Goal: Task Accomplishment & Management: Contribute content

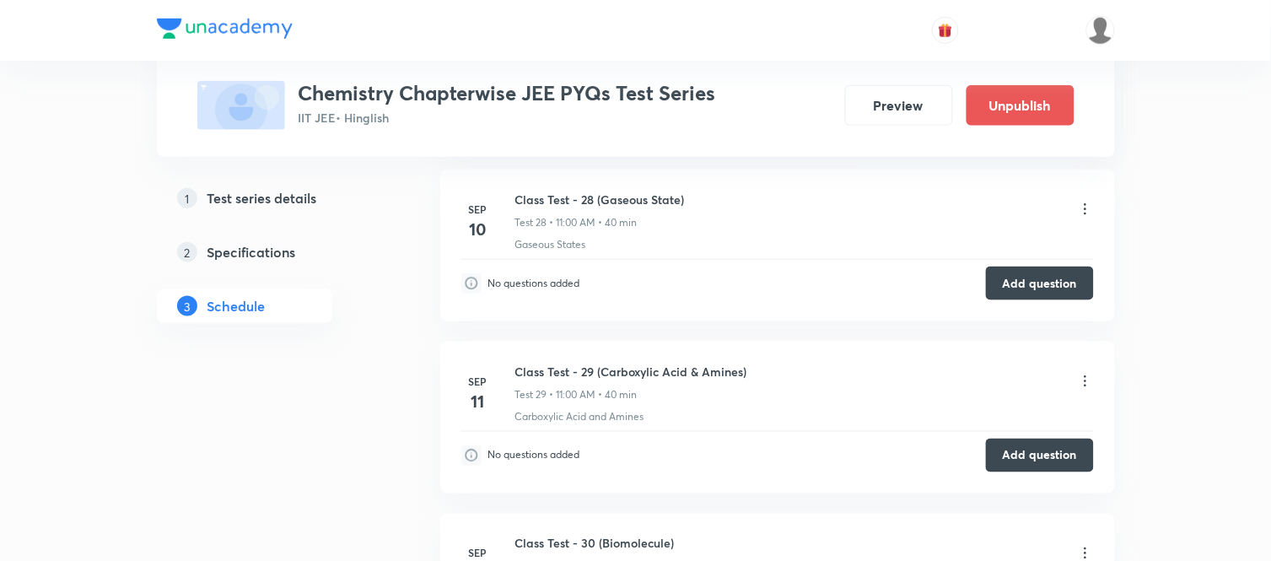
scroll to position [5247, 0]
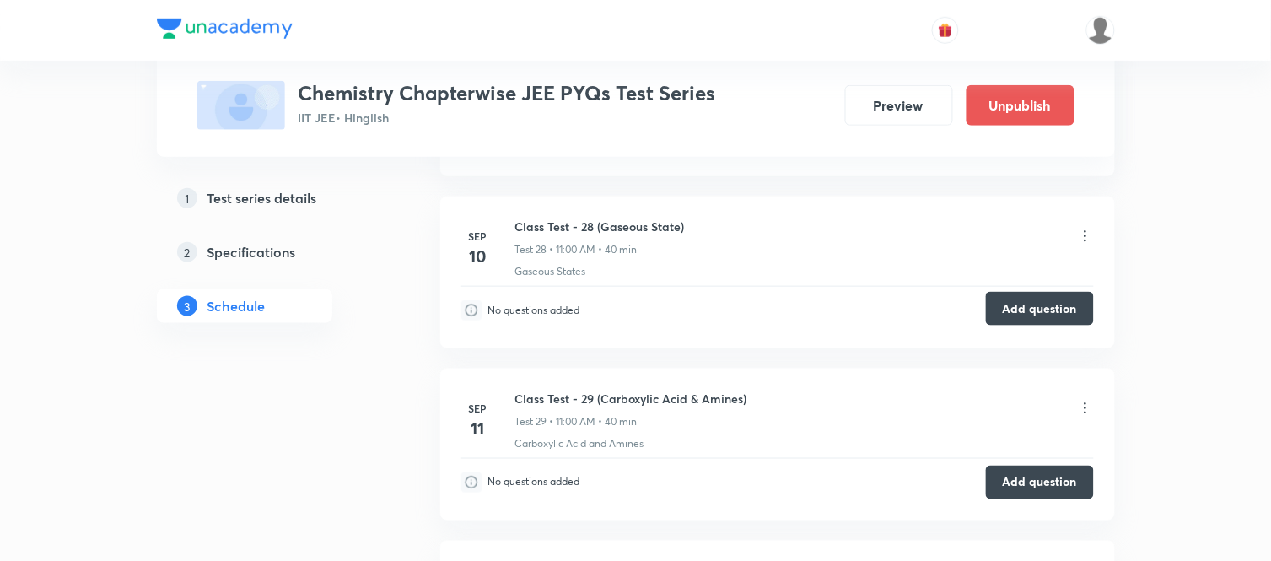
click at [1035, 309] on button "Add question" at bounding box center [1040, 309] width 108 height 34
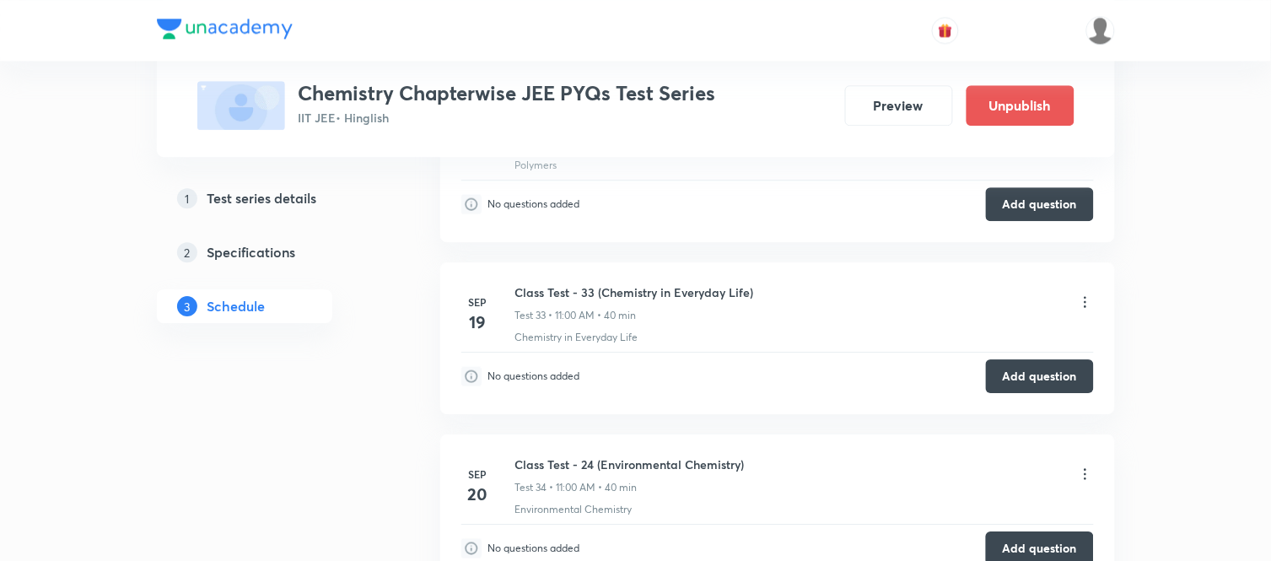
scroll to position [6230, 0]
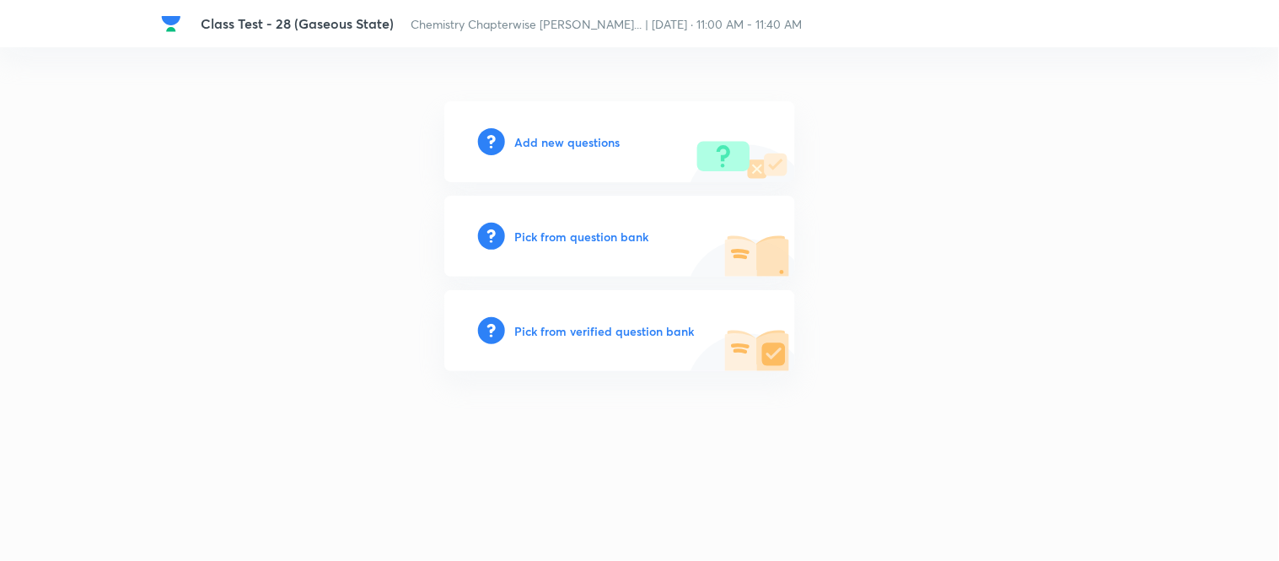
click at [592, 140] on h6 "Add new questions" at bounding box center [567, 142] width 105 height 18
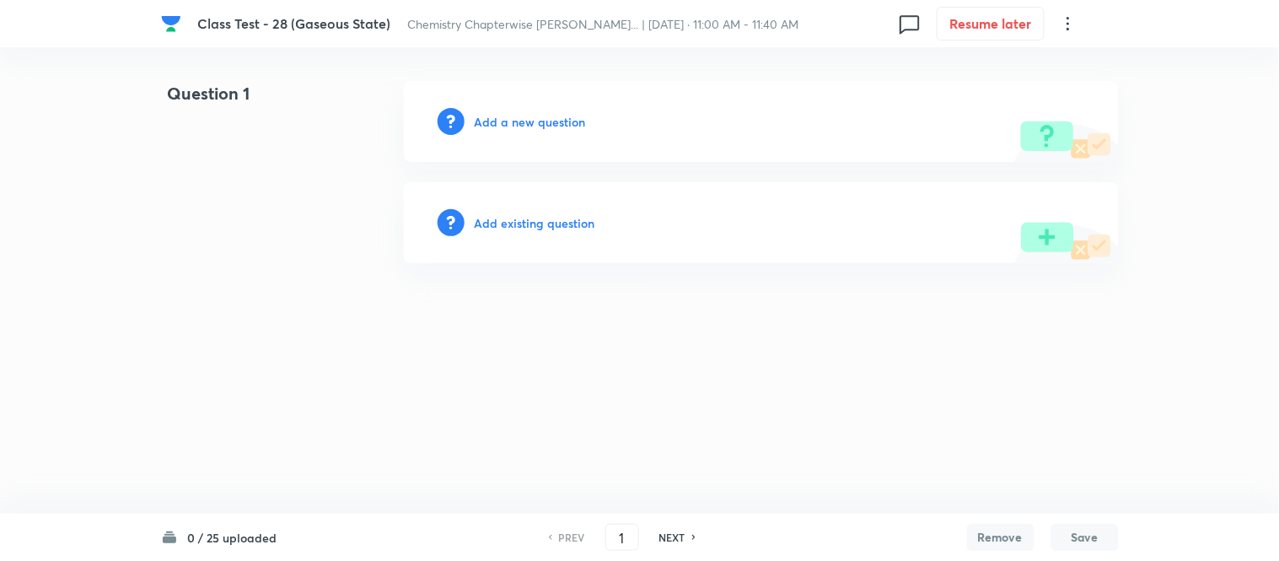
click at [546, 118] on h6 "Add a new question" at bounding box center [530, 122] width 111 height 18
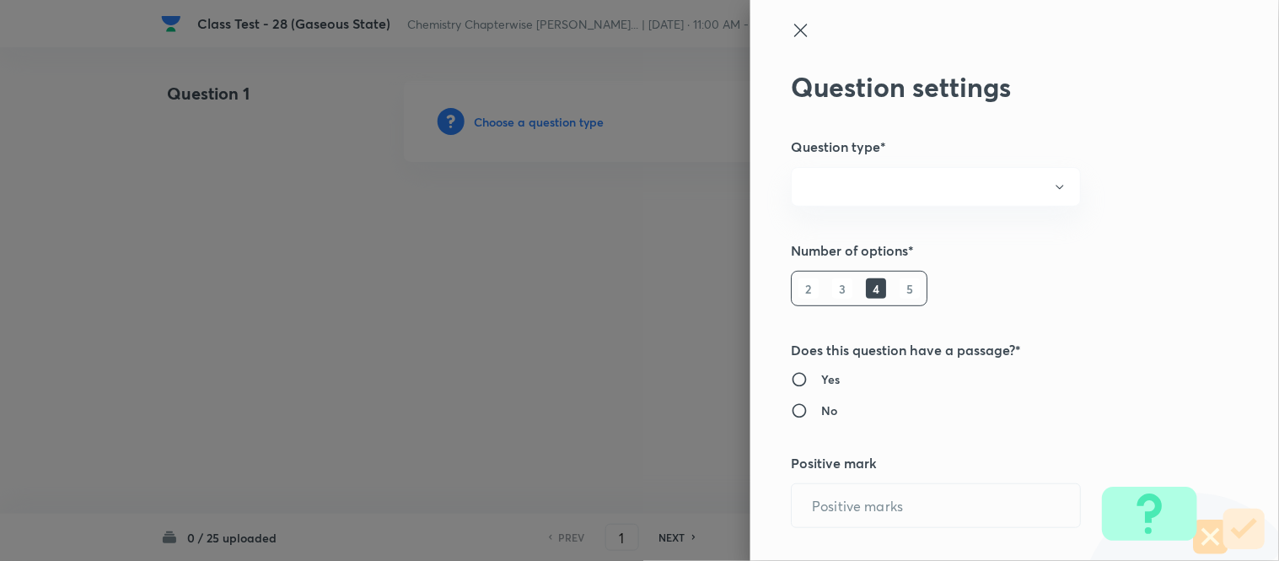
radio input "true"
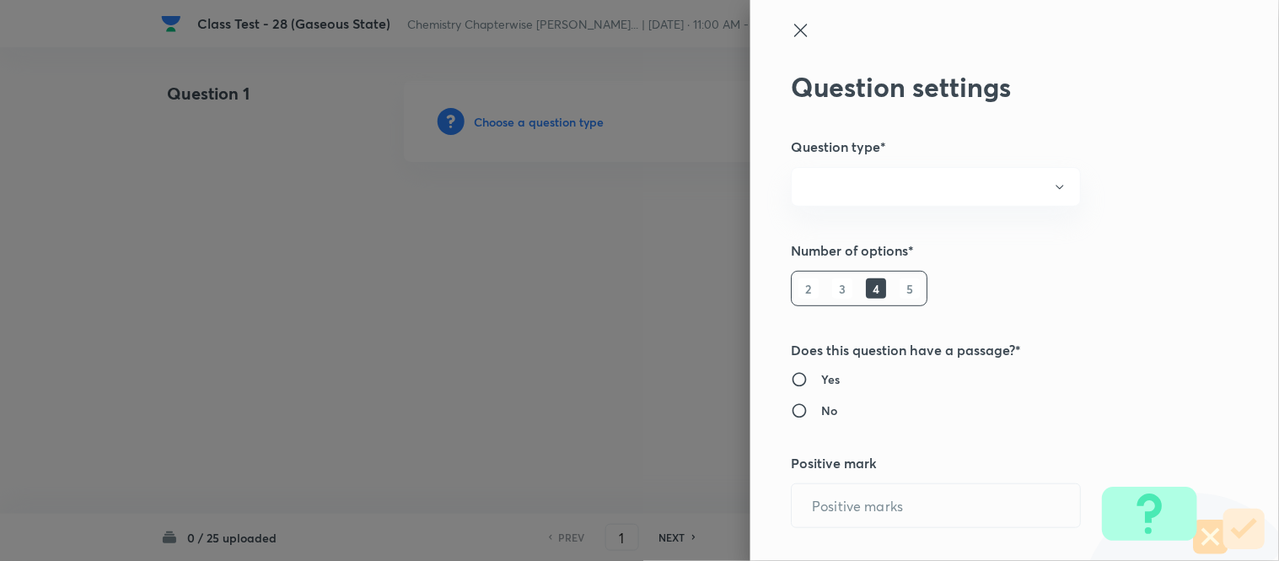
radio input "true"
type input "1"
type input "0"
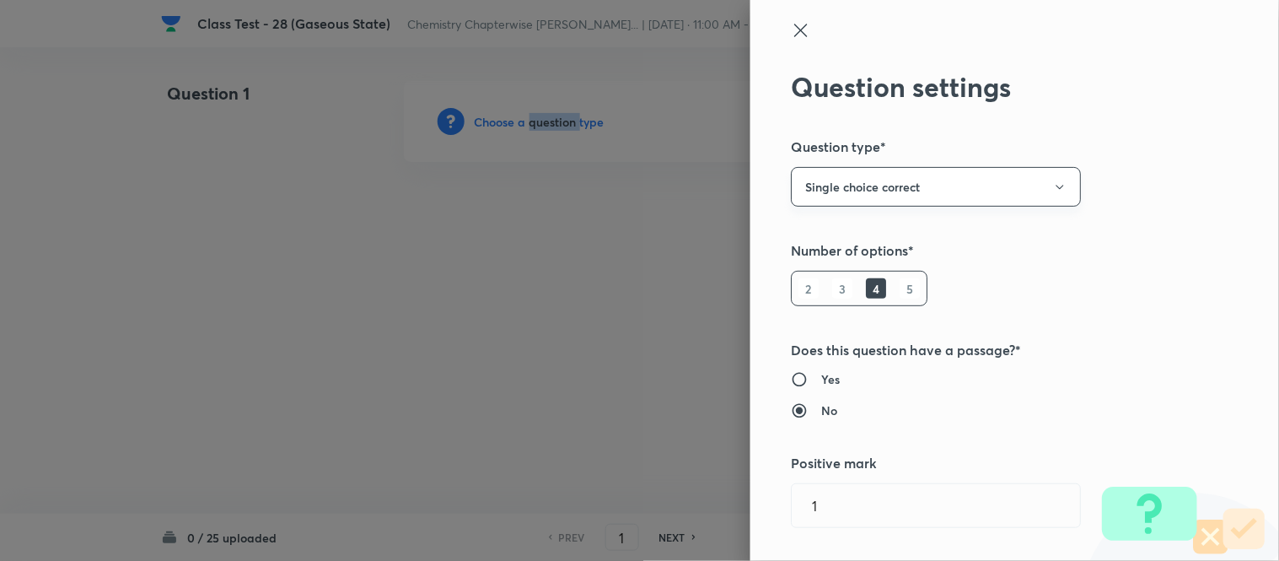
click at [909, 182] on button "Single choice correct" at bounding box center [936, 187] width 290 height 40
drag, startPoint x: 838, startPoint y: 495, endPoint x: 681, endPoint y: 461, distance: 161.3
click at [681, 461] on div at bounding box center [639, 280] width 1279 height 561
drag, startPoint x: 842, startPoint y: 500, endPoint x: 762, endPoint y: 481, distance: 81.6
click at [767, 487] on div "Question settings Question type* Single choice correct Number of options* 2 3 4…" at bounding box center [1015, 280] width 529 height 561
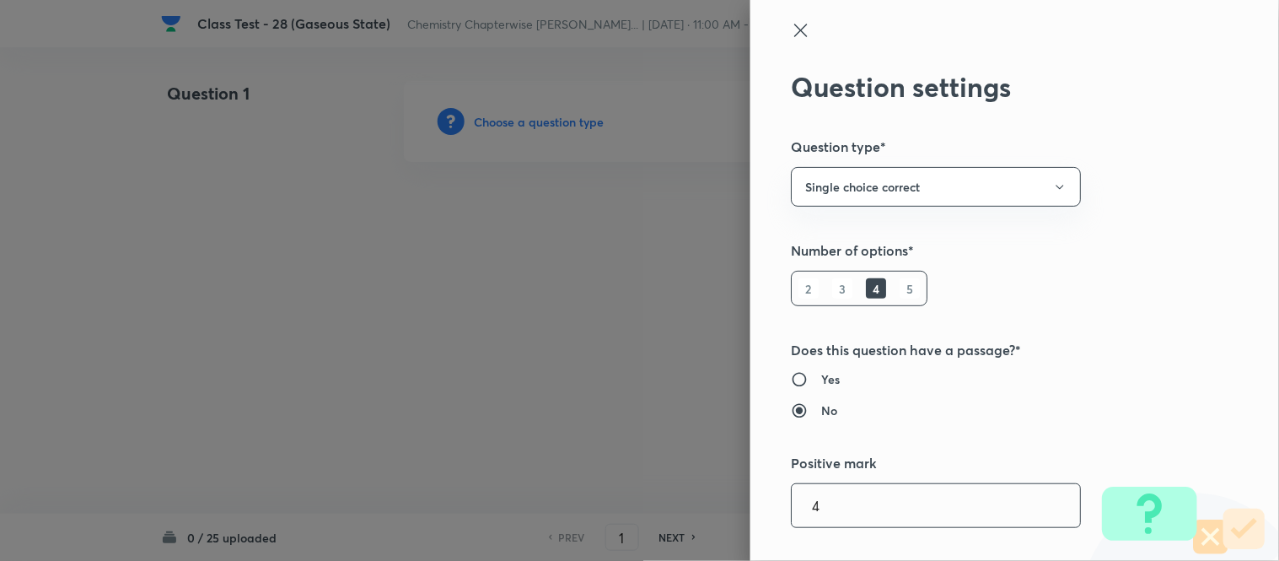
type input "4"
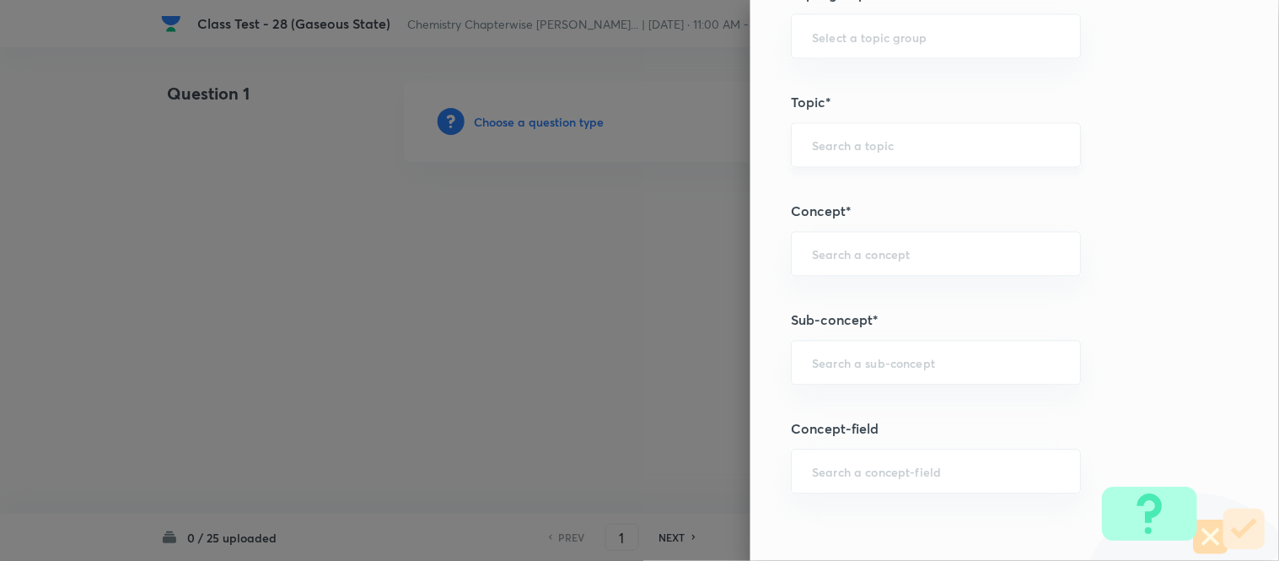
scroll to position [709, 0]
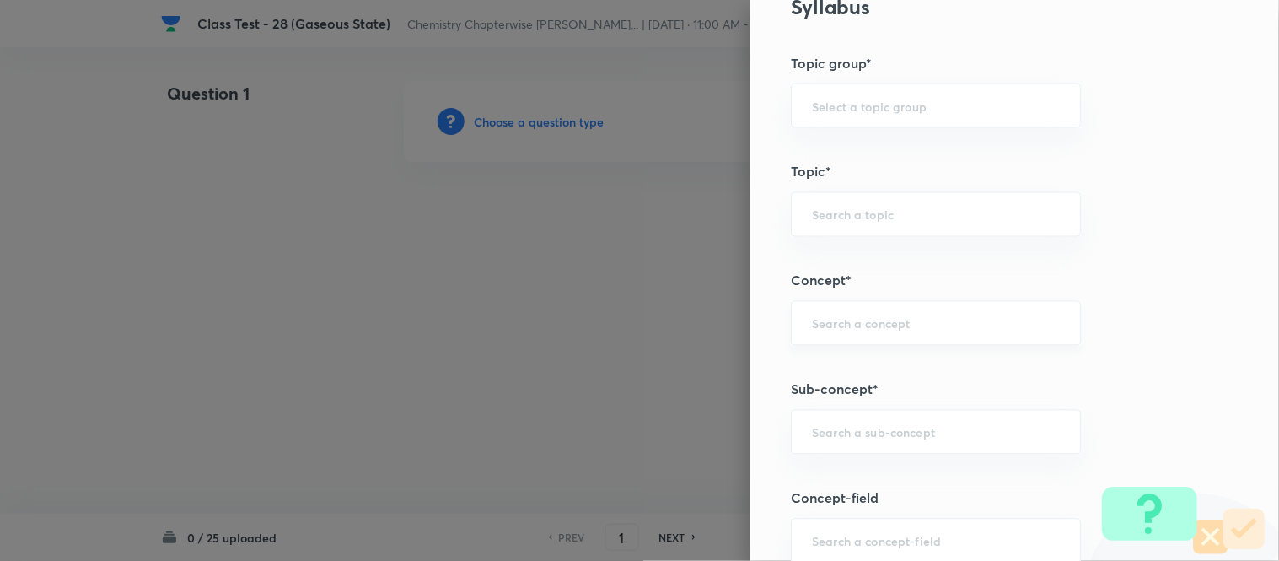
type input "1"
click at [869, 321] on input "text" at bounding box center [936, 323] width 248 height 16
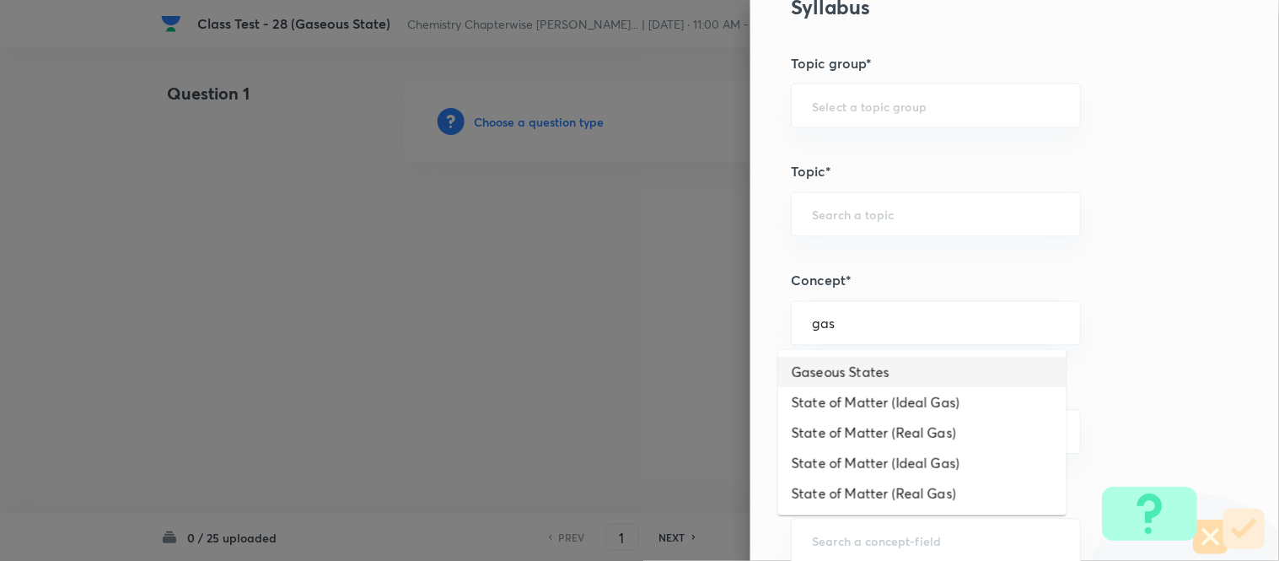
click at [881, 374] on li "Gaseous States" at bounding box center [922, 372] width 288 height 30
type input "Gaseous States"
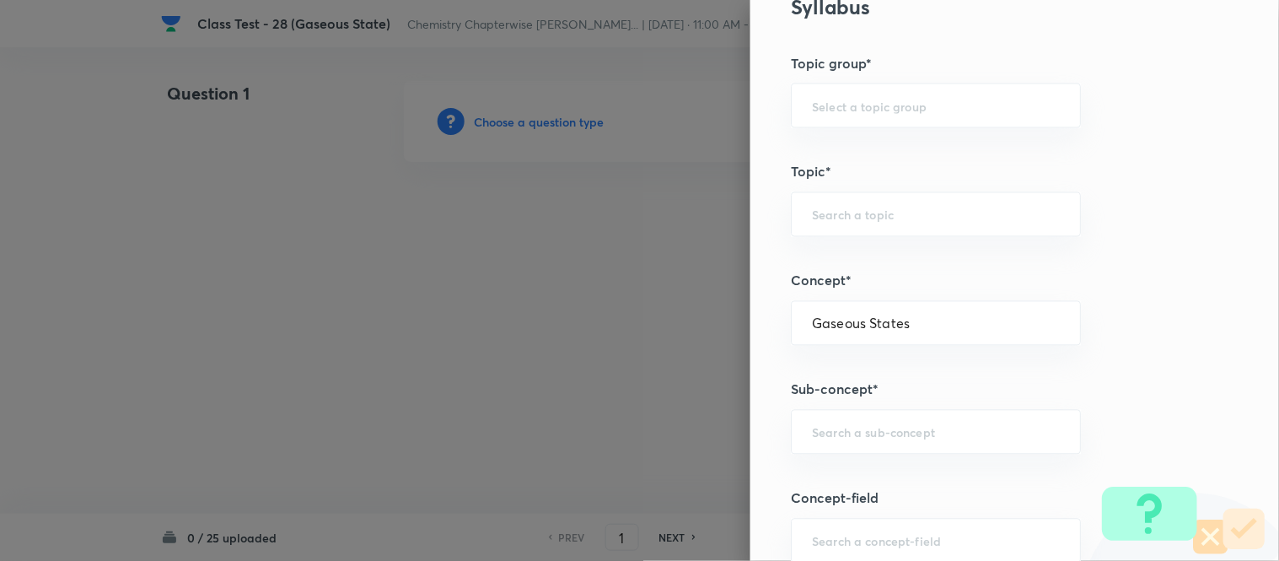
type input "Chemistry"
type input "Physical Chemistry"
click at [866, 437] on input "text" at bounding box center [936, 432] width 248 height 16
type input "h"
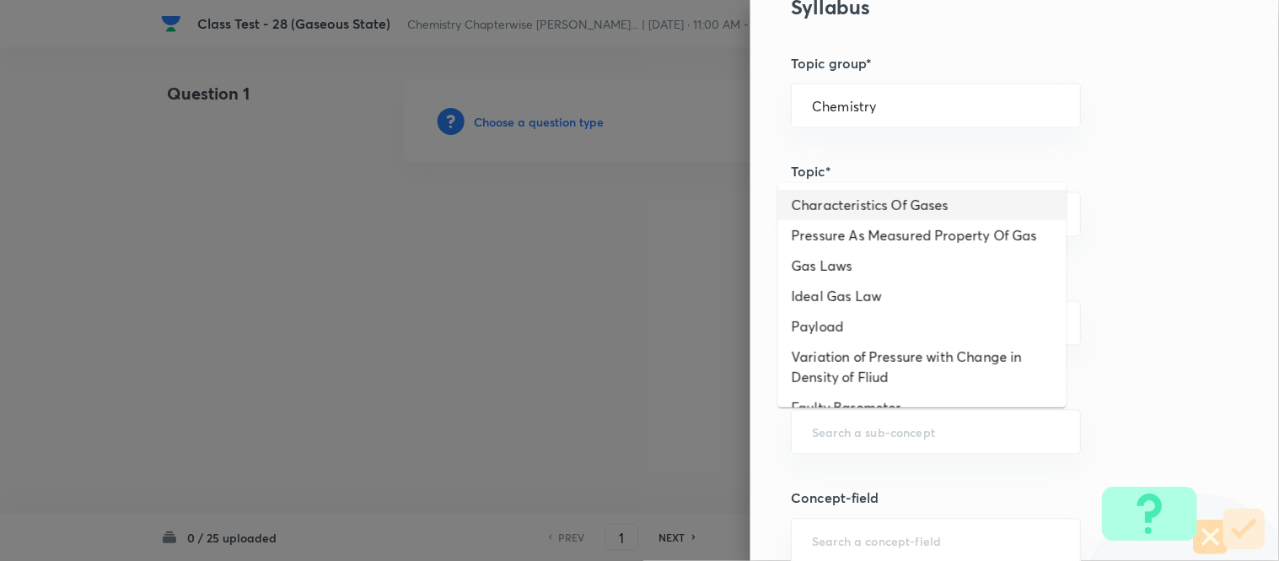
click at [904, 202] on li "Characteristics Of Gases" at bounding box center [922, 205] width 288 height 30
type input "Characteristics Of Gases"
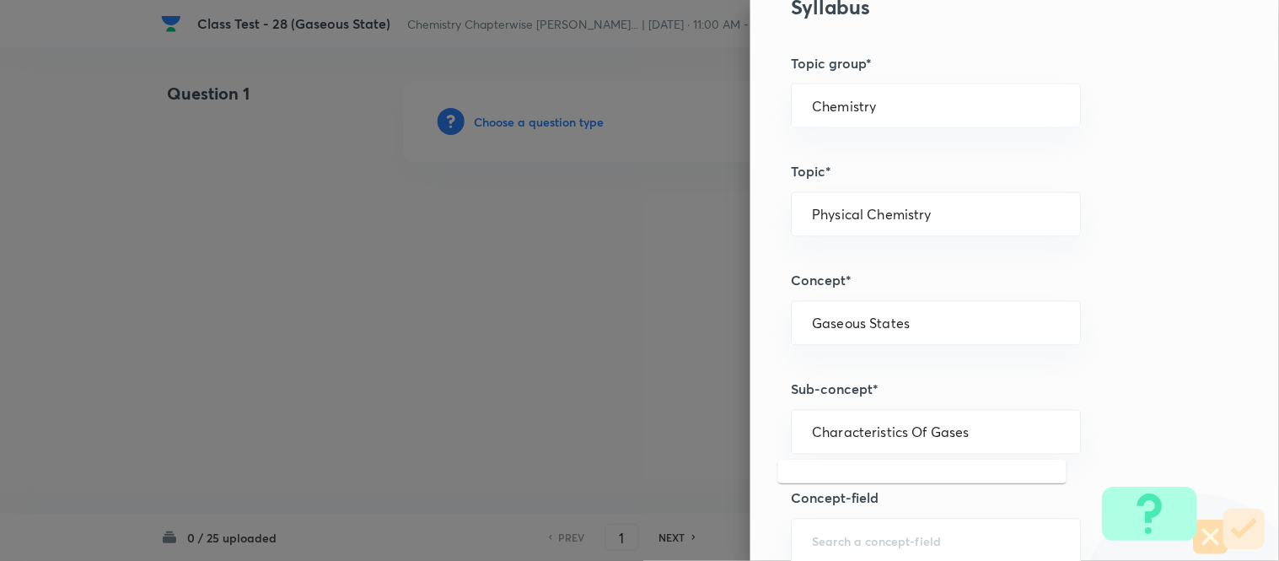
drag, startPoint x: 979, startPoint y: 436, endPoint x: 582, endPoint y: 389, distance: 400.0
click at [582, 389] on div "Question settings Question type* Single choice correct Number of options* 2 3 4…" at bounding box center [639, 280] width 1279 height 561
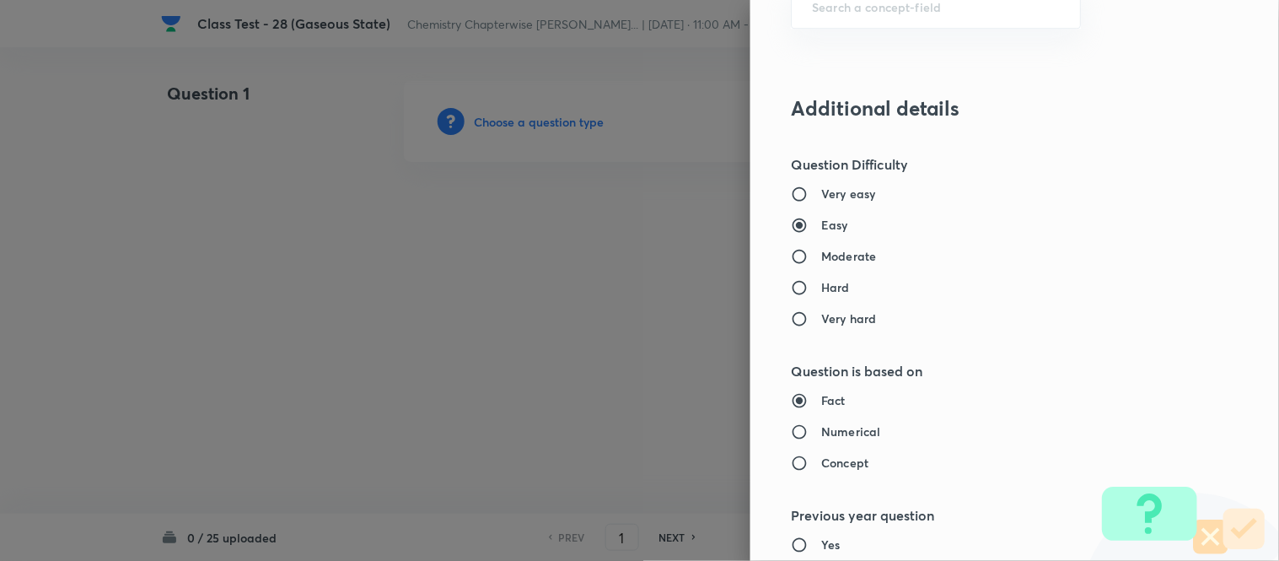
scroll to position [1271, 0]
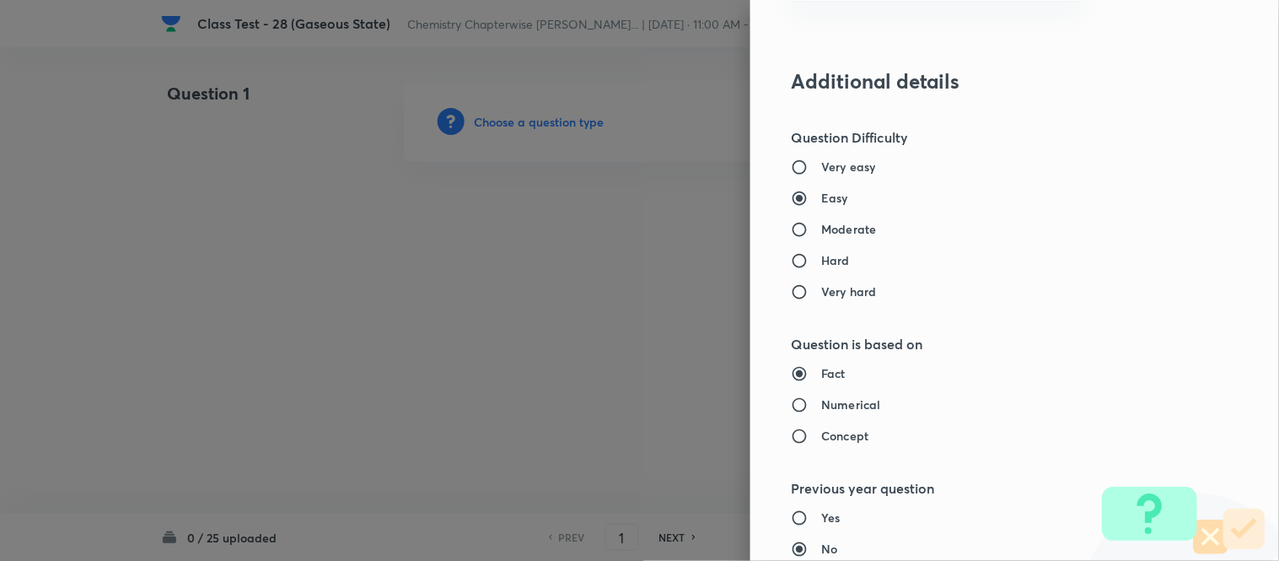
click at [839, 225] on h6 "Moderate" at bounding box center [848, 229] width 55 height 18
click at [821, 225] on input "Moderate" at bounding box center [806, 229] width 30 height 17
radio input "true"
radio input "false"
click at [837, 403] on h6 "Numerical" at bounding box center [850, 404] width 59 height 18
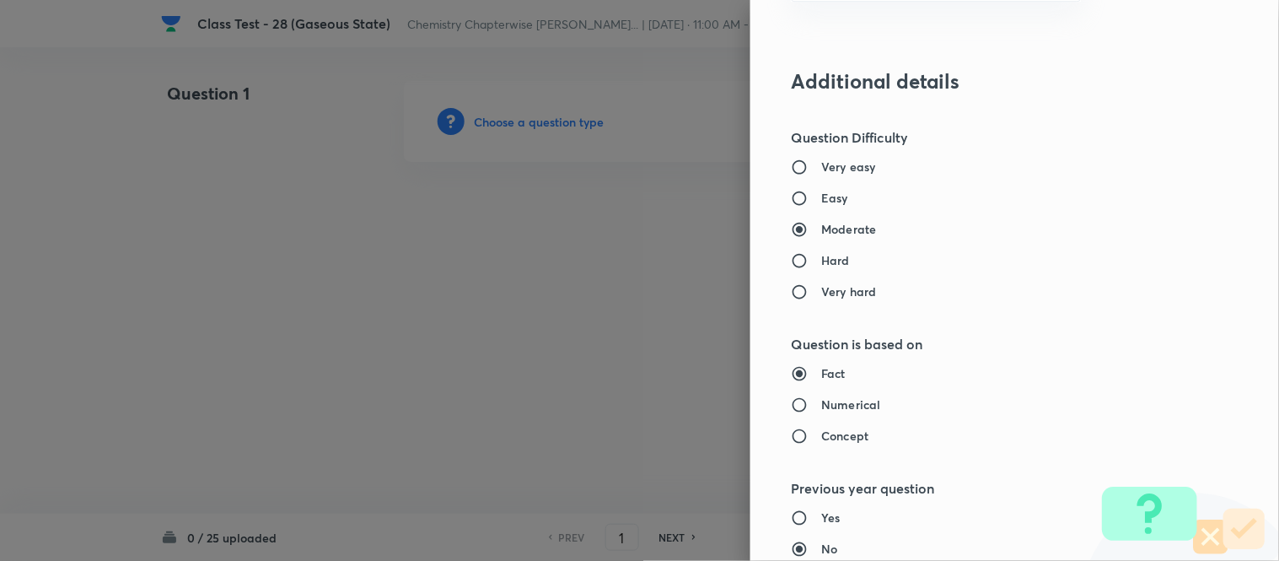
click at [821, 403] on input "Numerical" at bounding box center [806, 404] width 30 height 17
radio input "true"
radio input "false"
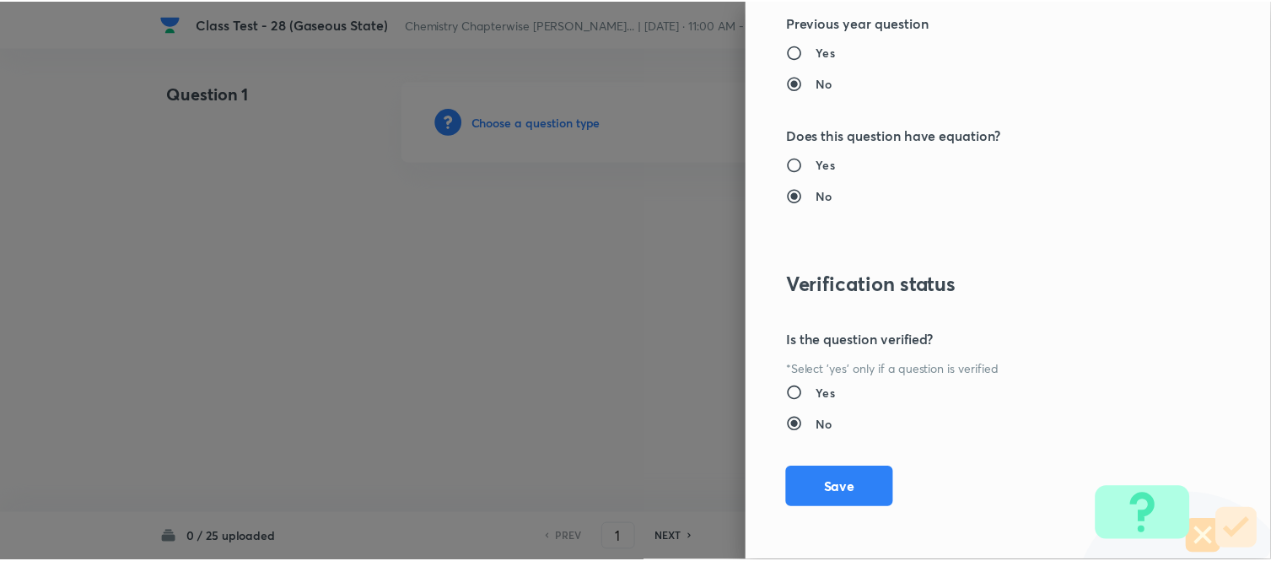
scroll to position [1738, 0]
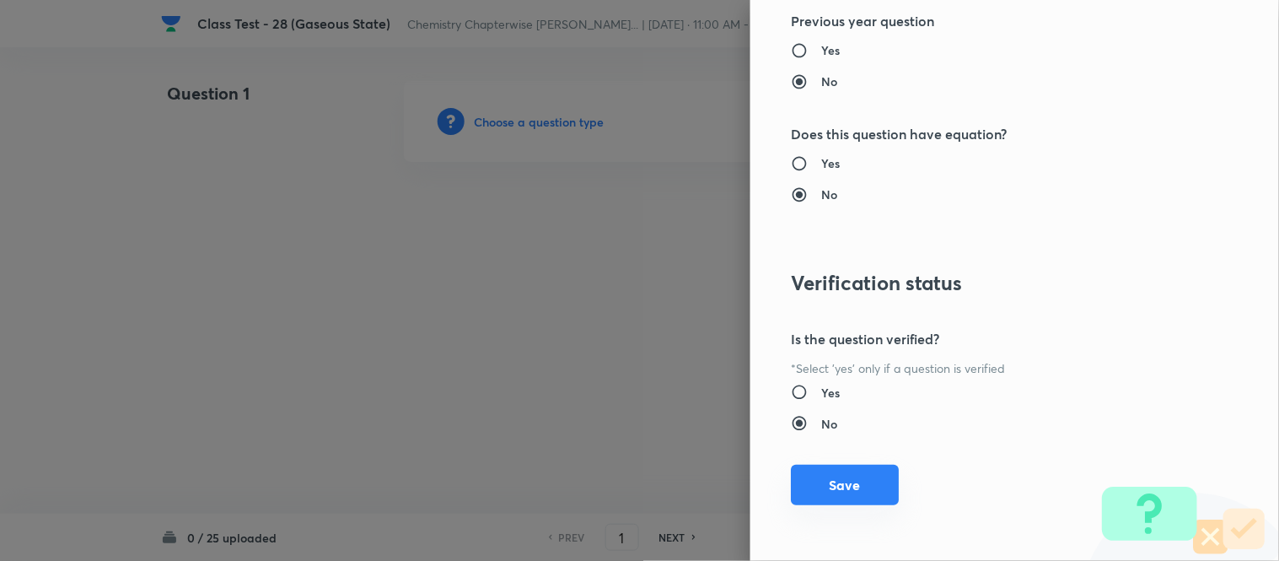
click at [832, 498] on button "Save" at bounding box center [845, 485] width 108 height 40
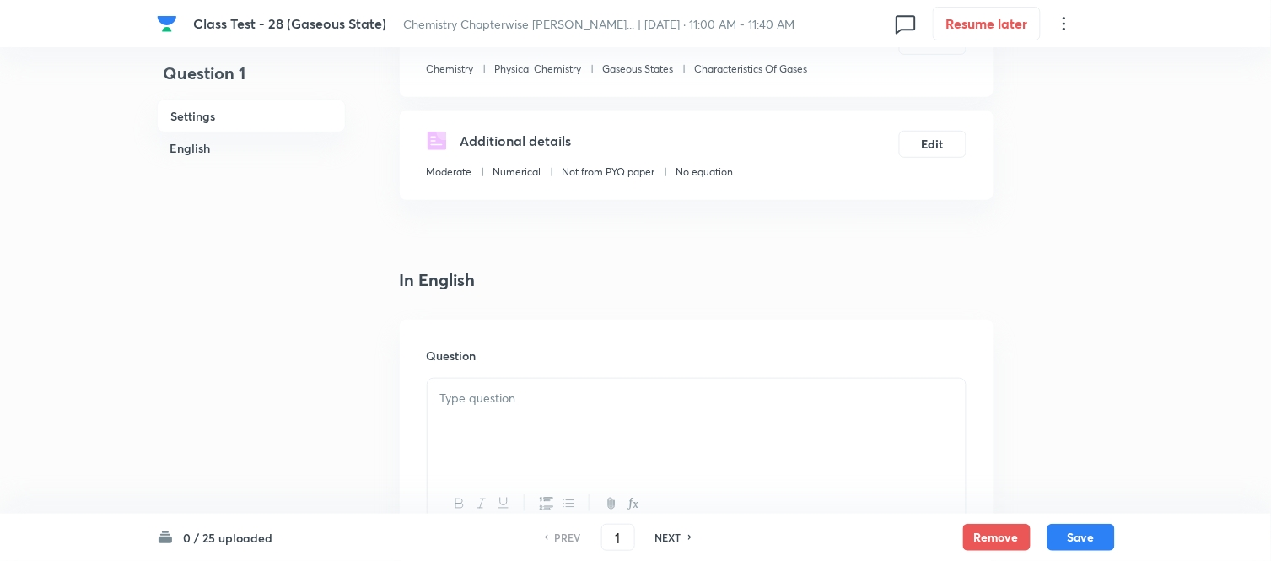
scroll to position [281, 0]
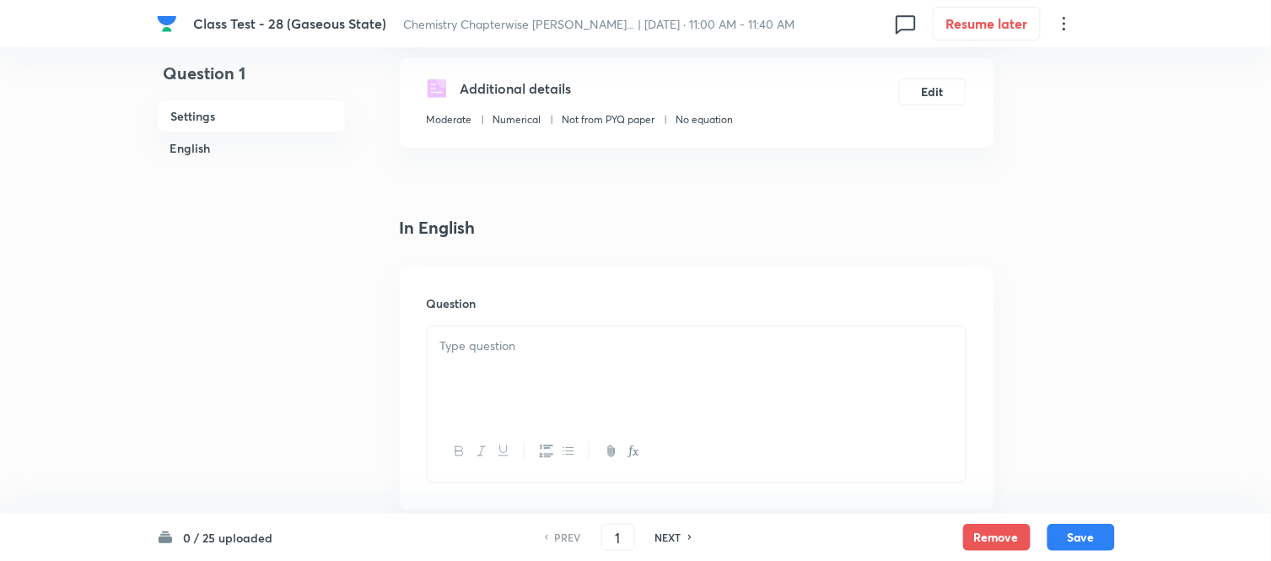
click at [534, 351] on p at bounding box center [696, 345] width 513 height 19
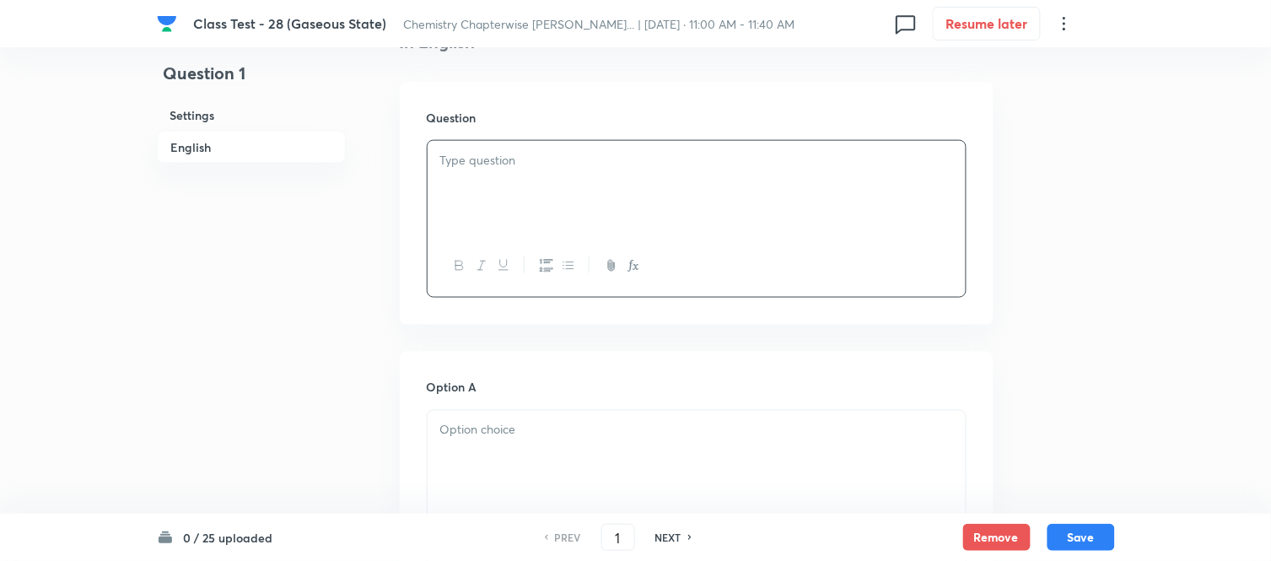
scroll to position [468, 0]
click at [602, 171] on div at bounding box center [697, 186] width 538 height 94
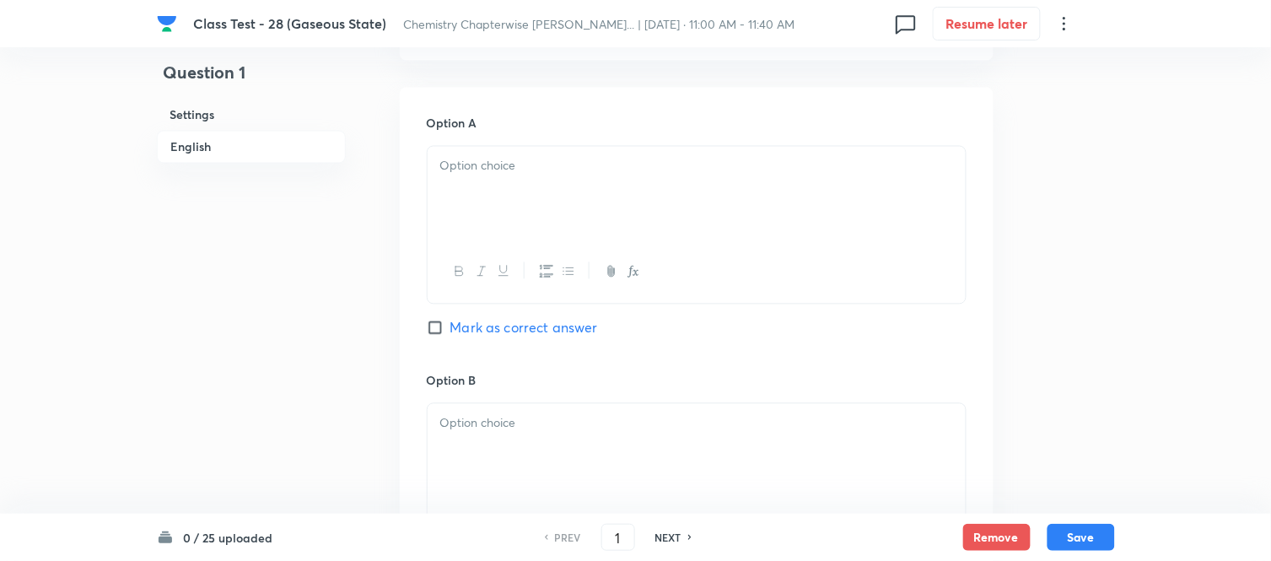
scroll to position [749, 0]
click at [602, 171] on p at bounding box center [696, 162] width 513 height 19
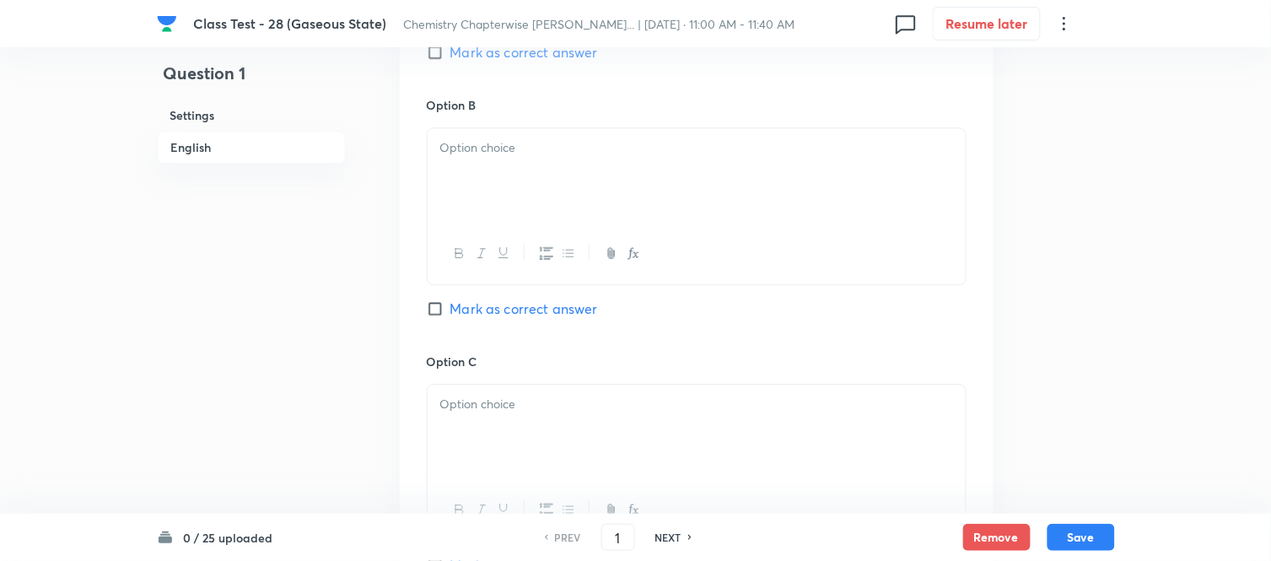
scroll to position [1030, 0]
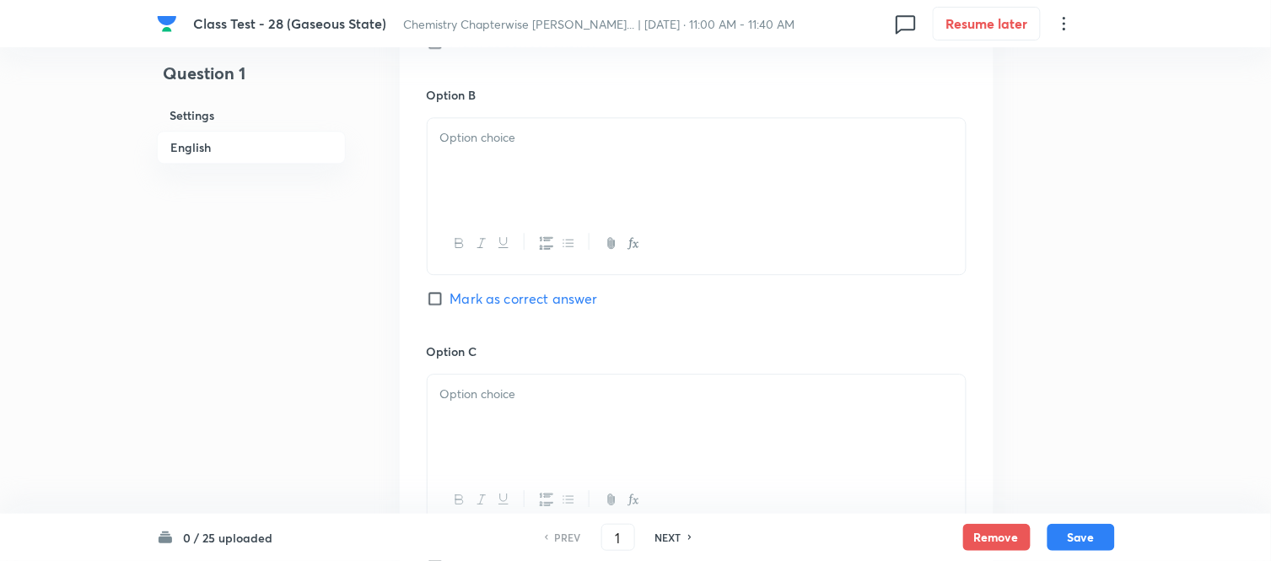
click at [705, 167] on div at bounding box center [697, 165] width 538 height 94
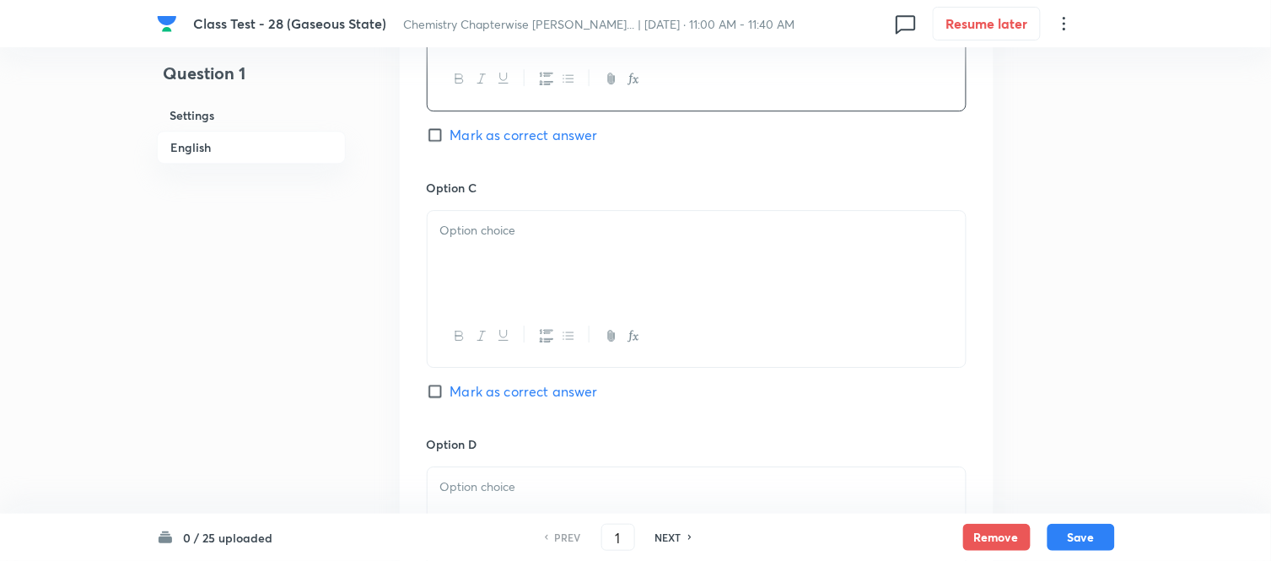
scroll to position [1218, 0]
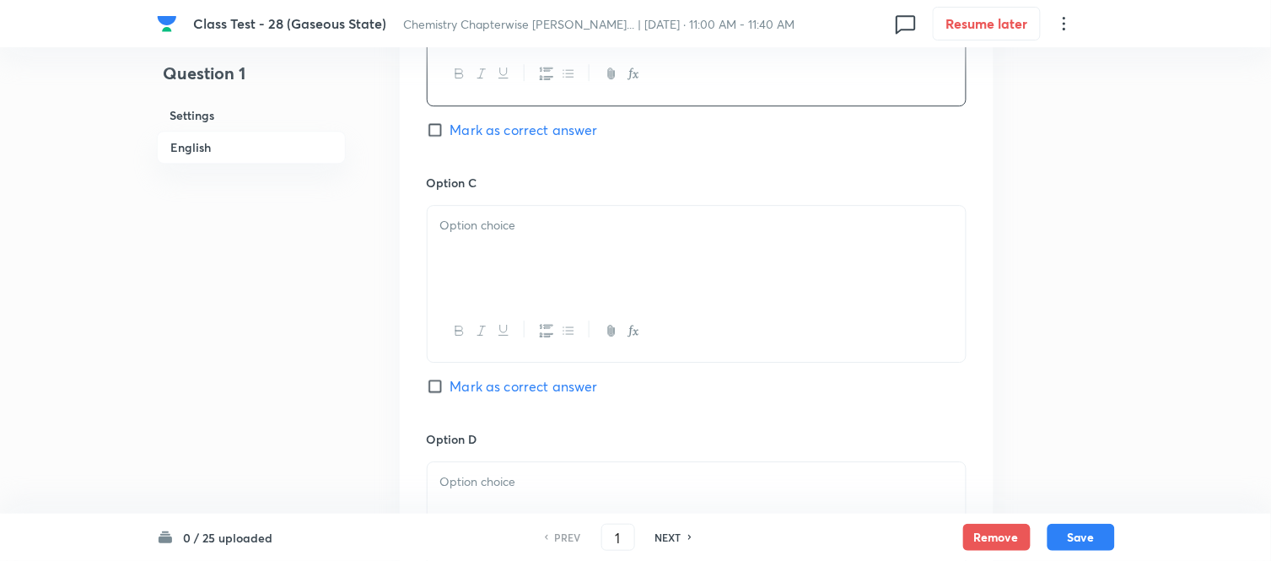
click at [718, 290] on div at bounding box center [697, 253] width 538 height 94
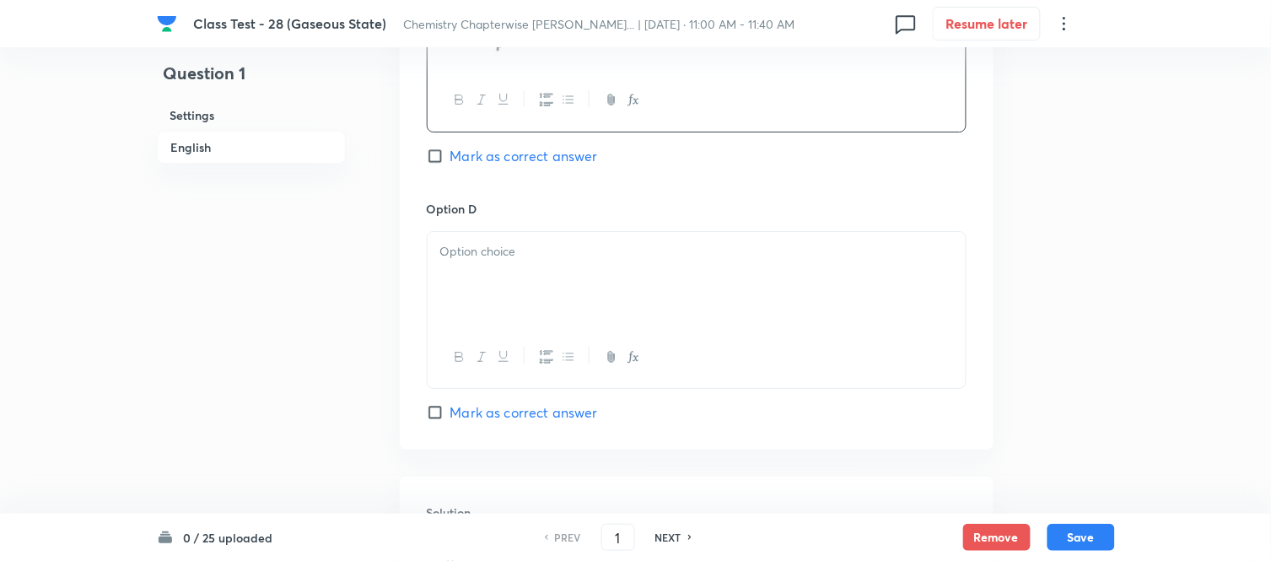
scroll to position [1498, 0]
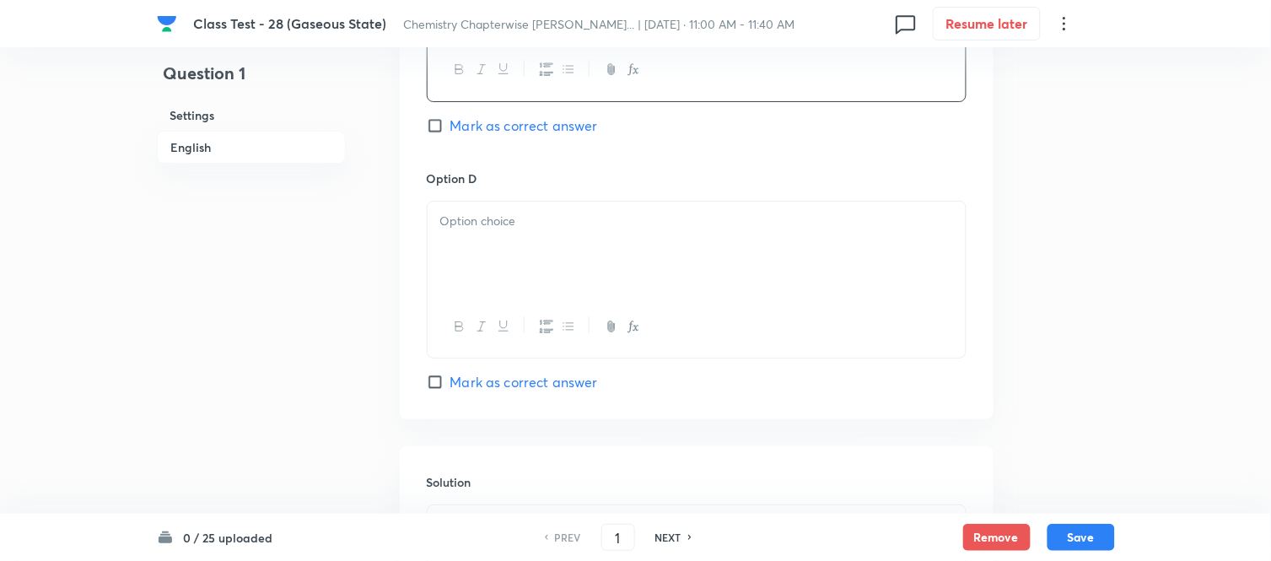
click at [691, 271] on div at bounding box center [697, 249] width 538 height 94
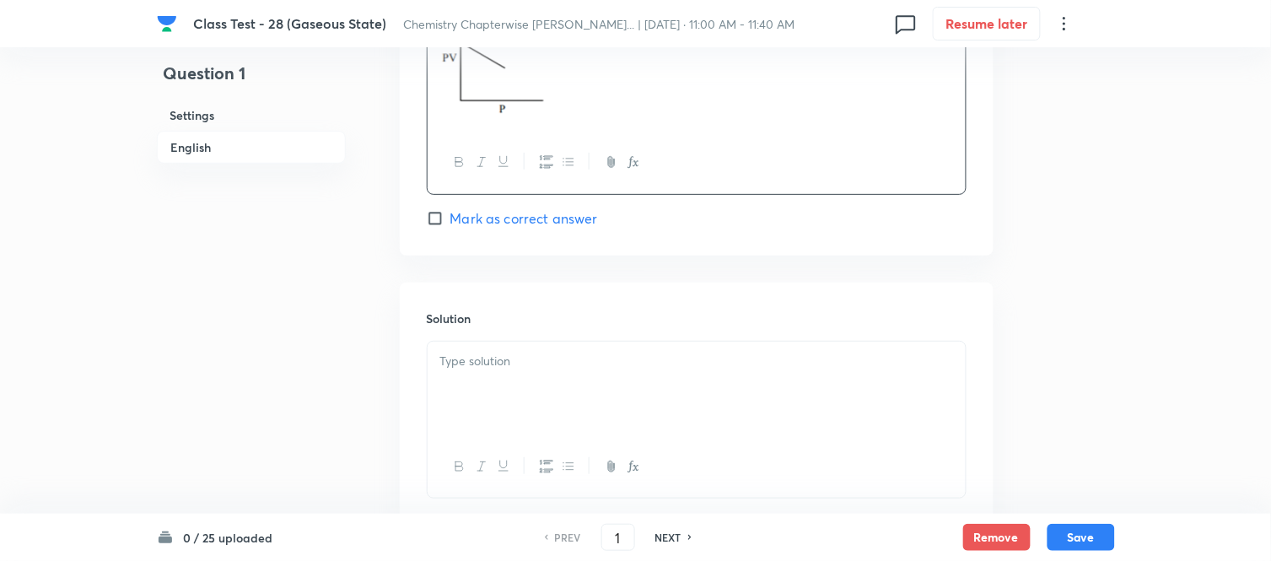
scroll to position [1780, 0]
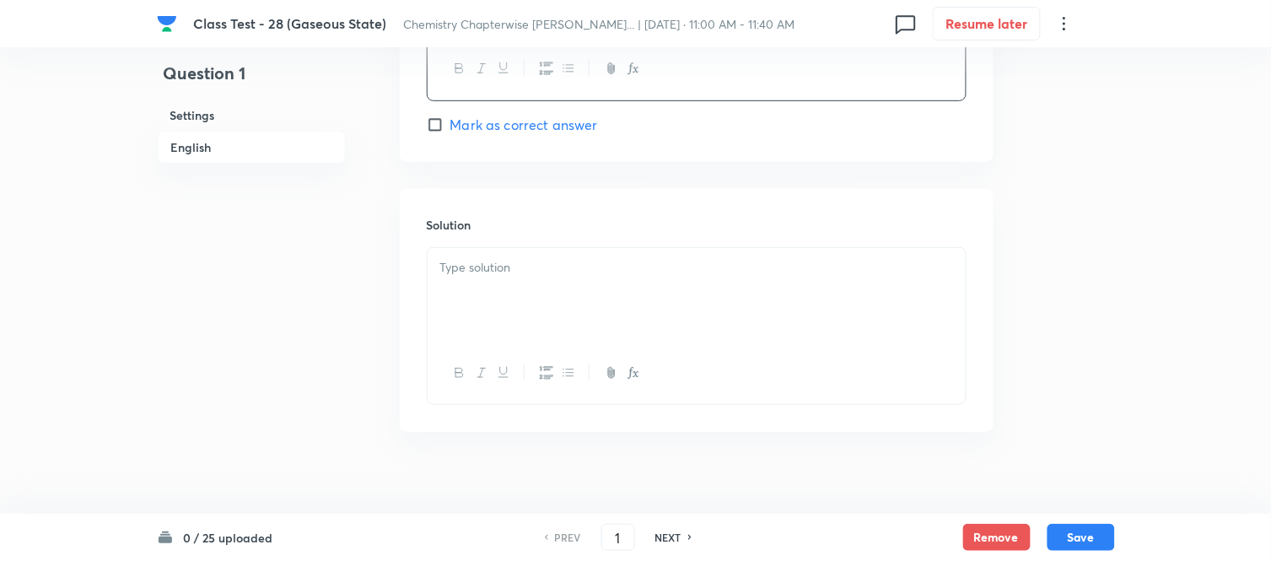
click at [656, 312] on div at bounding box center [697, 295] width 538 height 94
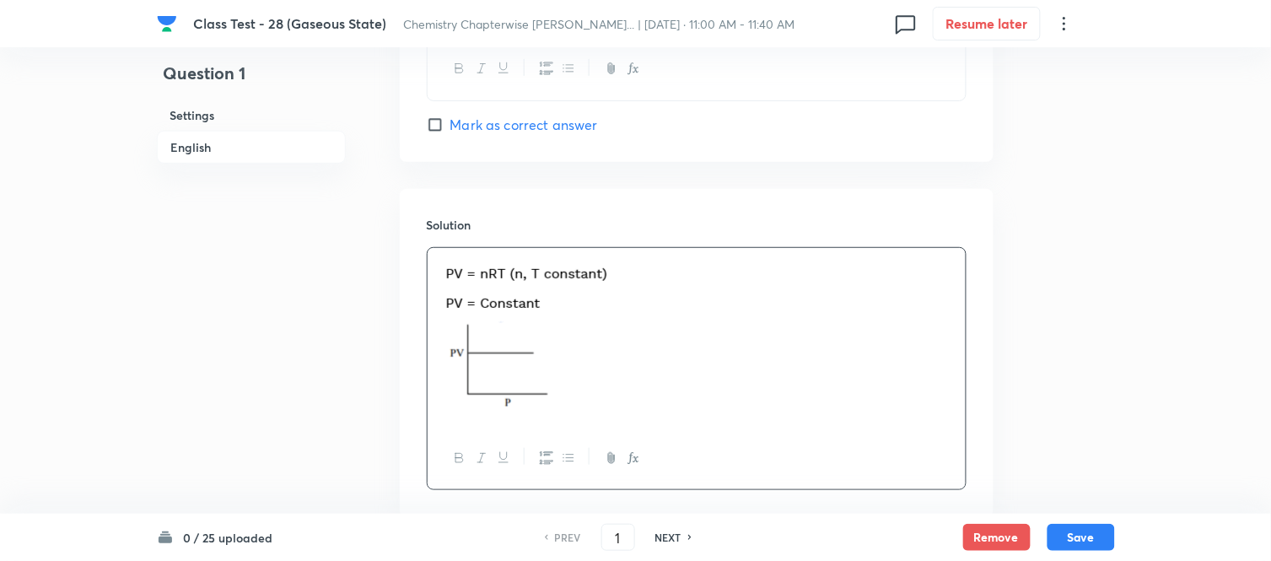
click at [194, 114] on h6 "Settings" at bounding box center [251, 115] width 189 height 31
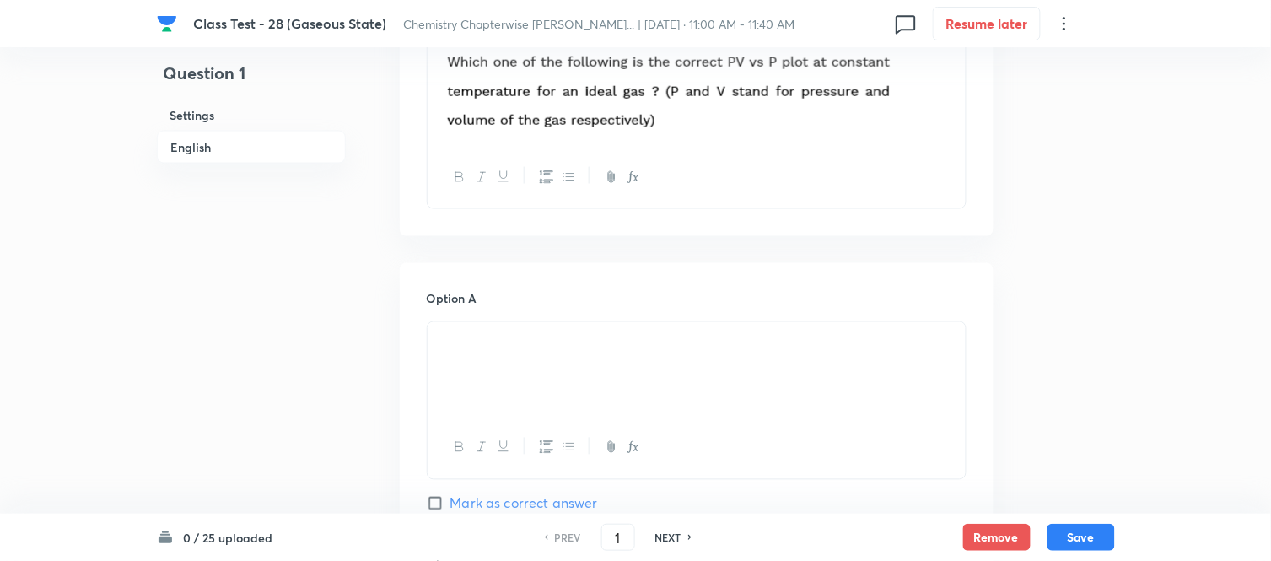
scroll to position [676, 0]
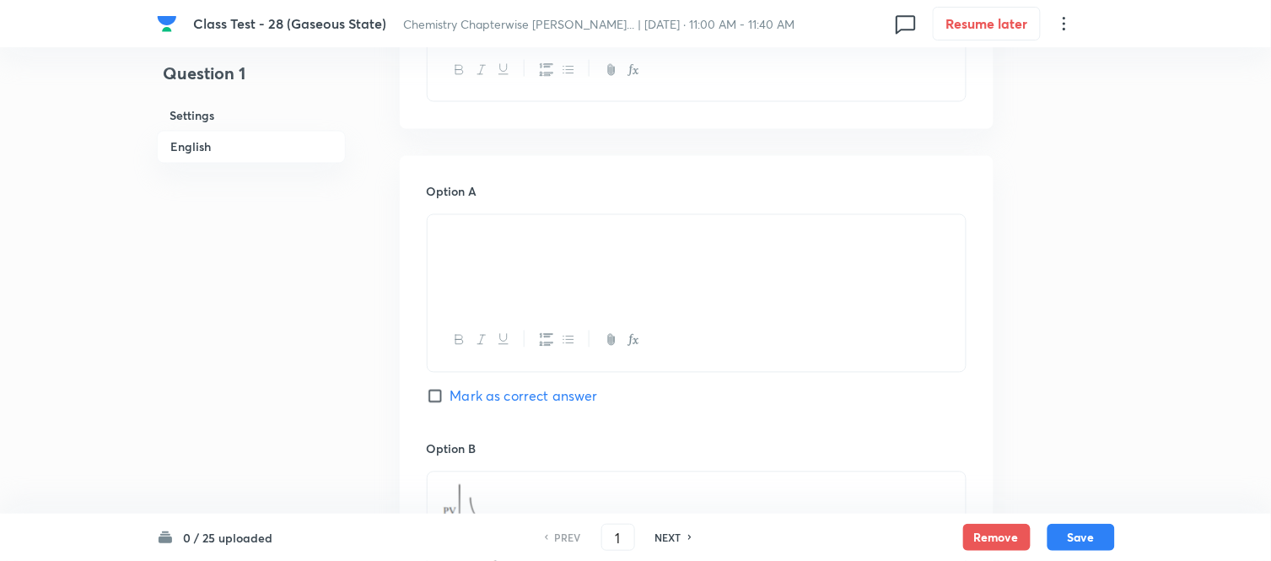
click at [438, 405] on input "Mark as correct answer" at bounding box center [439, 396] width 24 height 17
checkbox input "true"
click at [1084, 540] on button "Save" at bounding box center [1080, 535] width 67 height 27
type input "2"
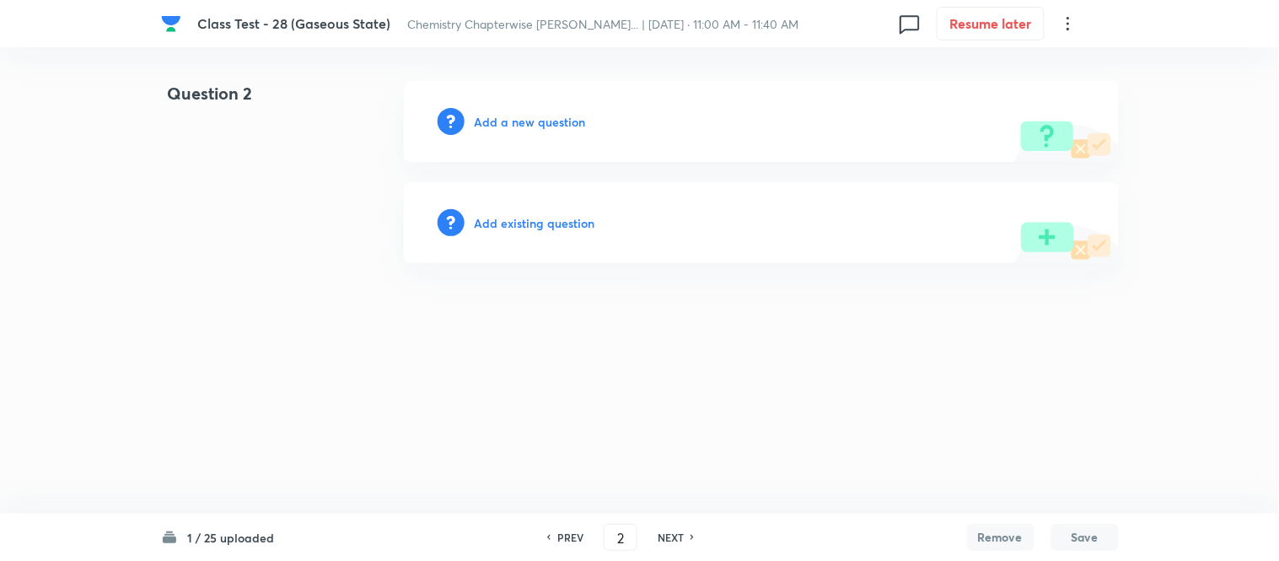
click at [510, 121] on h6 "Add a new question" at bounding box center [530, 122] width 111 height 18
click at [510, 121] on h6 "Choose a question type" at bounding box center [540, 122] width 130 height 18
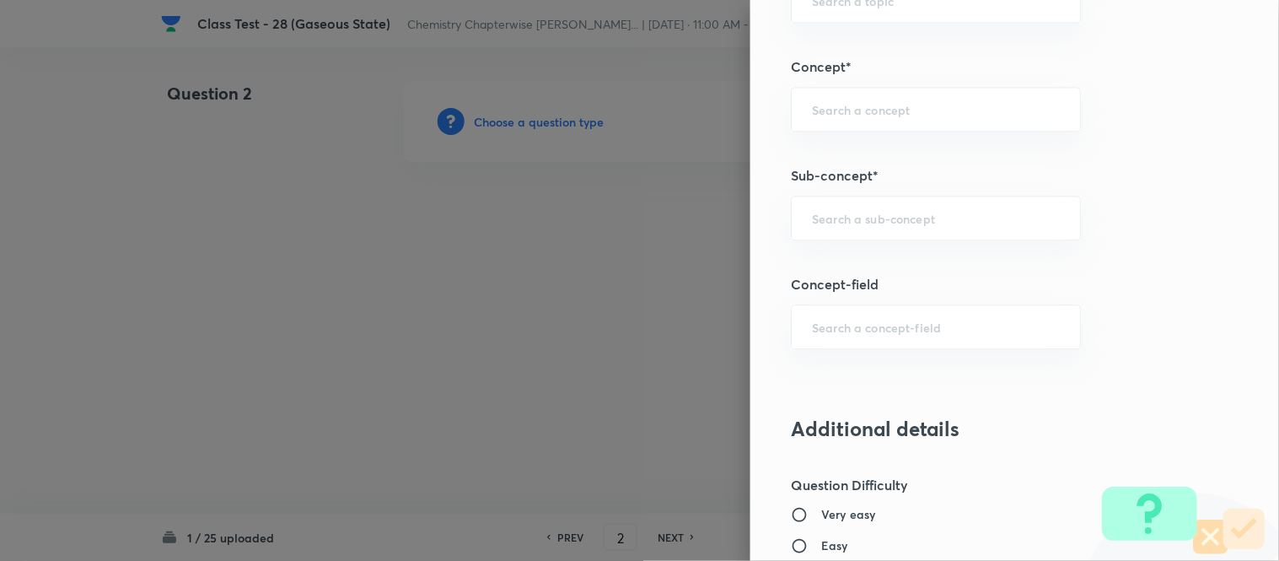
scroll to position [895, 0]
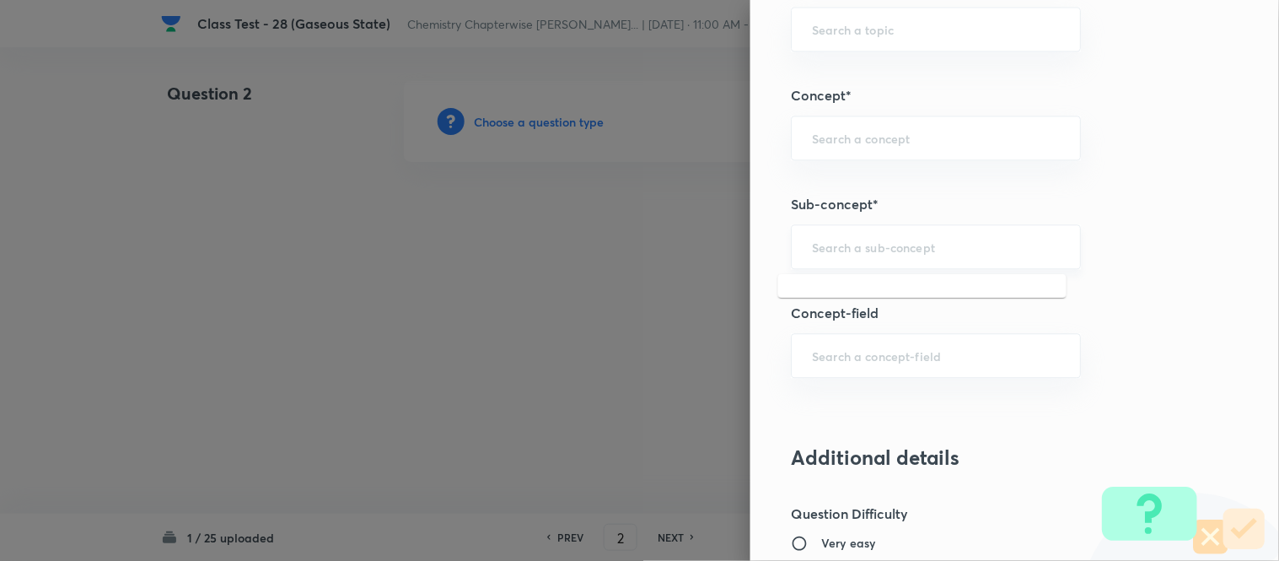
click at [933, 246] on input "text" at bounding box center [936, 247] width 248 height 16
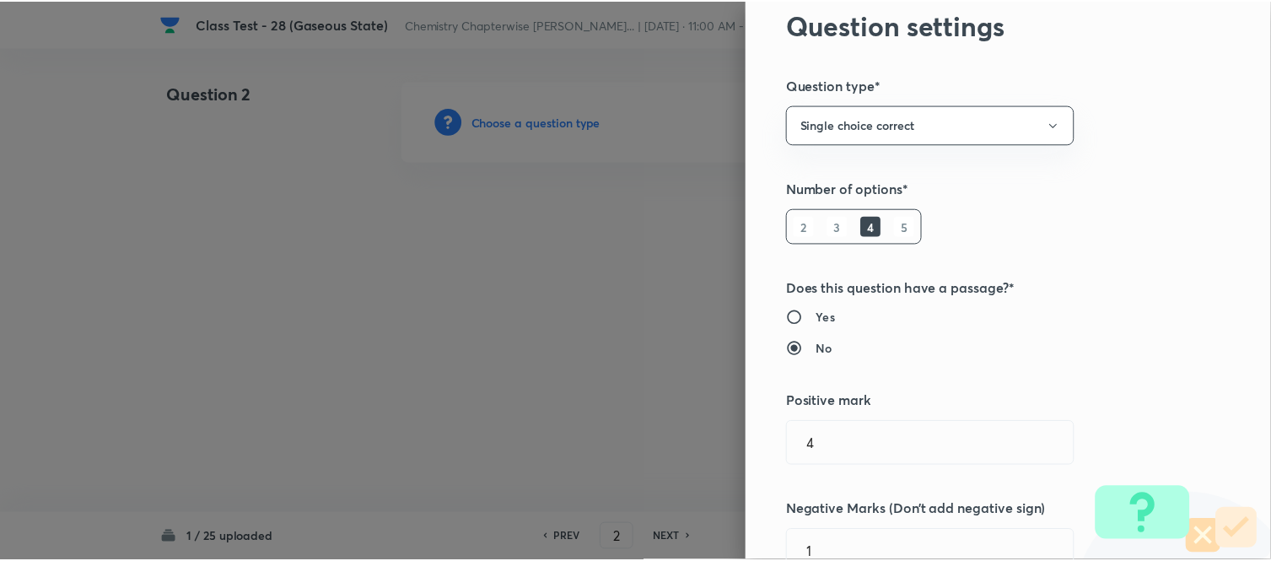
scroll to position [0, 0]
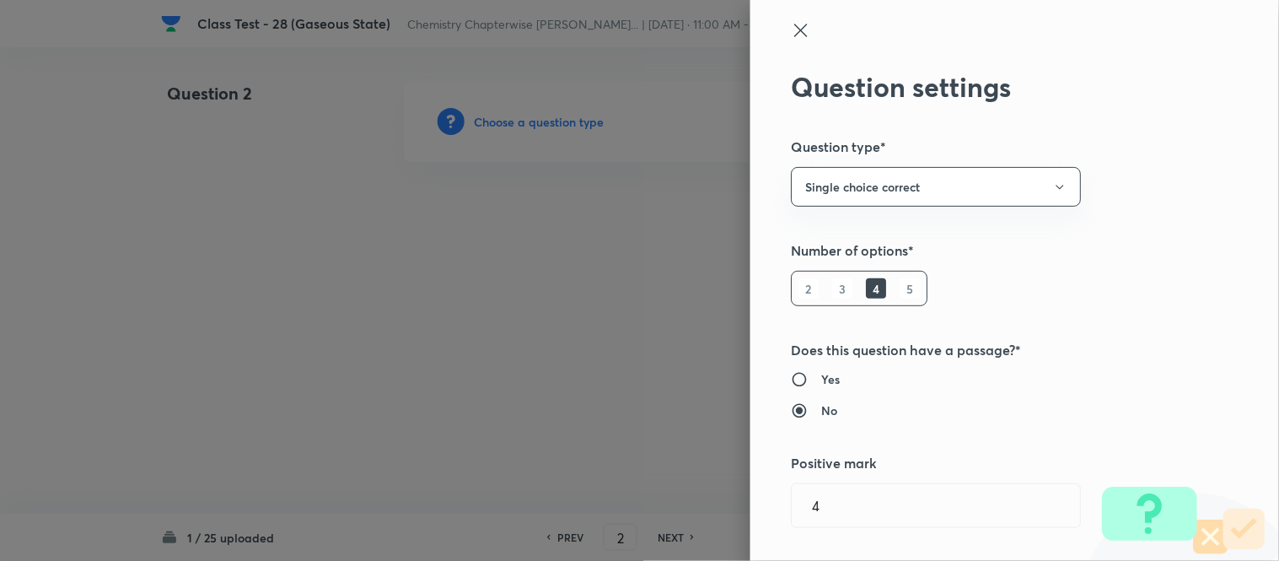
click at [791, 35] on icon at bounding box center [801, 30] width 20 height 20
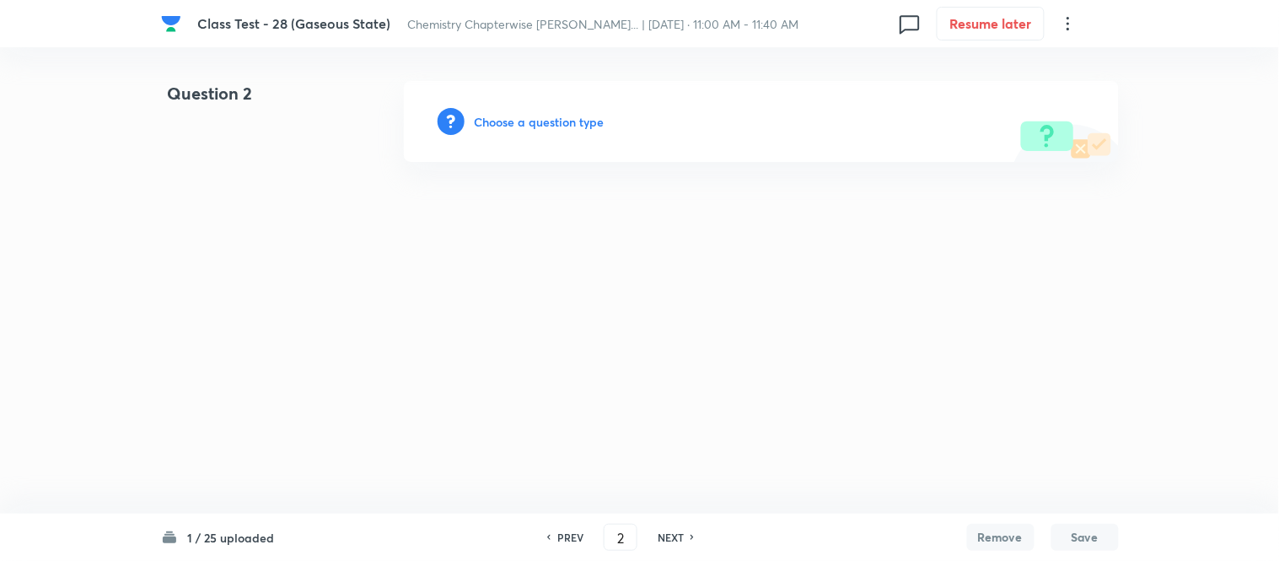
click at [567, 537] on h6 "PREV" at bounding box center [570, 537] width 26 height 15
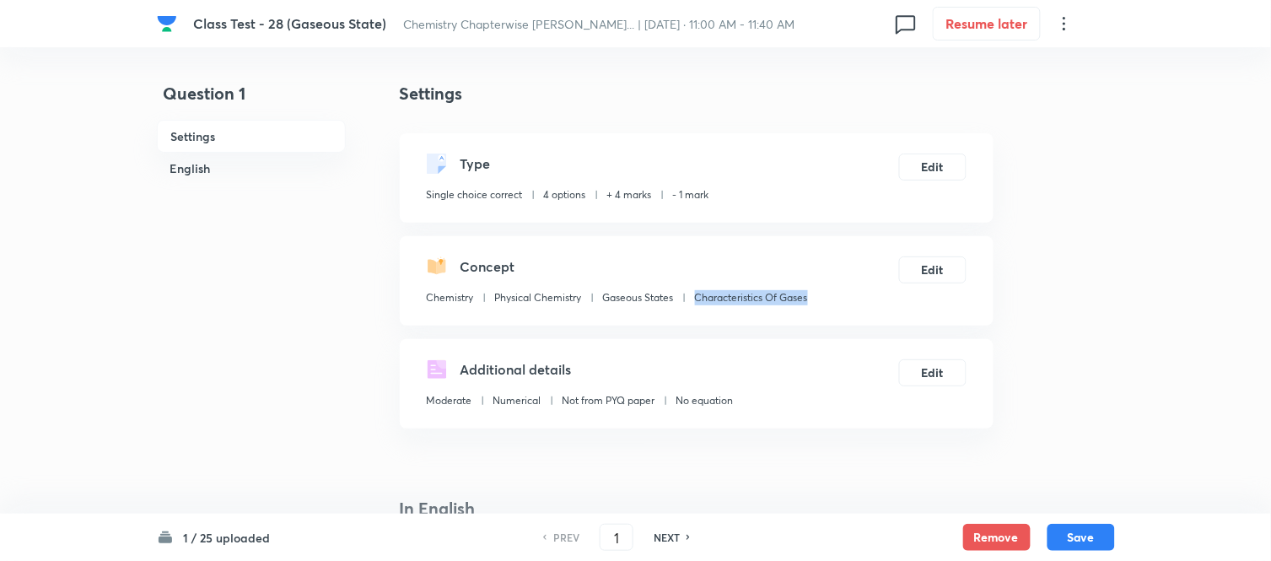
drag, startPoint x: 696, startPoint y: 295, endPoint x: 818, endPoint y: 299, distance: 122.3
click at [818, 299] on div "Concept Chemistry Physical Chemistry Gaseous States Characteristics Of Gases Ed…" at bounding box center [697, 280] width 594 height 89
copy p "Characteristics Of Gases"
click at [664, 536] on h6 "NEXT" at bounding box center [667, 537] width 26 height 15
type input "2"
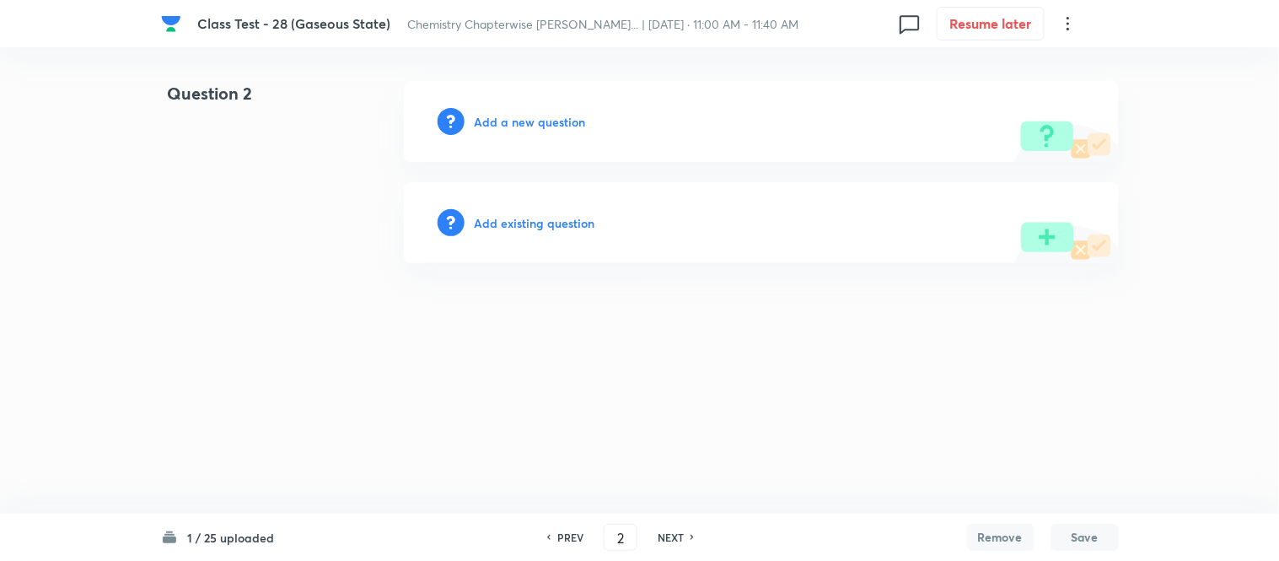
click at [503, 119] on h6 "Add a new question" at bounding box center [530, 122] width 111 height 18
click at [503, 119] on h6 "Choose a question type" at bounding box center [540, 122] width 130 height 18
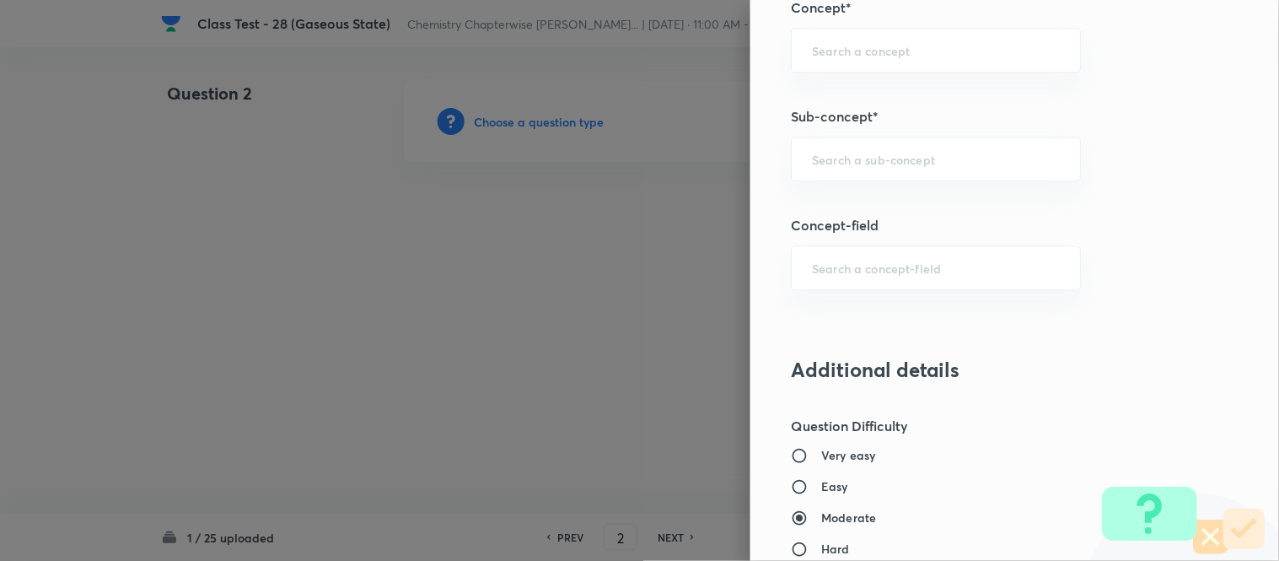
scroll to position [1030, 0]
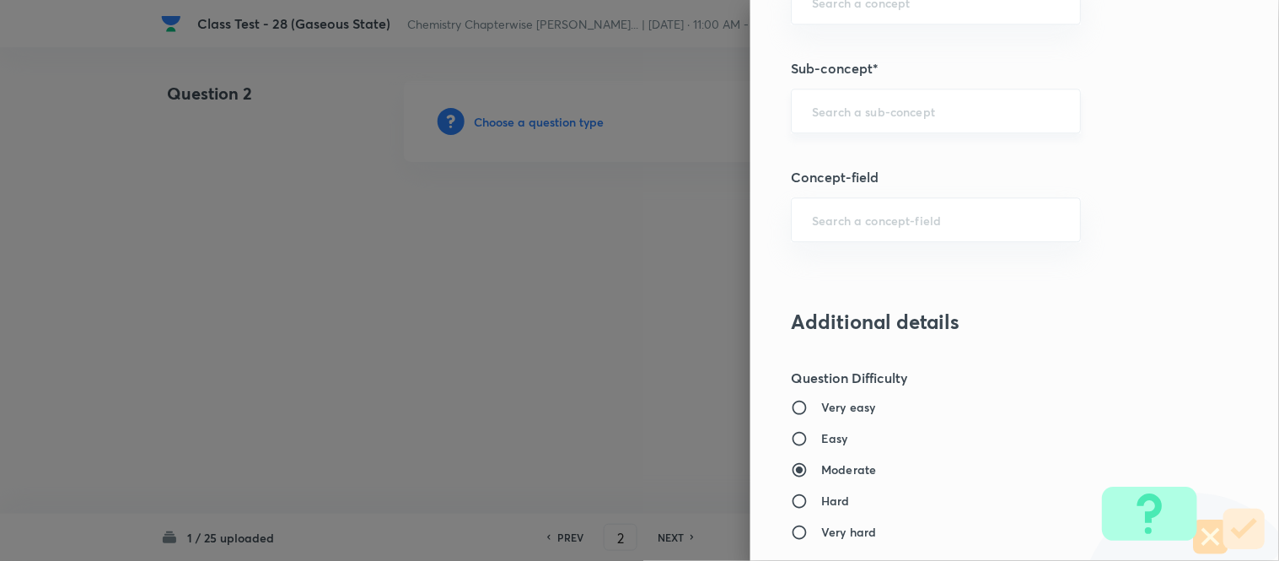
click at [959, 107] on input "text" at bounding box center [936, 111] width 248 height 16
paste input "Characteristics Of Gases"
click at [906, 158] on li "Characteristics Of Gases" at bounding box center [922, 159] width 288 height 30
type input "Characteristics Of Gases"
type input "Chemistry"
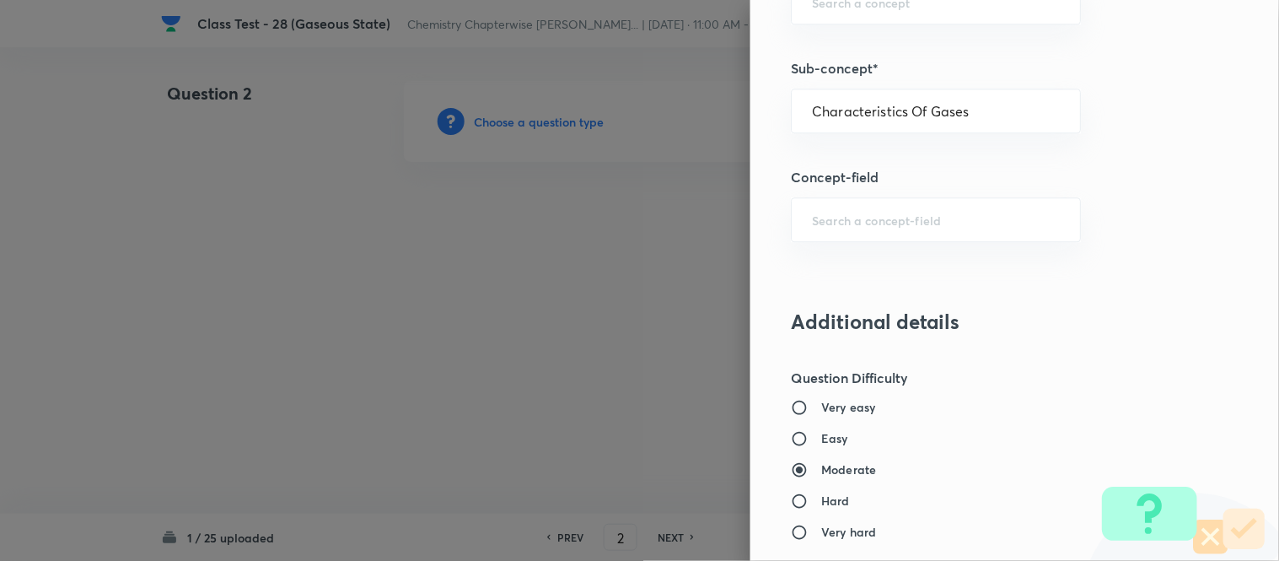
type input "Physical Chemistry"
type input "Gaseous States"
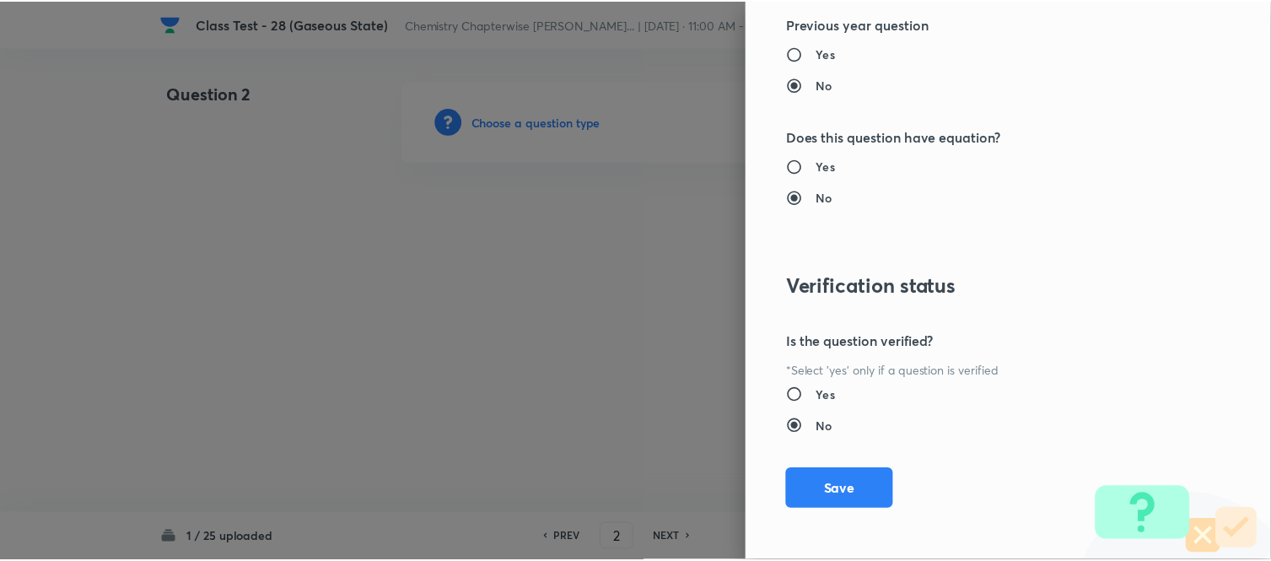
scroll to position [1738, 0]
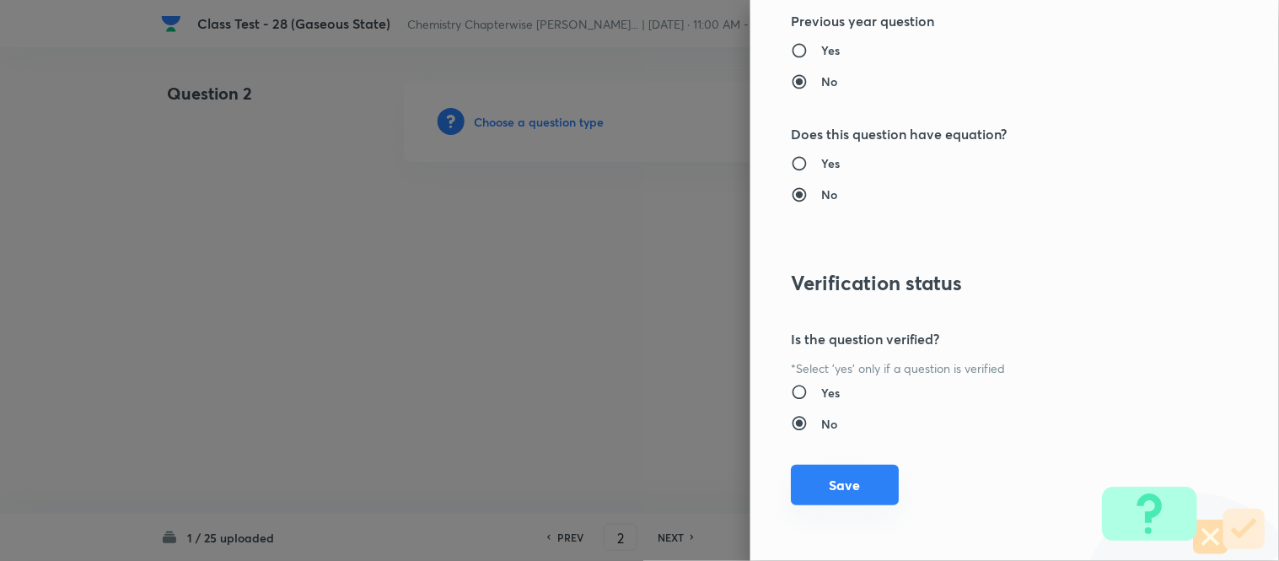
click at [822, 492] on button "Save" at bounding box center [845, 485] width 108 height 40
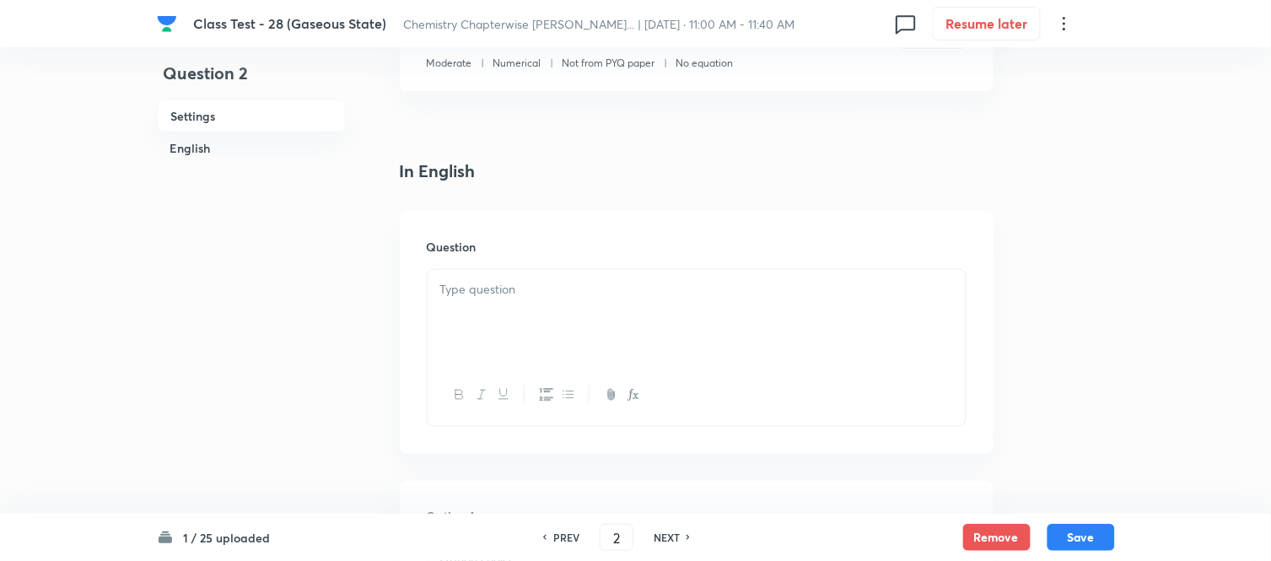
scroll to position [374, 0]
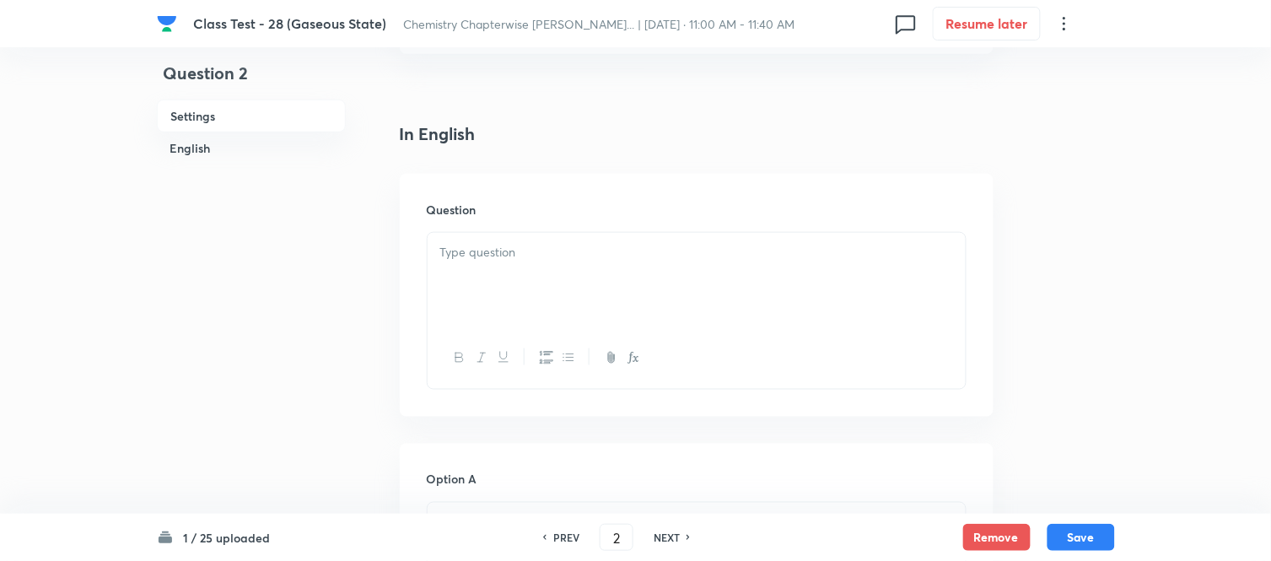
click at [616, 251] on p at bounding box center [696, 252] width 513 height 19
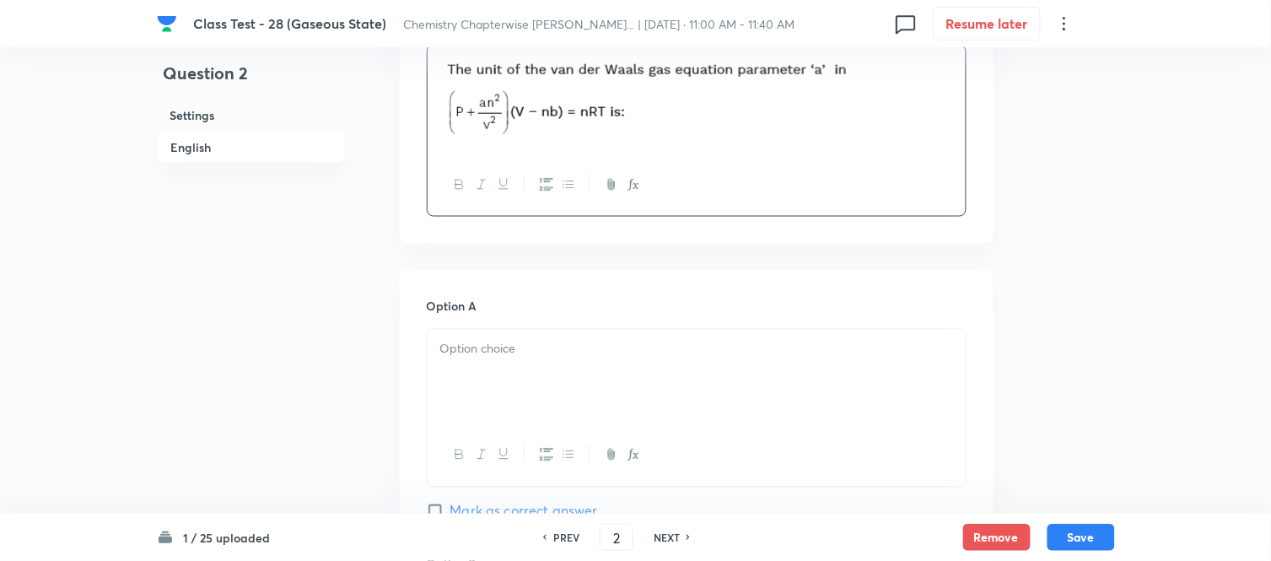
scroll to position [655, 0]
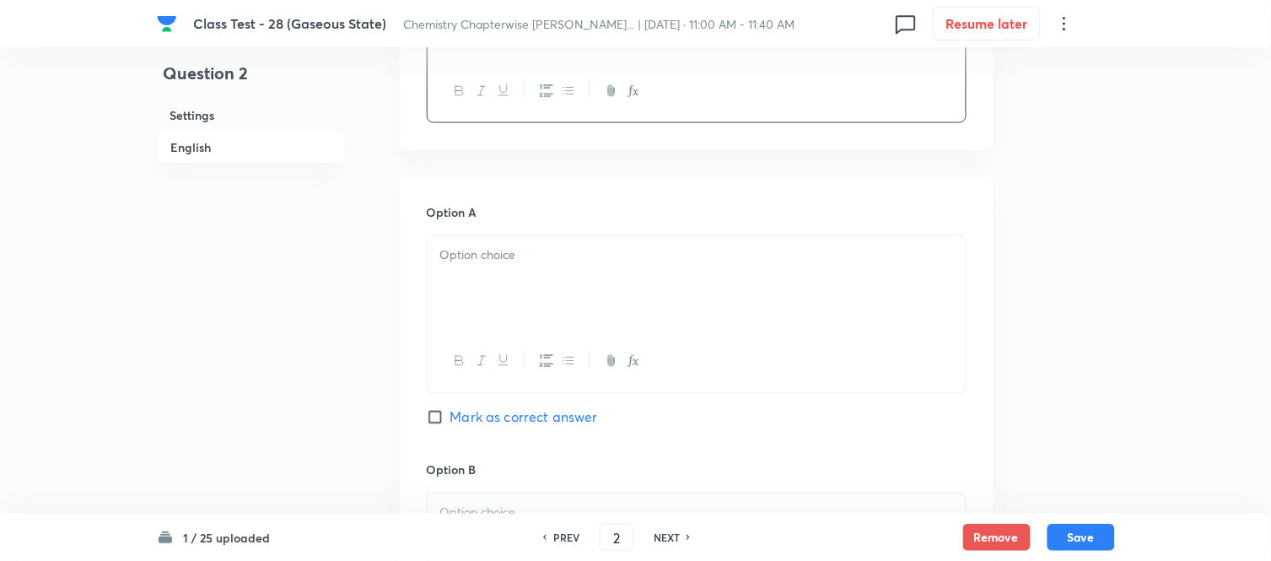
click at [654, 288] on div at bounding box center [697, 283] width 538 height 94
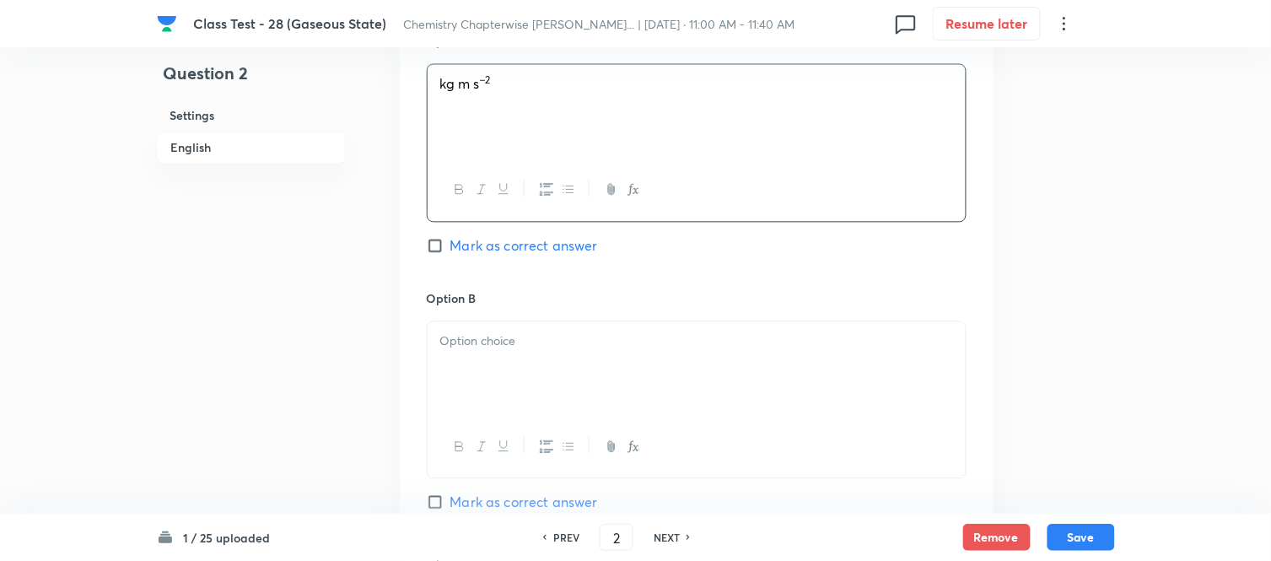
scroll to position [843, 0]
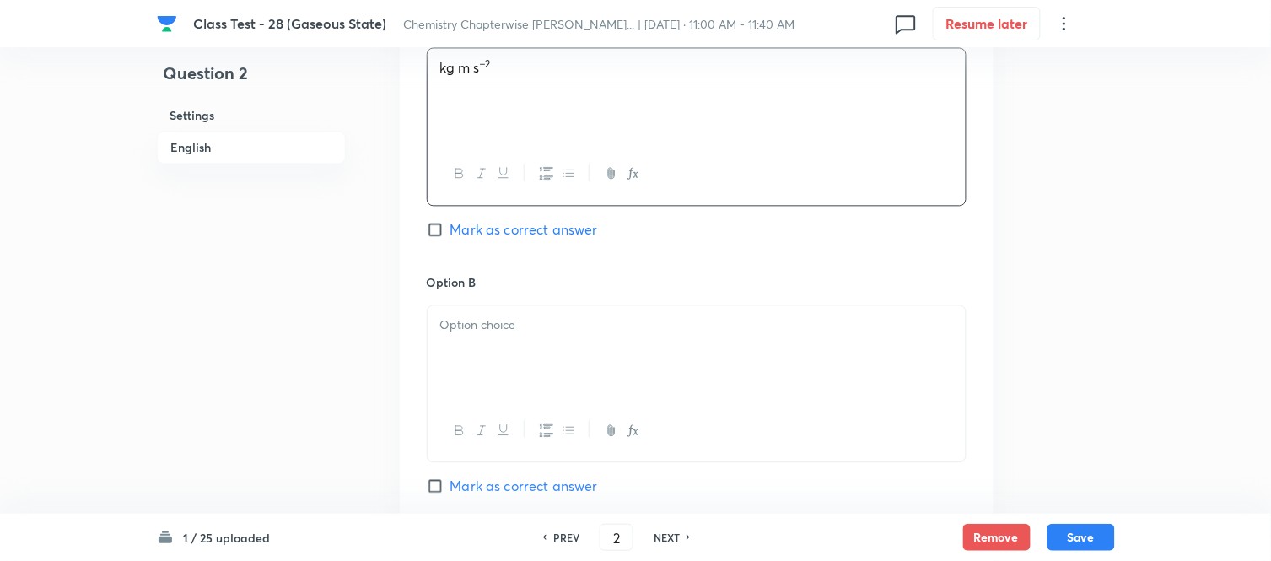
click at [600, 351] on div at bounding box center [697, 352] width 538 height 94
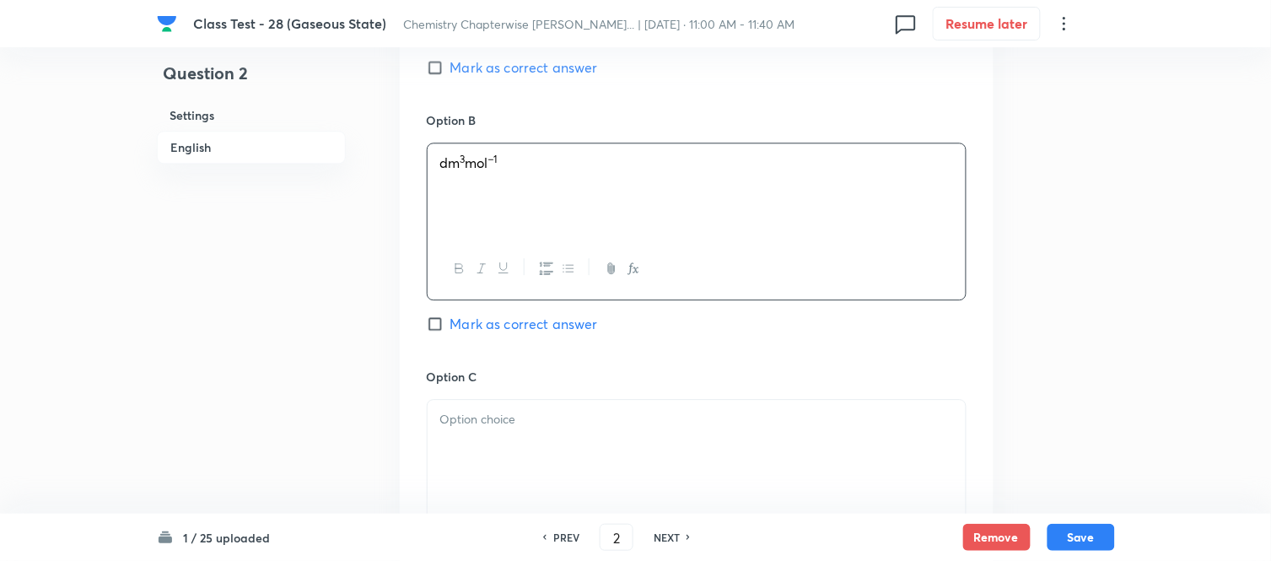
scroll to position [1124, 0]
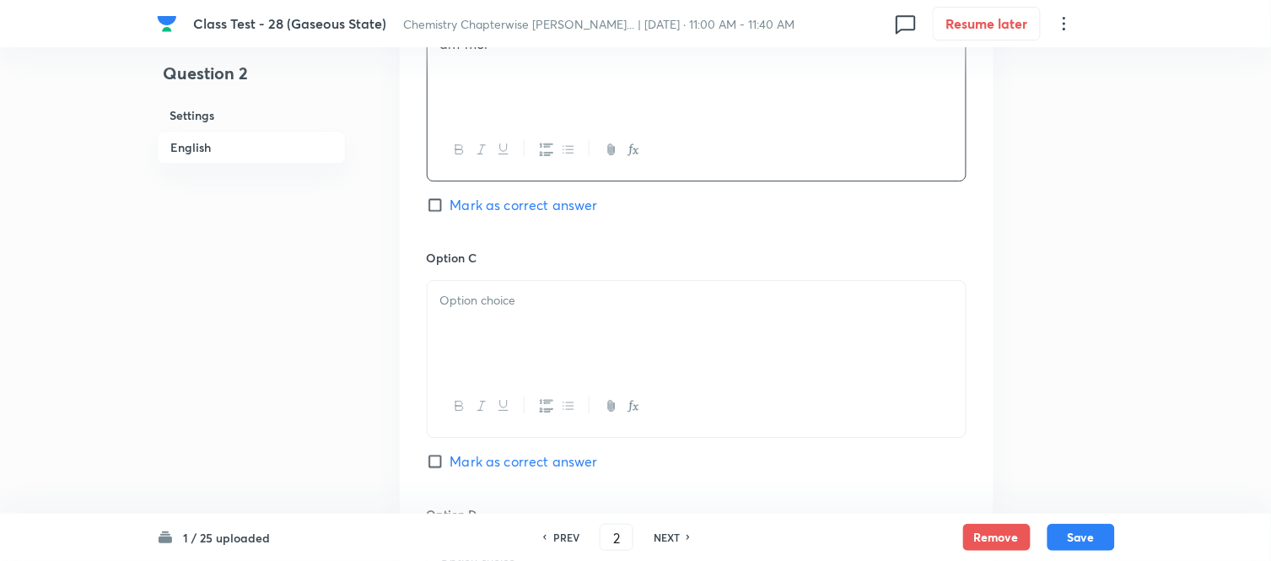
click at [620, 310] on p at bounding box center [696, 300] width 513 height 19
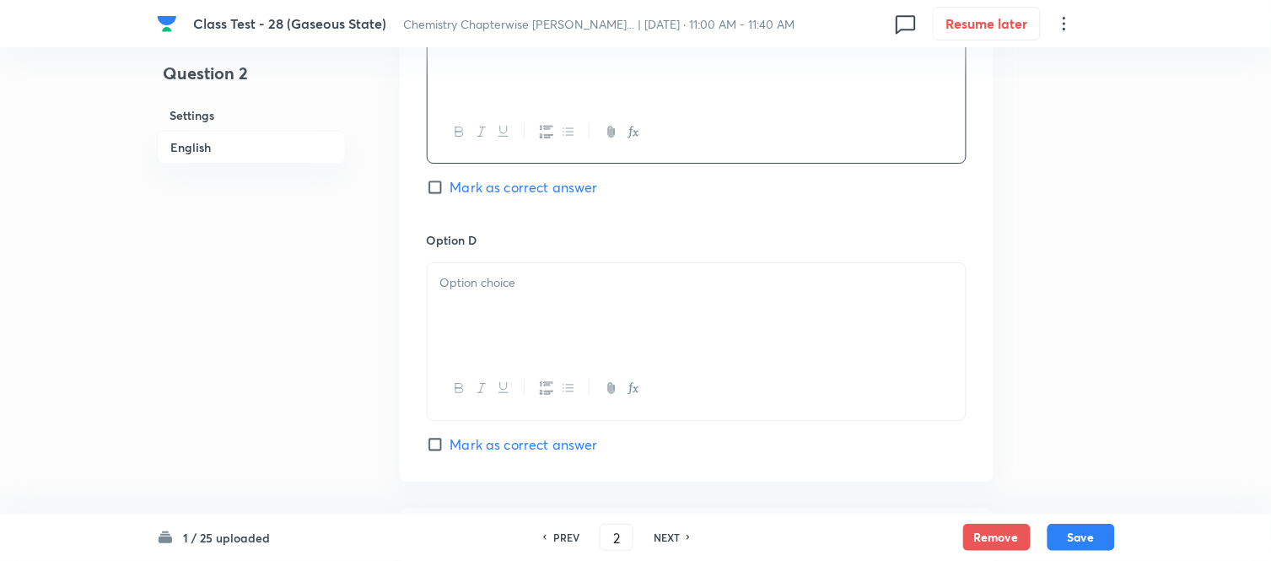
scroll to position [1405, 0]
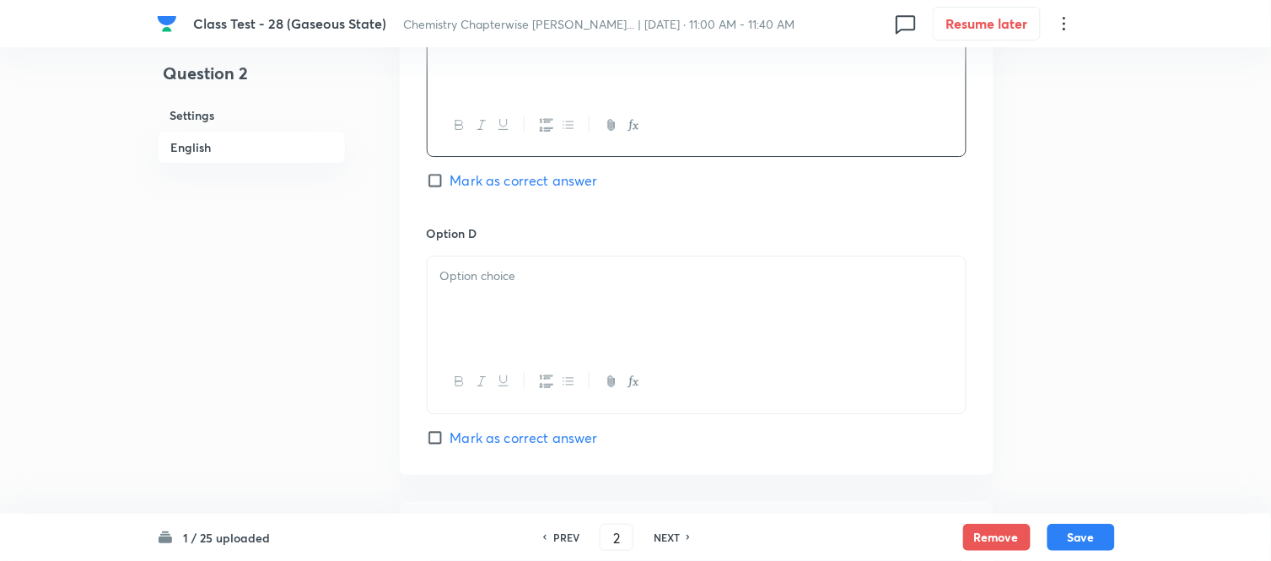
click at [559, 274] on p at bounding box center [696, 275] width 513 height 19
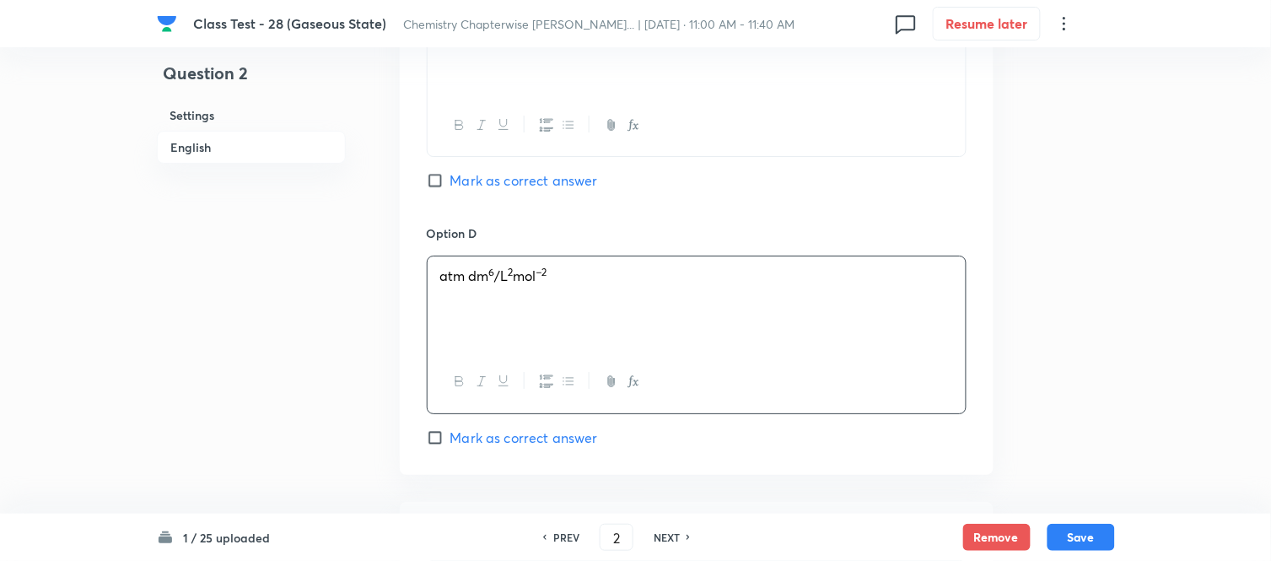
click at [443, 437] on input "Mark as correct answer" at bounding box center [439, 437] width 24 height 17
checkbox input "true"
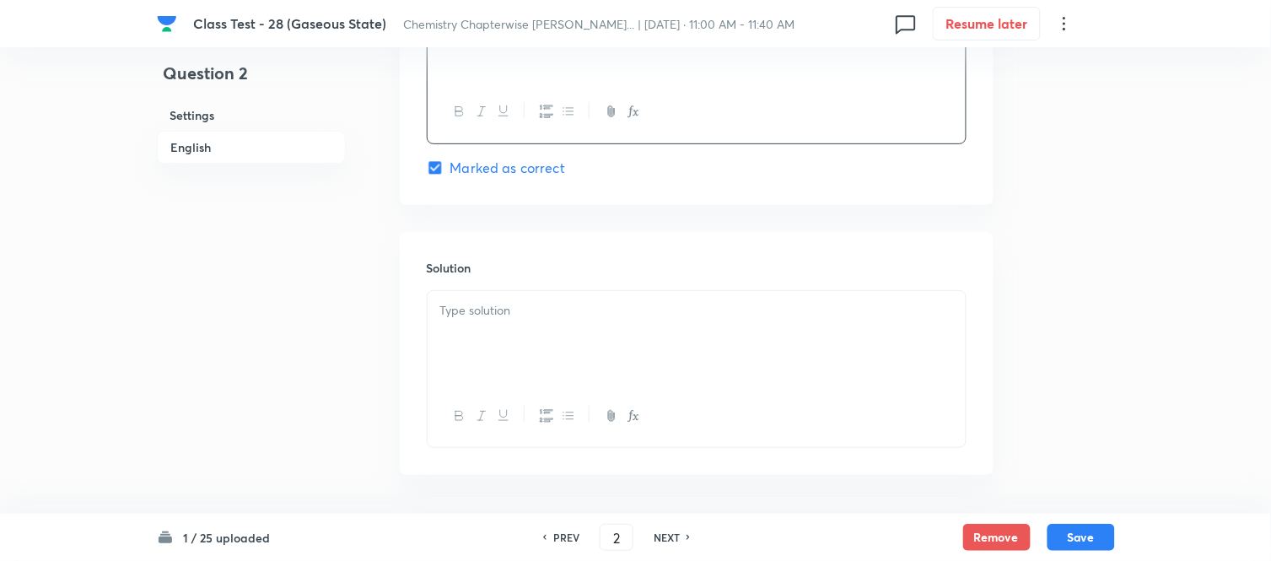
scroll to position [1687, 0]
click at [601, 309] on p at bounding box center [696, 298] width 513 height 19
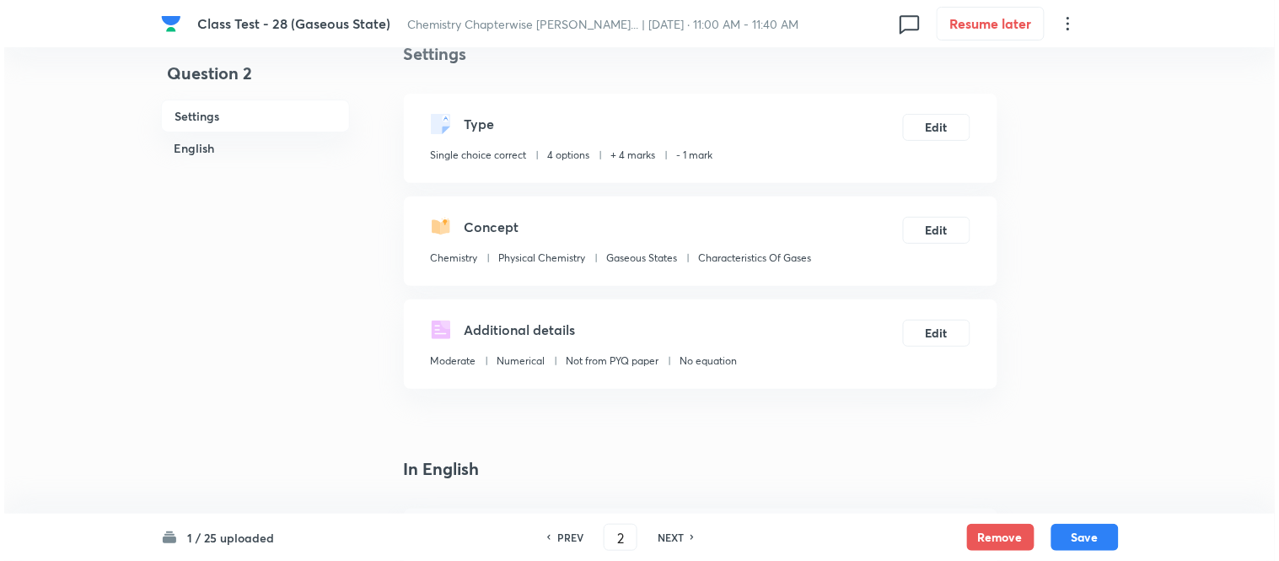
scroll to position [0, 0]
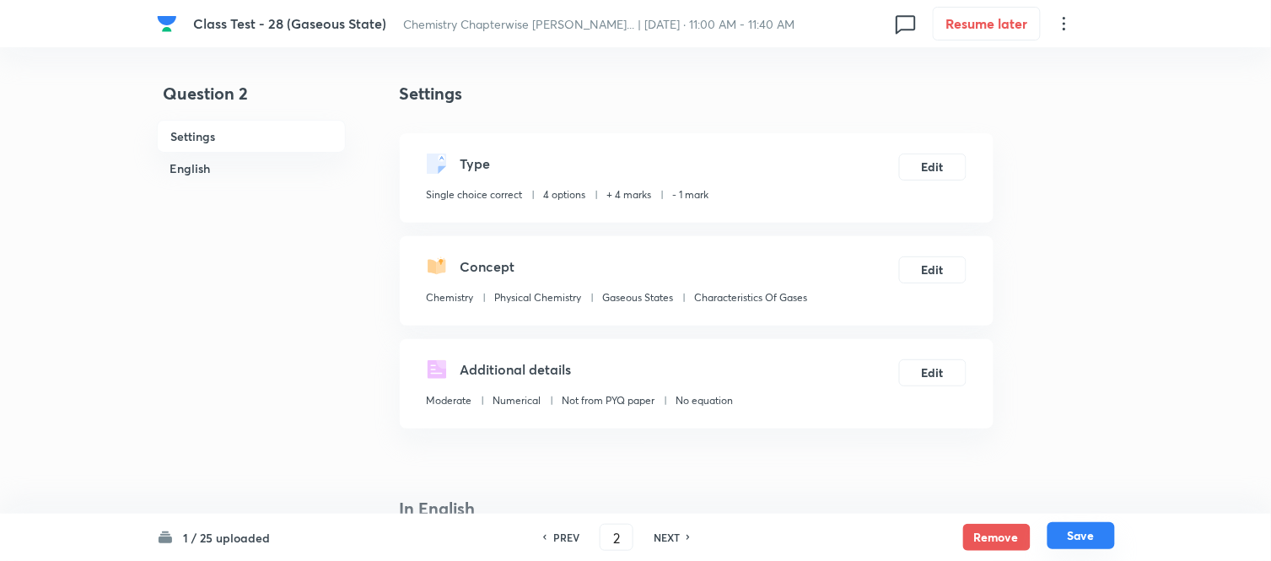
click at [1076, 535] on button "Save" at bounding box center [1080, 535] width 67 height 27
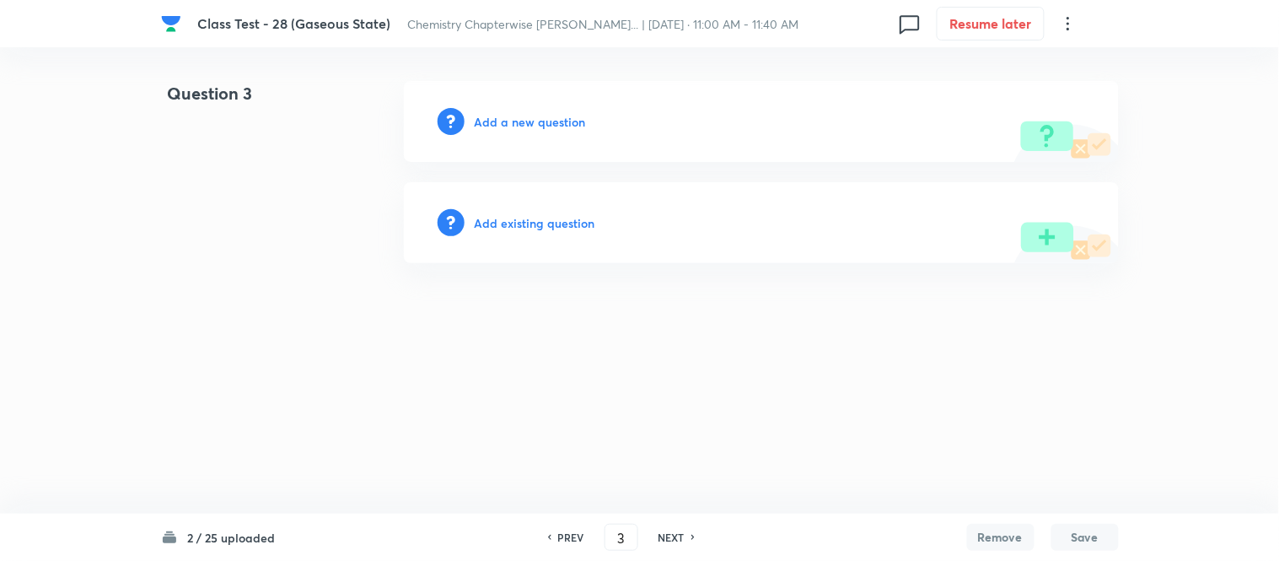
click at [512, 121] on h6 "Add a new question" at bounding box center [530, 122] width 111 height 18
click at [512, 121] on h6 "Choose a question type" at bounding box center [540, 122] width 130 height 18
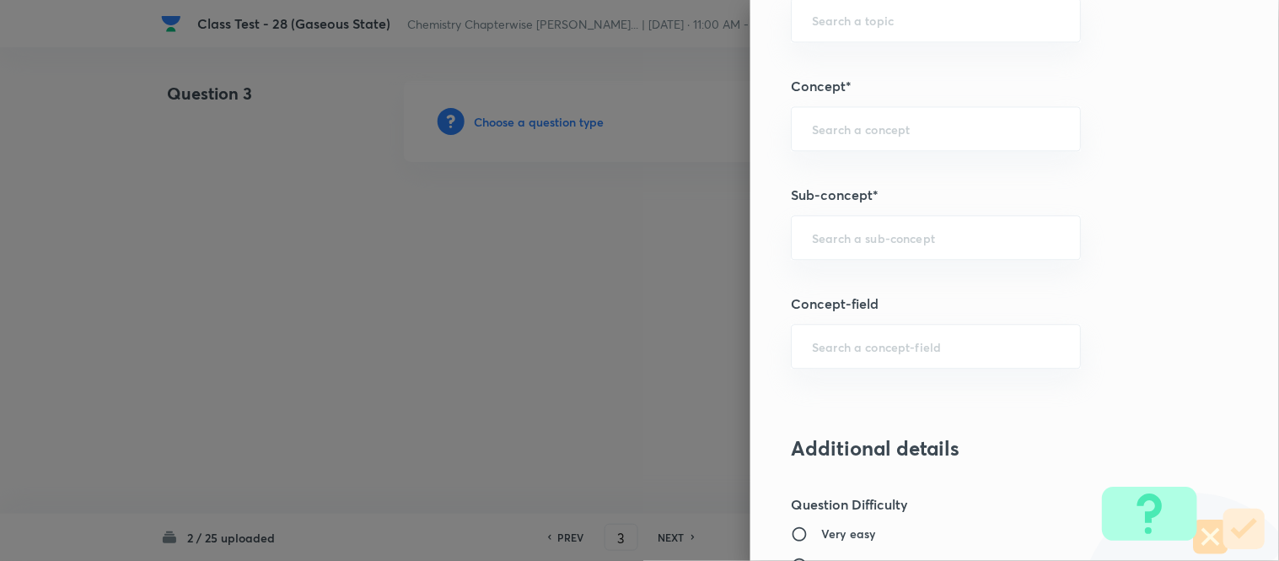
scroll to position [937, 0]
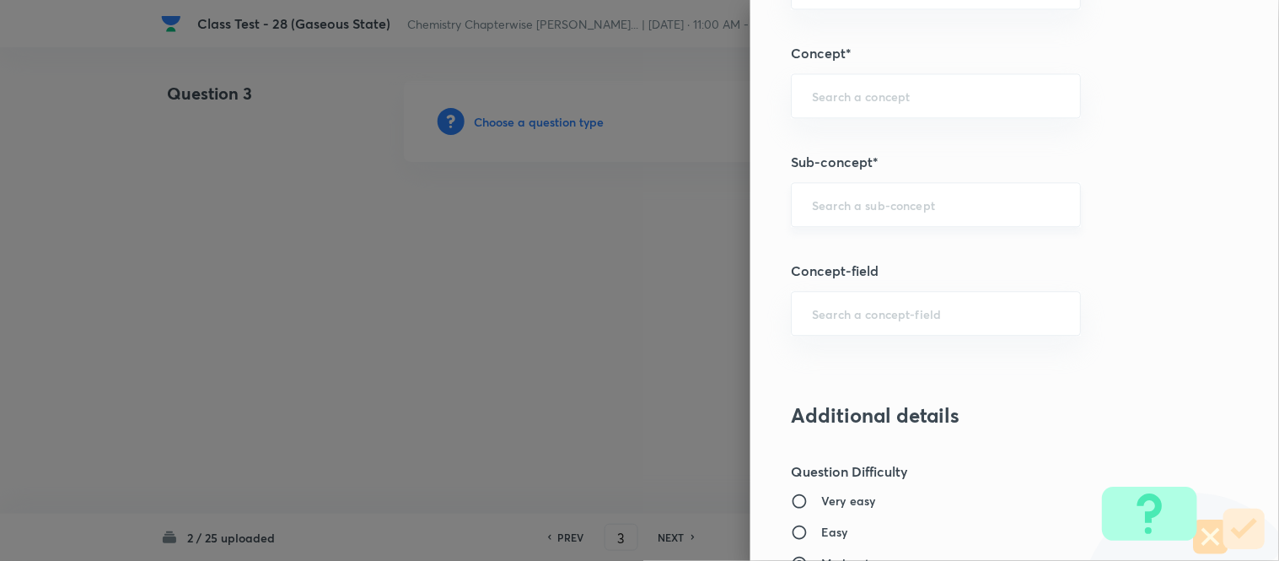
click at [906, 206] on input "text" at bounding box center [936, 204] width 248 height 16
click at [649, 239] on div at bounding box center [639, 280] width 1279 height 561
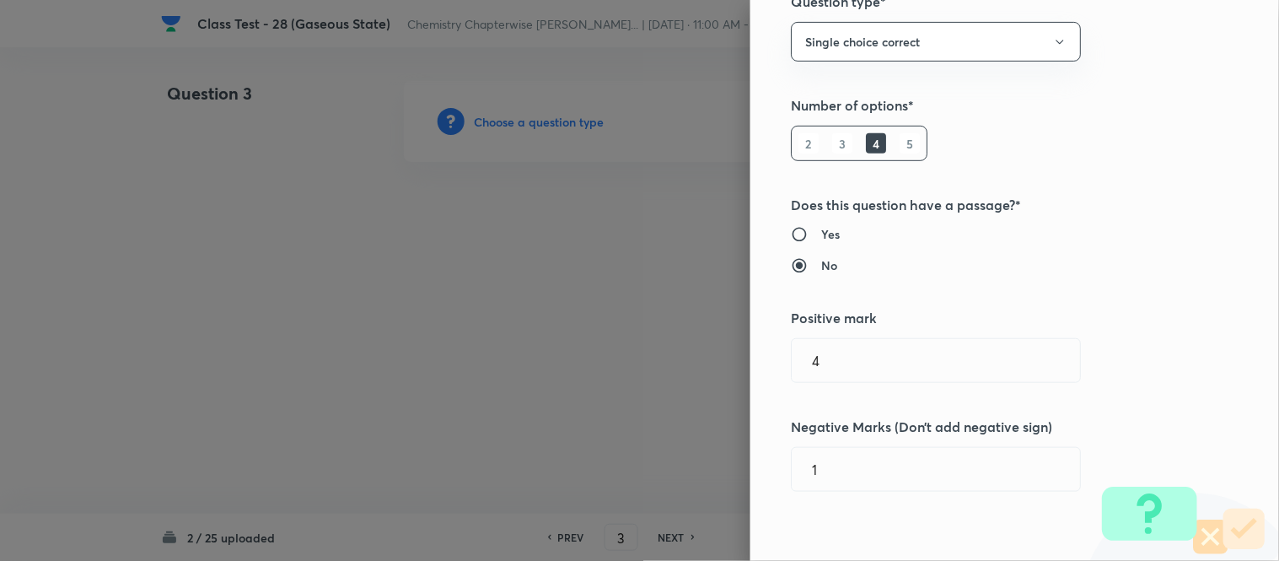
scroll to position [0, 0]
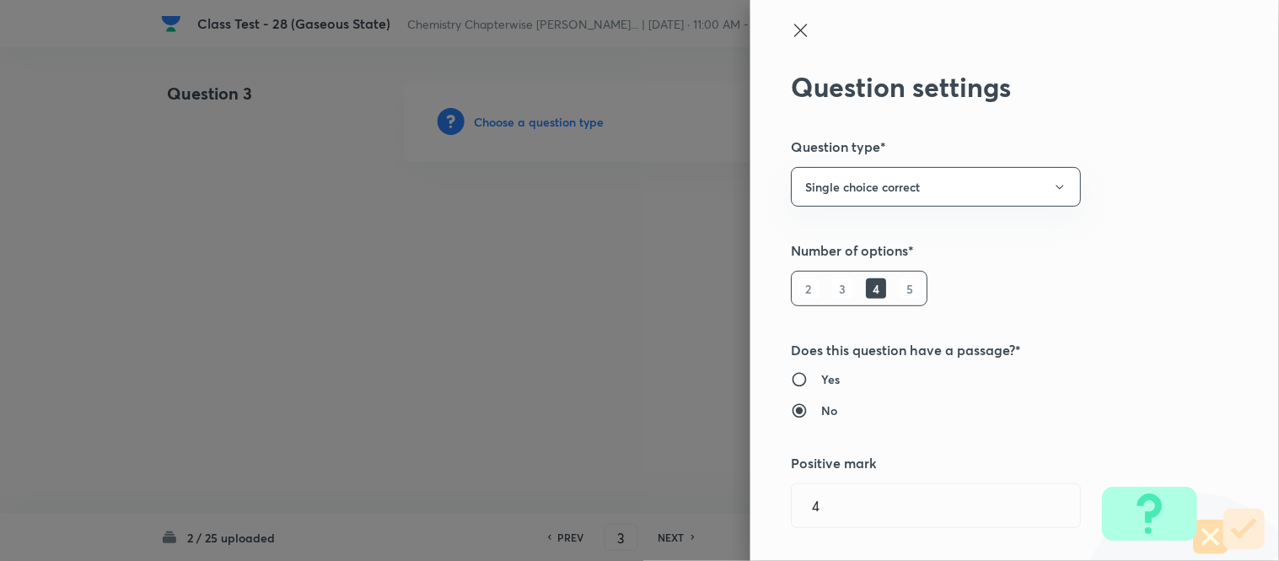
click at [791, 31] on icon at bounding box center [801, 30] width 20 height 20
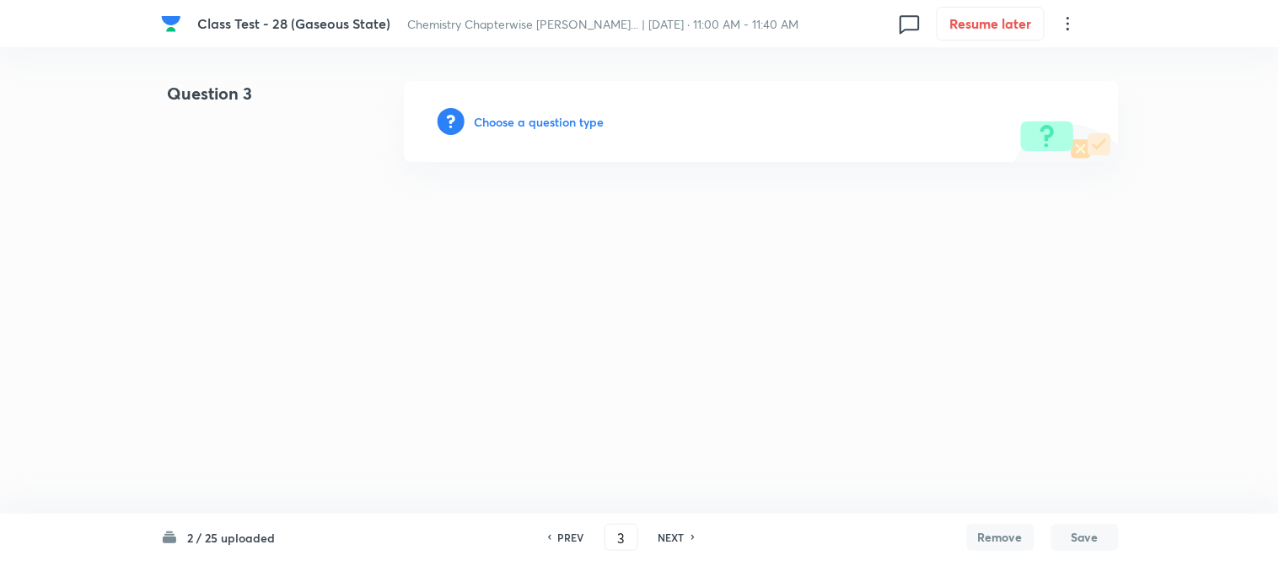
click at [562, 541] on h6 "PREV" at bounding box center [571, 537] width 26 height 15
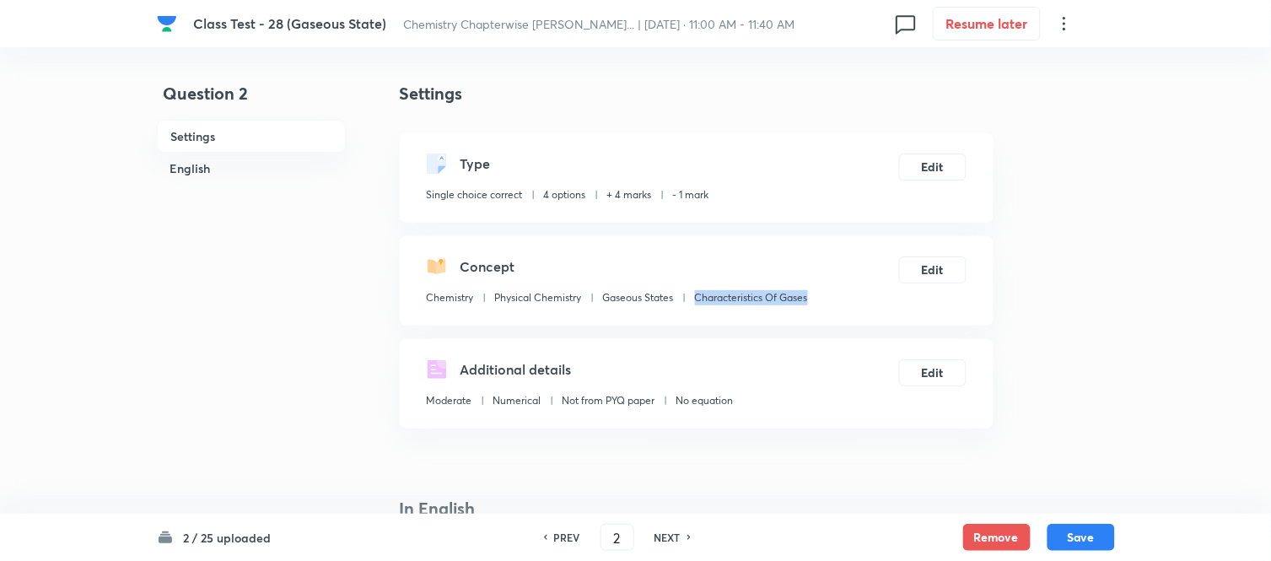
drag, startPoint x: 815, startPoint y: 295, endPoint x: 692, endPoint y: 304, distance: 122.6
click at [692, 304] on div "Concept Chemistry Physical Chemistry Gaseous States Characteristics Of Gases Ed…" at bounding box center [697, 280] width 594 height 89
copy p "Characteristics Of Gases"
click at [672, 528] on div "PREV 2 ​ NEXT" at bounding box center [617, 537] width 218 height 27
click at [670, 534] on h6 "NEXT" at bounding box center [667, 537] width 26 height 15
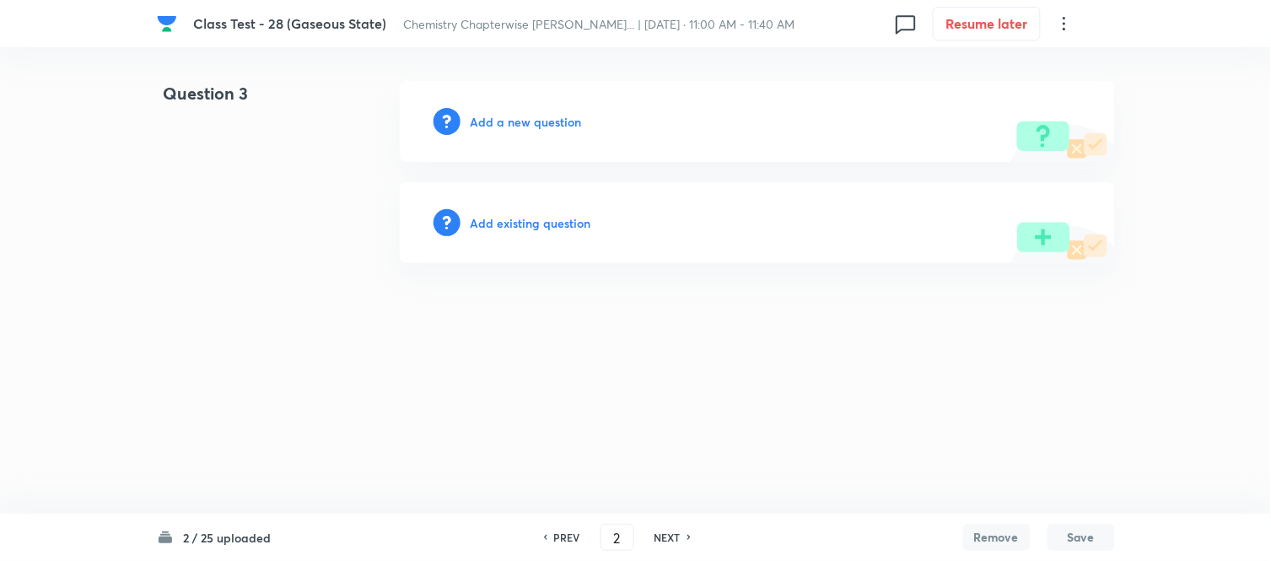
type input "3"
click at [499, 123] on h6 "Add a new question" at bounding box center [530, 122] width 111 height 18
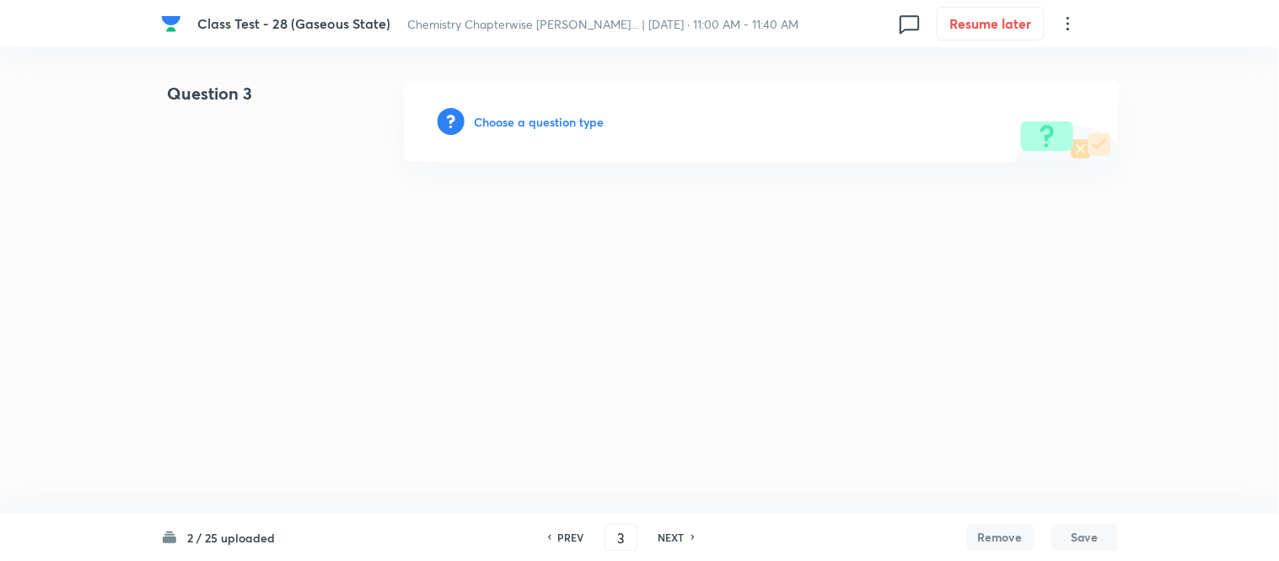
click at [499, 123] on h6 "Choose a question type" at bounding box center [540, 122] width 130 height 18
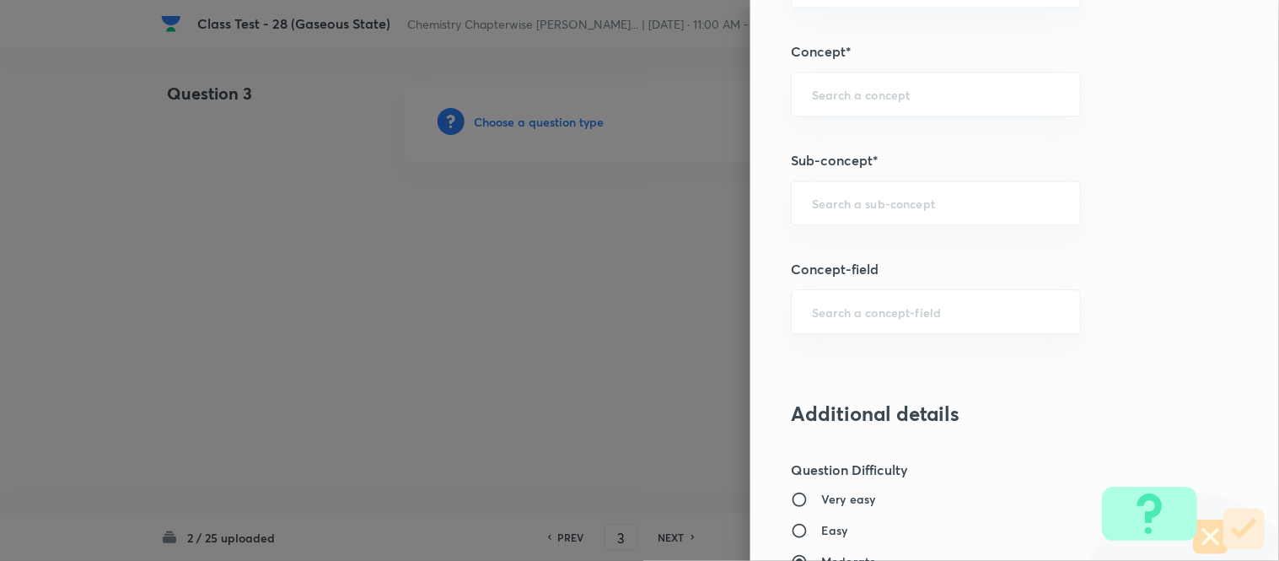
scroll to position [917, 0]
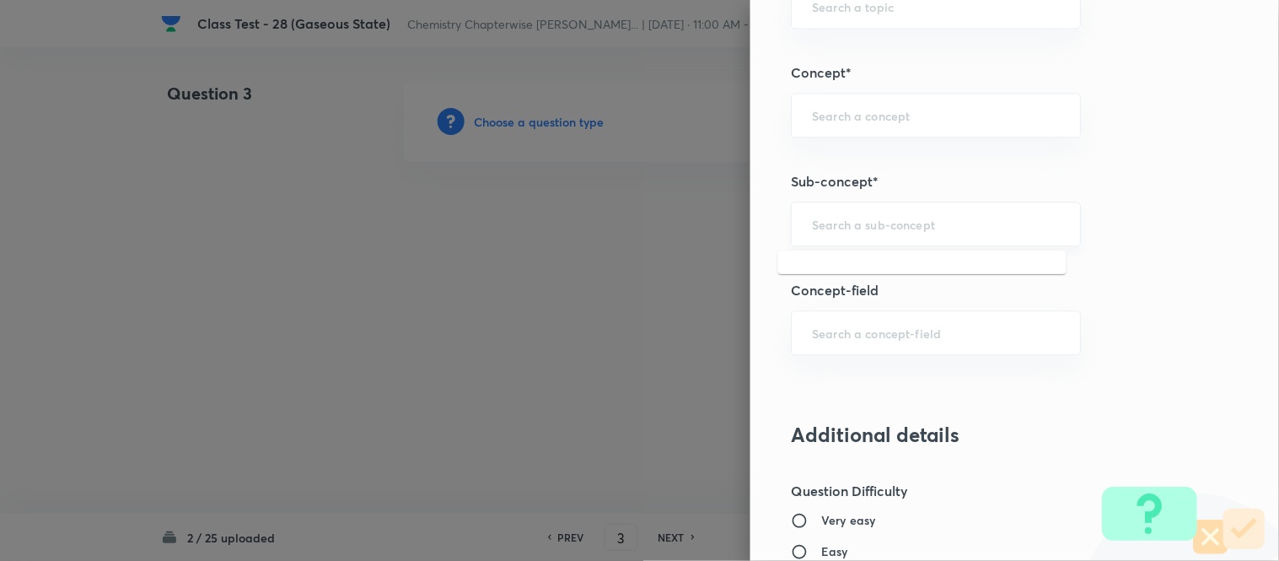
click at [845, 223] on input "text" at bounding box center [936, 224] width 248 height 16
paste input "Characteristics Of Gases"
click at [852, 276] on li "Characteristics Of Gases" at bounding box center [922, 272] width 288 height 30
type input "Characteristics Of Gases"
type input "Chemistry"
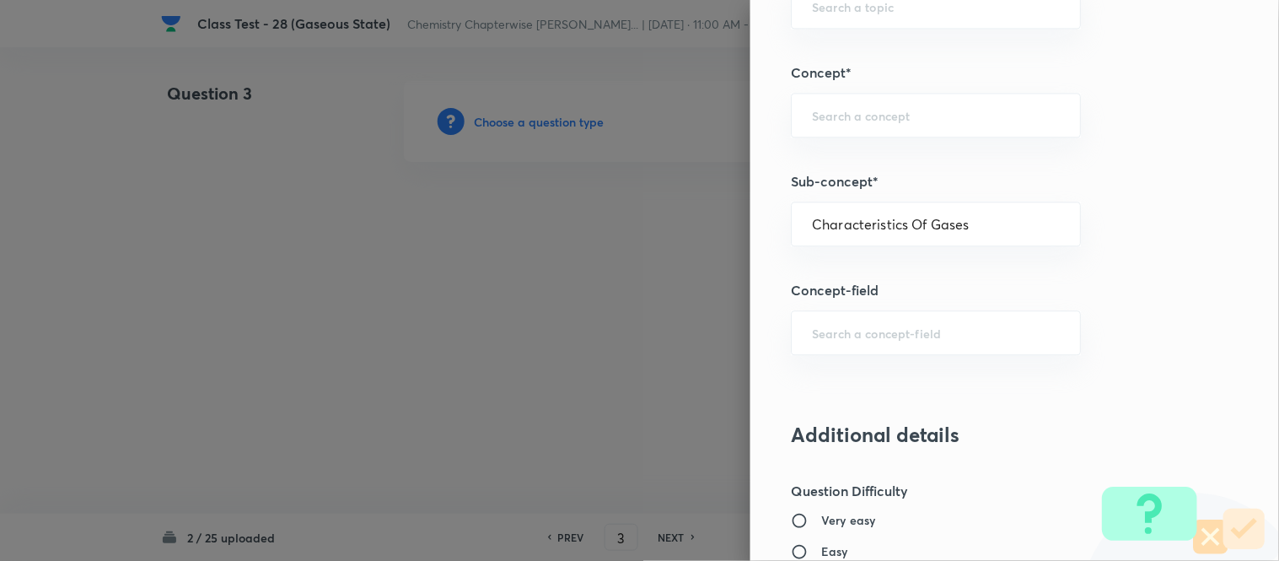
type input "Physical Chemistry"
type input "Gaseous States"
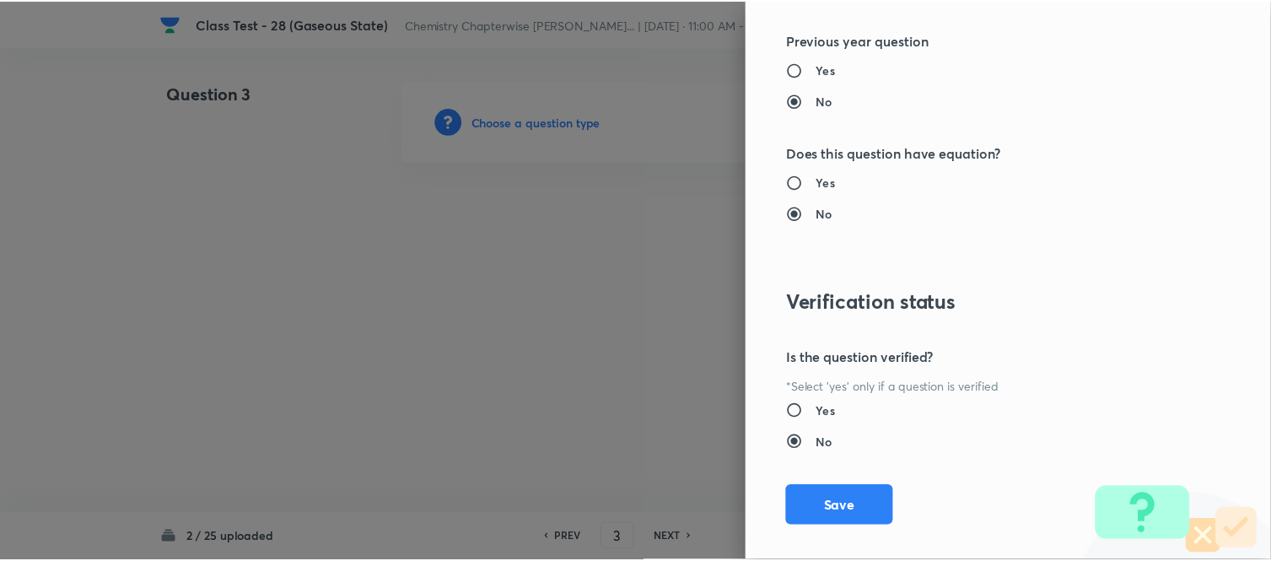
scroll to position [1738, 0]
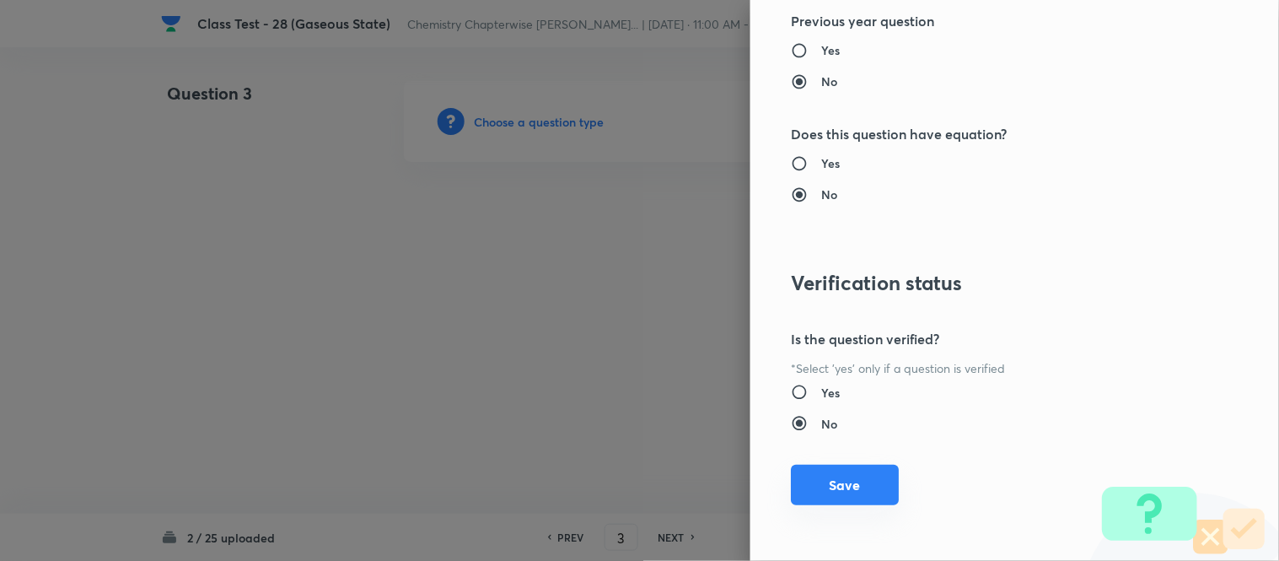
click at [828, 487] on button "Save" at bounding box center [845, 485] width 108 height 40
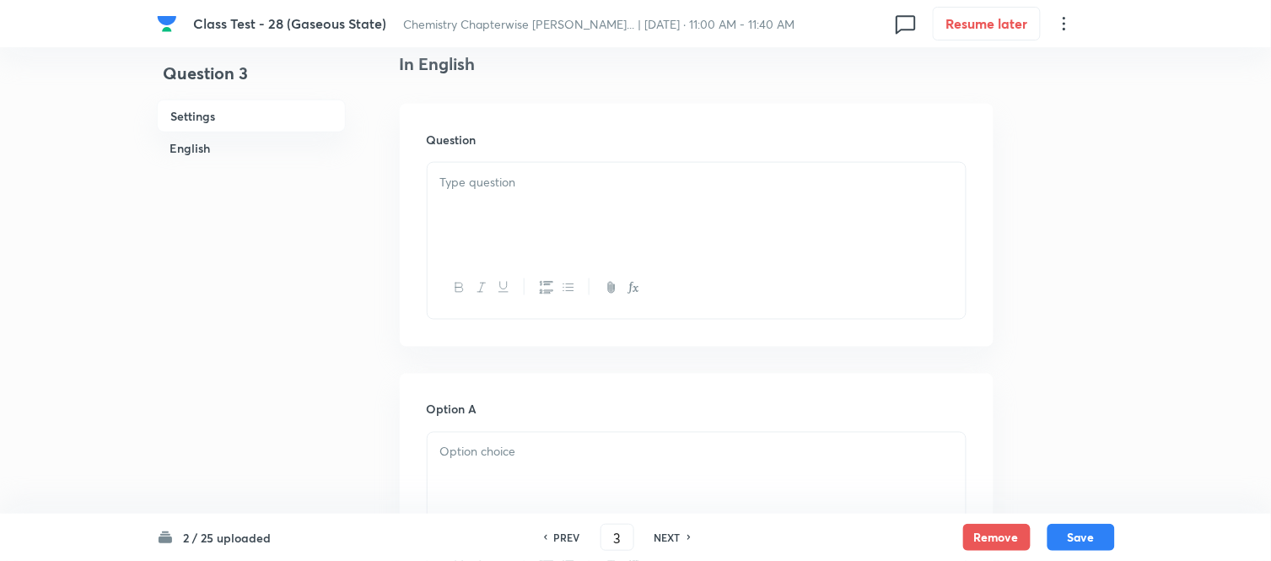
scroll to position [468, 0]
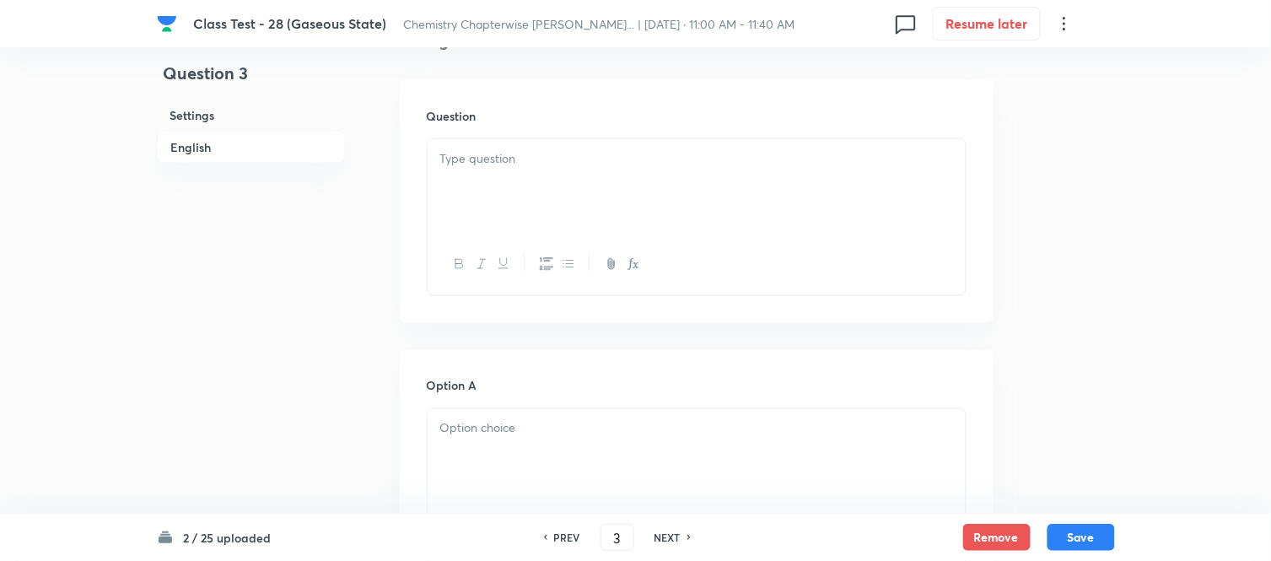
click at [537, 150] on p at bounding box center [696, 158] width 513 height 19
click at [757, 197] on div at bounding box center [697, 186] width 538 height 94
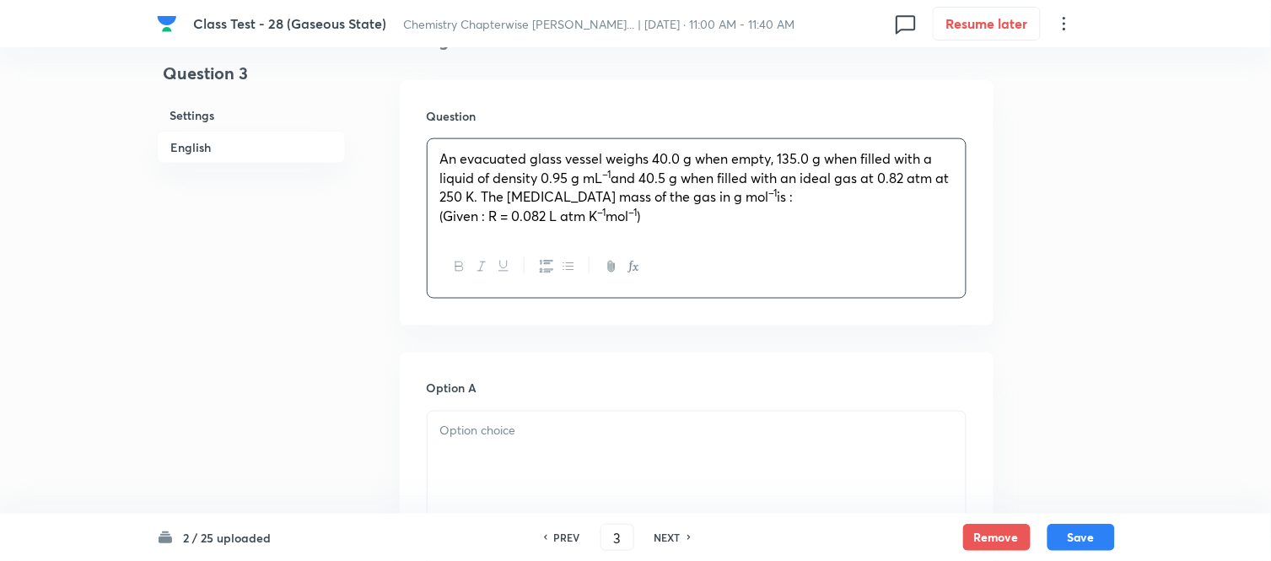
click at [484, 215] on span "(Given : R = 0.082 L atm K" at bounding box center [519, 216] width 158 height 18
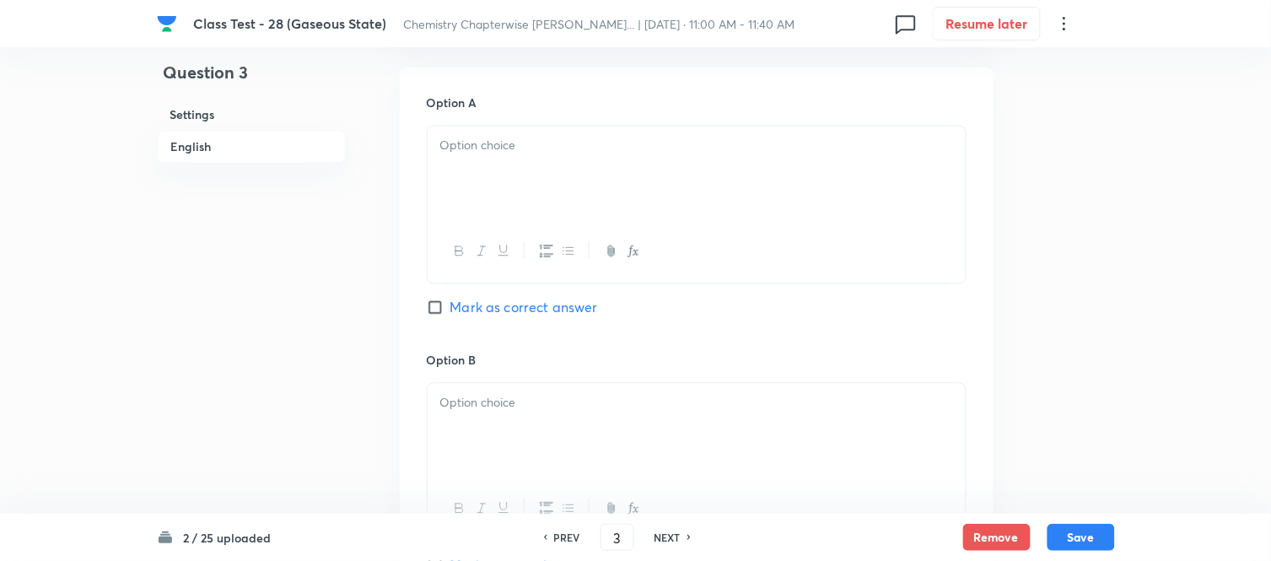
scroll to position [562, 0]
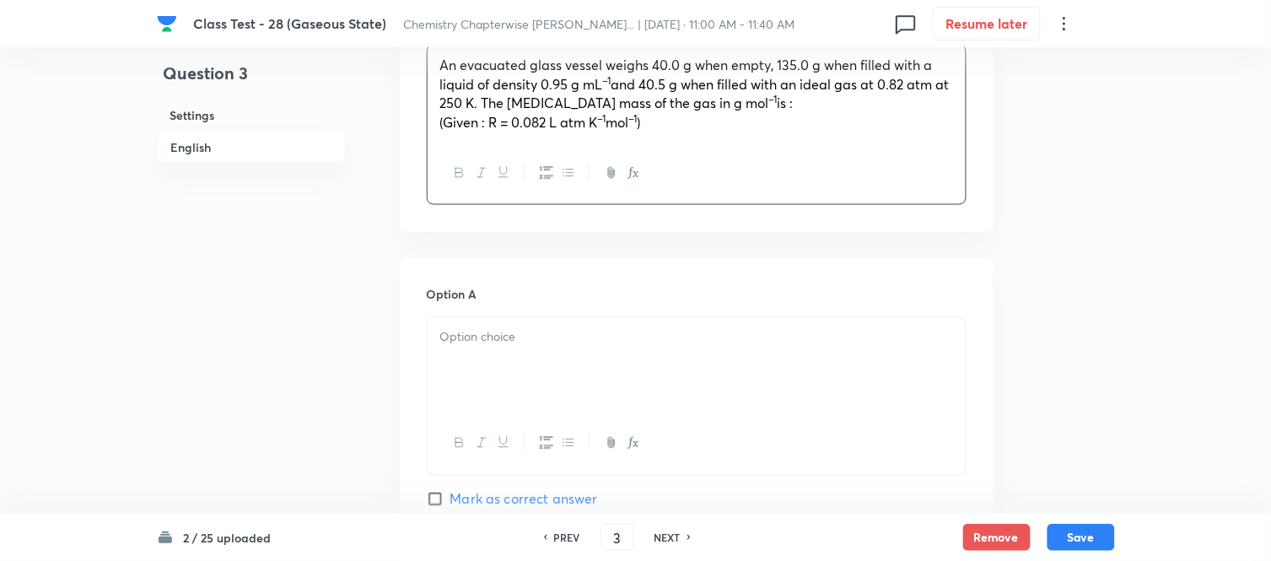
click at [672, 348] on div at bounding box center [697, 365] width 538 height 94
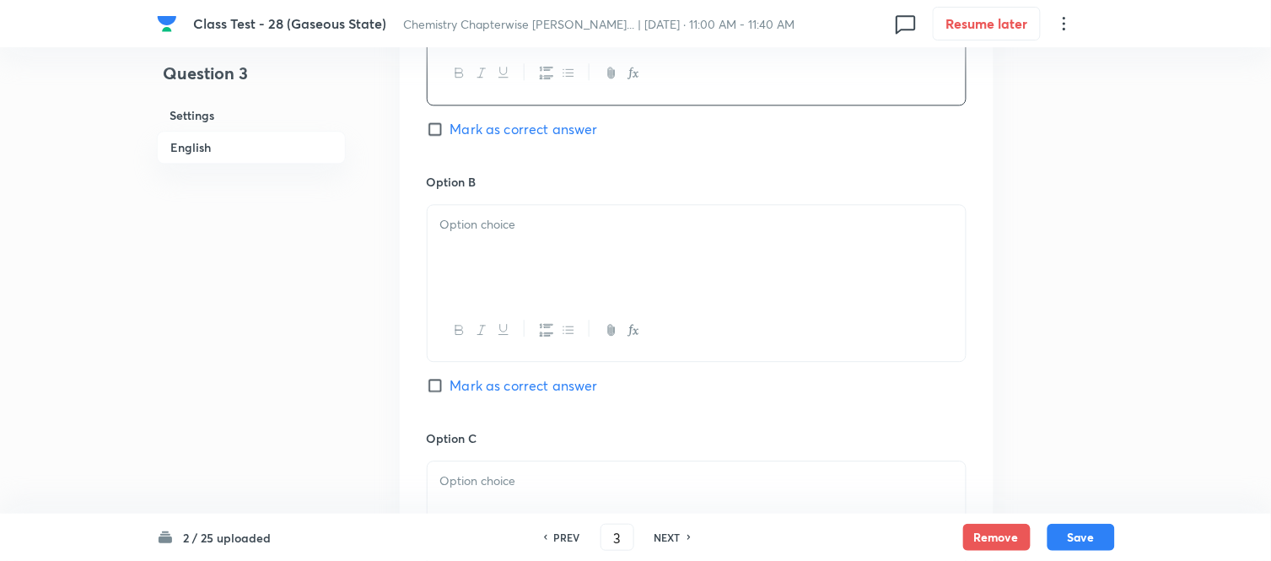
scroll to position [937, 0]
click at [648, 226] on p at bounding box center [696, 219] width 513 height 19
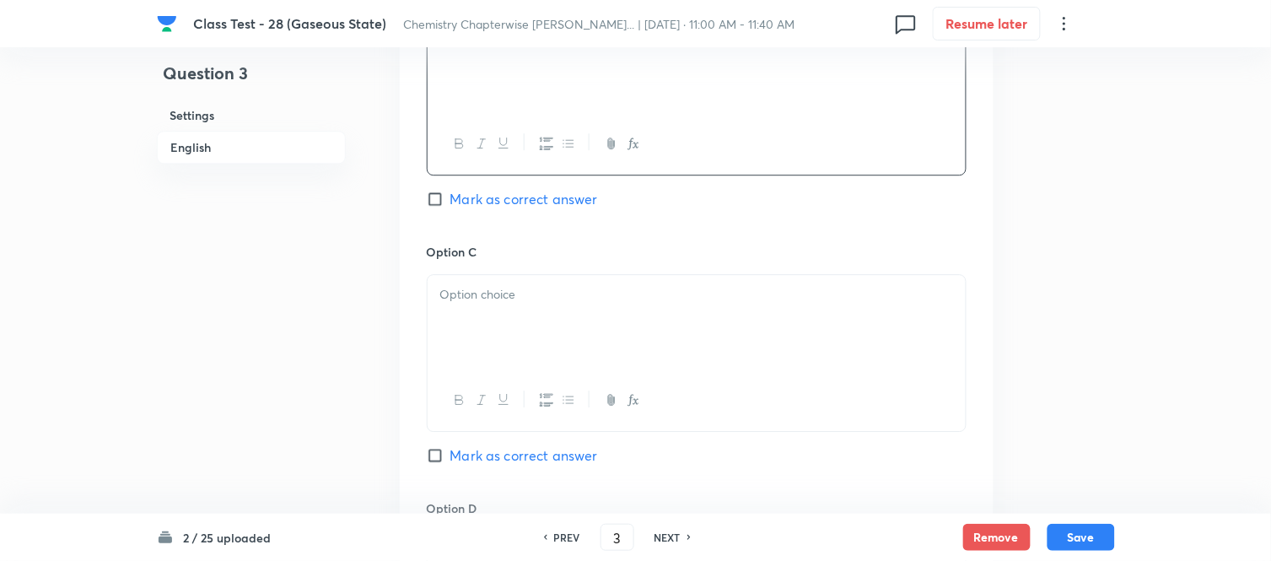
scroll to position [1218, 0]
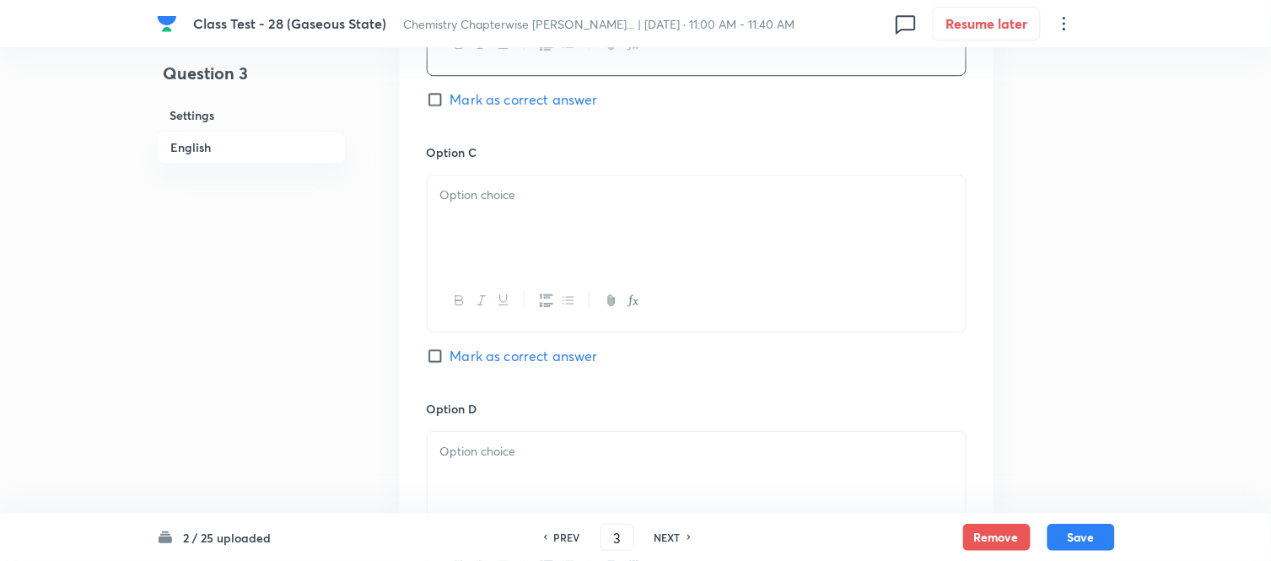
click at [671, 200] on p at bounding box center [696, 195] width 513 height 19
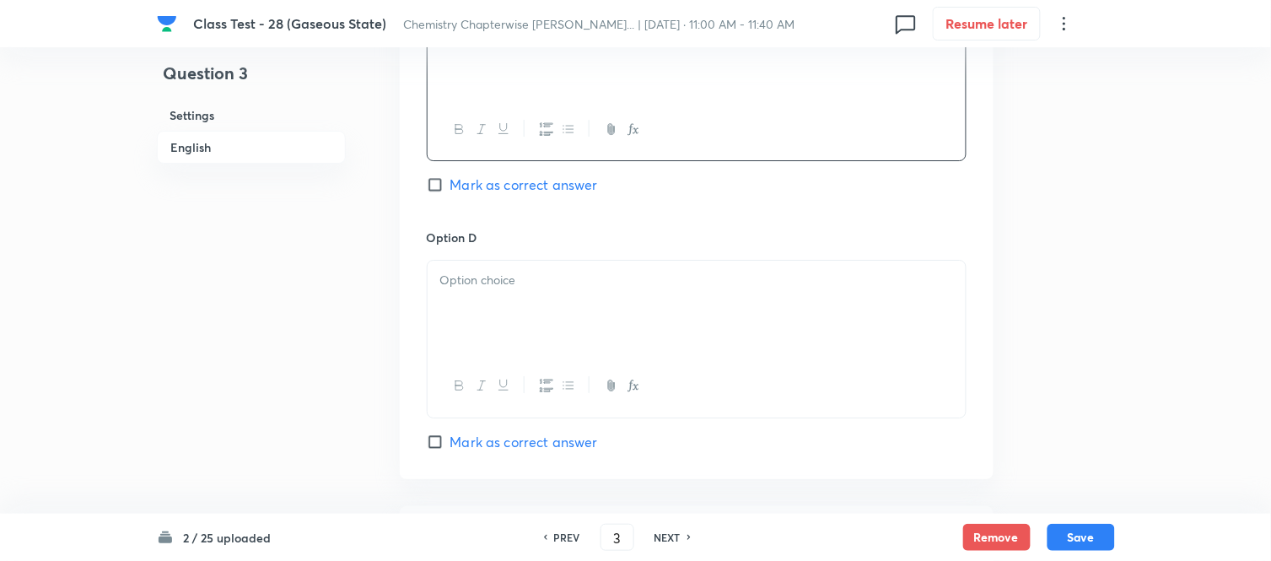
scroll to position [1498, 0]
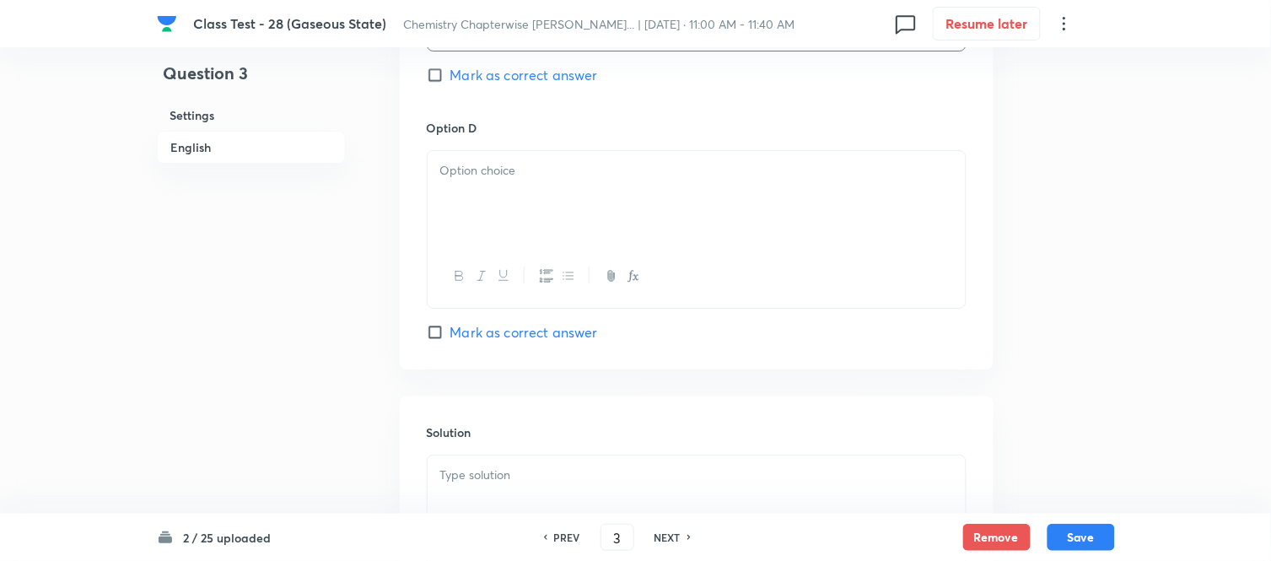
click at [605, 221] on div at bounding box center [697, 198] width 538 height 94
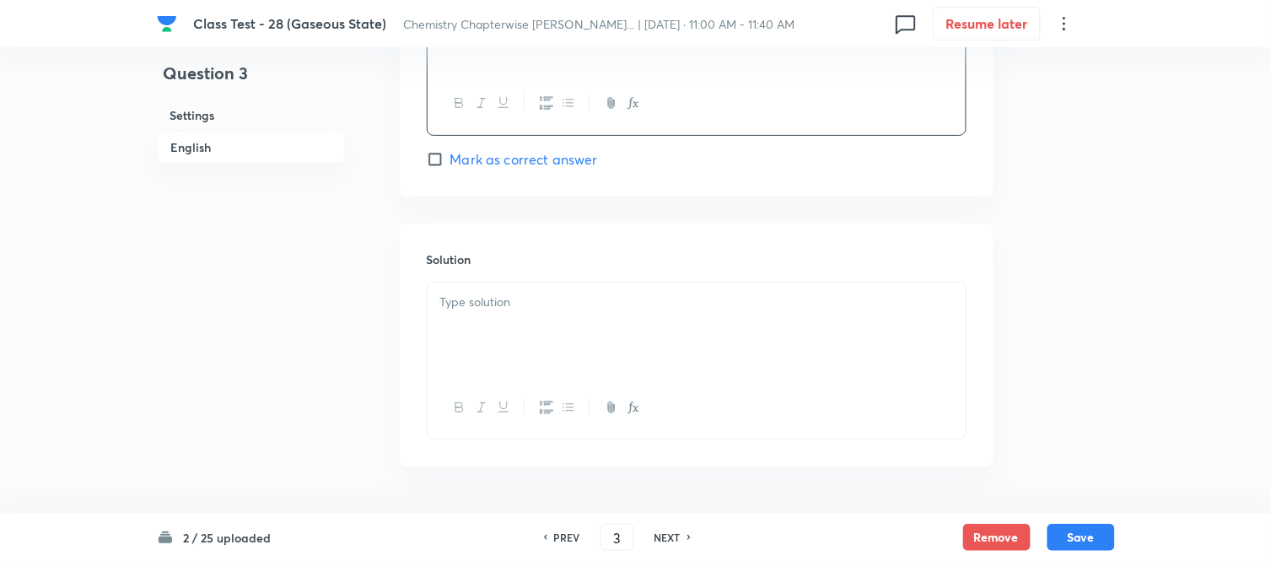
scroll to position [1687, 0]
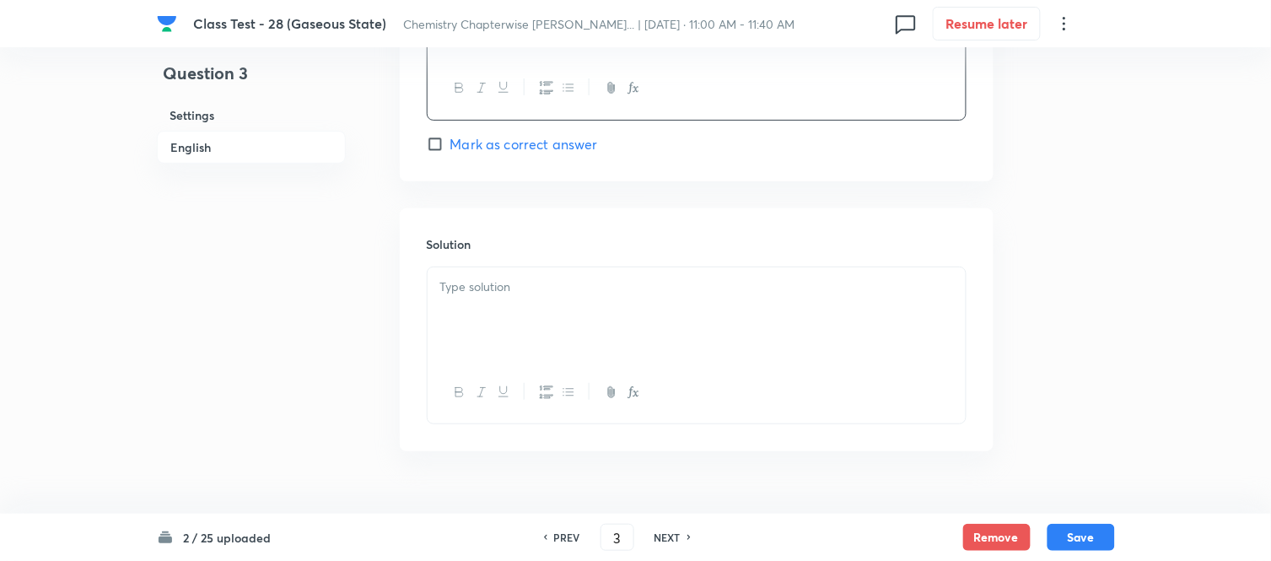
click at [470, 148] on span "Mark as correct answer" at bounding box center [524, 144] width 148 height 20
click at [450, 148] on input "Mark as correct answer" at bounding box center [439, 144] width 24 height 17
checkbox input "true"
click at [610, 326] on div at bounding box center [697, 314] width 538 height 94
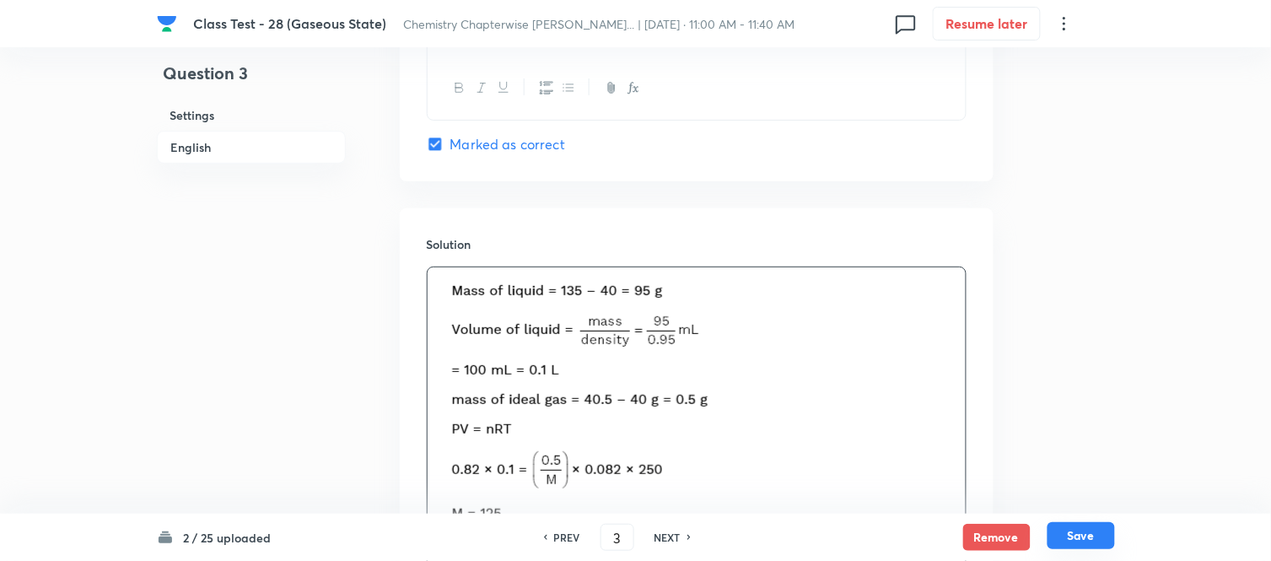
click at [1081, 535] on button "Save" at bounding box center [1080, 535] width 67 height 27
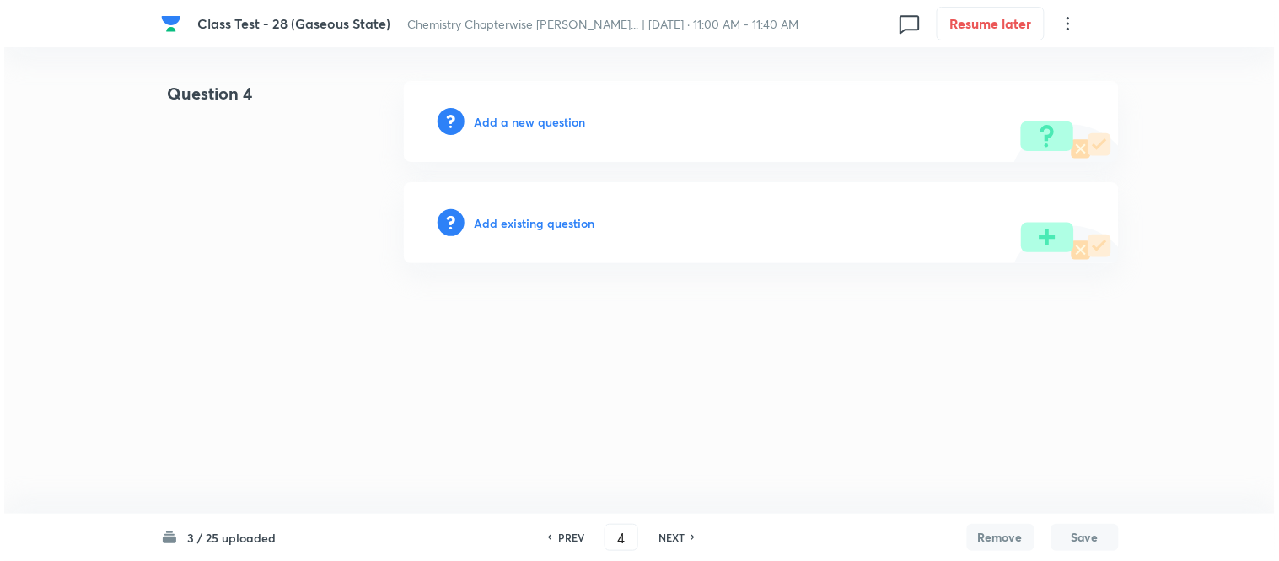
scroll to position [0, 0]
click at [507, 119] on h6 "Add a new question" at bounding box center [530, 122] width 111 height 18
click at [507, 119] on h6 "Choose a question type" at bounding box center [540, 122] width 130 height 18
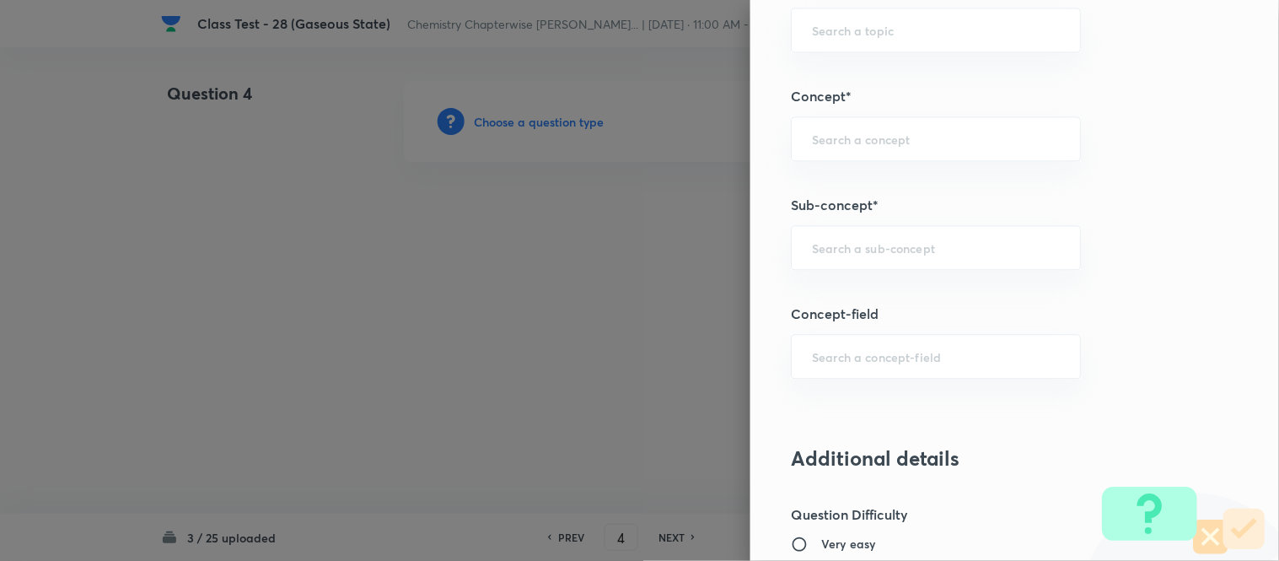
scroll to position [937, 0]
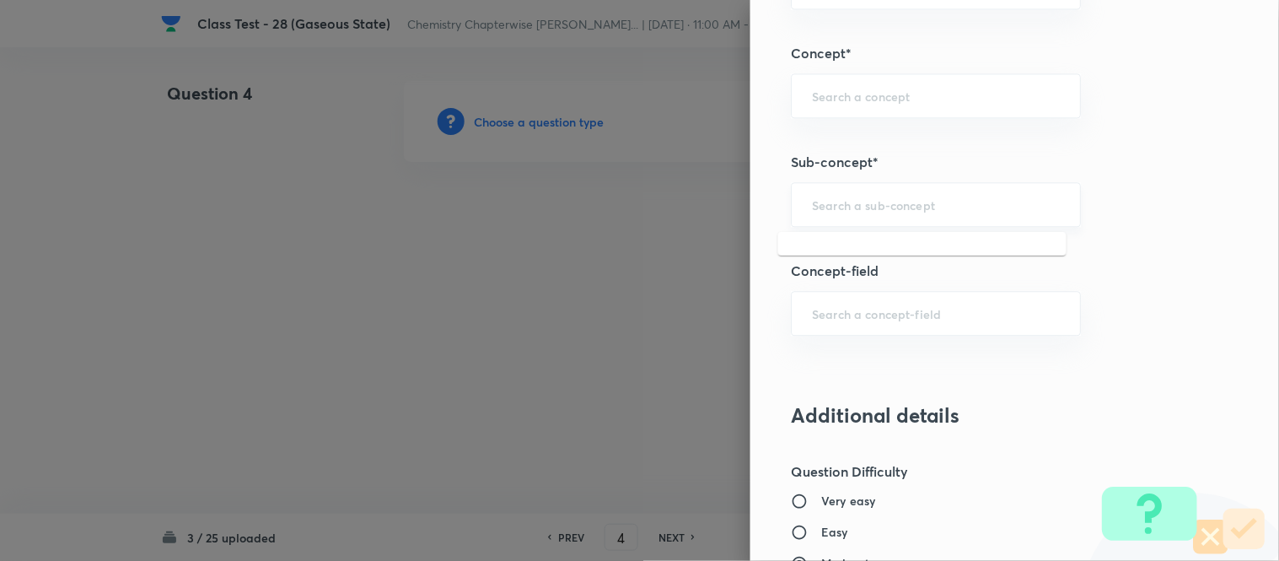
click at [879, 196] on input "text" at bounding box center [936, 204] width 248 height 16
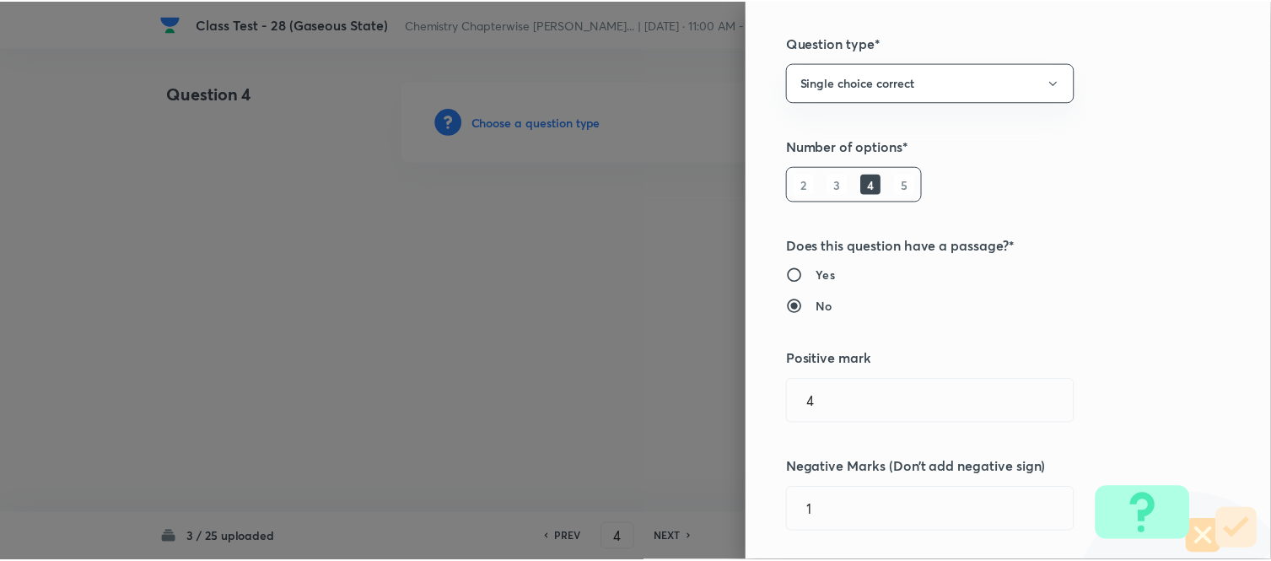
scroll to position [0, 0]
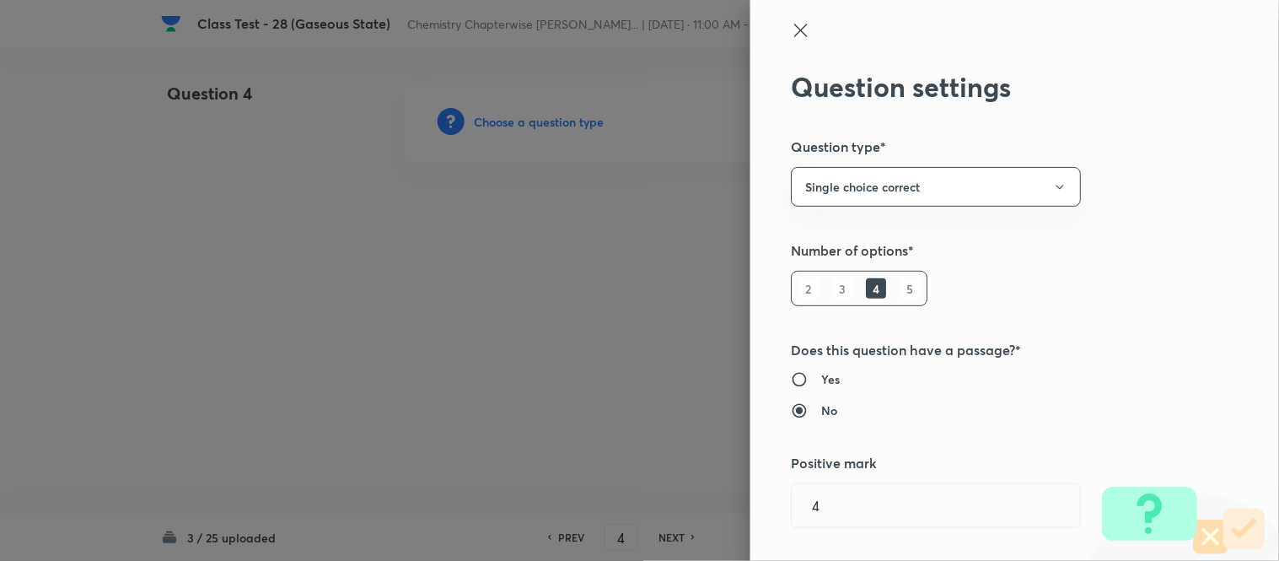
click at [793, 32] on icon at bounding box center [801, 30] width 20 height 20
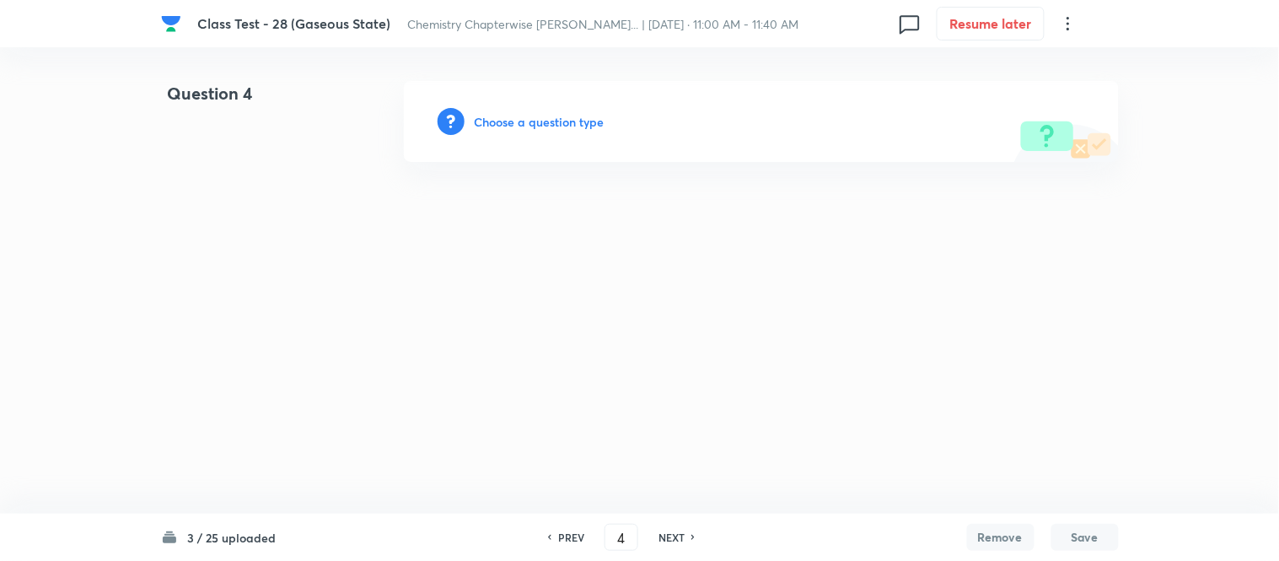
click at [571, 540] on h6 "PREV" at bounding box center [571, 537] width 26 height 15
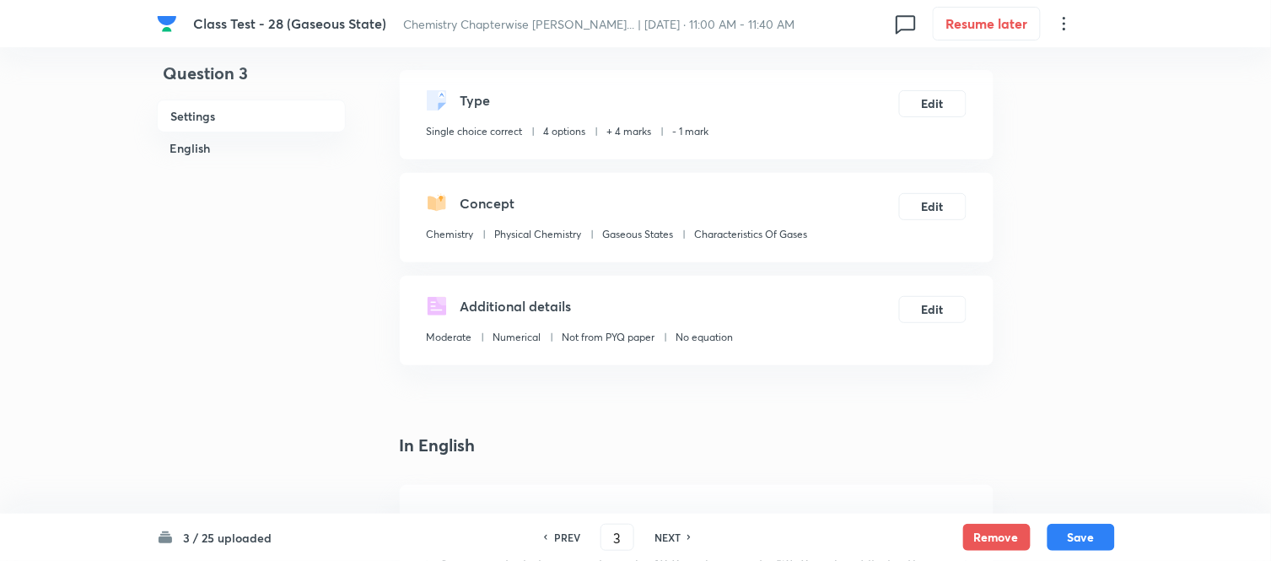
scroll to position [94, 0]
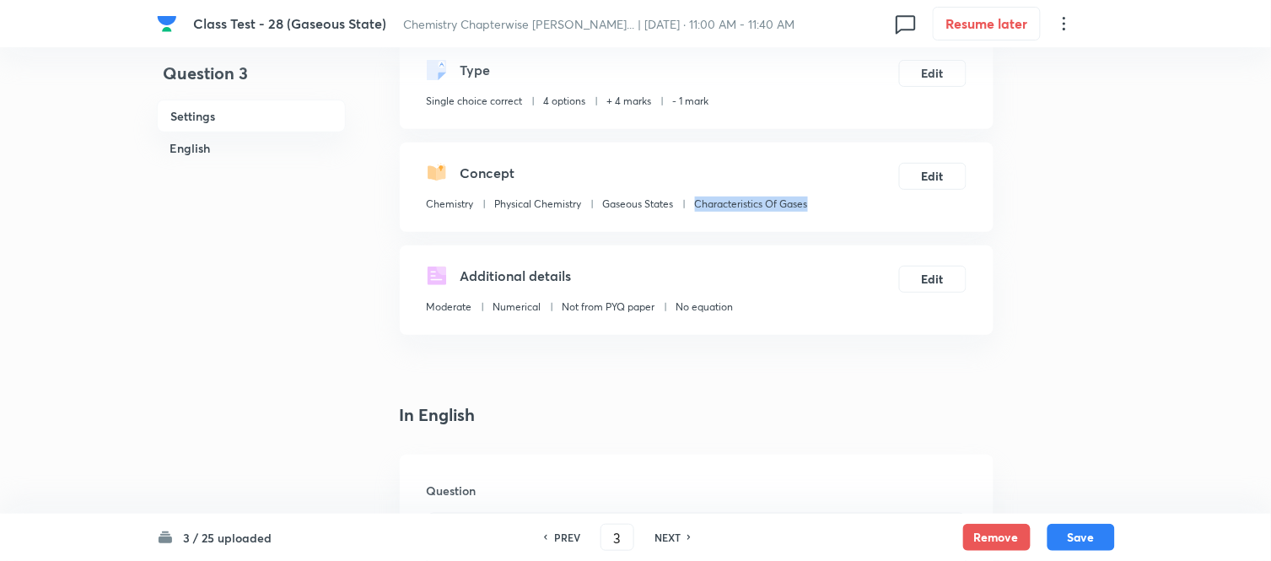
drag, startPoint x: 697, startPoint y: 201, endPoint x: 815, endPoint y: 205, distance: 117.3
click at [815, 205] on div "Concept Chemistry Physical Chemistry Gaseous States Characteristics Of Gases Ed…" at bounding box center [697, 187] width 594 height 89
copy p "Characteristics Of Gases"
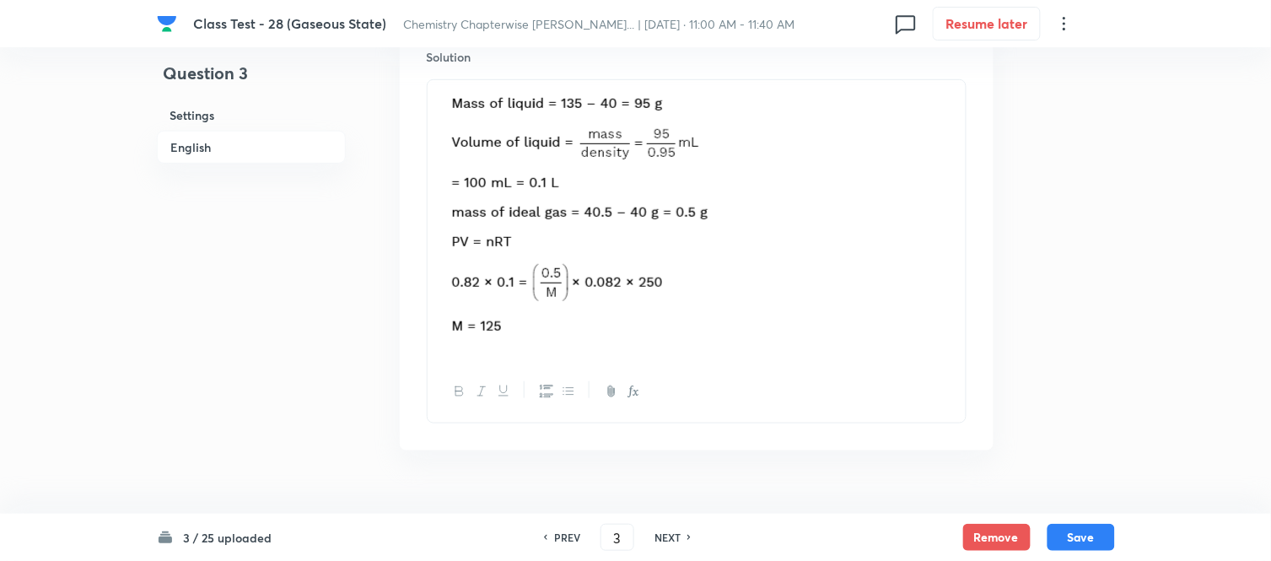
scroll to position [1915, 0]
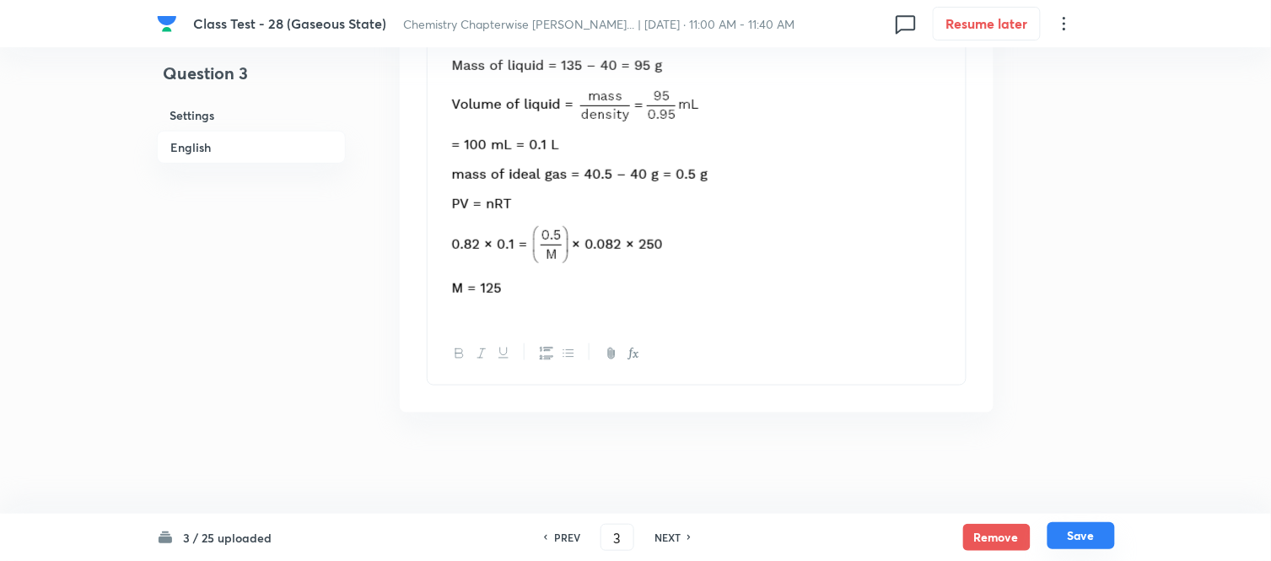
click at [1078, 535] on button "Save" at bounding box center [1080, 535] width 67 height 27
type input "4"
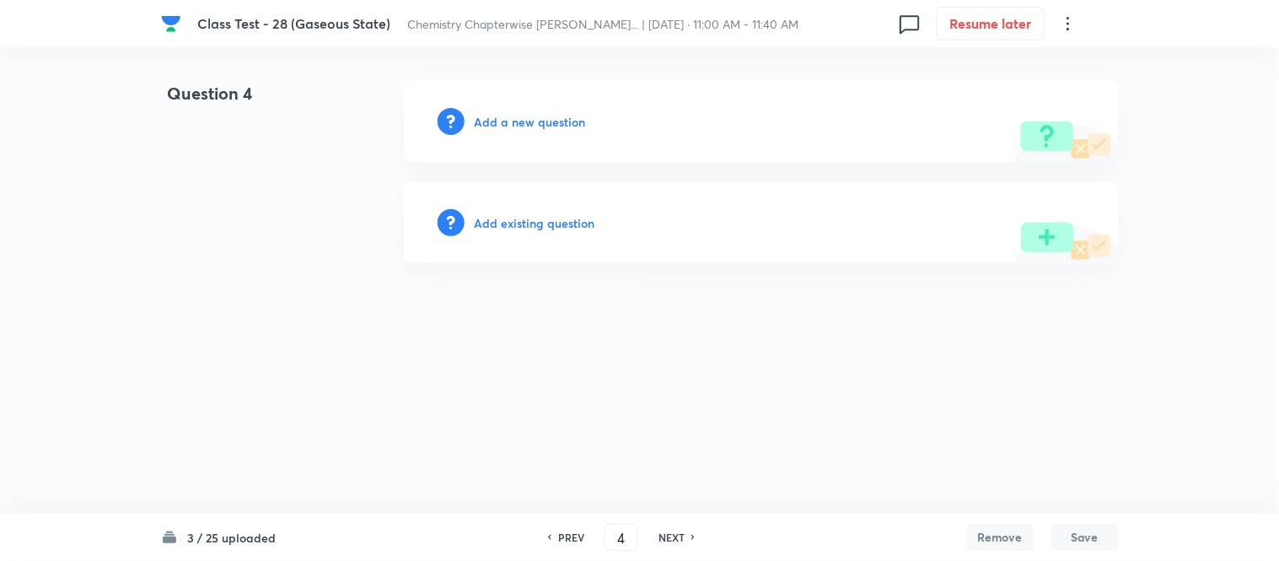
click at [503, 121] on h6 "Add a new question" at bounding box center [530, 122] width 111 height 18
click at [503, 121] on h6 "Choose a question type" at bounding box center [540, 122] width 130 height 18
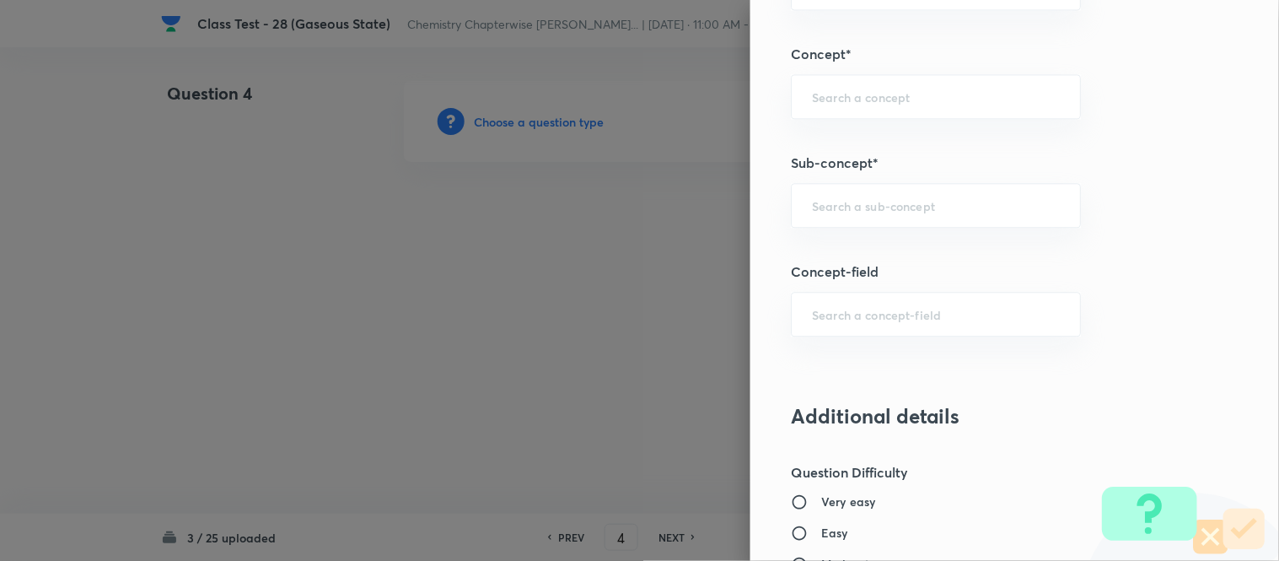
scroll to position [937, 0]
click at [883, 211] on input "text" at bounding box center [936, 204] width 248 height 16
paste input "Characteristics Of Gases"
click at [875, 253] on li "Characteristics Of Gases" at bounding box center [922, 254] width 288 height 30
type input "Characteristics Of Gases"
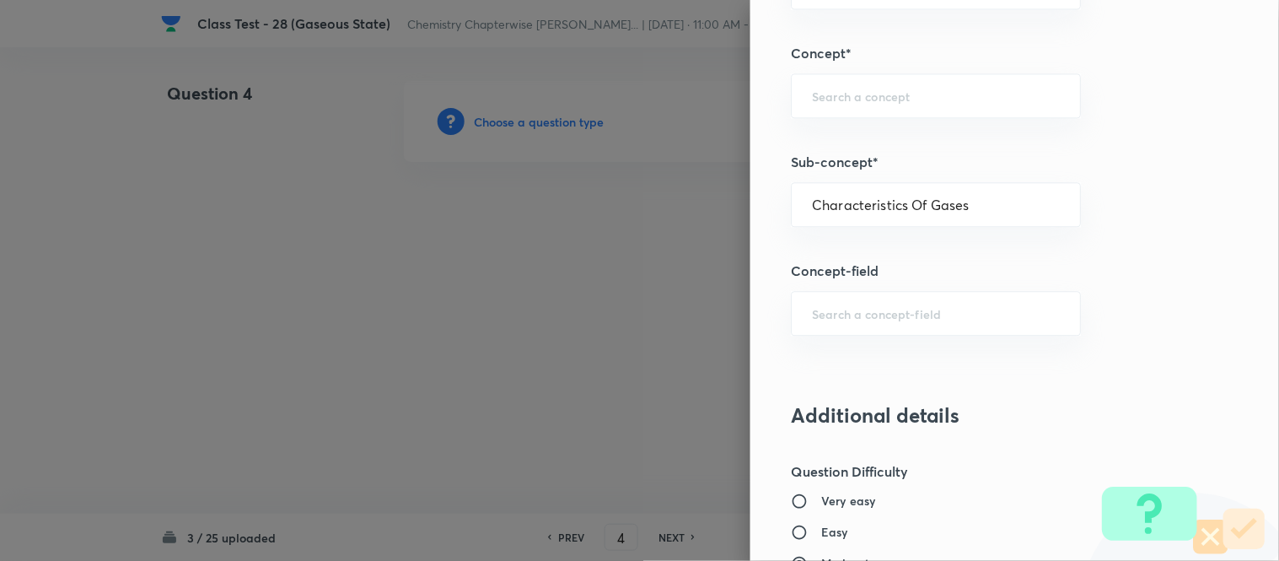
type input "Chemistry"
type input "Physical Chemistry"
type input "Gaseous States"
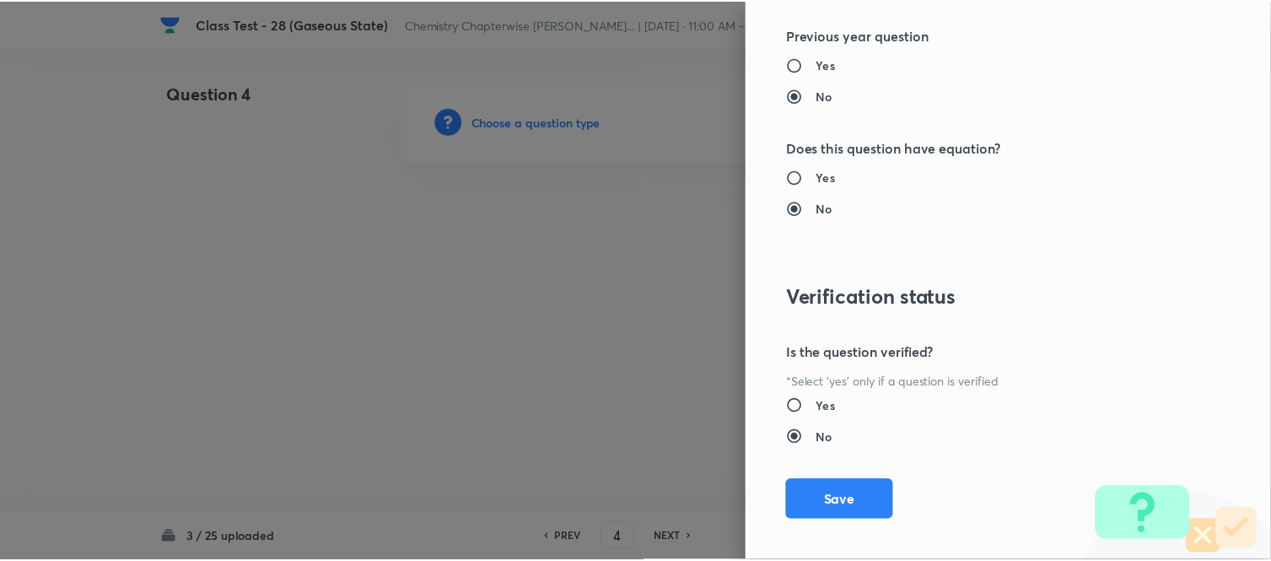
scroll to position [1738, 0]
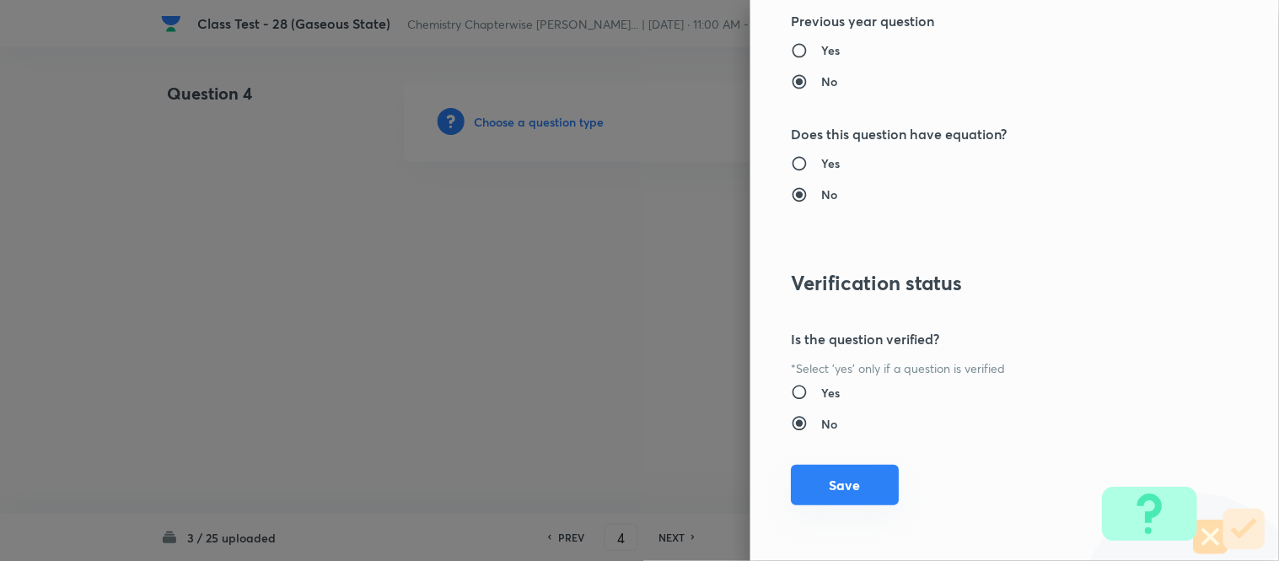
click at [818, 489] on button "Save" at bounding box center [845, 485] width 108 height 40
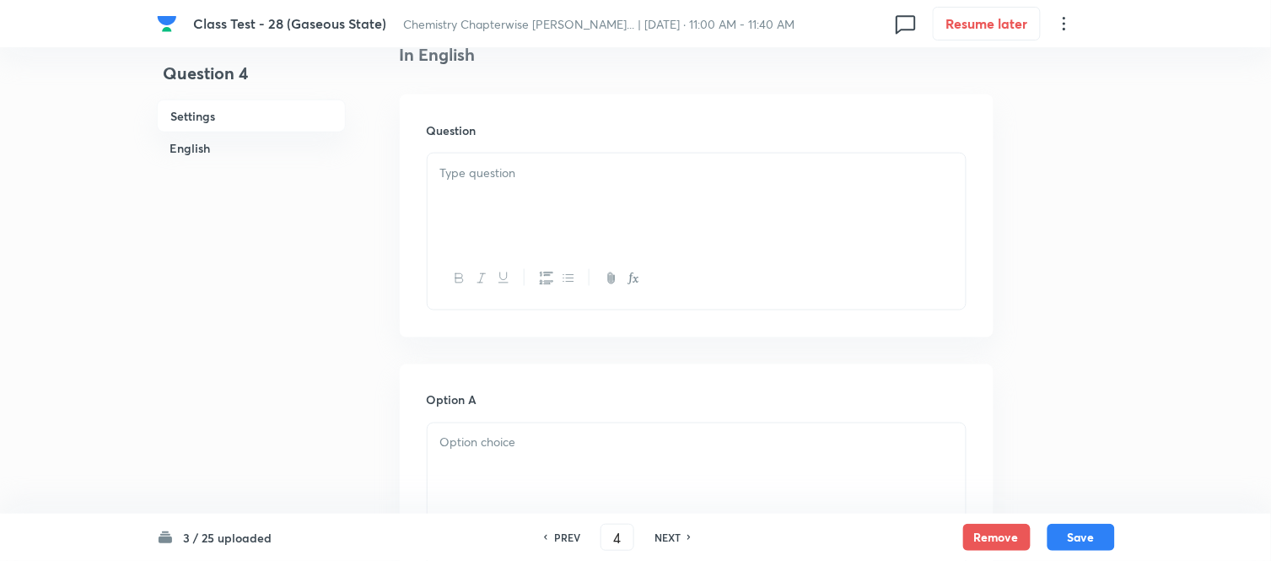
scroll to position [468, 0]
click at [645, 175] on div at bounding box center [697, 186] width 538 height 94
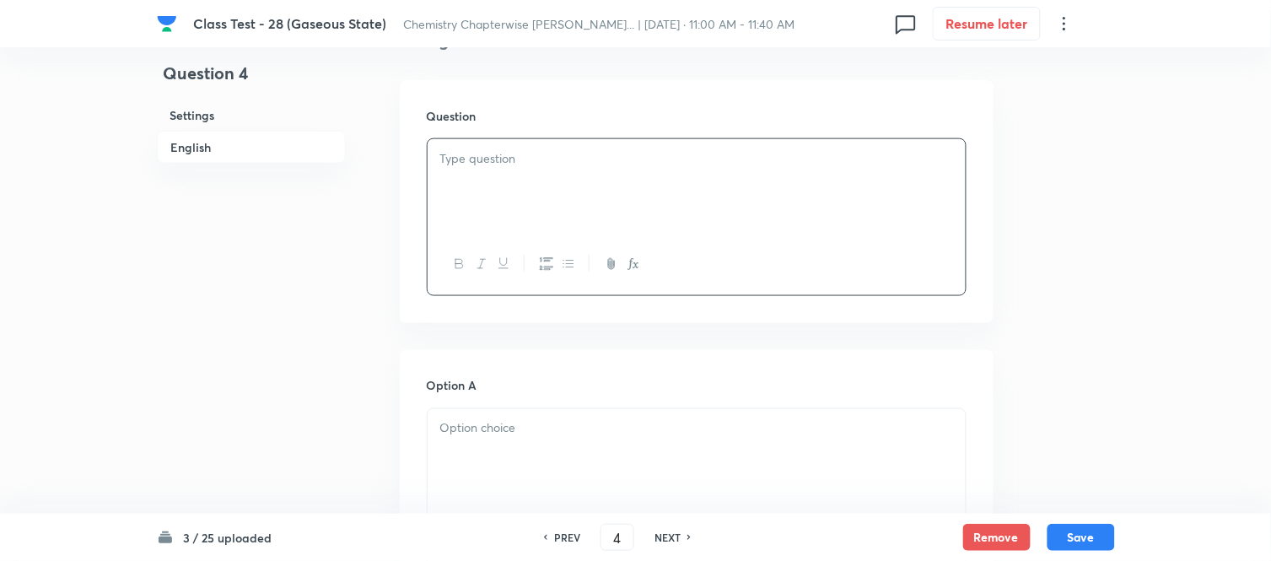
click at [504, 181] on div at bounding box center [697, 186] width 538 height 94
click at [804, 221] on div at bounding box center [697, 186] width 538 height 94
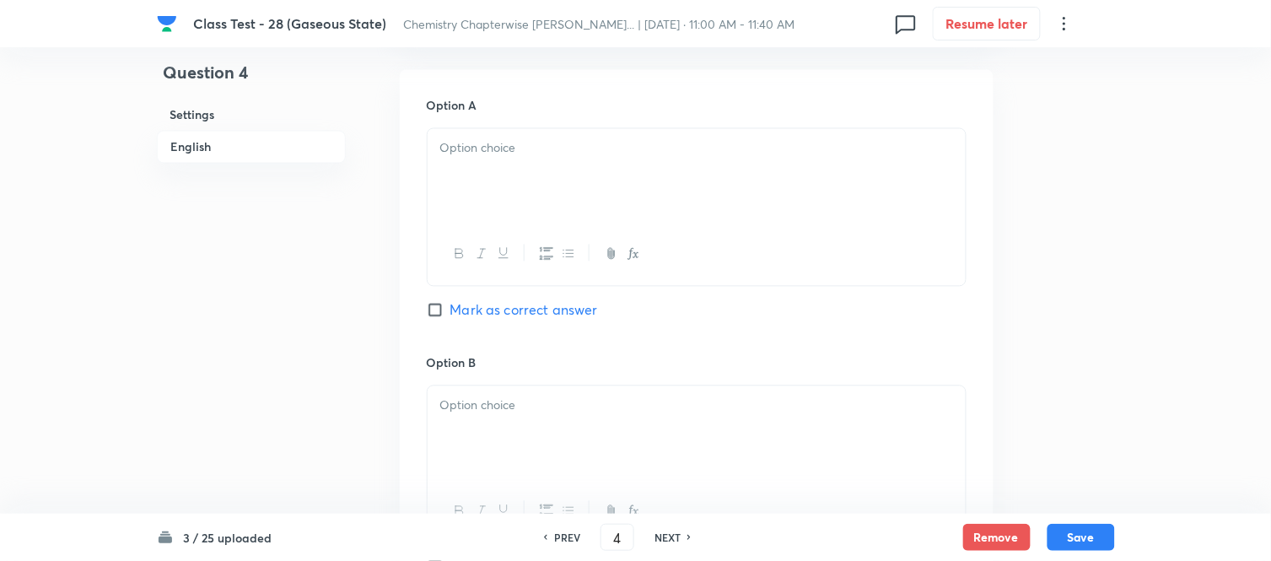
scroll to position [749, 0]
click at [588, 148] on p at bounding box center [696, 147] width 513 height 19
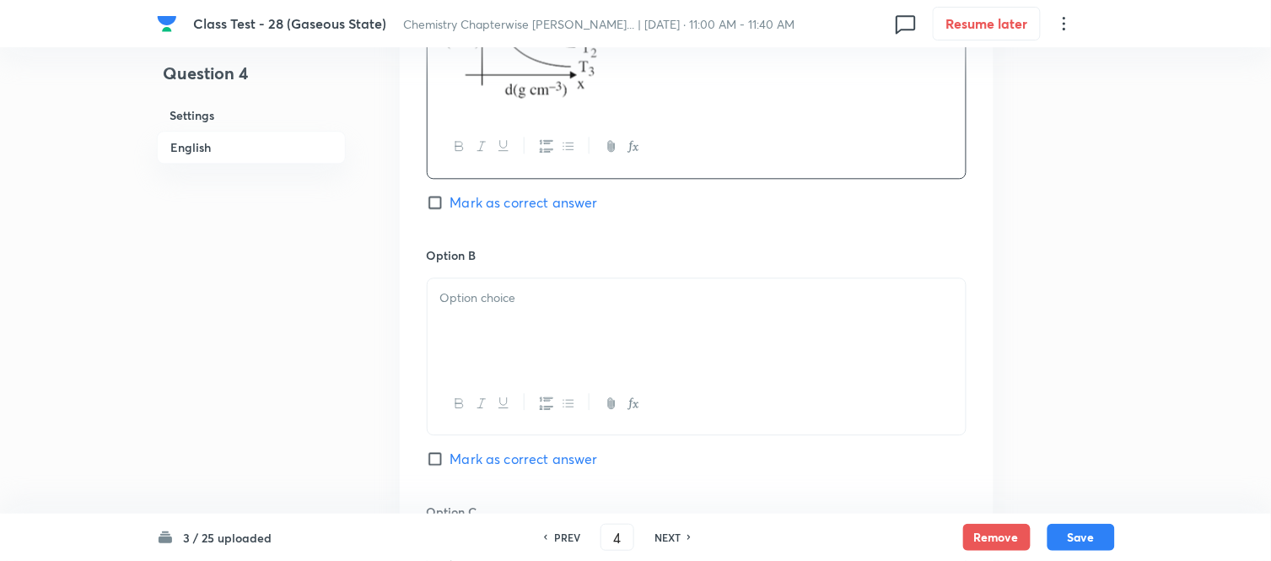
scroll to position [937, 0]
click at [660, 321] on div at bounding box center [697, 320] width 538 height 94
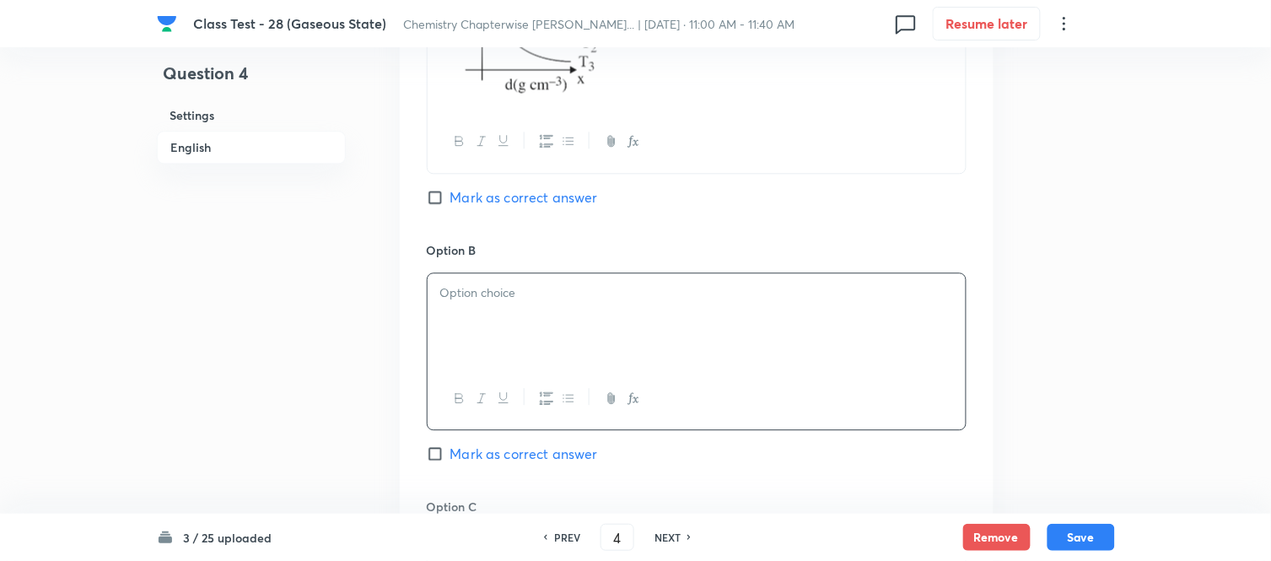
click at [705, 318] on div at bounding box center [697, 320] width 538 height 94
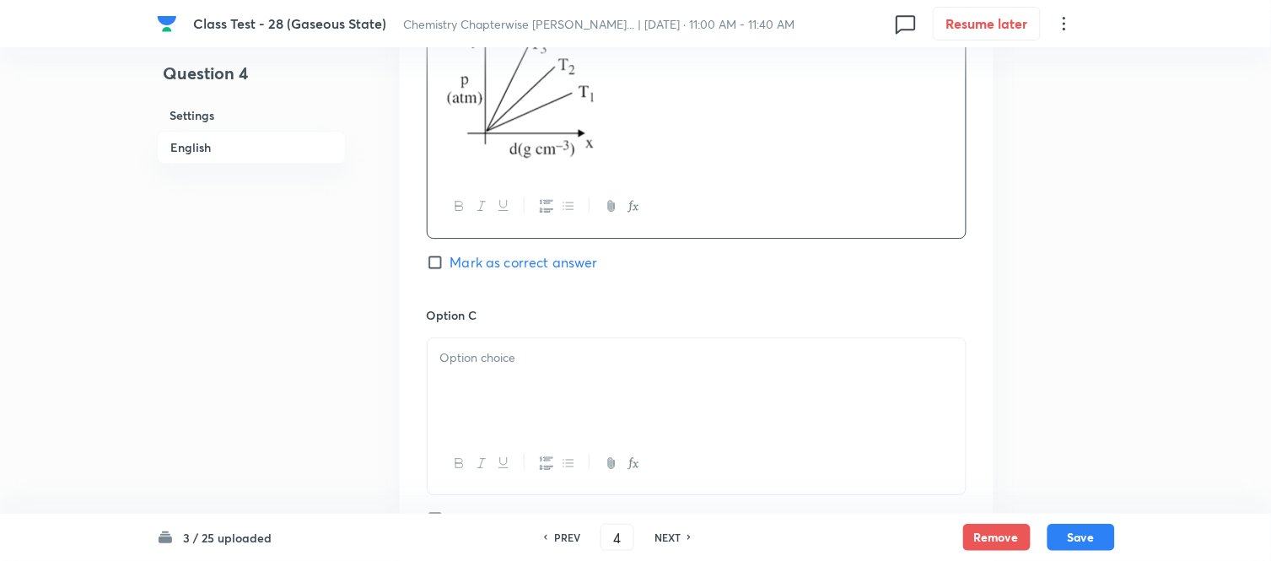
scroll to position [1218, 0]
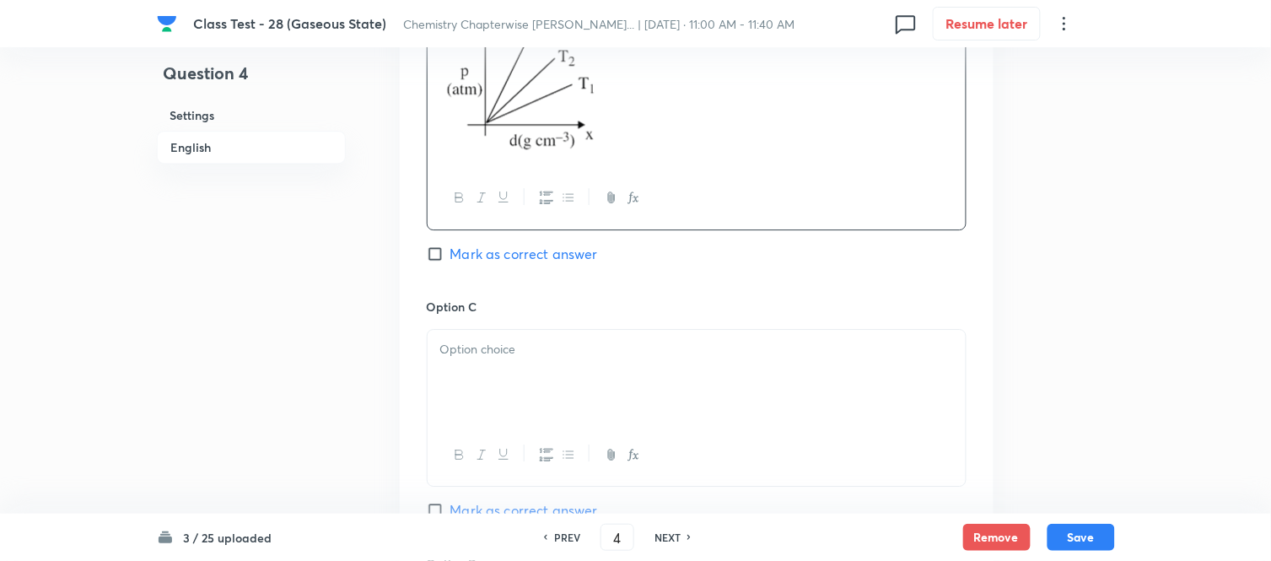
click at [691, 360] on div at bounding box center [697, 377] width 538 height 94
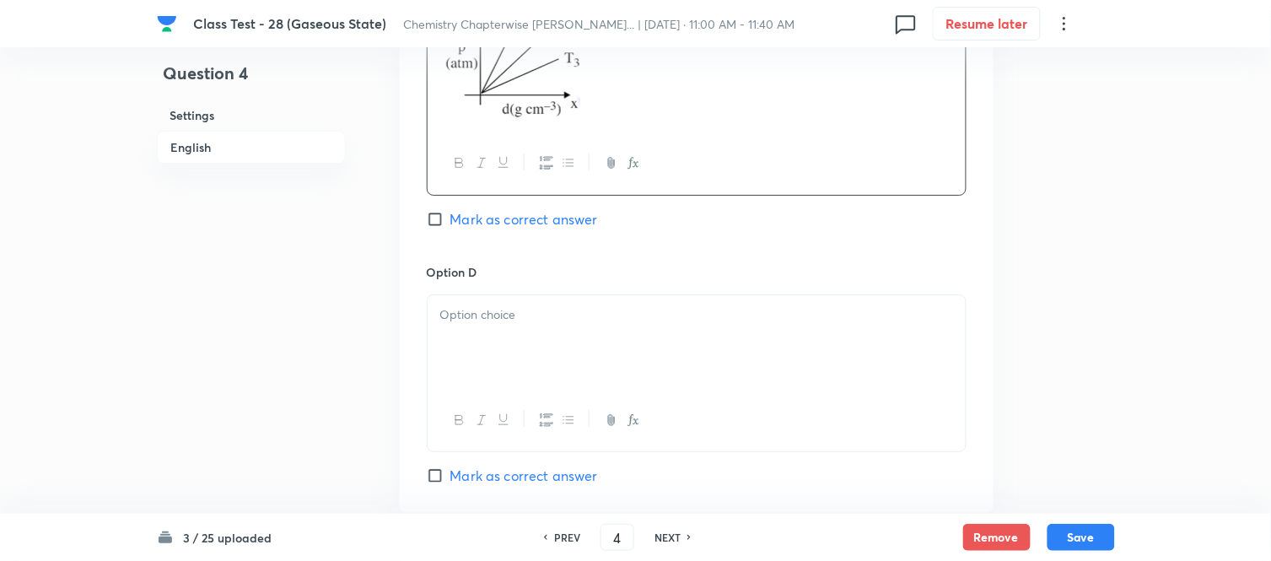
scroll to position [1592, 0]
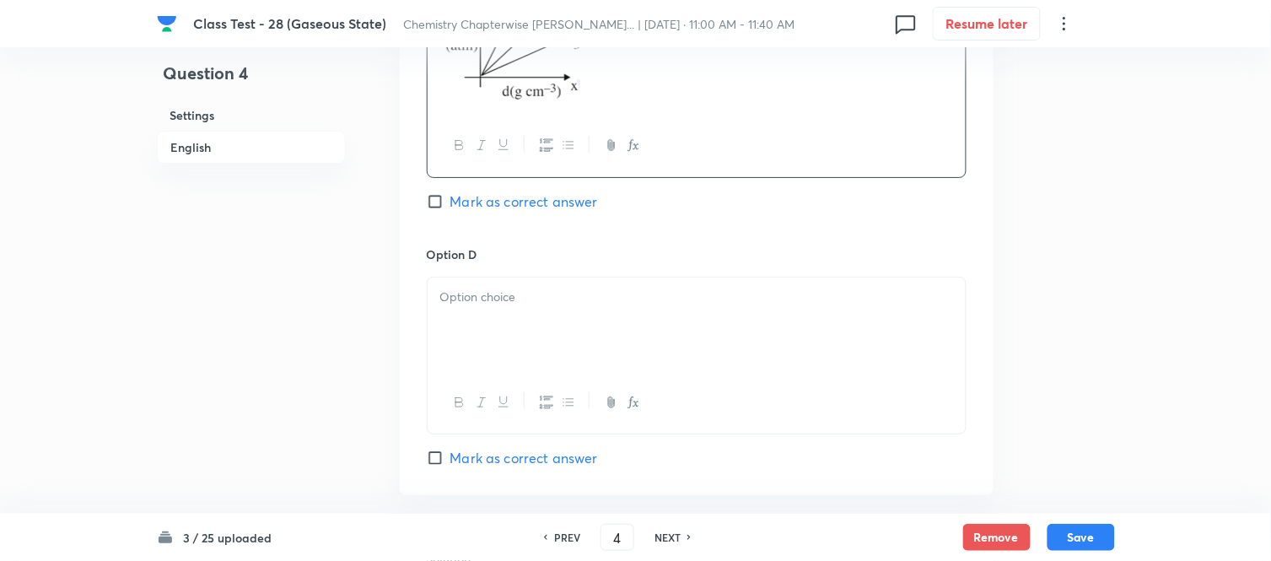
click at [661, 289] on p at bounding box center [696, 297] width 513 height 19
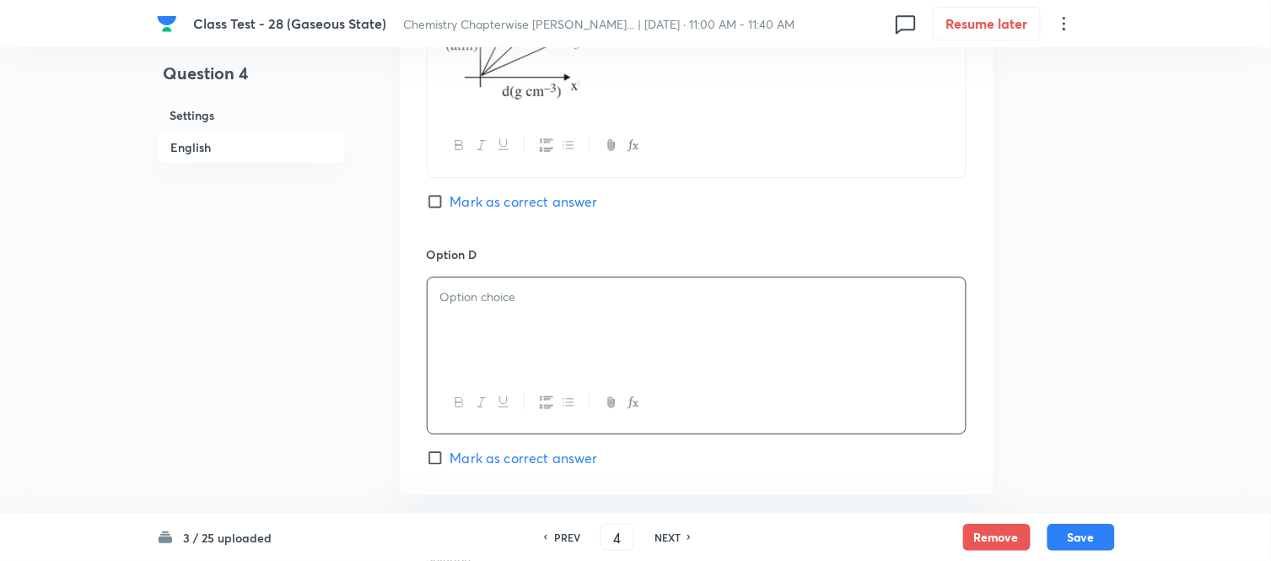
click at [662, 305] on p at bounding box center [696, 297] width 513 height 19
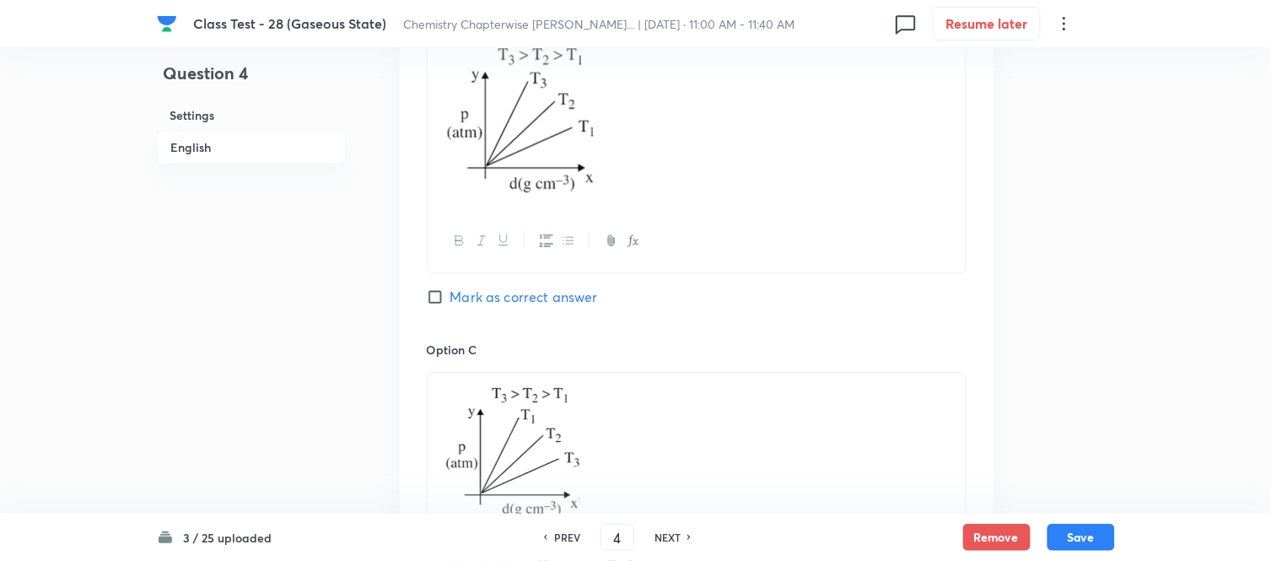
scroll to position [1124, 0]
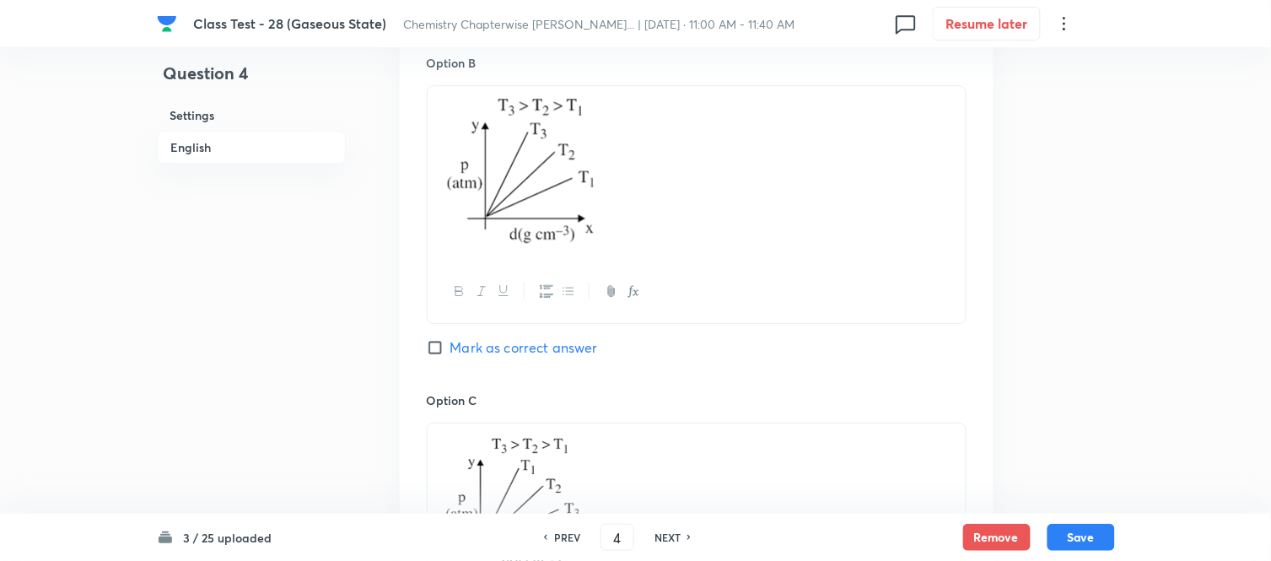
click at [449, 344] on input "Mark as correct answer" at bounding box center [439, 347] width 24 height 17
checkbox input "true"
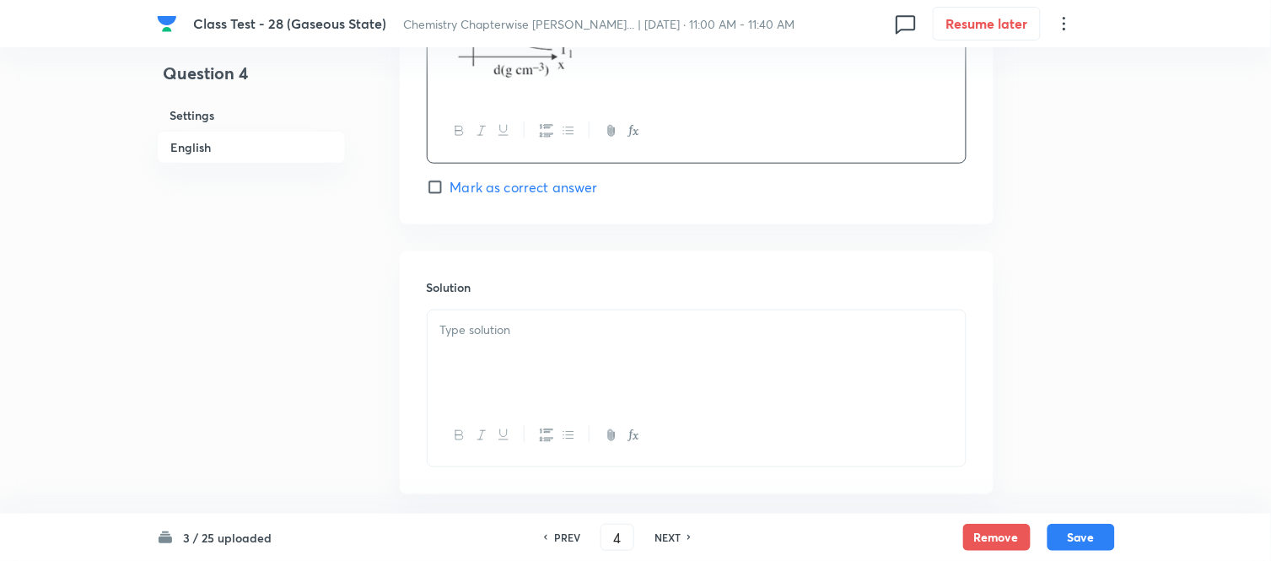
scroll to position [1967, 0]
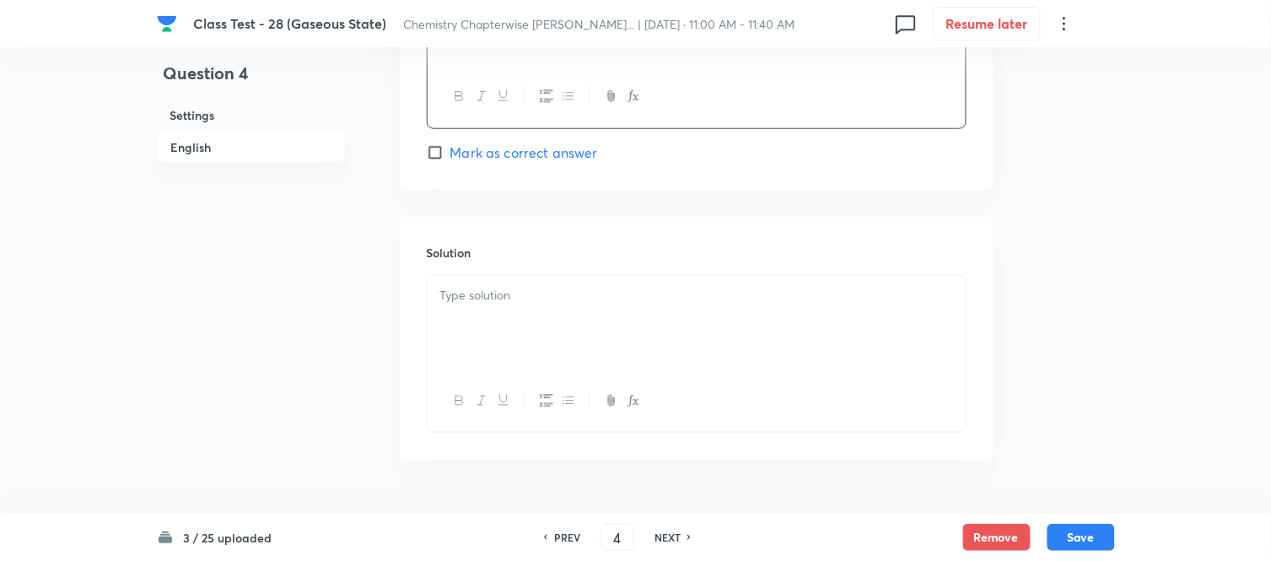
click at [635, 315] on div at bounding box center [697, 323] width 538 height 94
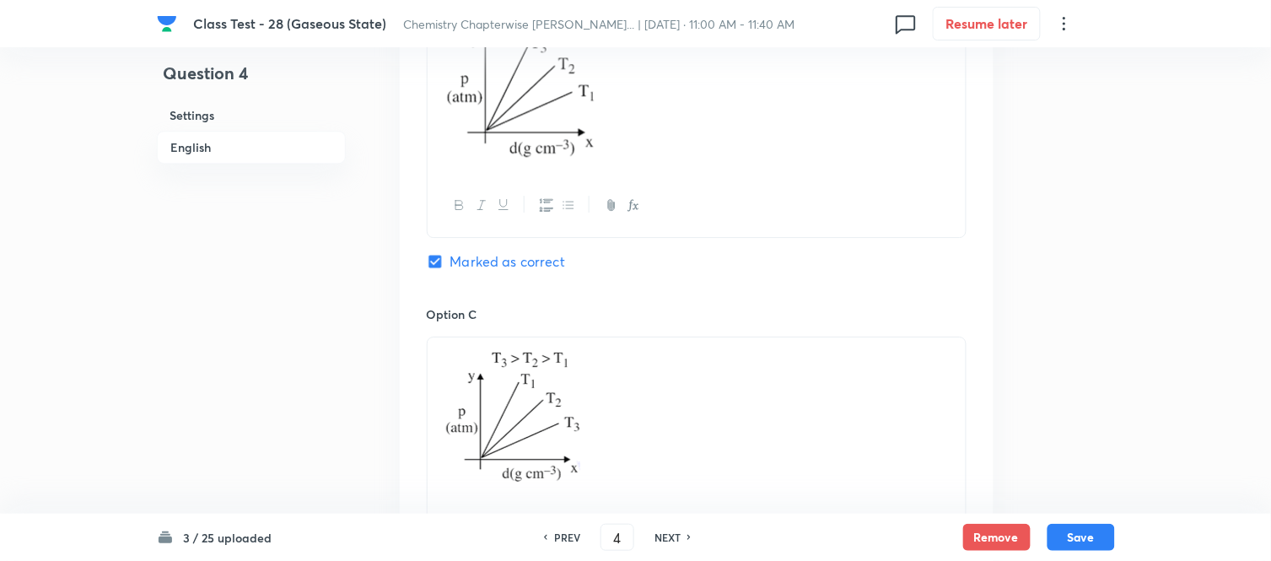
scroll to position [1030, 0]
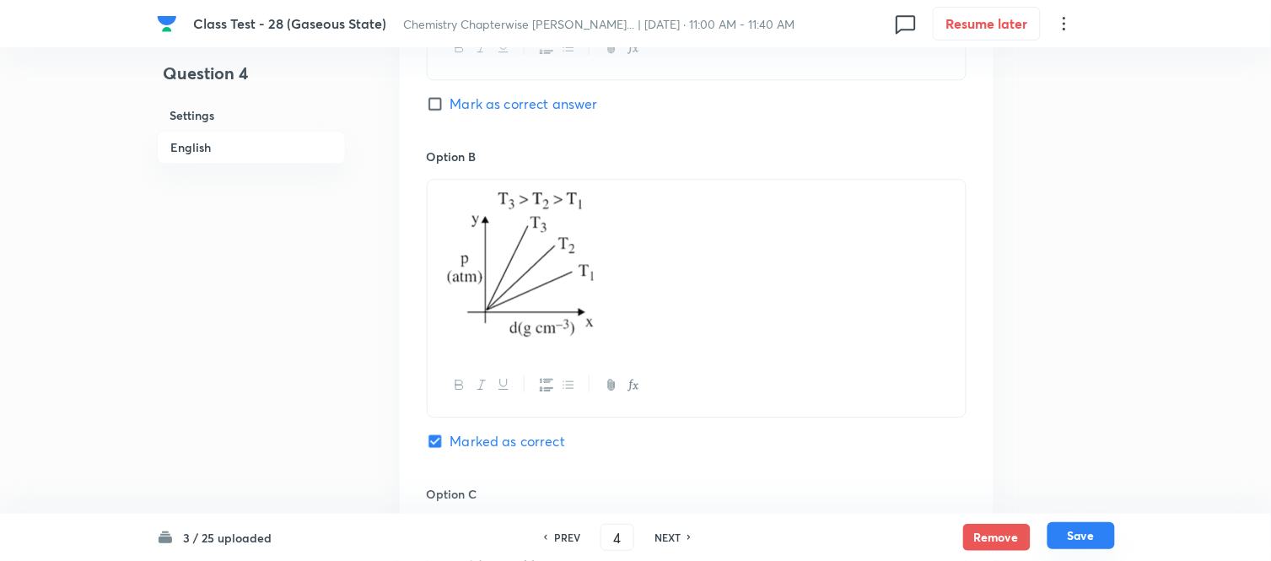
click at [1078, 535] on button "Save" at bounding box center [1080, 535] width 67 height 27
type input "5"
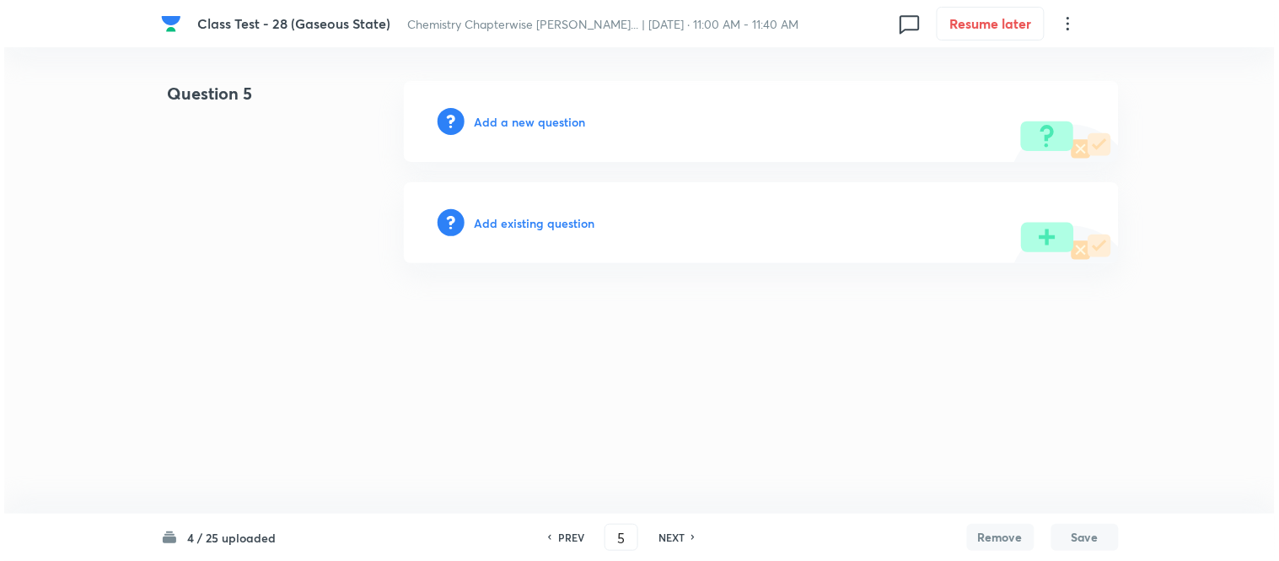
scroll to position [0, 0]
click at [524, 119] on h6 "Add a new question" at bounding box center [530, 122] width 111 height 18
click at [524, 119] on h6 "Choose a question type" at bounding box center [540, 122] width 130 height 18
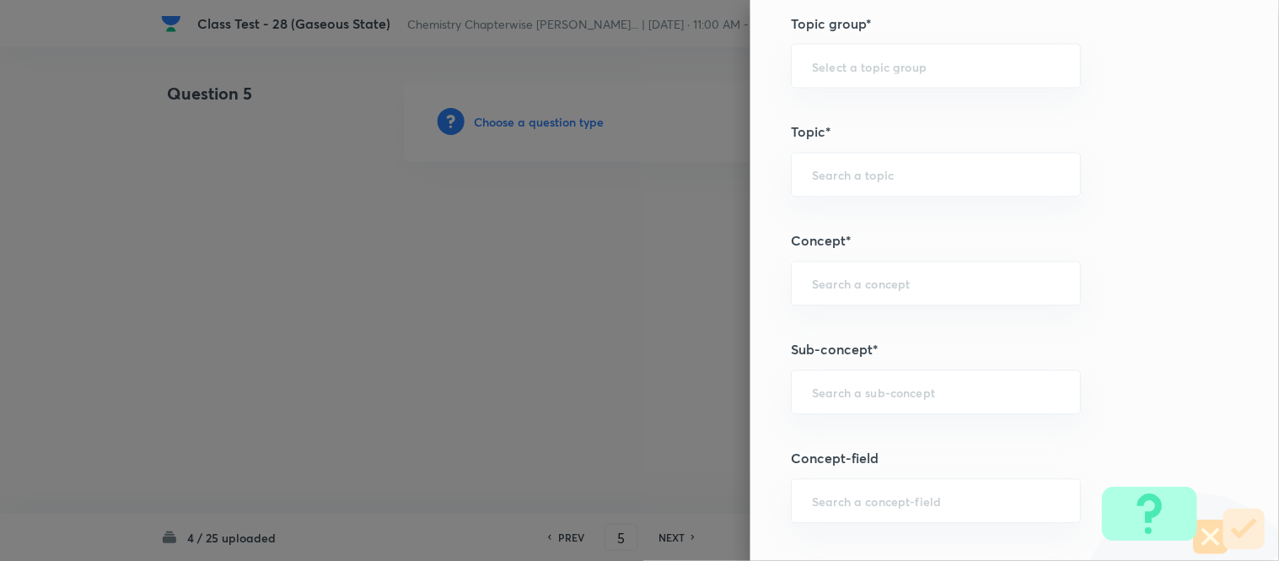
scroll to position [937, 0]
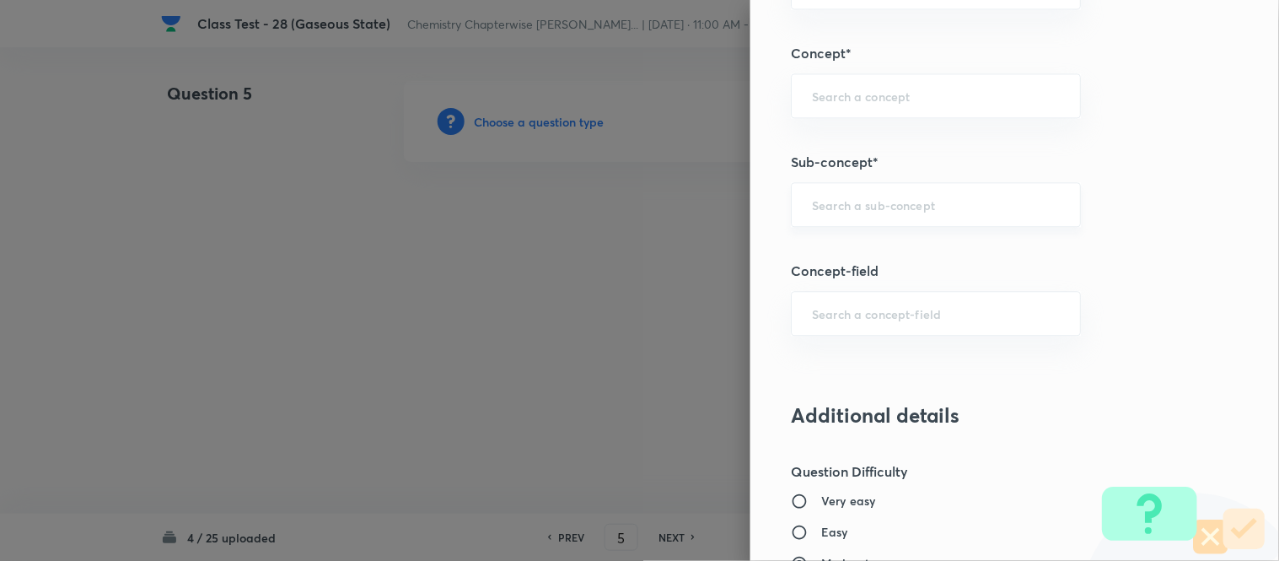
click at [919, 207] on input "text" at bounding box center [936, 204] width 248 height 16
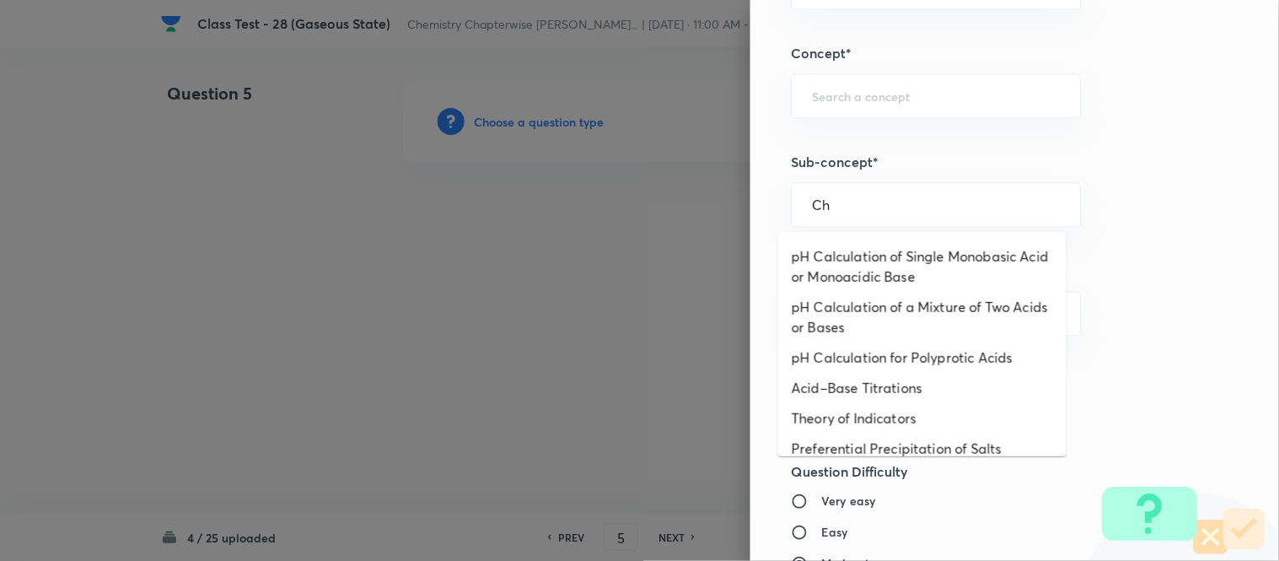
scroll to position [0, 0]
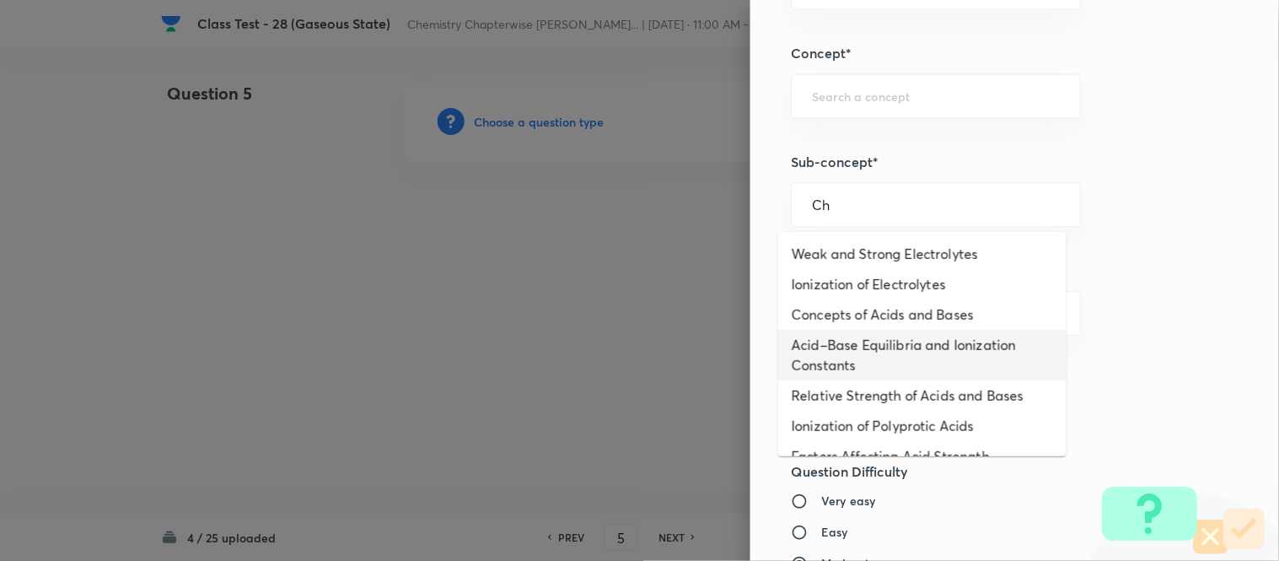
type input "C"
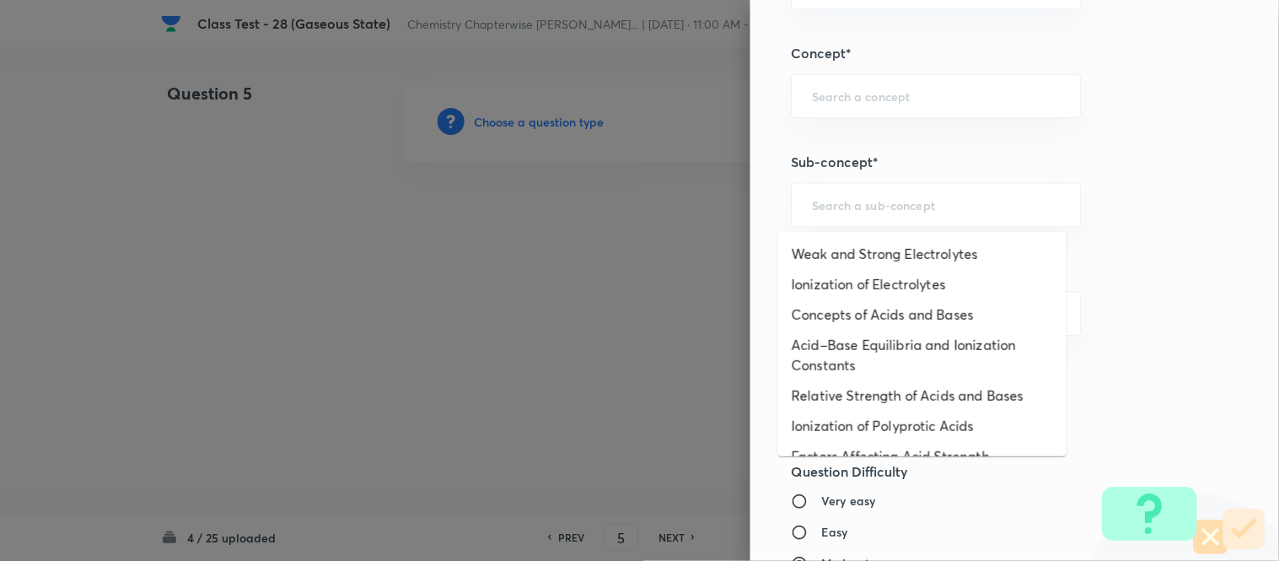
type input "h"
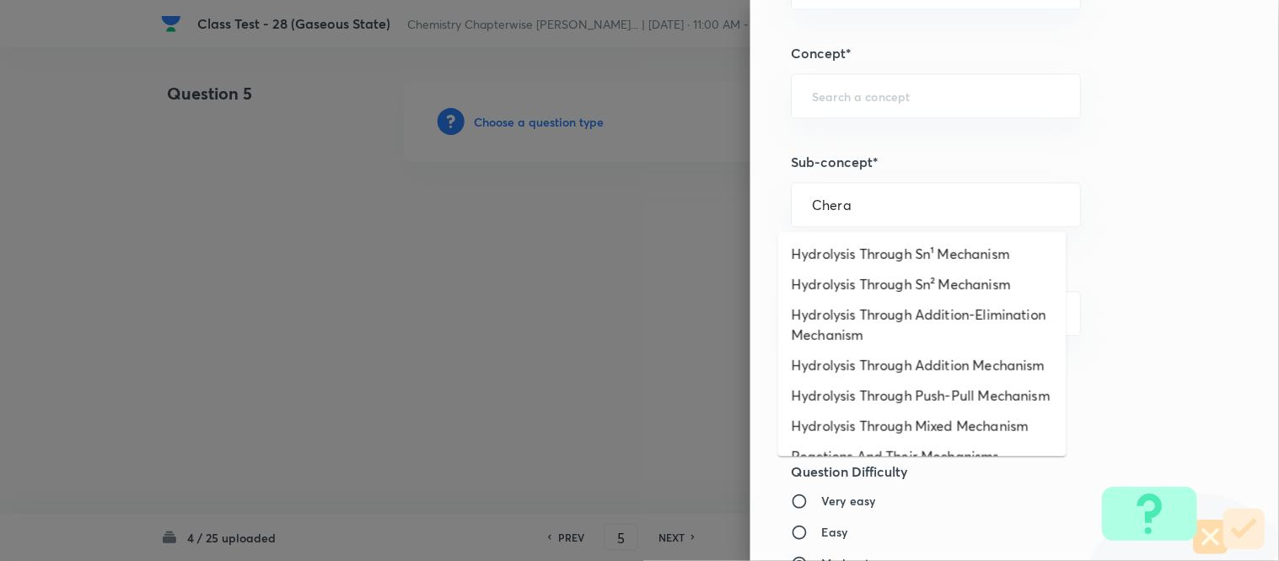
type input "Chera"
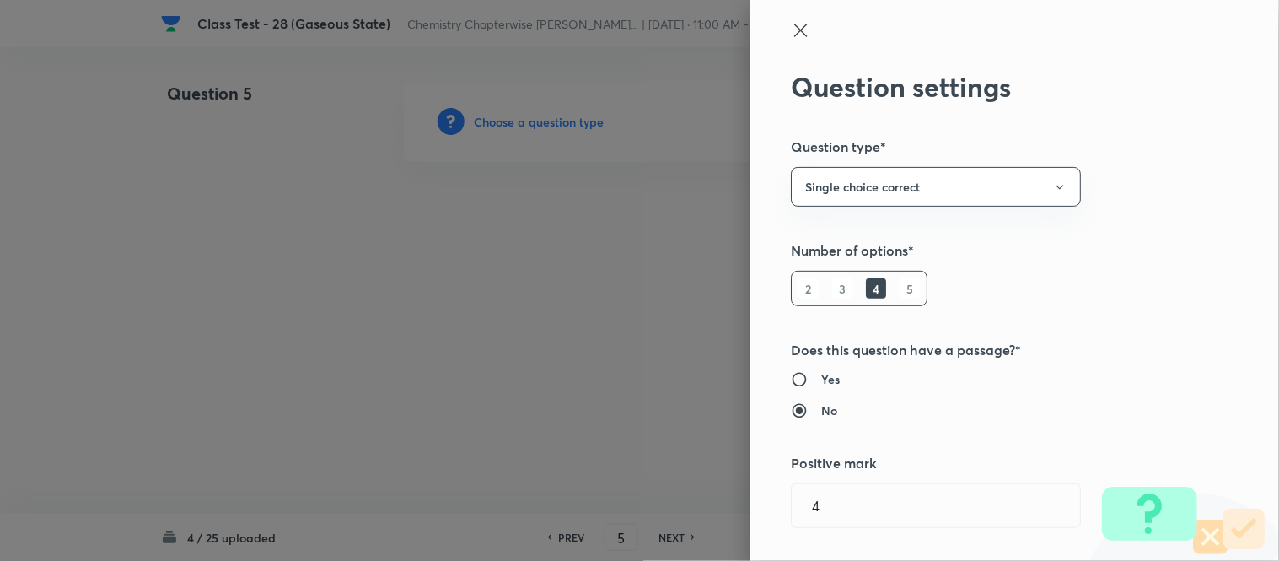
click at [791, 34] on icon at bounding box center [801, 30] width 20 height 20
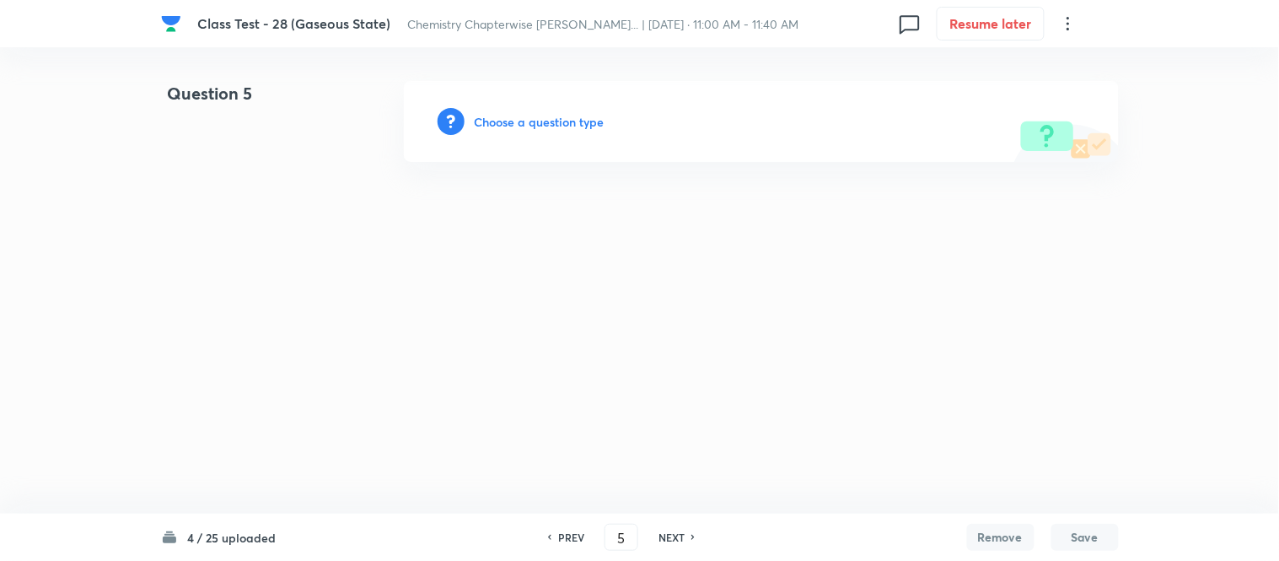
click at [568, 535] on h6 "PREV" at bounding box center [571, 537] width 26 height 15
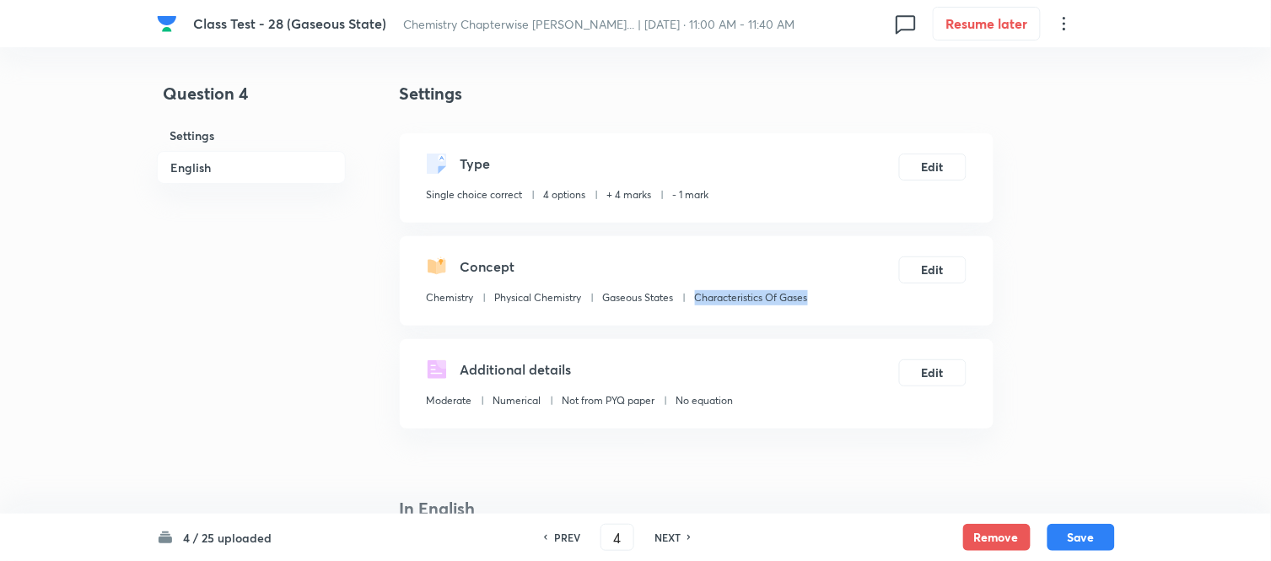
drag, startPoint x: 811, startPoint y: 299, endPoint x: 696, endPoint y: 304, distance: 115.6
click at [696, 304] on div "Concept Chemistry Physical Chemistry Gaseous States Characteristics Of Gases Ed…" at bounding box center [697, 280] width 594 height 89
copy p "Characteristics Of Gases"
click at [1073, 535] on button "Save" at bounding box center [1080, 535] width 67 height 27
type input "5"
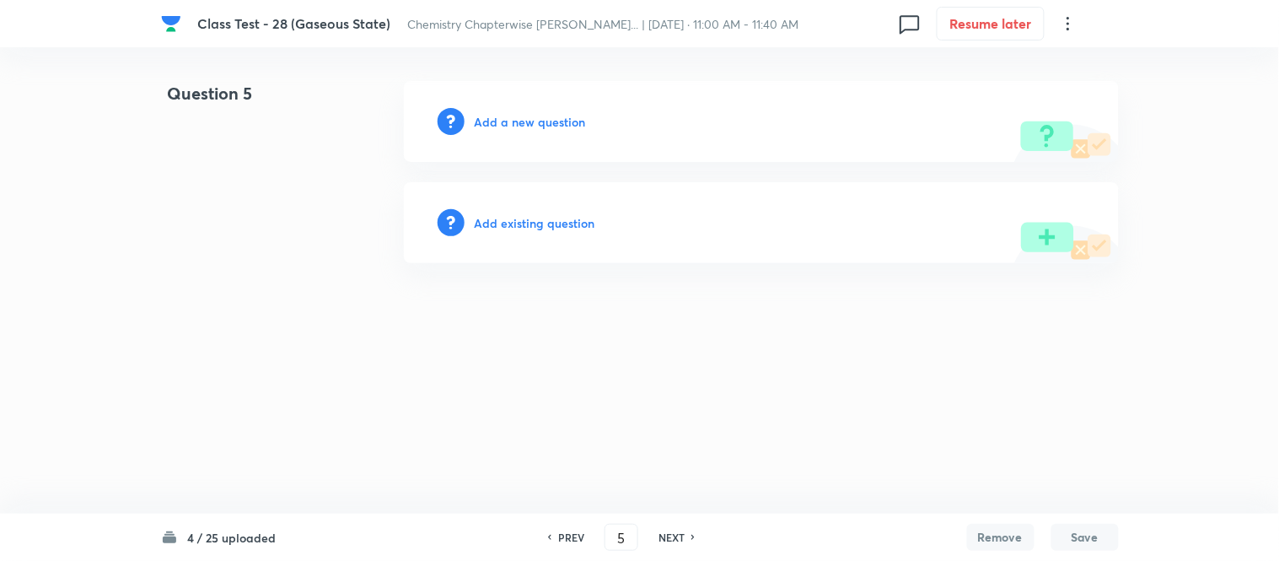
click at [511, 119] on h6 "Add a new question" at bounding box center [530, 122] width 111 height 18
click at [511, 119] on h6 "Choose a question type" at bounding box center [540, 122] width 130 height 18
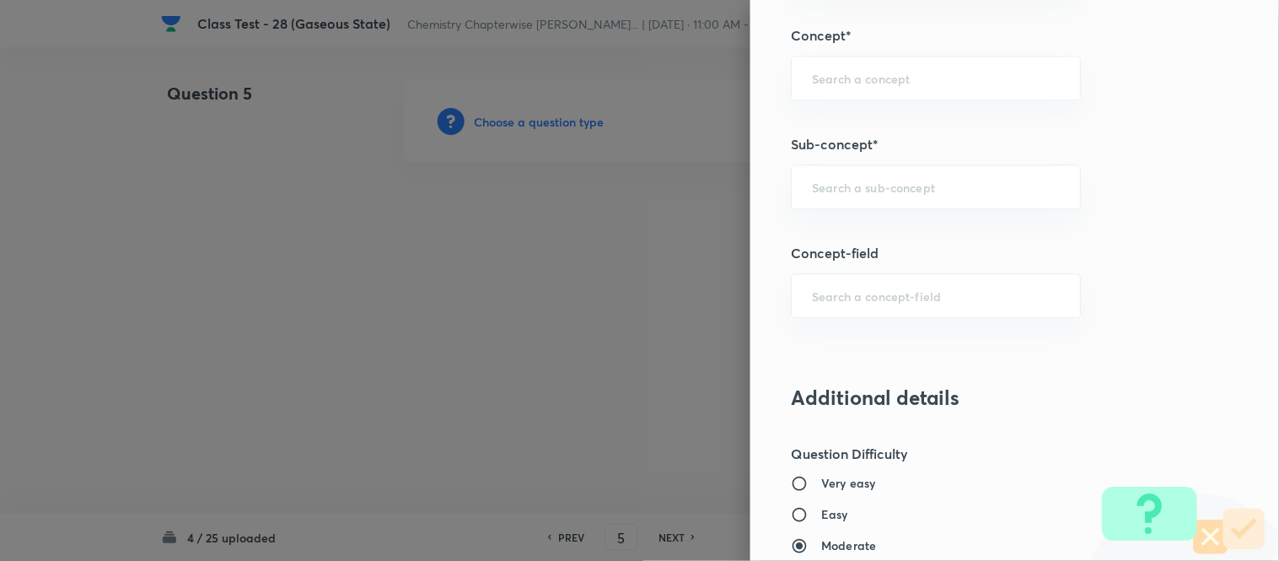
scroll to position [950, 0]
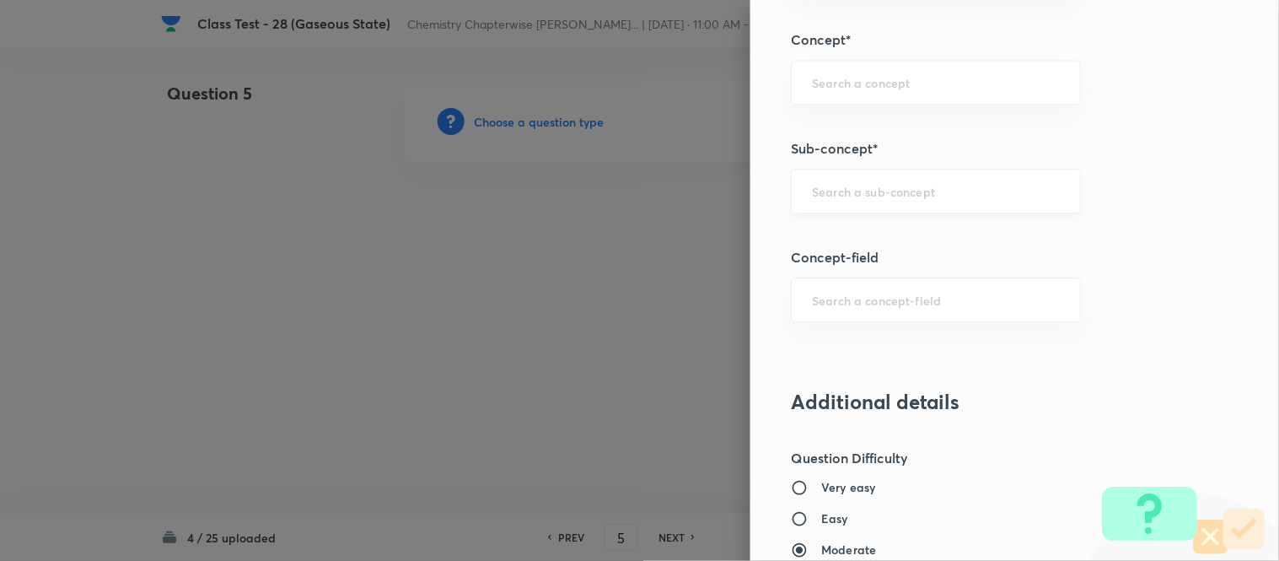
click at [844, 192] on input "text" at bounding box center [936, 191] width 248 height 16
paste input "Characteristics Of Gases"
click at [846, 239] on li "Characteristics Of Gases" at bounding box center [922, 239] width 288 height 30
type input "Characteristics Of Gases"
type input "Chemistry"
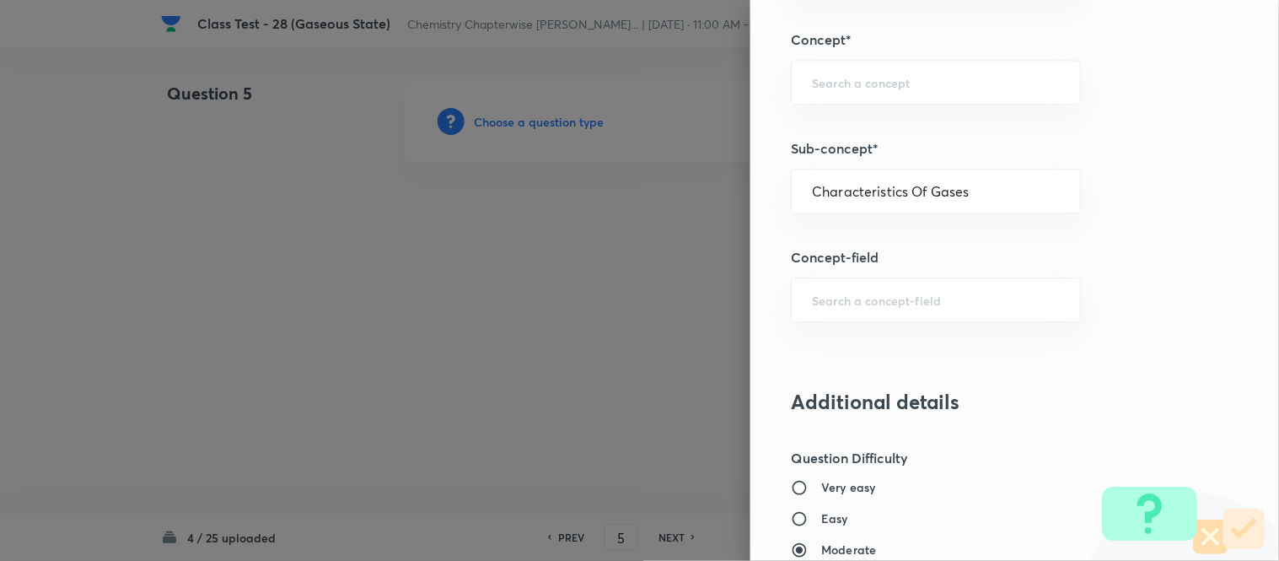
type input "Physical Chemistry"
type input "Gaseous States"
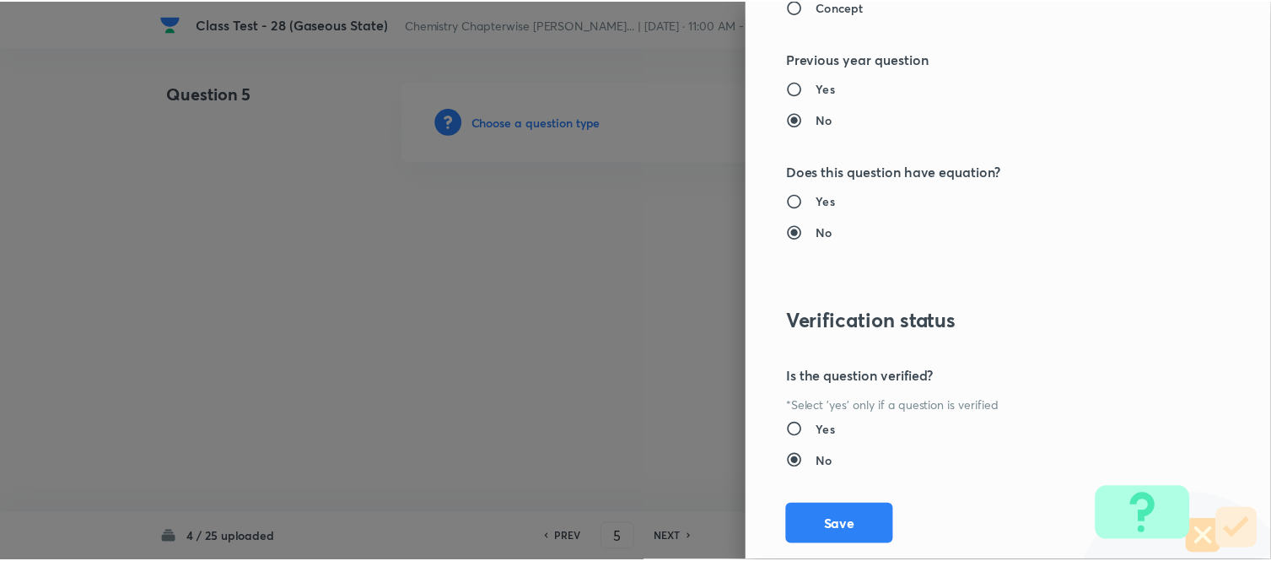
scroll to position [1738, 0]
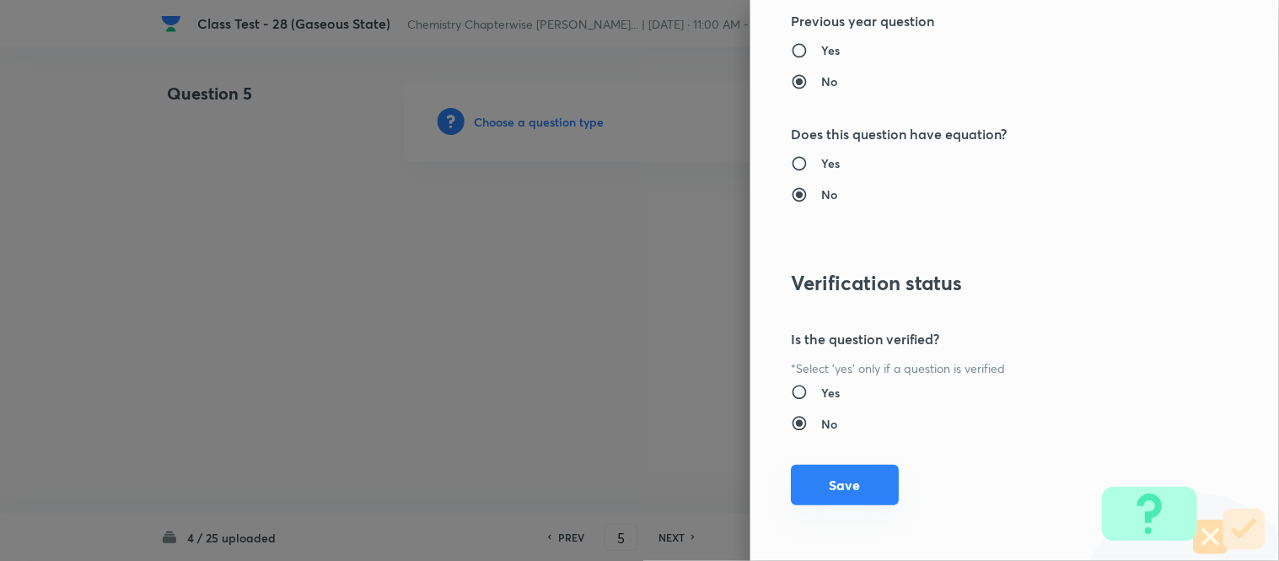
click at [828, 487] on button "Save" at bounding box center [845, 485] width 108 height 40
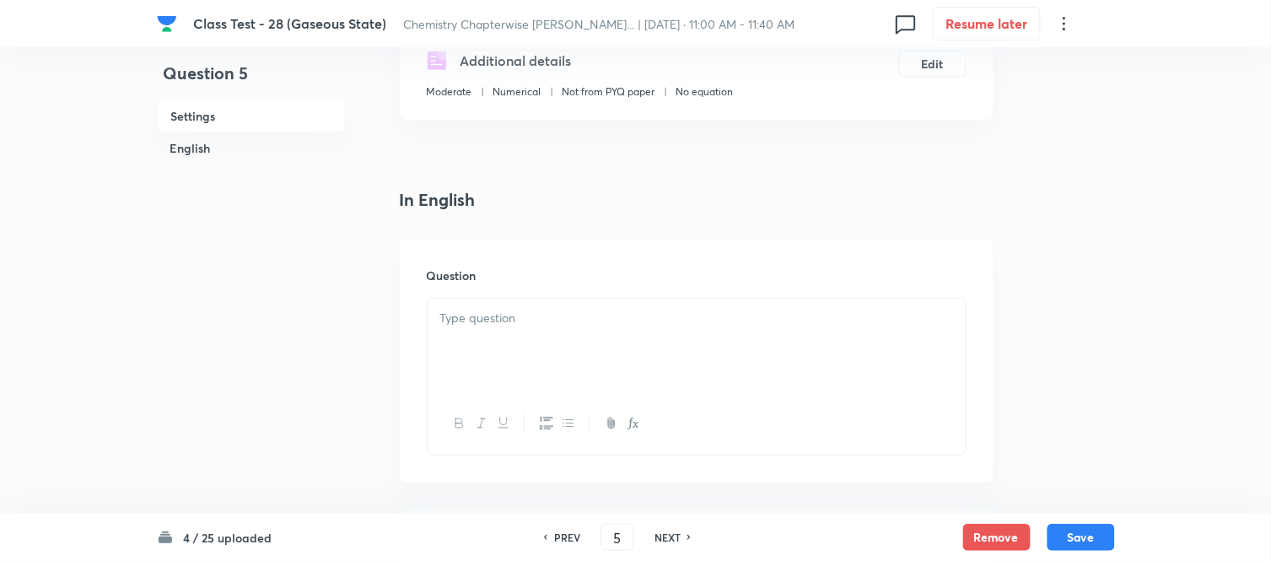
scroll to position [374, 0]
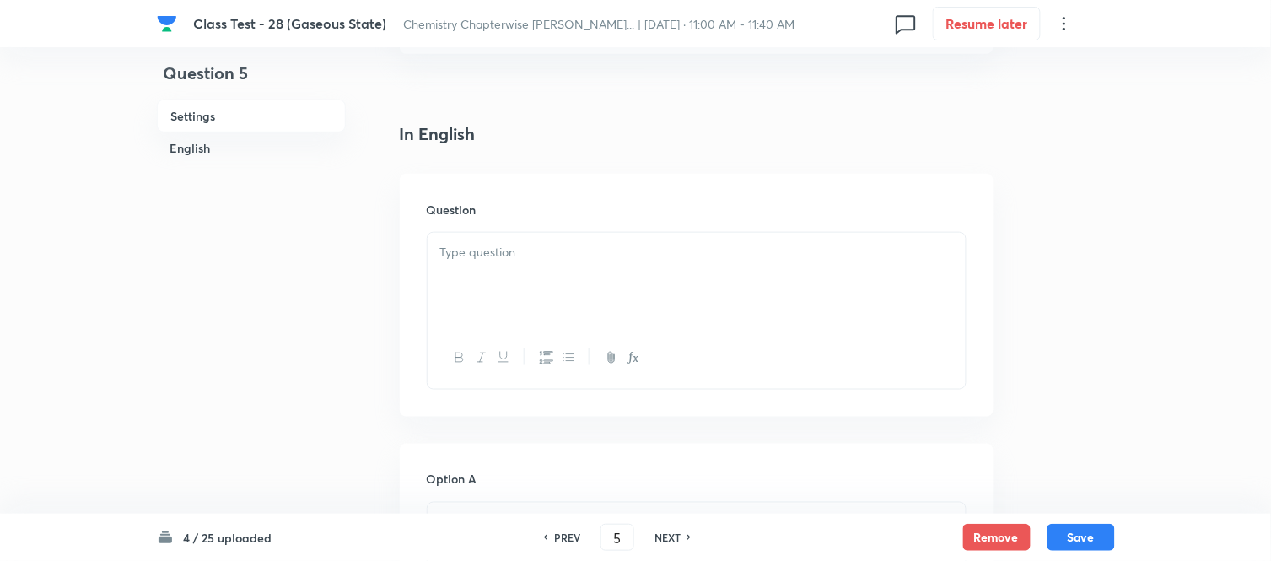
click at [629, 250] on p at bounding box center [696, 252] width 513 height 19
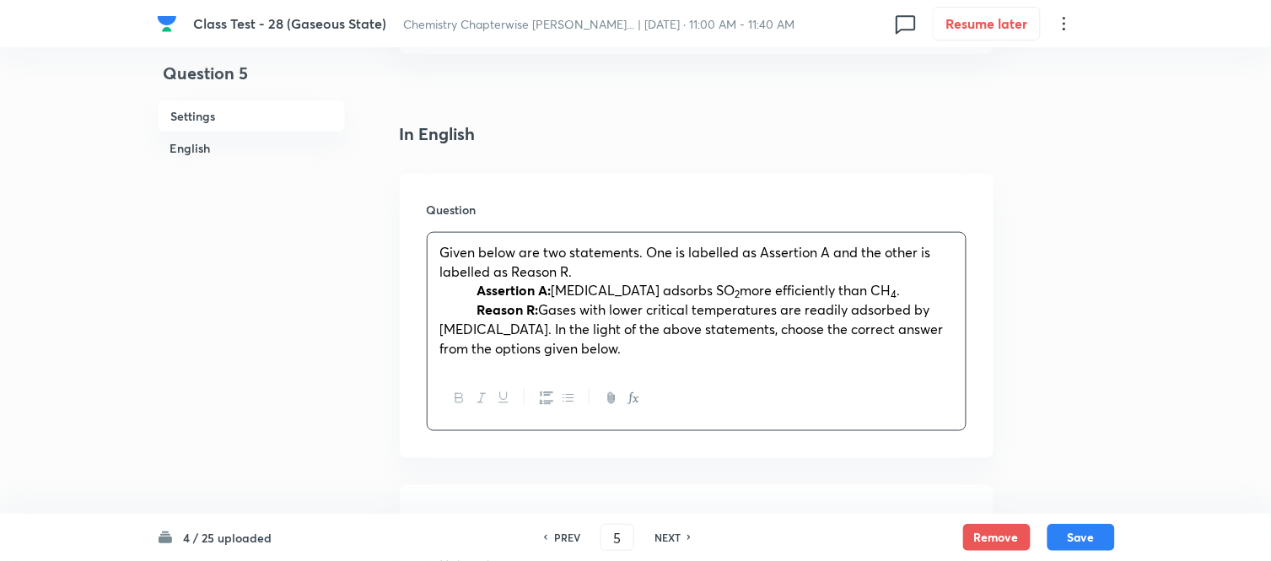
click at [477, 287] on span at bounding box center [458, 290] width 37 height 18
click at [482, 309] on strong "Reason R:" at bounding box center [508, 309] width 62 height 18
click at [908, 305] on p "Reason R: Gases with lower critical temperatures are readily adsorbed by activa…" at bounding box center [696, 328] width 513 height 57
click at [908, 333] on span "Gases with lower critical temperatures are readily adsorbed by activated charco…" at bounding box center [691, 328] width 503 height 56
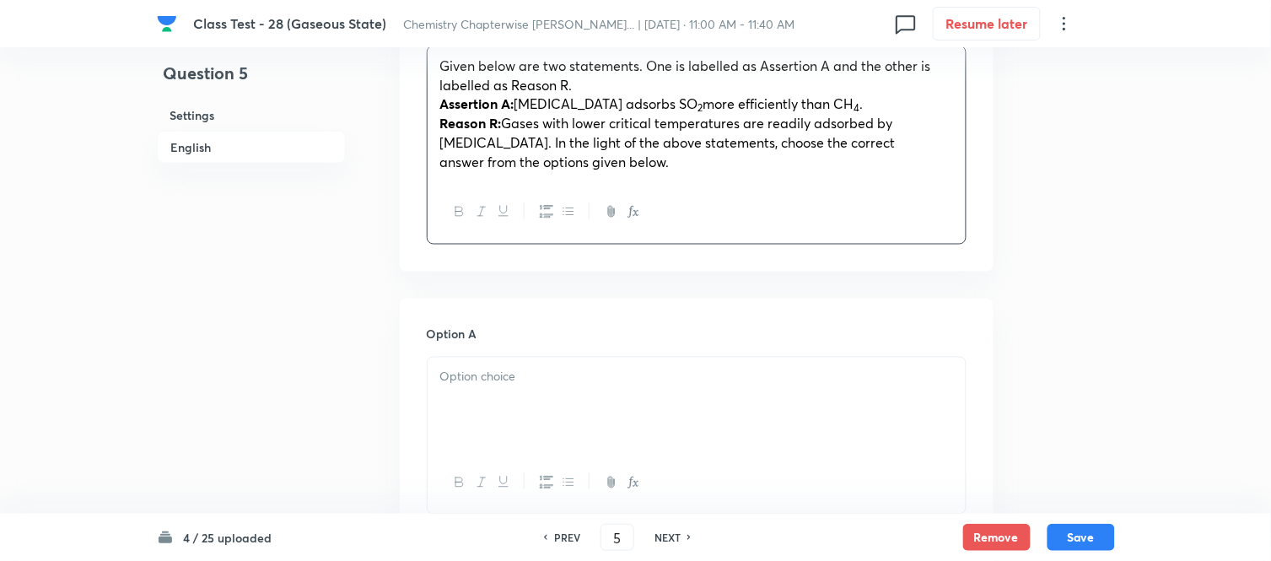
scroll to position [655, 0]
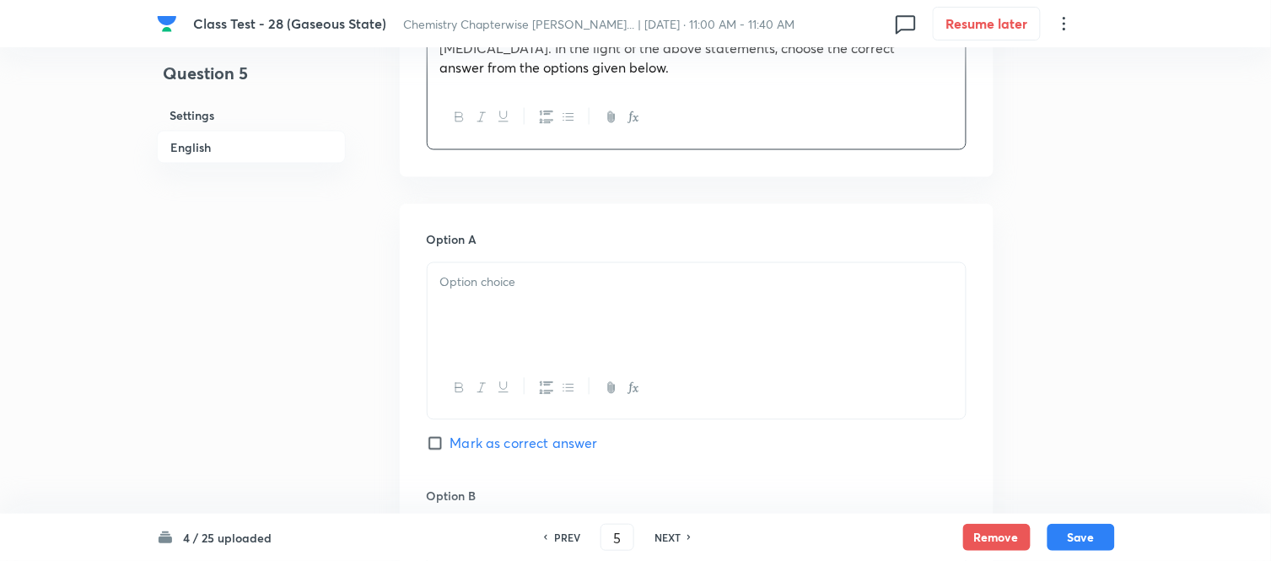
click at [589, 302] on div at bounding box center [697, 310] width 538 height 94
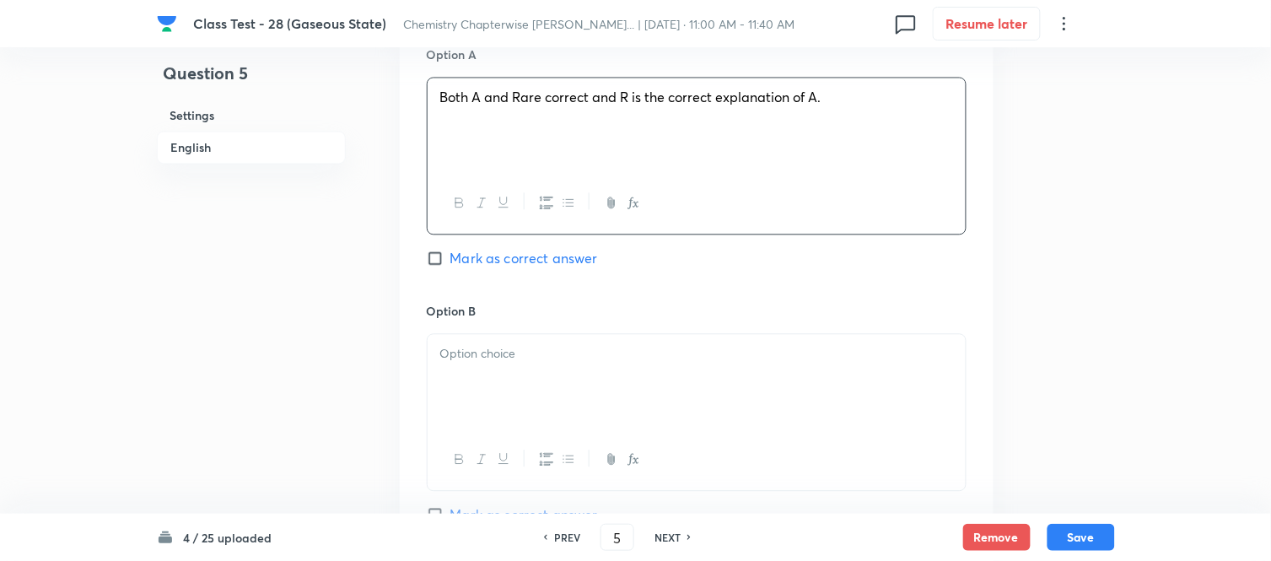
scroll to position [843, 0]
click at [576, 364] on div at bounding box center [697, 378] width 538 height 94
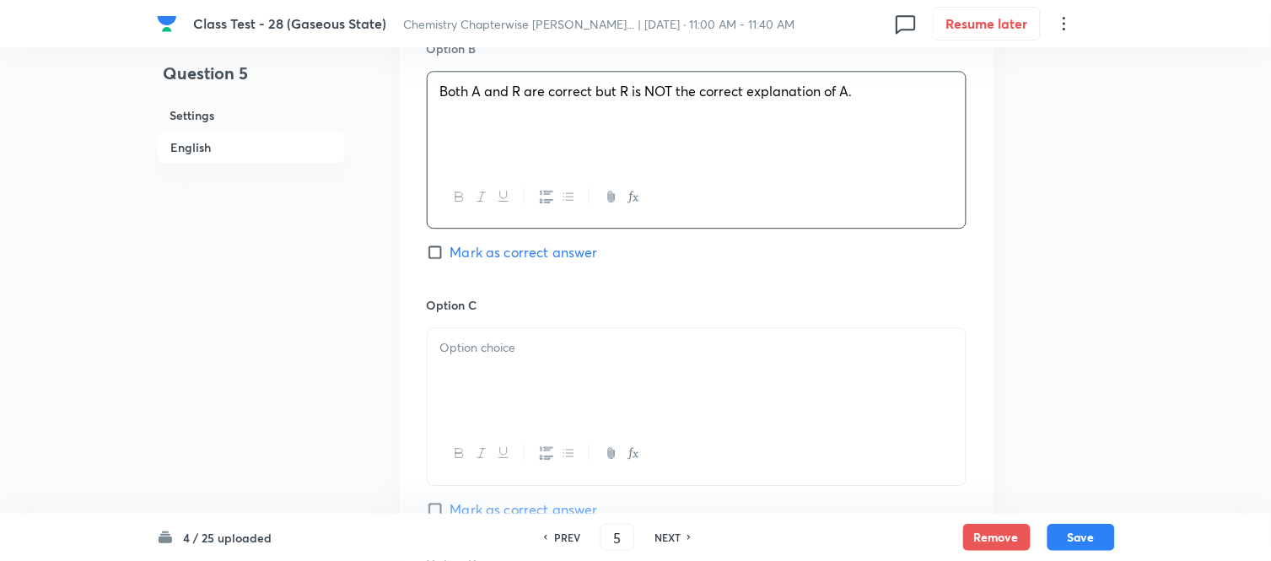
scroll to position [1124, 0]
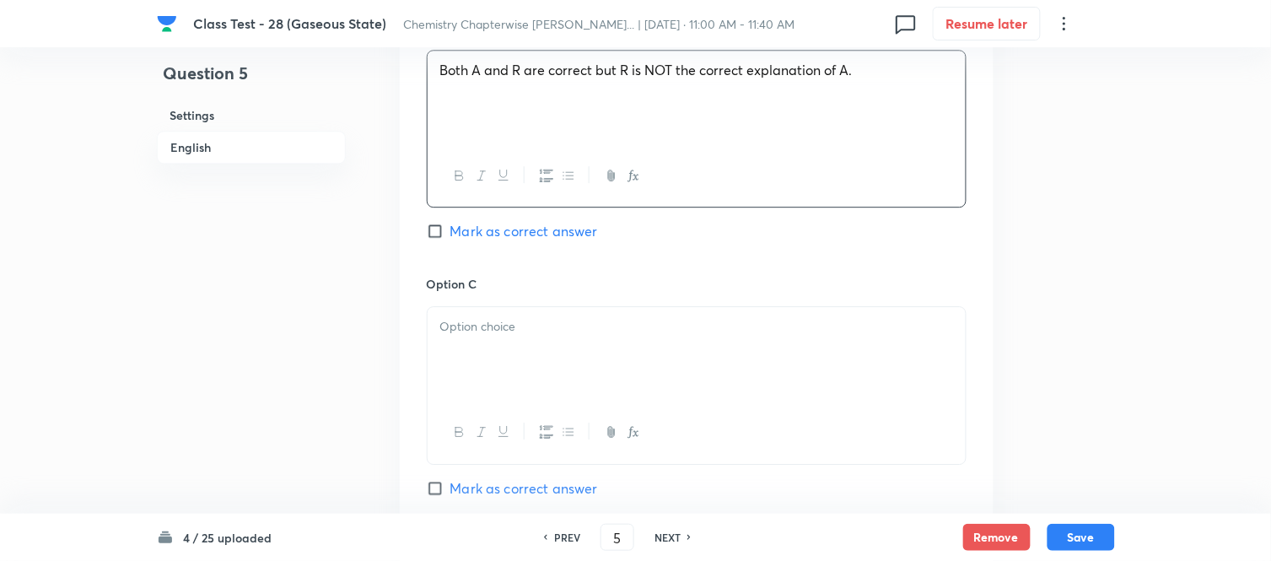
click at [570, 342] on div at bounding box center [697, 354] width 538 height 94
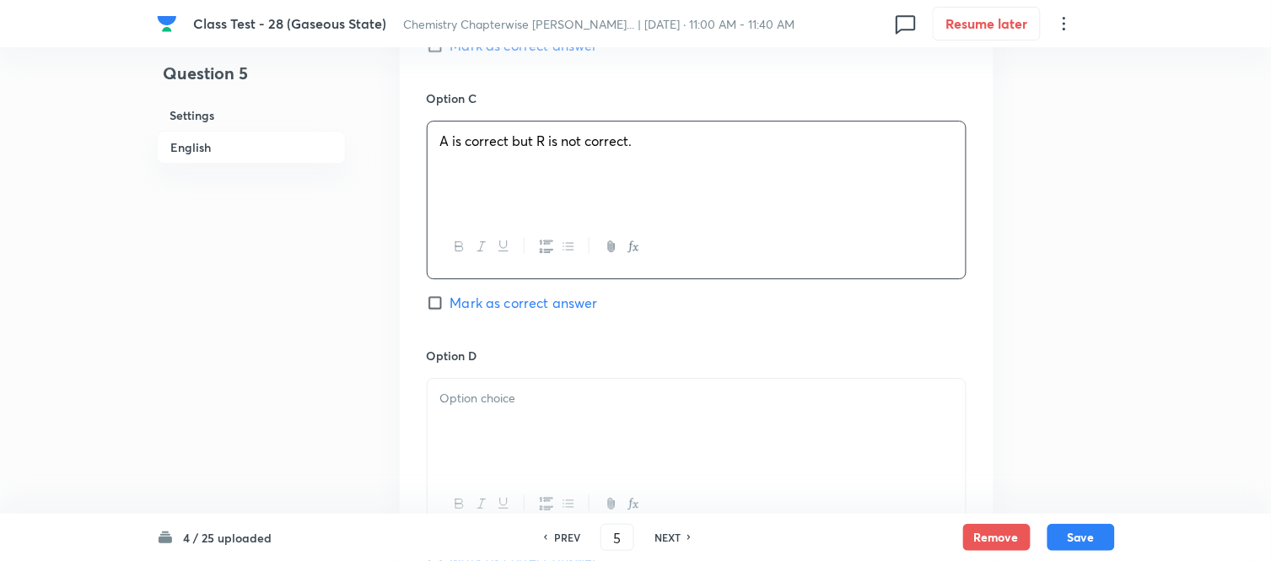
scroll to position [1311, 0]
click at [604, 398] on p at bounding box center [696, 396] width 513 height 19
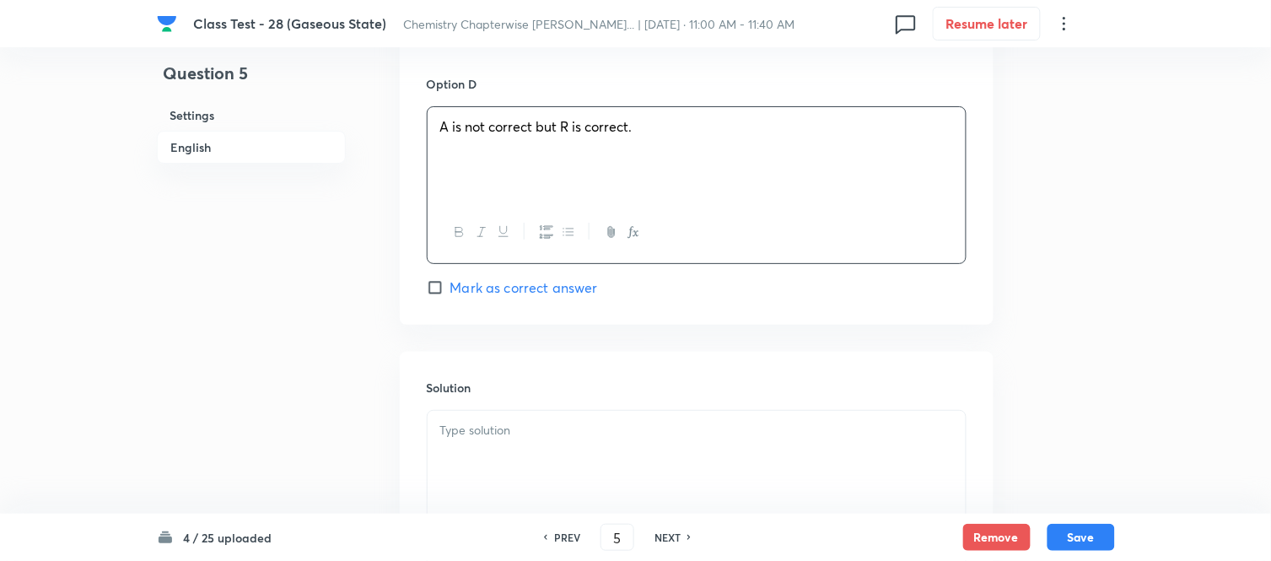
scroll to position [1592, 0]
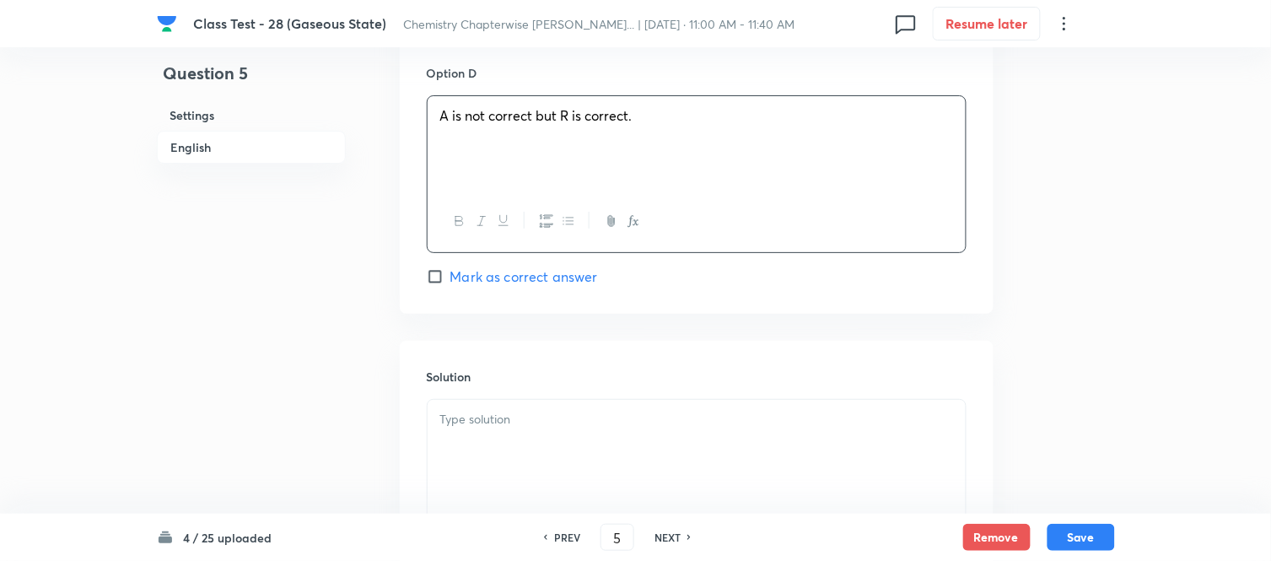
click at [586, 423] on p at bounding box center [696, 419] width 513 height 19
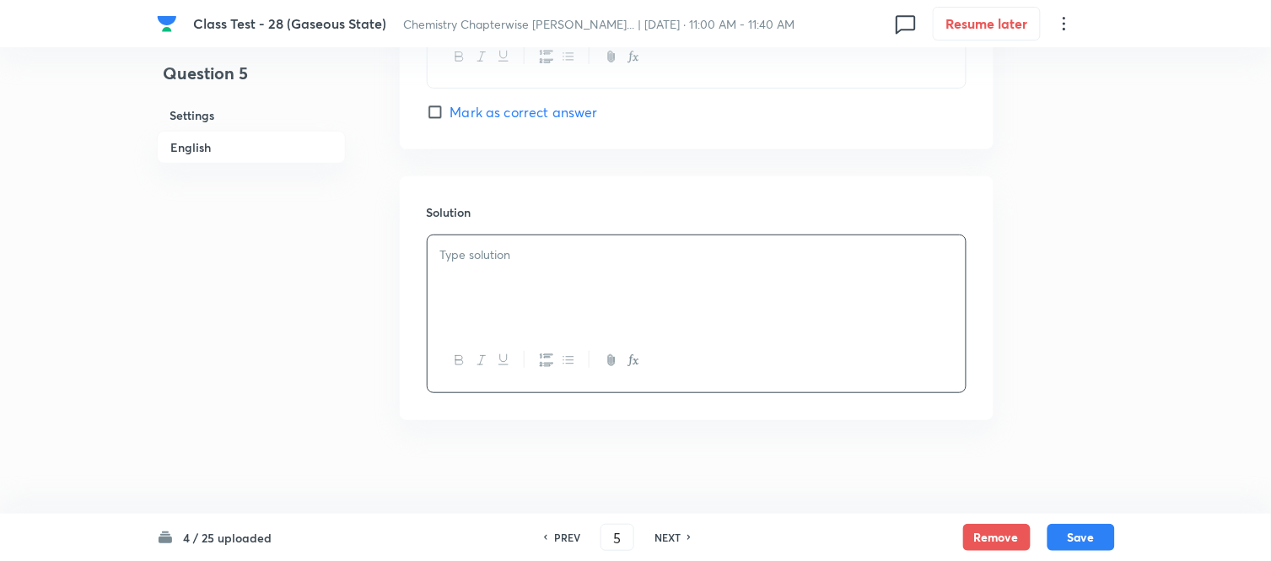
scroll to position [1767, 0]
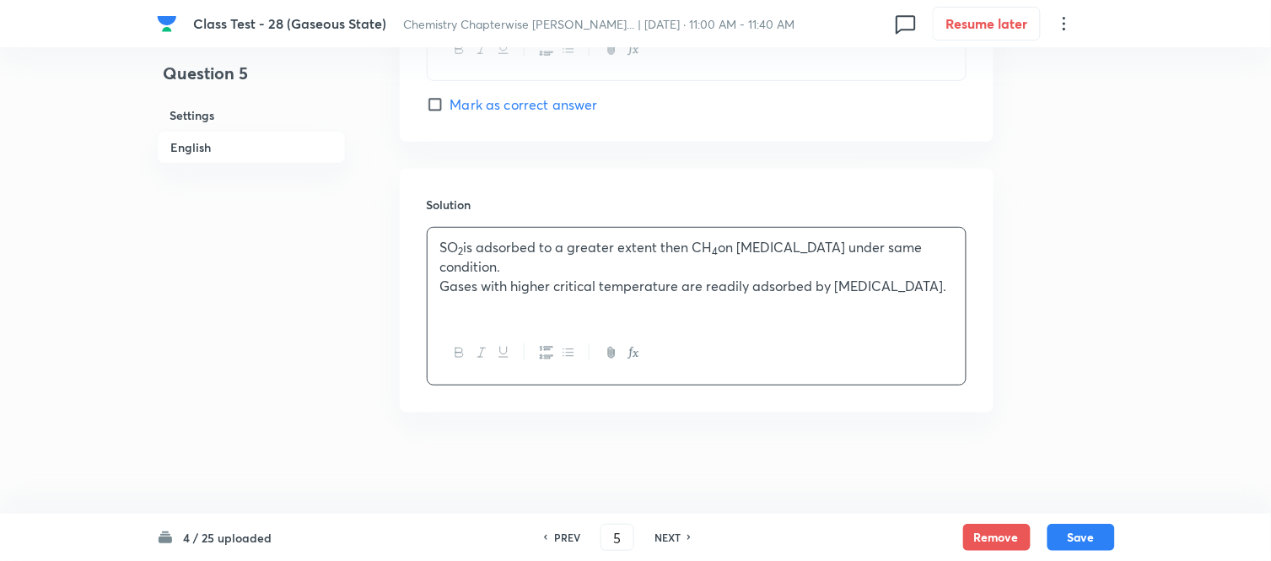
click at [482, 280] on p "Gases with higher critical temperature are readily adsorbed by activated charco…" at bounding box center [696, 286] width 513 height 19
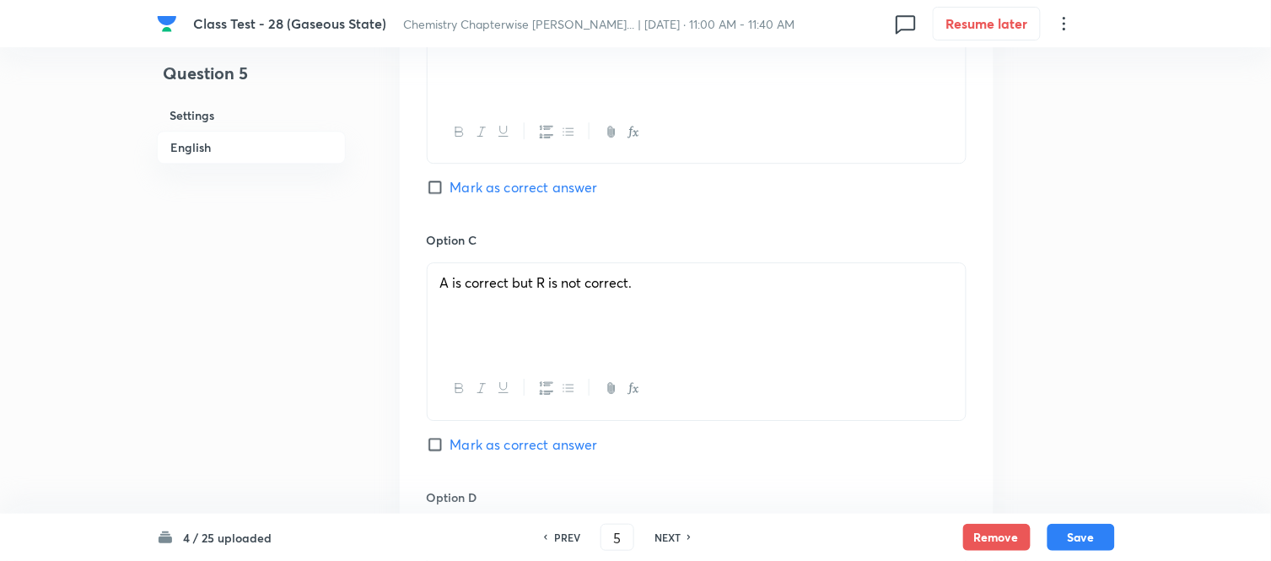
scroll to position [1204, 0]
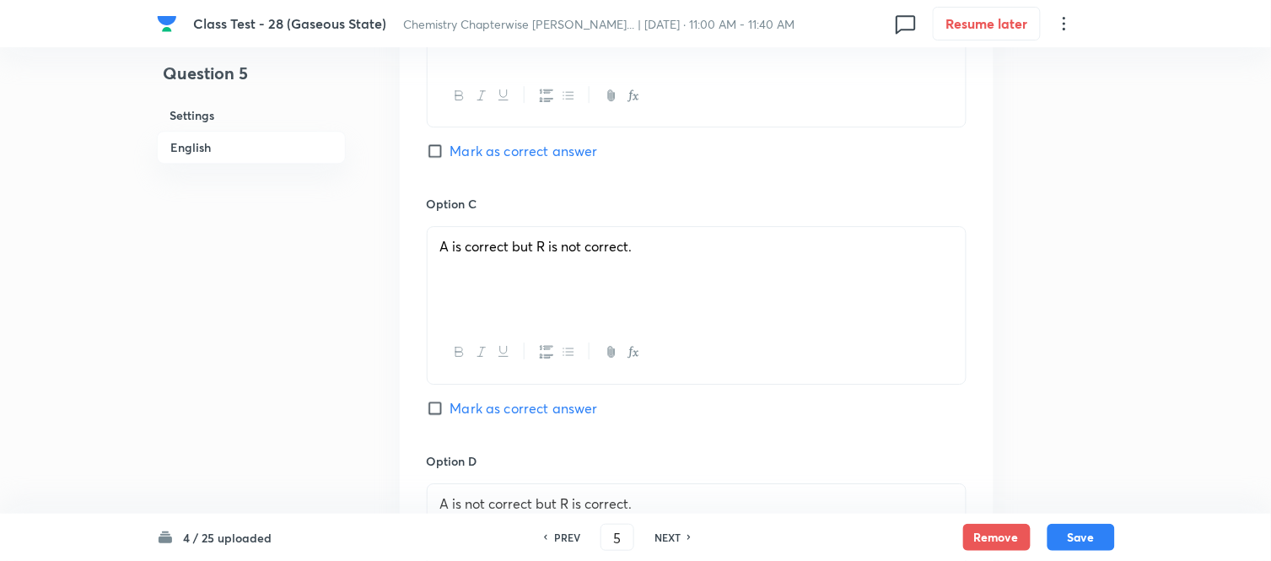
click at [435, 406] on input "Mark as correct answer" at bounding box center [439, 408] width 24 height 17
checkbox input "true"
click at [1085, 535] on button "Save" at bounding box center [1080, 535] width 67 height 27
type input "6"
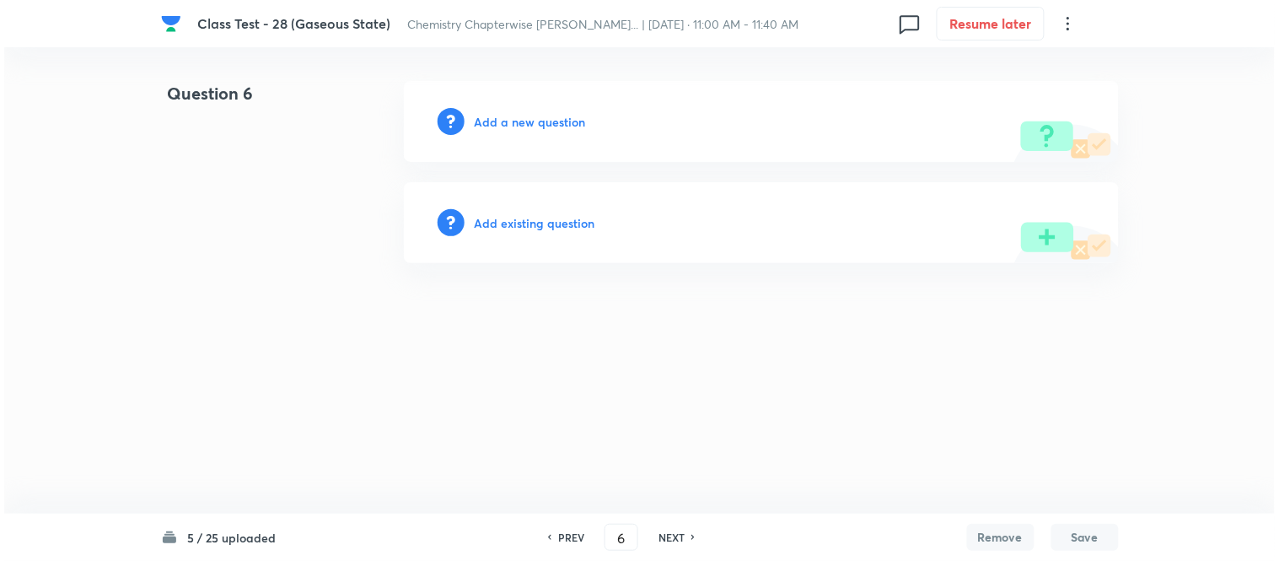
scroll to position [0, 0]
click at [528, 121] on h6 "Add a new question" at bounding box center [530, 122] width 111 height 18
click at [526, 121] on h6 "Choose a question type" at bounding box center [540, 122] width 130 height 18
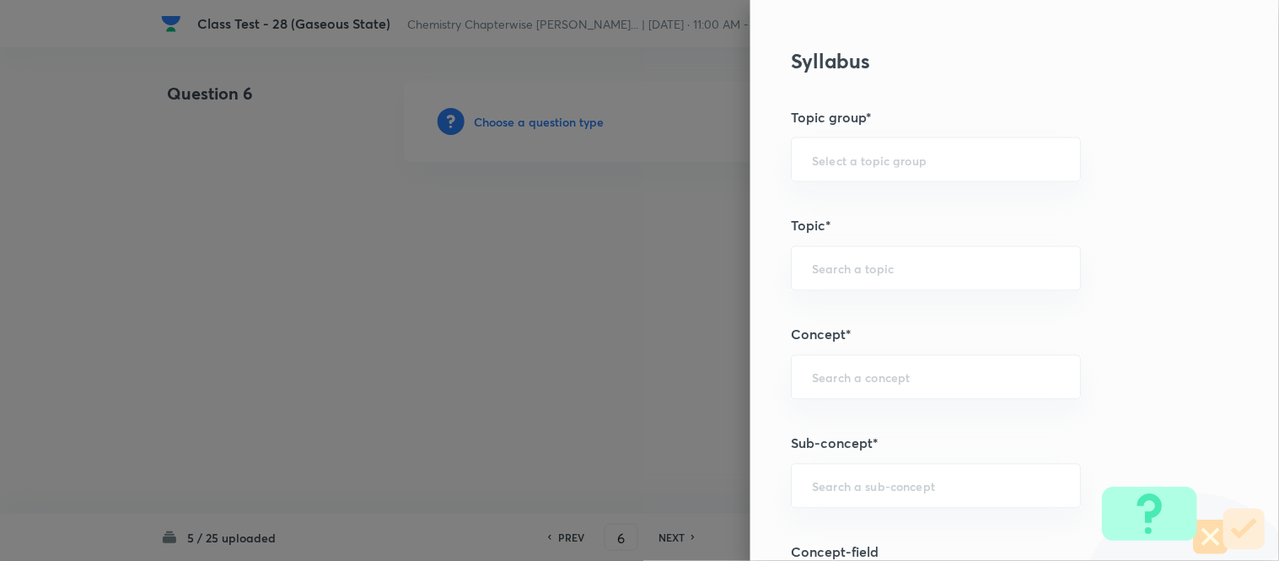
scroll to position [749, 0]
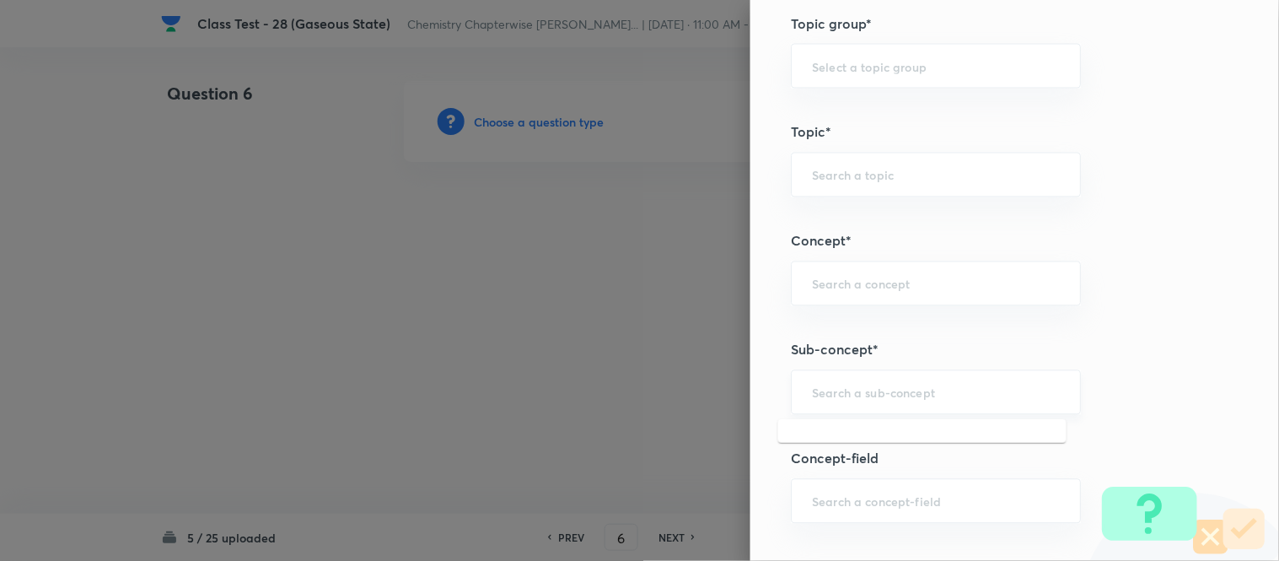
click at [898, 392] on input "text" at bounding box center [936, 393] width 248 height 16
click at [892, 440] on li "Characteristics Of Gases" at bounding box center [922, 441] width 288 height 30
type input "Characteristics Of Gases"
type input "Chemistry"
type input "Physical Chemistry"
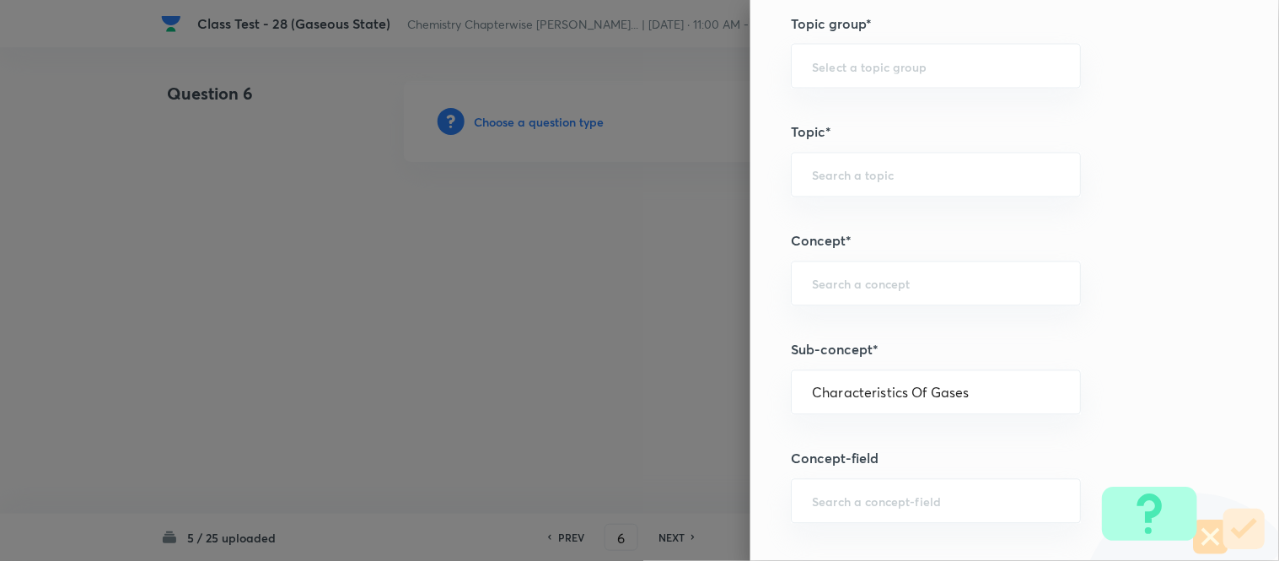
type input "Gaseous States"
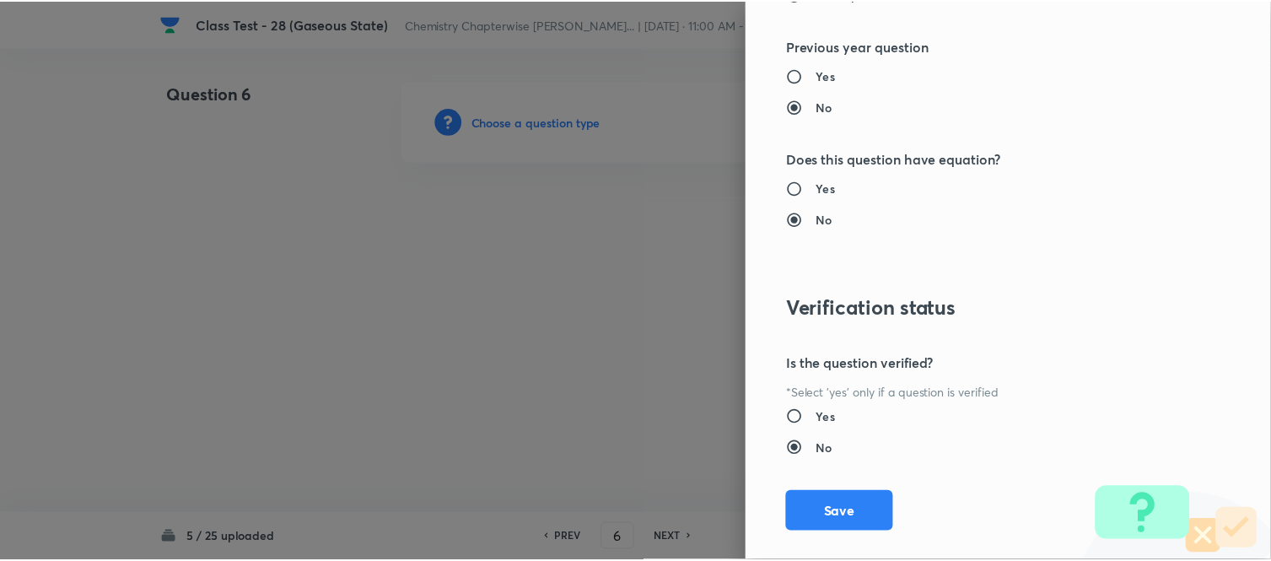
scroll to position [1738, 0]
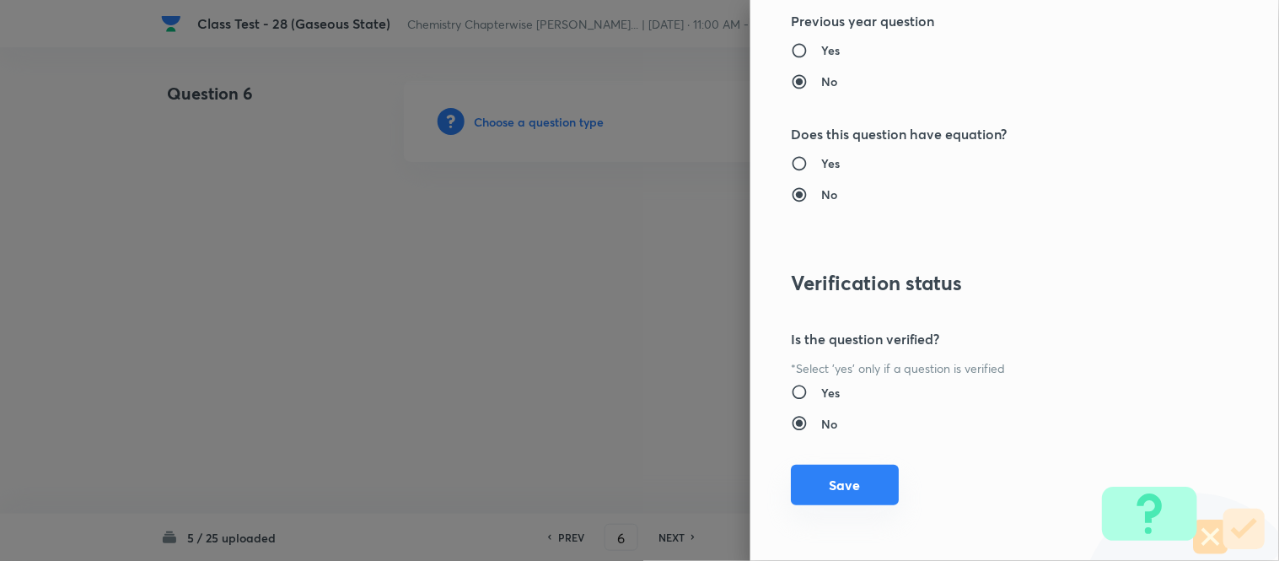
click at [823, 472] on button "Save" at bounding box center [845, 485] width 108 height 40
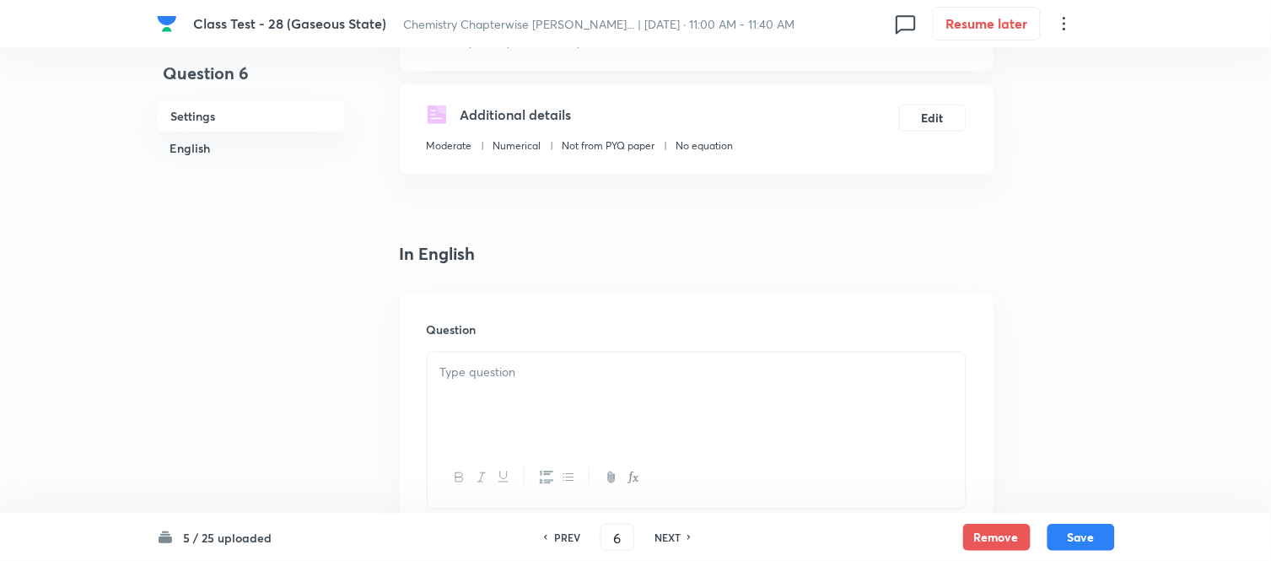
scroll to position [281, 0]
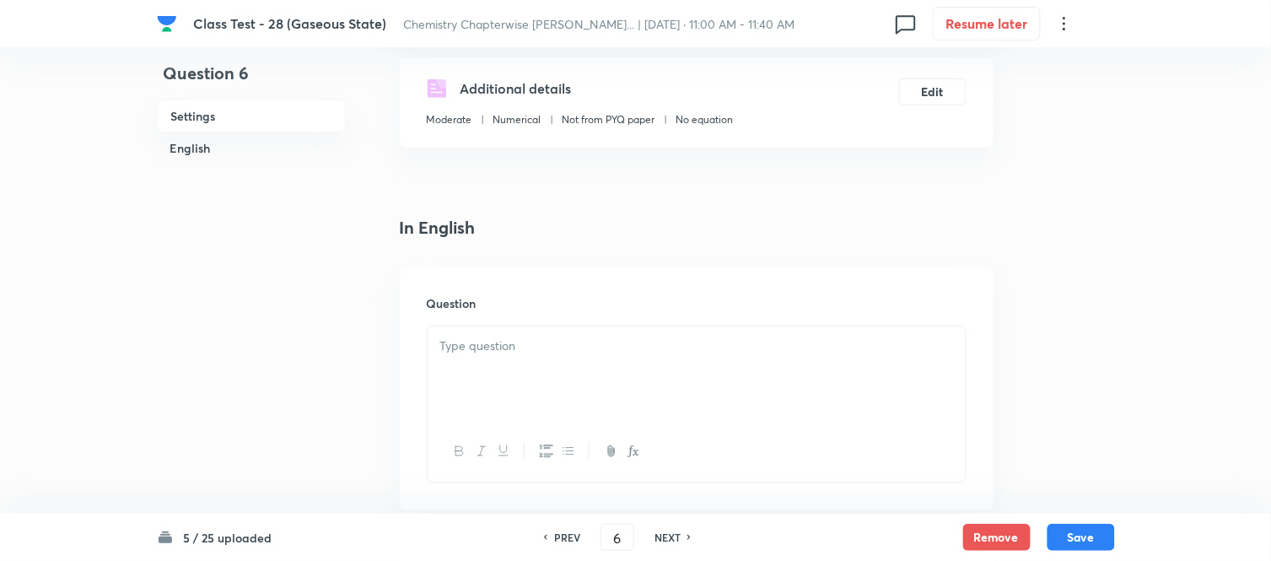
click at [541, 346] on p at bounding box center [696, 345] width 513 height 19
click at [761, 356] on div at bounding box center [697, 373] width 538 height 94
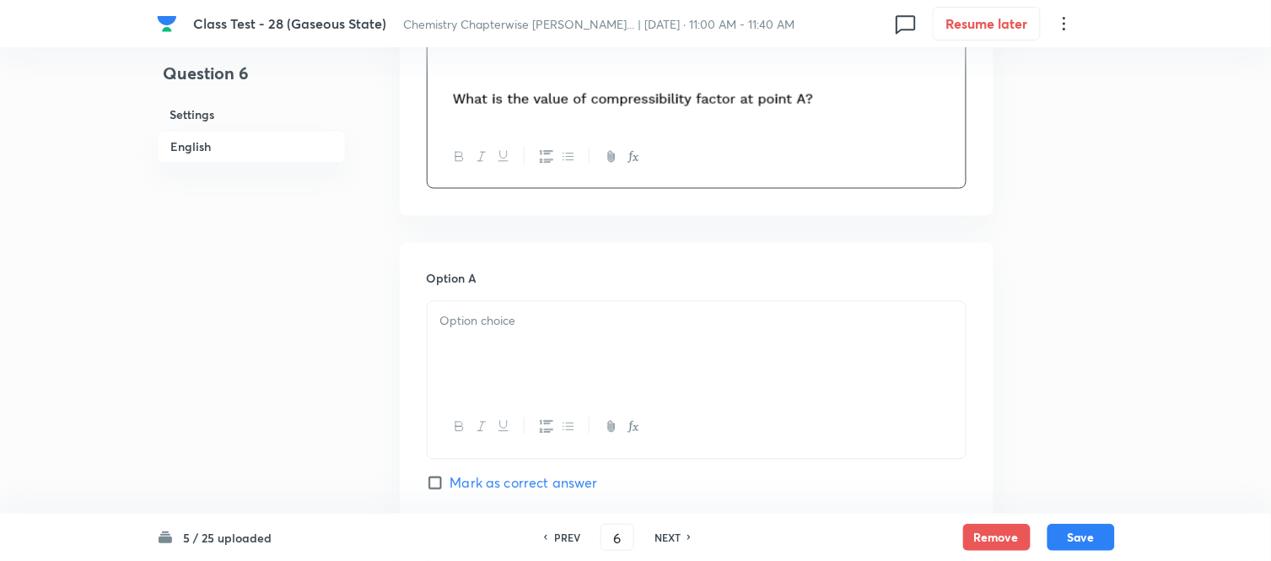
scroll to position [749, 0]
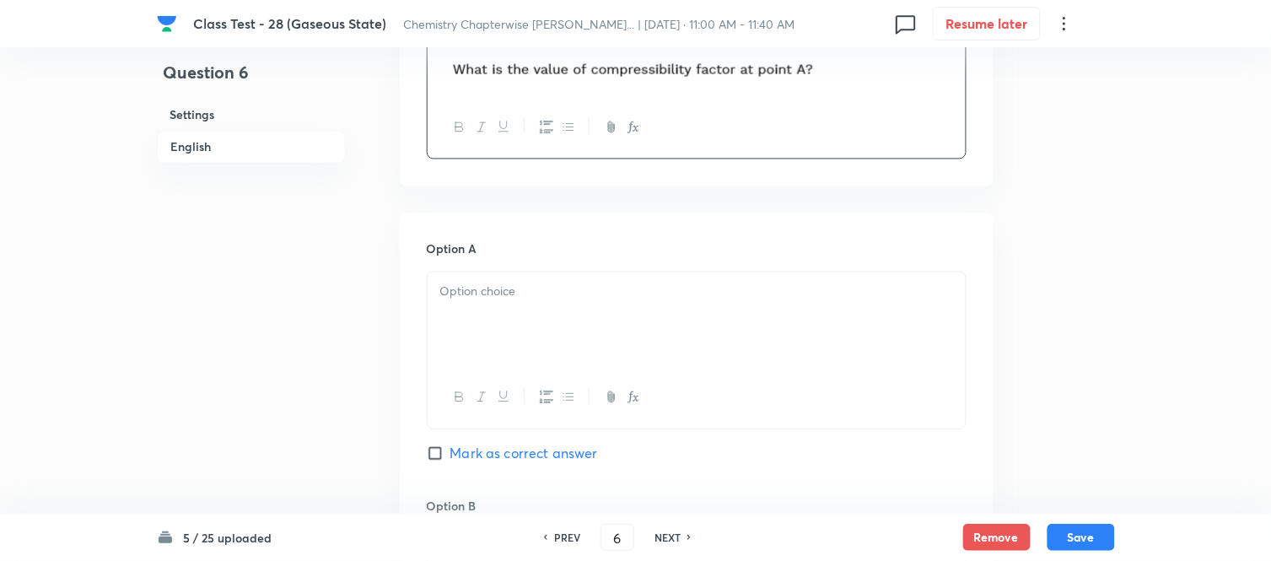
click at [619, 307] on div at bounding box center [697, 319] width 538 height 94
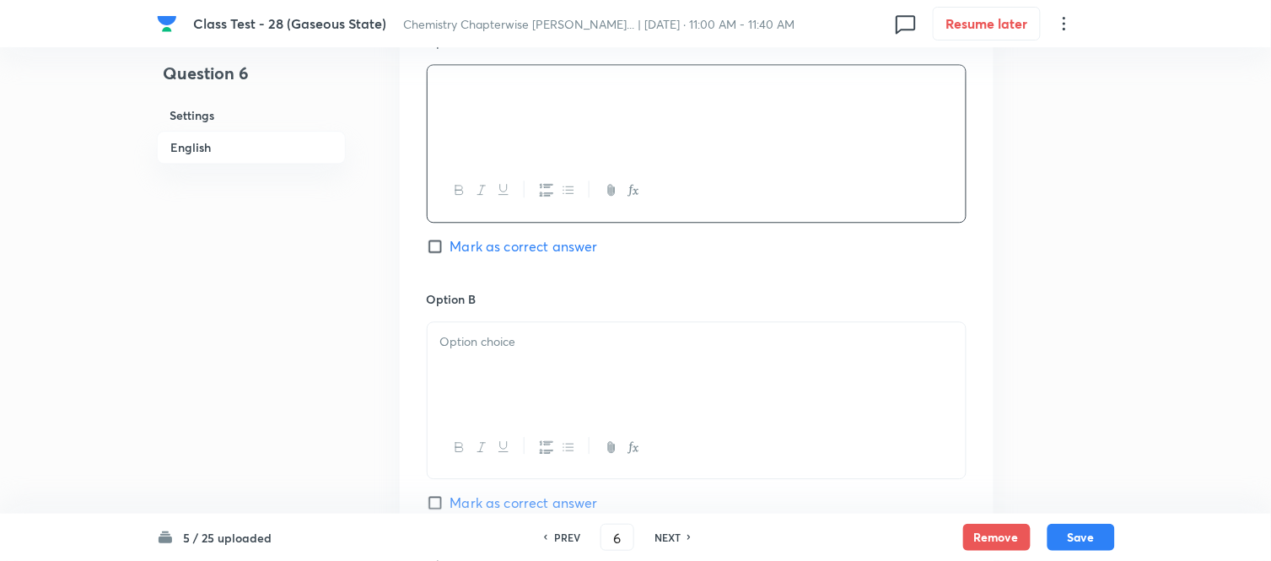
scroll to position [1030, 0]
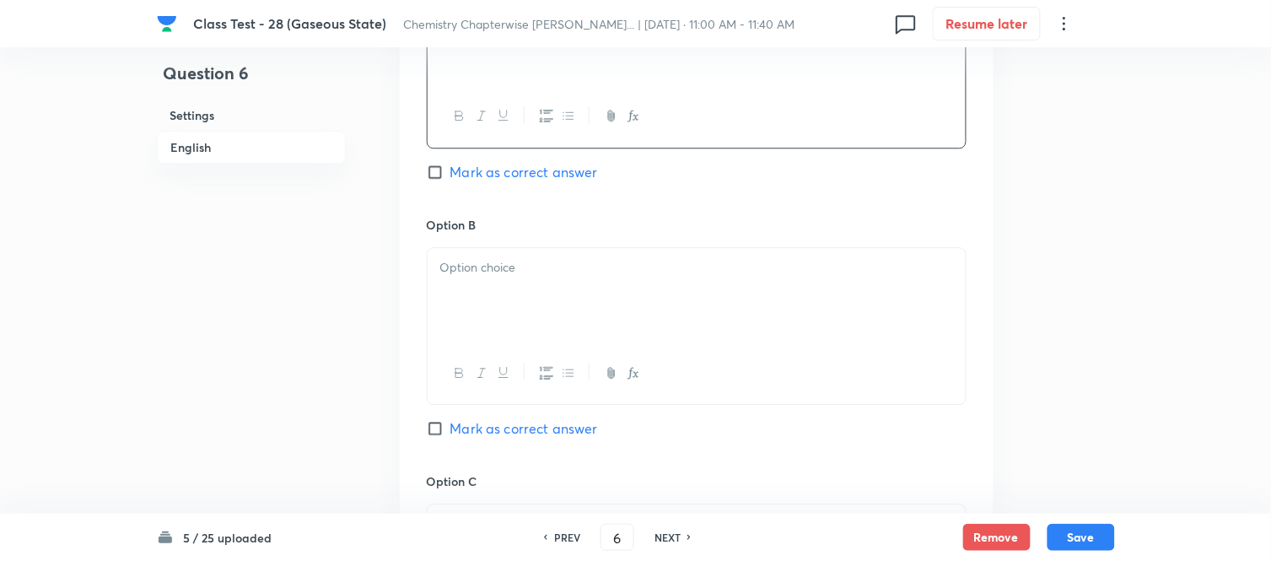
click at [529, 296] on div at bounding box center [697, 295] width 538 height 94
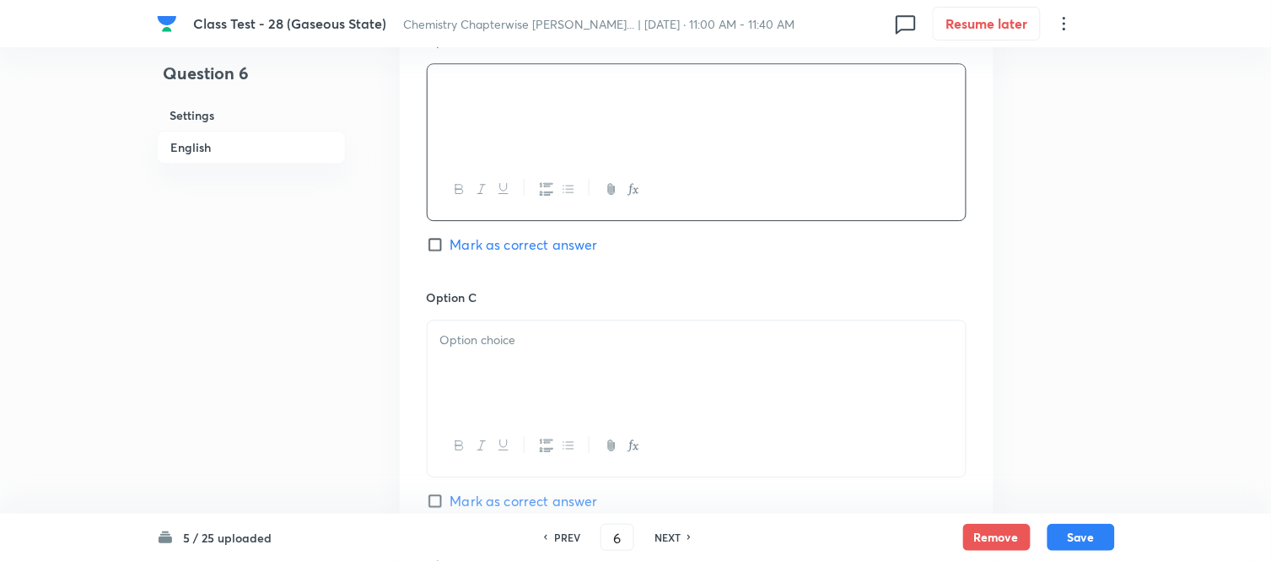
scroll to position [1218, 0]
click at [632, 350] on div at bounding box center [697, 364] width 538 height 94
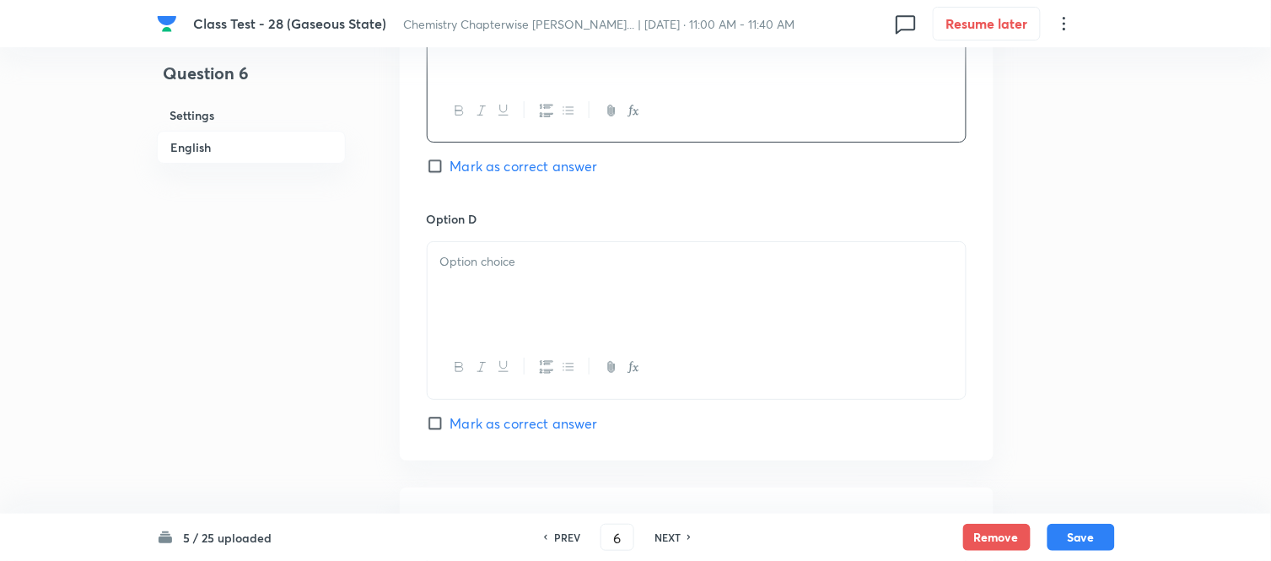
scroll to position [1592, 0]
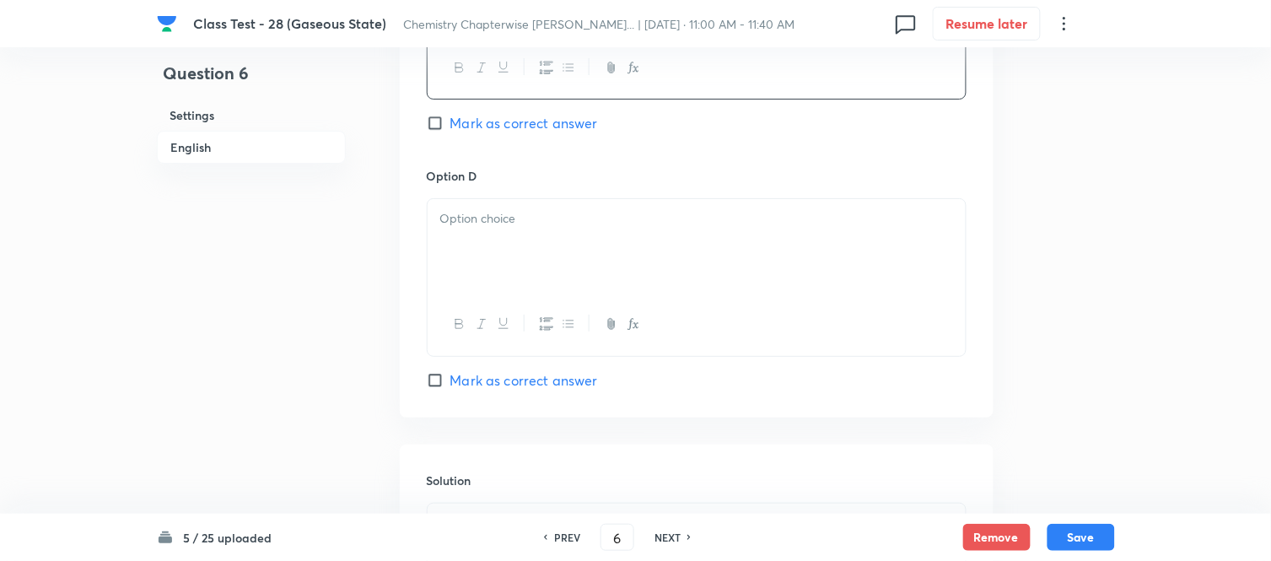
click at [611, 255] on div at bounding box center [697, 246] width 538 height 94
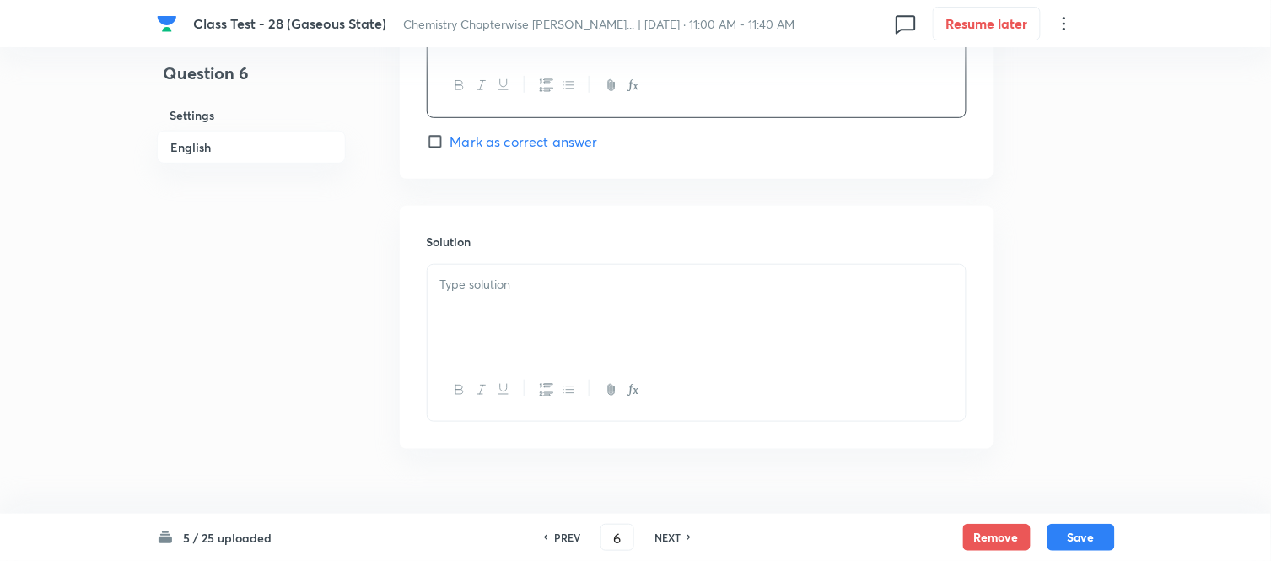
scroll to position [1870, 0]
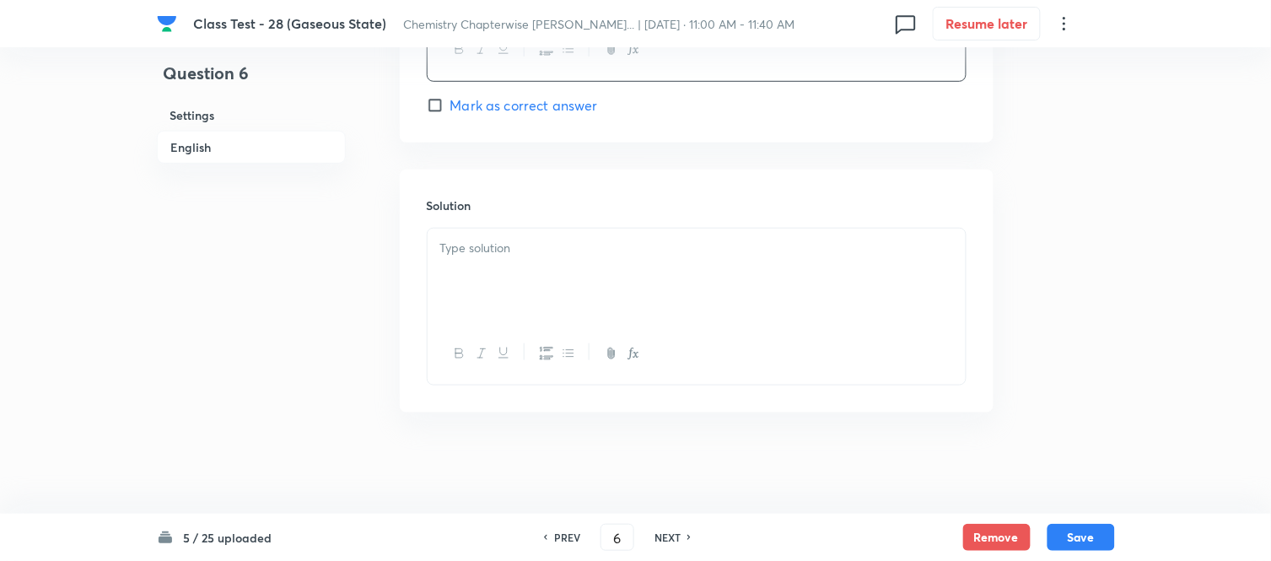
click at [600, 267] on div at bounding box center [697, 276] width 538 height 94
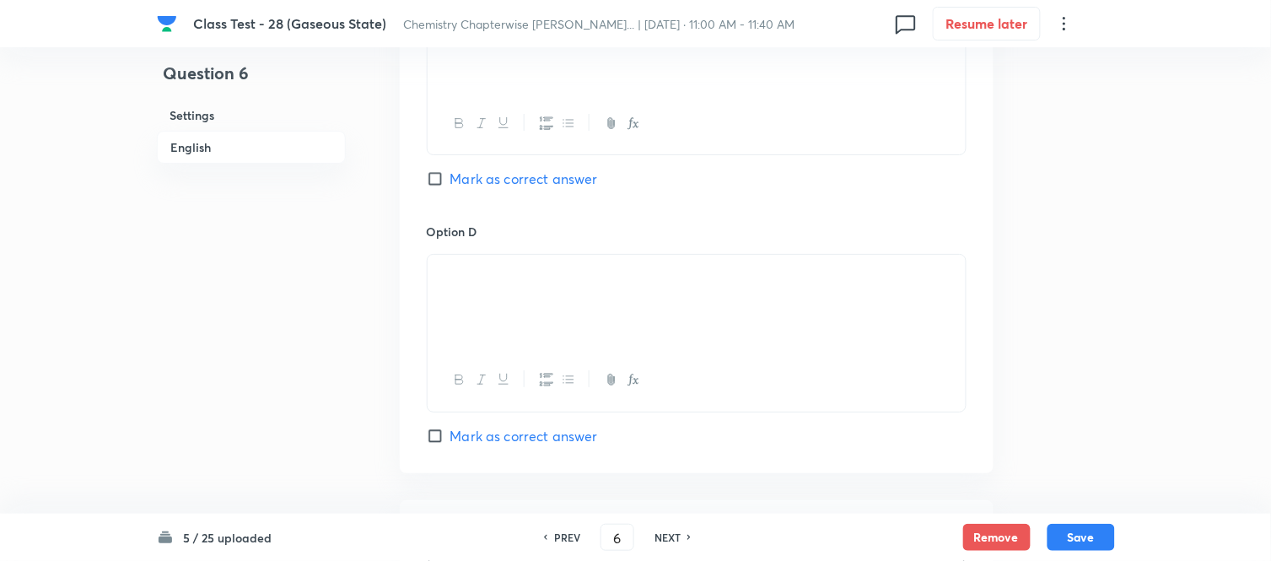
scroll to position [1495, 0]
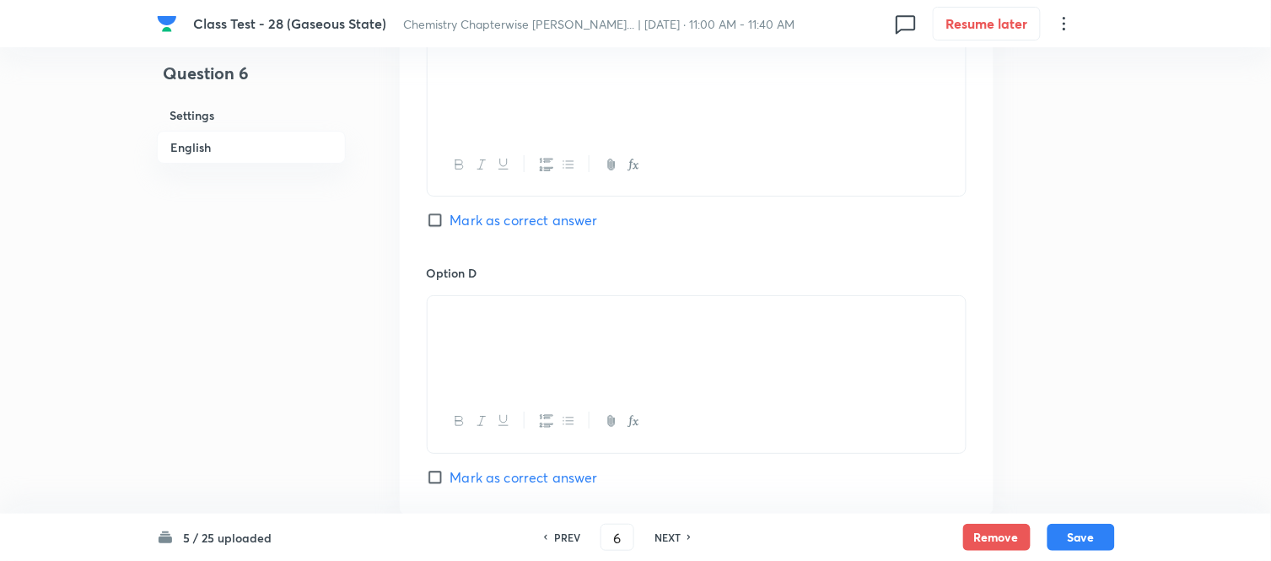
click at [440, 223] on input "Mark as correct answer" at bounding box center [439, 220] width 24 height 17
checkbox input "true"
click at [1077, 535] on button "Save" at bounding box center [1080, 535] width 67 height 27
type input "7"
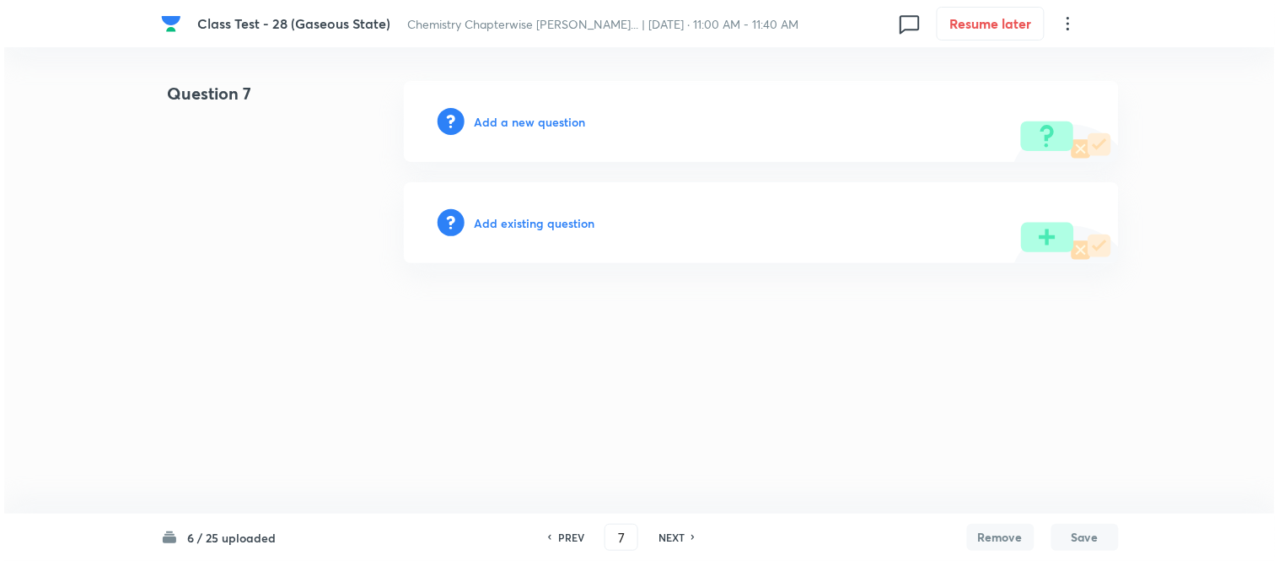
scroll to position [0, 0]
click at [503, 123] on h6 "Add a new question" at bounding box center [530, 122] width 111 height 18
click at [503, 123] on h6 "Choose a question type" at bounding box center [540, 122] width 130 height 18
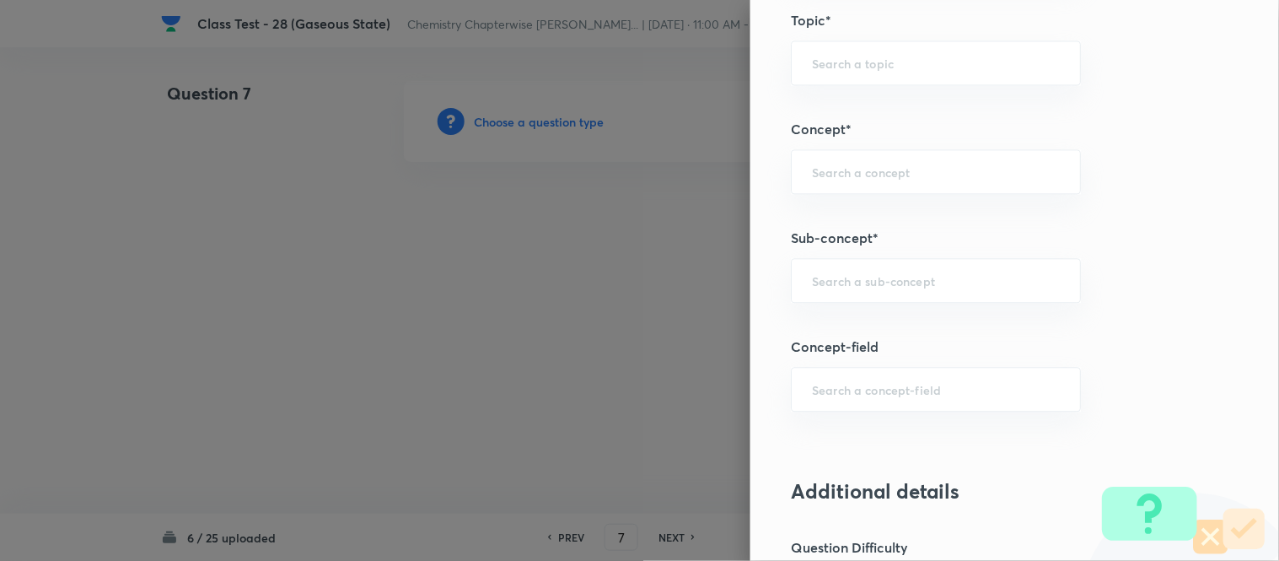
scroll to position [897, 0]
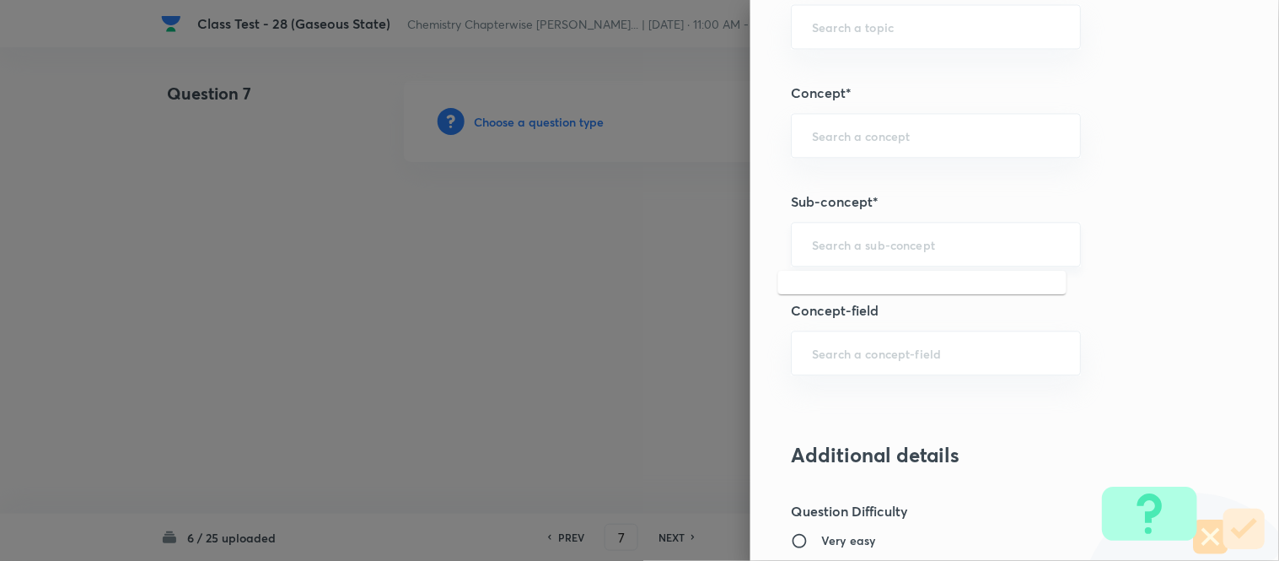
click at [874, 248] on input "text" at bounding box center [936, 244] width 248 height 16
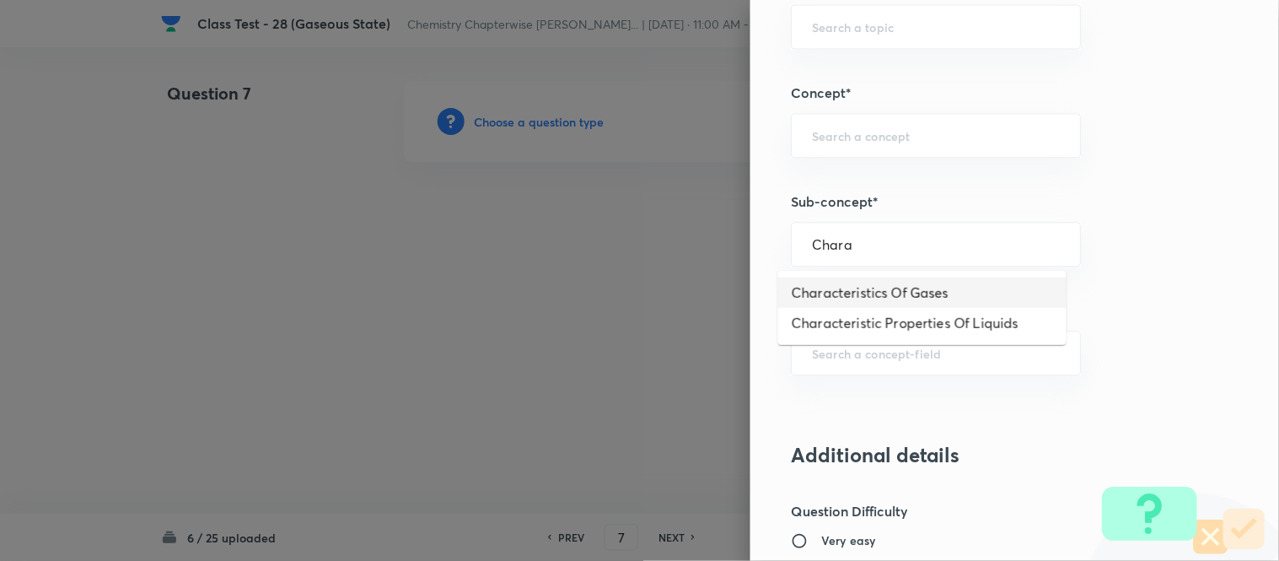
click at [889, 293] on li "Characteristics Of Gases" at bounding box center [922, 292] width 288 height 30
type input "Characteristics Of Gases"
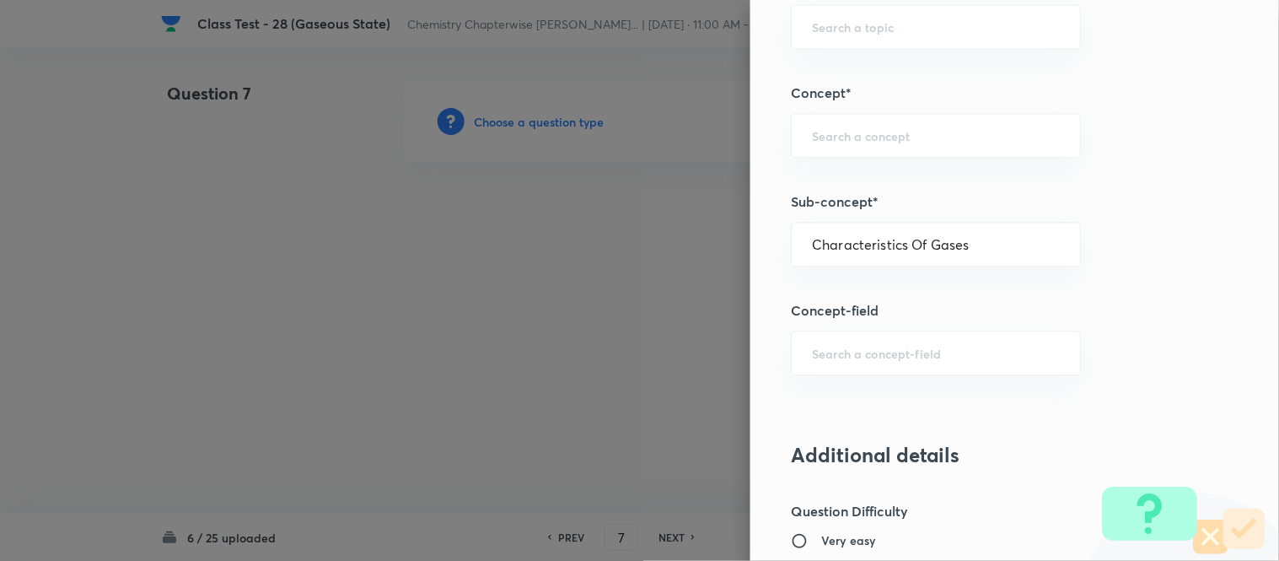
type input "Chemistry"
type input "Physical Chemistry"
type input "Gaseous States"
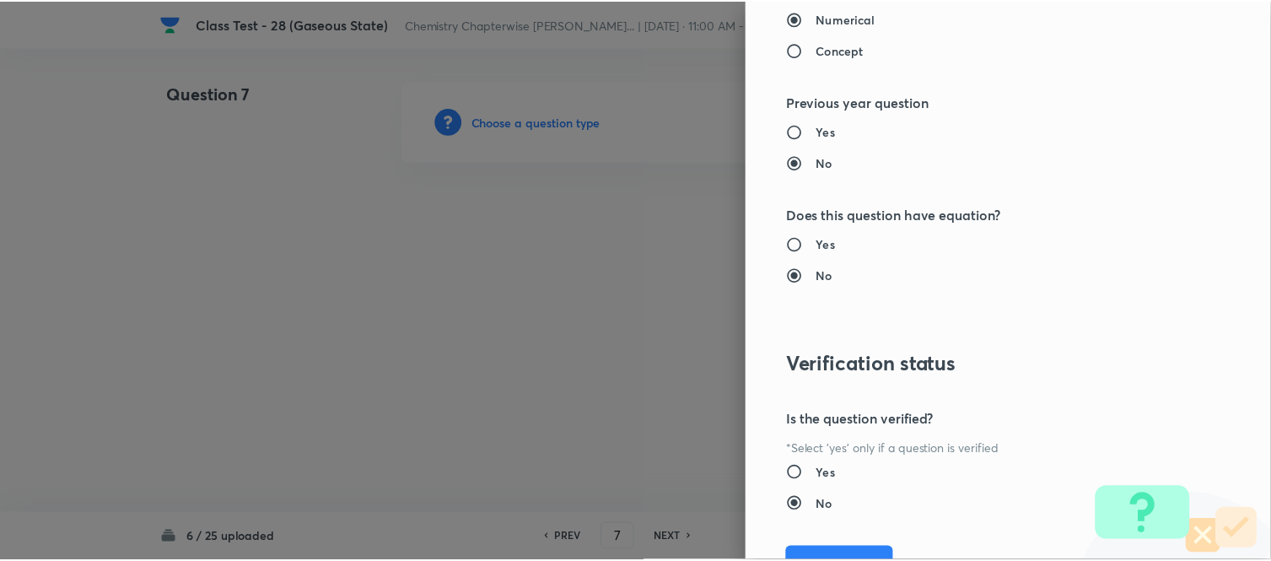
scroll to position [1738, 0]
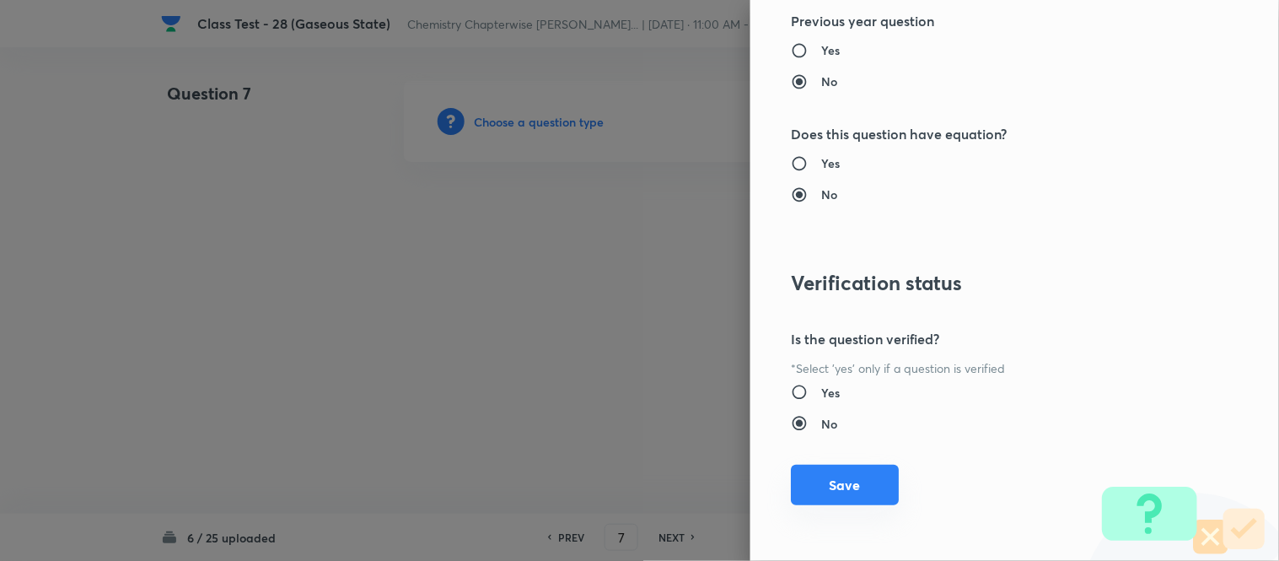
click at [833, 487] on button "Save" at bounding box center [845, 485] width 108 height 40
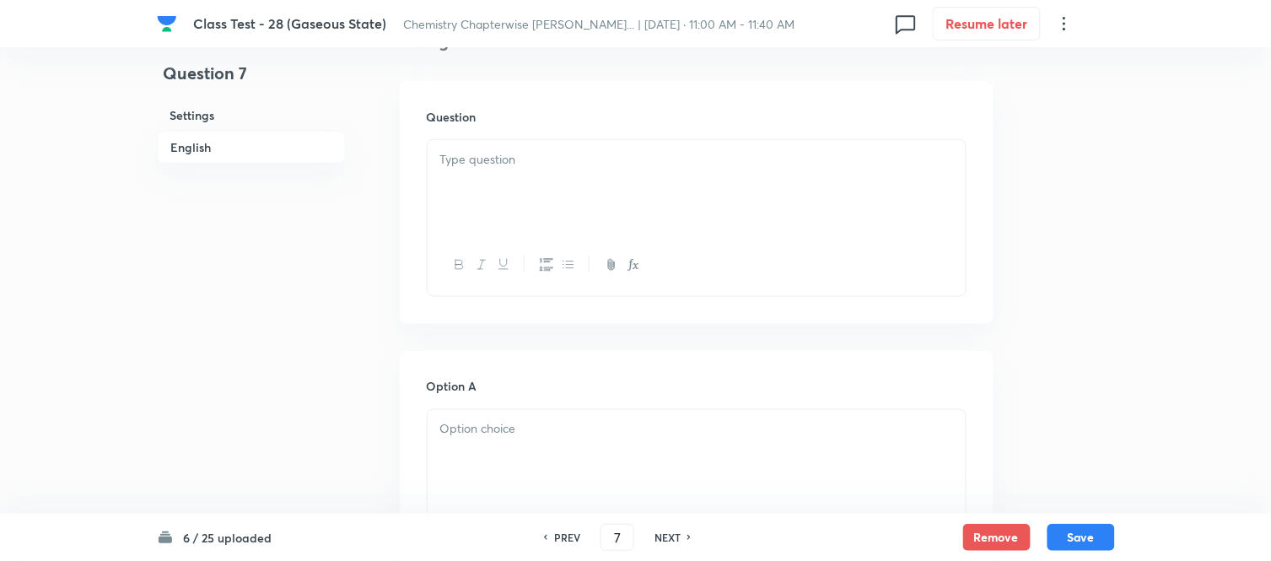
scroll to position [468, 0]
click at [593, 183] on div at bounding box center [697, 186] width 538 height 94
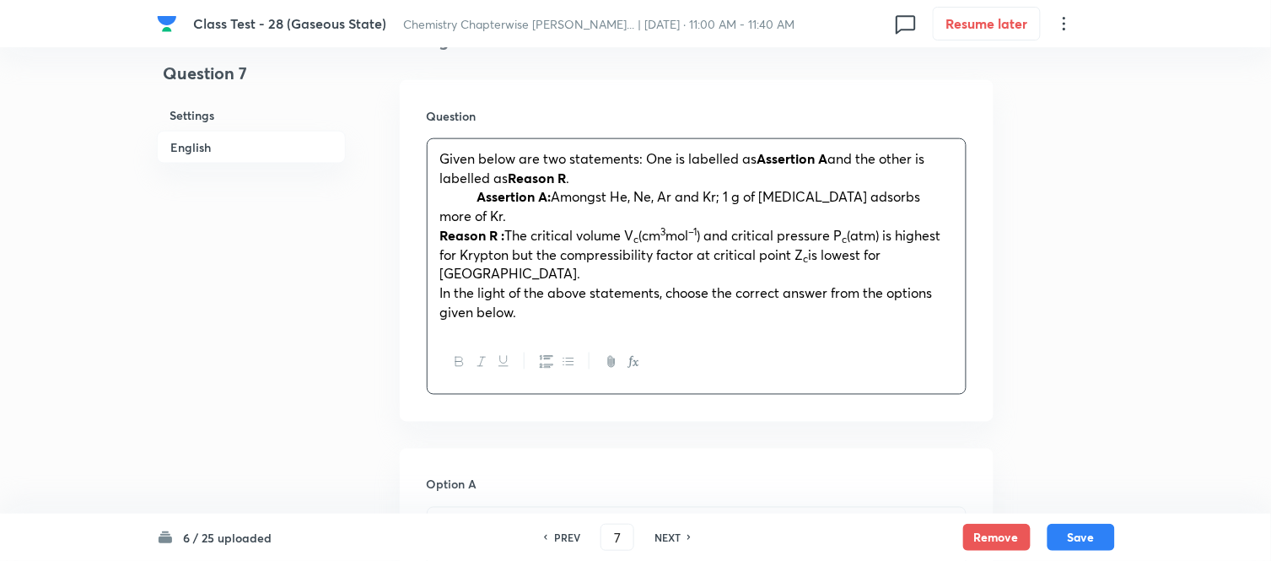
click at [481, 196] on strong "Assertion A:" at bounding box center [514, 196] width 74 height 18
click at [479, 232] on strong "Reason R :" at bounding box center [472, 235] width 65 height 18
click at [481, 290] on span "In the light of the above statements, choose the correct answer from the option…" at bounding box center [686, 301] width 492 height 37
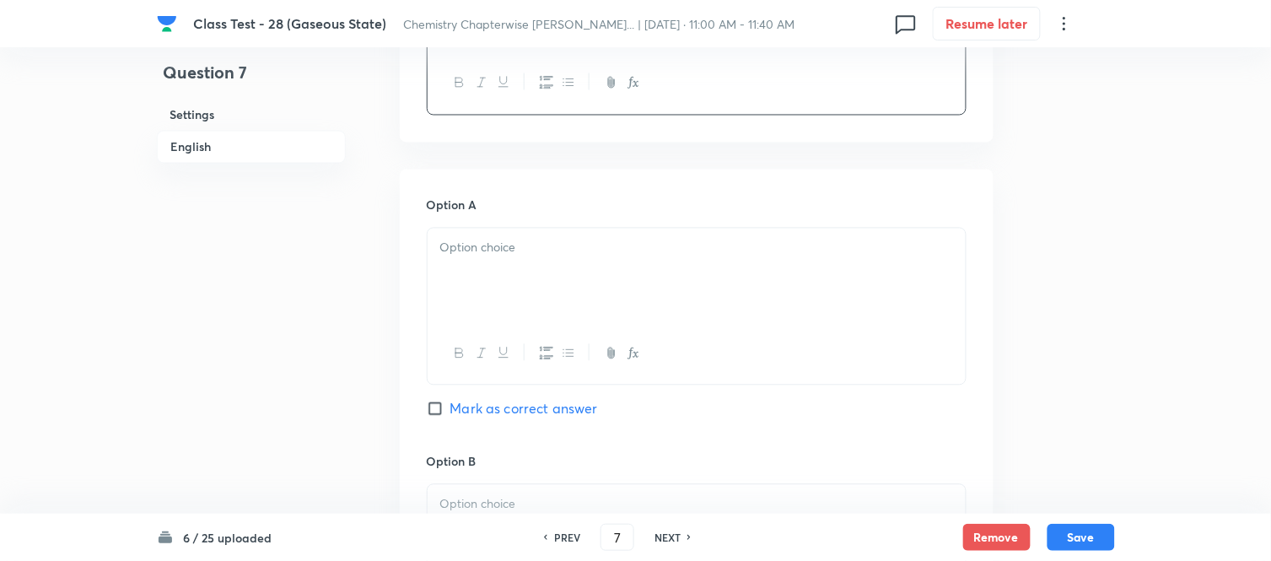
scroll to position [749, 0]
click at [633, 272] on div at bounding box center [697, 274] width 538 height 94
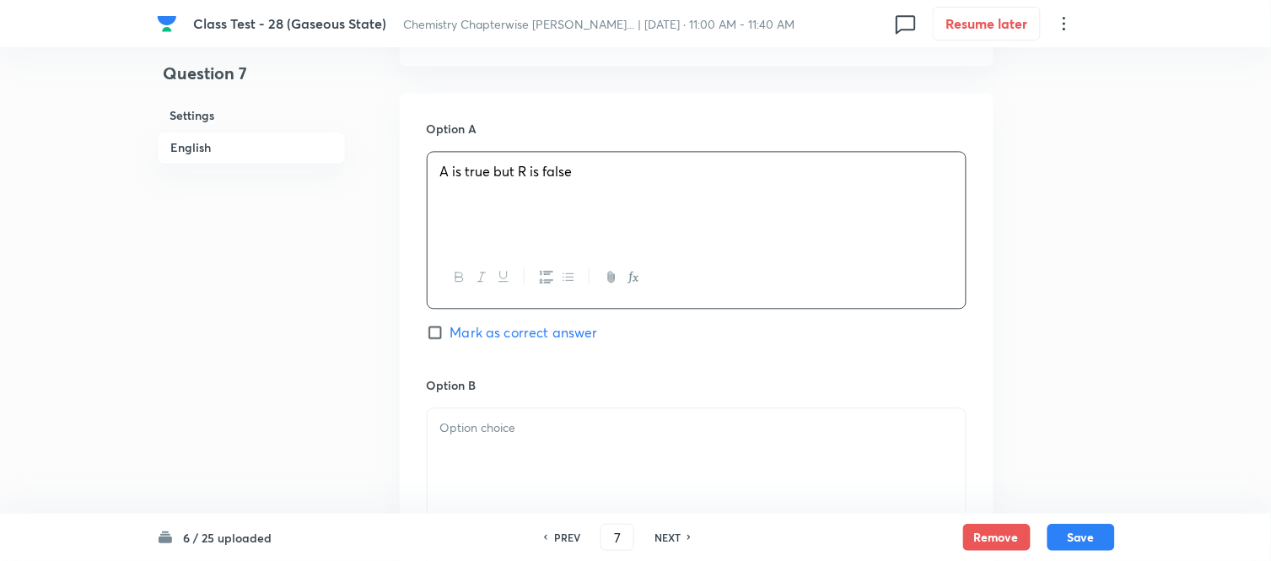
scroll to position [937, 0]
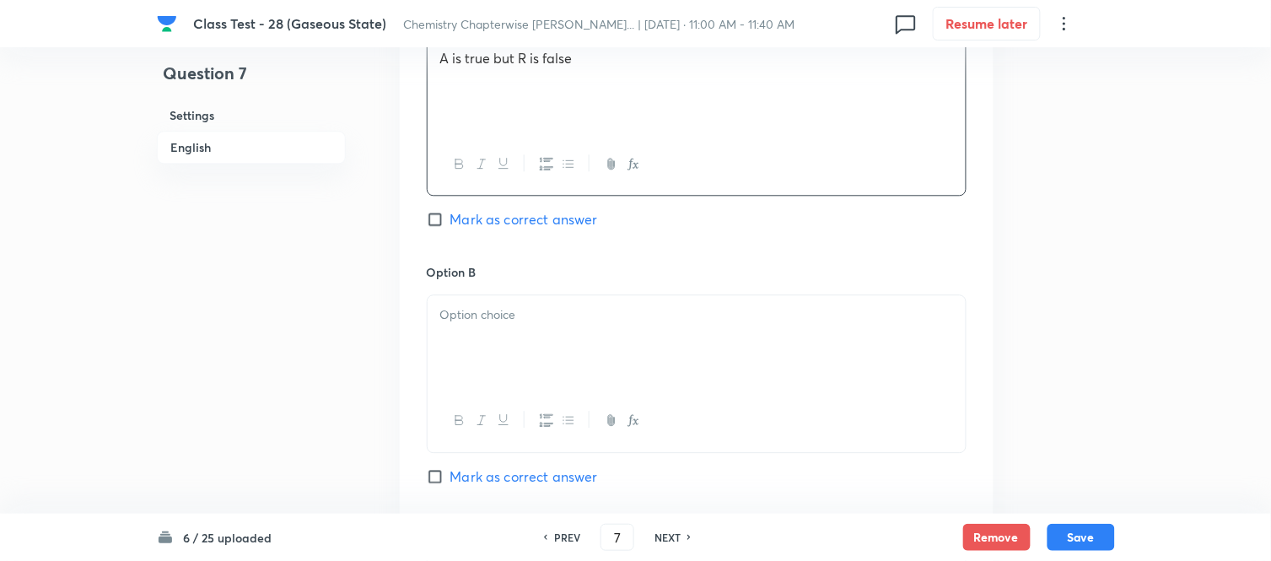
click at [562, 320] on p at bounding box center [696, 314] width 513 height 19
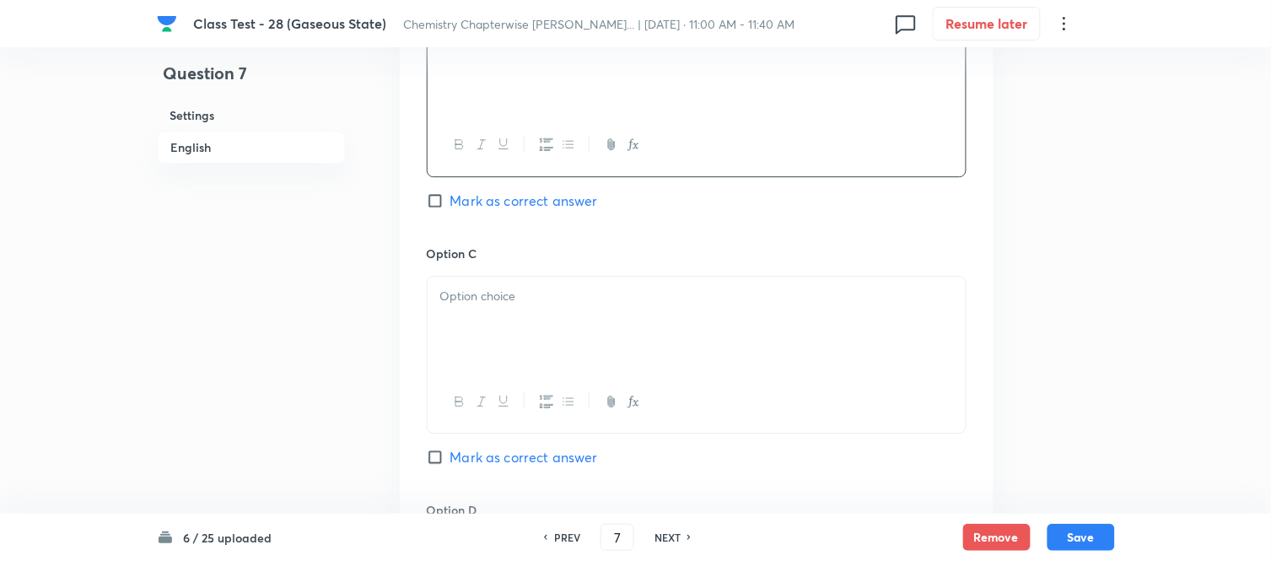
scroll to position [1218, 0]
click at [494, 302] on div at bounding box center [697, 319] width 538 height 94
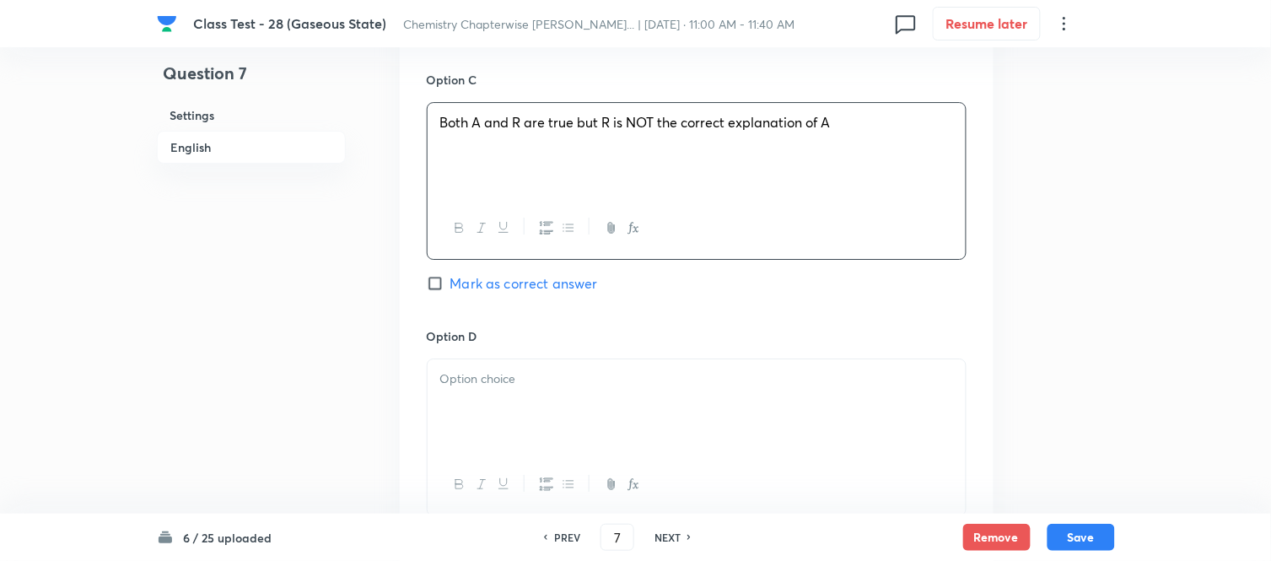
scroll to position [1405, 0]
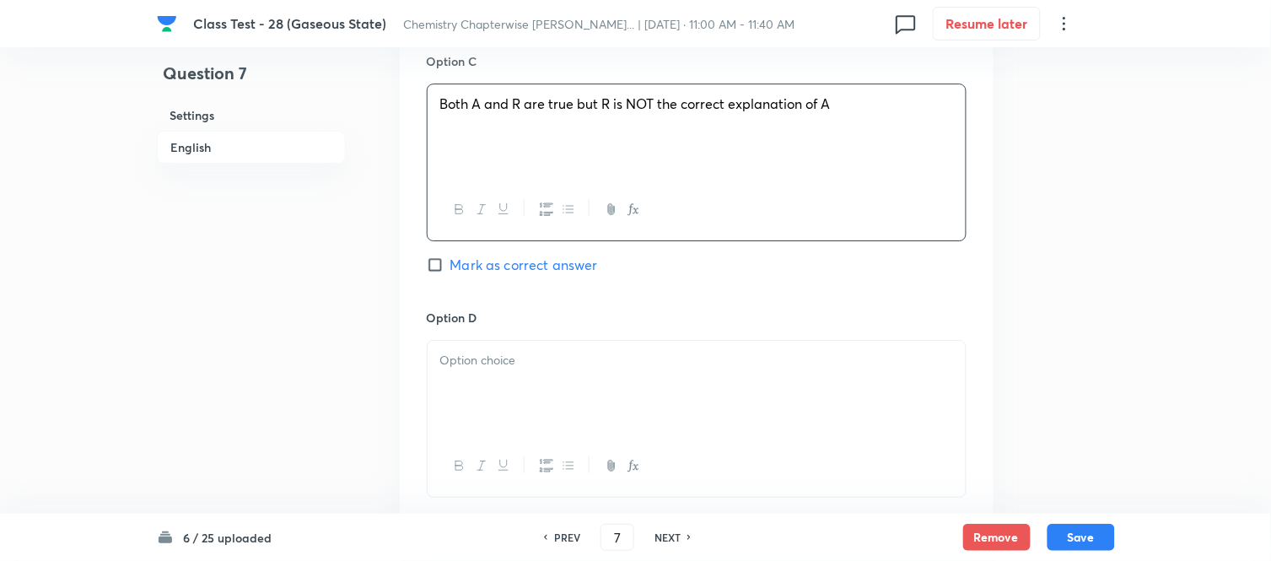
click at [692, 365] on p at bounding box center [696, 360] width 513 height 19
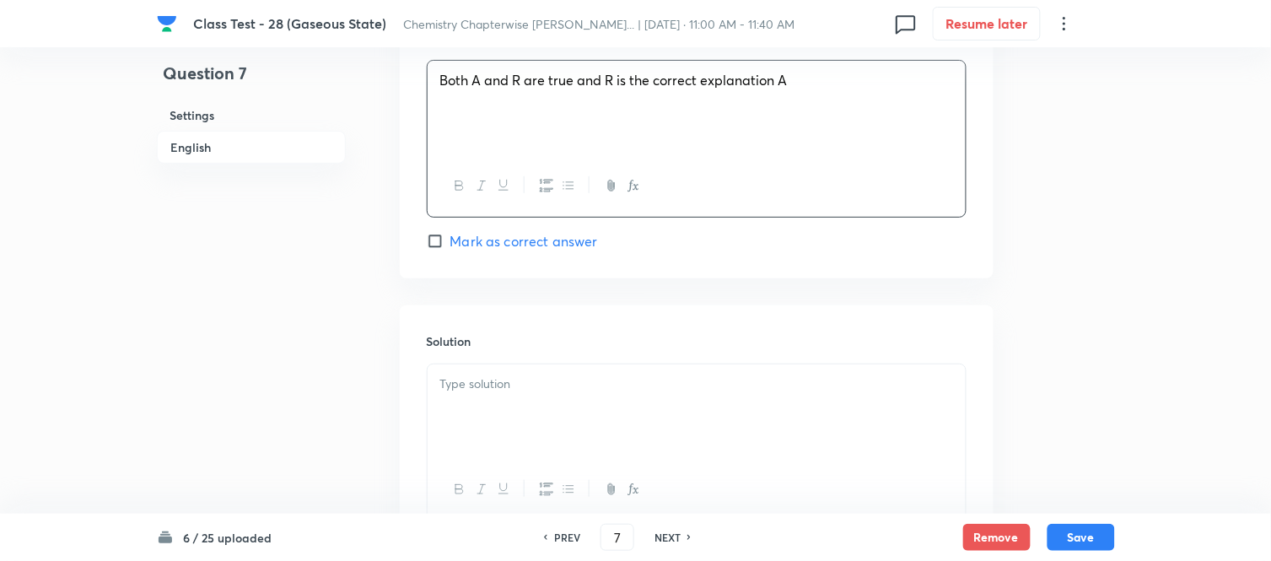
scroll to position [1687, 0]
click at [607, 374] on div at bounding box center [697, 410] width 538 height 94
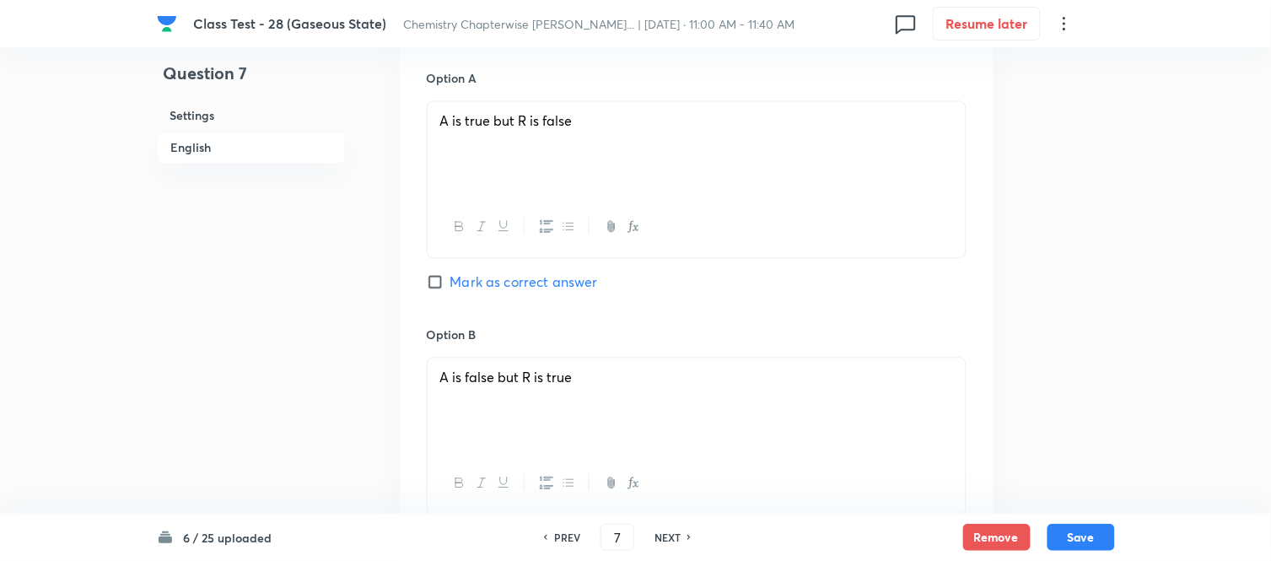
scroll to position [843, 0]
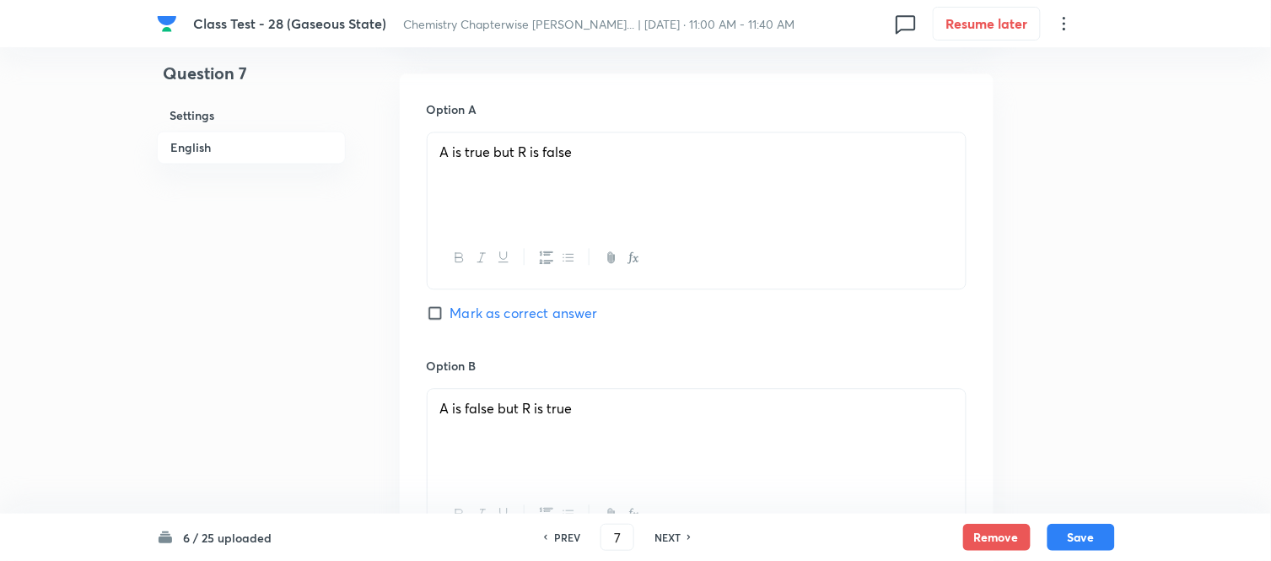
click at [434, 316] on input "Mark as correct answer" at bounding box center [439, 312] width 24 height 17
checkbox input "true"
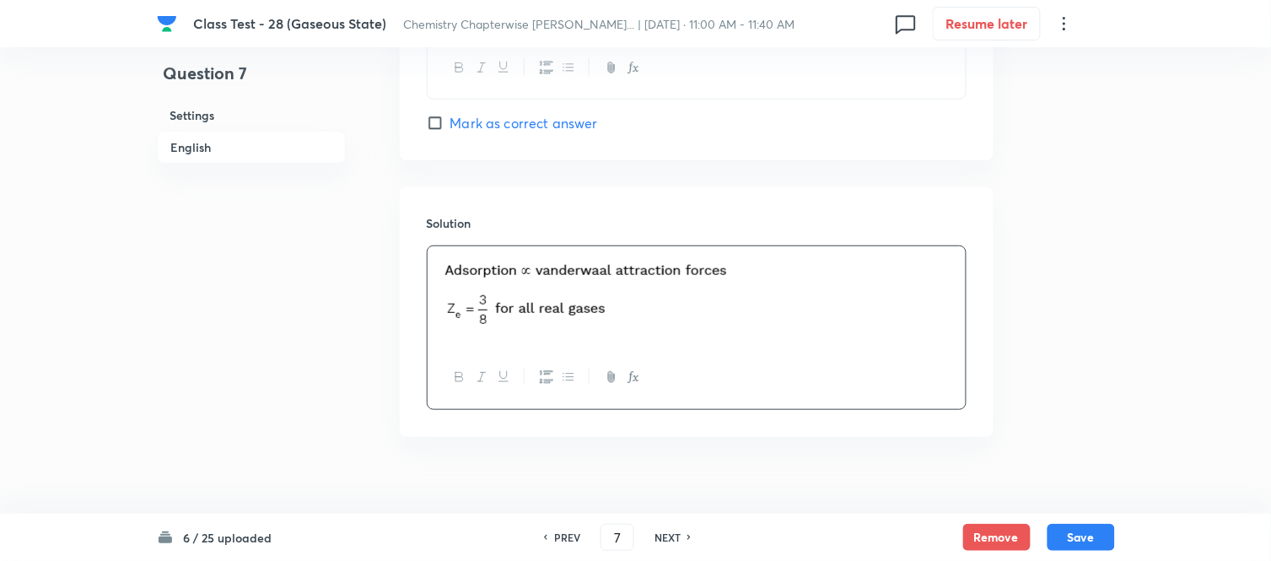
scroll to position [1831, 0]
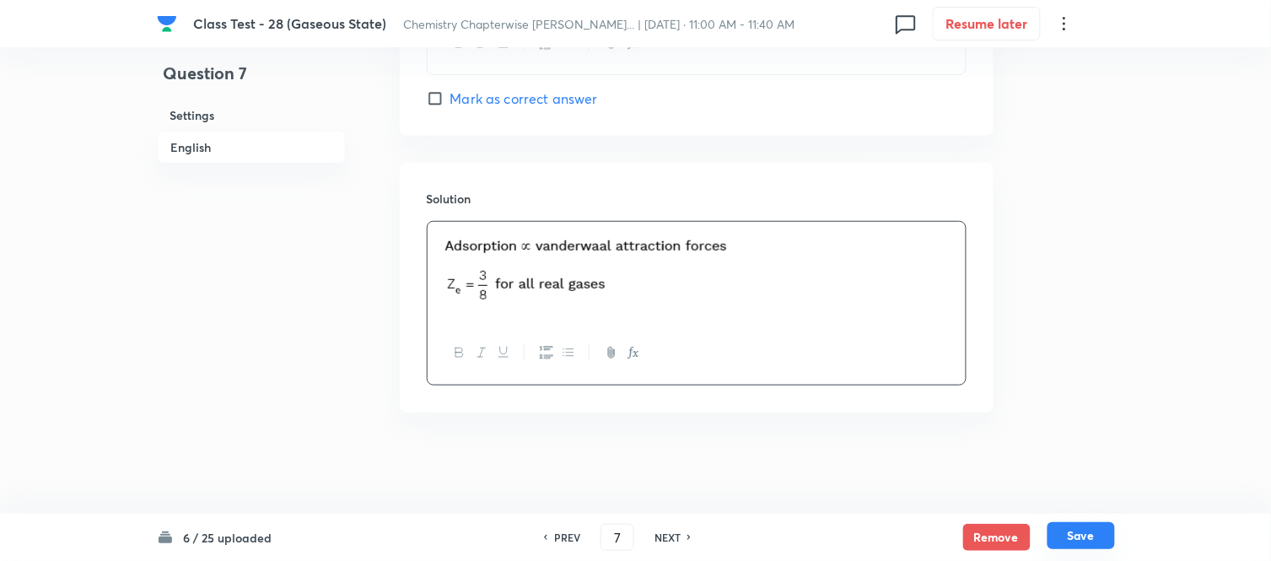
click at [1076, 538] on button "Save" at bounding box center [1080, 535] width 67 height 27
type input "8"
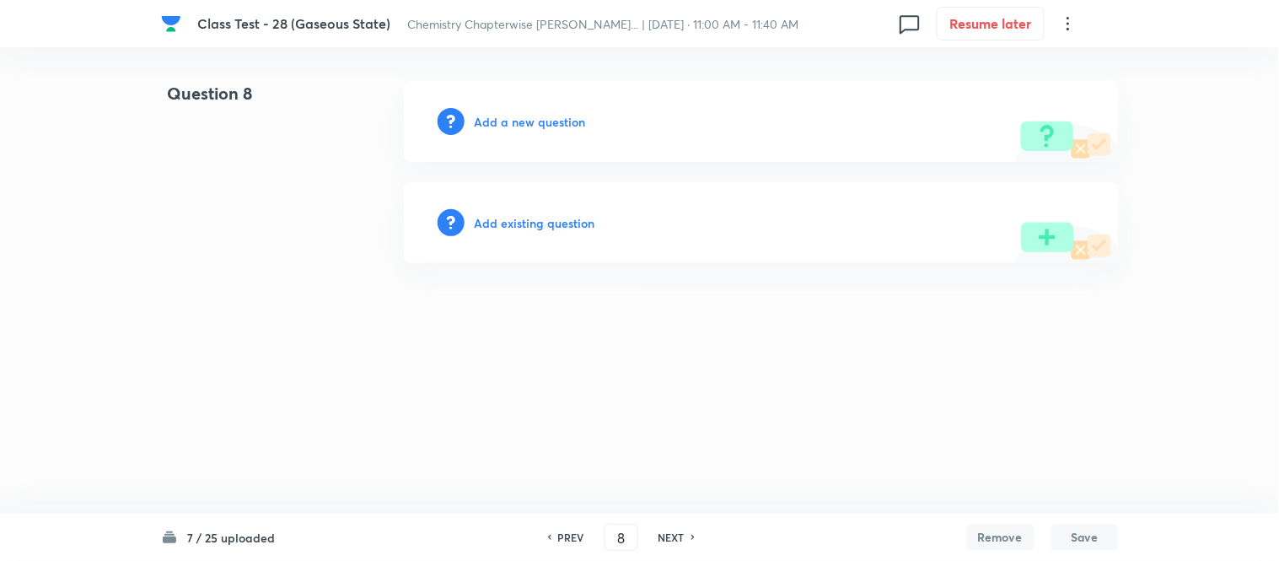
click at [514, 123] on h6 "Add a new question" at bounding box center [530, 122] width 111 height 18
click at [514, 123] on h6 "Choose a question type" at bounding box center [540, 122] width 130 height 18
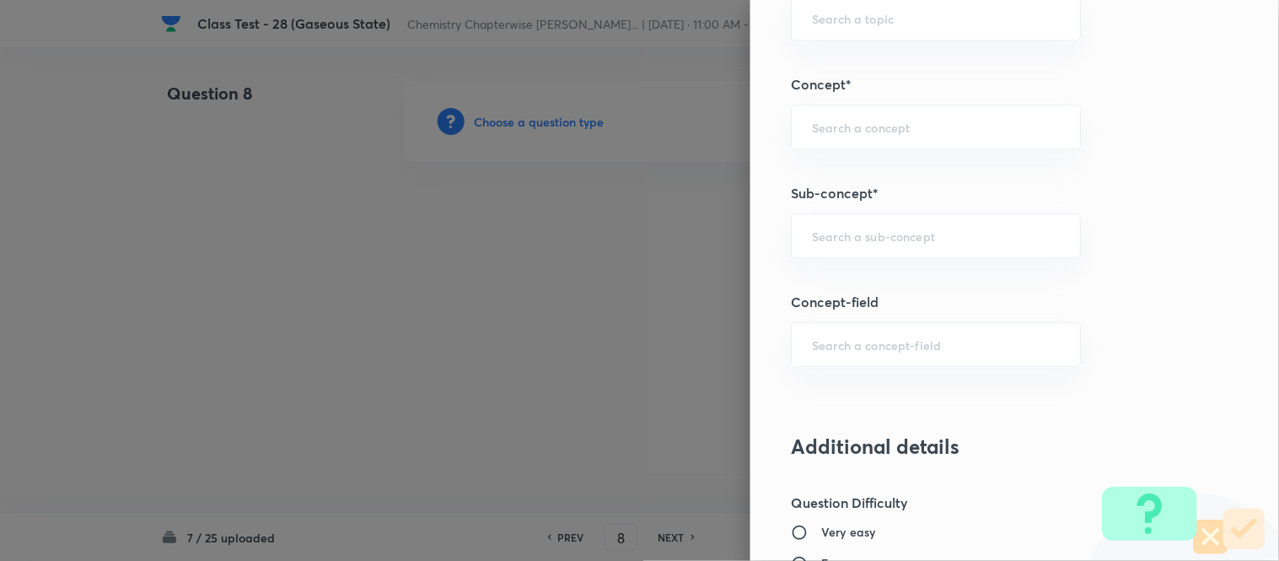
scroll to position [937, 0]
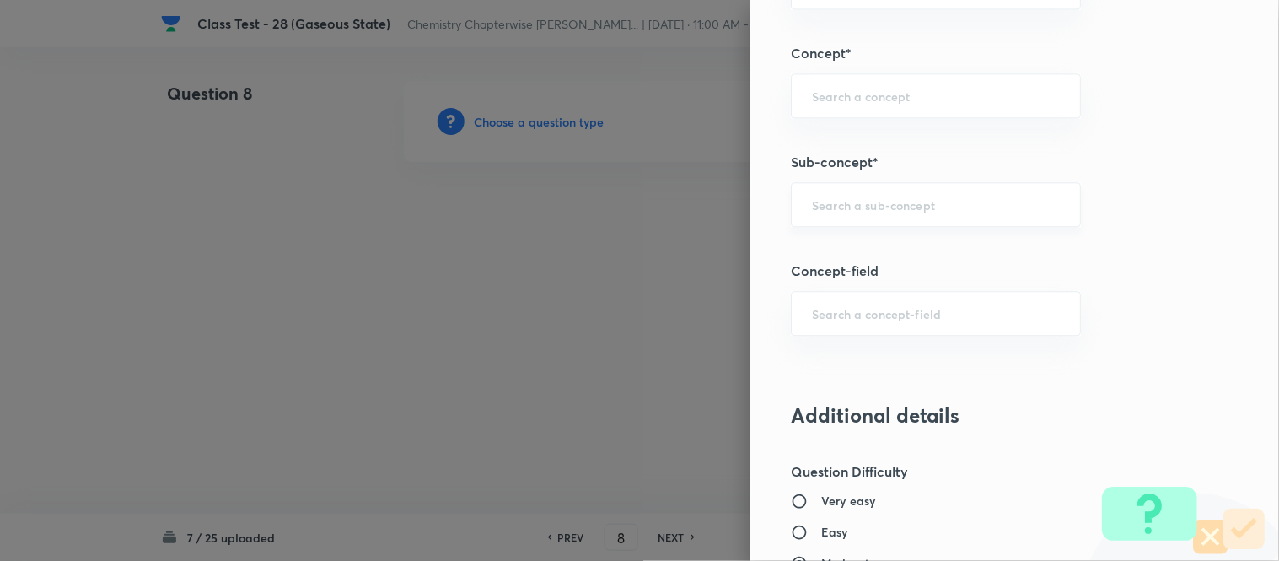
click at [959, 208] on input "text" at bounding box center [936, 204] width 248 height 16
click at [921, 250] on li "Characteristics Of Gases" at bounding box center [922, 254] width 288 height 30
type input "Characteristics Of Gases"
type input "Chemistry"
type input "Physical Chemistry"
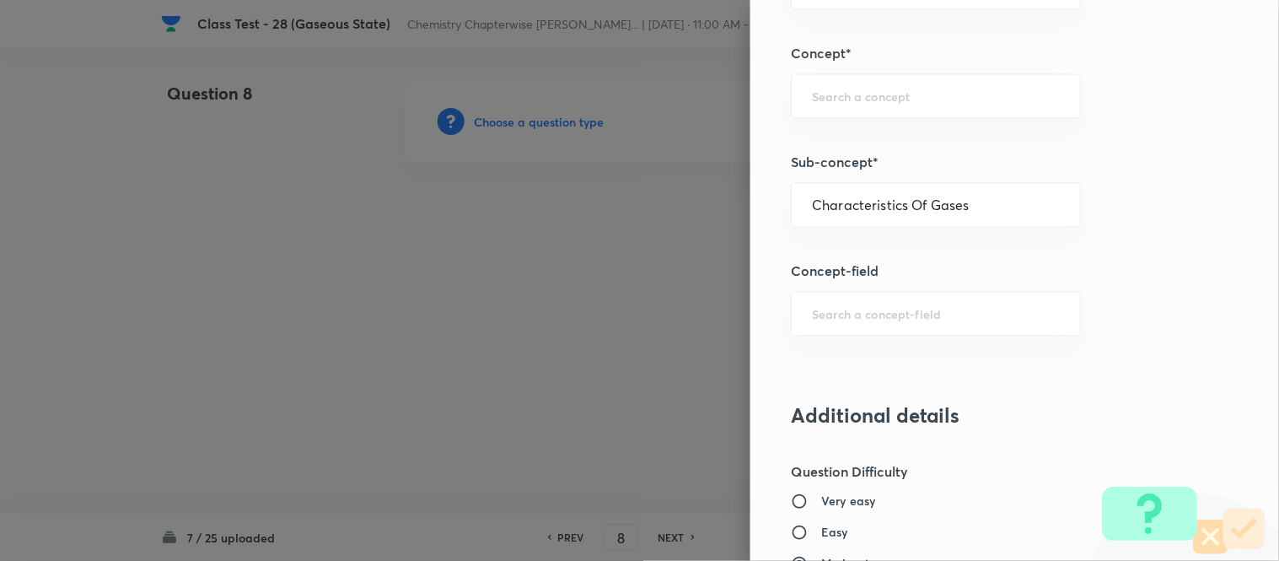
type input "Gaseous States"
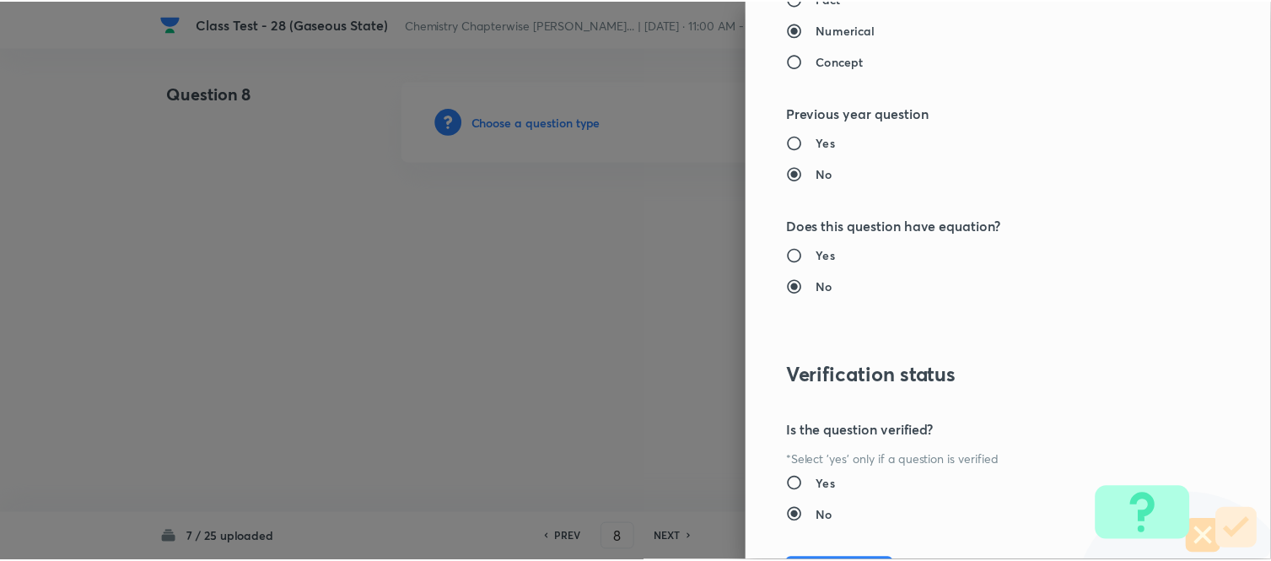
scroll to position [1738, 0]
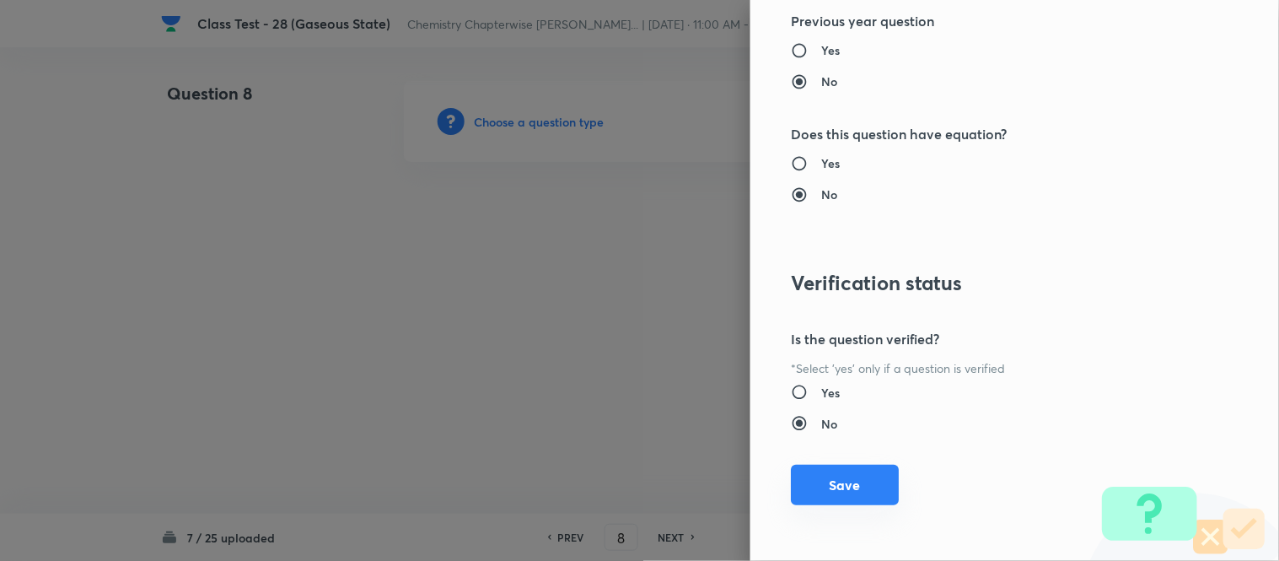
click at [838, 489] on button "Save" at bounding box center [845, 485] width 108 height 40
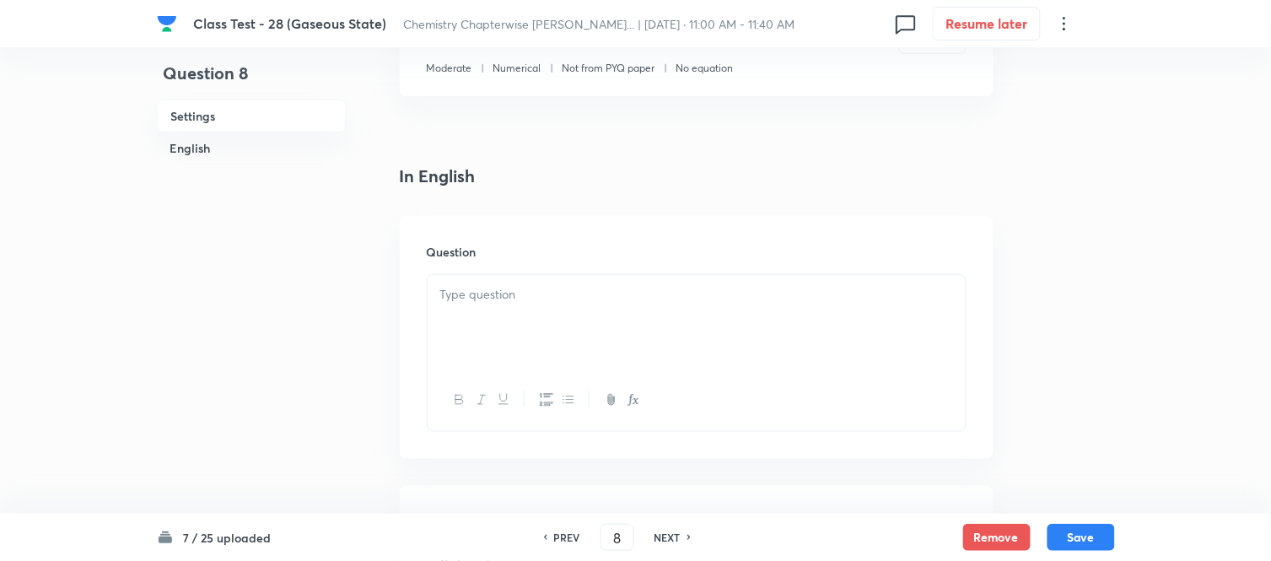
scroll to position [374, 0]
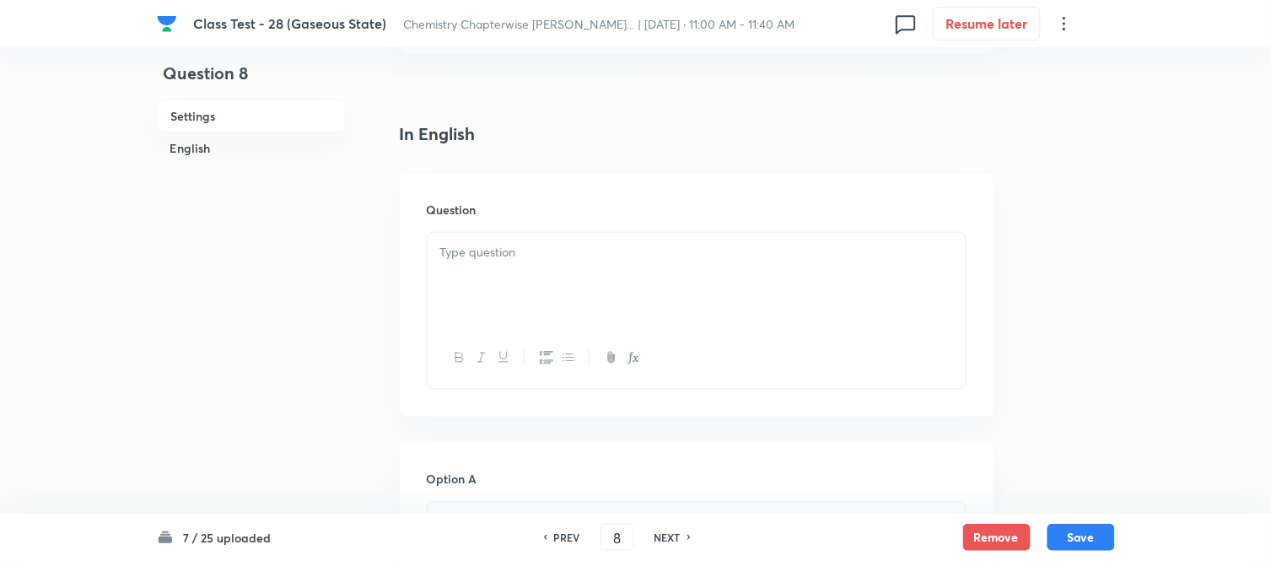
click at [592, 262] on div at bounding box center [697, 280] width 538 height 94
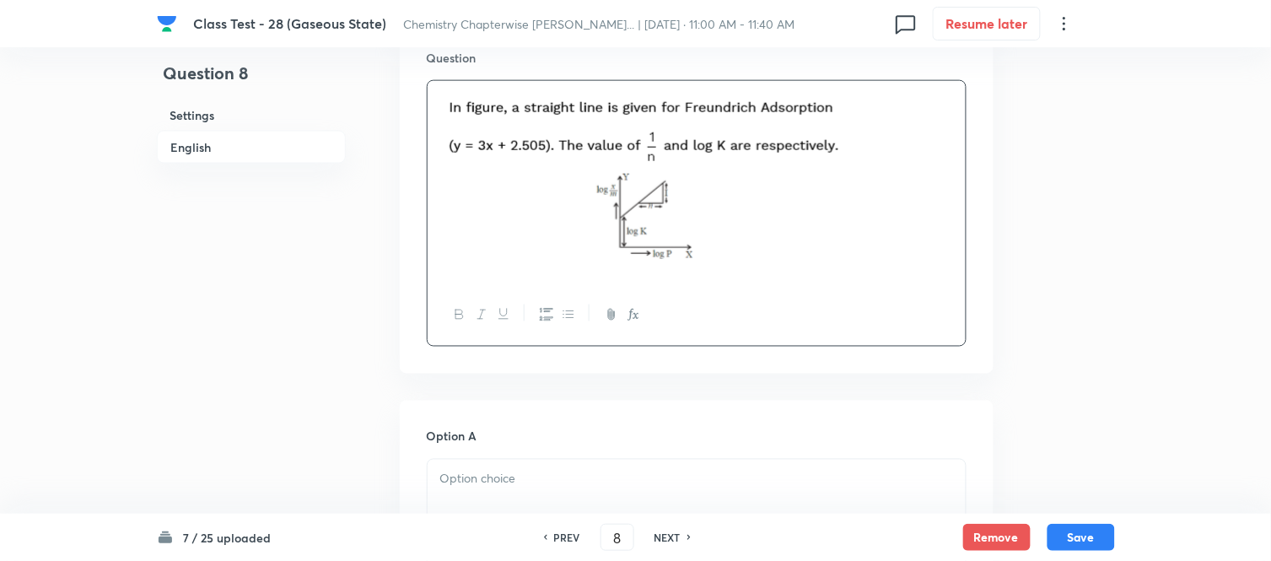
scroll to position [655, 0]
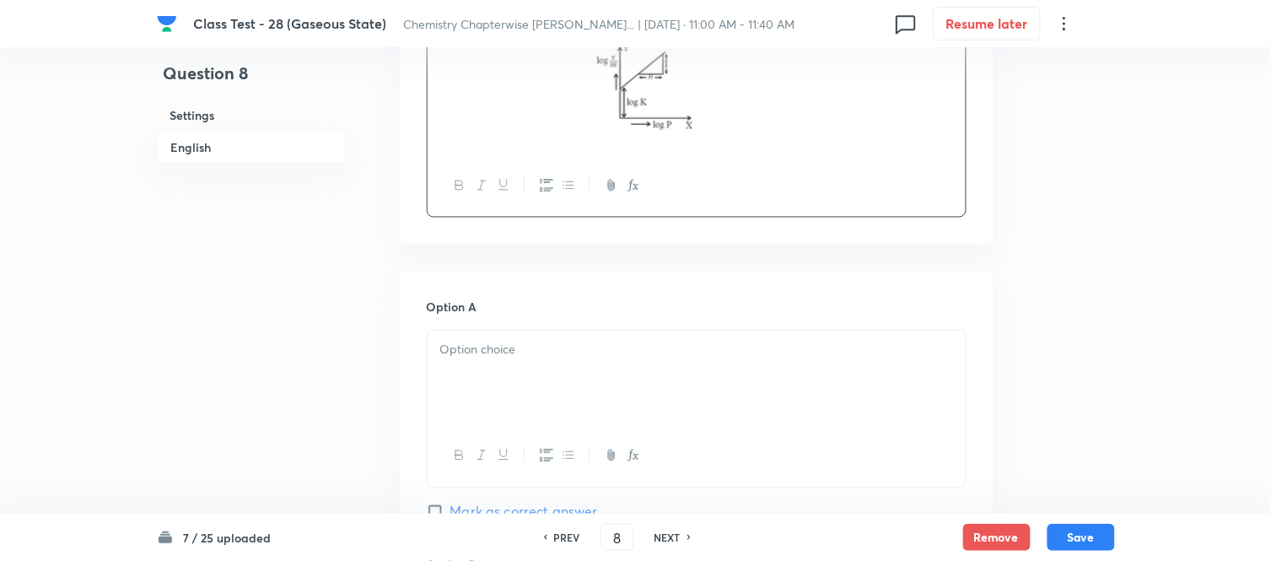
click at [576, 359] on p at bounding box center [696, 350] width 513 height 19
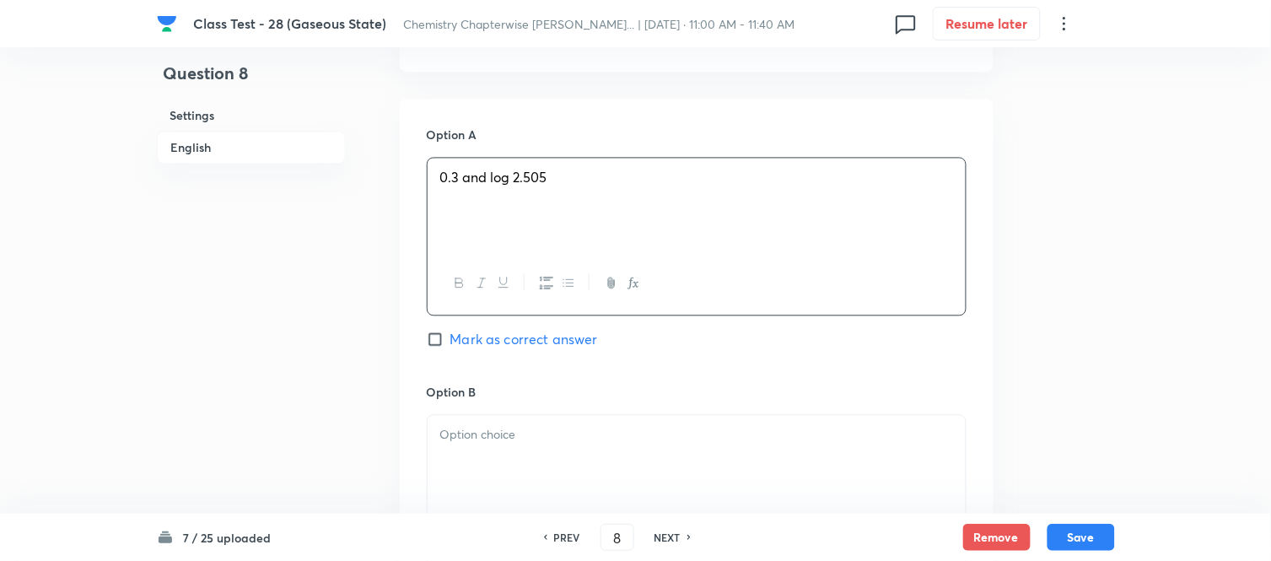
scroll to position [937, 0]
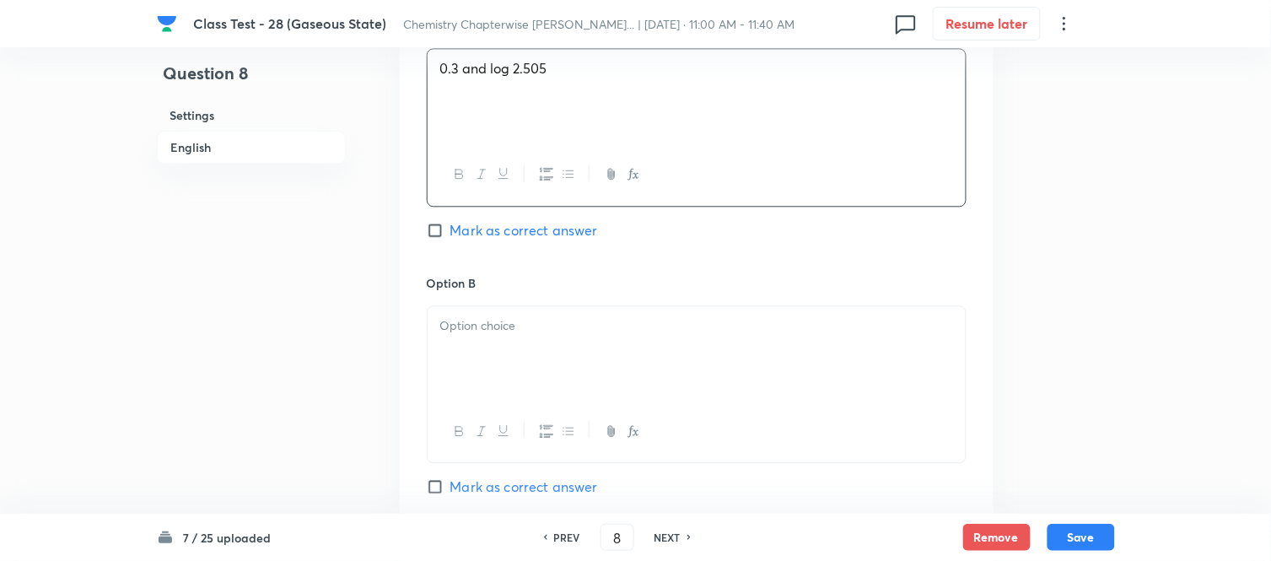
click at [580, 319] on p at bounding box center [696, 325] width 513 height 19
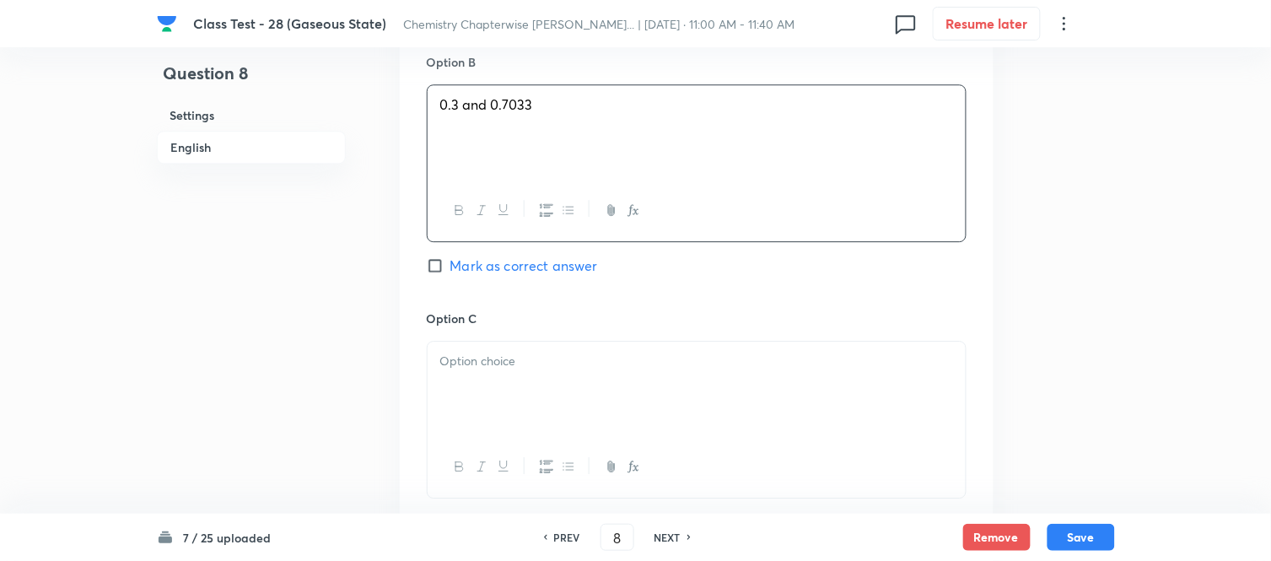
scroll to position [1218, 0]
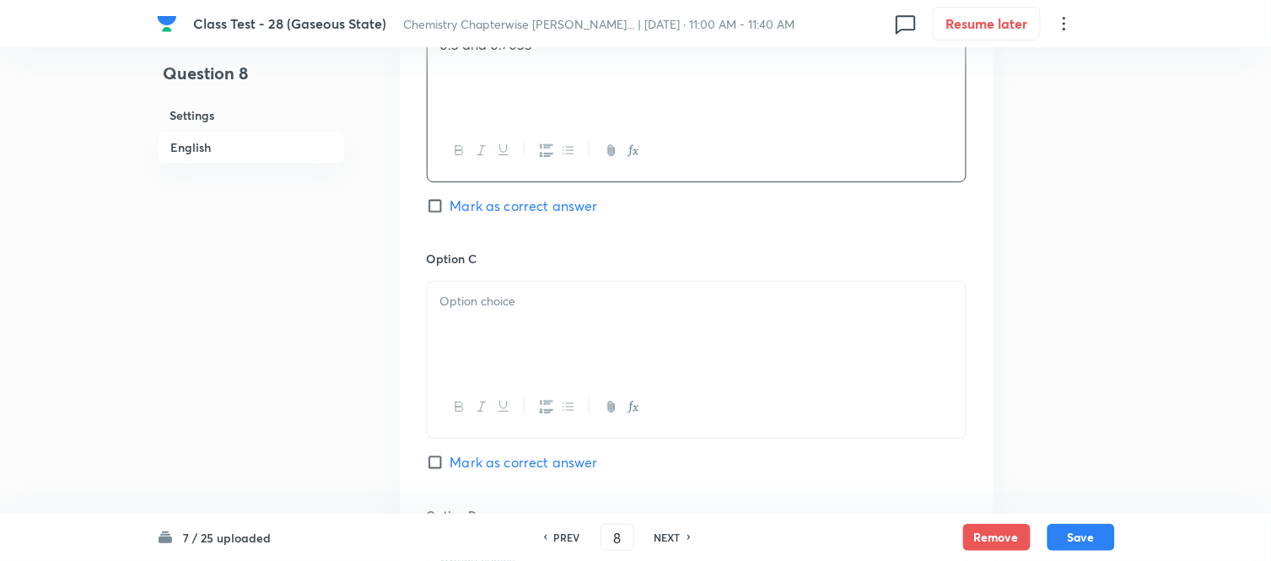
click at [549, 289] on div at bounding box center [697, 329] width 538 height 94
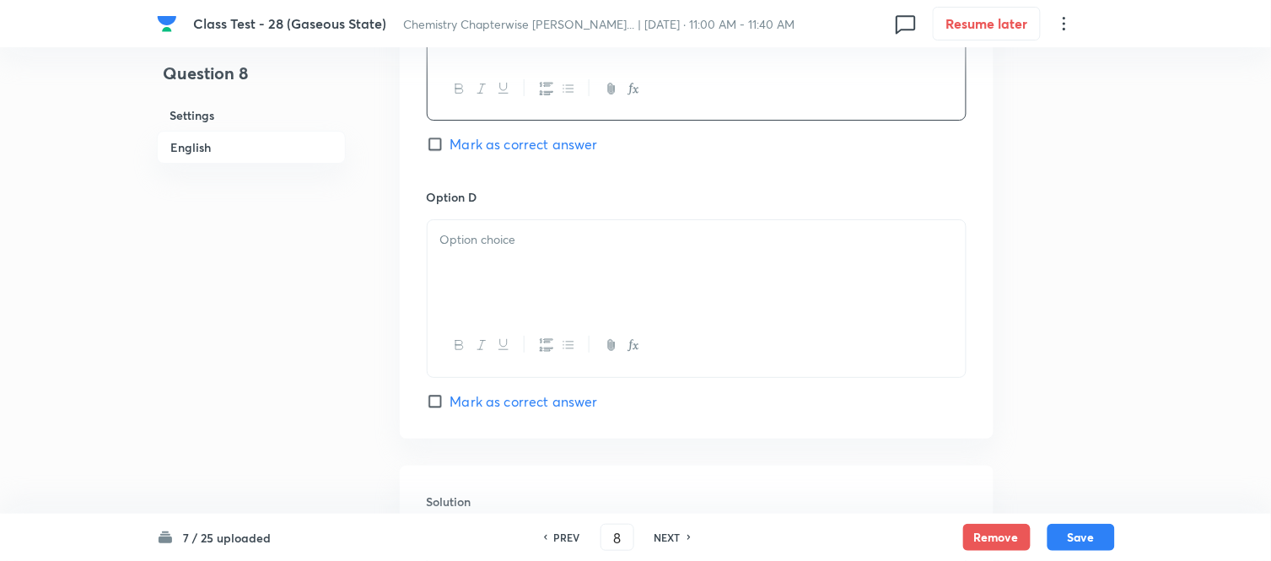
scroll to position [1592, 0]
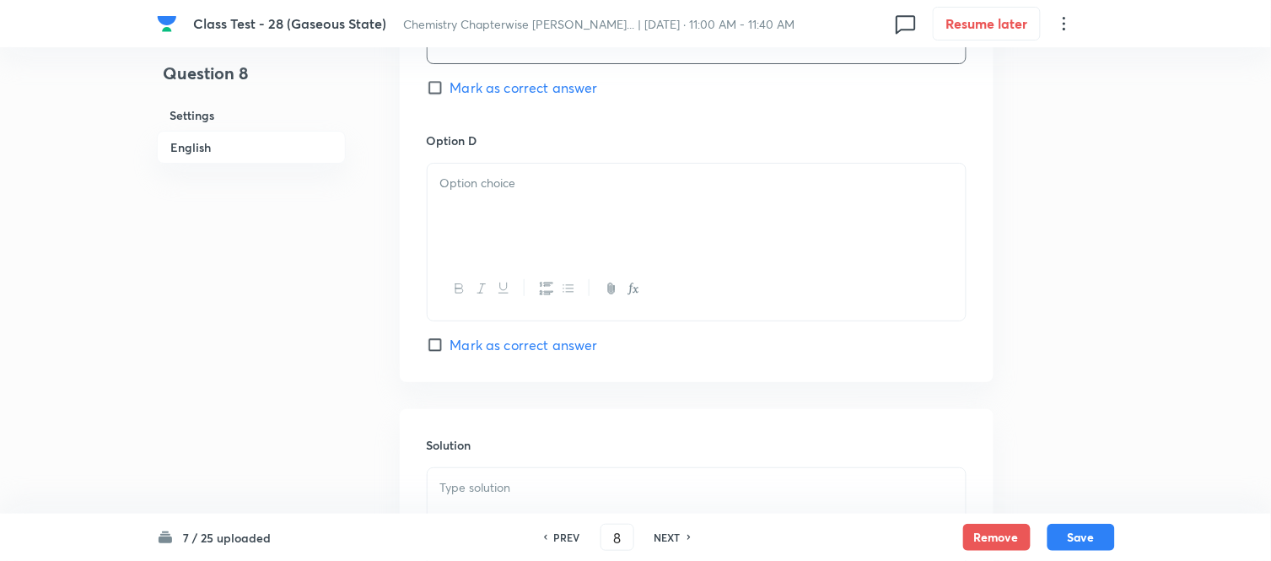
click at [549, 193] on p at bounding box center [696, 183] width 513 height 19
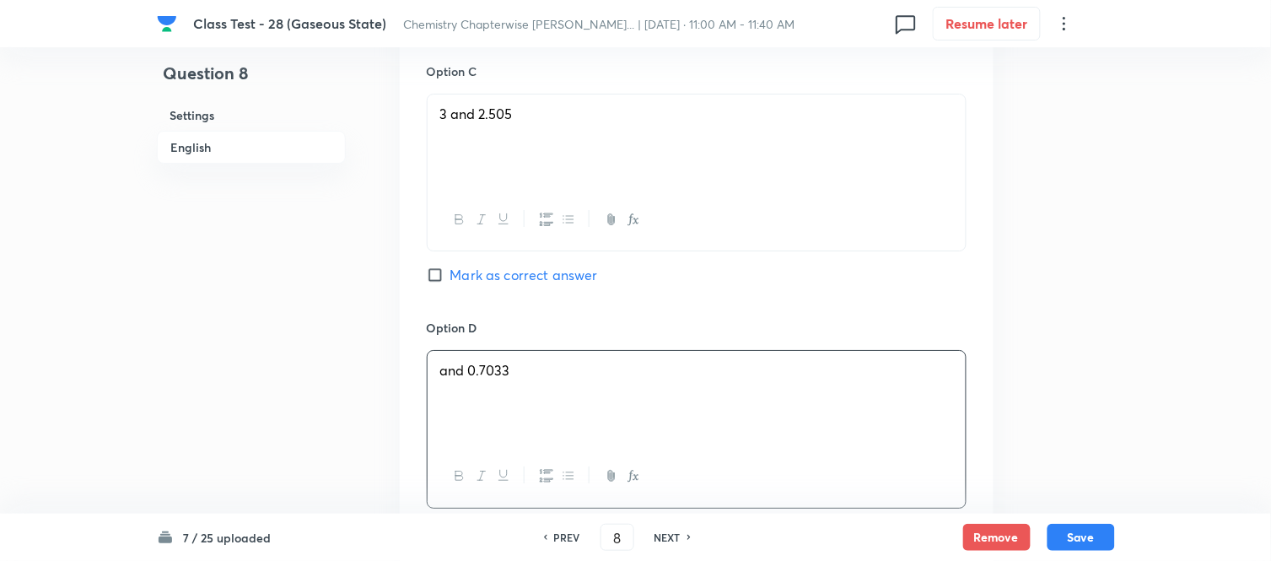
click at [444, 280] on input "Mark as correct answer" at bounding box center [439, 274] width 24 height 17
checkbox input "true"
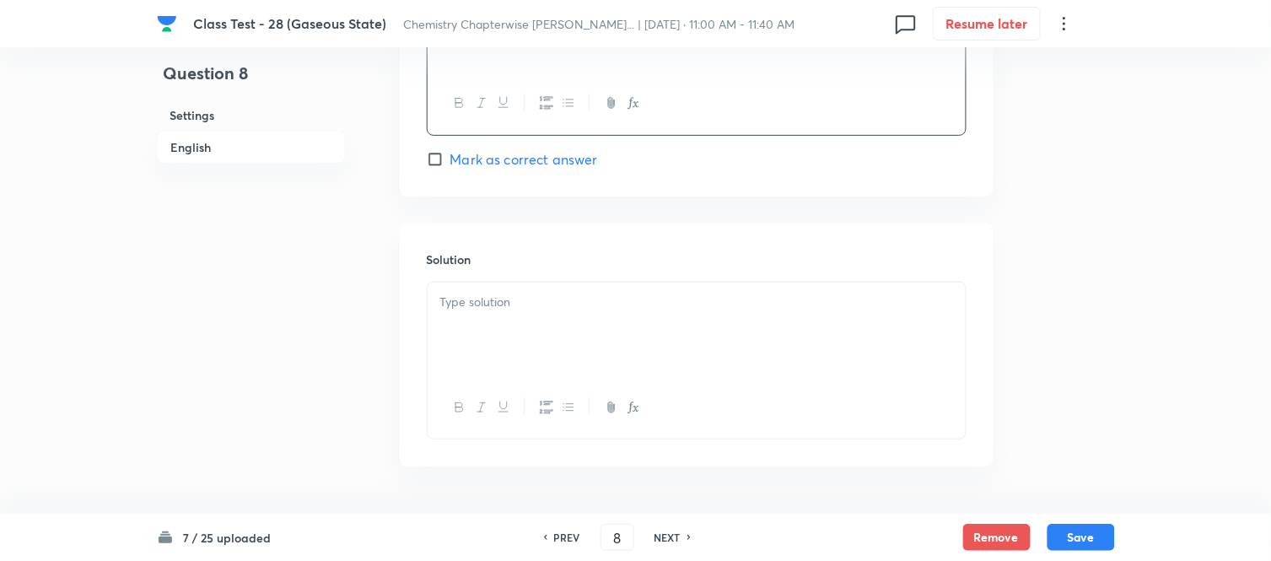
scroll to position [1780, 0]
click at [574, 298] on p at bounding box center [696, 299] width 513 height 19
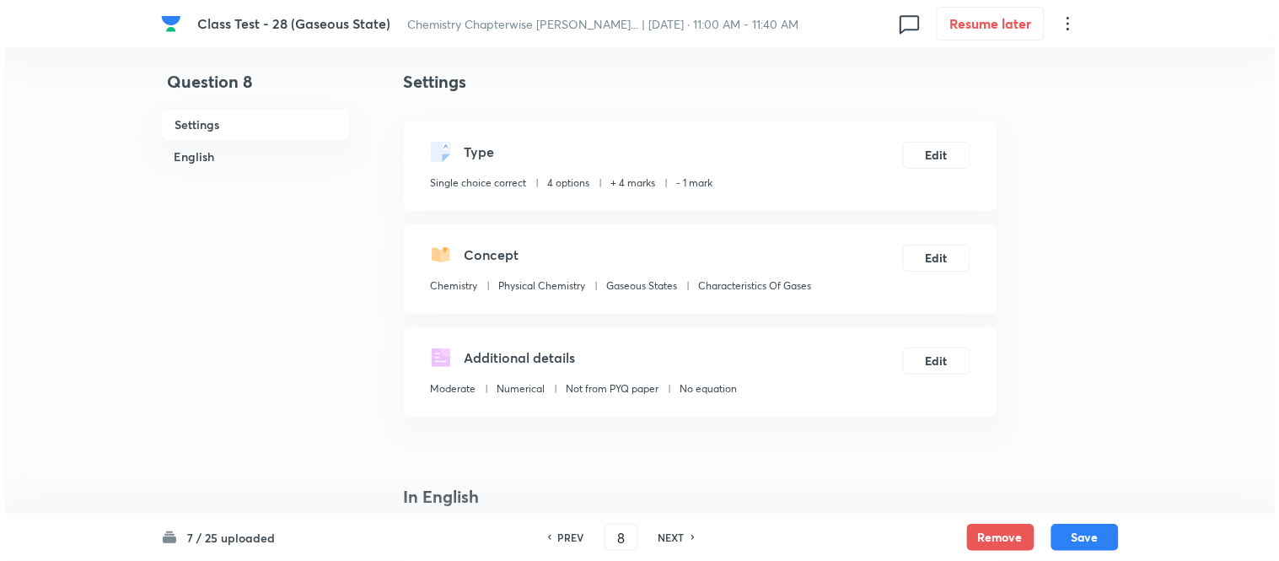
scroll to position [0, 0]
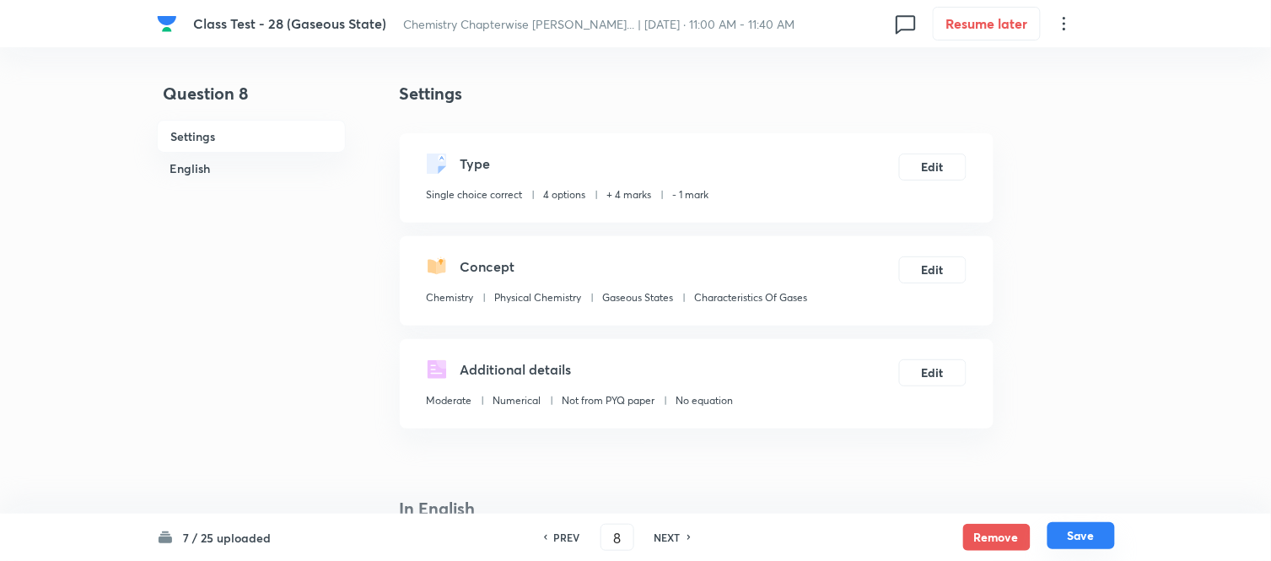
click at [1077, 535] on button "Save" at bounding box center [1080, 535] width 67 height 27
type input "9"
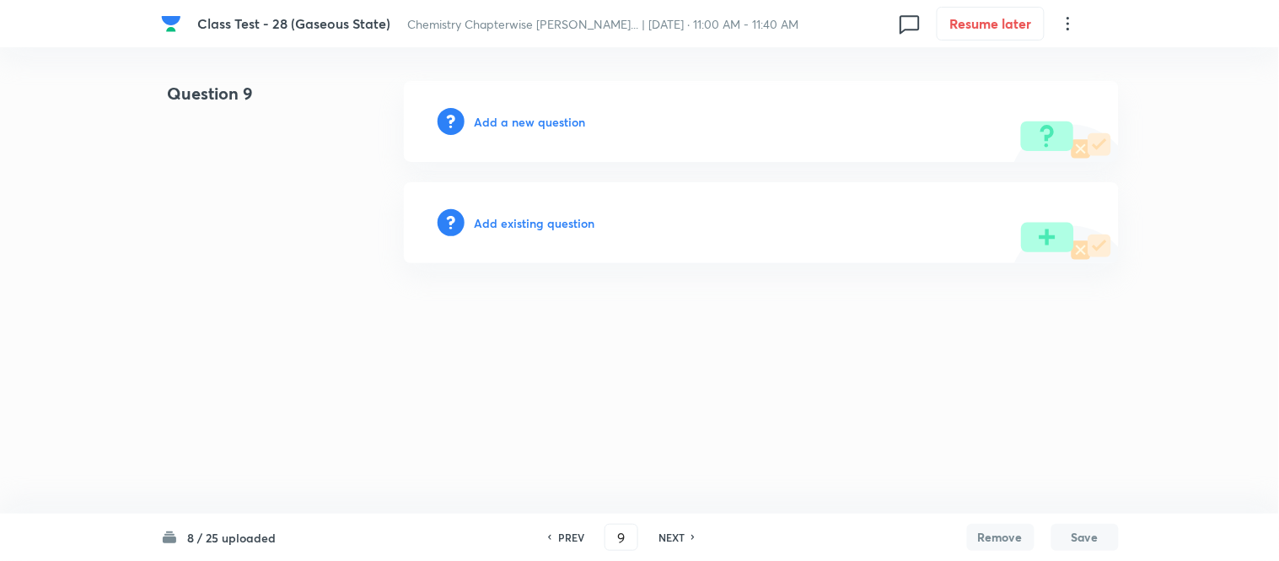
click at [509, 121] on h6 "Add a new question" at bounding box center [530, 122] width 111 height 18
click at [509, 121] on h6 "Choose a question type" at bounding box center [540, 122] width 130 height 18
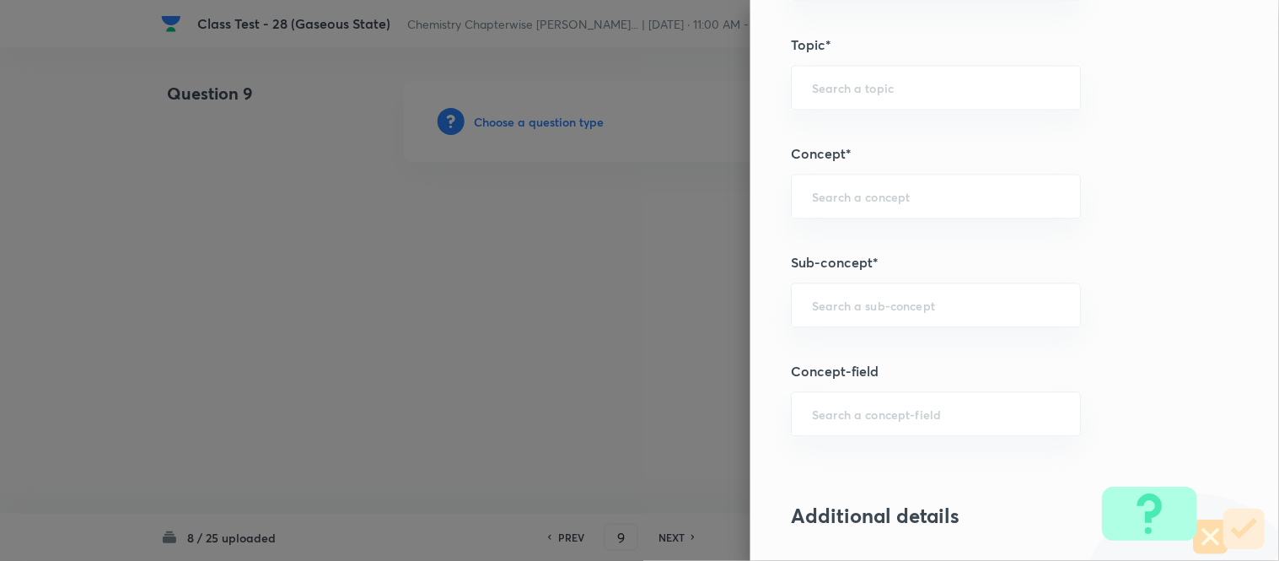
scroll to position [937, 0]
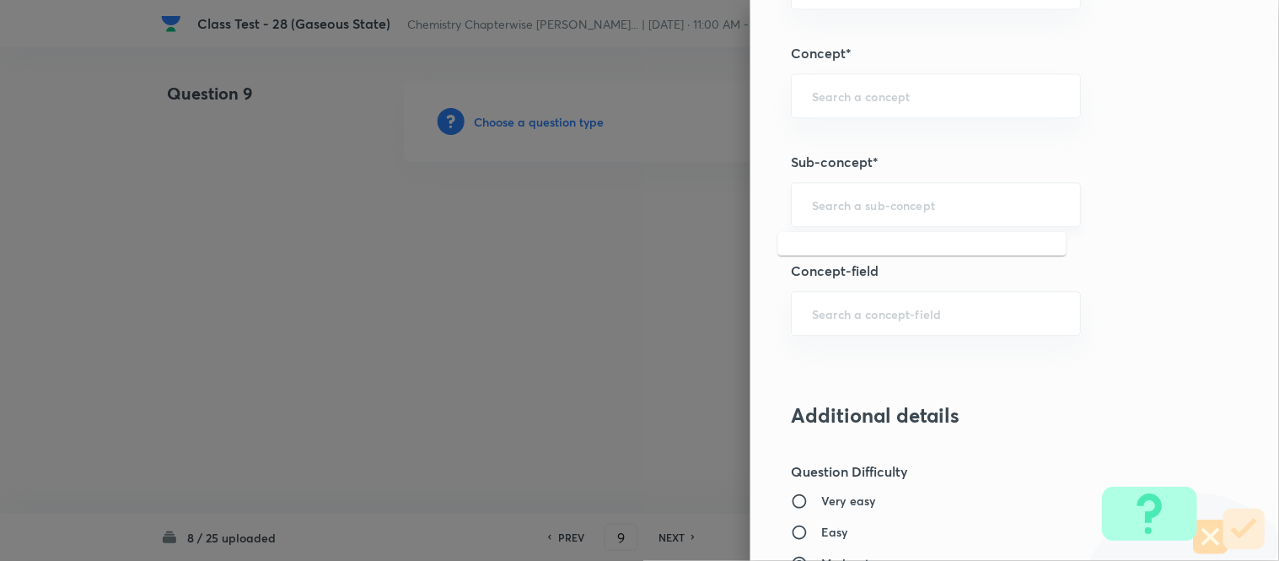
click at [949, 201] on input "text" at bounding box center [936, 204] width 248 height 16
click at [921, 251] on li "Characteristics Of Gases" at bounding box center [922, 254] width 288 height 30
type input "Characteristics Of Gases"
type input "Chemistry"
type input "Physical Chemistry"
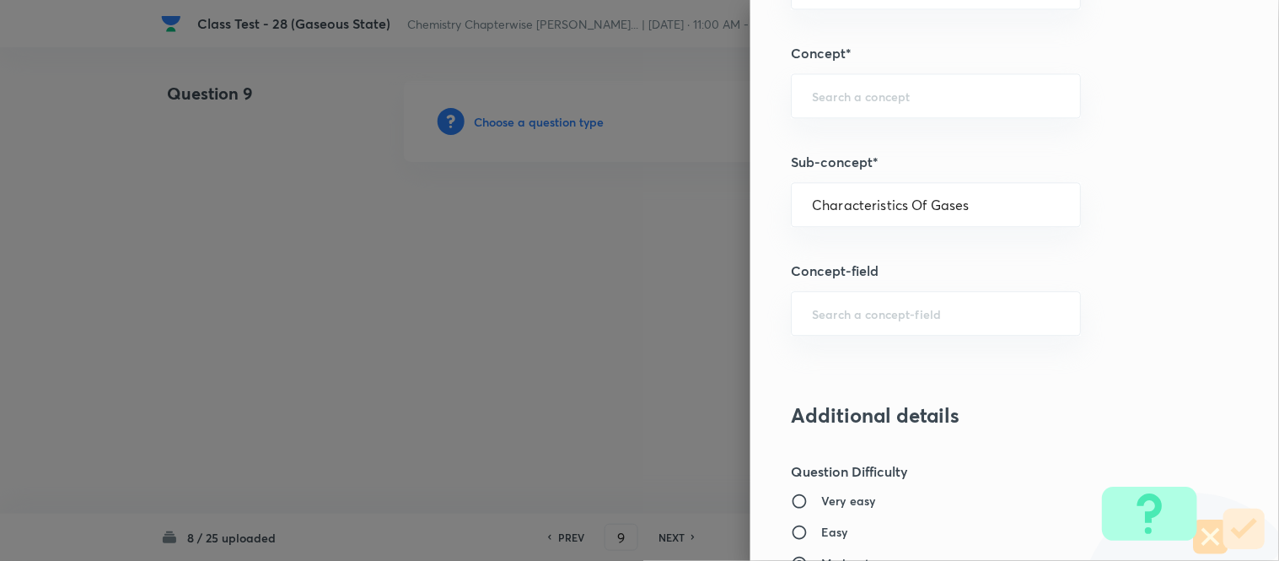
type input "Gaseous States"
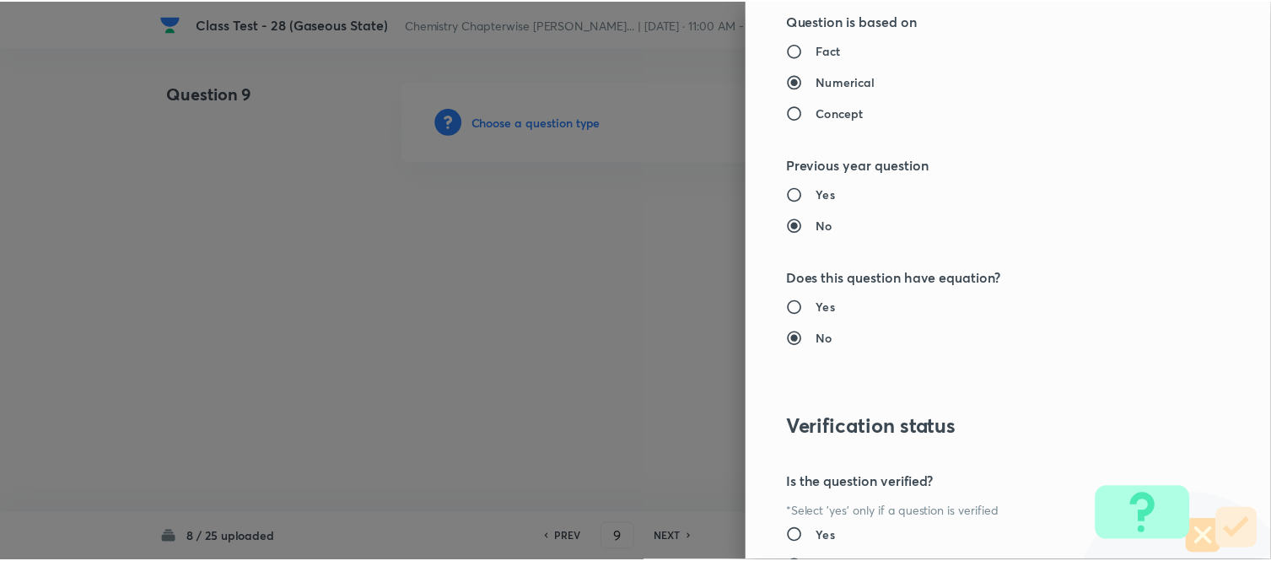
scroll to position [1738, 0]
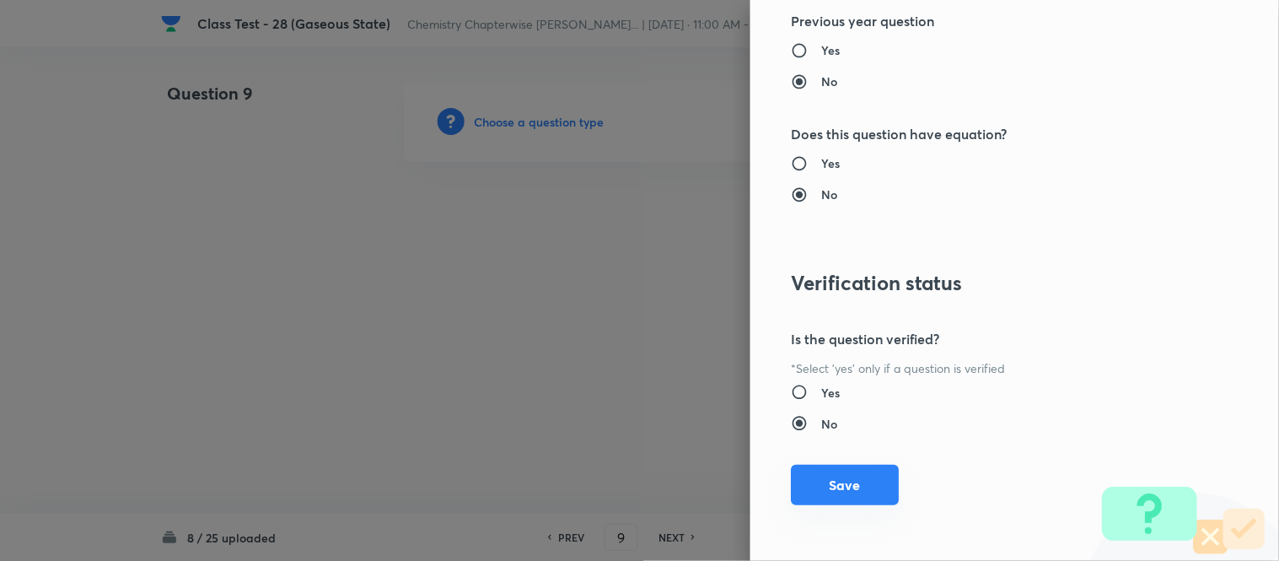
click at [848, 495] on button "Save" at bounding box center [845, 485] width 108 height 40
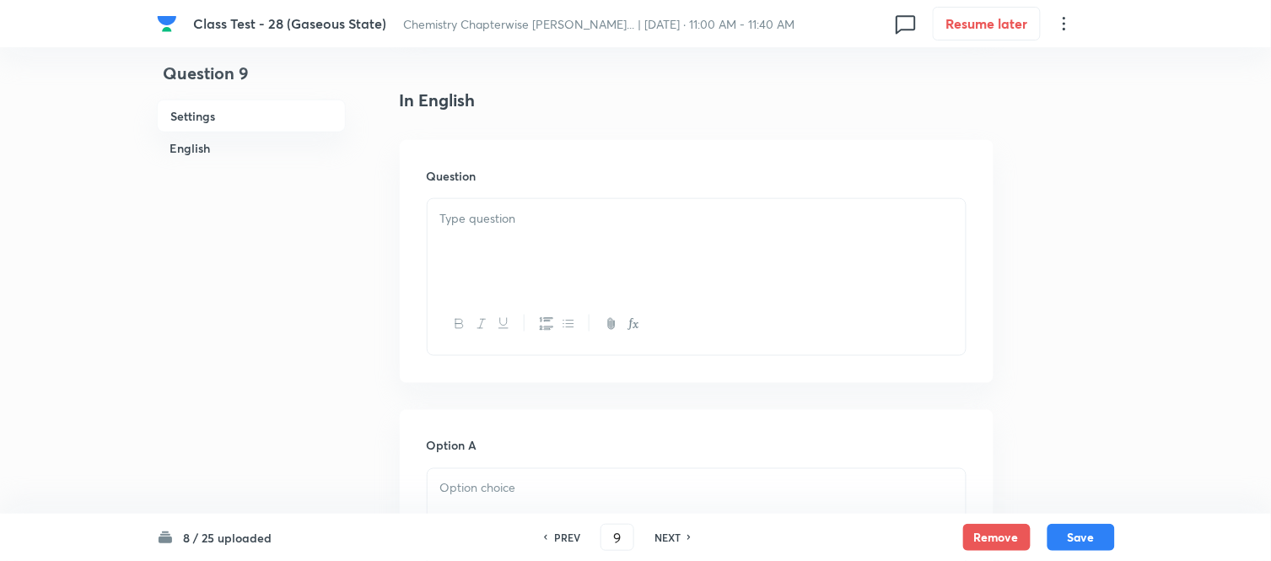
scroll to position [468, 0]
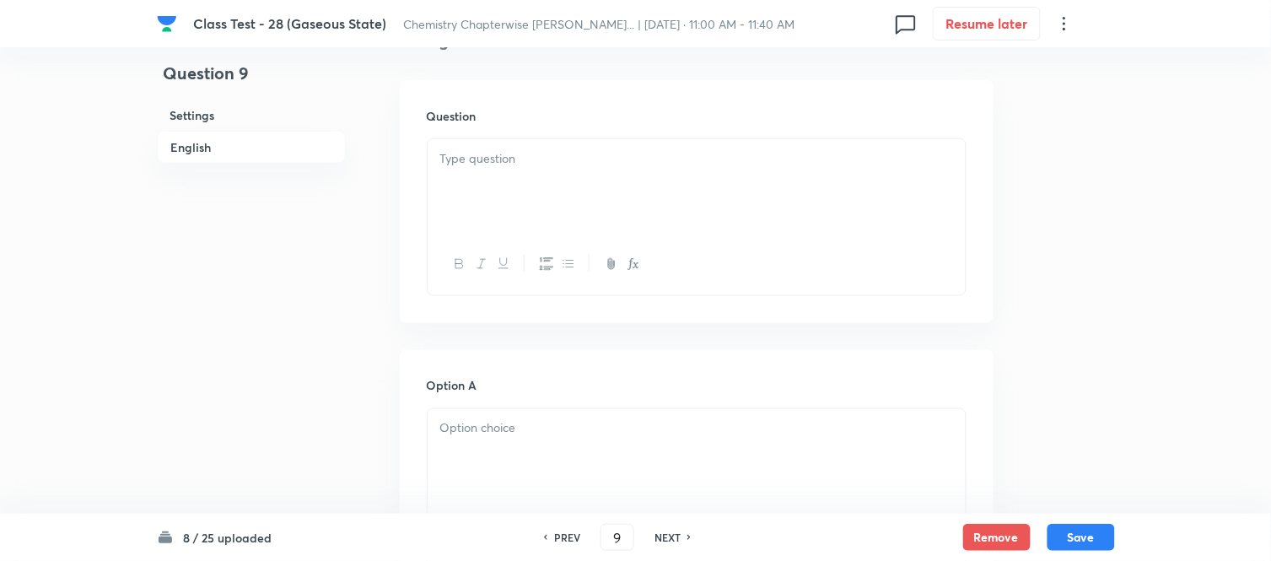
click at [643, 194] on div at bounding box center [697, 186] width 538 height 94
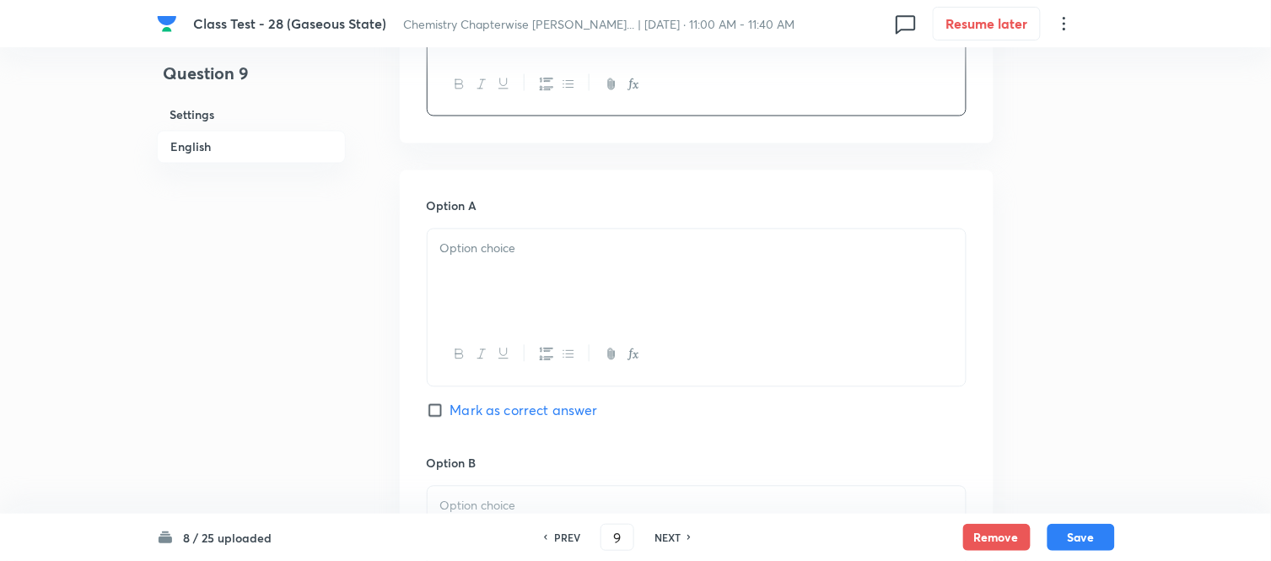
scroll to position [749, 0]
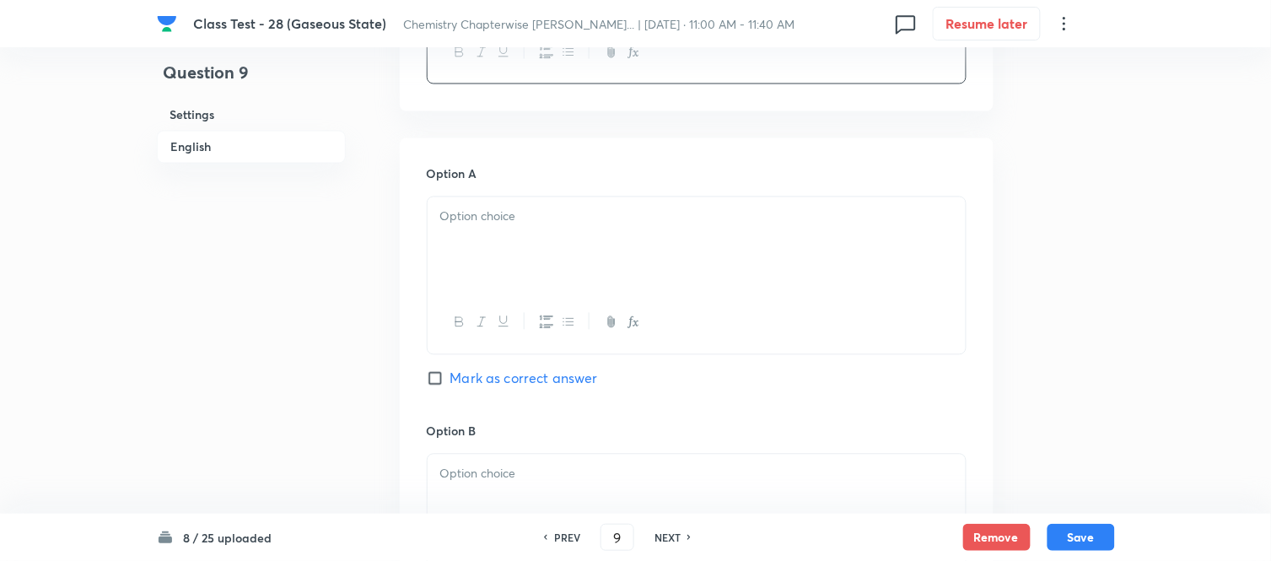
click at [572, 219] on p at bounding box center [696, 216] width 513 height 19
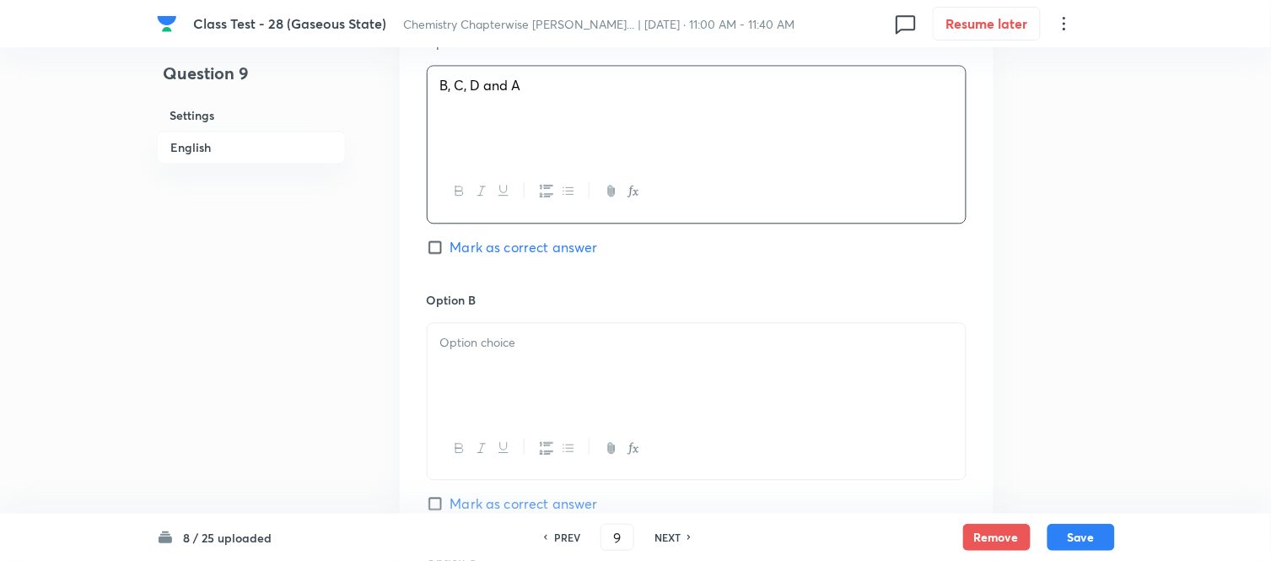
scroll to position [937, 0]
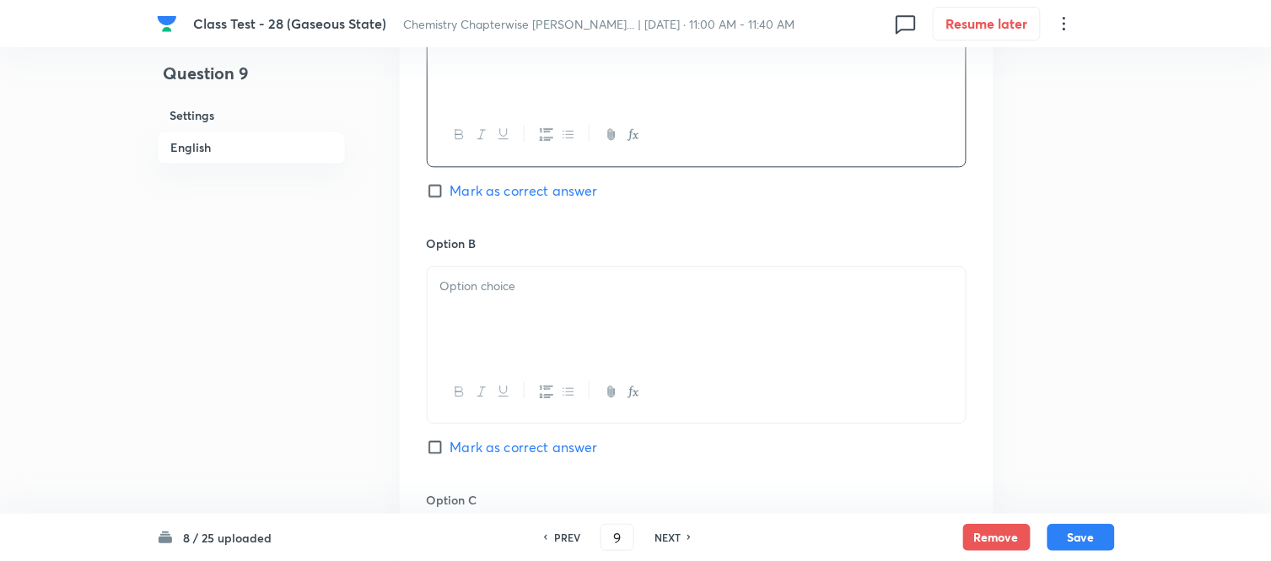
click at [900, 290] on p at bounding box center [696, 286] width 513 height 19
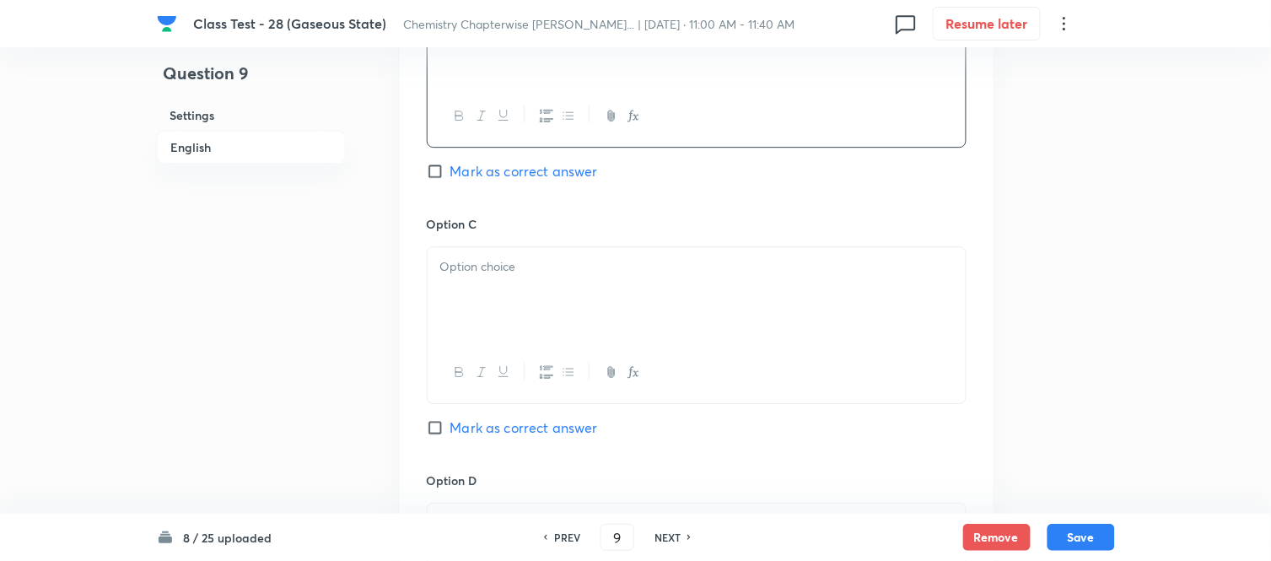
scroll to position [1218, 0]
click at [787, 287] on div at bounding box center [697, 289] width 538 height 94
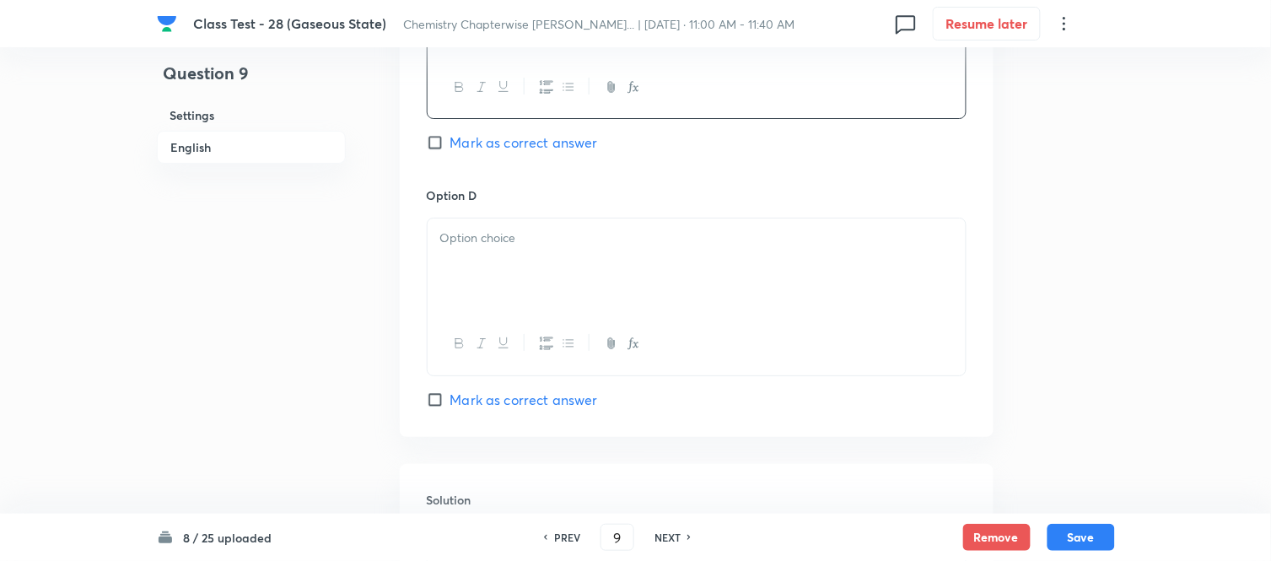
scroll to position [1592, 0]
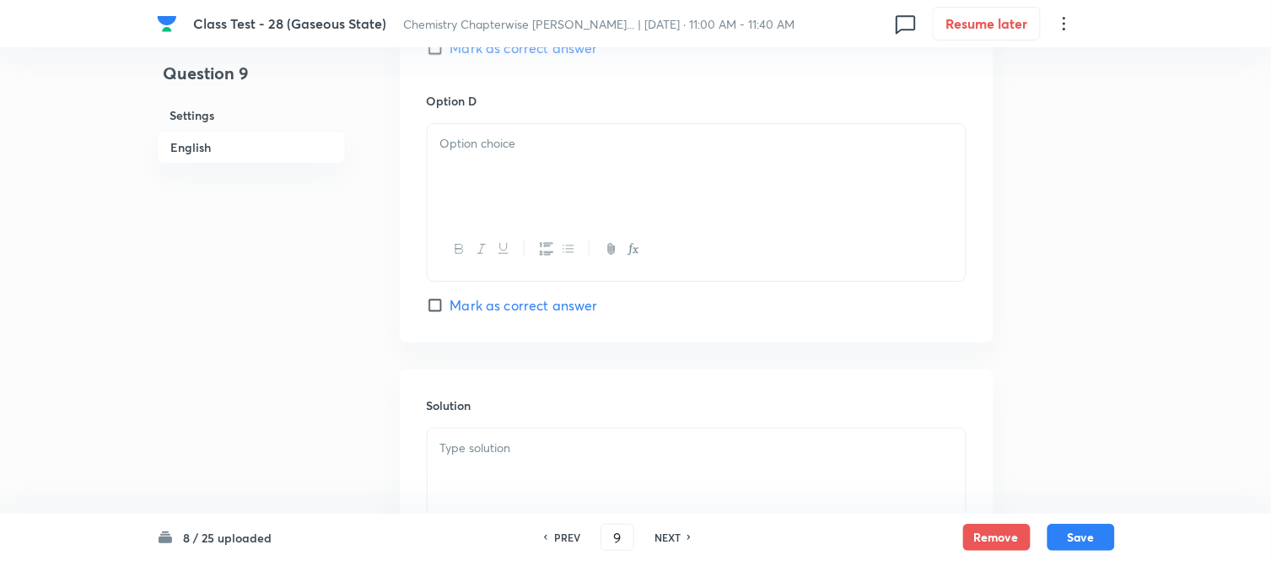
click at [718, 195] on div at bounding box center [697, 171] width 538 height 94
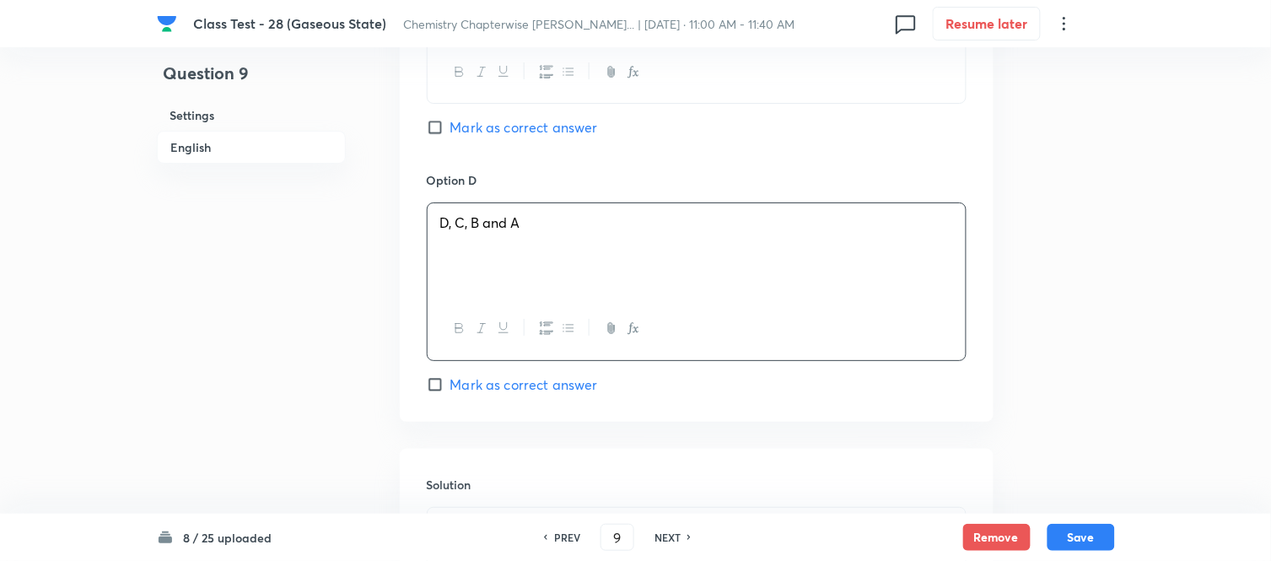
scroll to position [1405, 0]
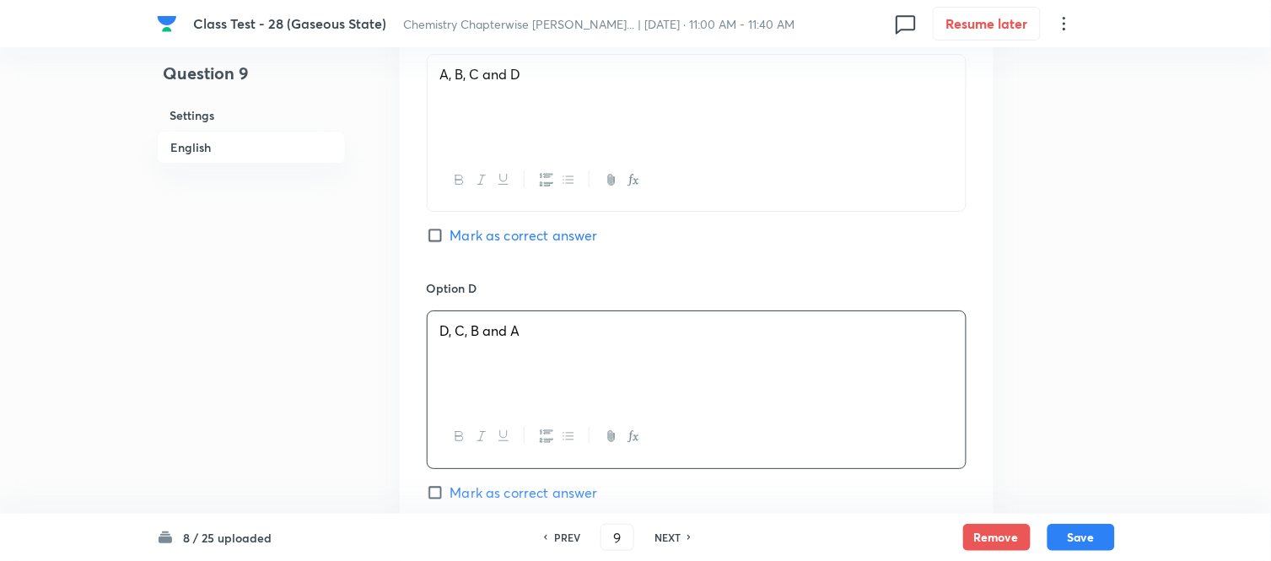
click at [422, 239] on div "Option A B, C, D and A Mark as correct answer Option B C, D, B and A Mark as co…" at bounding box center [697, 5] width 594 height 1047
click at [430, 239] on input "Mark as correct answer" at bounding box center [439, 235] width 24 height 17
checkbox input "true"
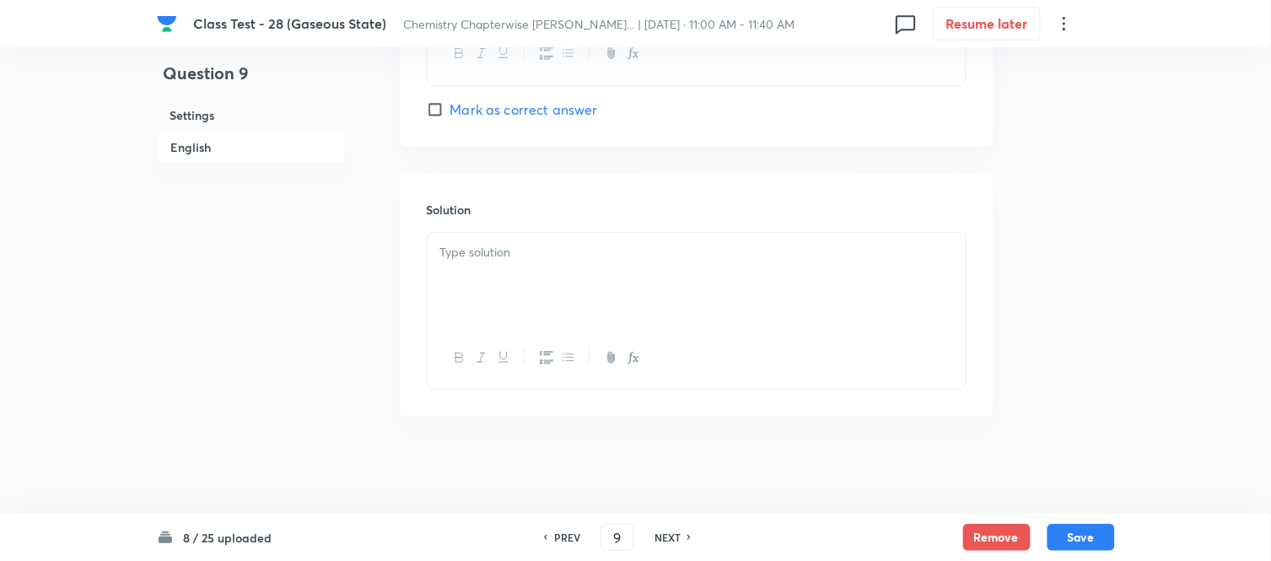
scroll to position [1794, 0]
click at [670, 279] on div at bounding box center [697, 276] width 538 height 94
click at [679, 266] on div at bounding box center [697, 276] width 538 height 94
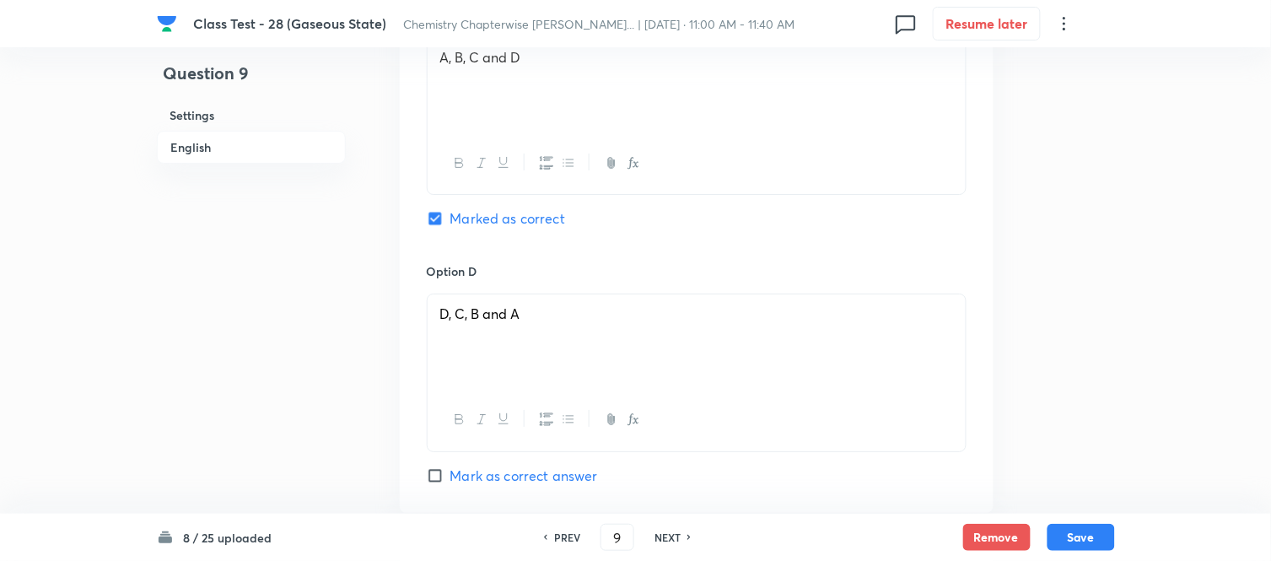
scroll to position [1420, 0]
click at [1074, 537] on button "Save" at bounding box center [1080, 535] width 67 height 27
type input "10"
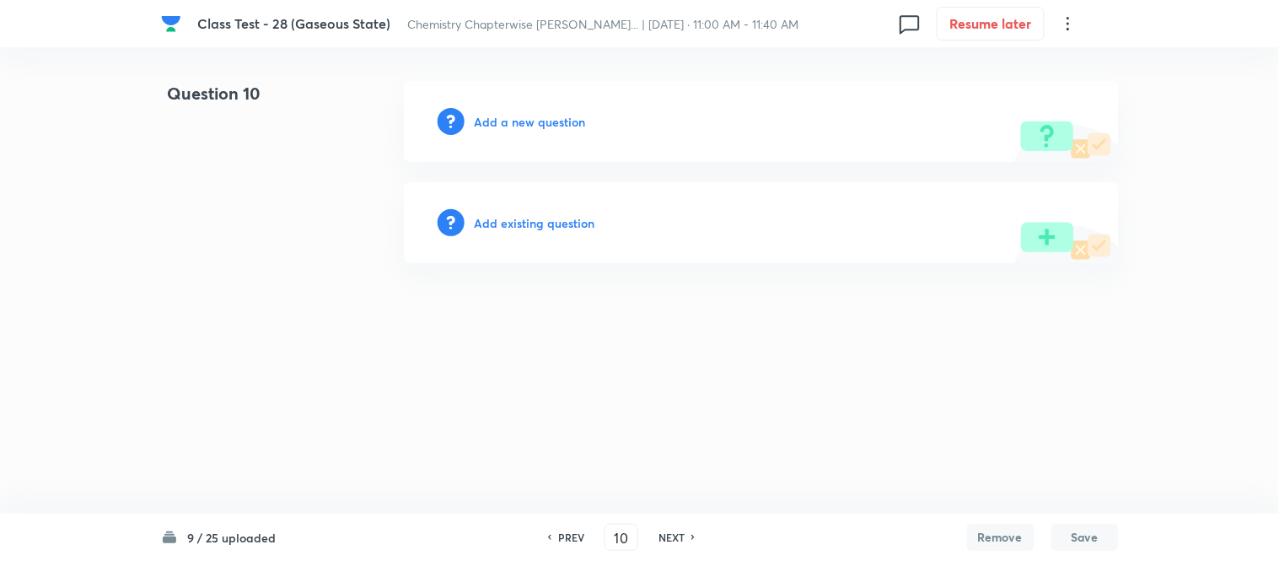
click at [525, 123] on h6 "Add a new question" at bounding box center [530, 122] width 111 height 18
click at [524, 123] on h6 "Choose a question type" at bounding box center [540, 122] width 130 height 18
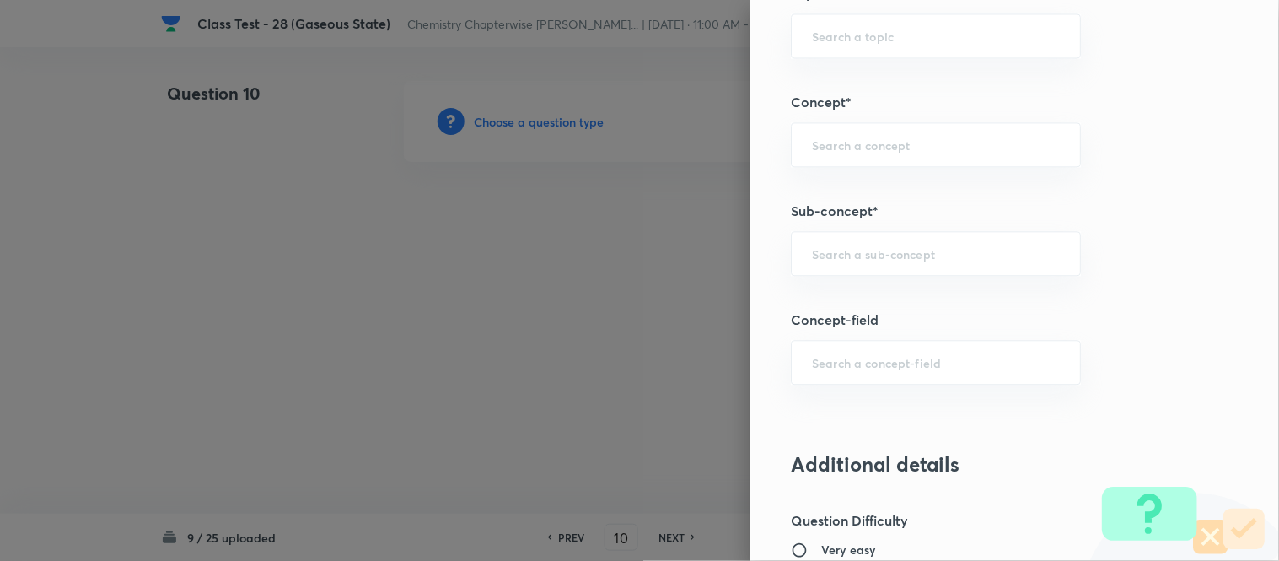
scroll to position [937, 0]
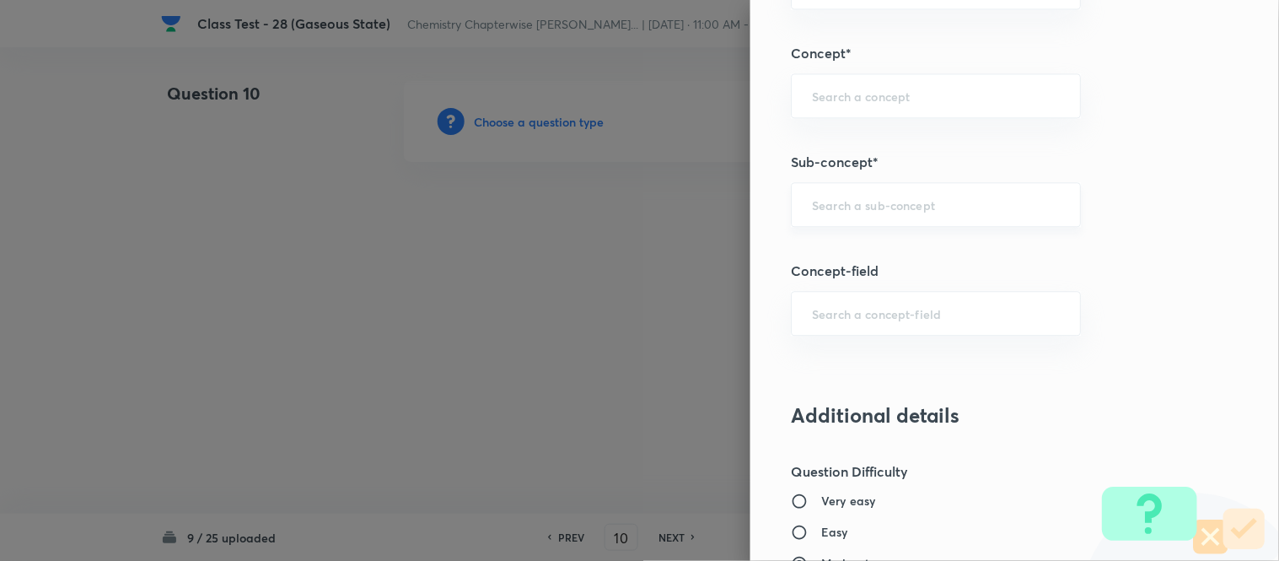
click at [923, 203] on input "text" at bounding box center [936, 204] width 248 height 16
click at [923, 249] on li "Characteristics Of Gases" at bounding box center [922, 254] width 288 height 30
type input "Characteristics Of Gases"
type input "Chemistry"
type input "Physical Chemistry"
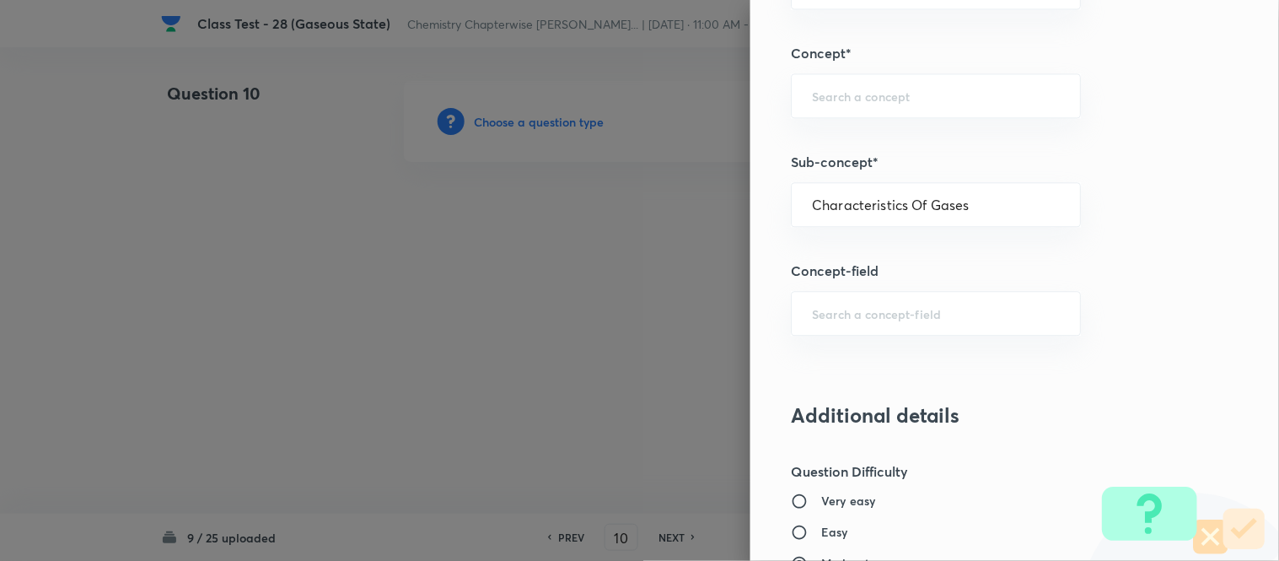
type input "Gaseous States"
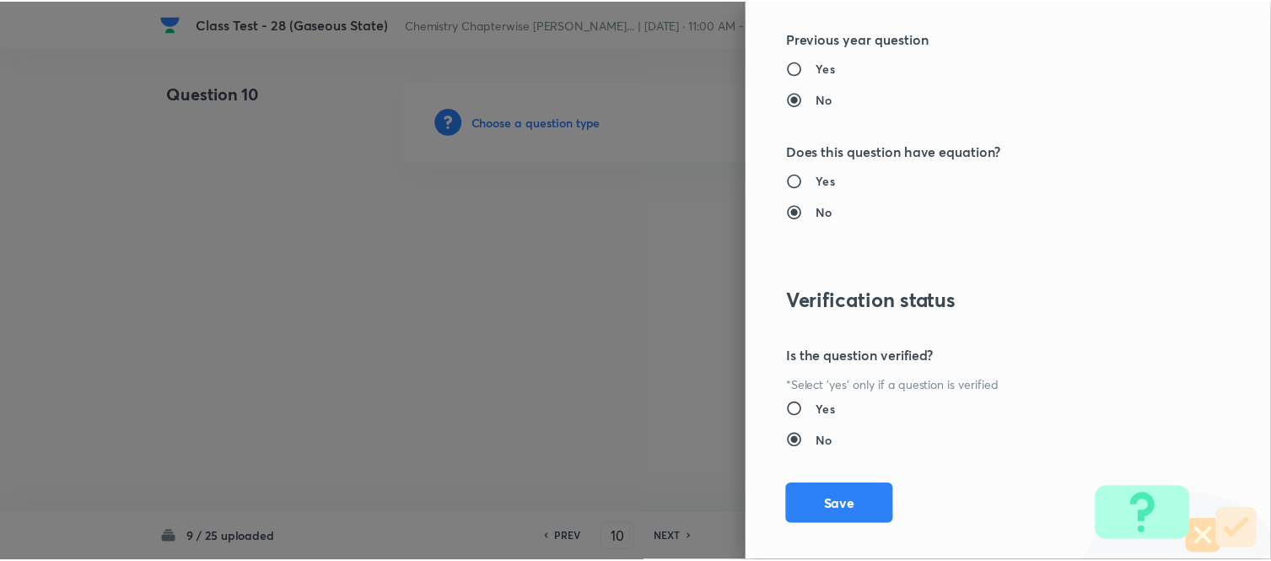
scroll to position [1738, 0]
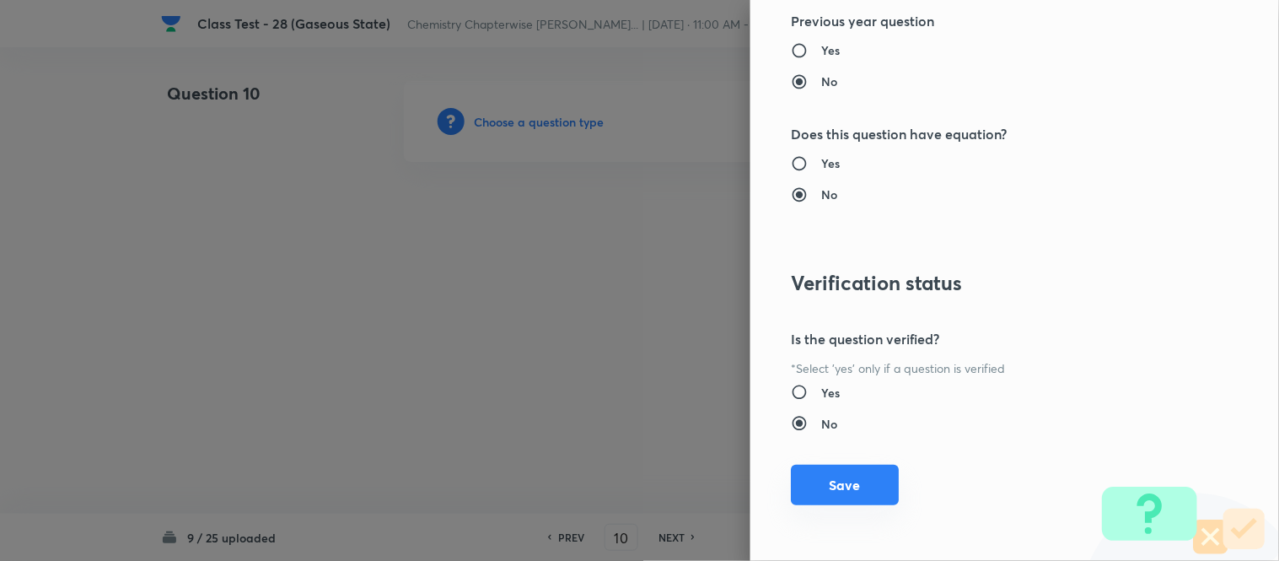
click at [826, 487] on button "Save" at bounding box center [845, 485] width 108 height 40
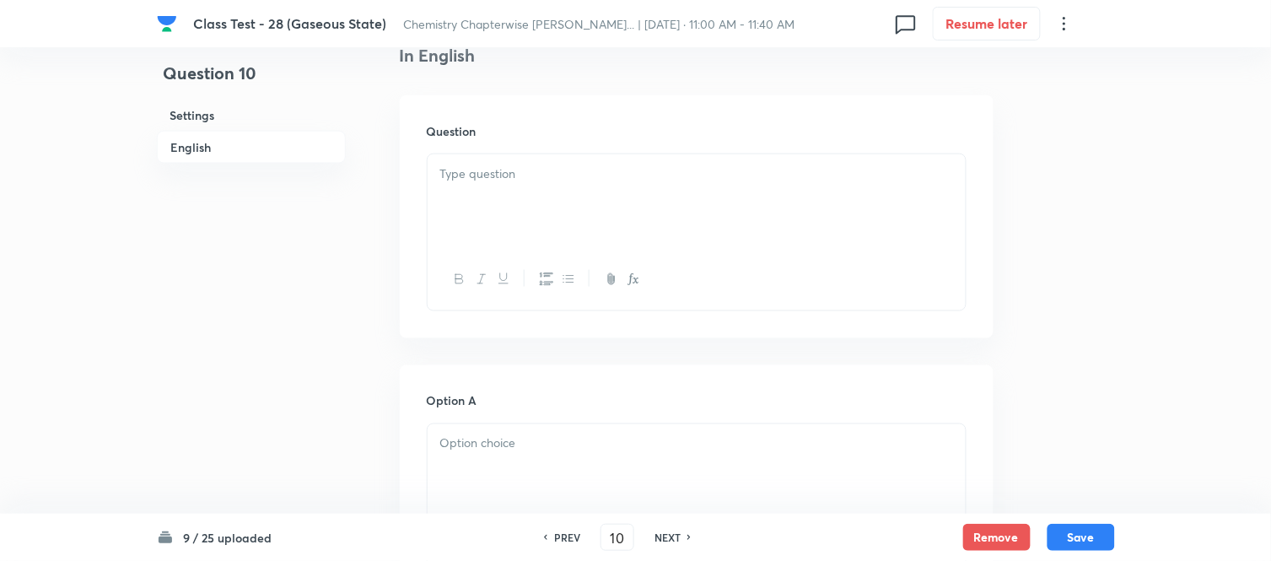
scroll to position [468, 0]
click at [672, 169] on div at bounding box center [697, 186] width 538 height 94
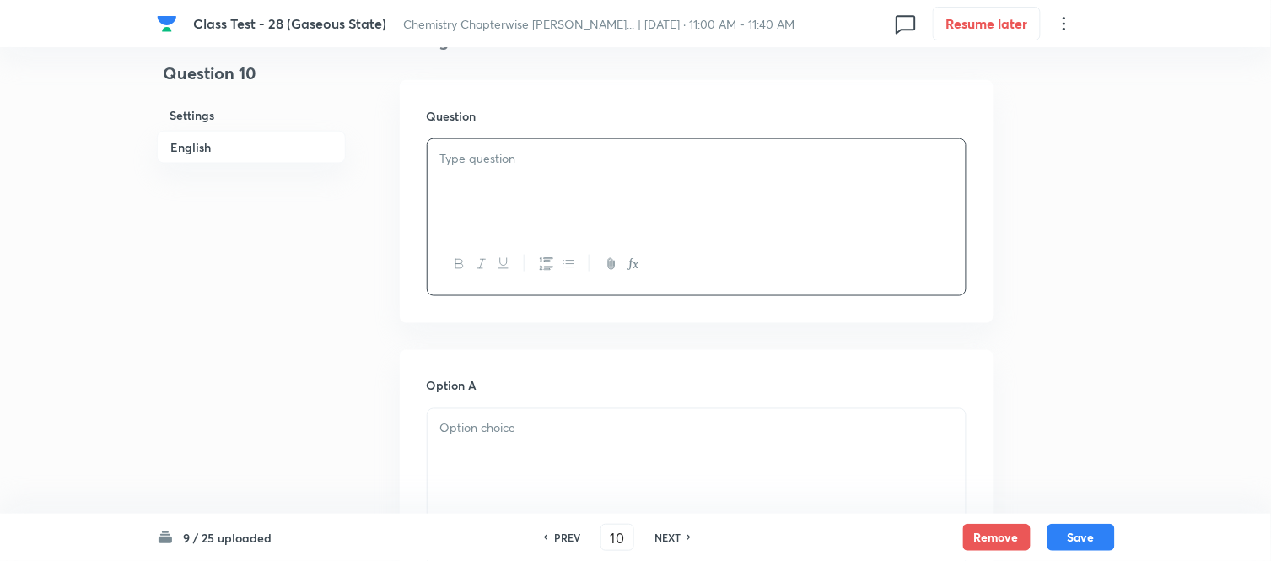
click at [837, 170] on div at bounding box center [697, 186] width 538 height 94
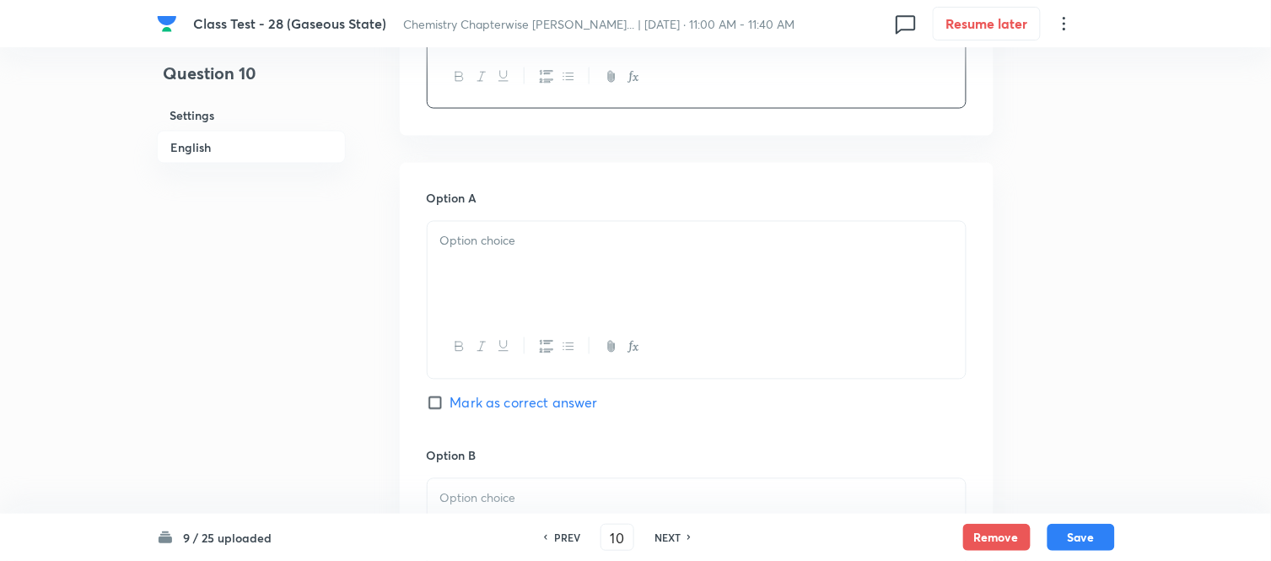
scroll to position [749, 0]
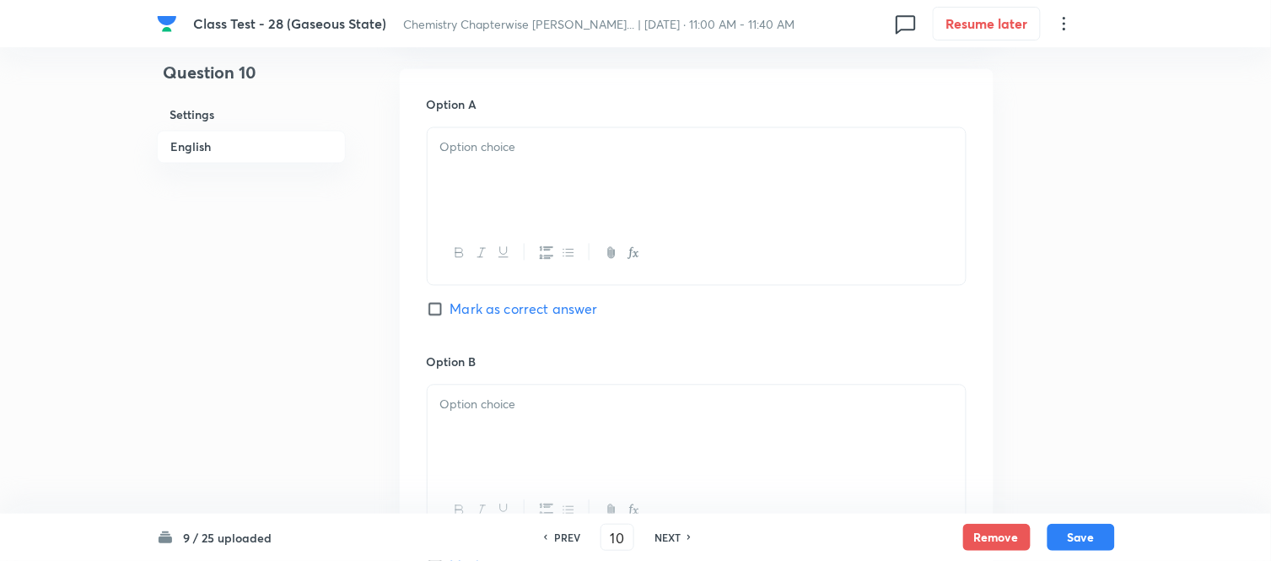
click at [779, 152] on p at bounding box center [696, 147] width 513 height 19
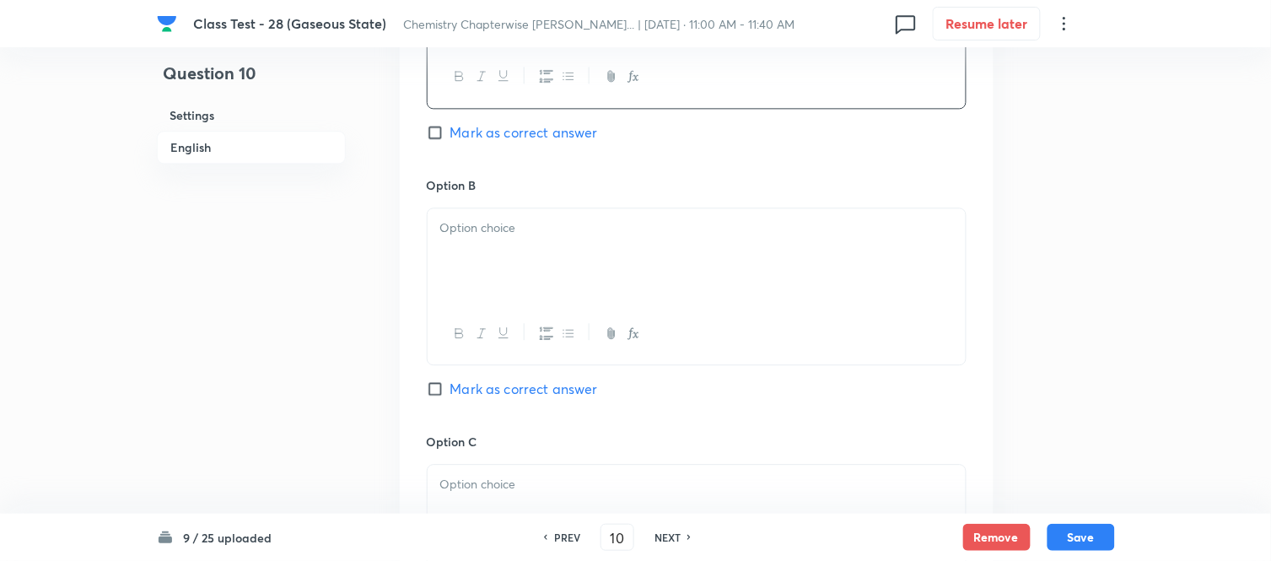
scroll to position [937, 0]
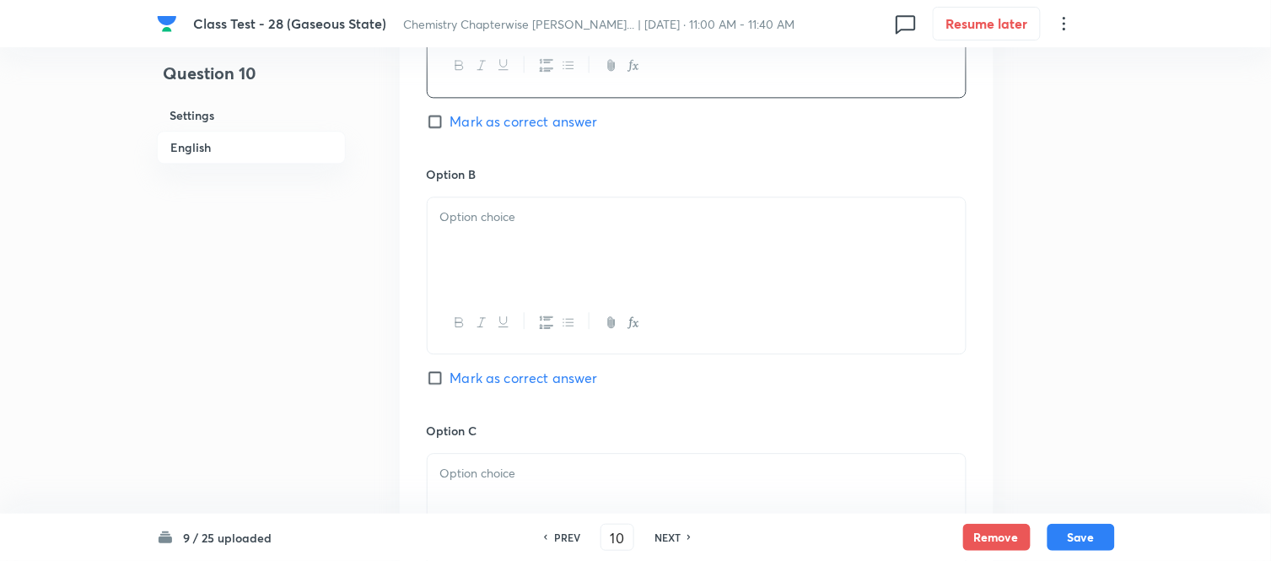
click at [611, 233] on div at bounding box center [697, 244] width 538 height 94
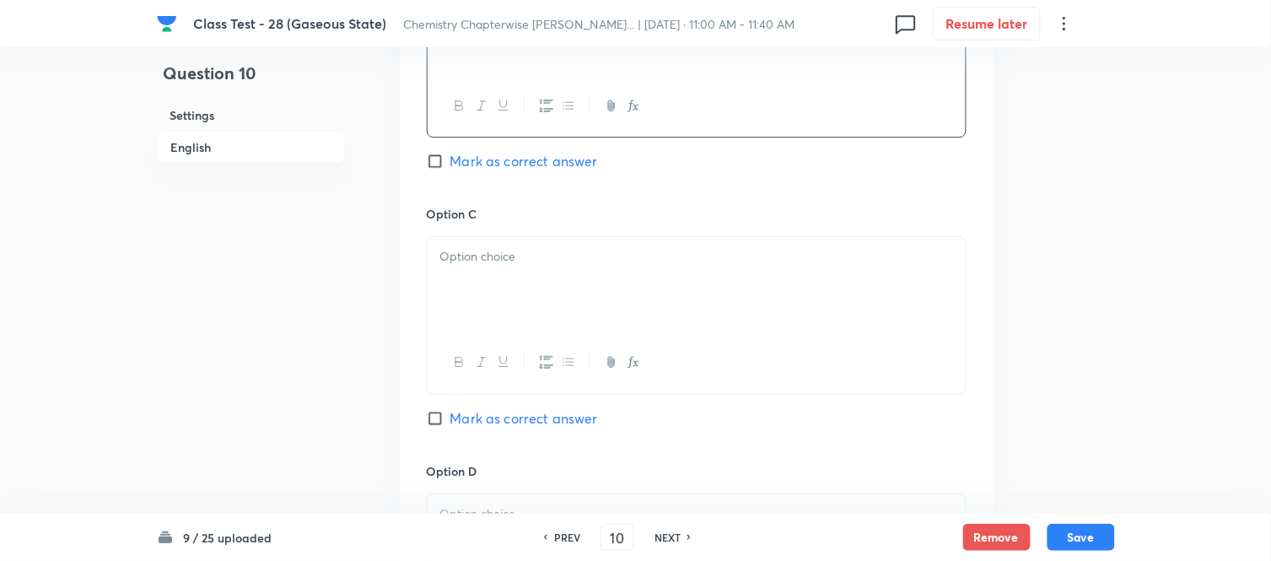
scroll to position [1218, 0]
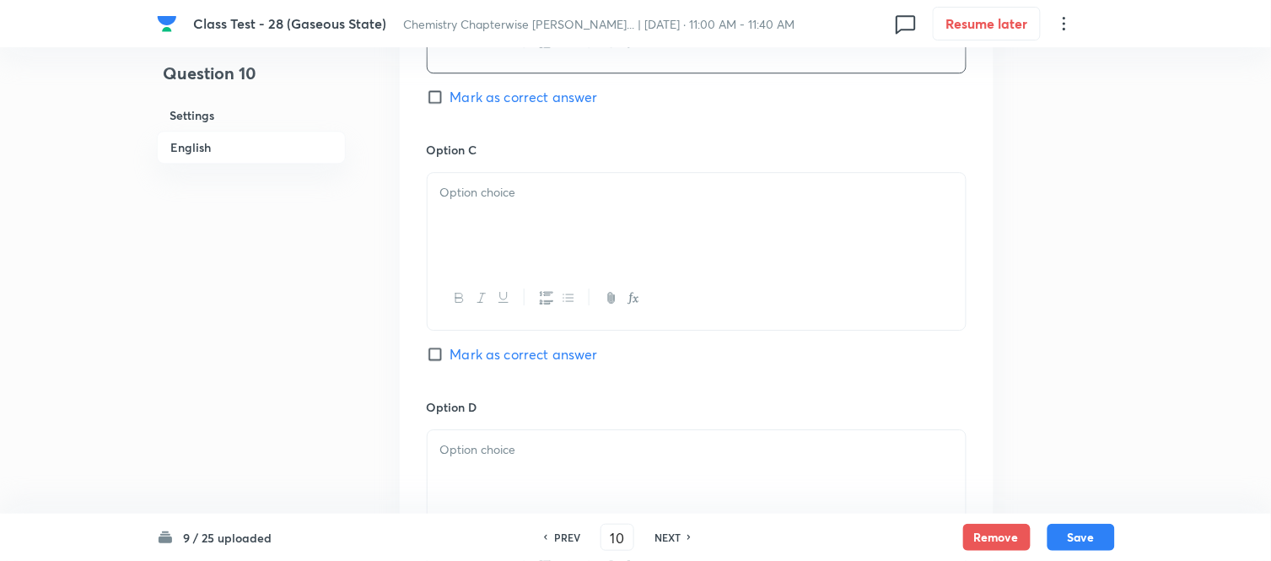
click at [613, 231] on div at bounding box center [697, 220] width 538 height 94
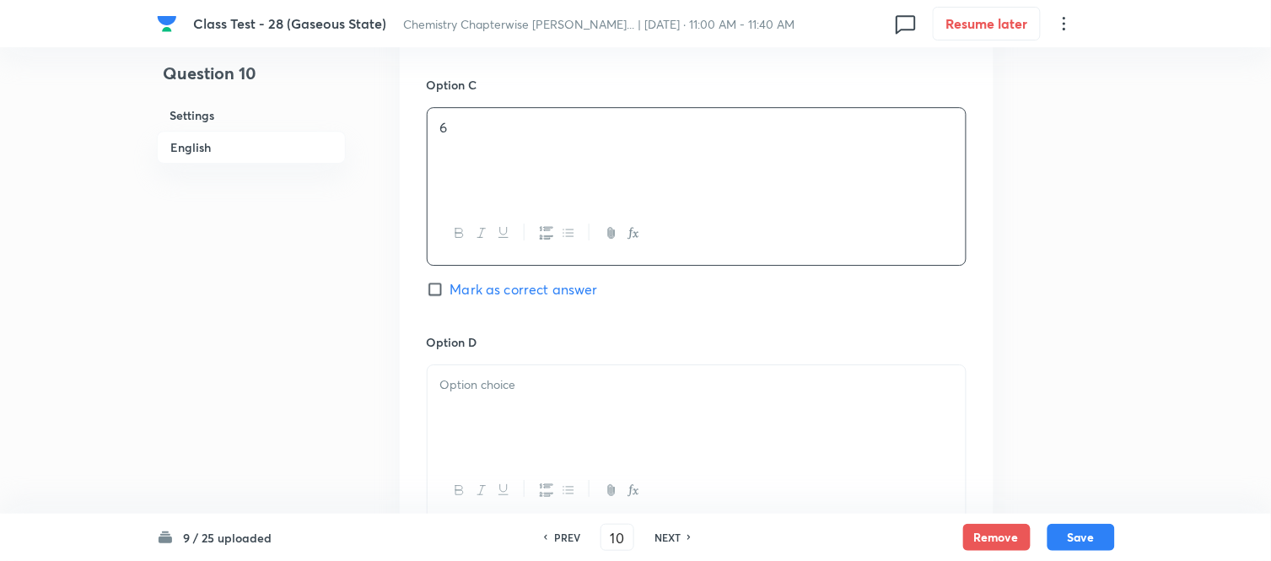
scroll to position [1405, 0]
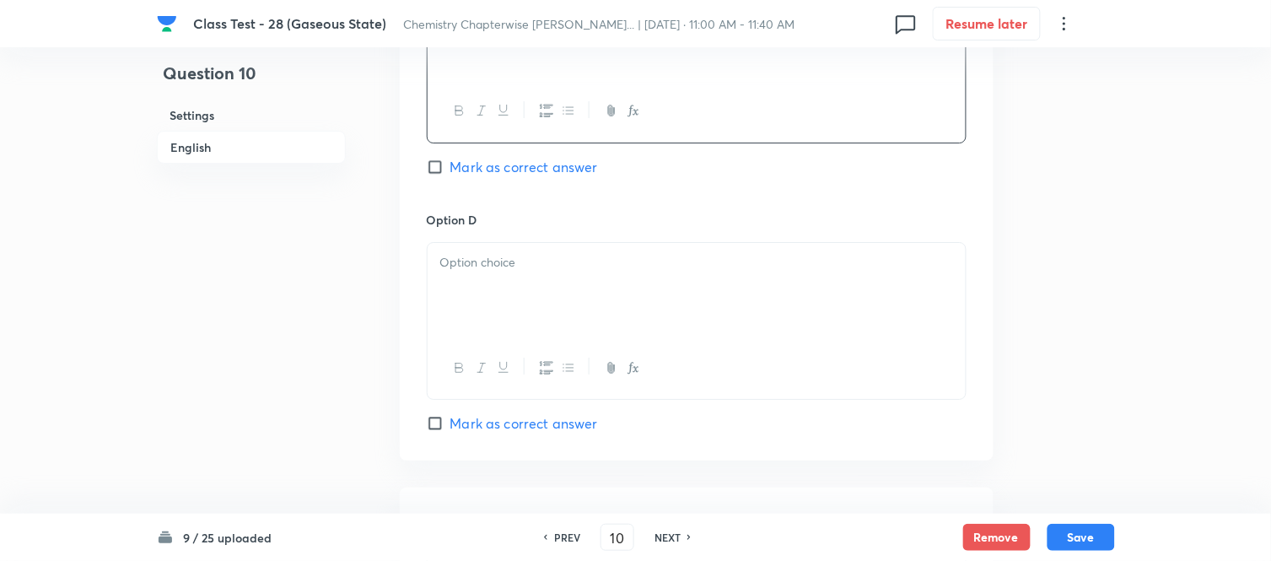
click at [609, 268] on p at bounding box center [696, 262] width 513 height 19
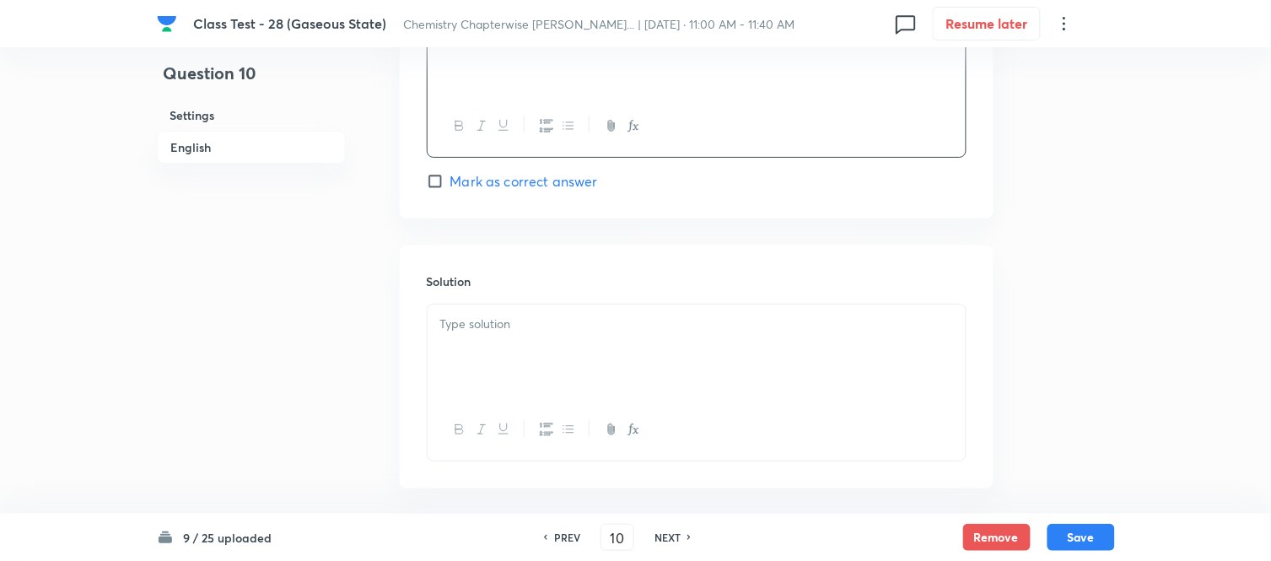
scroll to position [1687, 0]
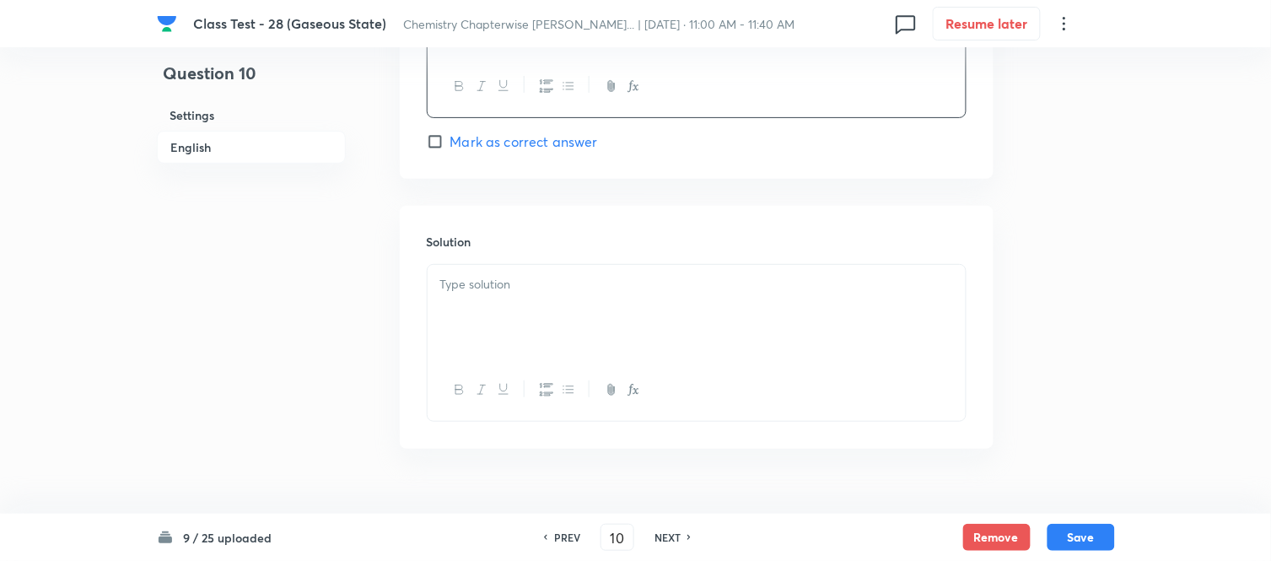
click at [656, 299] on div at bounding box center [697, 312] width 538 height 94
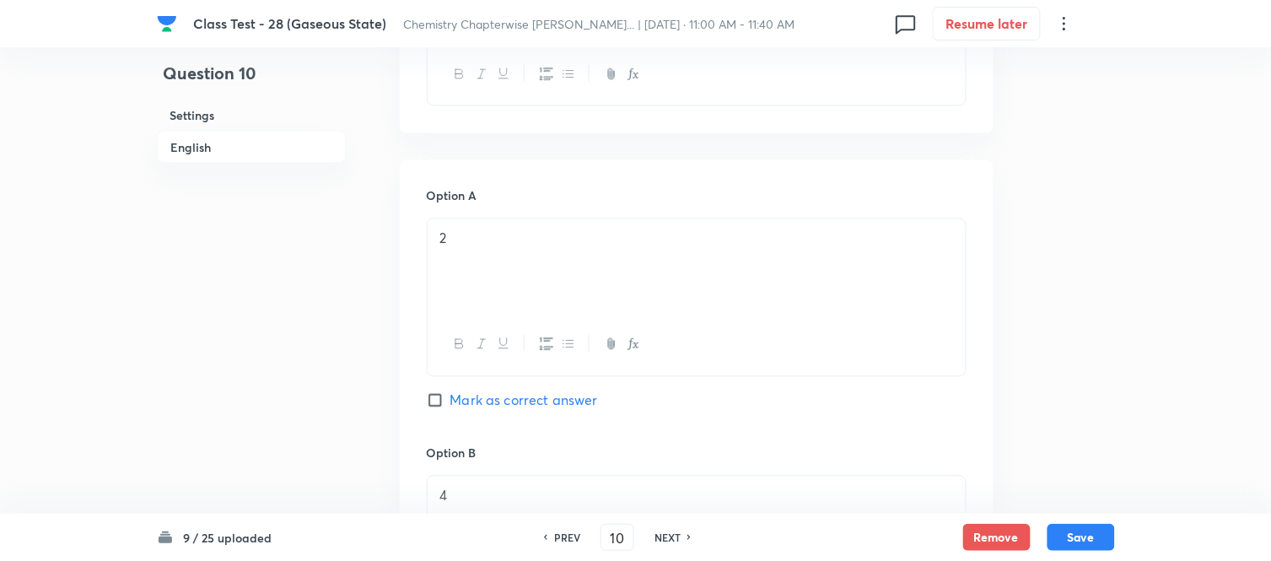
scroll to position [655, 0]
click at [455, 401] on span "Mark as correct answer" at bounding box center [524, 403] width 148 height 20
click at [450, 401] on input "Mark as correct answer" at bounding box center [439, 403] width 24 height 17
checkbox input "true"
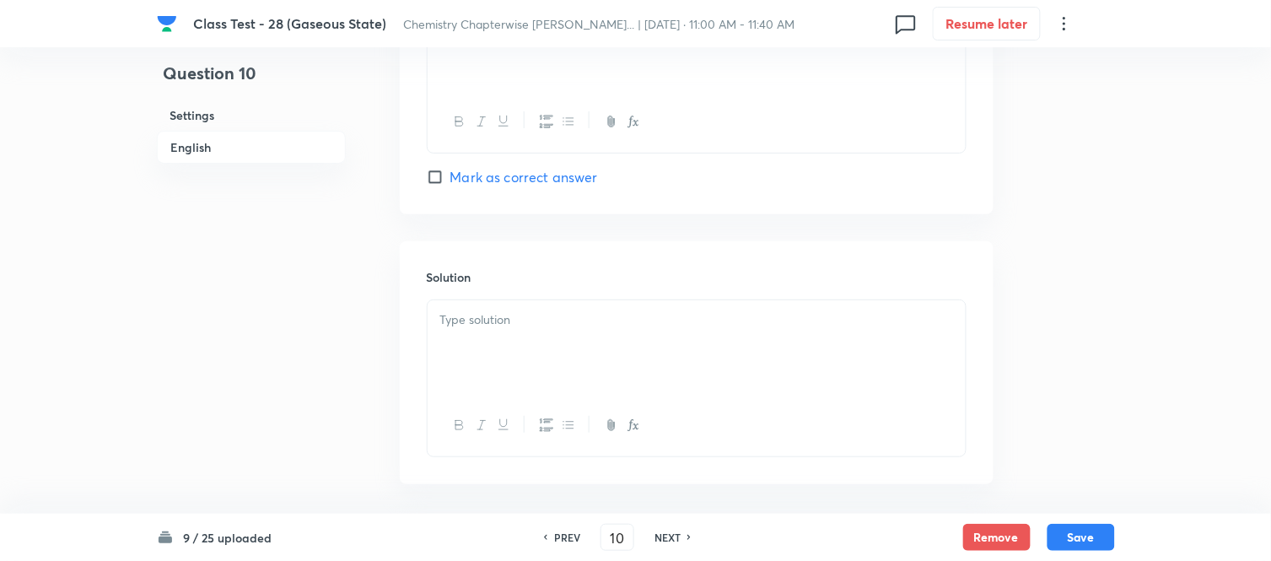
scroll to position [1725, 0]
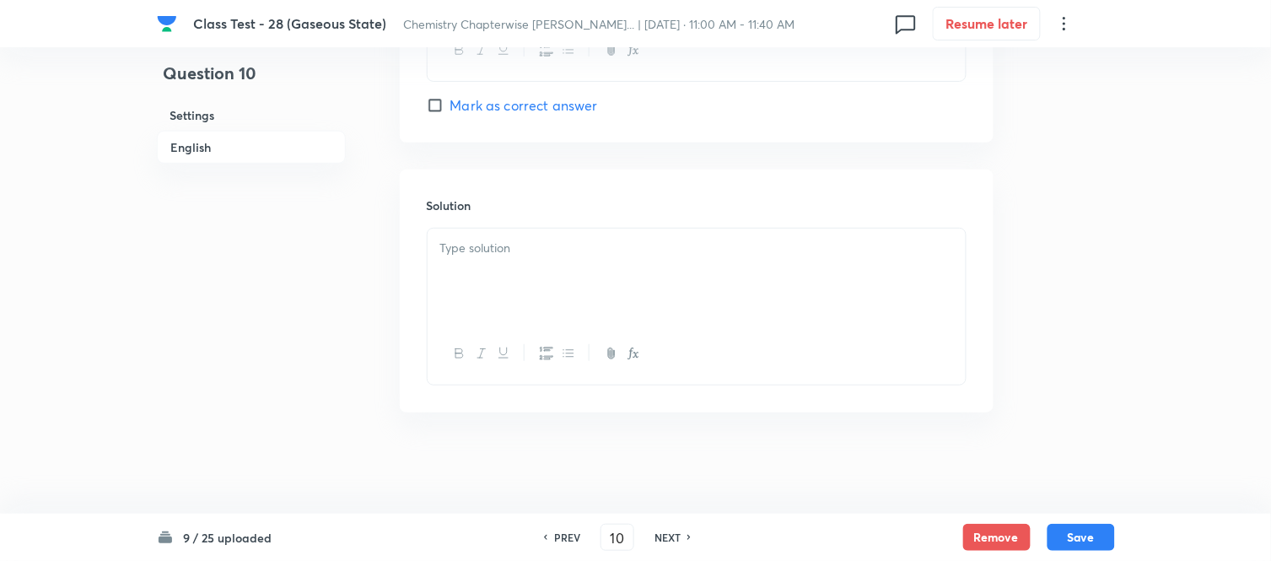
click at [701, 242] on p at bounding box center [696, 248] width 513 height 19
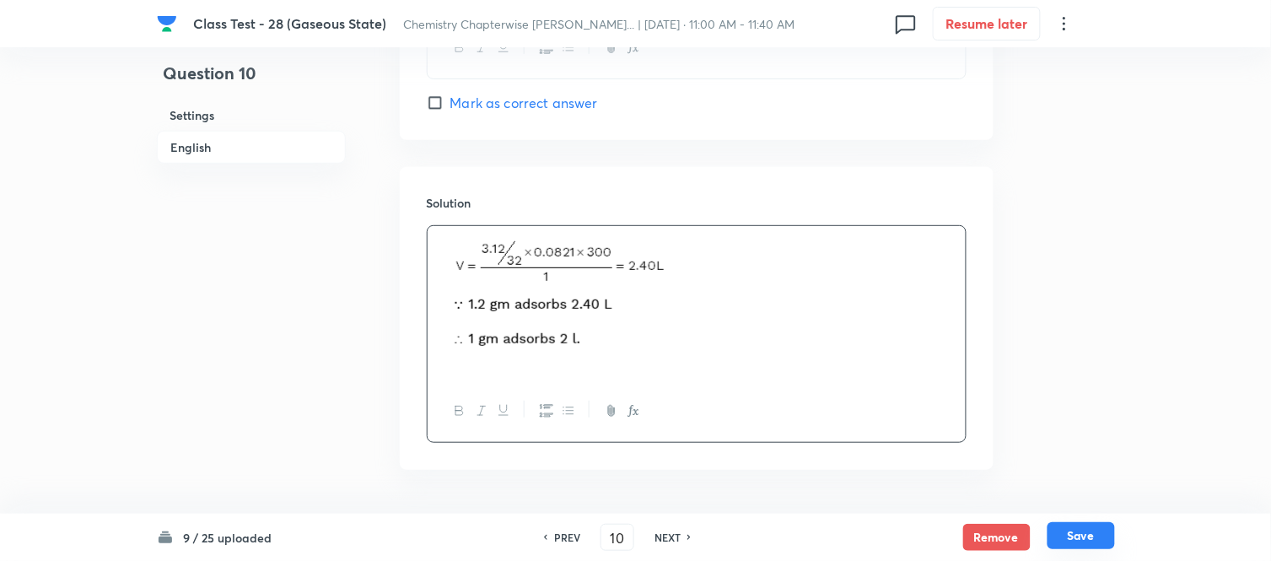
click at [1077, 538] on button "Save" at bounding box center [1080, 535] width 67 height 27
type input "11"
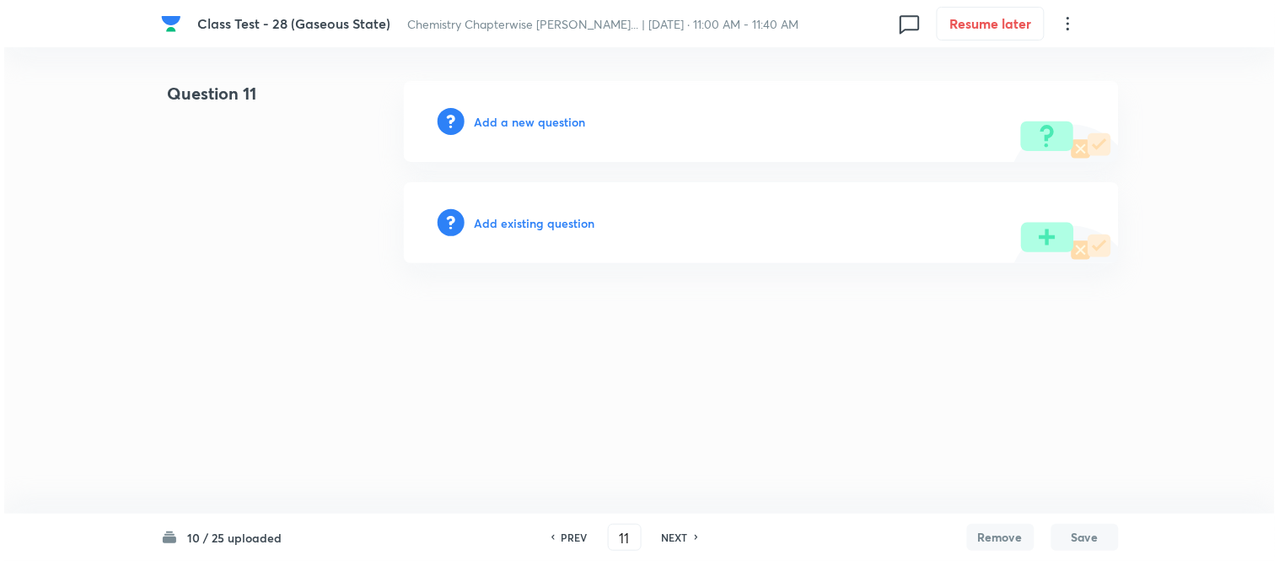
scroll to position [0, 0]
click at [515, 122] on h6 "Add a new question" at bounding box center [530, 122] width 111 height 18
click at [514, 122] on h6 "Choose a question type" at bounding box center [540, 122] width 130 height 18
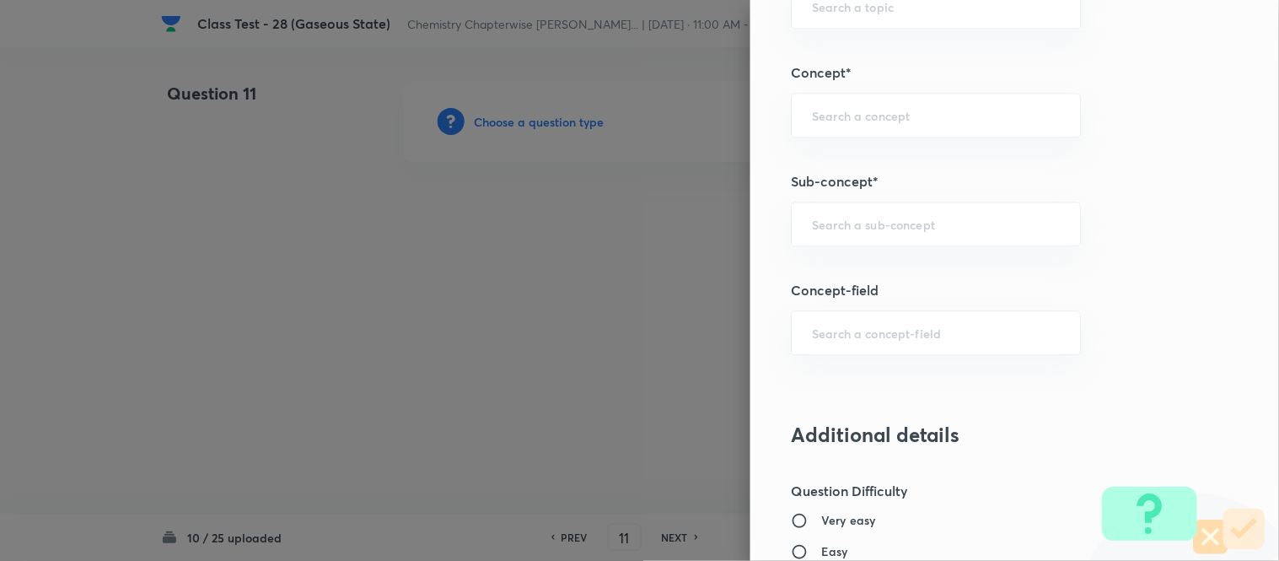
scroll to position [930, 0]
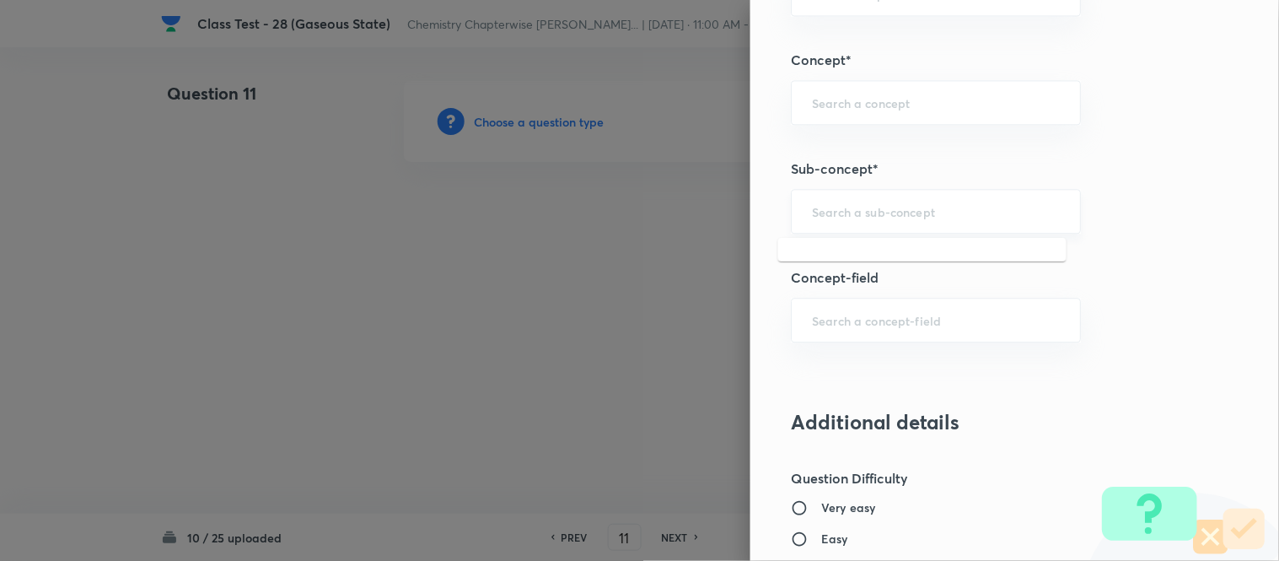
click at [913, 212] on input "text" at bounding box center [936, 211] width 248 height 16
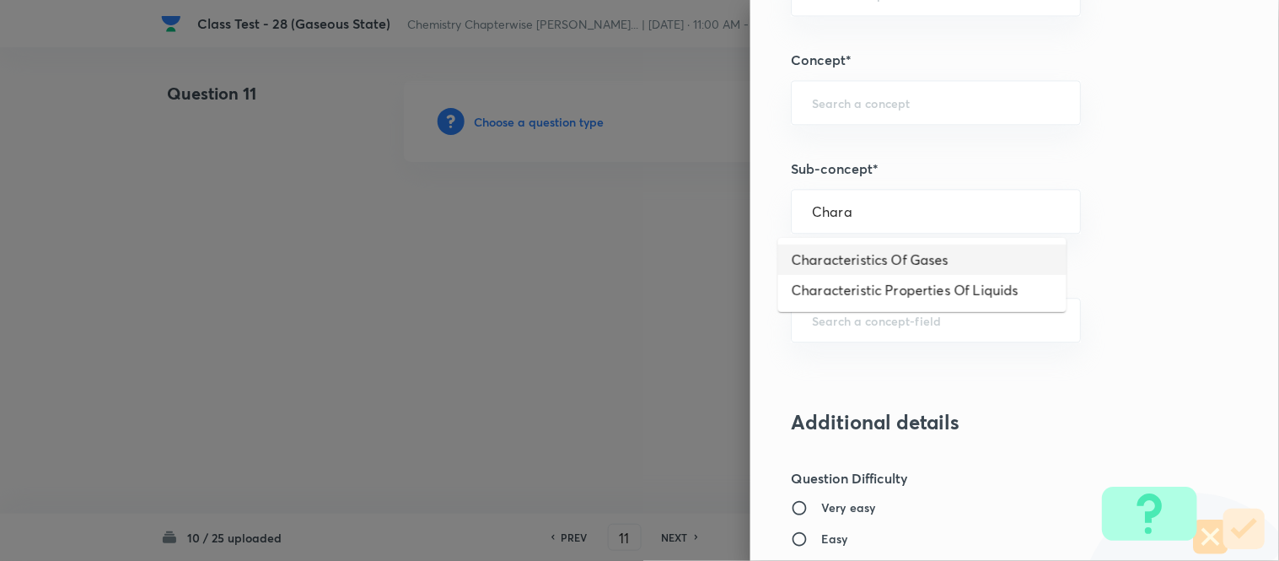
click at [913, 255] on li "Characteristics Of Gases" at bounding box center [922, 260] width 288 height 30
type input "Characteristics Of Gases"
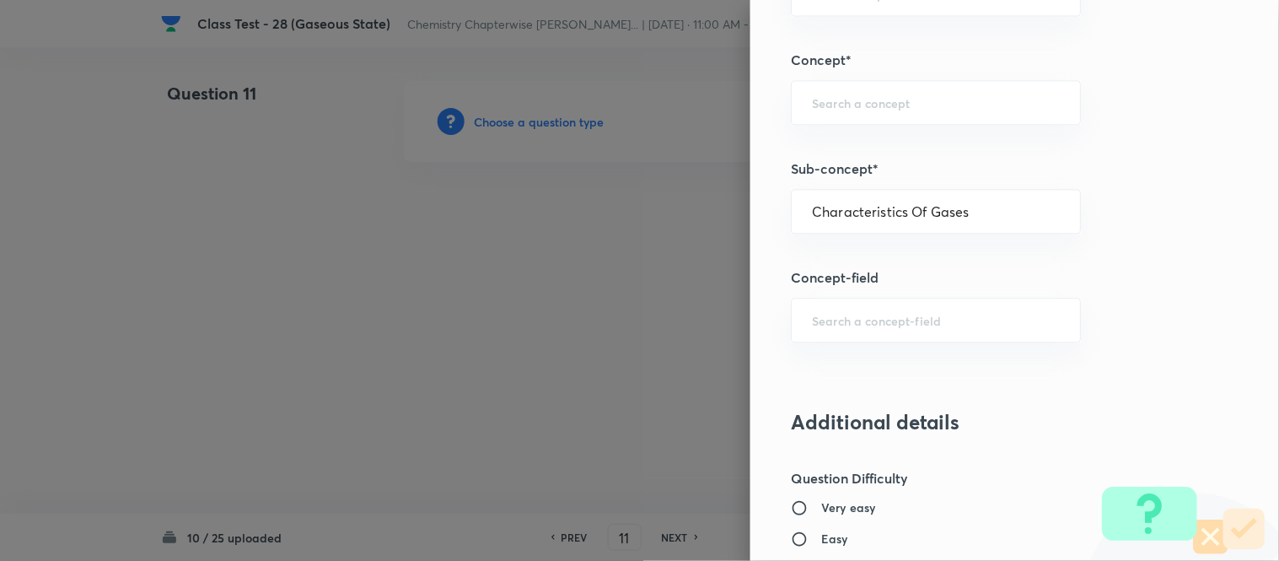
type input "Chemistry"
type input "Physical Chemistry"
type input "Gaseous States"
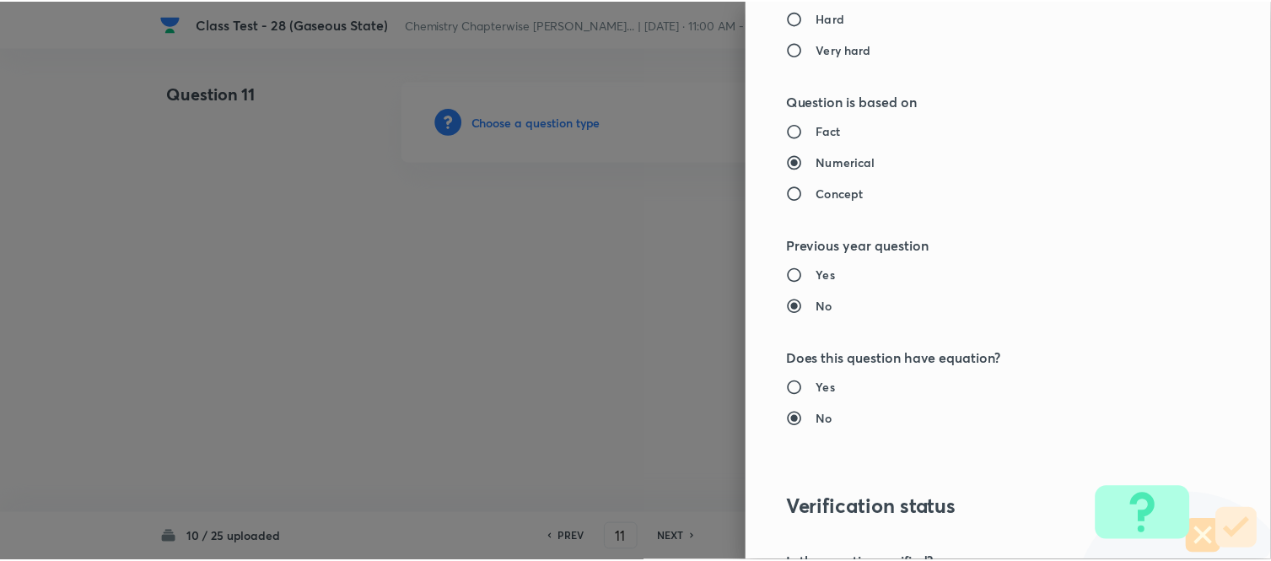
scroll to position [1738, 0]
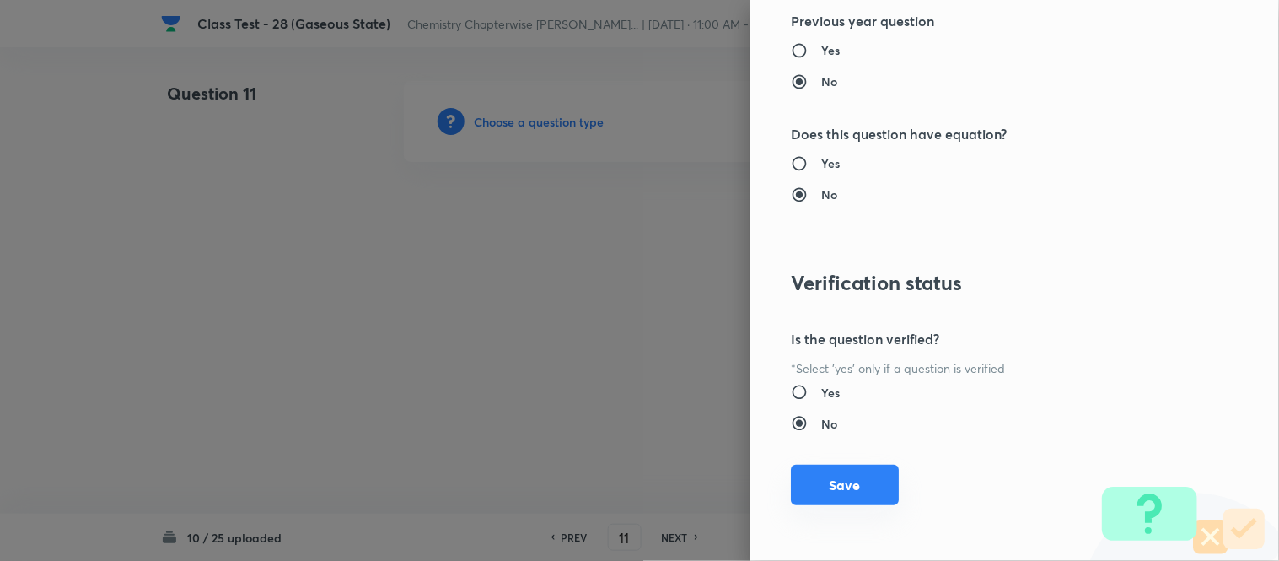
click at [838, 489] on button "Save" at bounding box center [845, 485] width 108 height 40
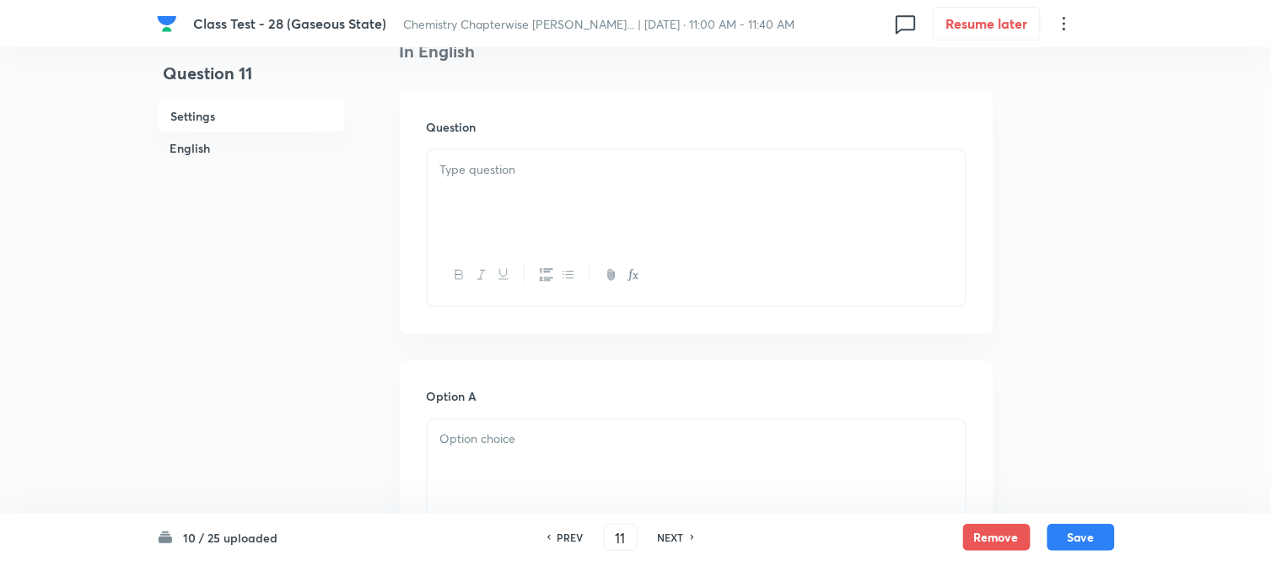
scroll to position [468, 0]
click at [624, 180] on div at bounding box center [697, 186] width 538 height 94
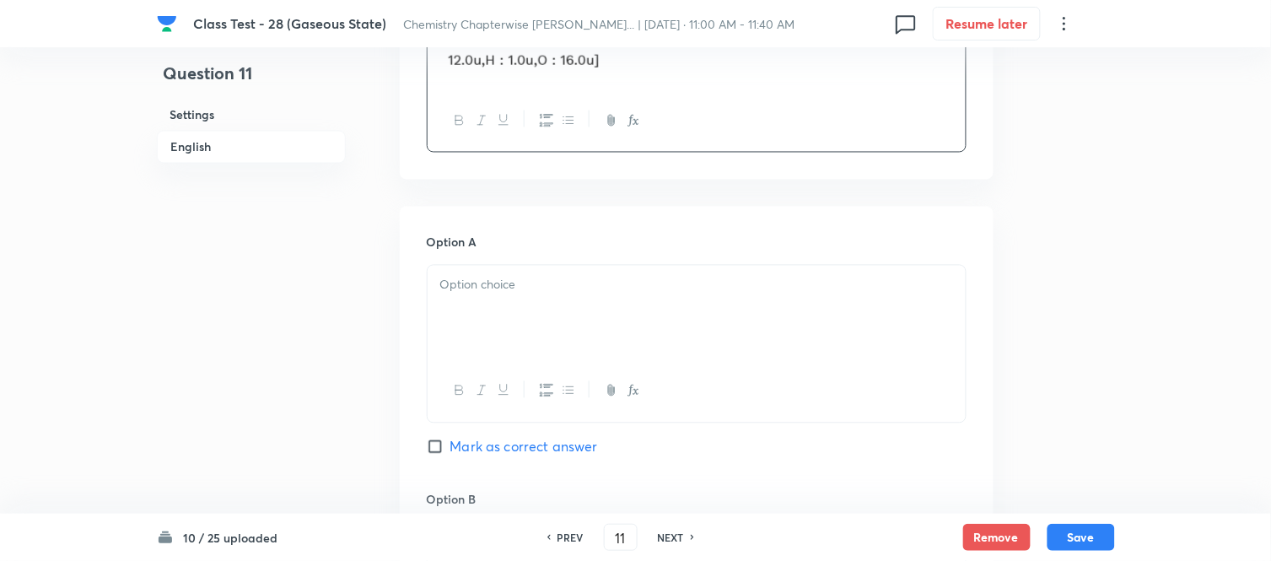
scroll to position [749, 0]
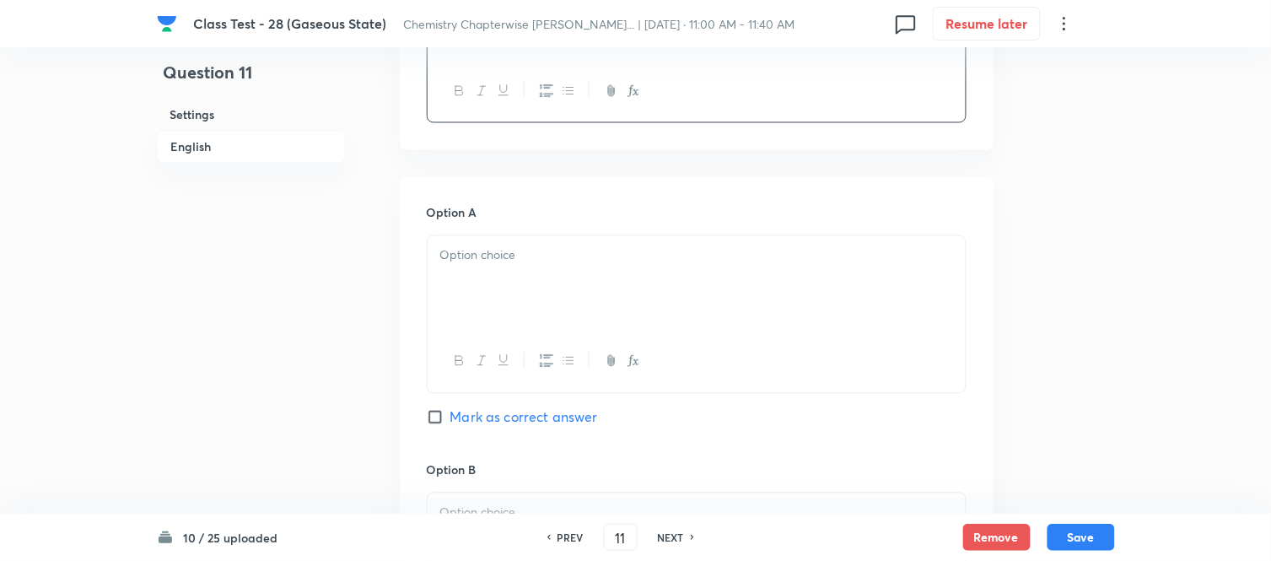
click at [571, 284] on div at bounding box center [697, 283] width 538 height 94
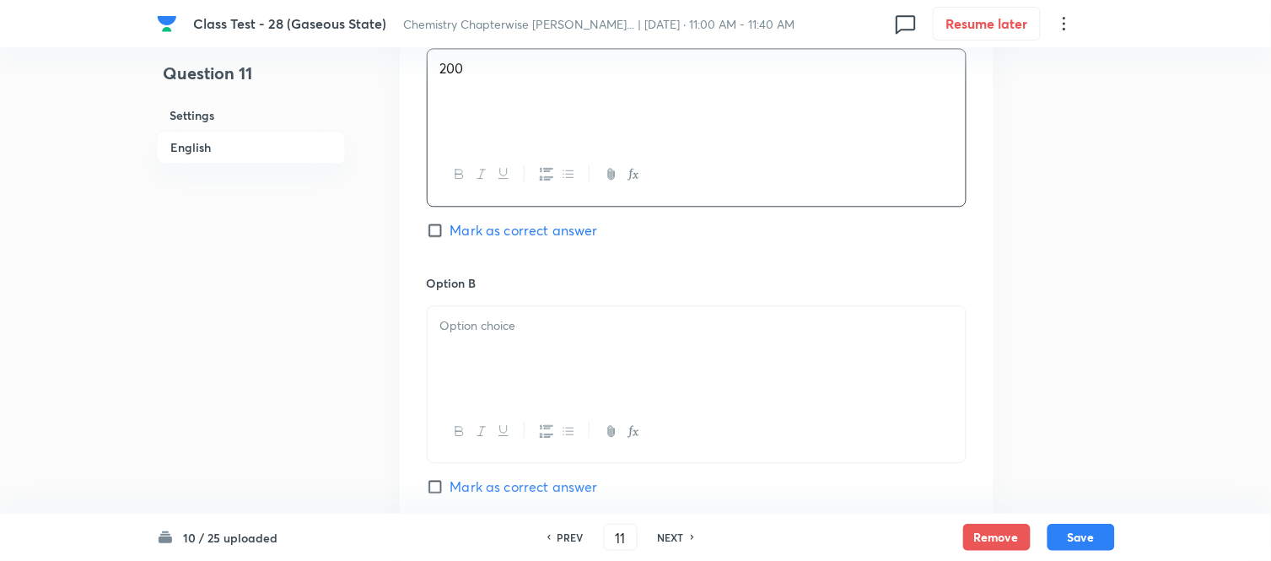
scroll to position [937, 0]
click at [553, 331] on p at bounding box center [696, 324] width 513 height 19
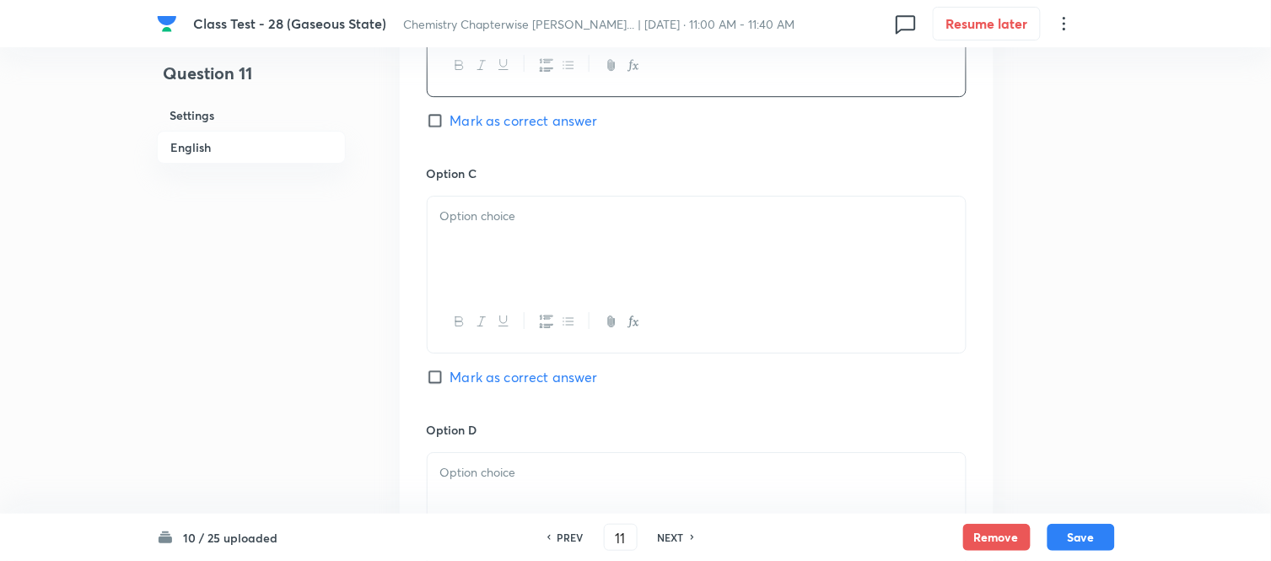
scroll to position [1311, 0]
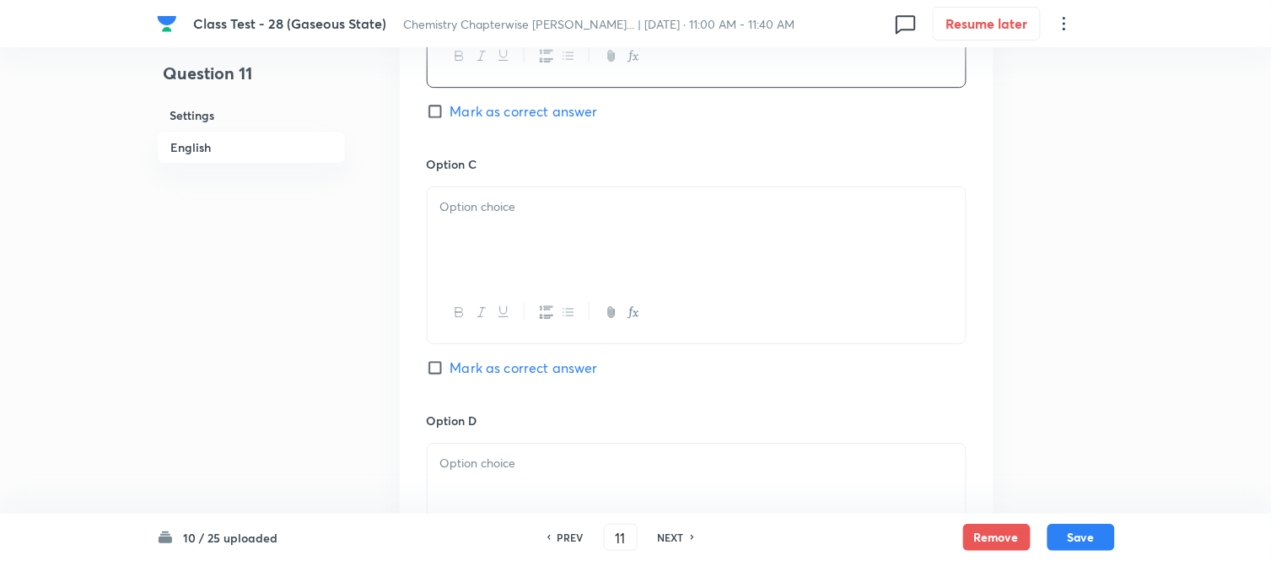
click at [619, 226] on div at bounding box center [697, 234] width 538 height 94
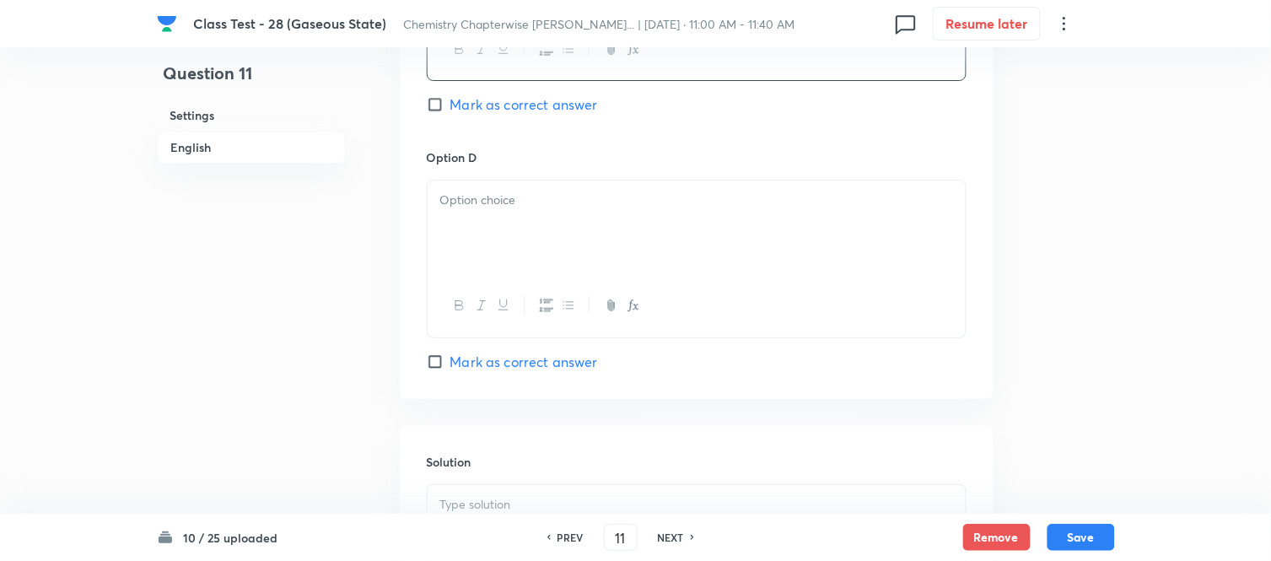
scroll to position [1592, 0]
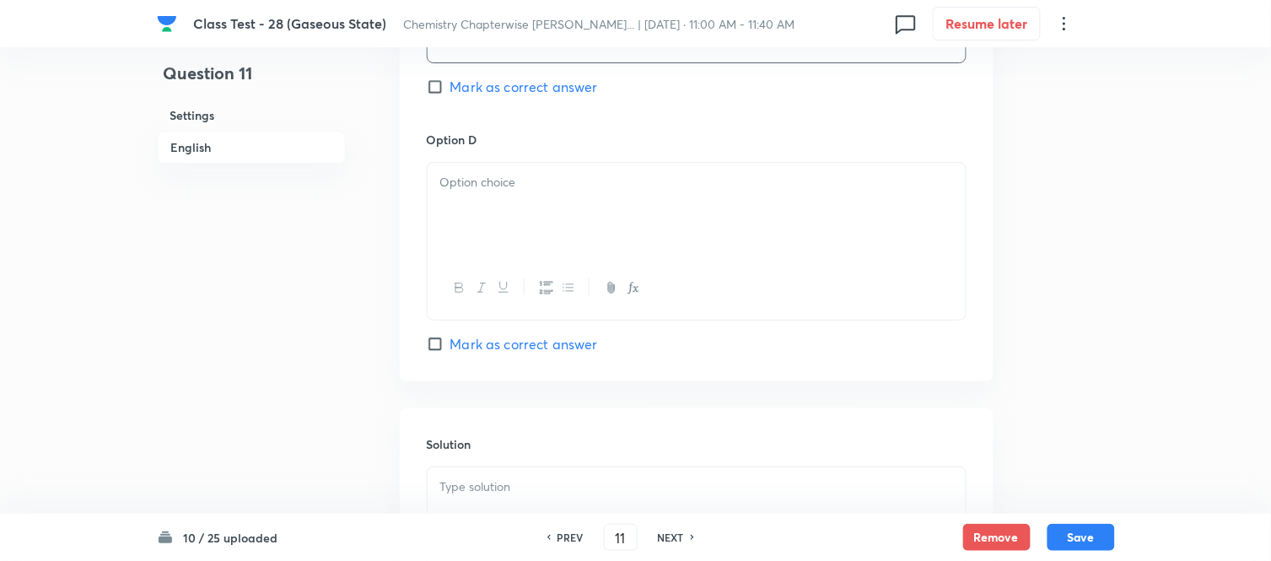
click at [589, 182] on p at bounding box center [696, 182] width 513 height 19
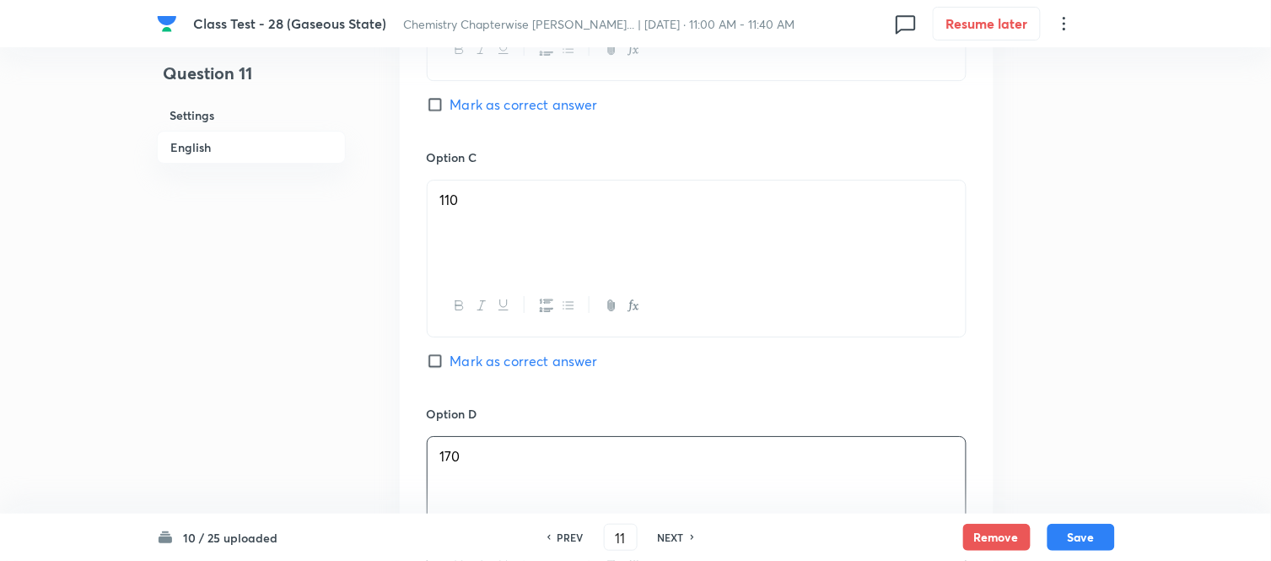
scroll to position [1311, 0]
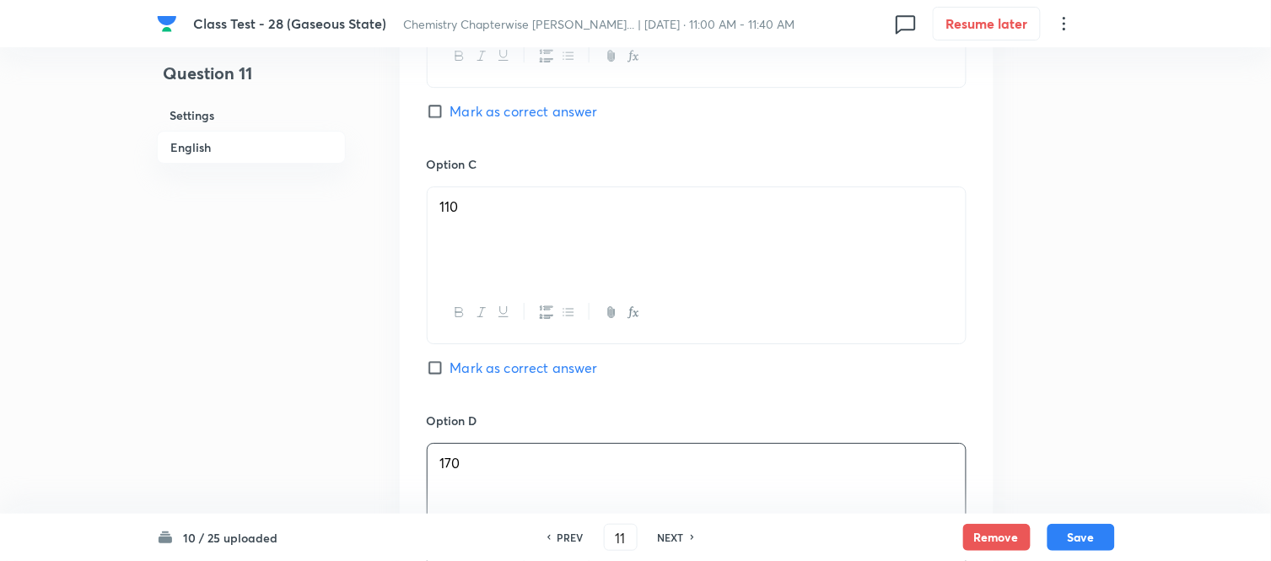
click at [444, 120] on input "Mark as correct answer" at bounding box center [439, 111] width 24 height 17
checkbox input "true"
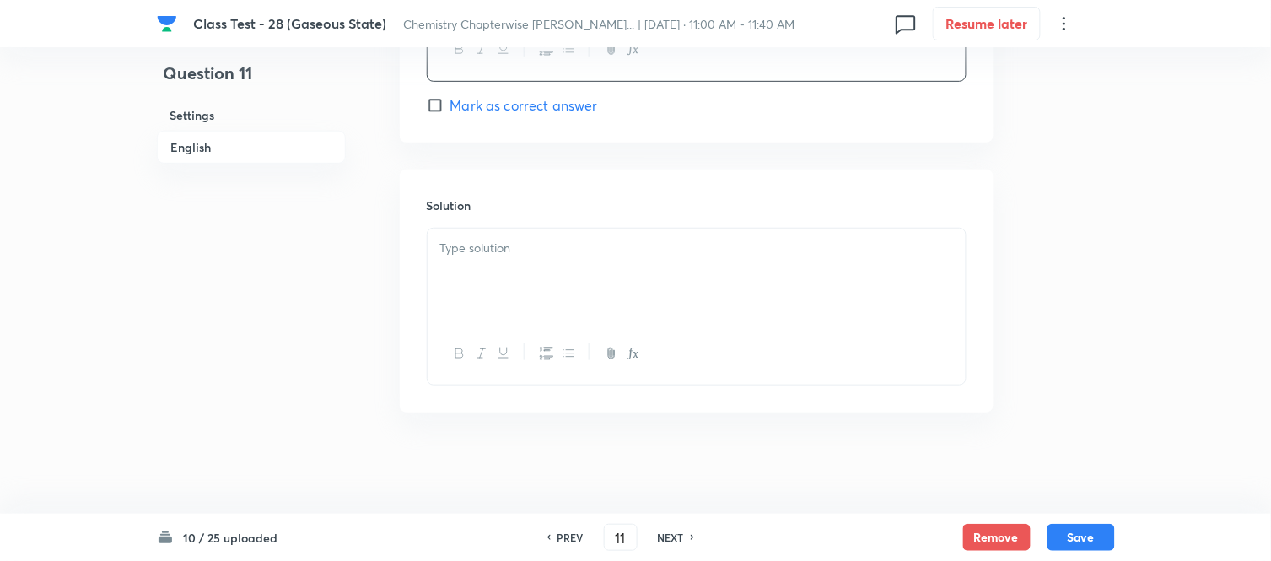
scroll to position [1834, 0]
click at [578, 250] on p at bounding box center [696, 248] width 513 height 19
click at [600, 272] on div at bounding box center [697, 276] width 538 height 94
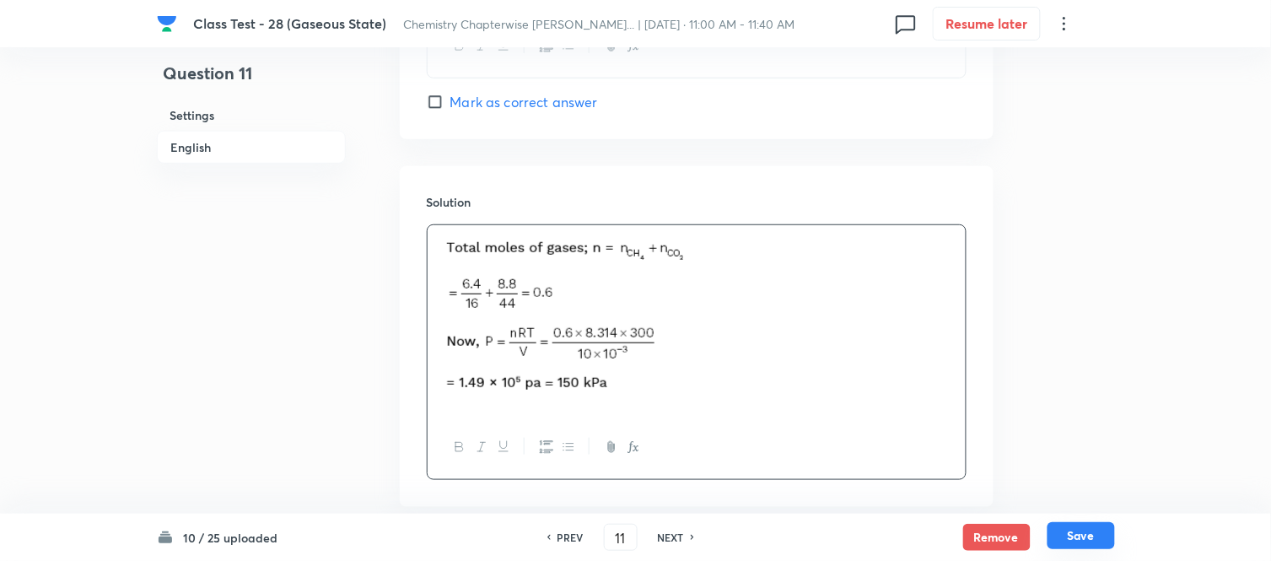
click at [1073, 535] on button "Save" at bounding box center [1080, 535] width 67 height 27
type input "12"
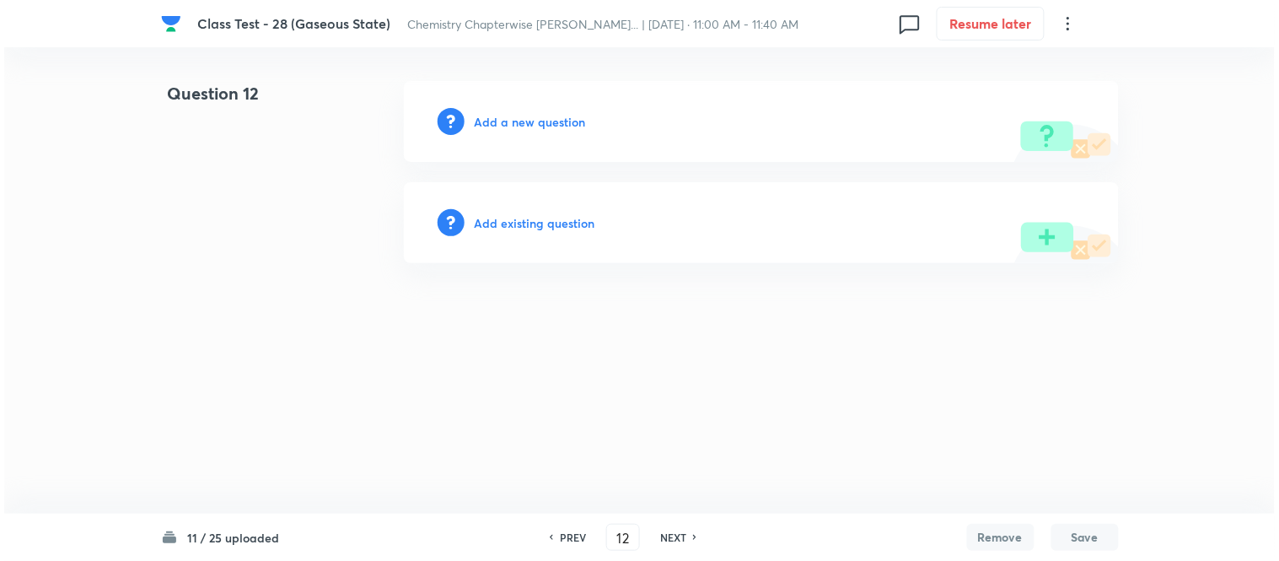
scroll to position [0, 0]
click at [514, 124] on h6 "Add a new question" at bounding box center [530, 122] width 111 height 18
click at [514, 124] on h6 "Choose a question type" at bounding box center [540, 122] width 130 height 18
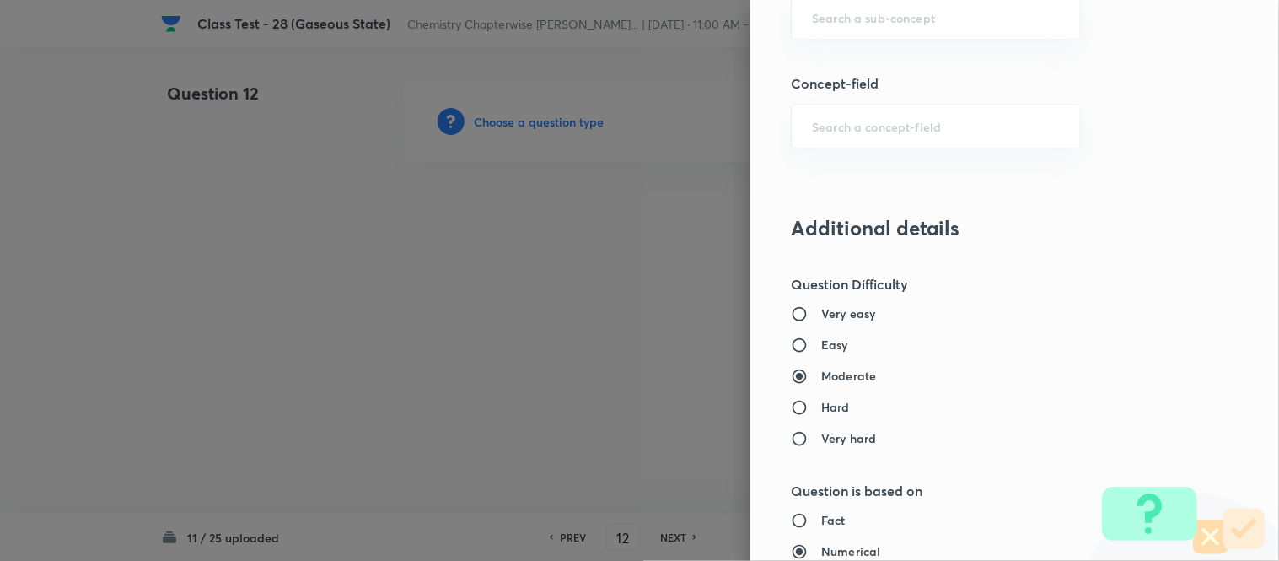
scroll to position [937, 0]
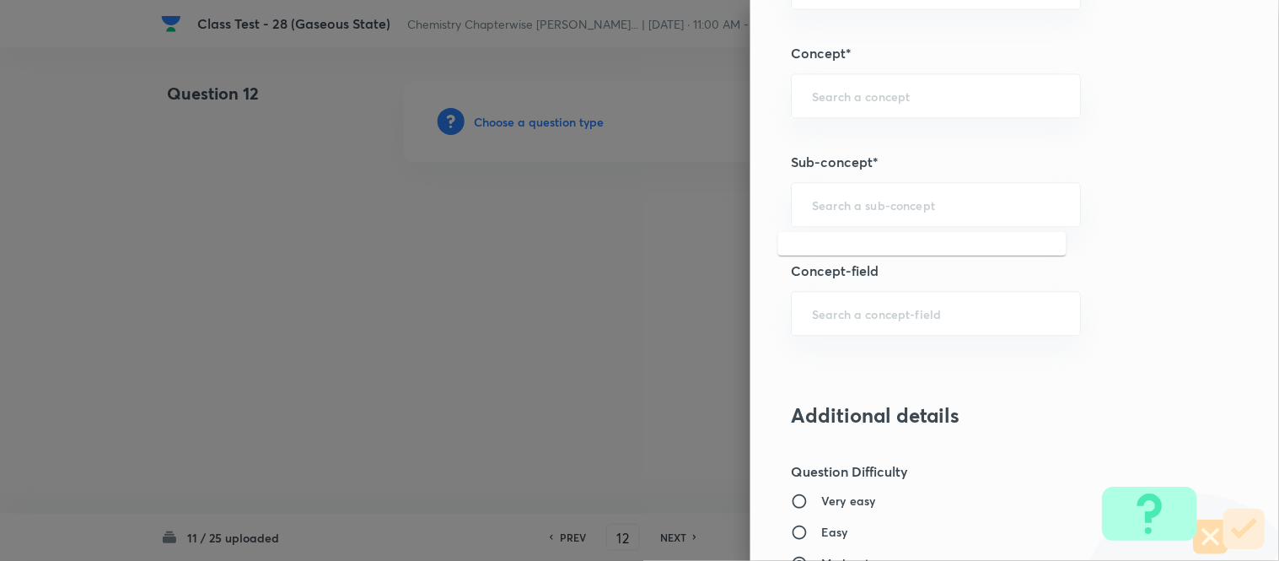
click at [955, 199] on input "text" at bounding box center [936, 204] width 248 height 16
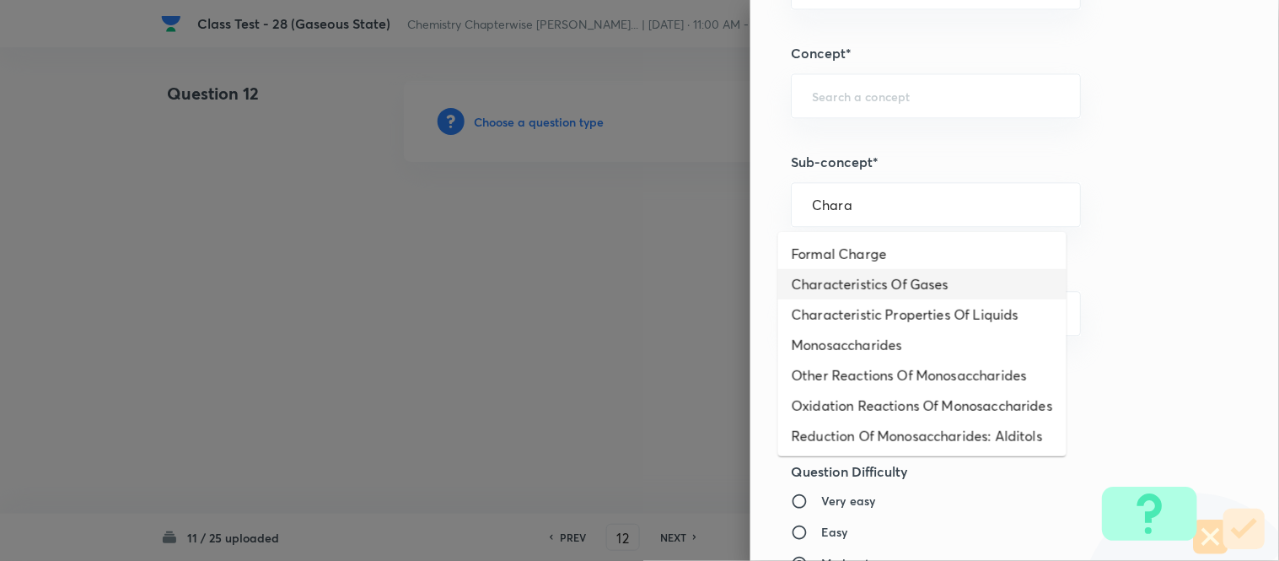
click at [922, 282] on li "Characteristics Of Gases" at bounding box center [922, 284] width 288 height 30
type input "Characteristics Of Gases"
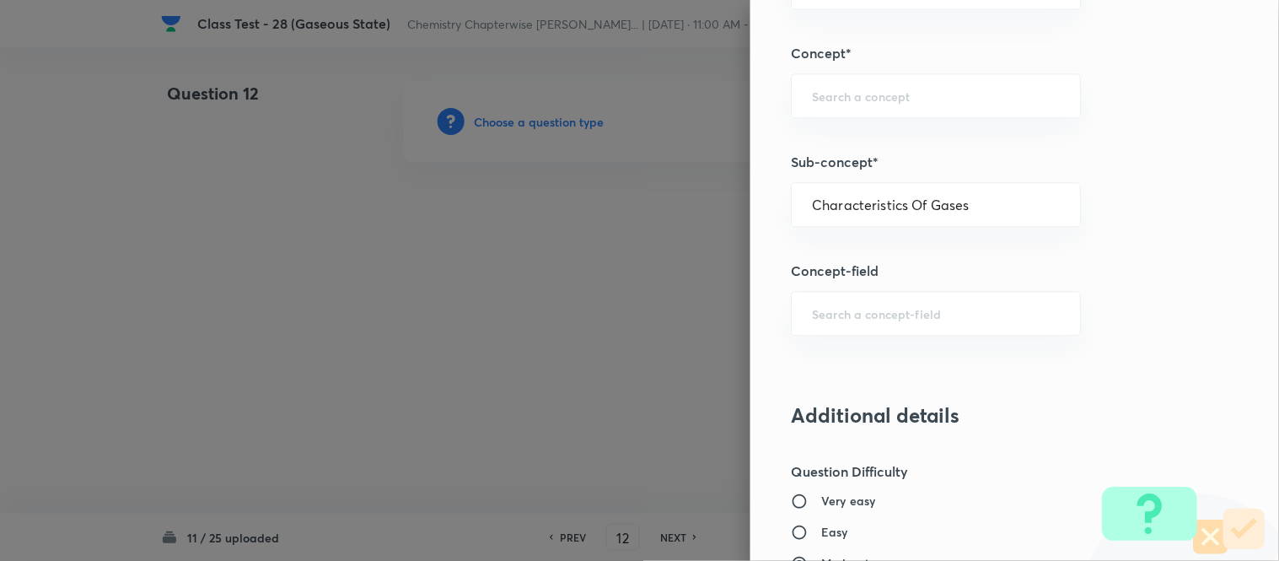
type input "Chemistry"
type input "Physical Chemistry"
type input "Gaseous States"
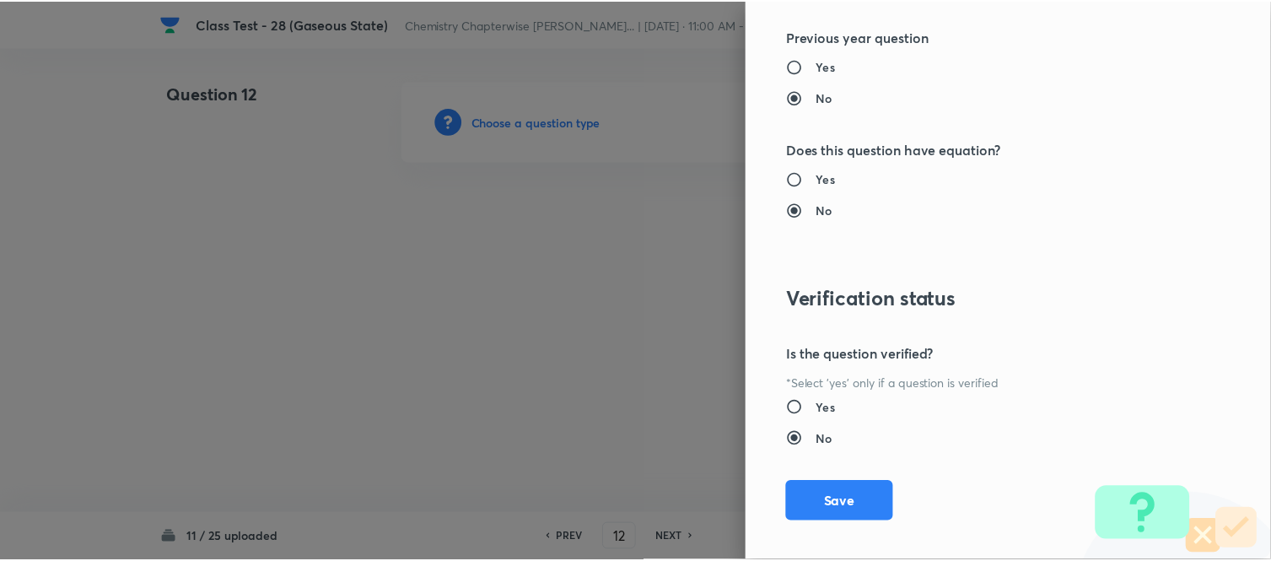
scroll to position [1738, 0]
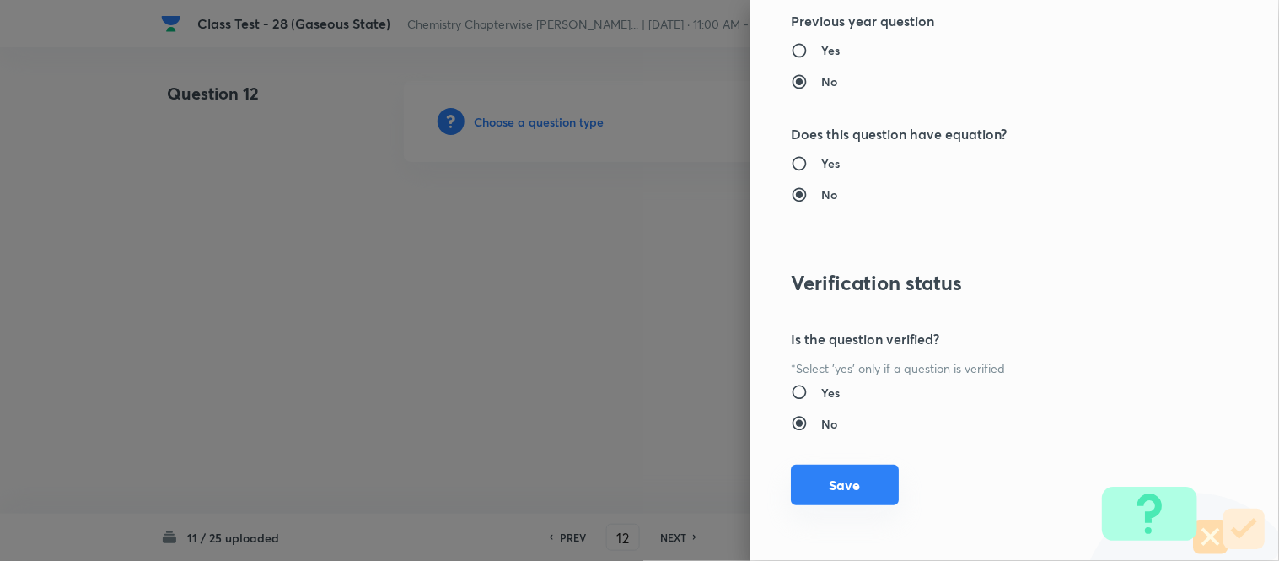
click at [820, 479] on button "Save" at bounding box center [845, 485] width 108 height 40
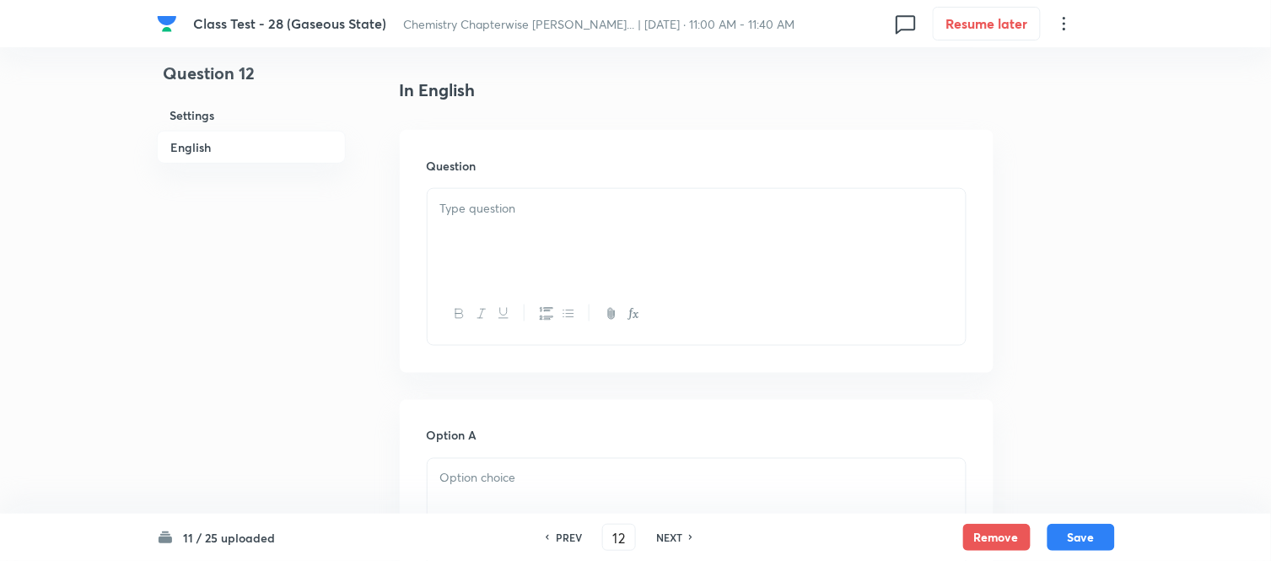
scroll to position [468, 0]
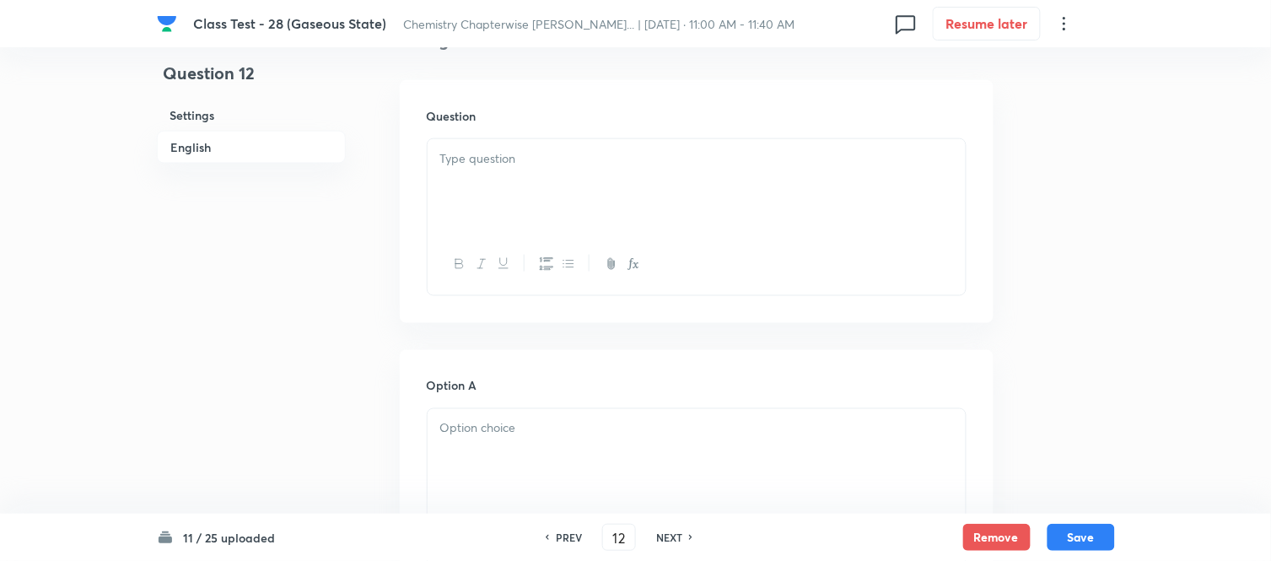
click at [671, 200] on div at bounding box center [697, 186] width 538 height 94
click at [685, 175] on div at bounding box center [697, 186] width 538 height 94
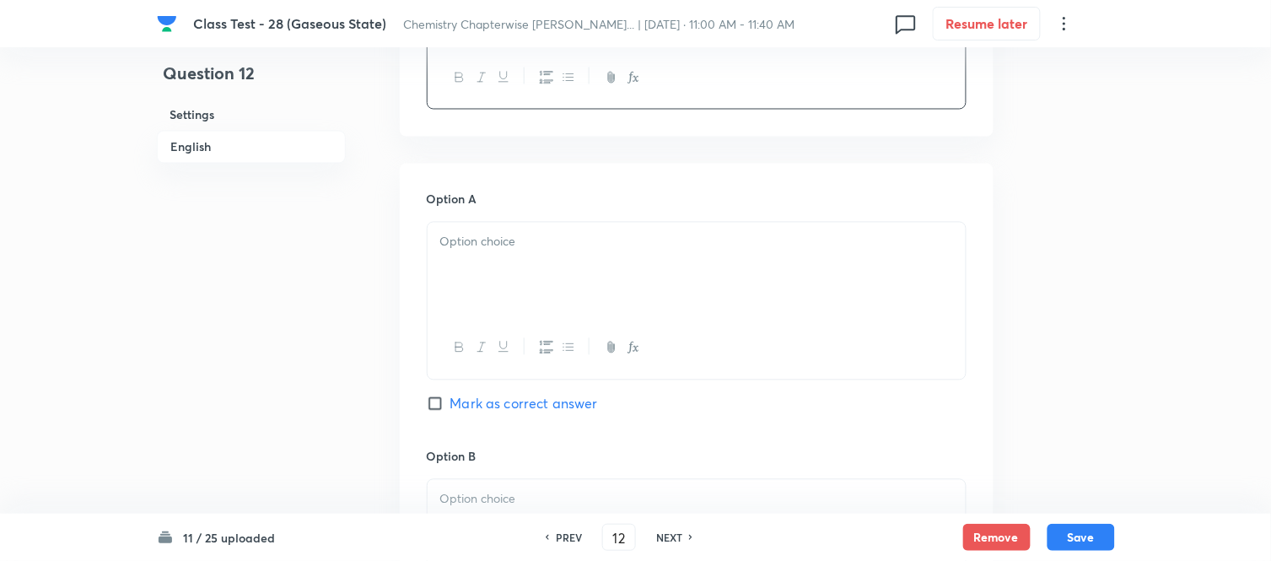
scroll to position [749, 0]
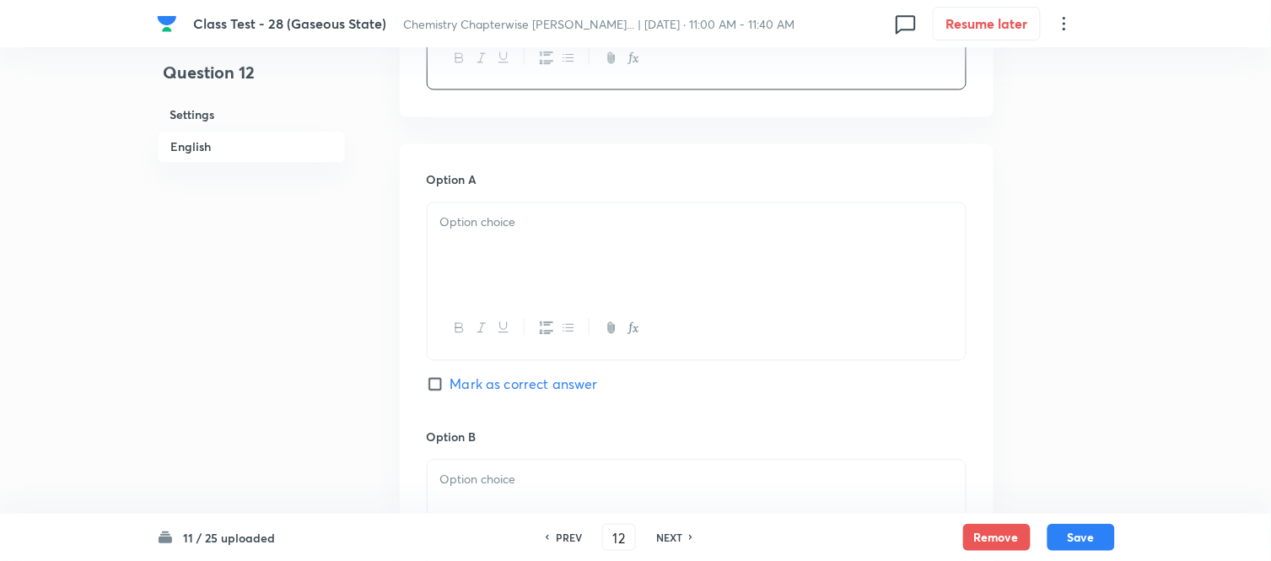
click at [618, 237] on div at bounding box center [697, 250] width 538 height 94
click at [548, 245] on div at bounding box center [697, 250] width 538 height 94
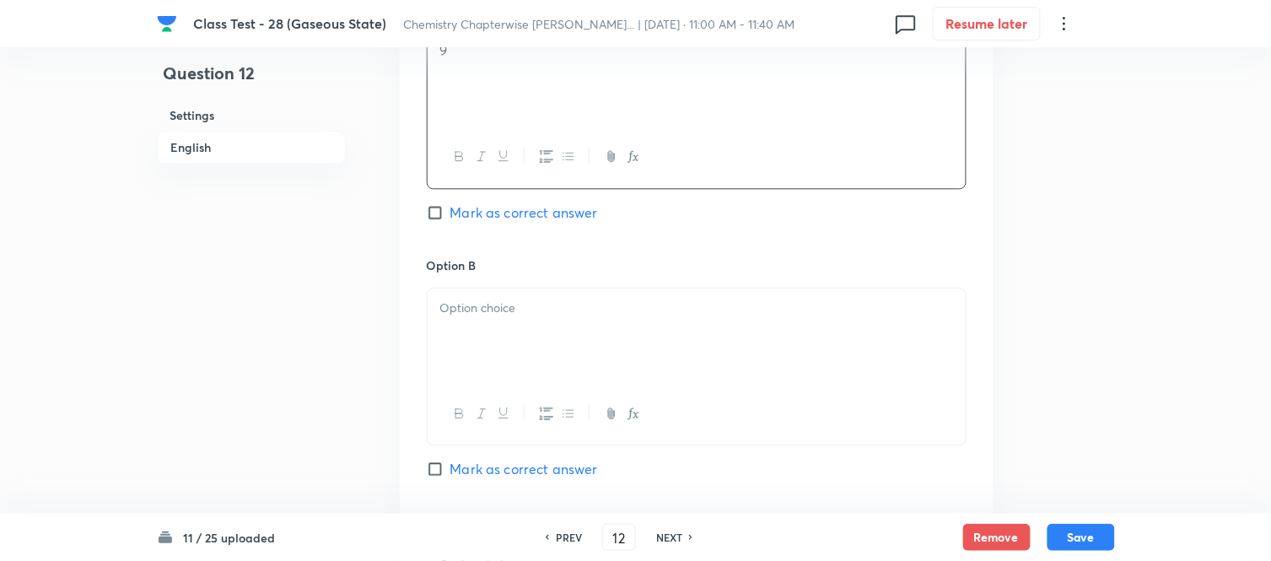
scroll to position [1030, 0]
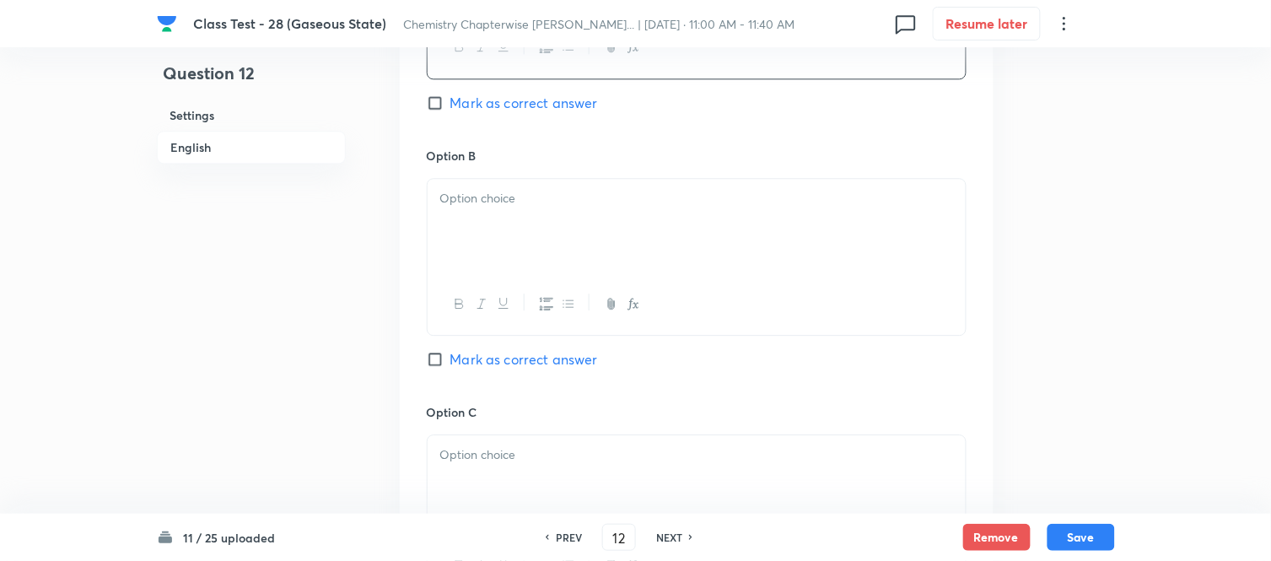
click at [550, 245] on div at bounding box center [697, 226] width 538 height 94
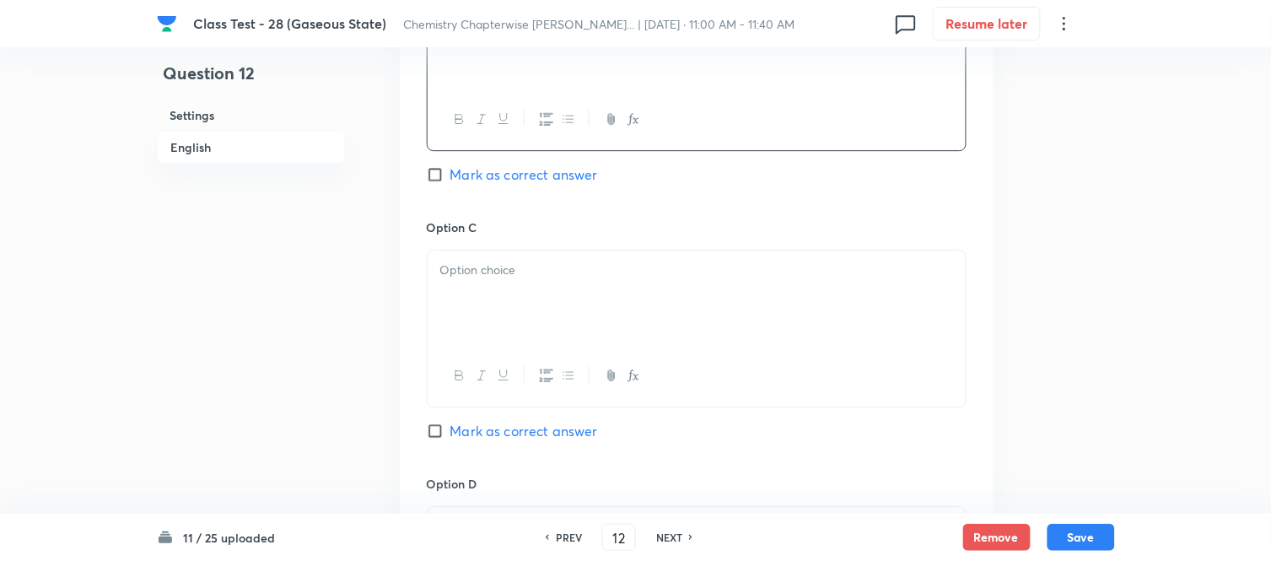
scroll to position [1218, 0]
click at [626, 291] on div at bounding box center [697, 295] width 538 height 94
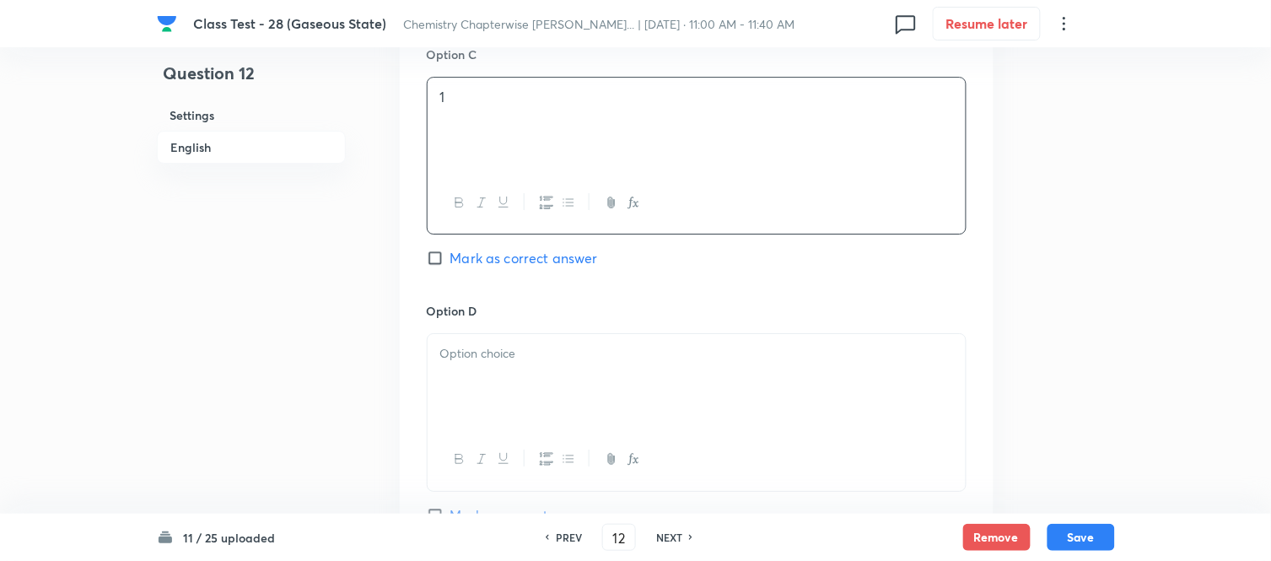
scroll to position [1405, 0]
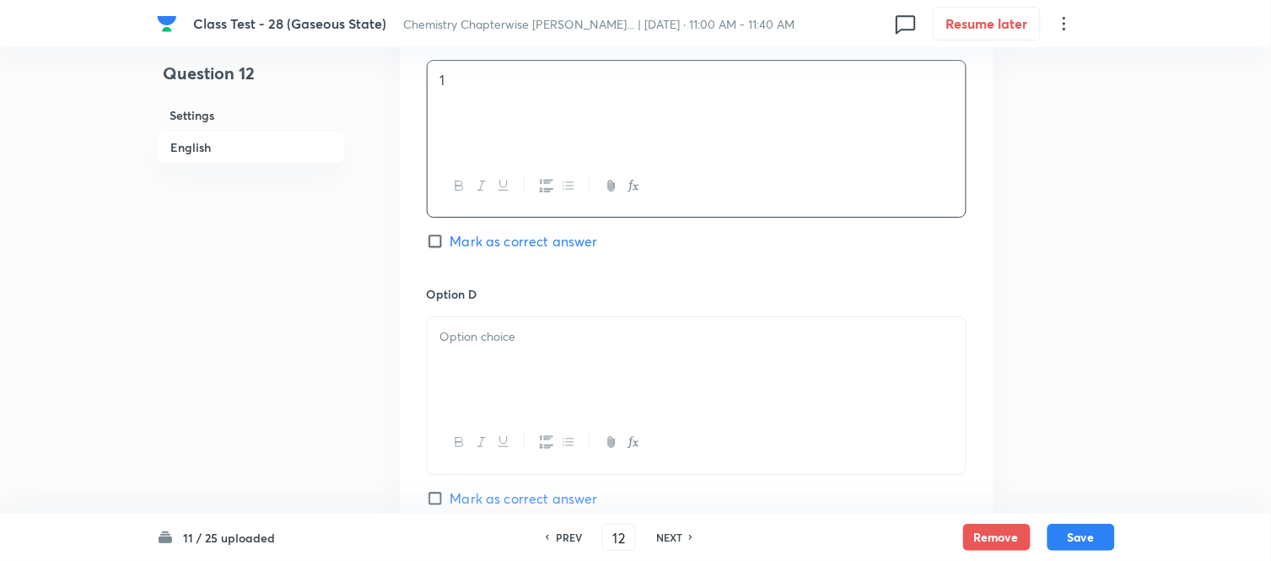
click at [648, 343] on p at bounding box center [696, 336] width 513 height 19
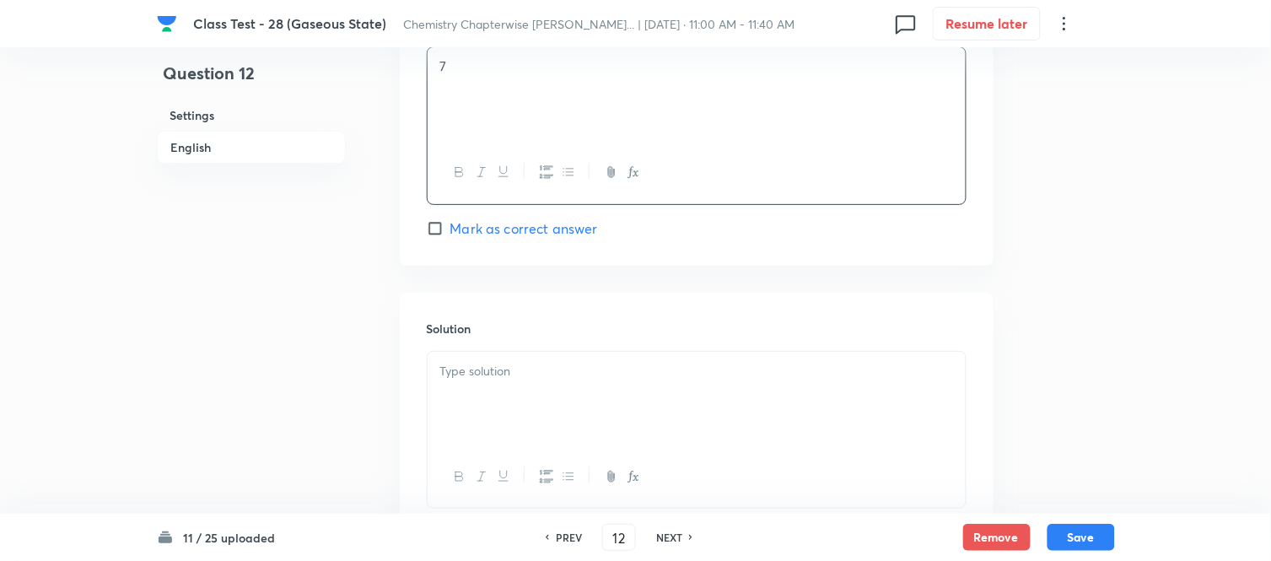
scroll to position [1687, 0]
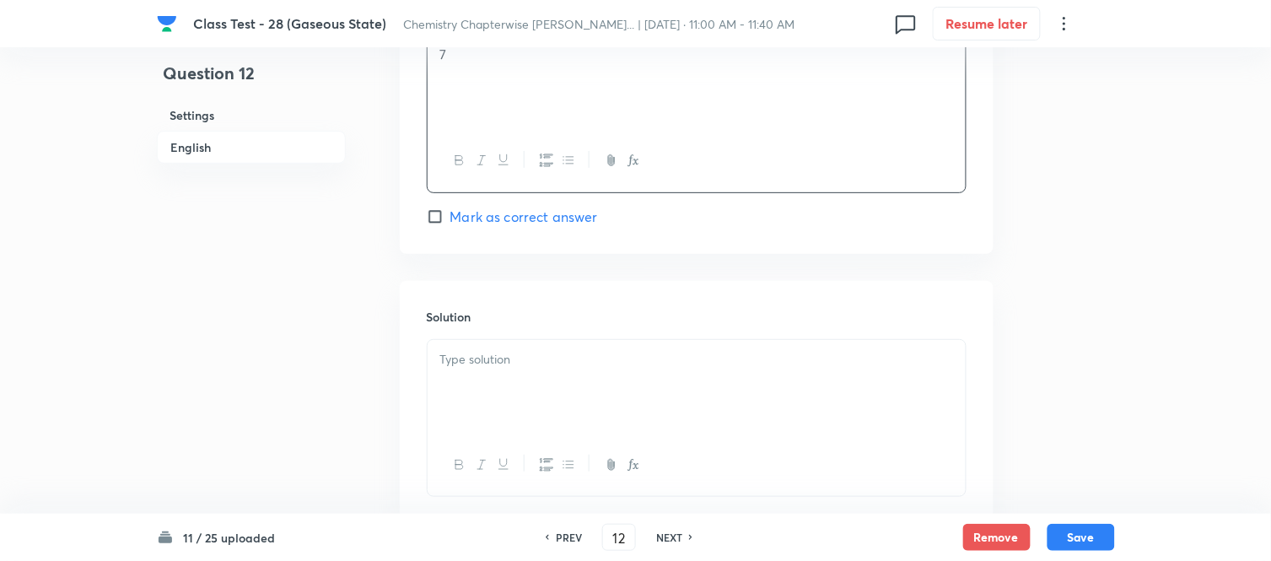
click at [662, 378] on div at bounding box center [697, 387] width 538 height 94
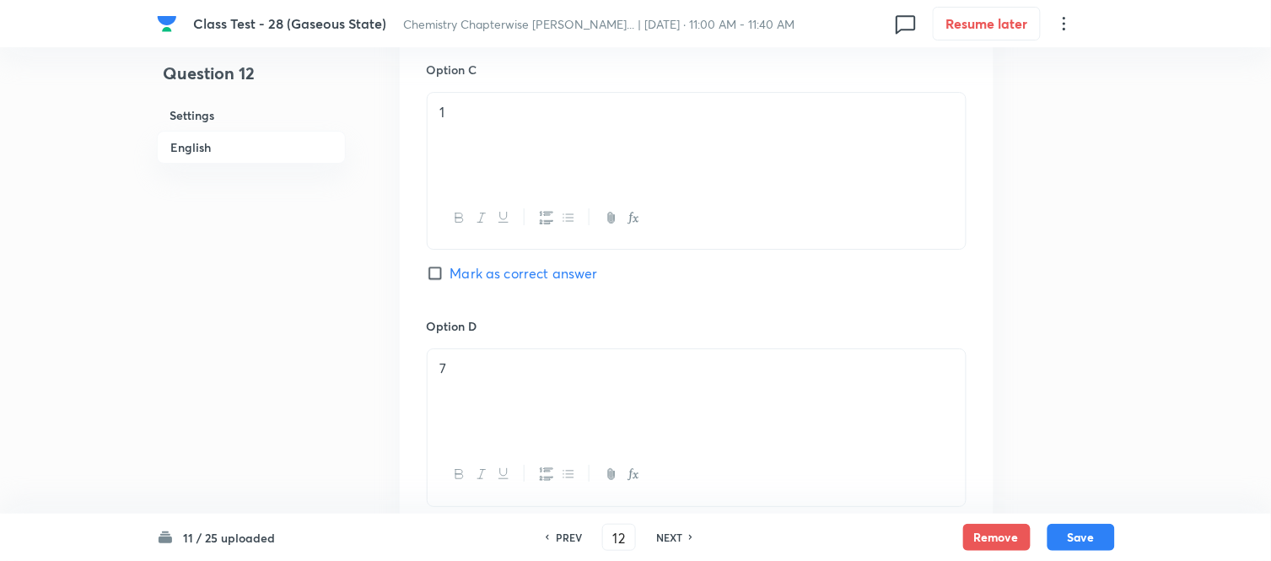
scroll to position [1311, 0]
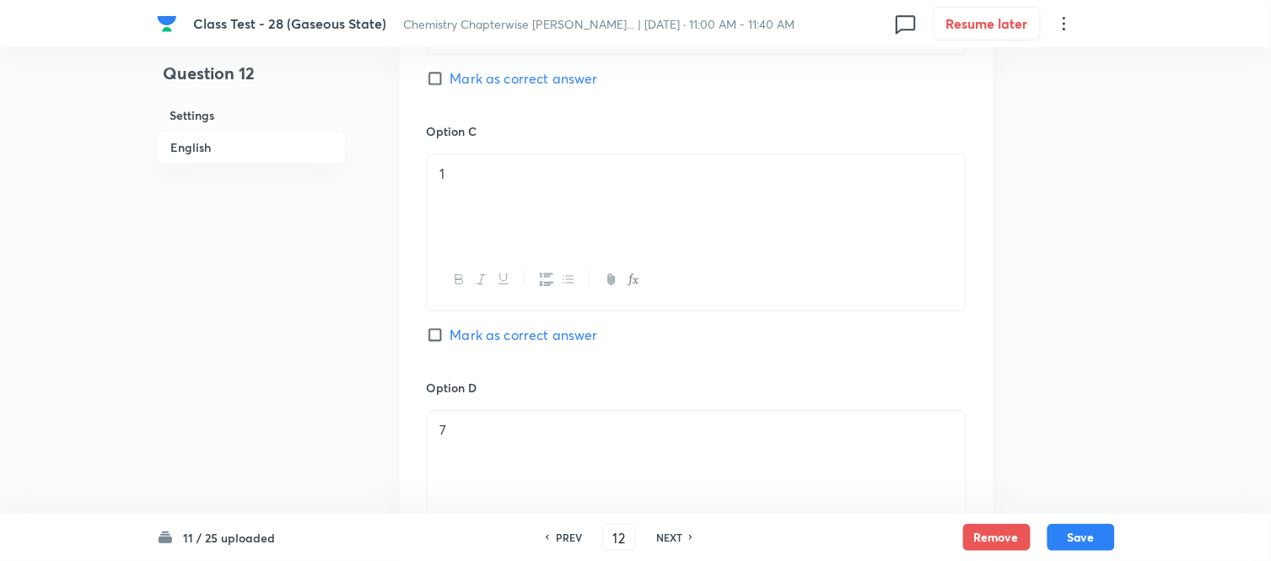
click at [460, 341] on span "Mark as correct answer" at bounding box center [524, 335] width 148 height 20
click at [450, 341] on input "Mark as correct answer" at bounding box center [439, 334] width 24 height 17
checkbox input "true"
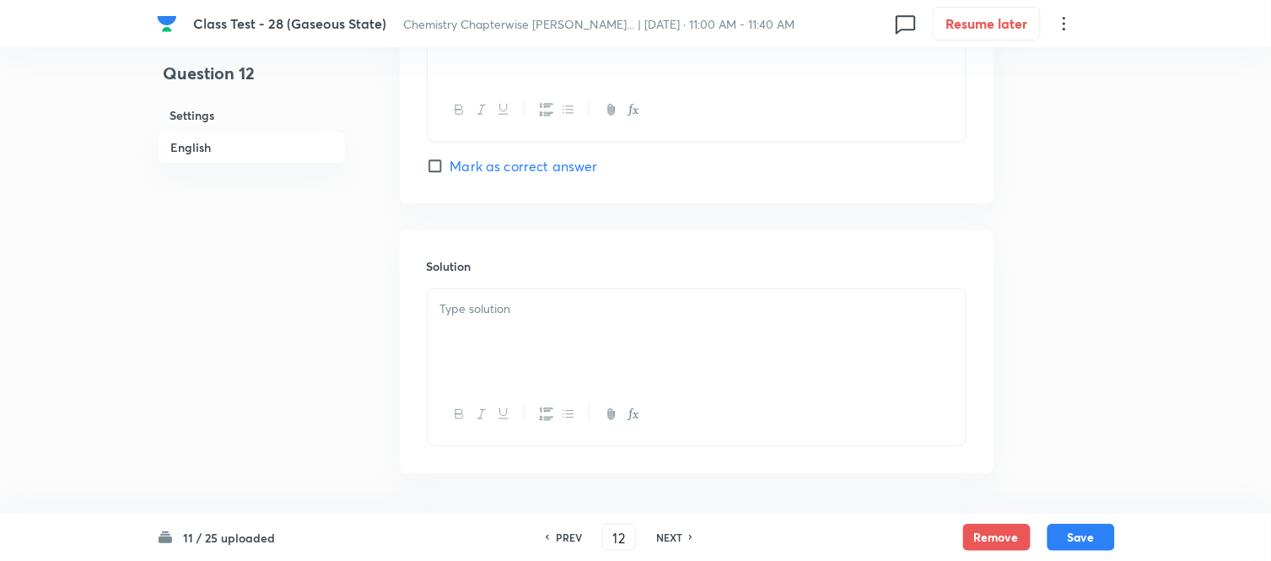
scroll to position [1801, 0]
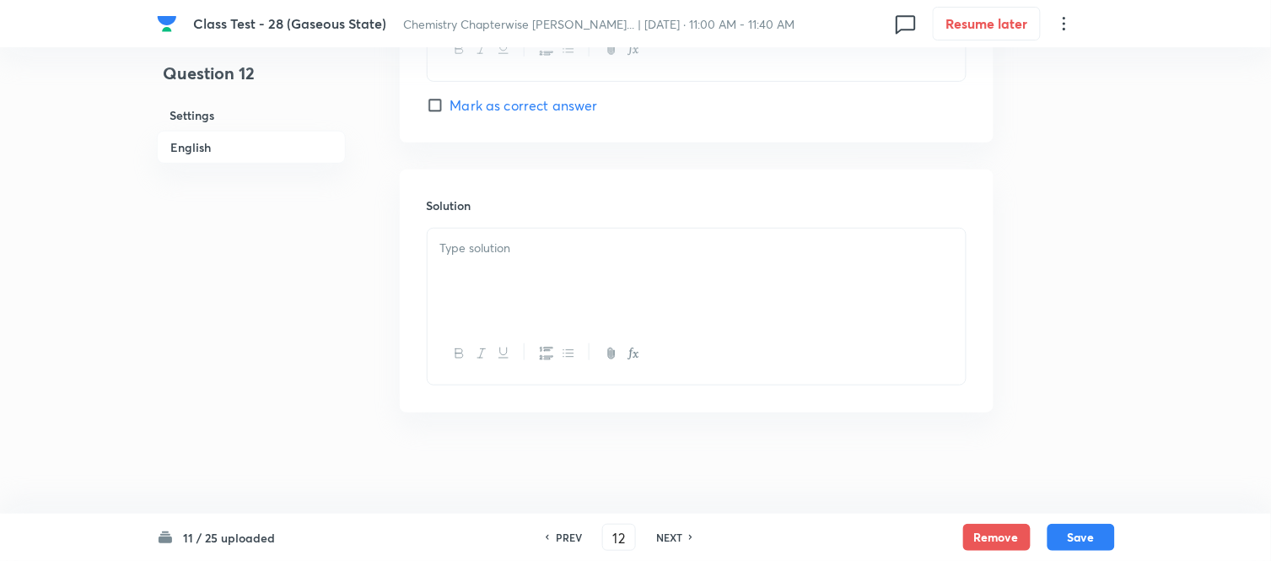
click at [617, 248] on p at bounding box center [696, 248] width 513 height 19
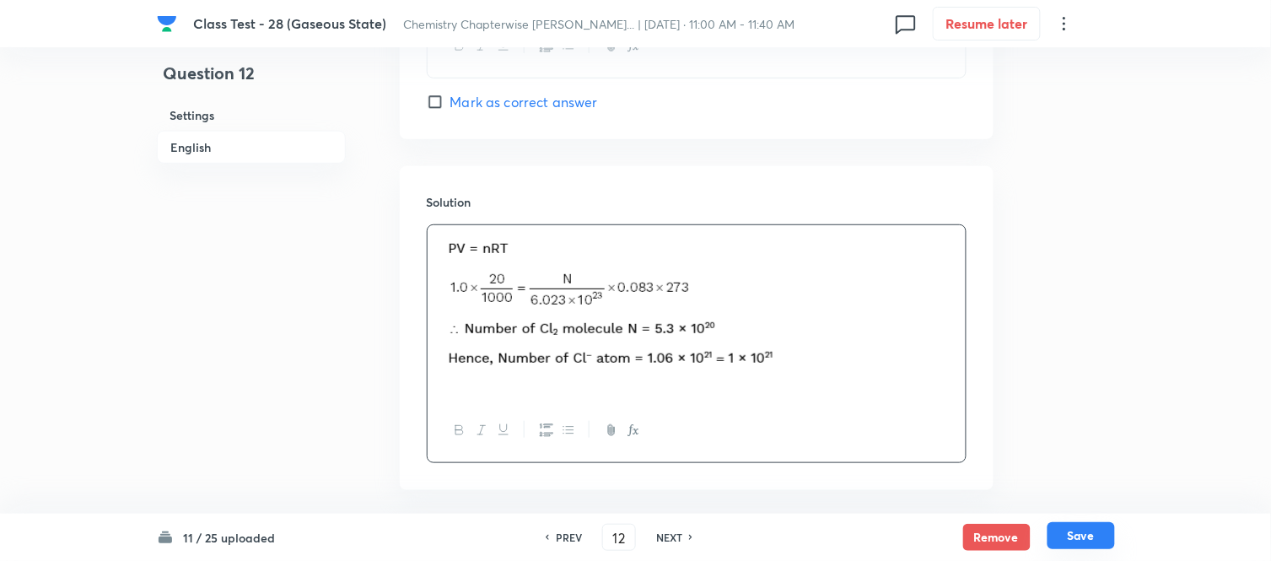
click at [1084, 535] on button "Save" at bounding box center [1080, 535] width 67 height 27
type input "13"
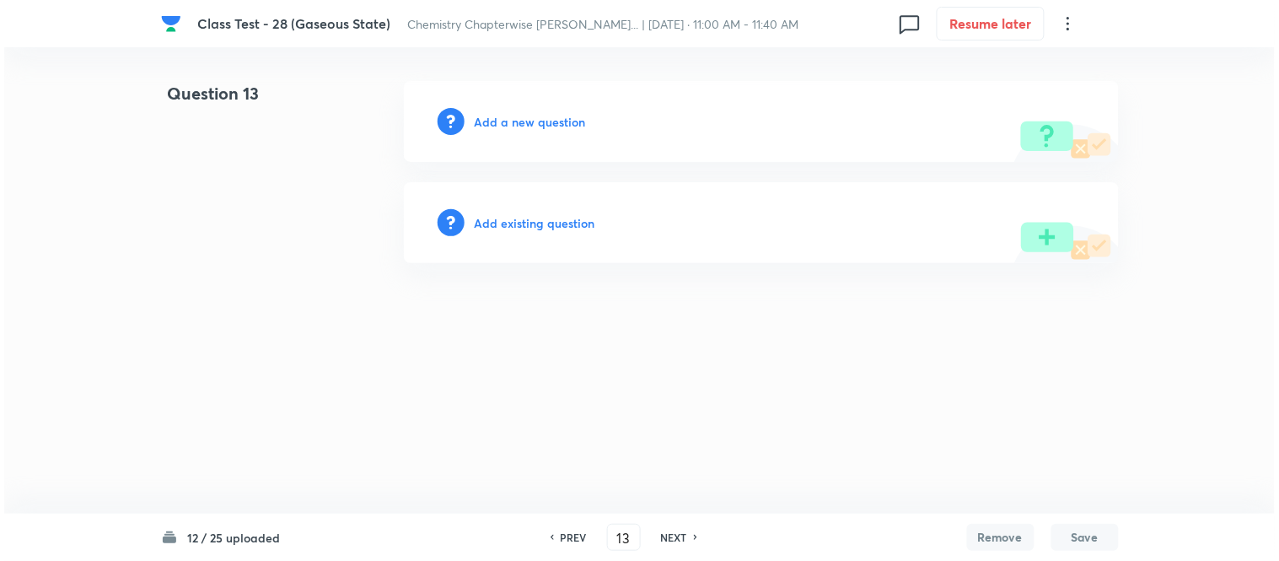
scroll to position [0, 0]
click at [510, 125] on h6 "Add a new question" at bounding box center [530, 122] width 111 height 18
click at [509, 124] on h6 "Choose a question type" at bounding box center [540, 122] width 130 height 18
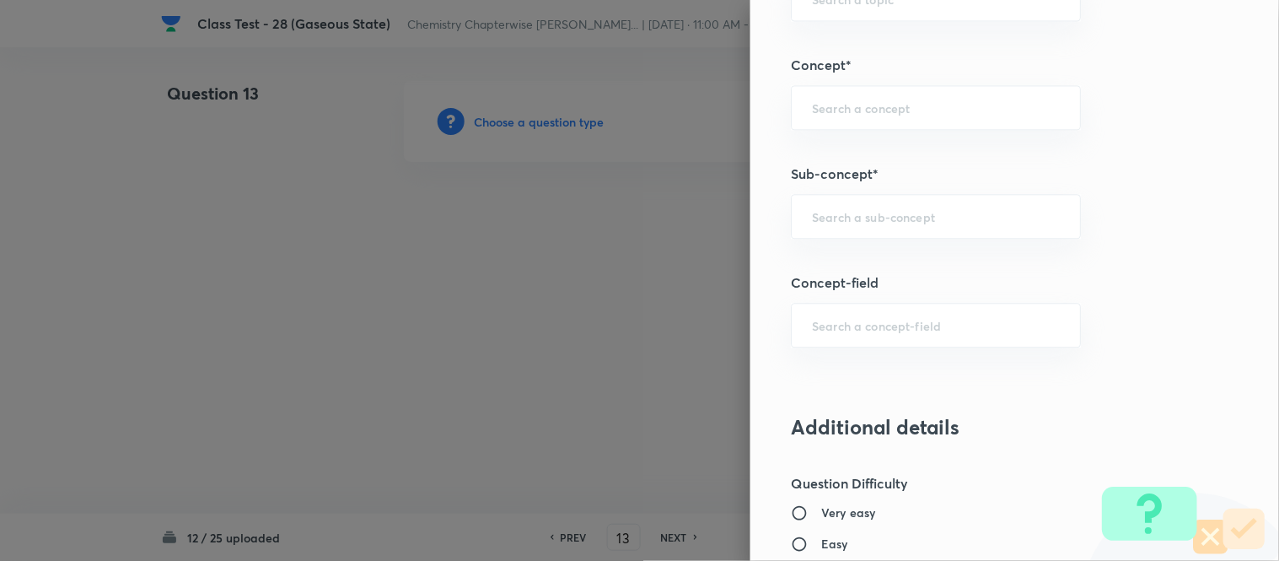
scroll to position [913, 0]
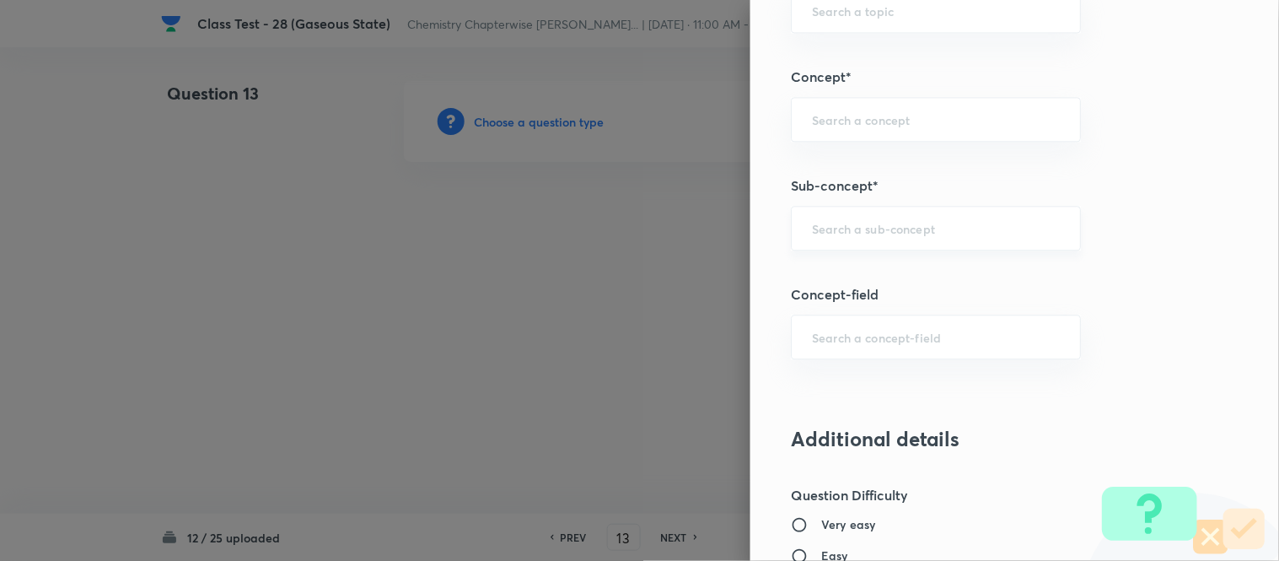
click at [840, 233] on input "text" at bounding box center [936, 228] width 248 height 16
click at [887, 276] on li "Characteristics Of Gases" at bounding box center [922, 276] width 288 height 30
type input "Characteristics Of Gases"
type input "Chemistry"
type input "Physical Chemistry"
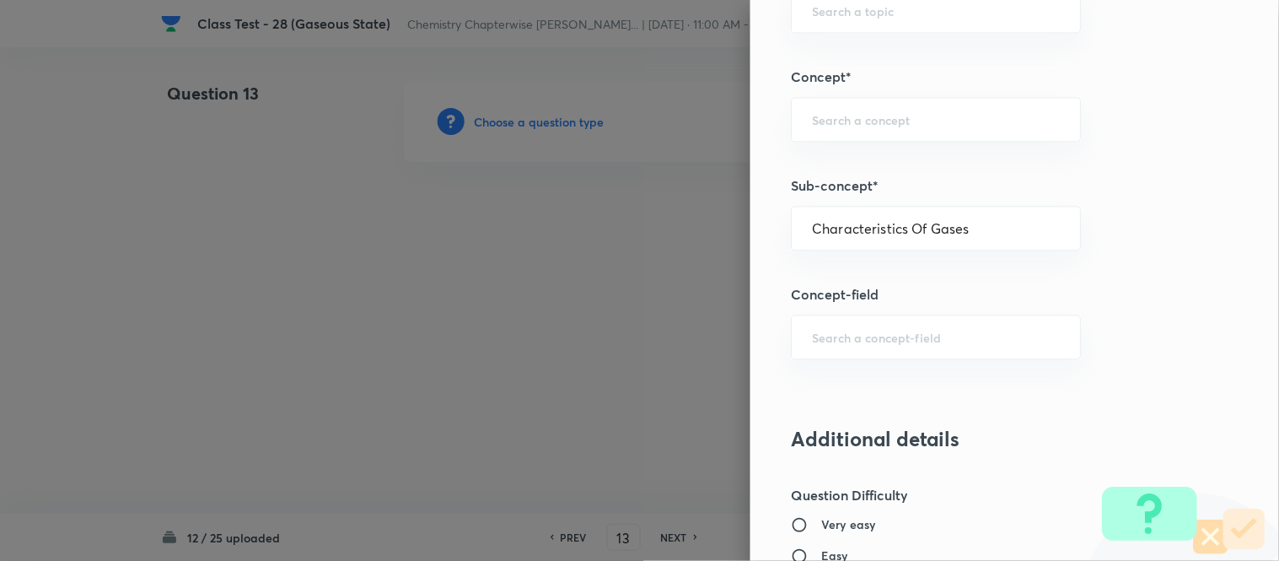
type input "Gaseous States"
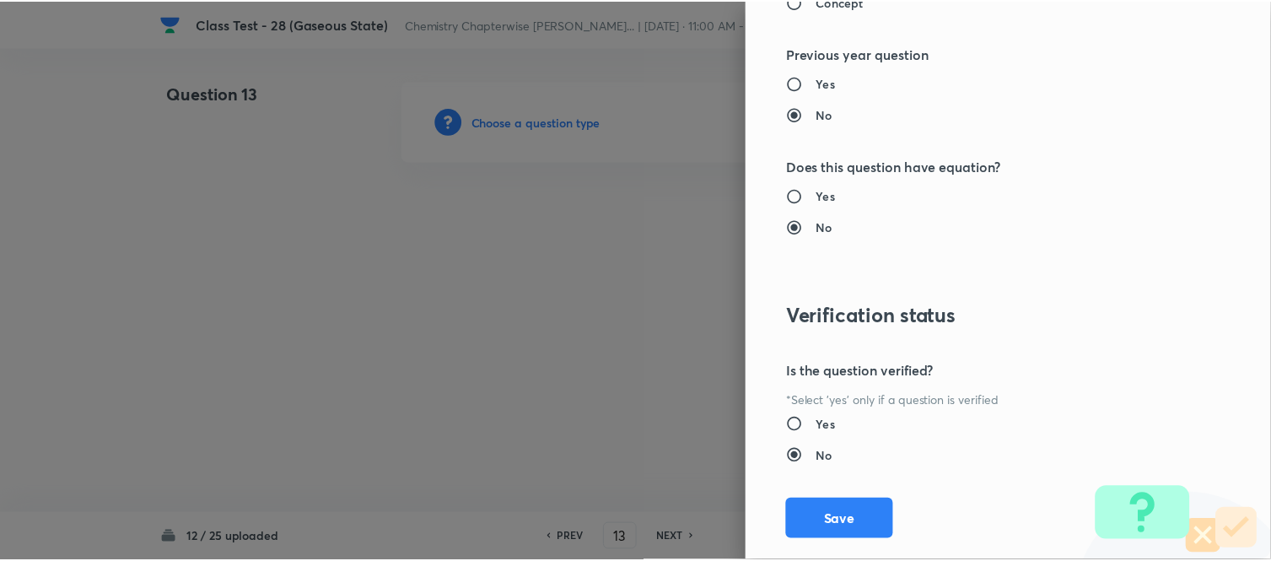
scroll to position [1738, 0]
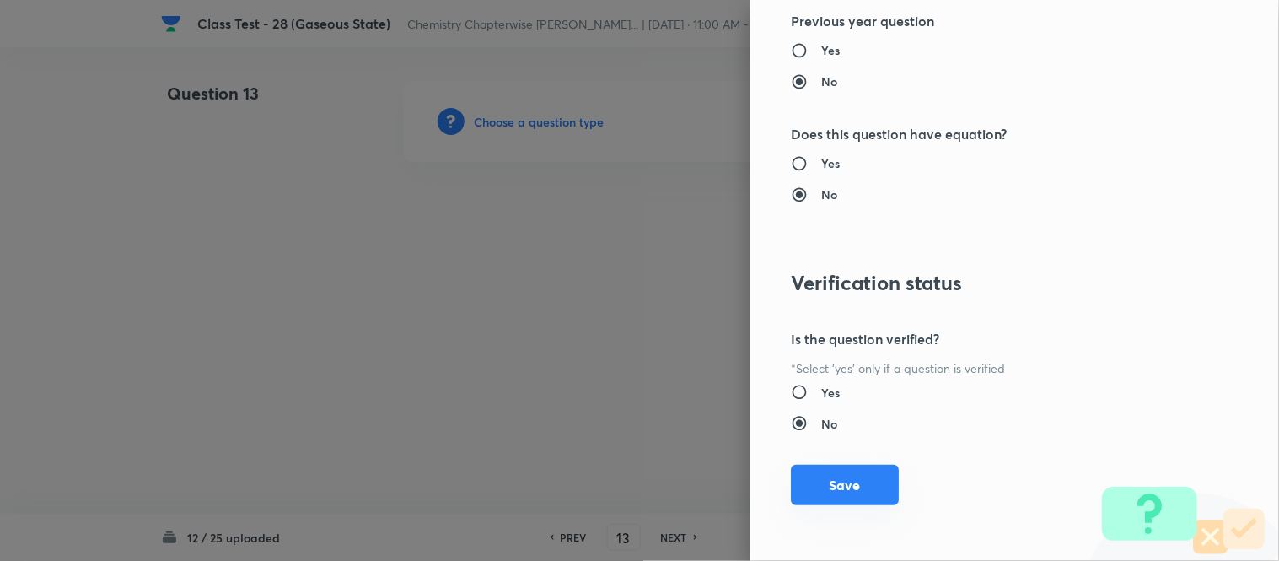
click at [839, 498] on button "Save" at bounding box center [845, 485] width 108 height 40
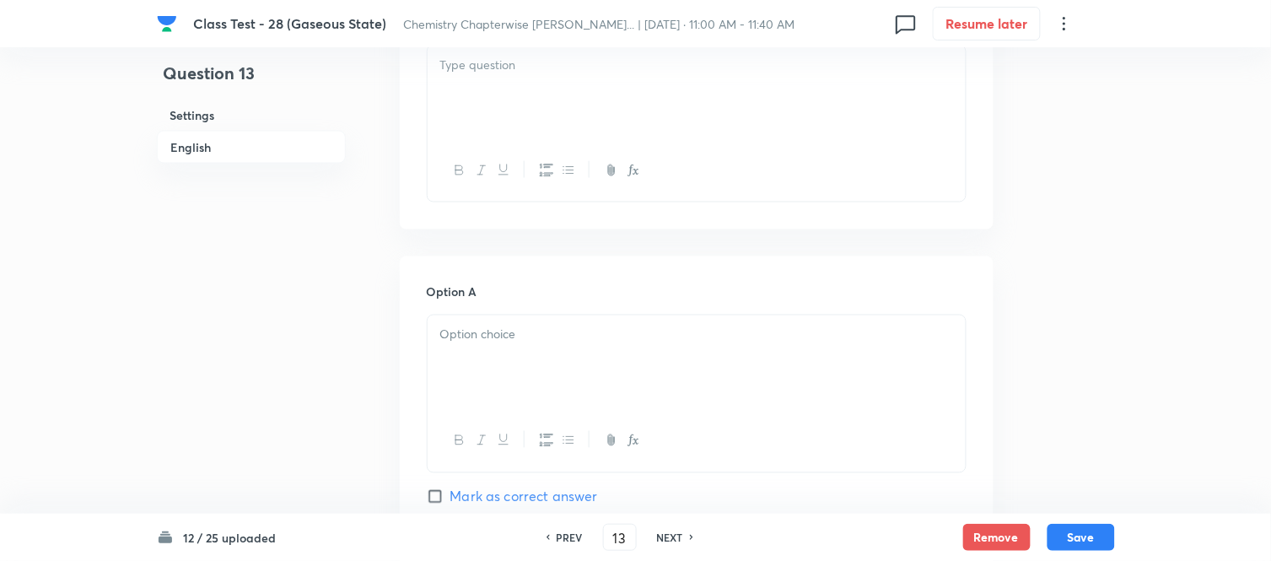
scroll to position [468, 0]
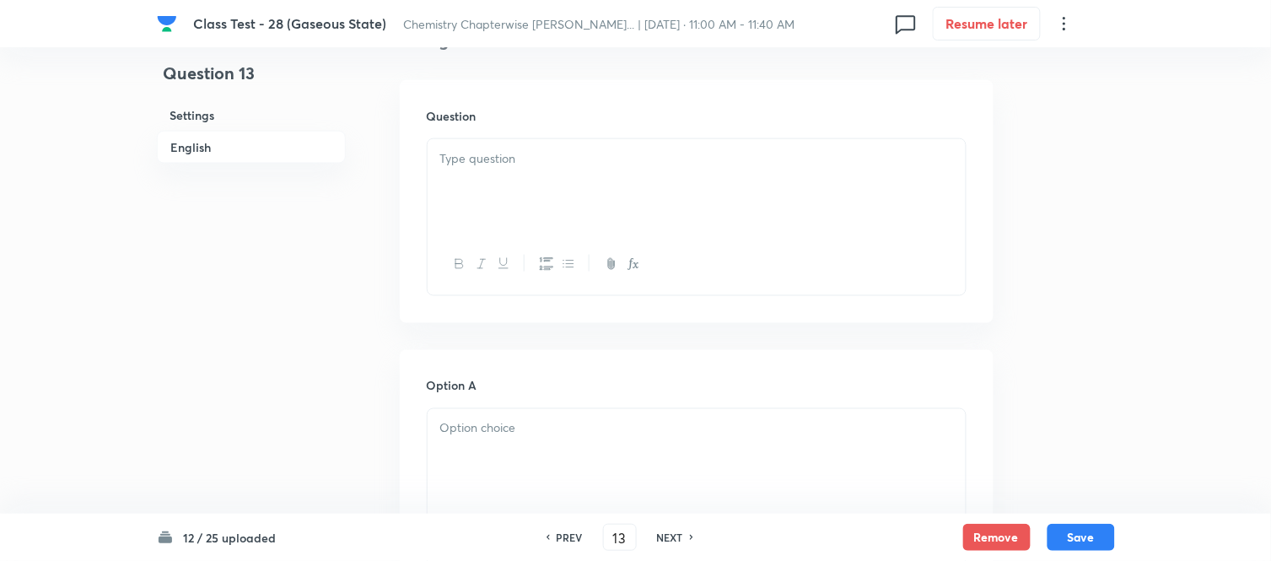
click at [654, 180] on div at bounding box center [697, 186] width 538 height 94
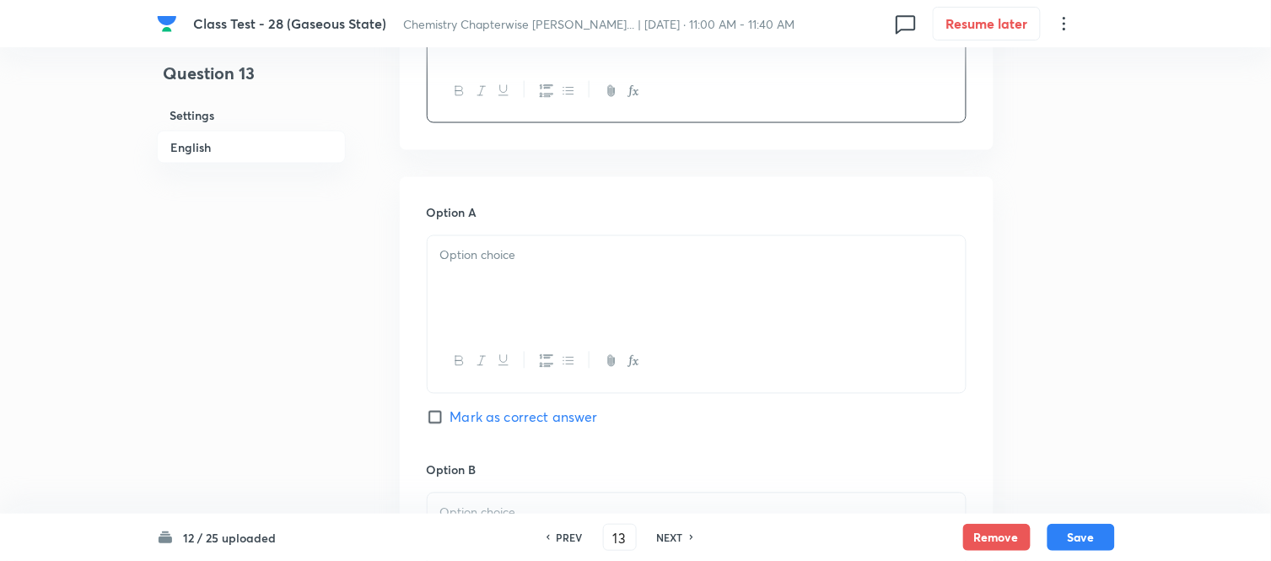
scroll to position [655, 0]
click at [658, 275] on div at bounding box center [697, 281] width 538 height 94
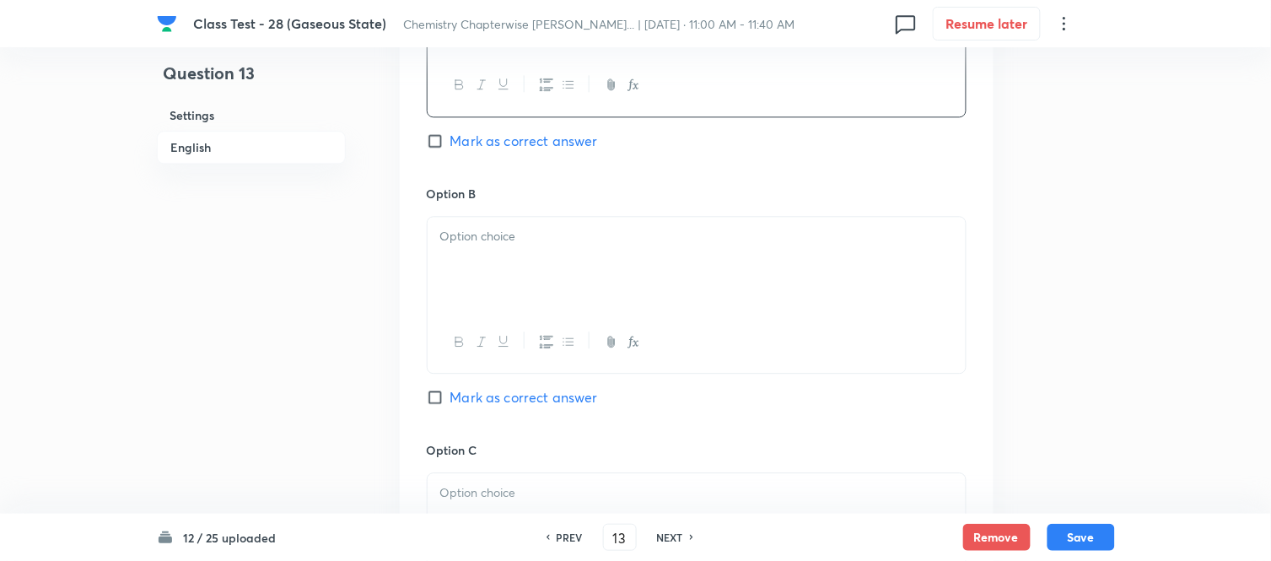
scroll to position [1030, 0]
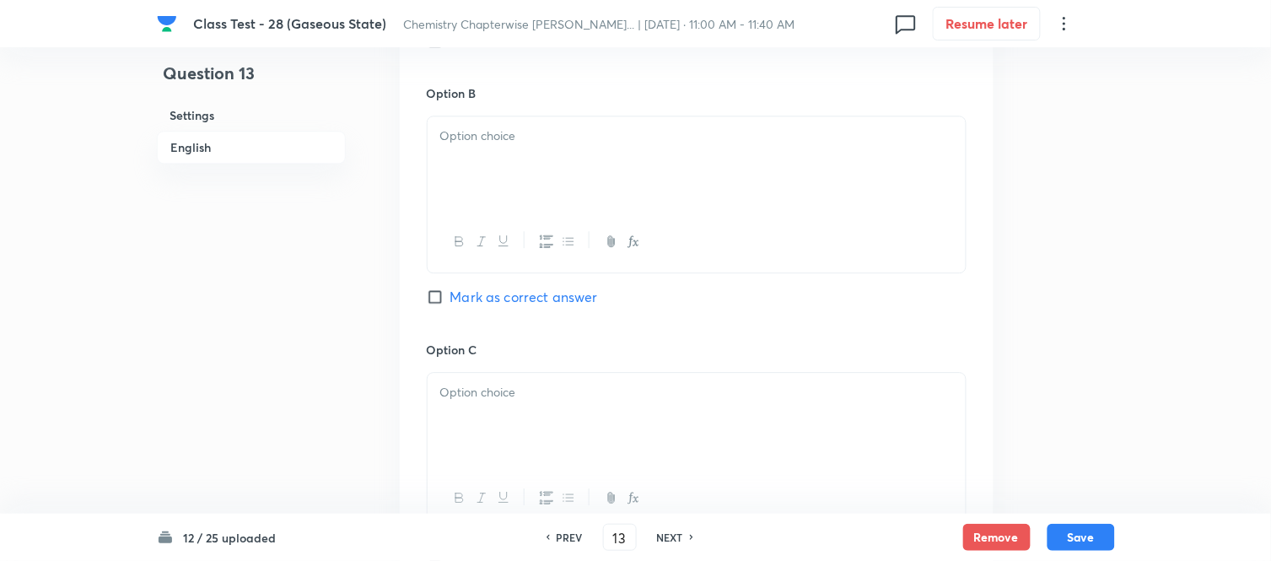
click at [644, 175] on div at bounding box center [697, 163] width 538 height 94
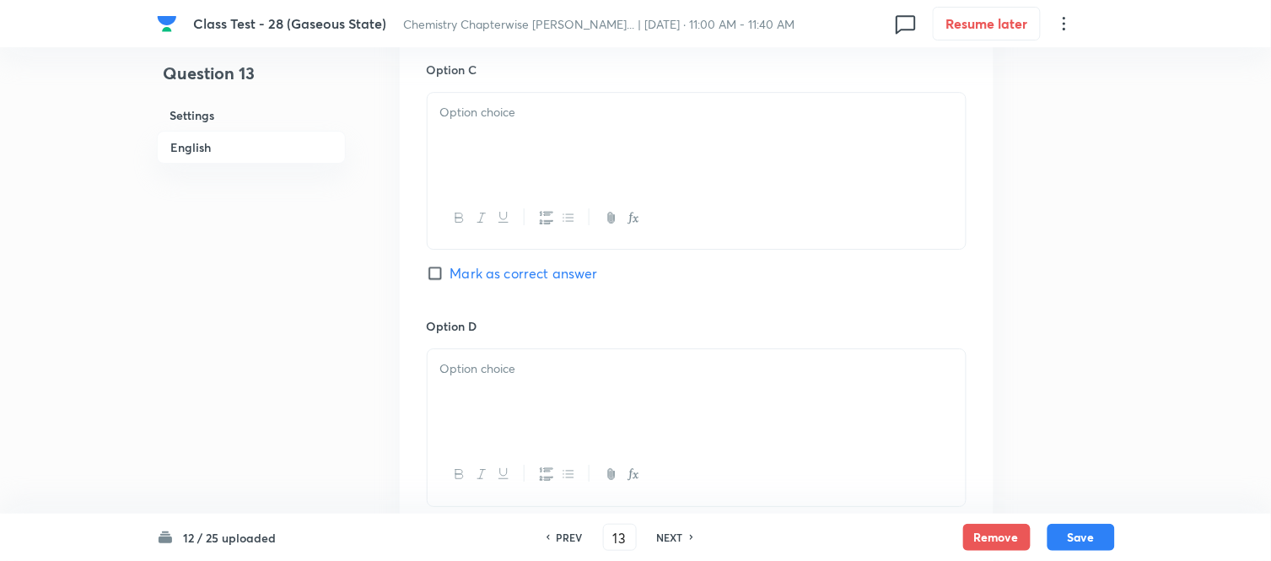
scroll to position [1311, 0]
click at [629, 141] on div at bounding box center [697, 139] width 538 height 94
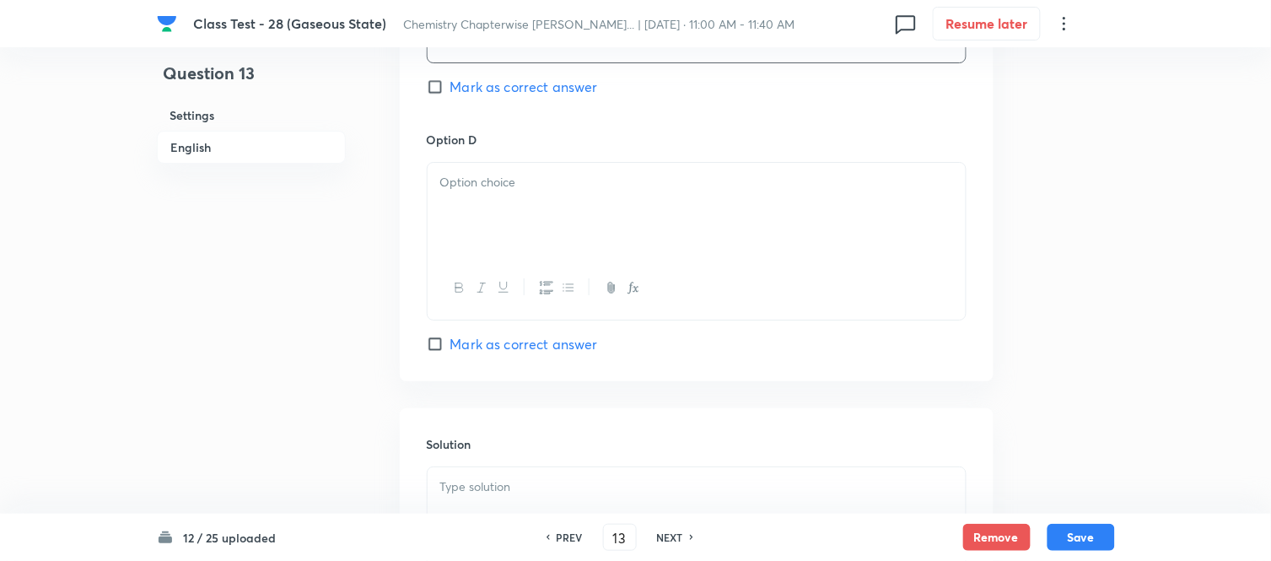
scroll to position [1498, 0]
click at [621, 186] on p at bounding box center [696, 180] width 513 height 19
click at [445, 348] on input "Mark as correct answer" at bounding box center [439, 342] width 24 height 17
checkbox input "true"
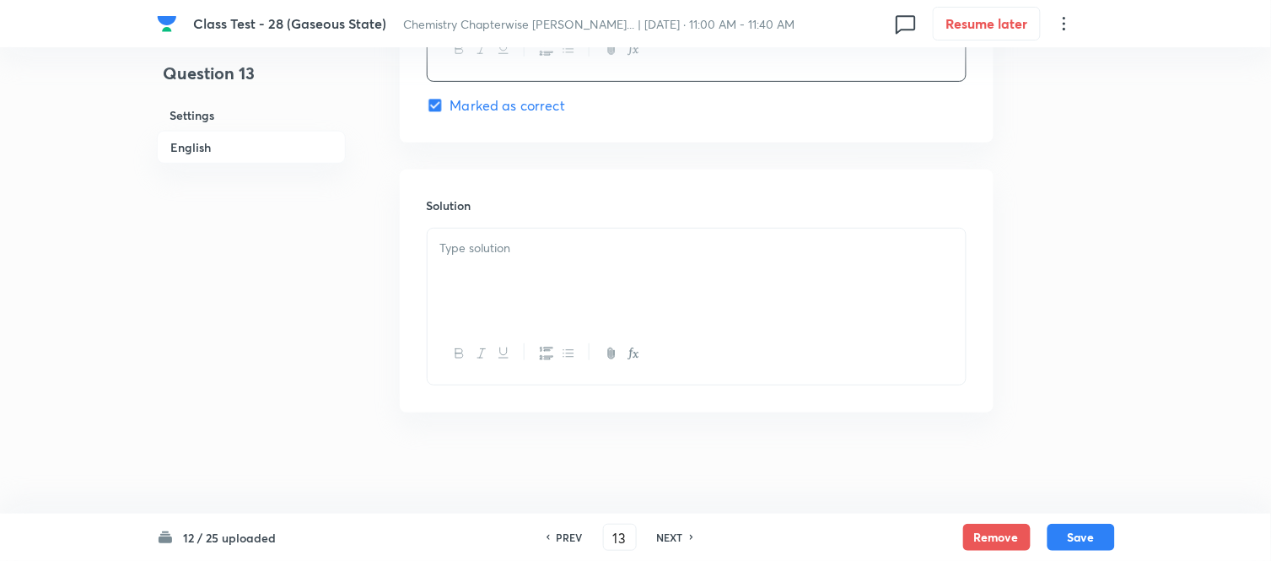
scroll to position [1739, 0]
click at [621, 253] on p at bounding box center [696, 248] width 513 height 19
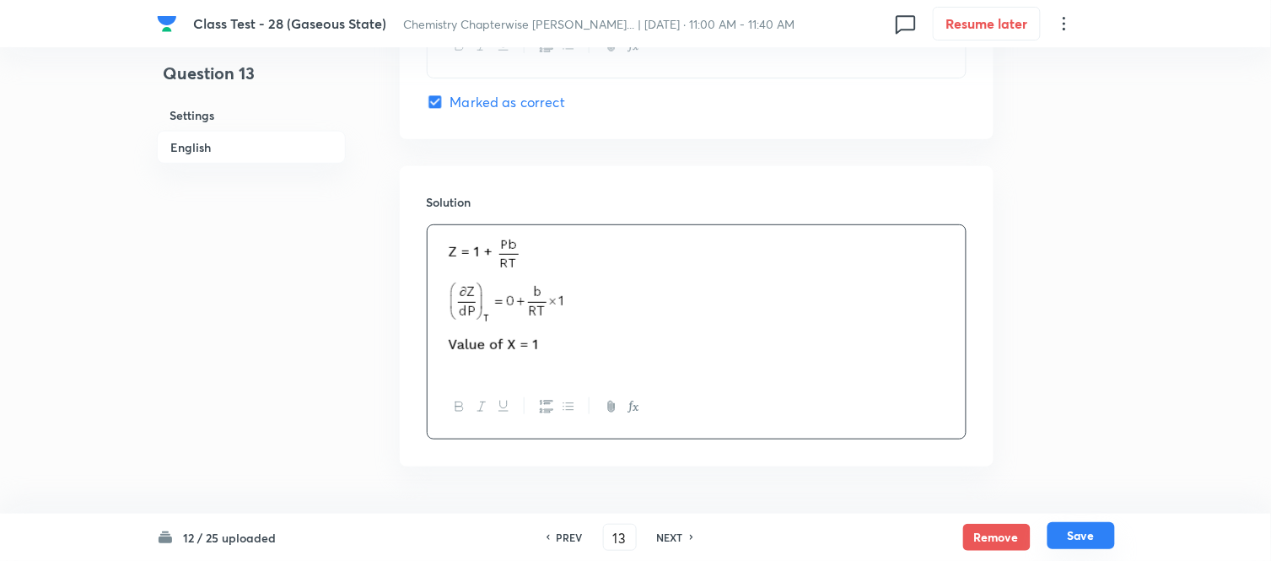
click at [1076, 535] on button "Save" at bounding box center [1080, 535] width 67 height 27
type input "14"
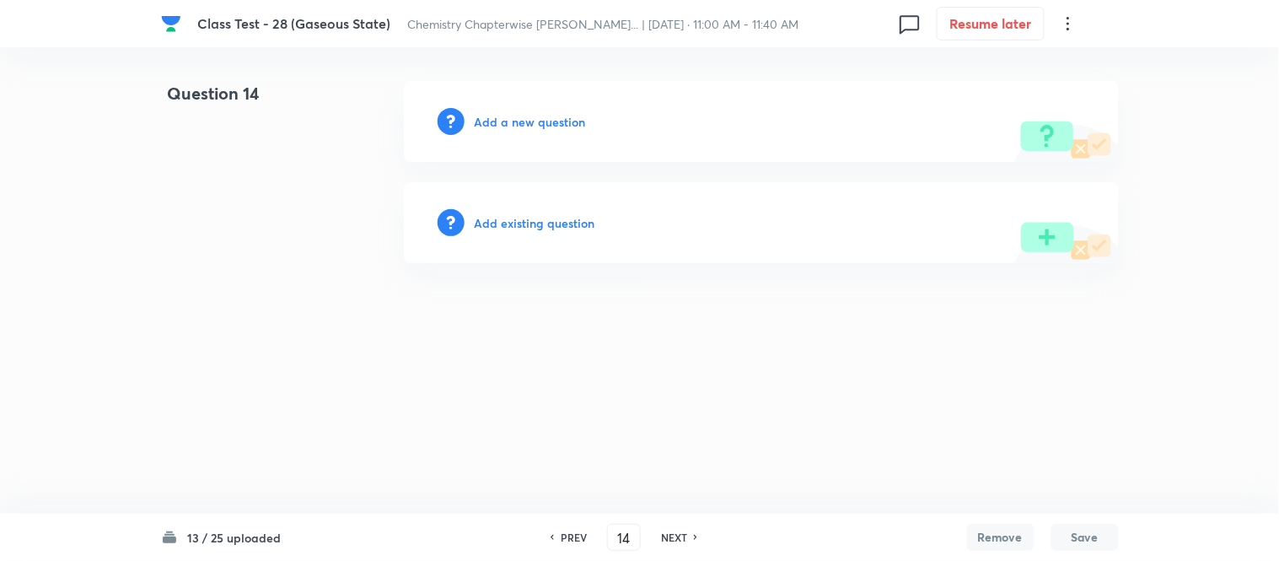
click at [508, 121] on h6 "Add a new question" at bounding box center [530, 122] width 111 height 18
click at [508, 121] on h6 "Choose a question type" at bounding box center [540, 122] width 130 height 18
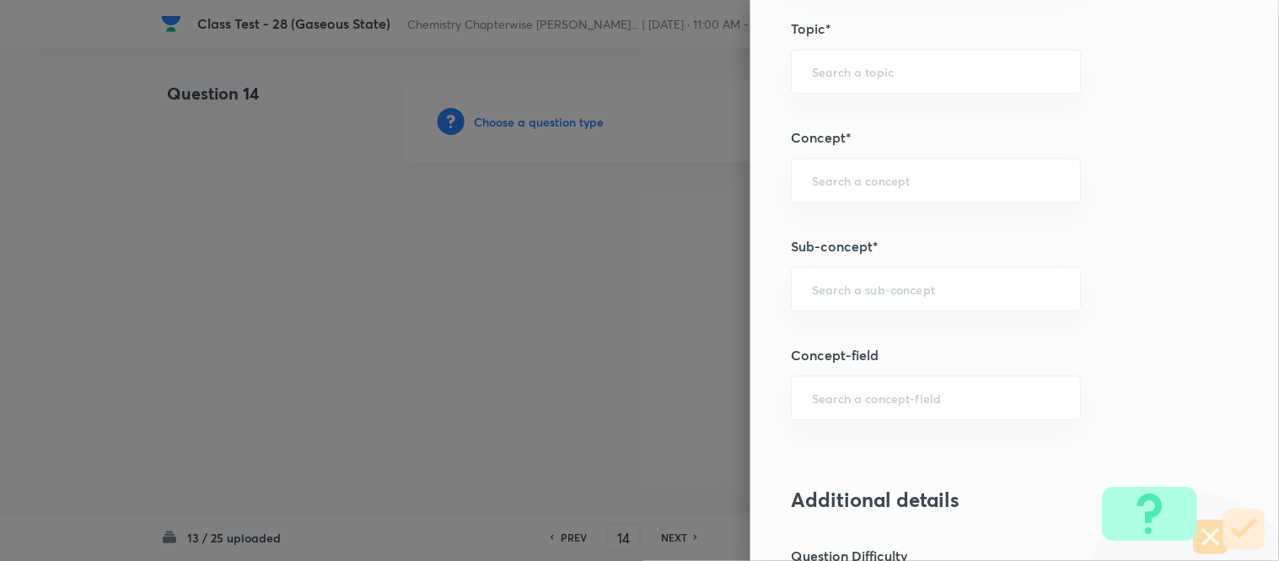
scroll to position [816, 0]
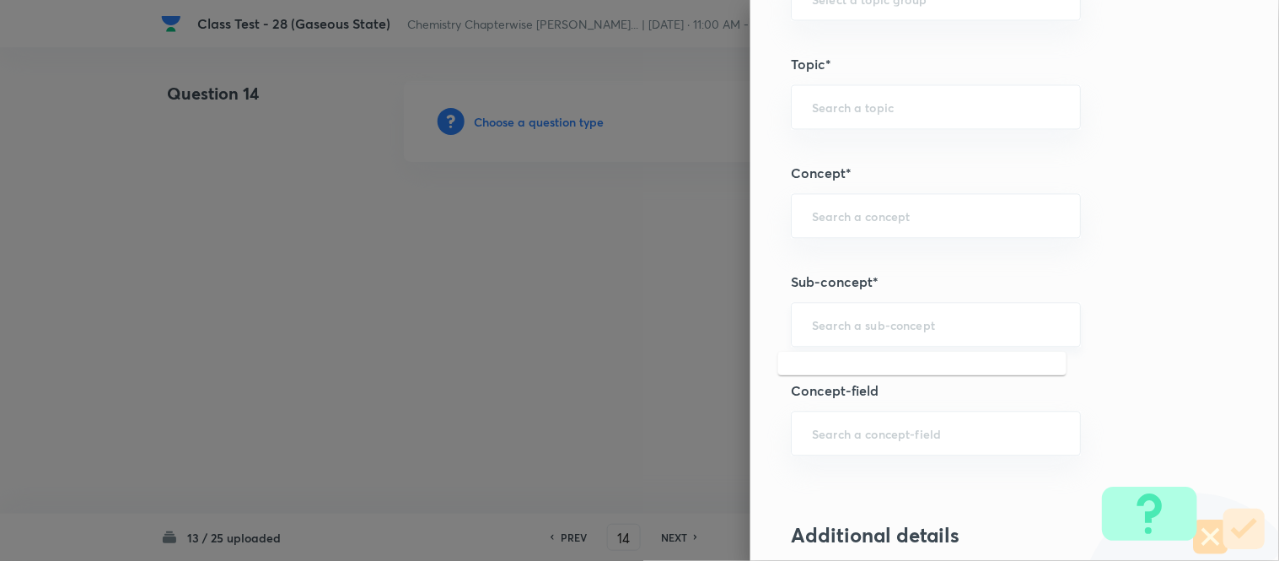
click at [896, 323] on input "text" at bounding box center [936, 325] width 248 height 16
type input "a"
click at [912, 374] on li "Characteristics Of Gases" at bounding box center [922, 373] width 288 height 30
type input "Characteristics Of Gases"
type input "Chemistry"
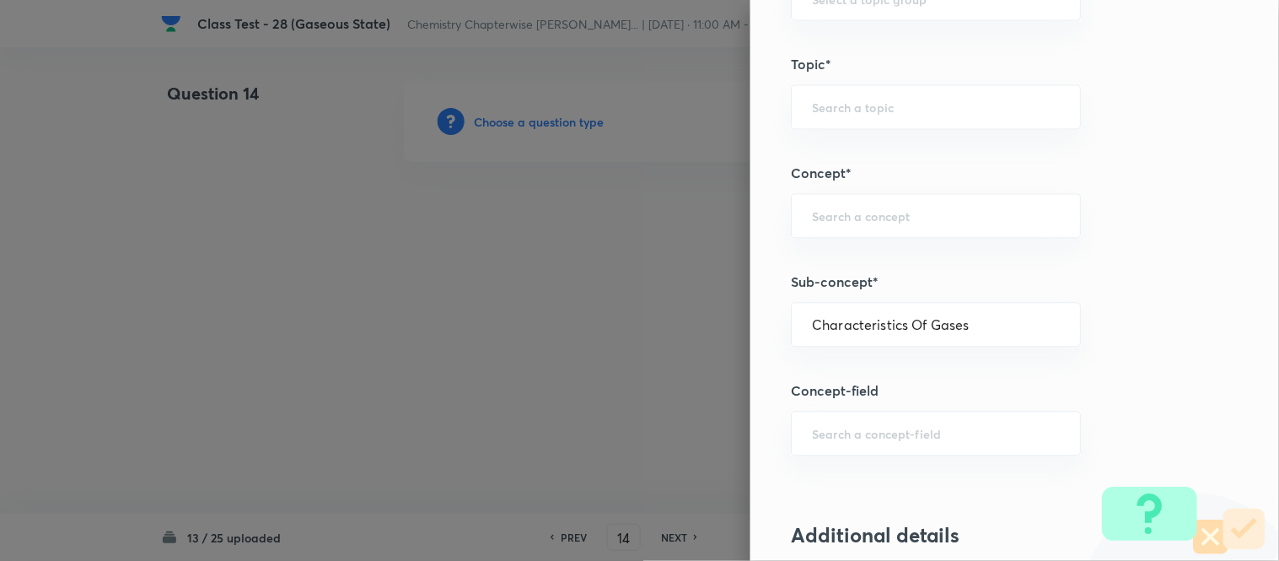
type input "Physical Chemistry"
type input "Gaseous States"
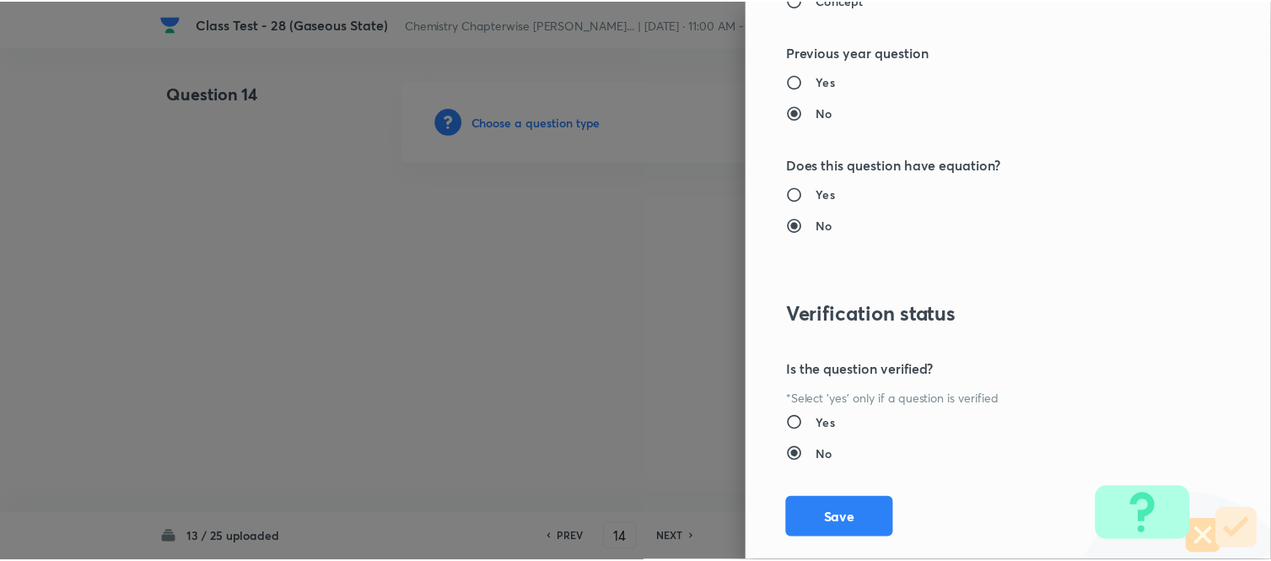
scroll to position [1738, 0]
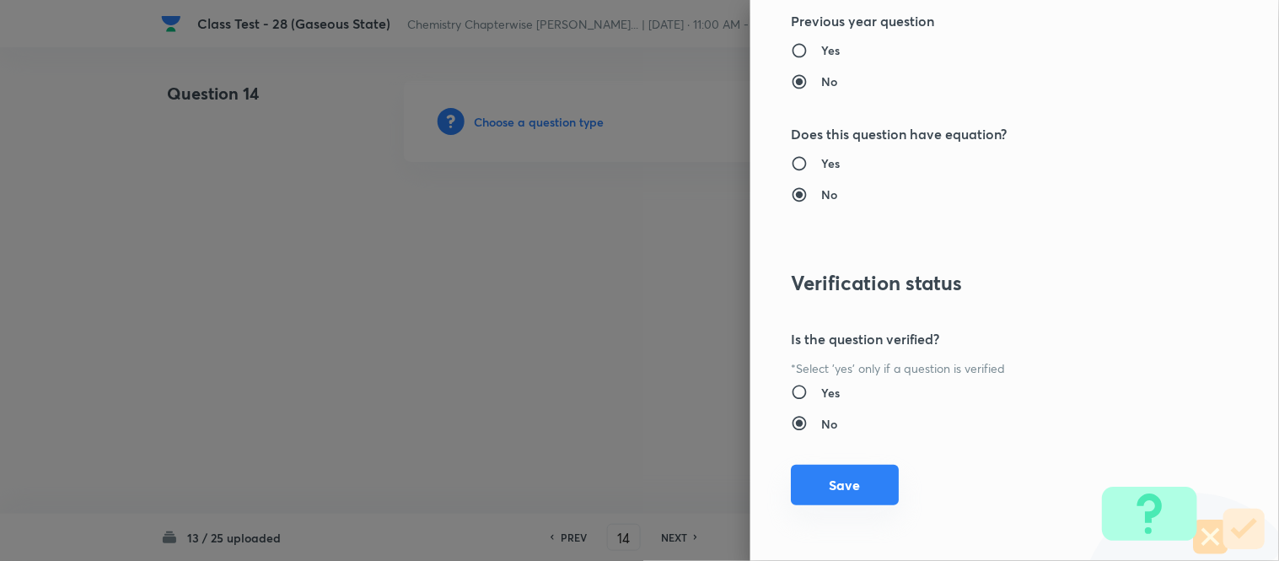
click at [816, 485] on button "Save" at bounding box center [845, 485] width 108 height 40
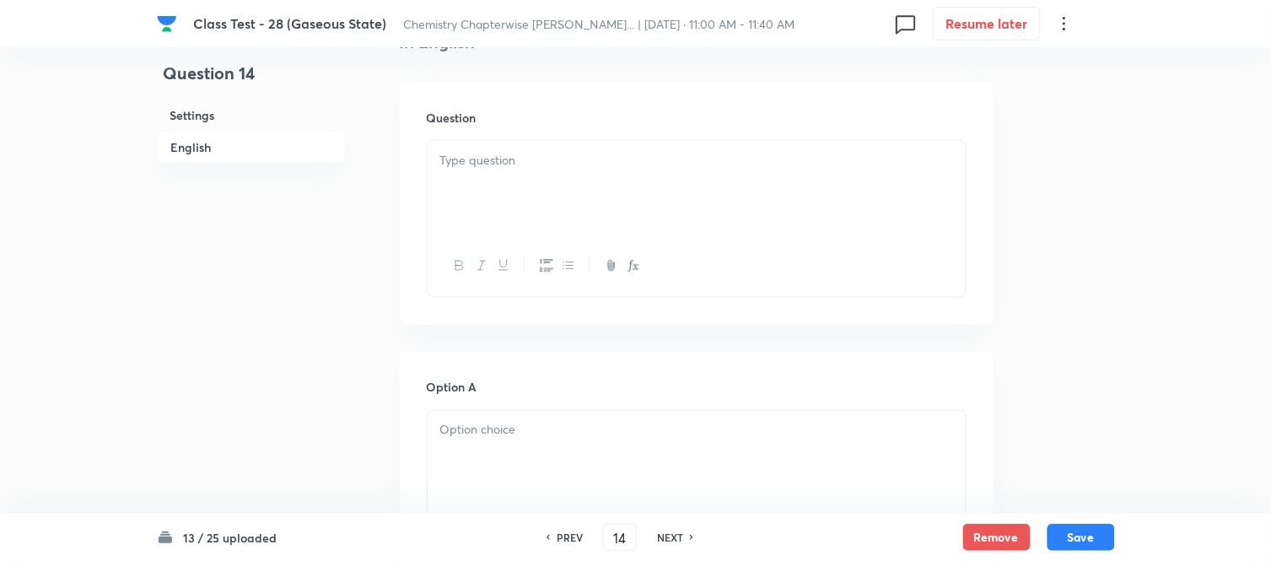
scroll to position [468, 0]
click at [595, 184] on div at bounding box center [697, 186] width 538 height 94
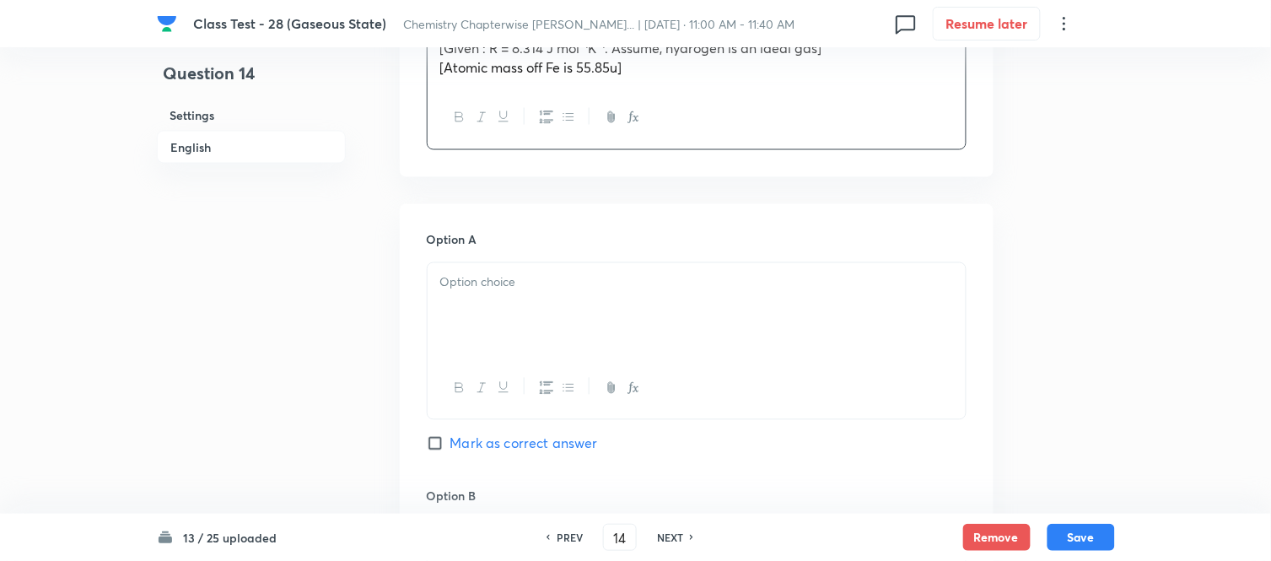
scroll to position [749, 0]
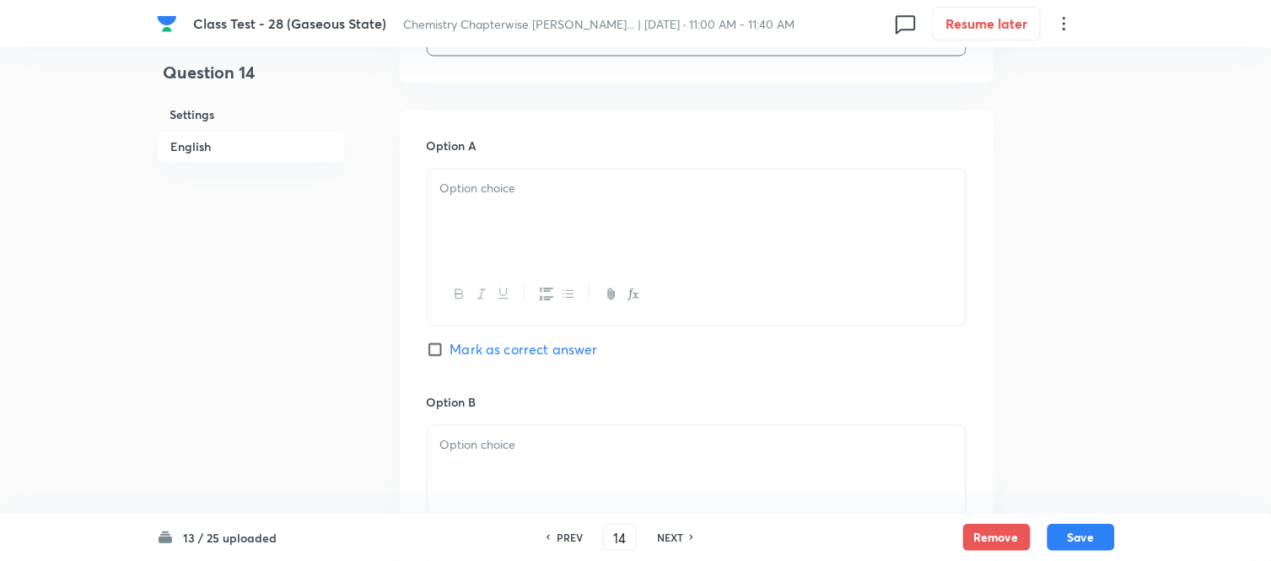
click at [628, 190] on p at bounding box center [696, 189] width 513 height 19
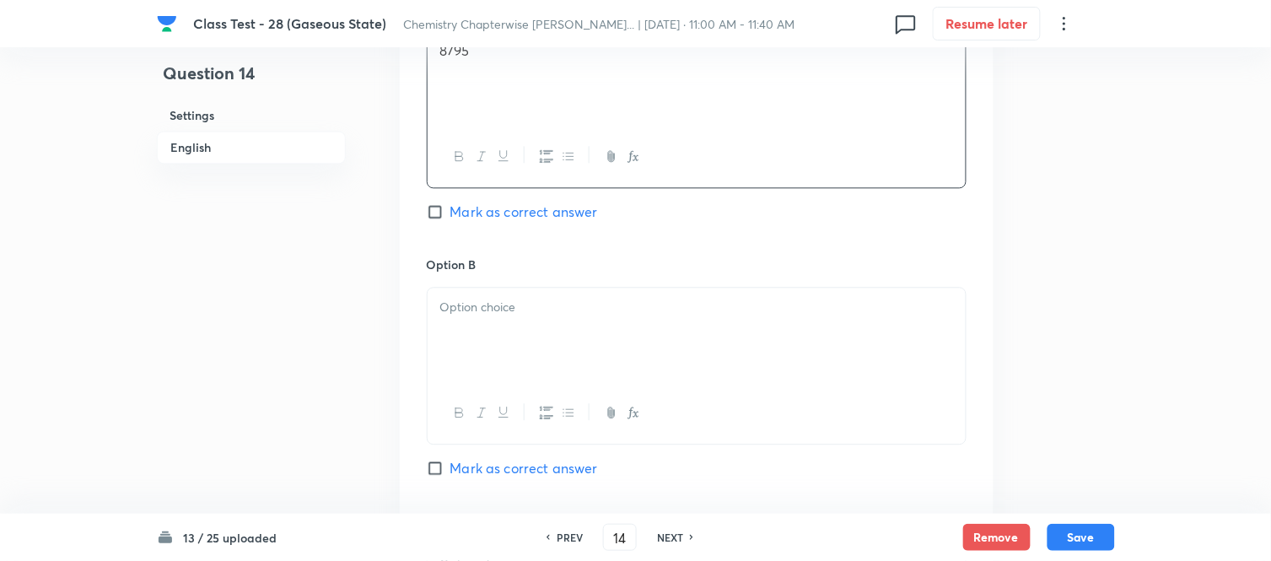
scroll to position [937, 0]
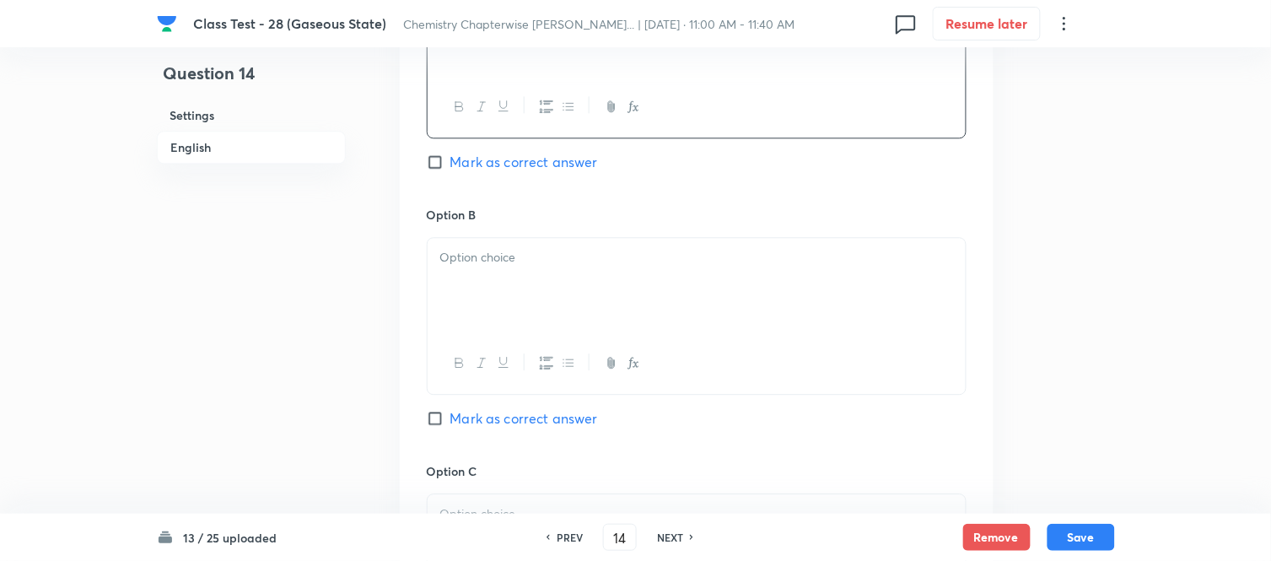
click at [611, 259] on p at bounding box center [696, 257] width 513 height 19
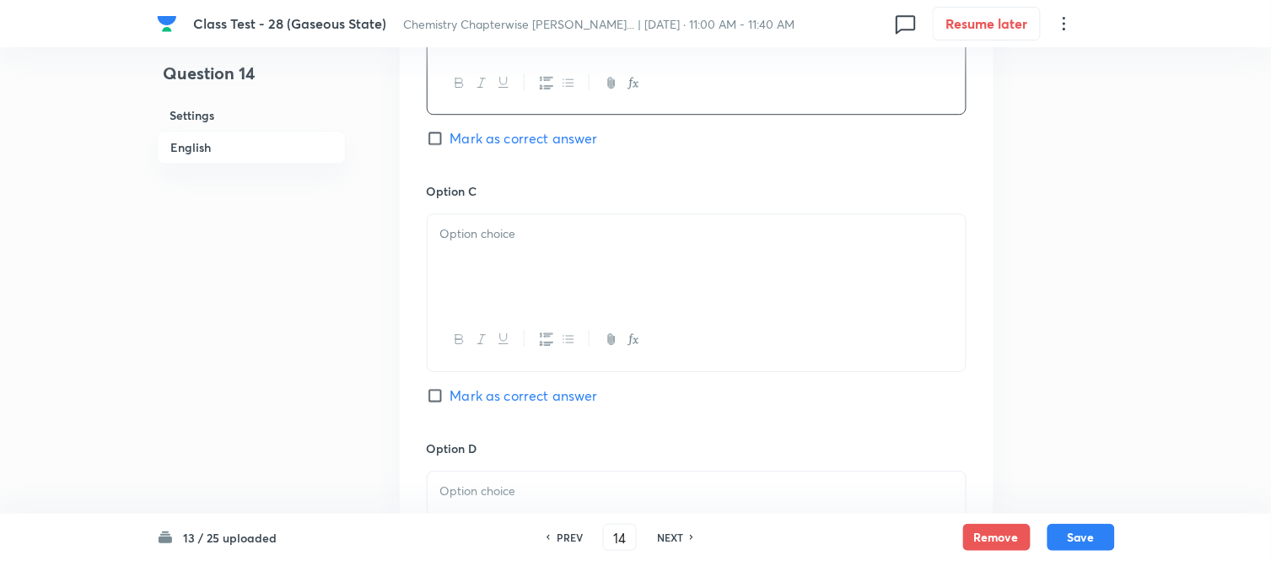
scroll to position [1218, 0]
click at [573, 230] on p at bounding box center [696, 232] width 513 height 19
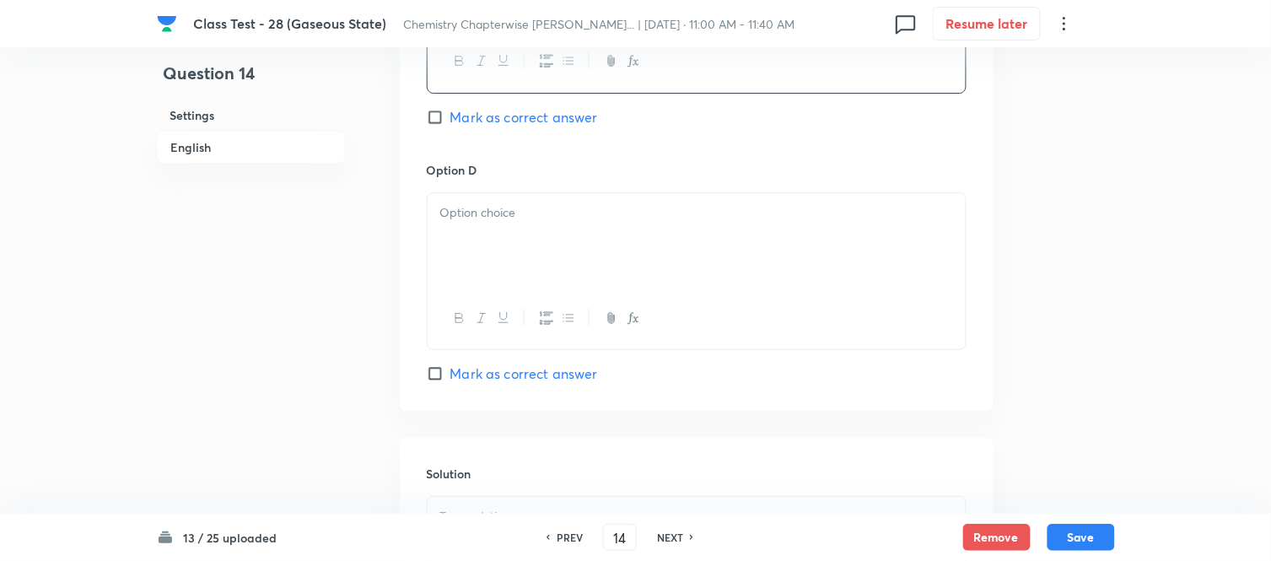
scroll to position [1498, 0]
click at [580, 219] on p at bounding box center [696, 209] width 513 height 19
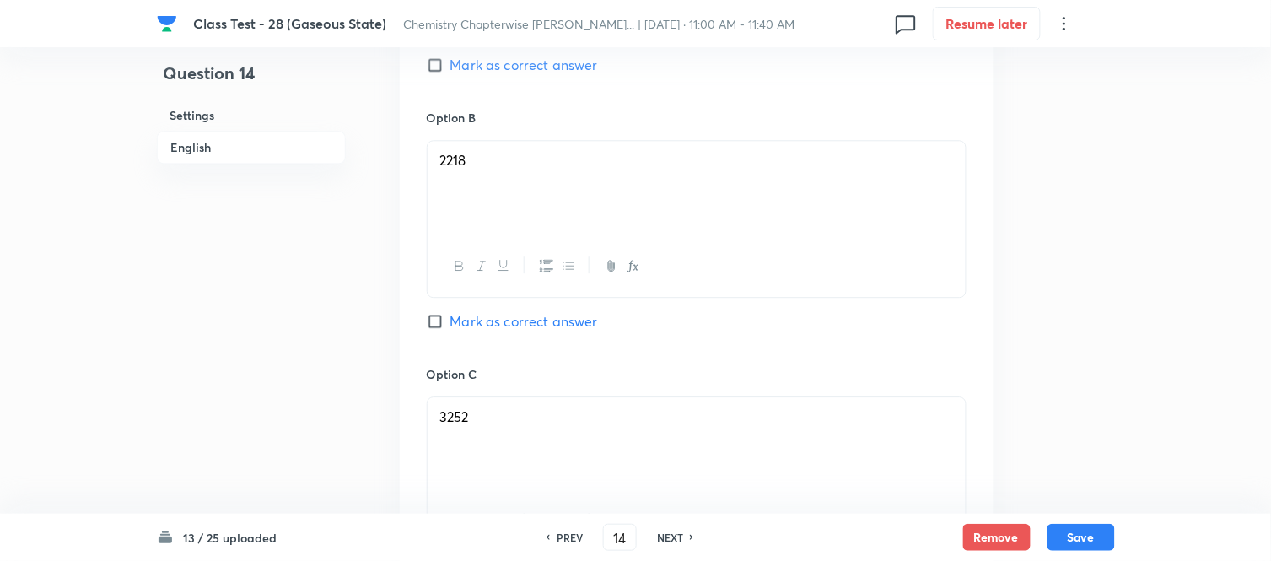
scroll to position [1030, 0]
click at [436, 330] on input "Mark as correct answer" at bounding box center [439, 324] width 24 height 17
checkbox input "true"
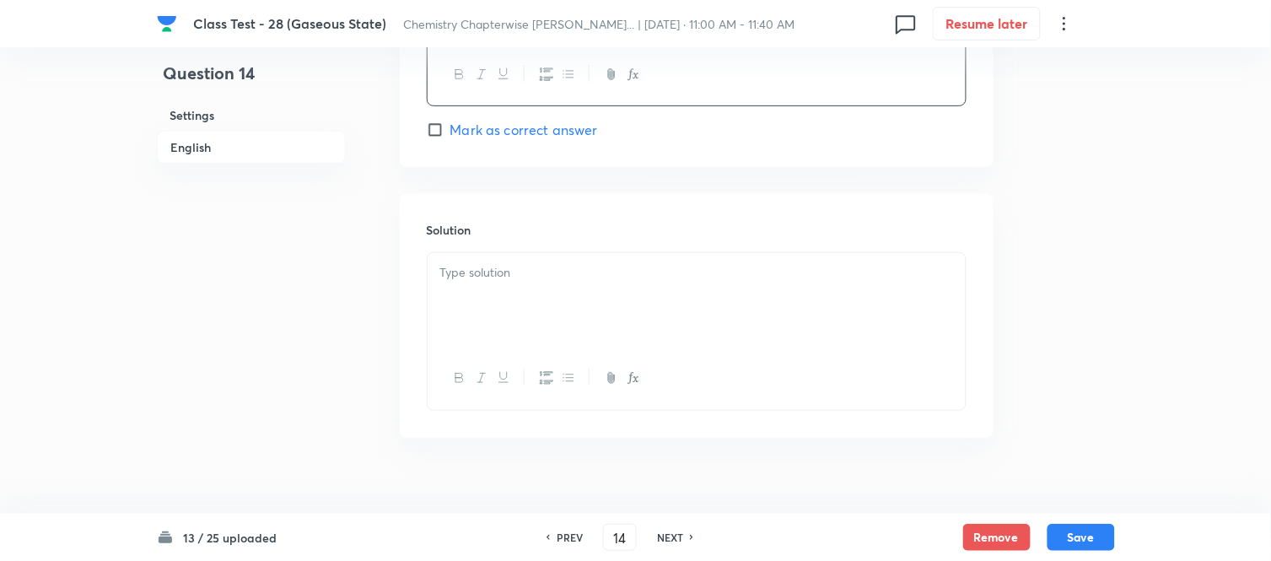
scroll to position [1767, 0]
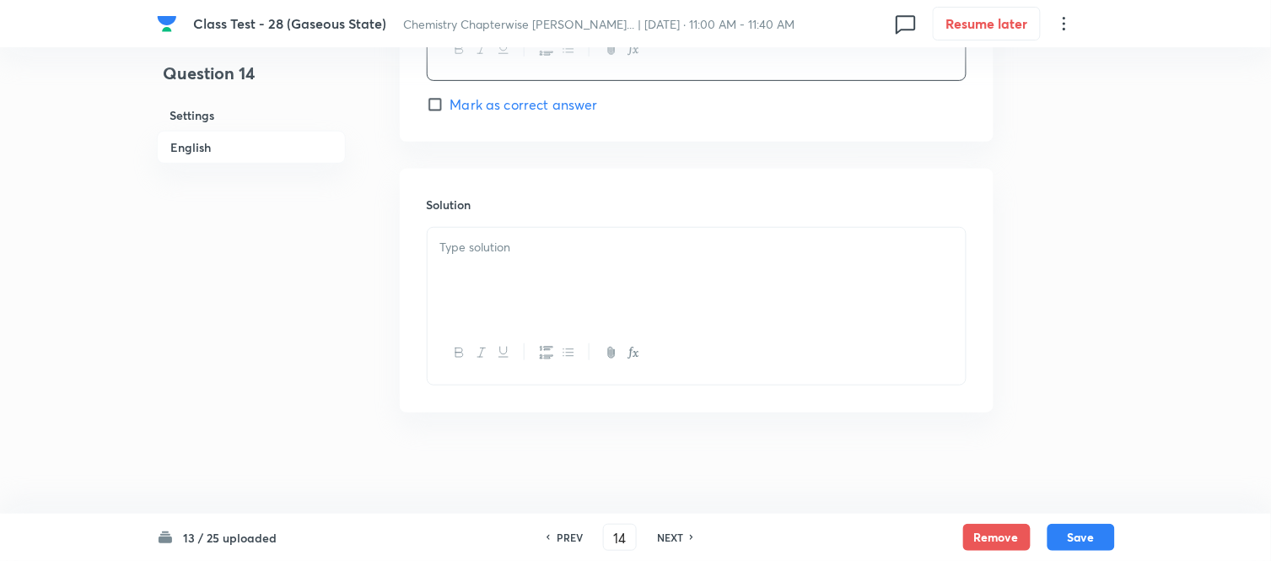
click at [698, 242] on p at bounding box center [696, 247] width 513 height 19
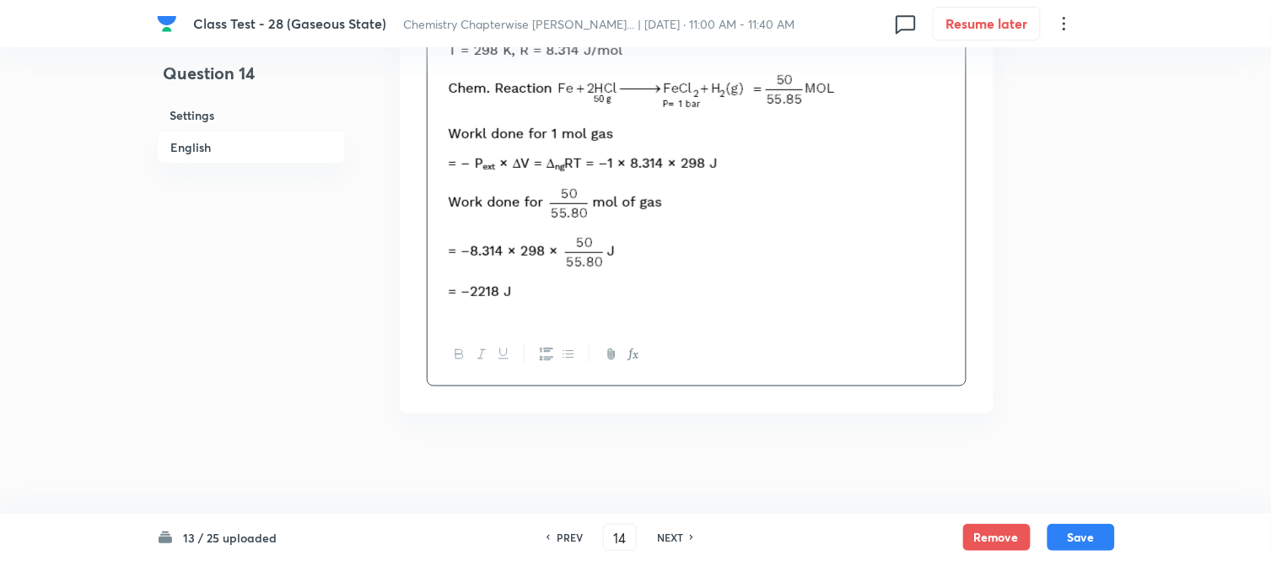
scroll to position [1969, 0]
click at [1085, 535] on button "Save" at bounding box center [1080, 535] width 67 height 27
type input "15"
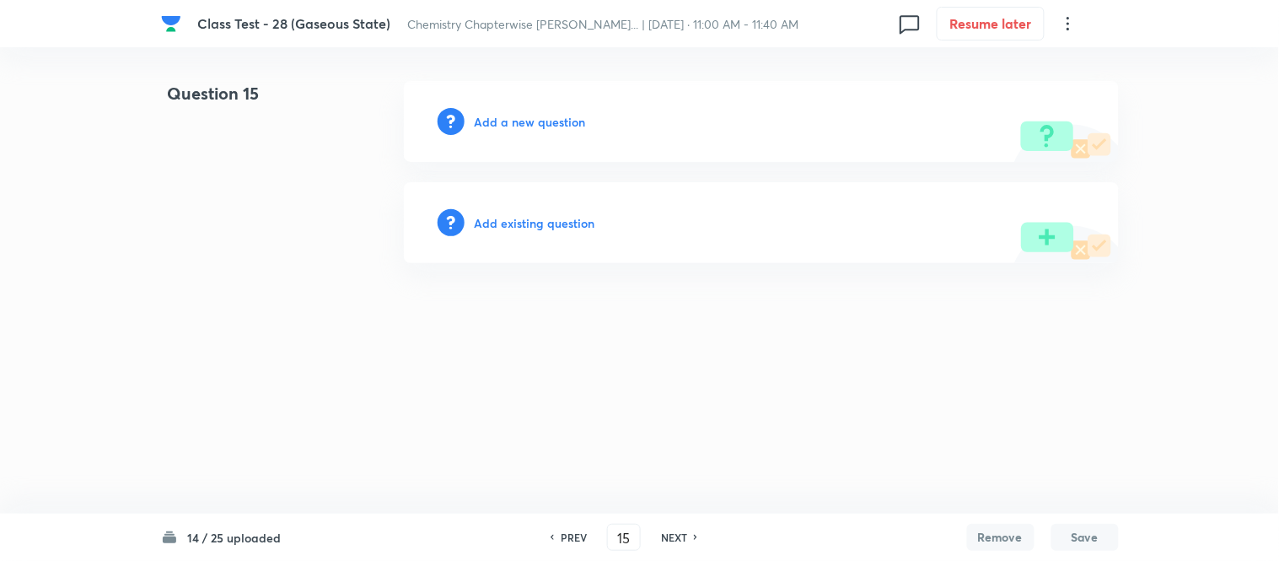
click at [523, 122] on h6 "Add a new question" at bounding box center [530, 122] width 111 height 18
click at [523, 120] on h6 "Choose a question type" at bounding box center [540, 122] width 130 height 18
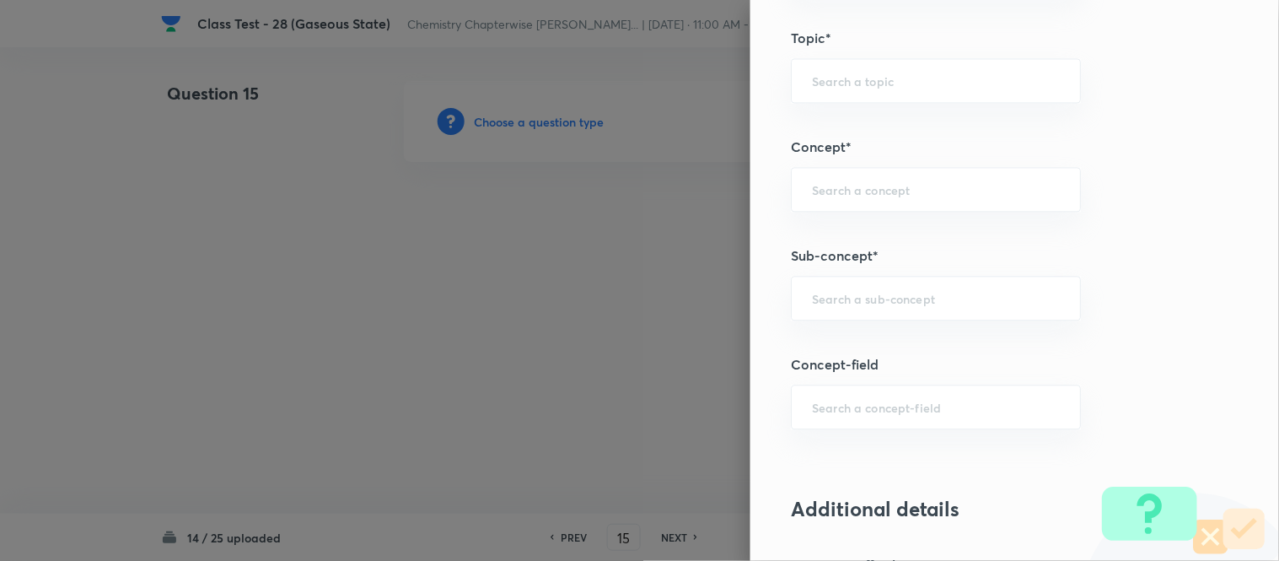
scroll to position [937, 0]
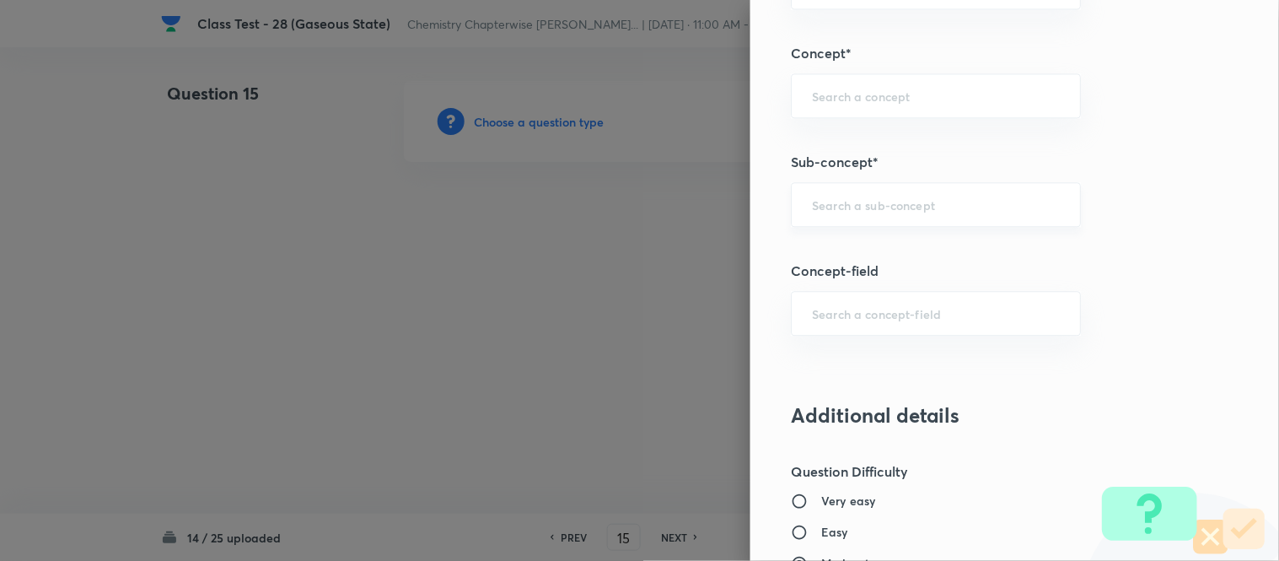
click at [929, 204] on input "text" at bounding box center [936, 204] width 248 height 16
click at [909, 251] on li "Characteristics Of Gases" at bounding box center [922, 254] width 288 height 30
type input "Characteristics Of Gases"
type input "Chemistry"
type input "Physical Chemistry"
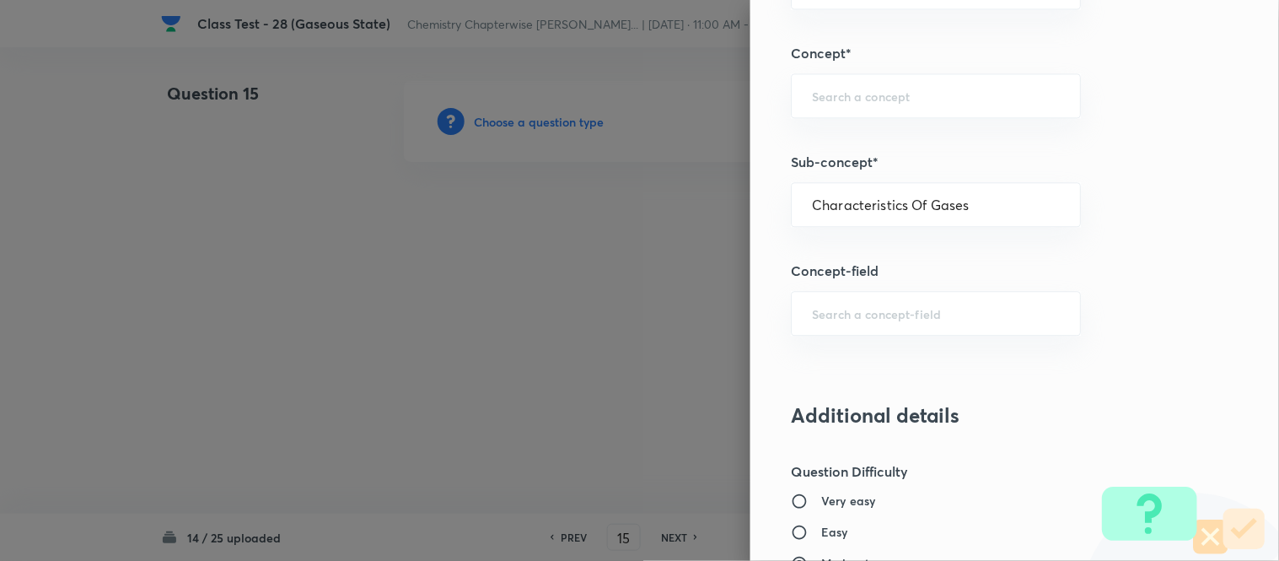
type input "Gaseous States"
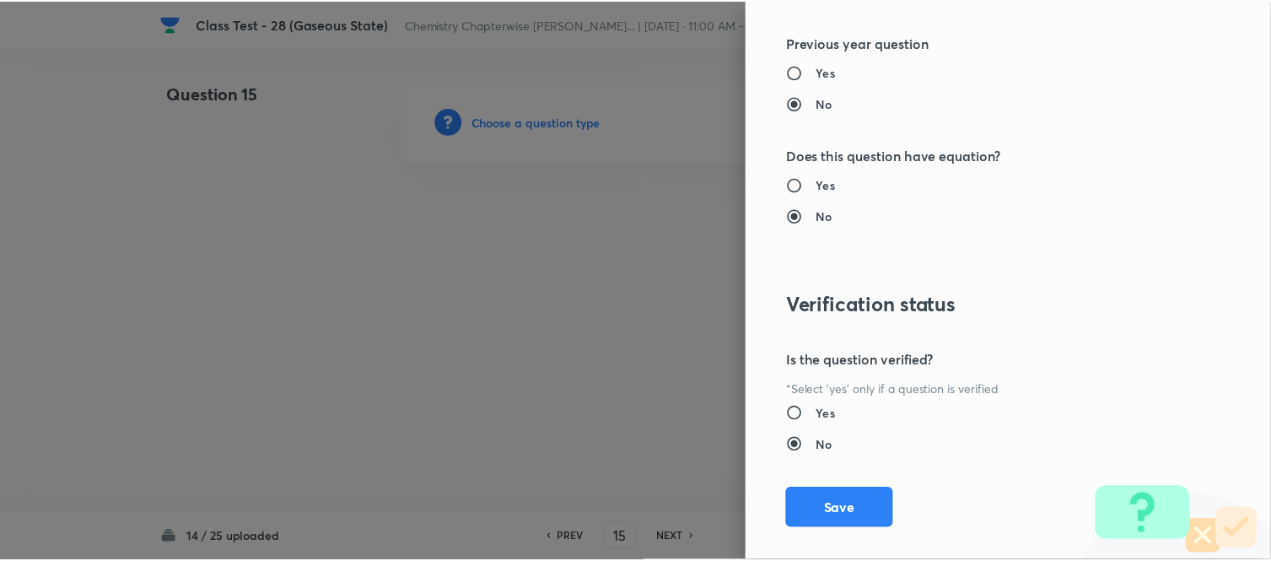
scroll to position [1738, 0]
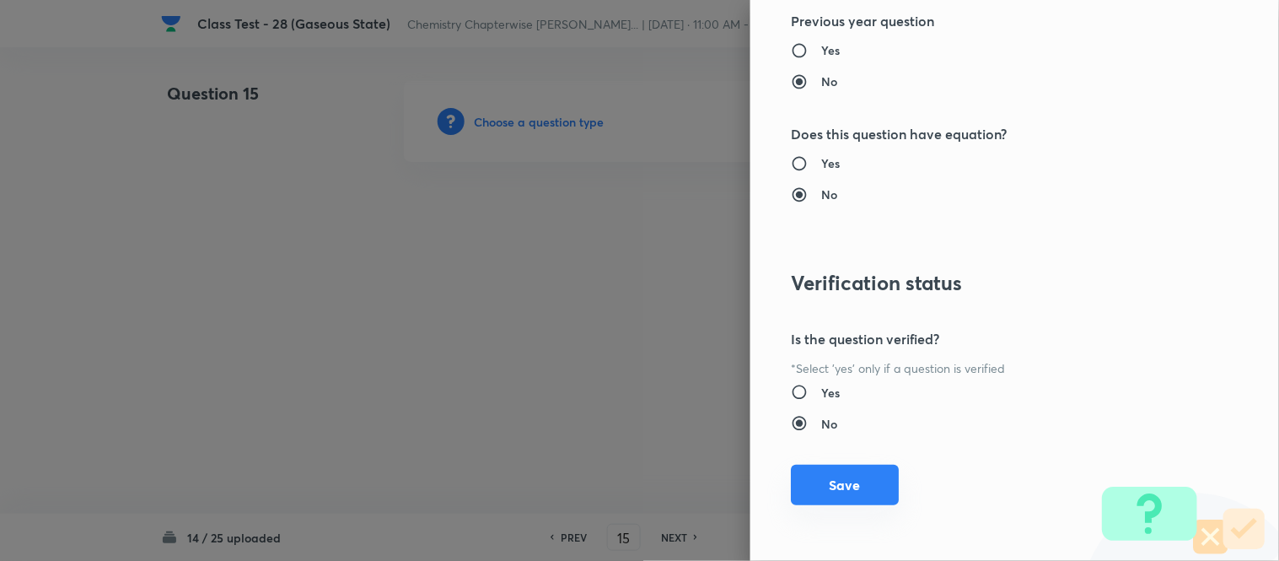
click at [812, 490] on button "Save" at bounding box center [845, 485] width 108 height 40
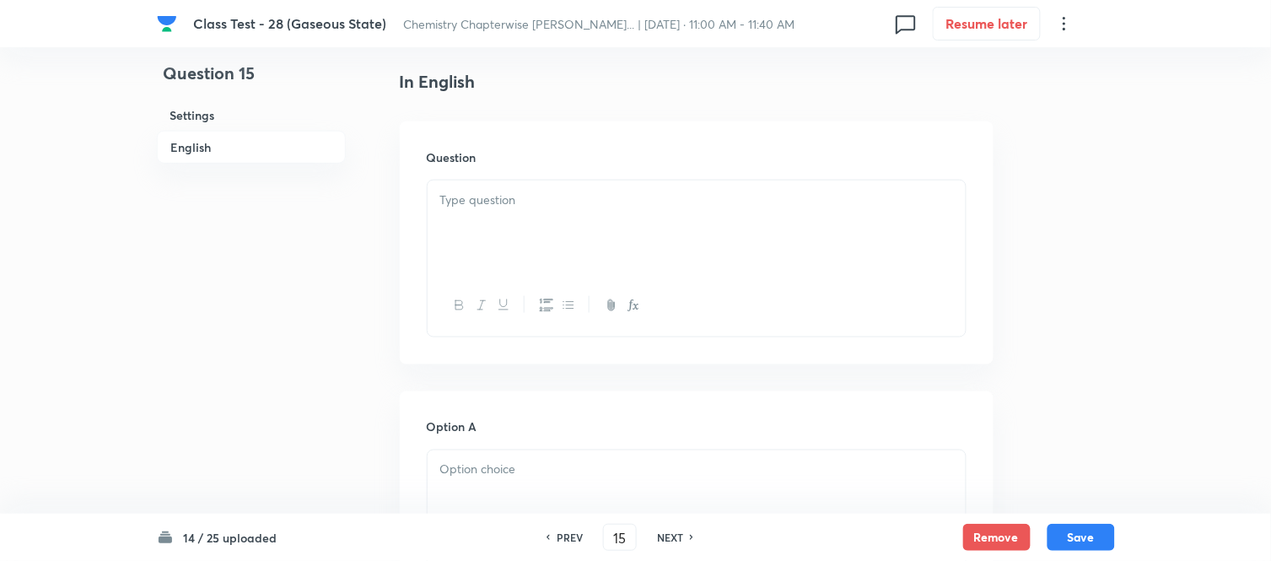
scroll to position [468, 0]
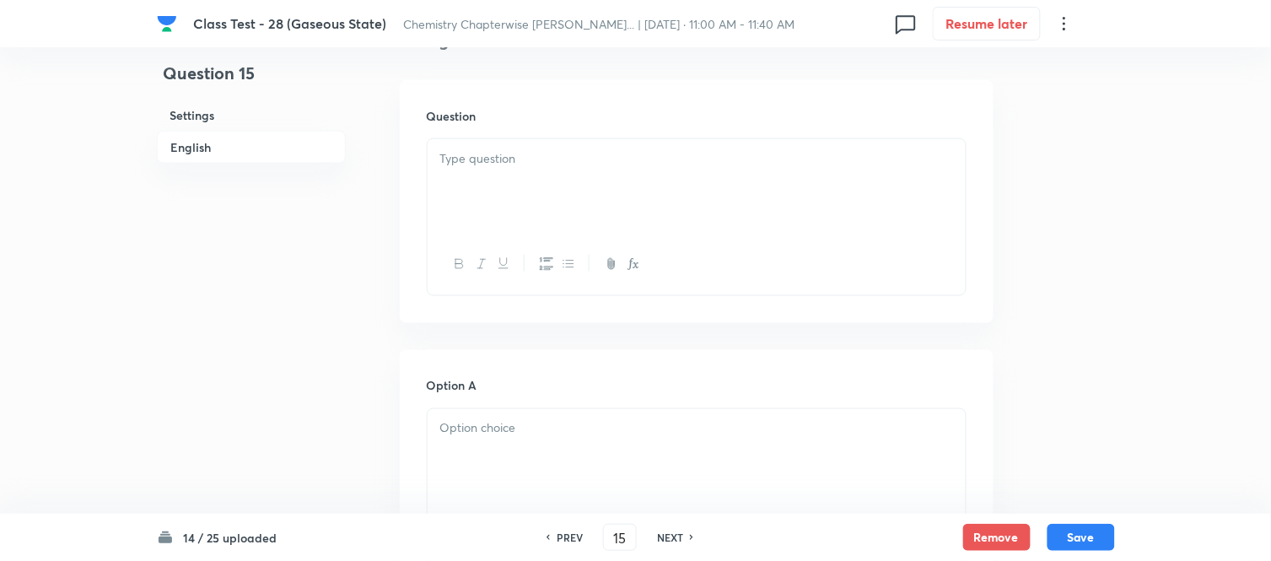
click at [664, 169] on div at bounding box center [697, 186] width 538 height 94
click at [603, 167] on p at bounding box center [696, 158] width 513 height 19
click at [590, 169] on div at bounding box center [697, 178] width 538 height 94
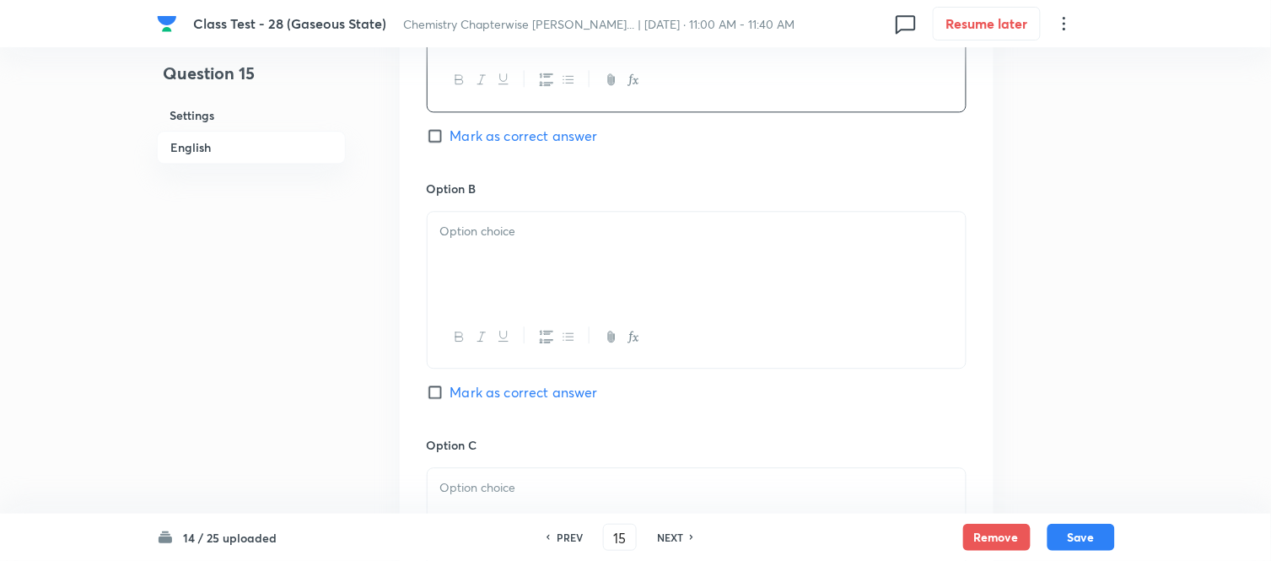
scroll to position [937, 0]
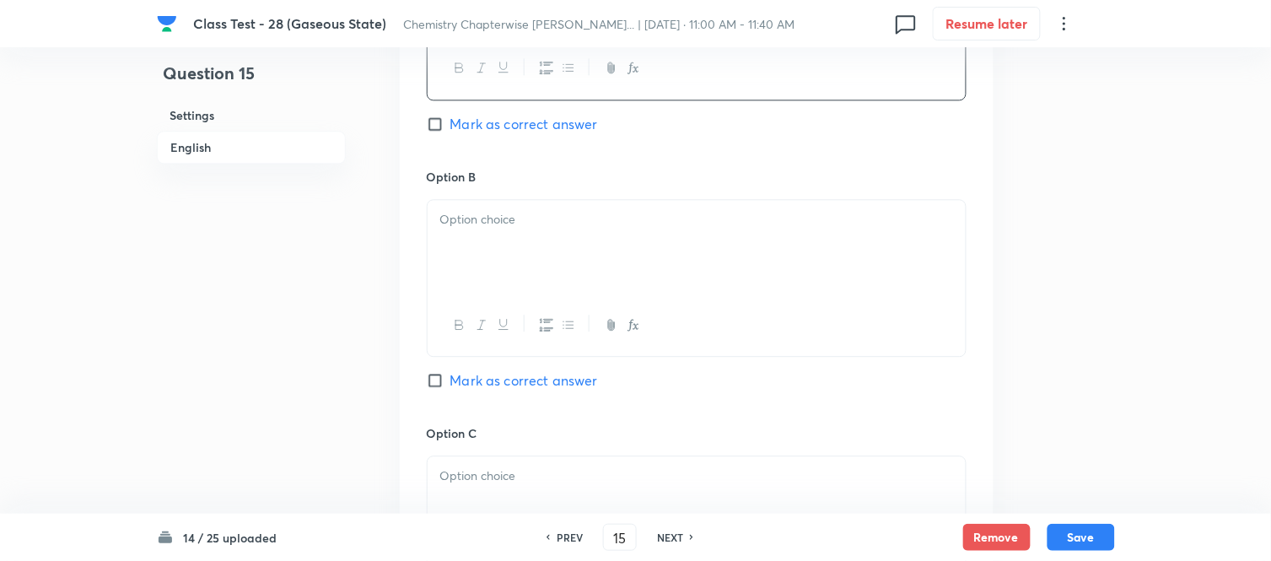
click at [611, 234] on div at bounding box center [697, 247] width 538 height 94
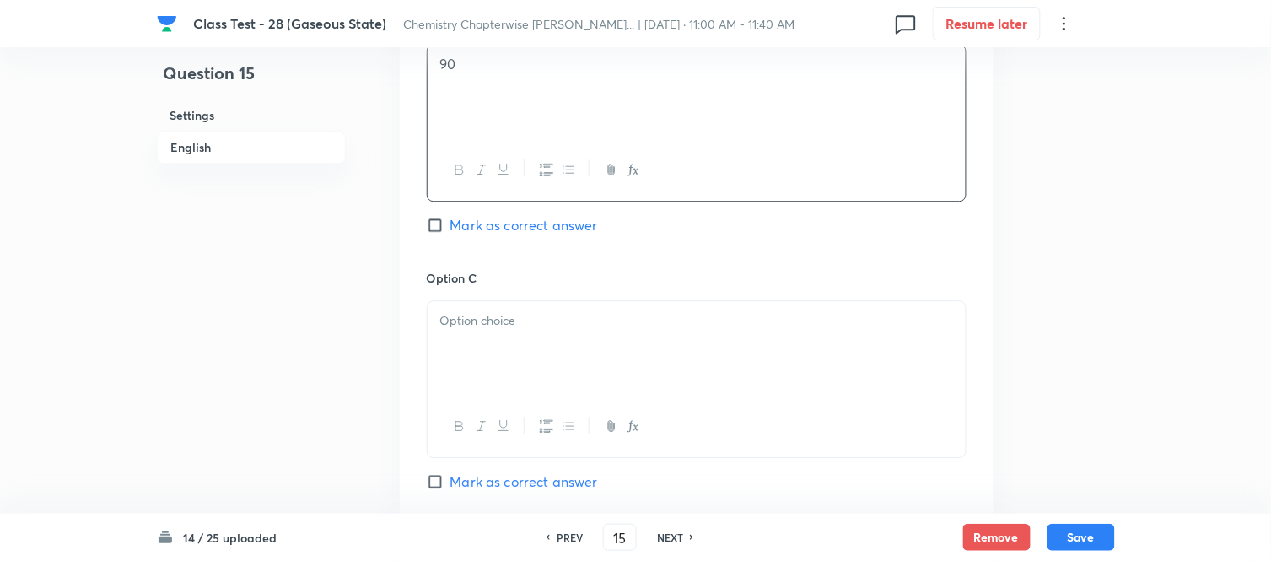
scroll to position [1124, 0]
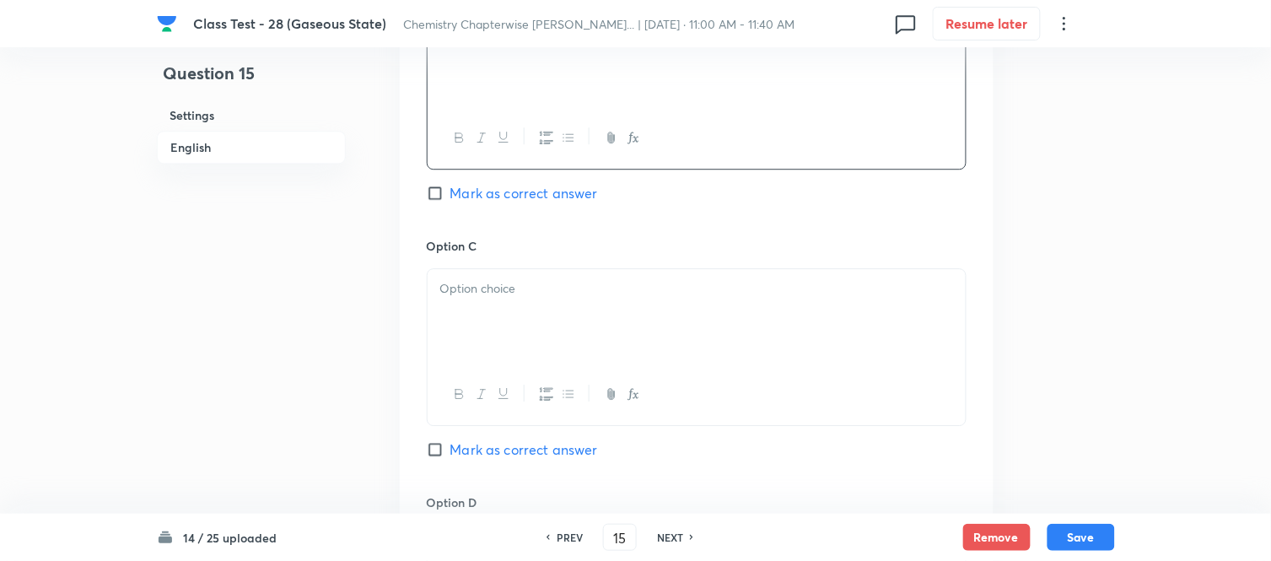
click at [618, 285] on p at bounding box center [696, 288] width 513 height 19
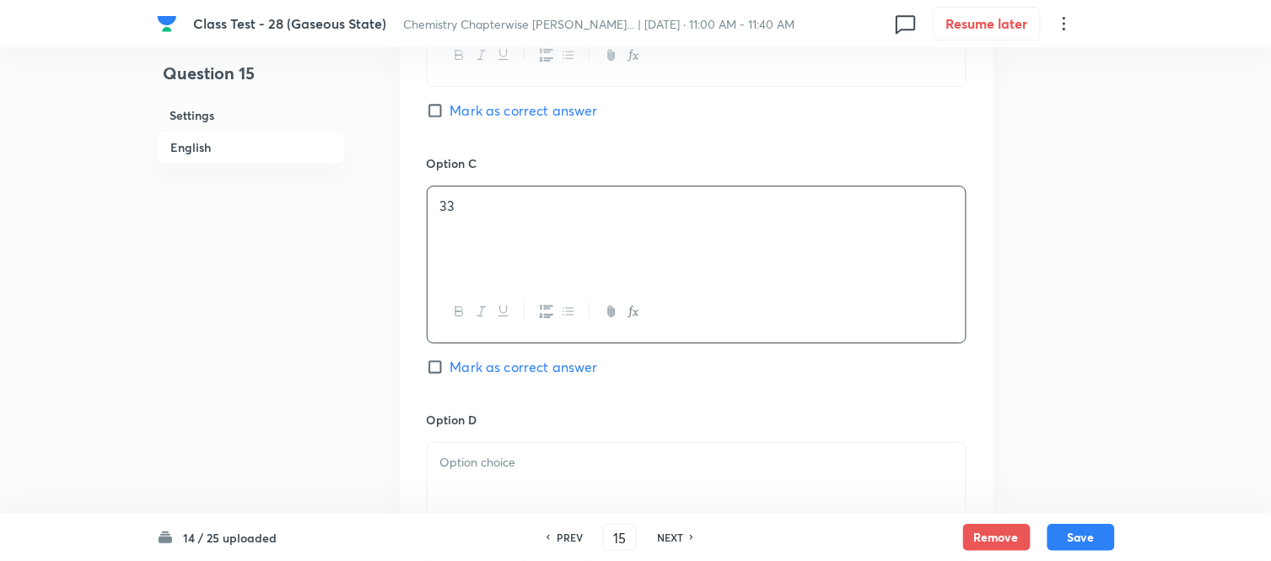
scroll to position [1311, 0]
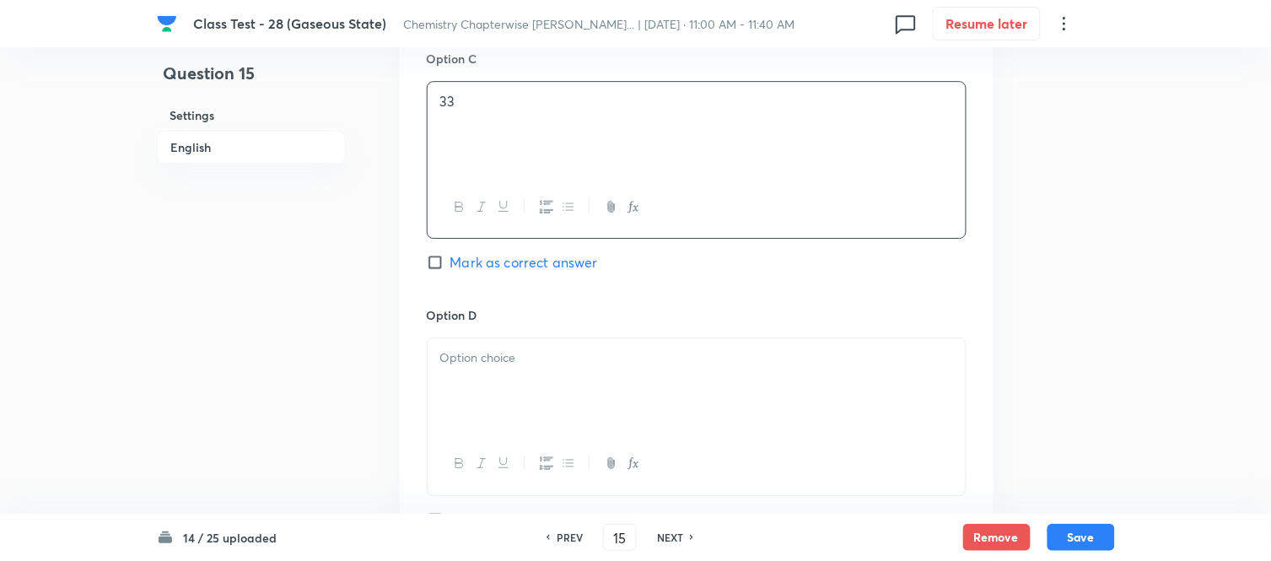
click at [559, 352] on p at bounding box center [696, 357] width 513 height 19
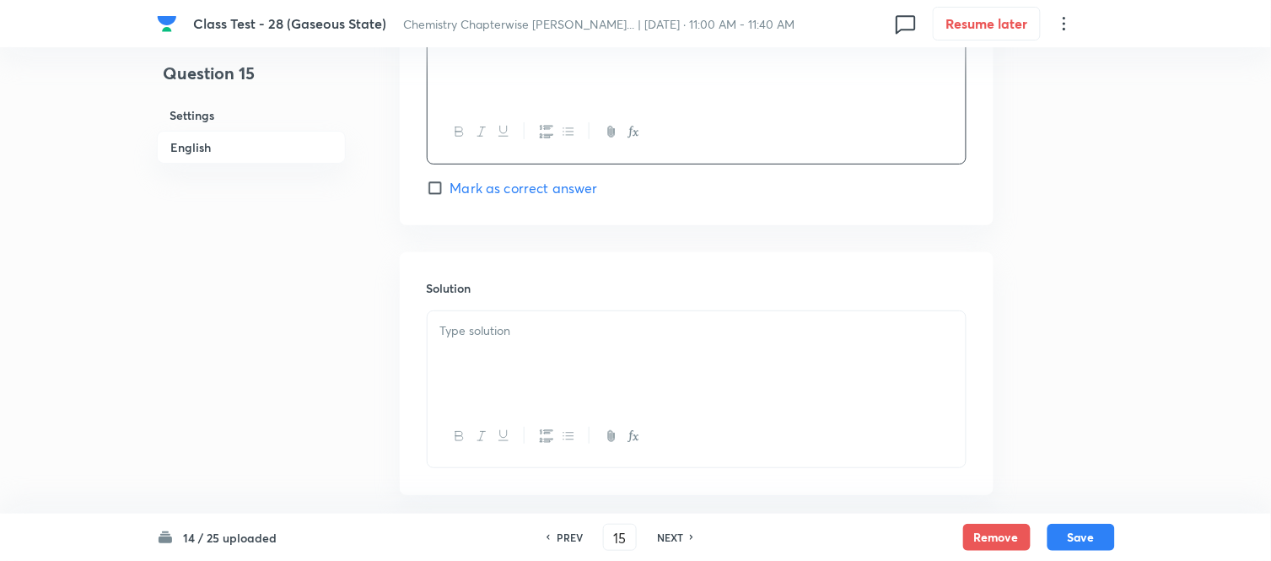
scroll to position [1687, 0]
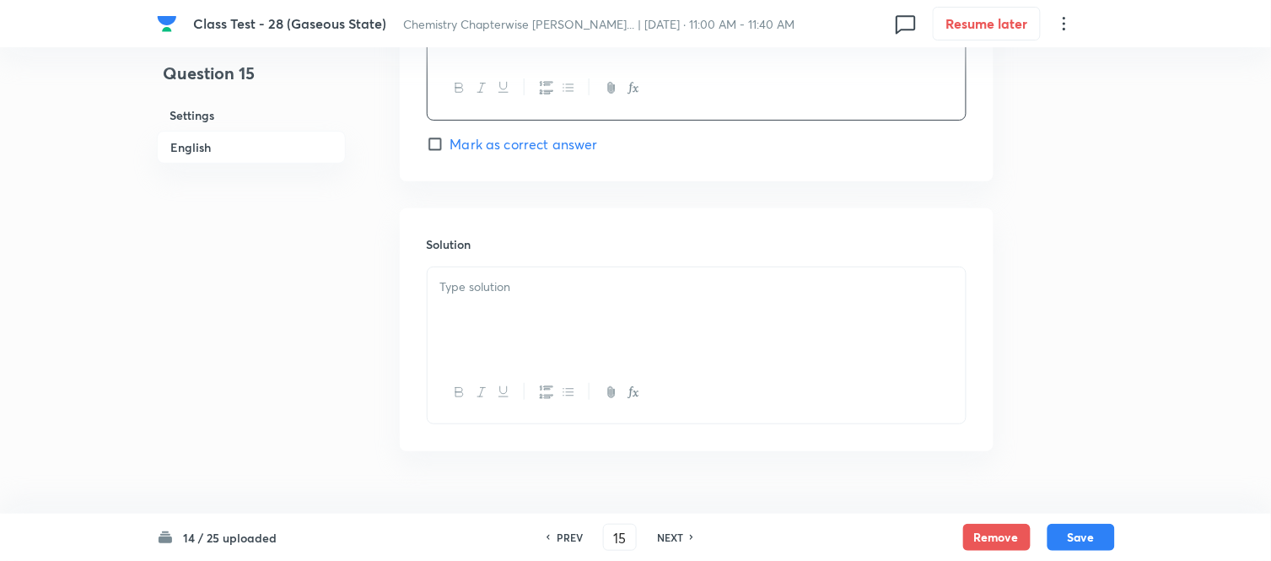
click at [632, 322] on div at bounding box center [697, 314] width 538 height 94
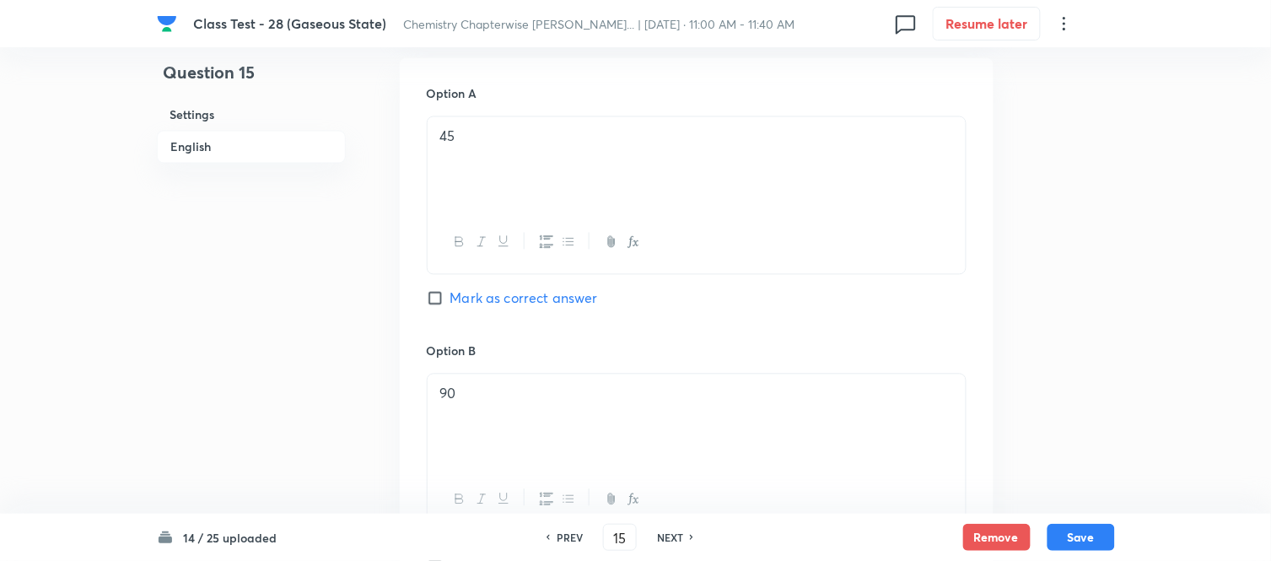
scroll to position [749, 0]
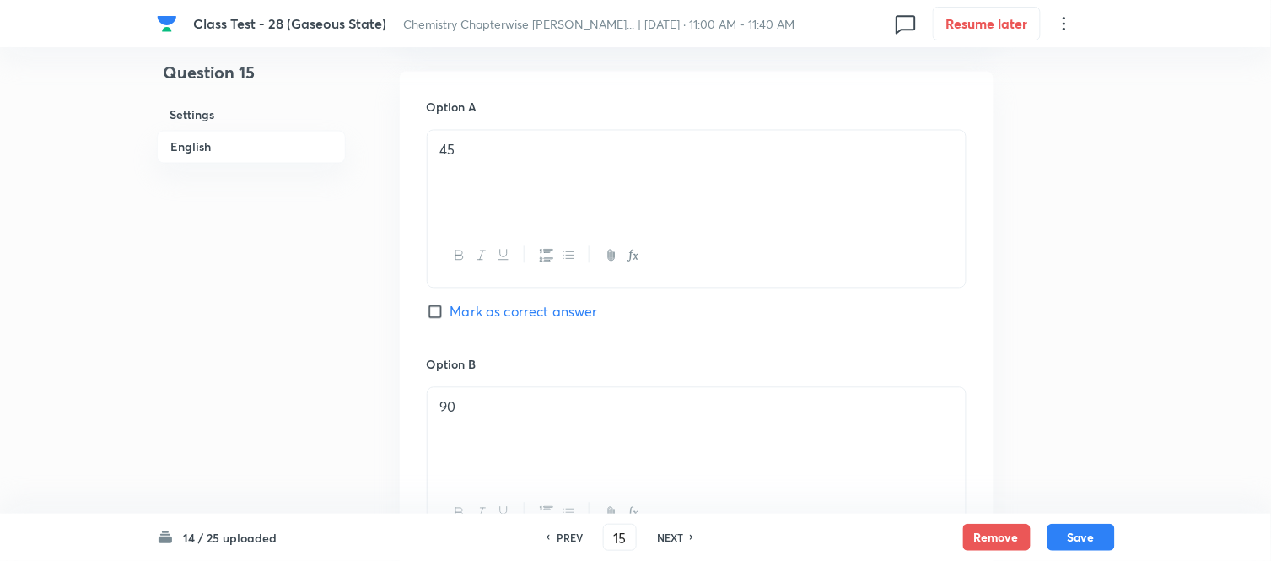
click at [438, 312] on input "Mark as correct answer" at bounding box center [439, 312] width 24 height 17
checkbox input "true"
click at [1068, 538] on button "Save" at bounding box center [1080, 535] width 67 height 27
type input "16"
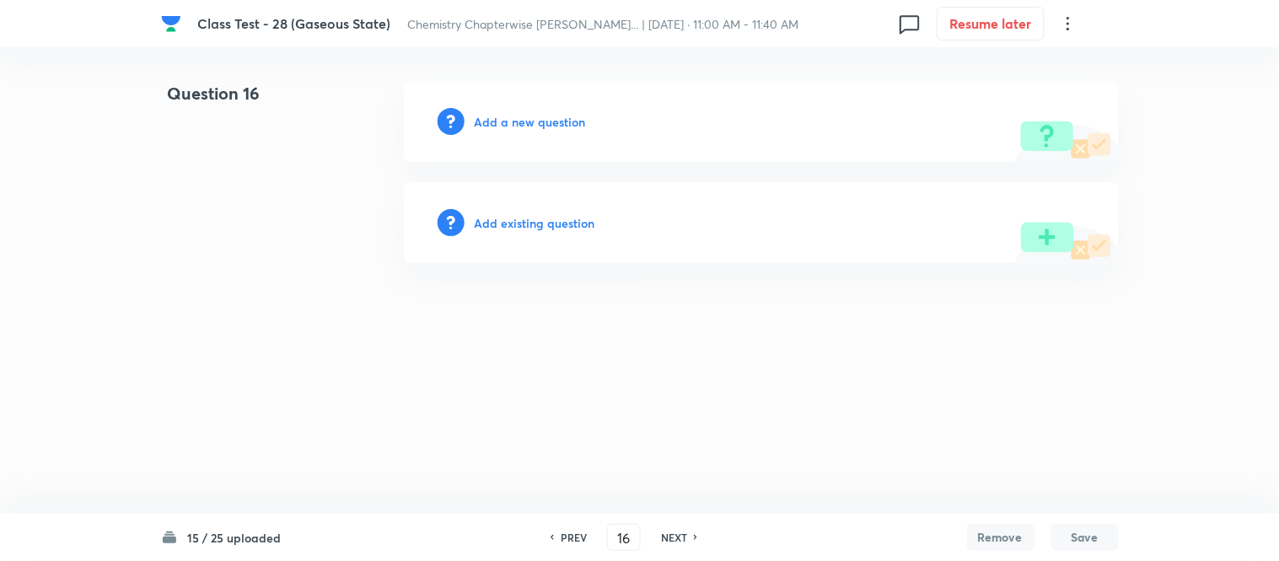
click at [508, 121] on h6 "Add a new question" at bounding box center [530, 122] width 111 height 18
click at [508, 121] on h6 "Choose a question type" at bounding box center [540, 122] width 130 height 18
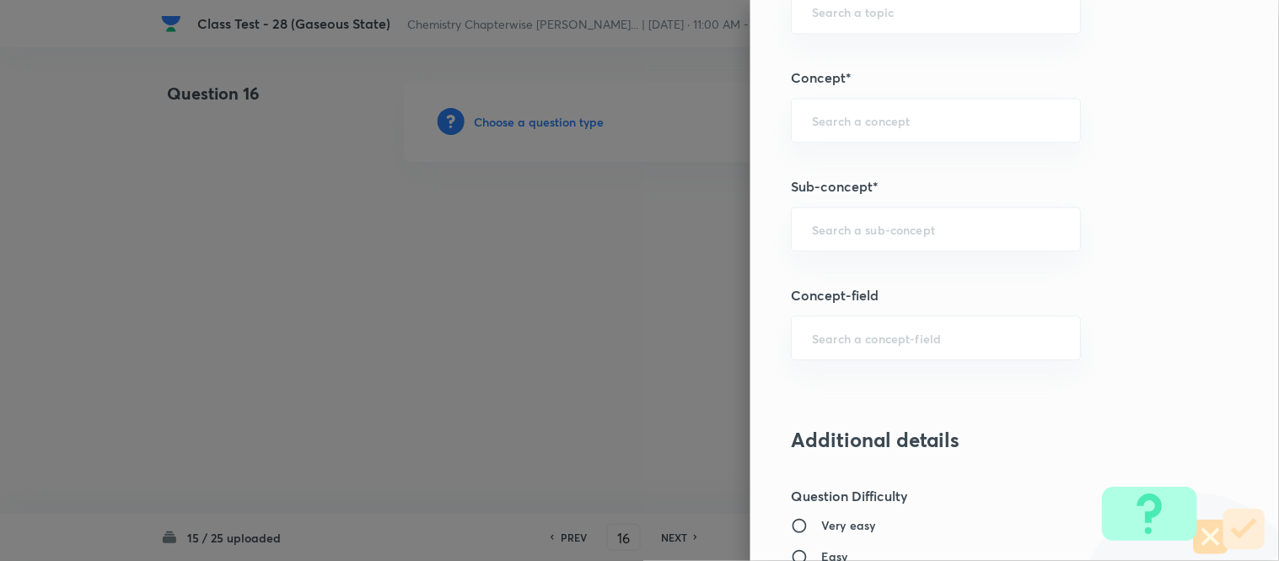
scroll to position [937, 0]
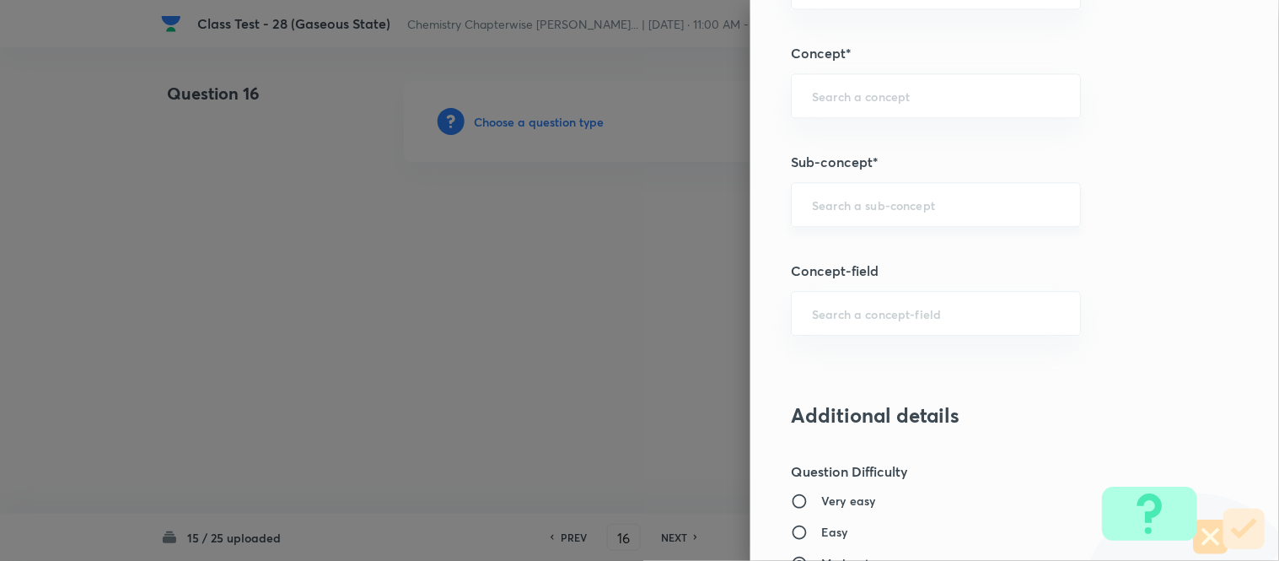
click at [891, 208] on input "text" at bounding box center [936, 204] width 248 height 16
click at [933, 250] on li "Characteristics Of Gases" at bounding box center [922, 254] width 288 height 30
type input "Characteristics Of Gases"
type input "Chemistry"
type input "Physical Chemistry"
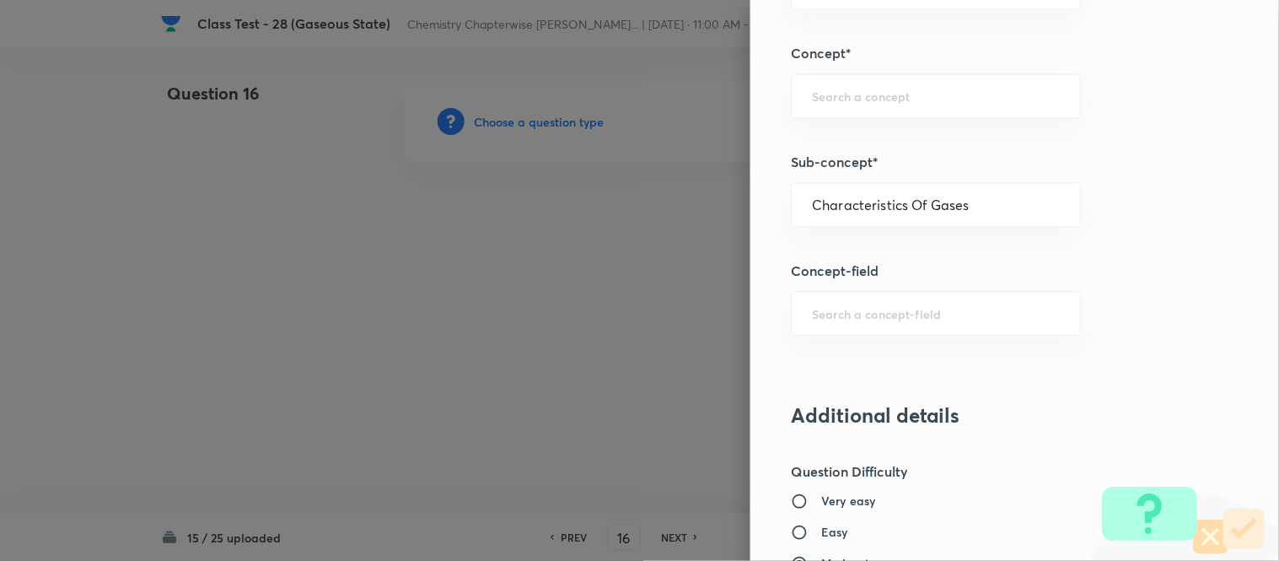
type input "Gaseous States"
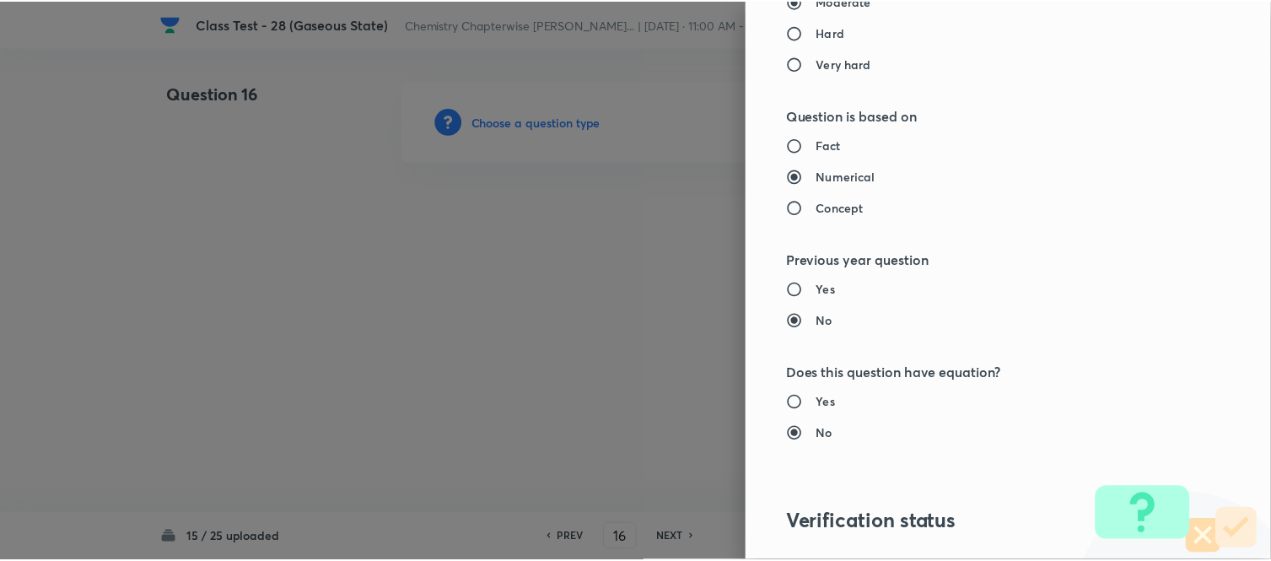
scroll to position [1738, 0]
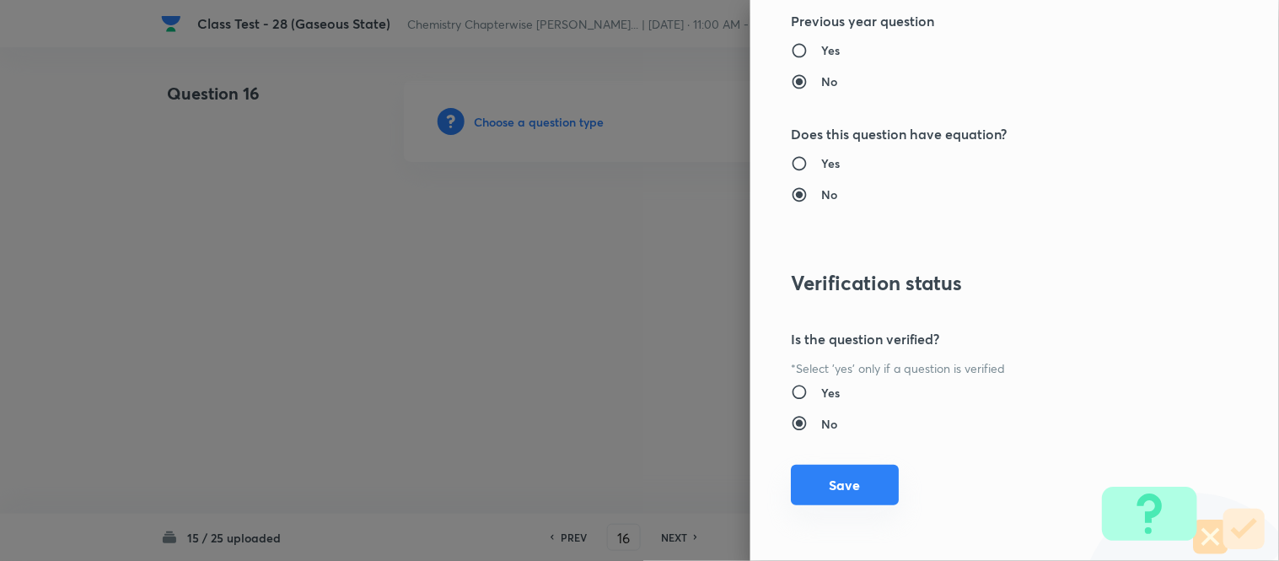
click at [837, 483] on button "Save" at bounding box center [845, 485] width 108 height 40
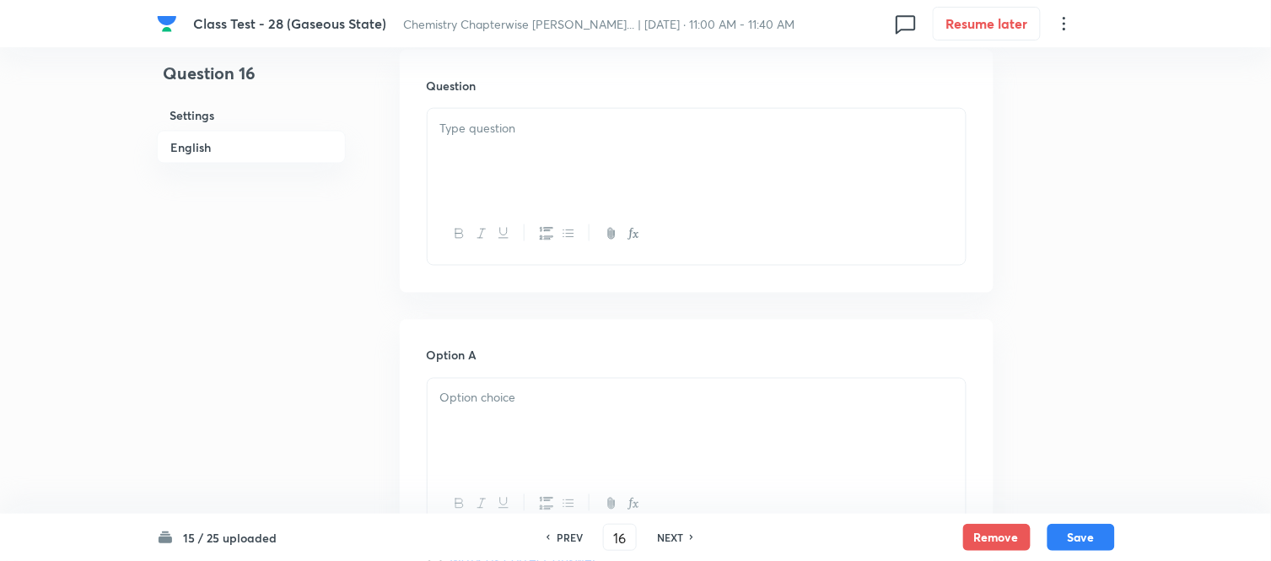
scroll to position [468, 0]
click at [710, 164] on p at bounding box center [696, 158] width 513 height 19
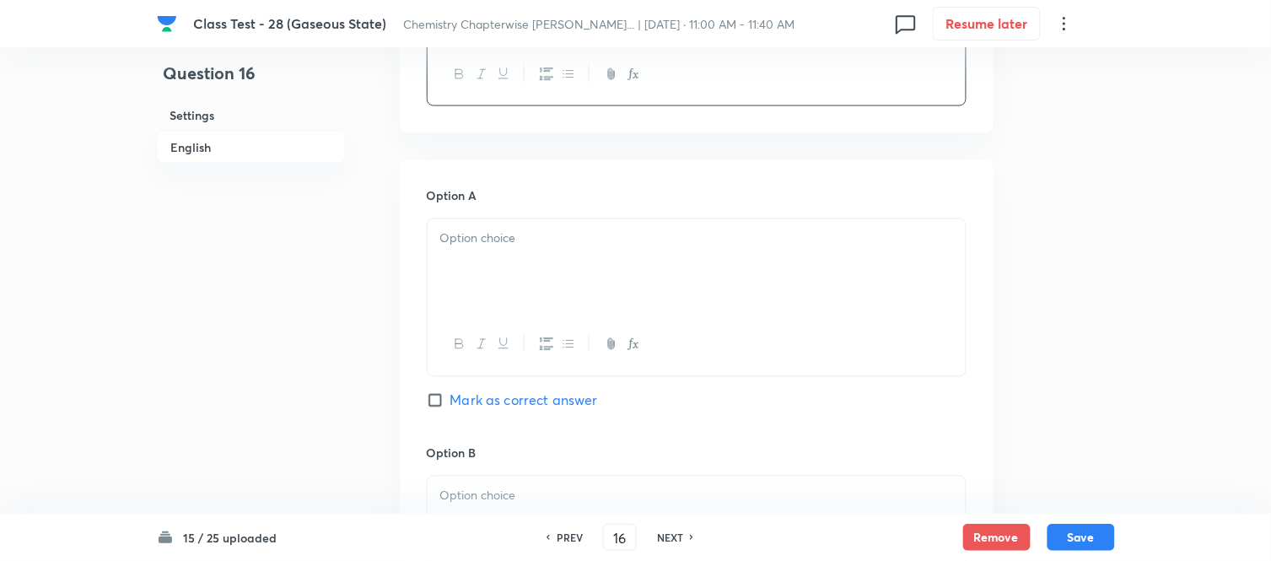
scroll to position [655, 0]
click at [667, 247] on p at bounding box center [696, 241] width 513 height 19
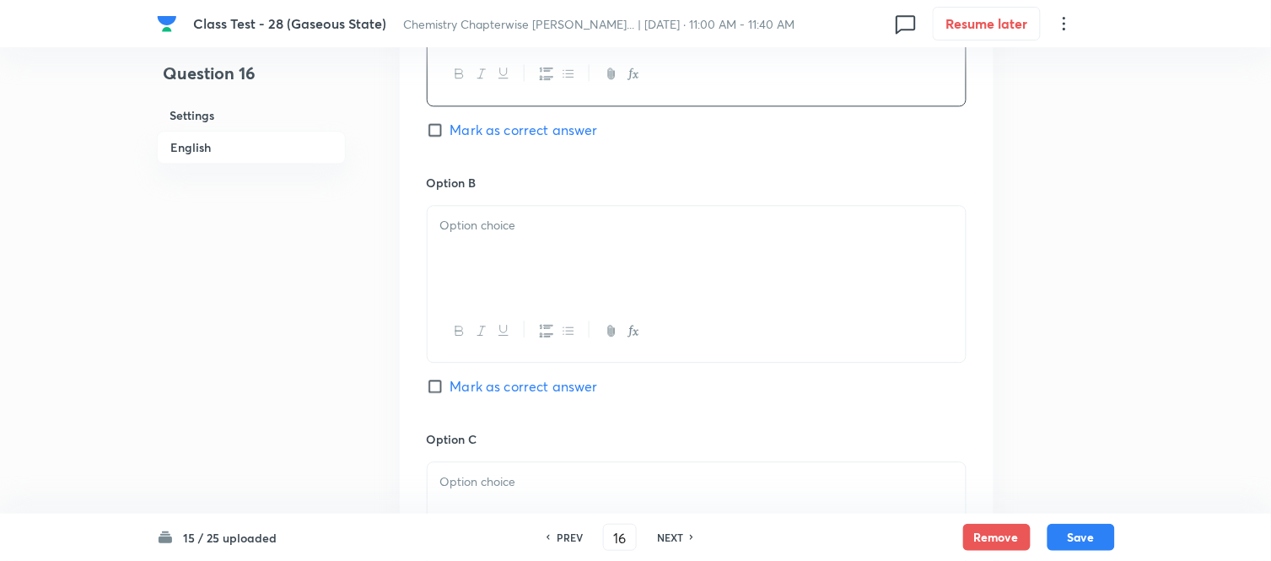
scroll to position [937, 0]
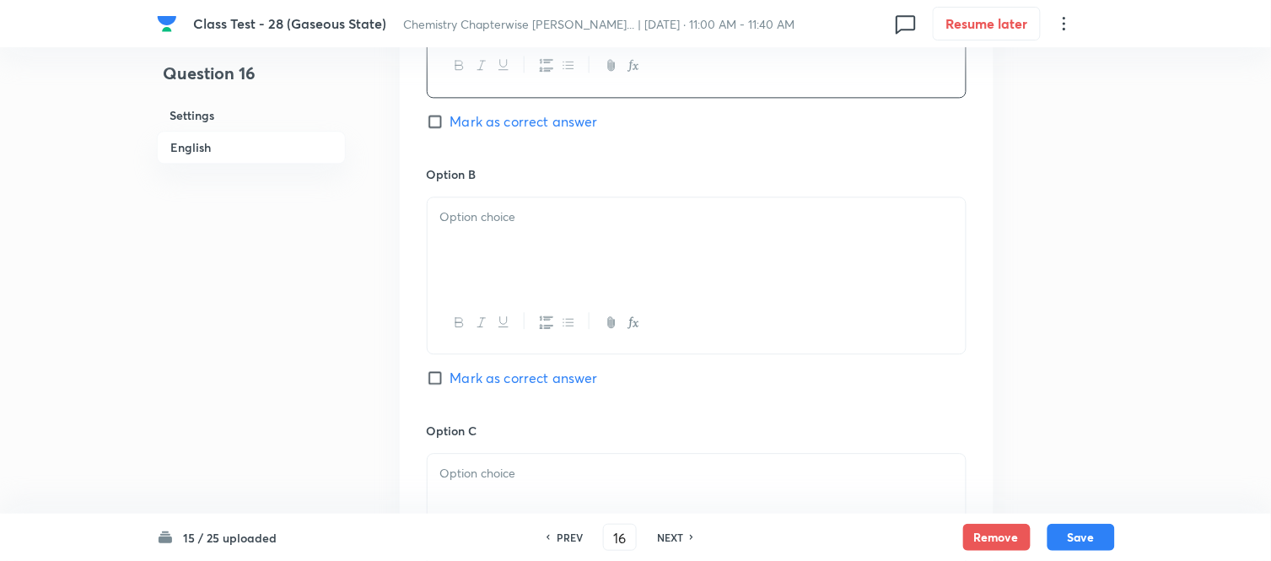
click at [600, 245] on div at bounding box center [697, 244] width 538 height 94
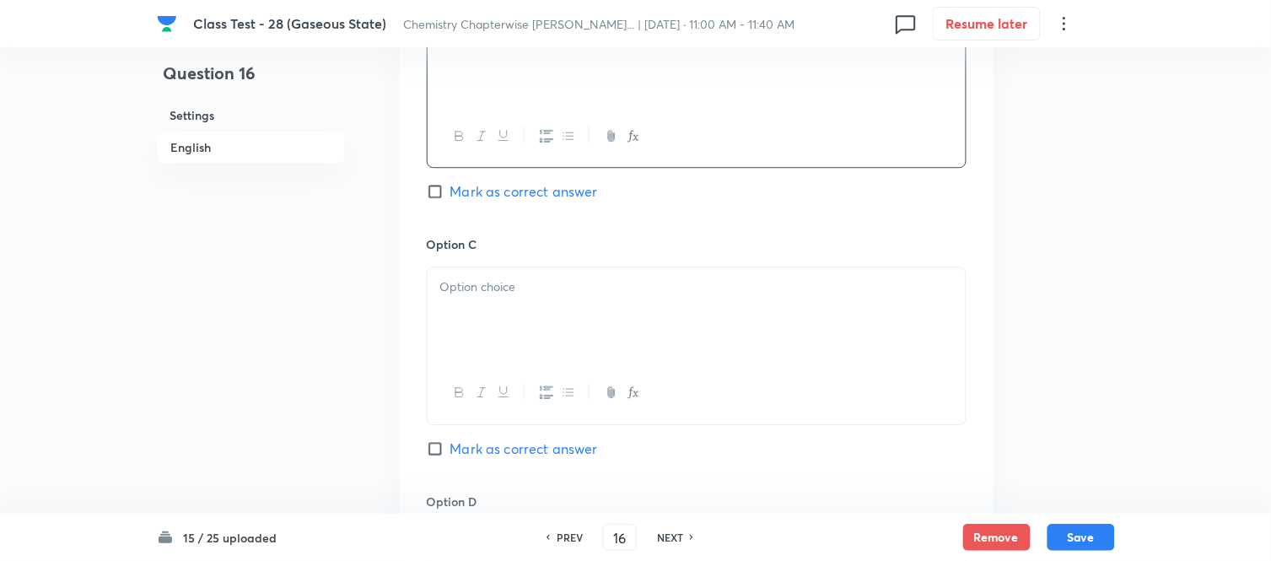
scroll to position [1124, 0]
click at [628, 293] on p at bounding box center [696, 286] width 513 height 19
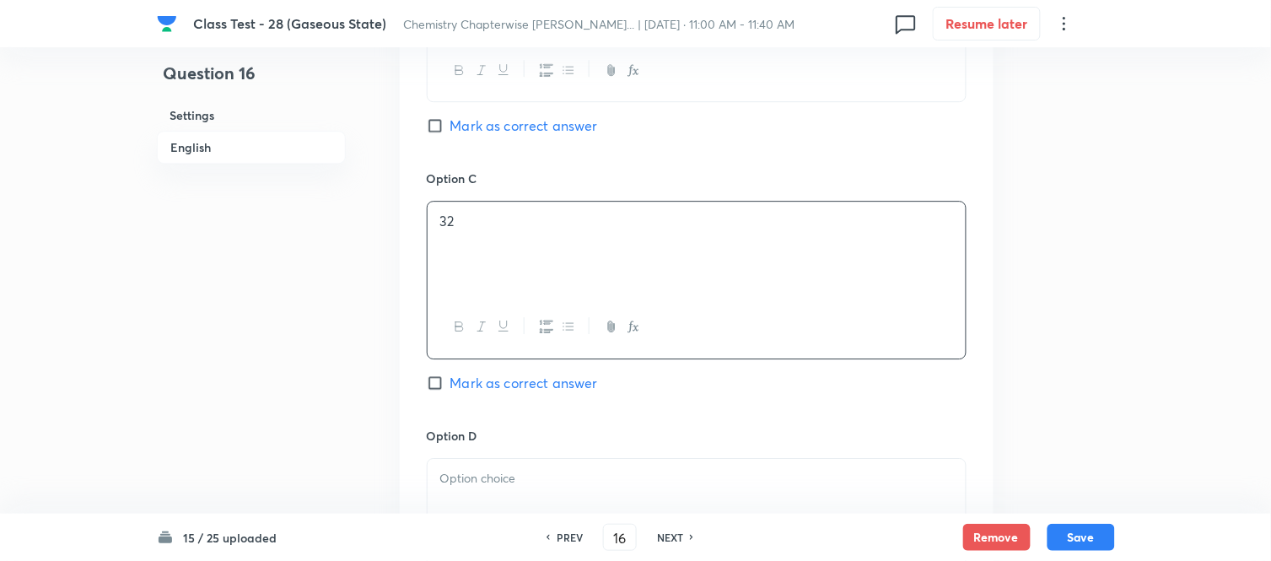
scroll to position [1311, 0]
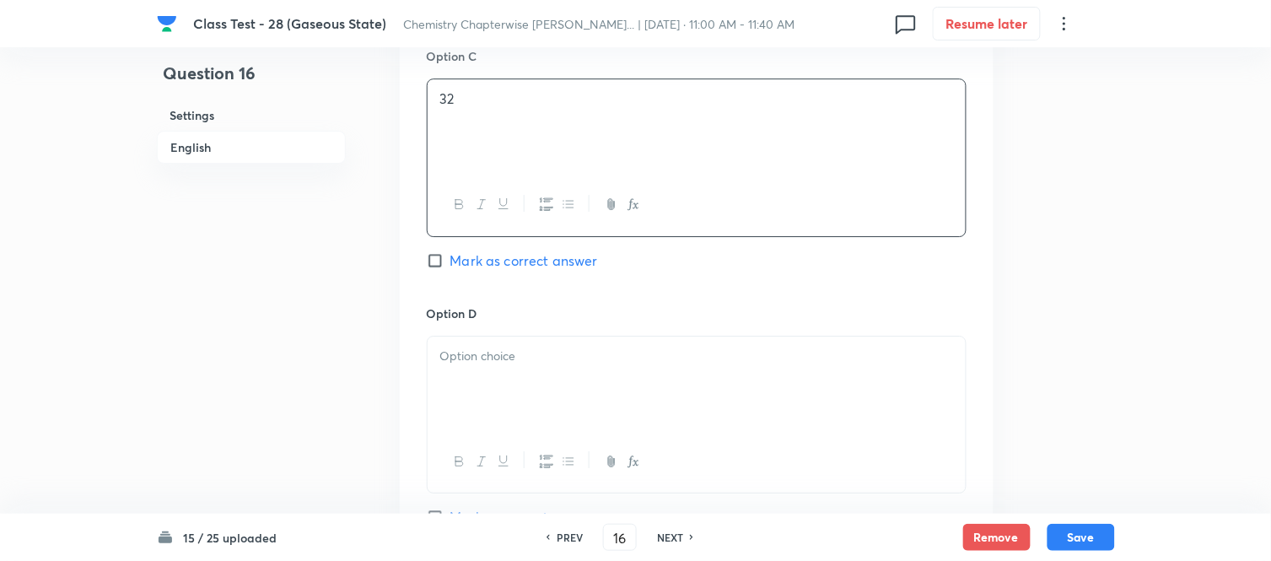
click at [490, 278] on div "Option C 32 Mark as correct answer" at bounding box center [697, 175] width 540 height 256
click at [489, 265] on span "Mark as correct answer" at bounding box center [524, 260] width 148 height 20
click at [450, 265] on input "Mark as correct answer" at bounding box center [439, 260] width 24 height 17
checkbox input "true"
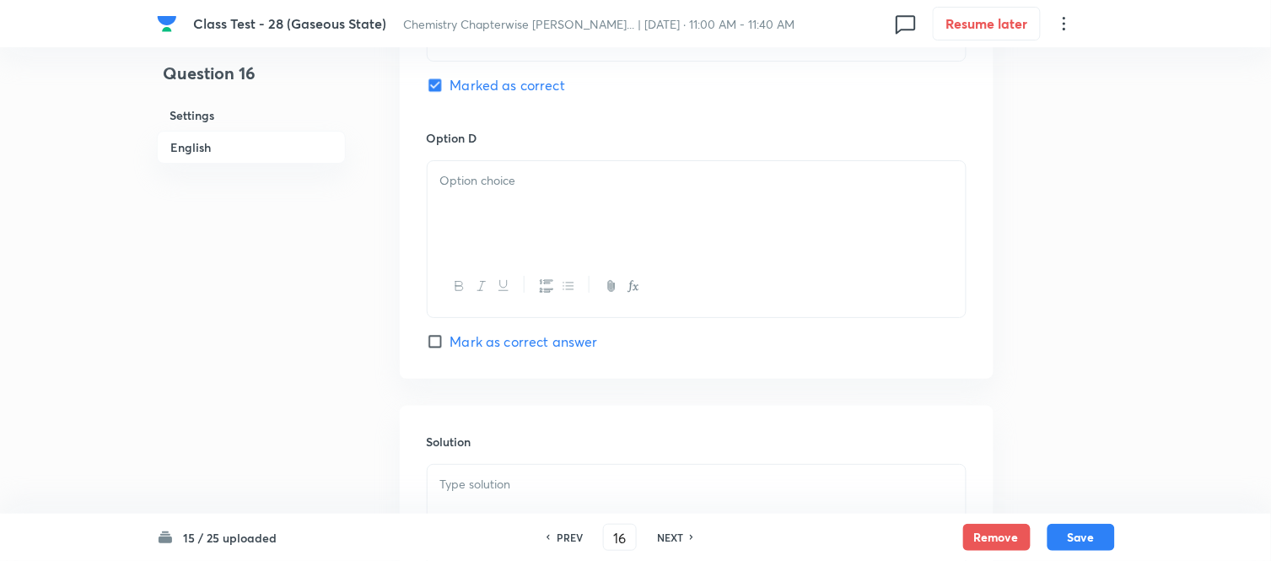
scroll to position [1498, 0]
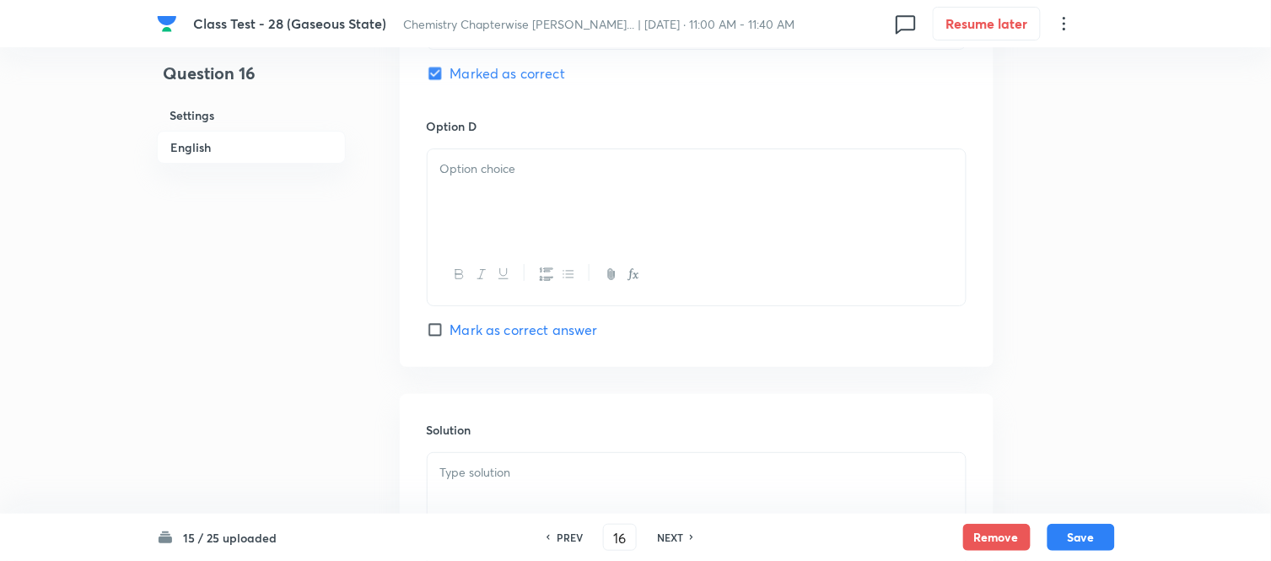
click at [574, 196] on div at bounding box center [697, 196] width 538 height 94
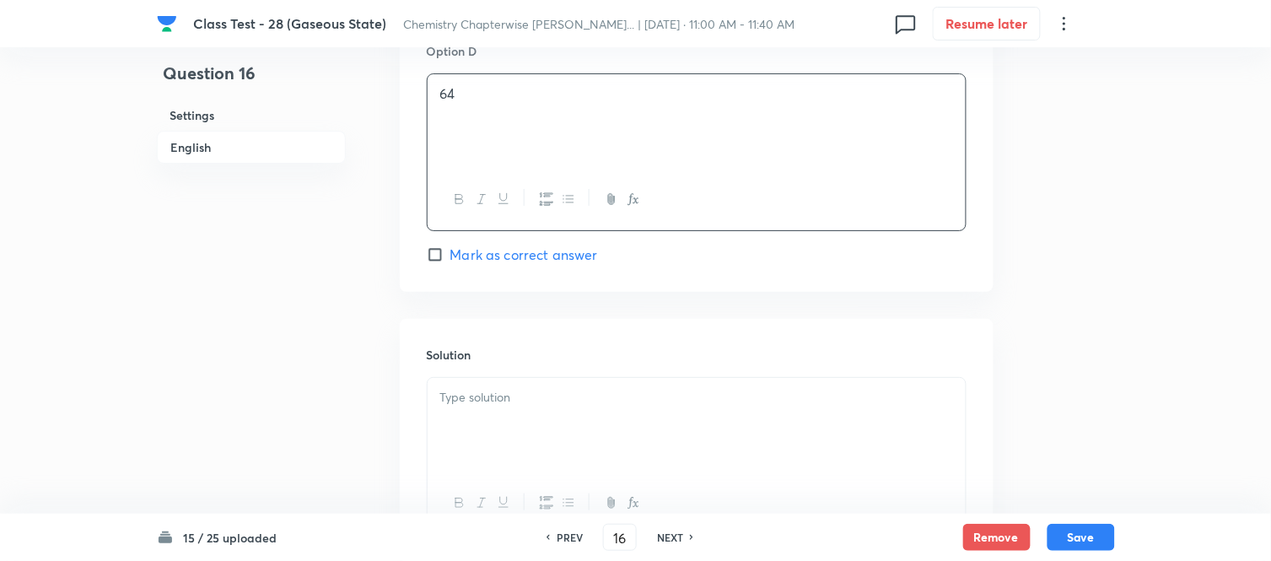
scroll to position [1687, 0]
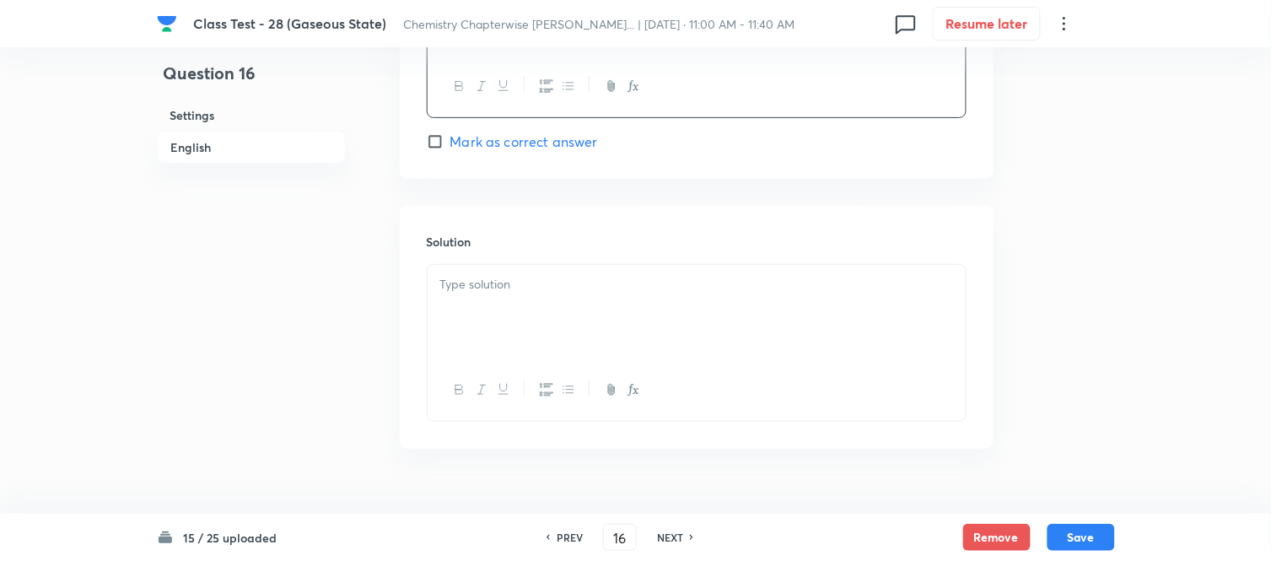
click at [611, 285] on p at bounding box center [696, 284] width 513 height 19
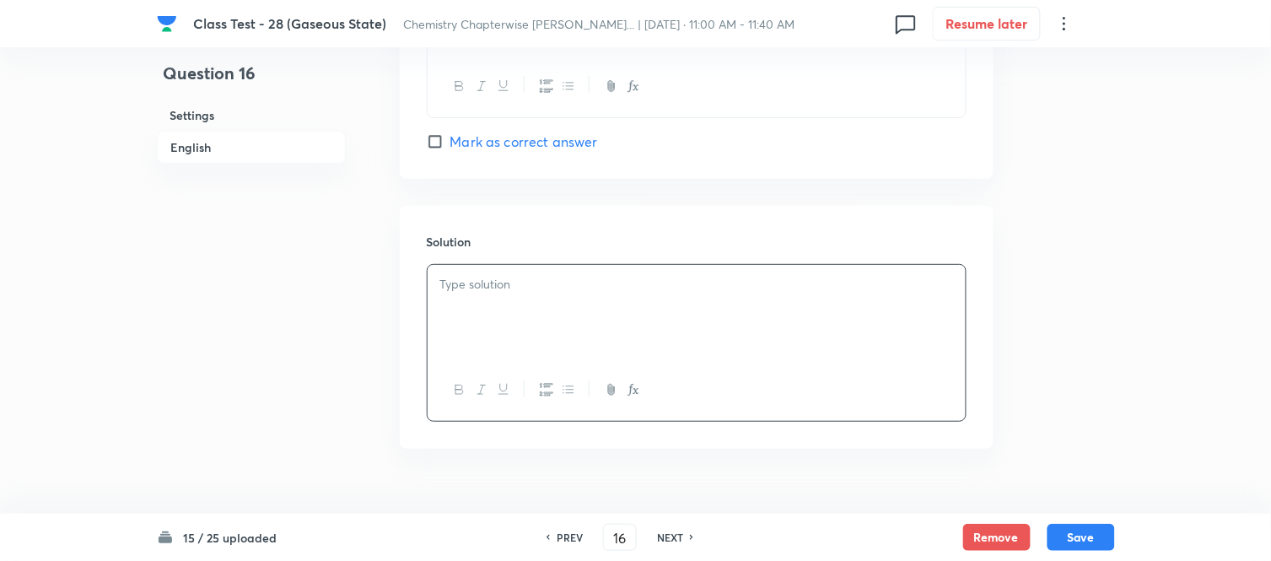
click at [553, 294] on p at bounding box center [696, 284] width 513 height 19
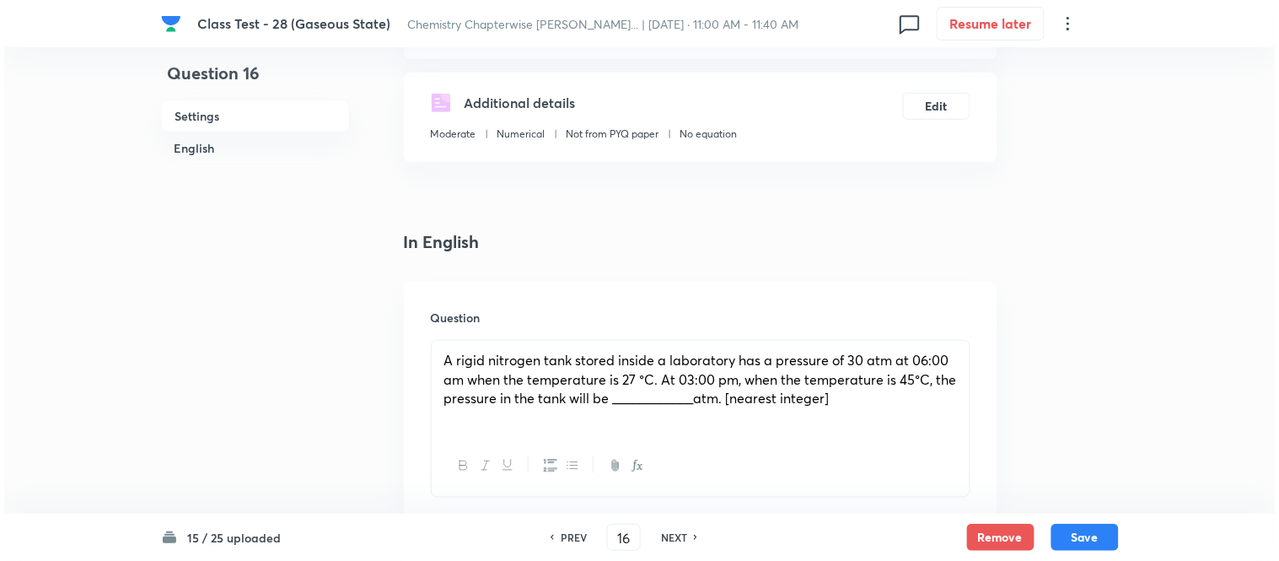
scroll to position [0, 0]
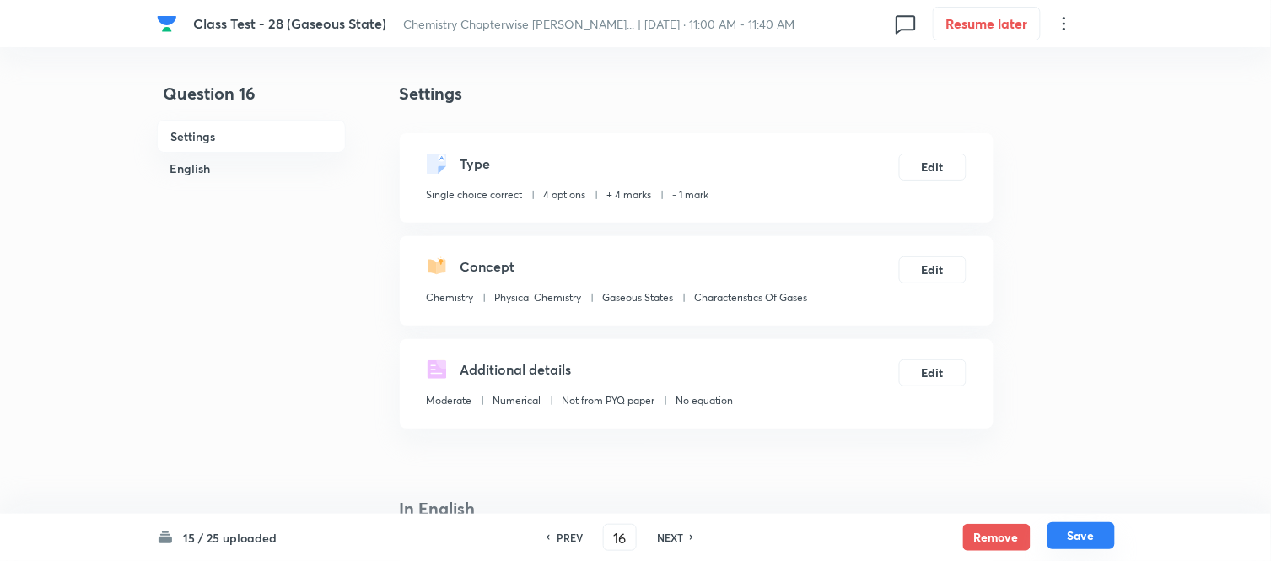
click at [1069, 538] on button "Save" at bounding box center [1080, 535] width 67 height 27
type input "17"
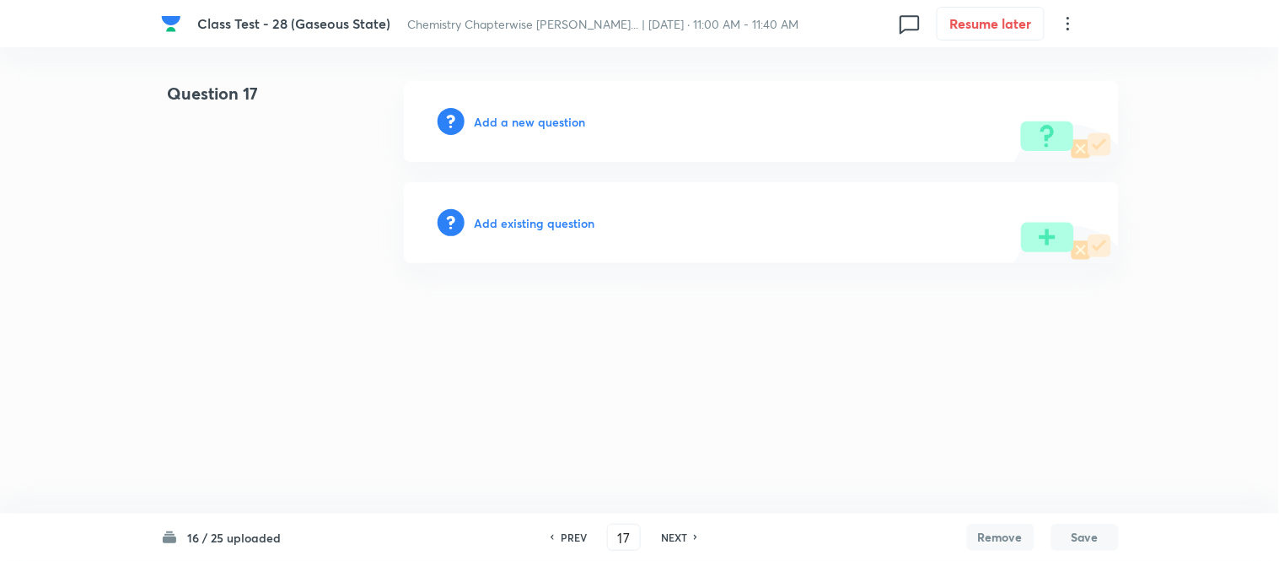
click at [513, 119] on h6 "Add a new question" at bounding box center [530, 122] width 111 height 18
click at [513, 119] on h6 "Choose a question type" at bounding box center [540, 122] width 130 height 18
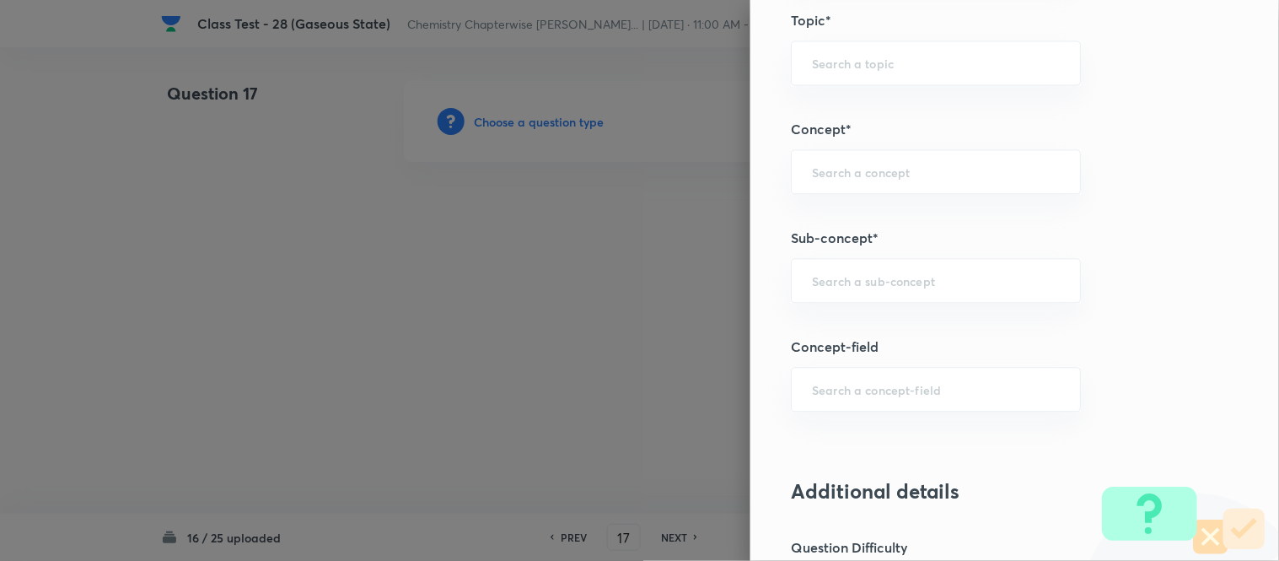
scroll to position [873, 0]
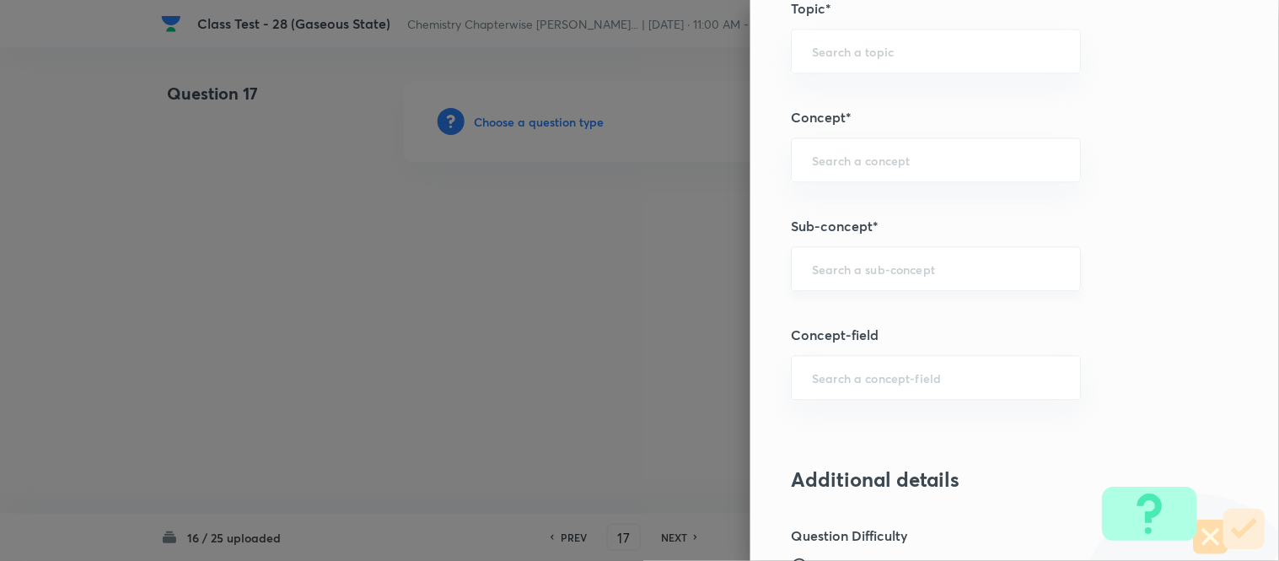
click at [917, 272] on input "text" at bounding box center [936, 269] width 248 height 16
type input "a"
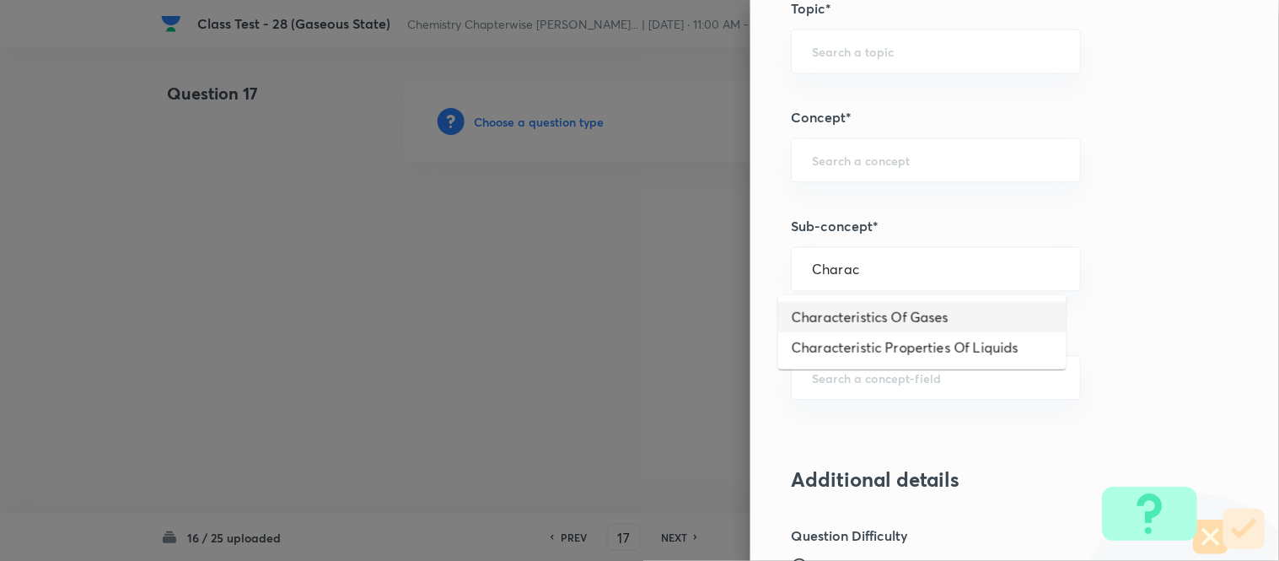
click at [922, 314] on li "Characteristics Of Gases" at bounding box center [922, 317] width 288 height 30
type input "Characteristics Of Gases"
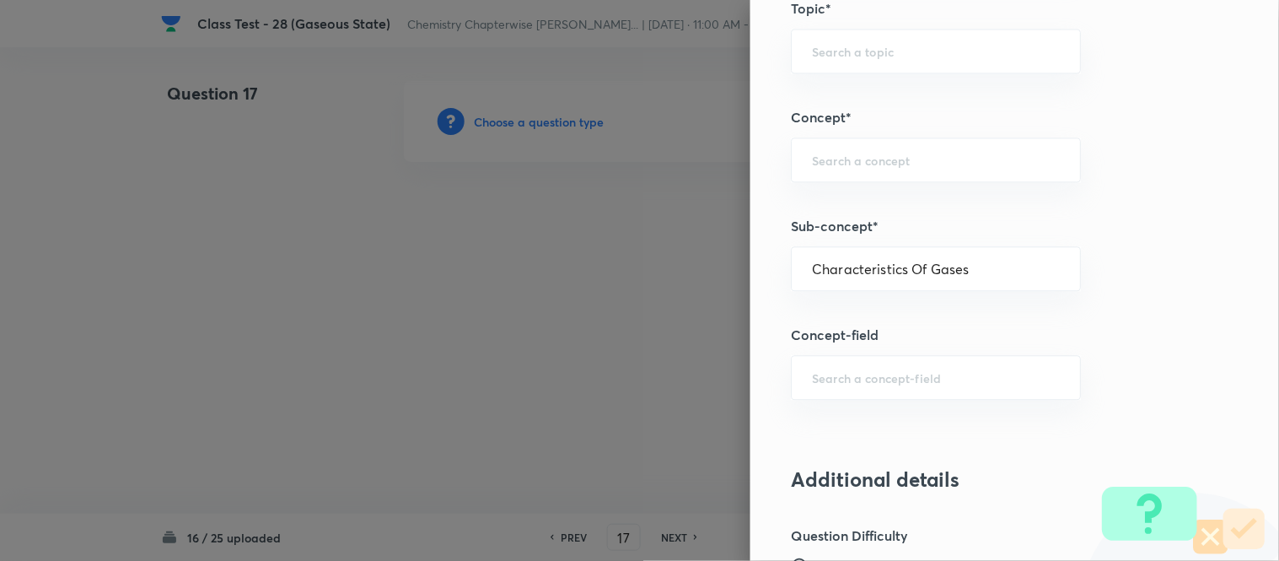
type input "Chemistry"
type input "Physical Chemistry"
type input "Gaseous States"
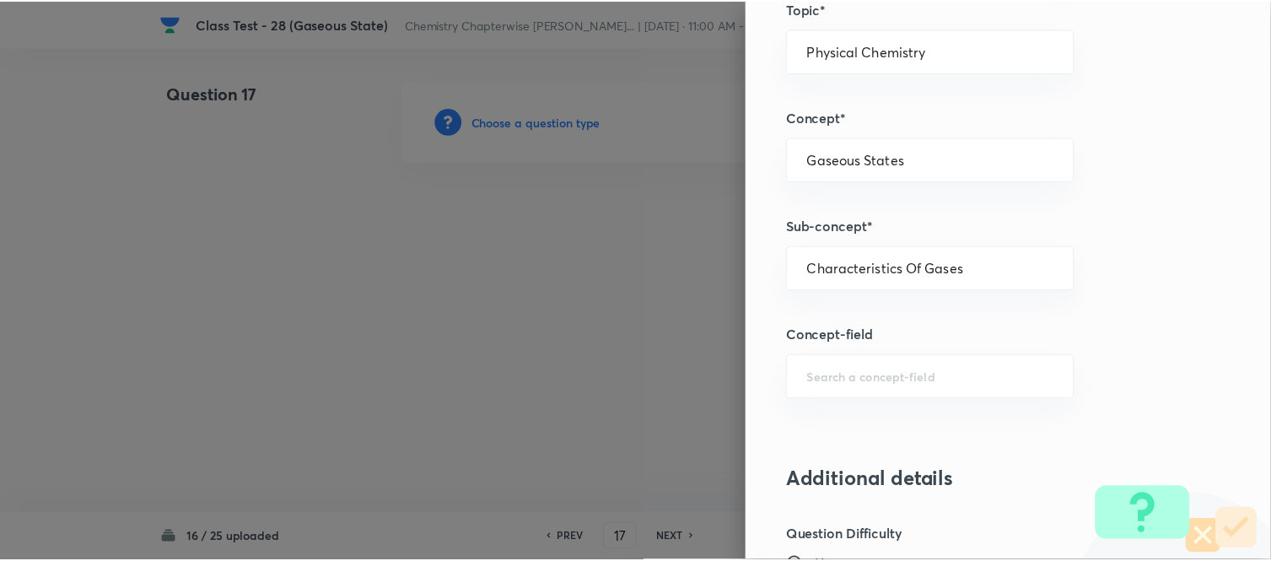
scroll to position [1738, 0]
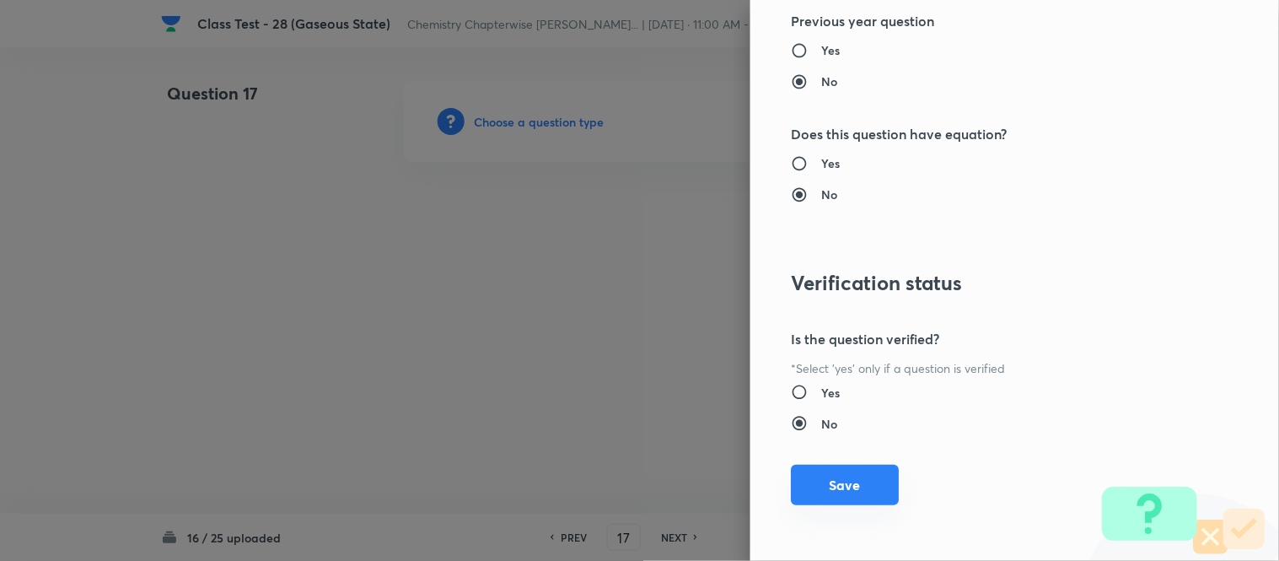
click at [832, 498] on button "Save" at bounding box center [845, 485] width 108 height 40
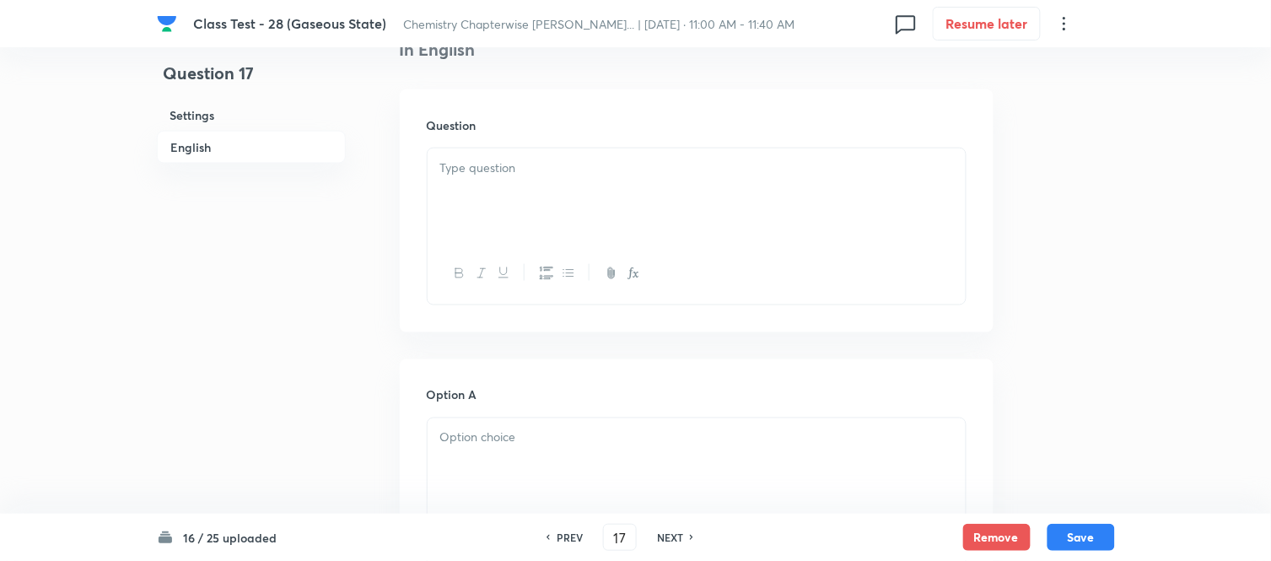
scroll to position [468, 0]
click at [631, 180] on div at bounding box center [697, 186] width 538 height 94
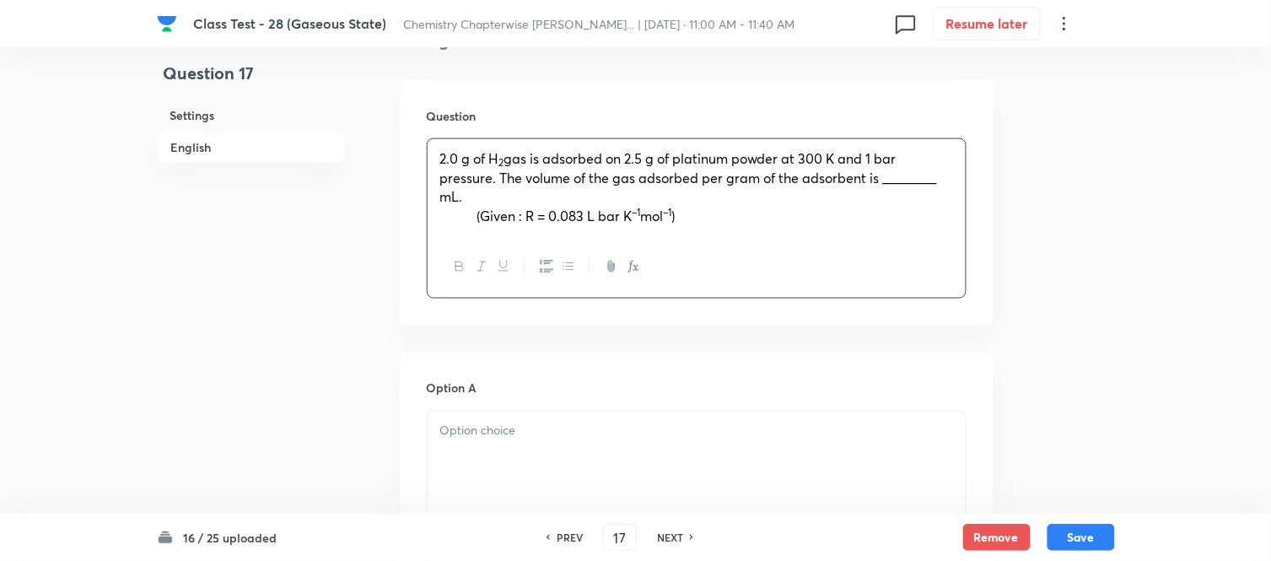
click at [466, 211] on strong at bounding box center [458, 216] width 37 height 18
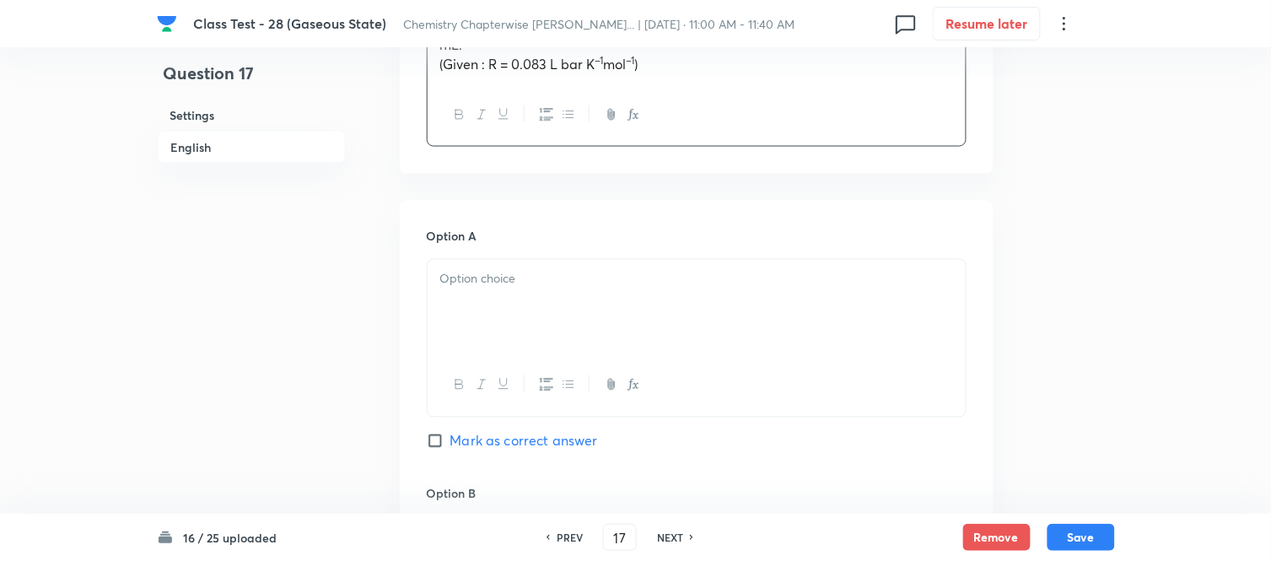
scroll to position [655, 0]
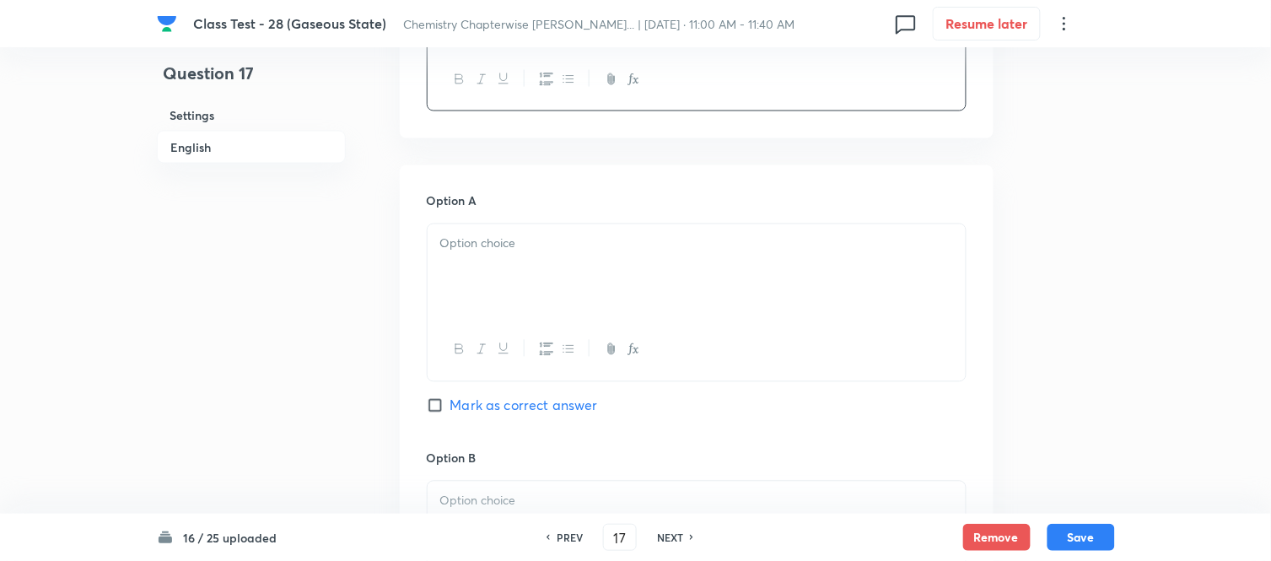
click at [599, 255] on div at bounding box center [697, 271] width 538 height 94
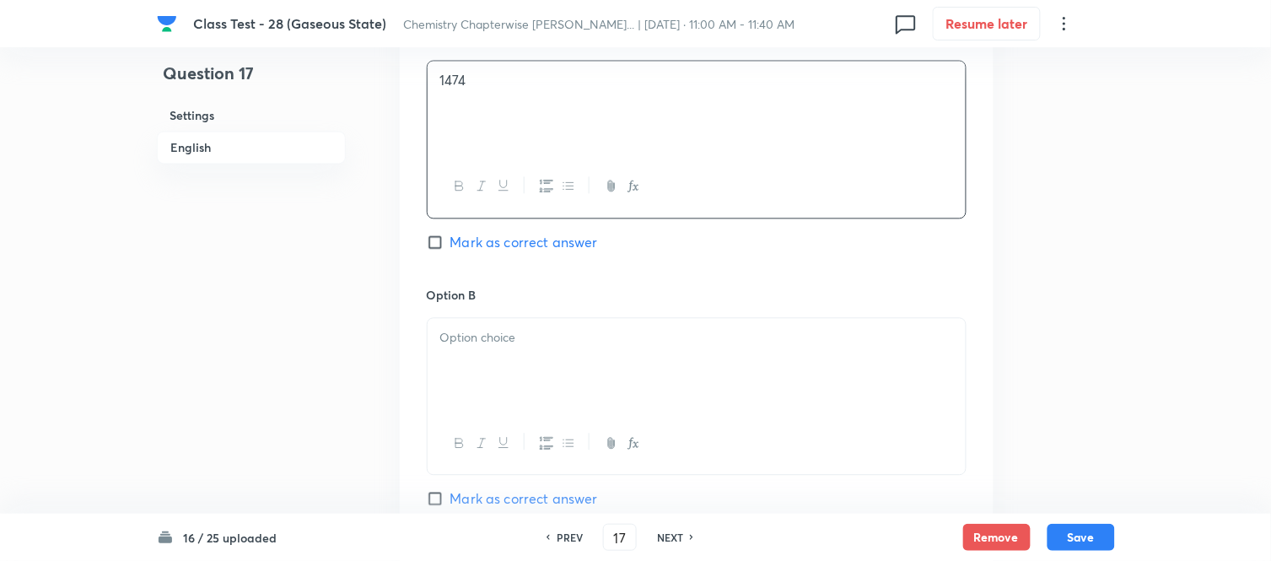
scroll to position [843, 0]
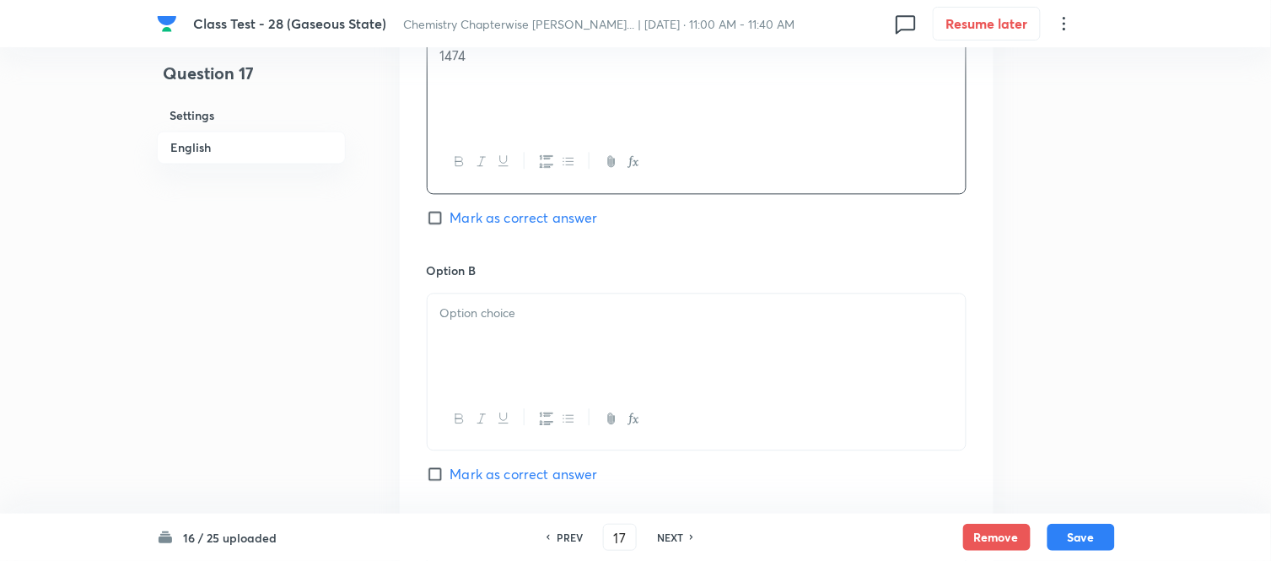
click at [641, 314] on p at bounding box center [696, 313] width 513 height 19
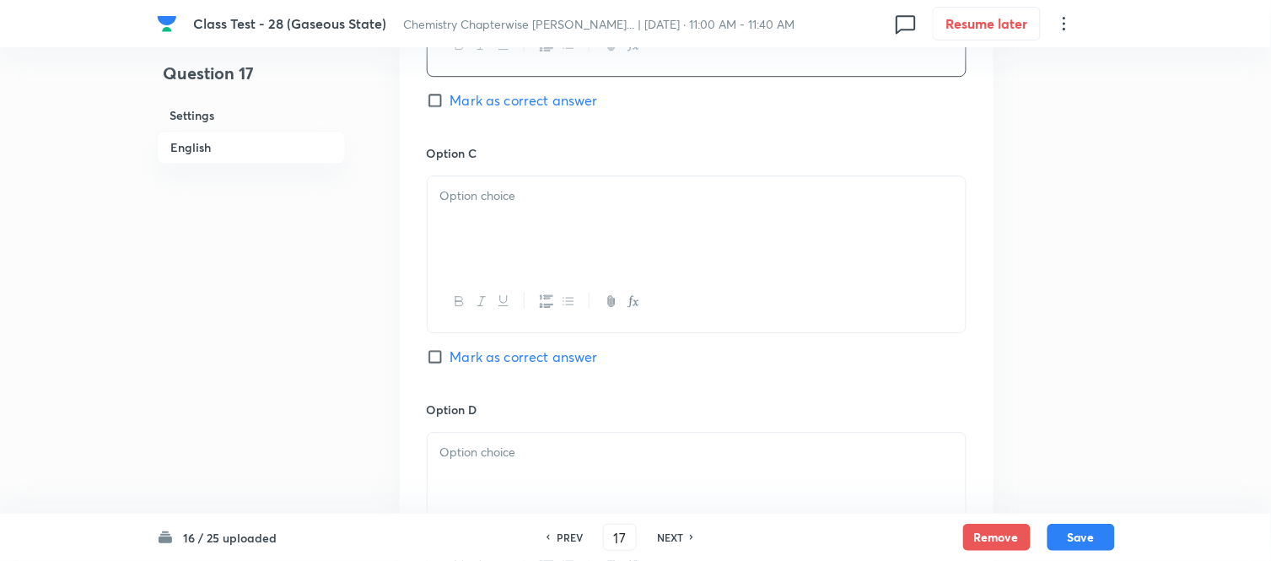
scroll to position [1218, 0]
click at [551, 205] on p at bounding box center [696, 195] width 513 height 19
click at [444, 97] on input "Mark as correct answer" at bounding box center [439, 99] width 24 height 17
checkbox input "true"
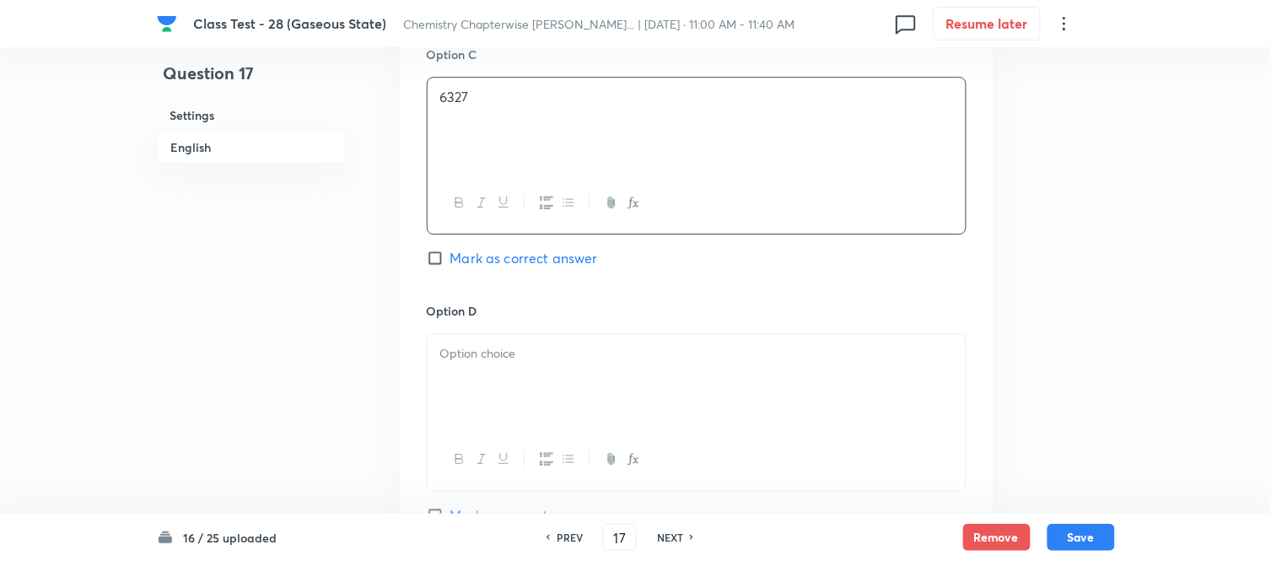
scroll to position [1405, 0]
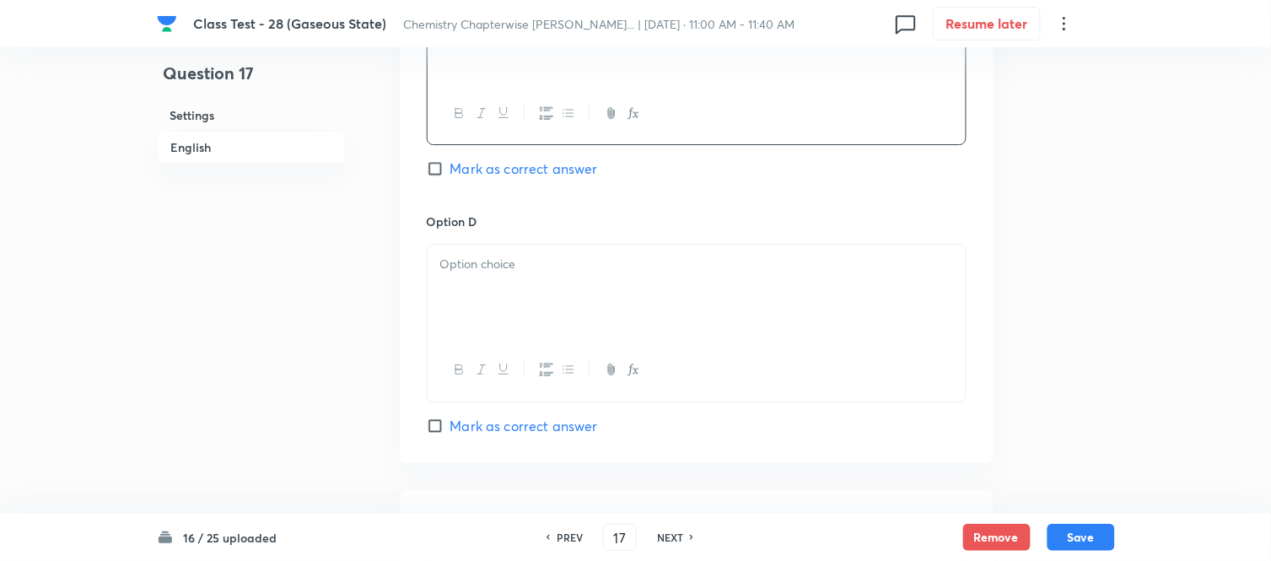
click at [553, 276] on div at bounding box center [697, 292] width 538 height 94
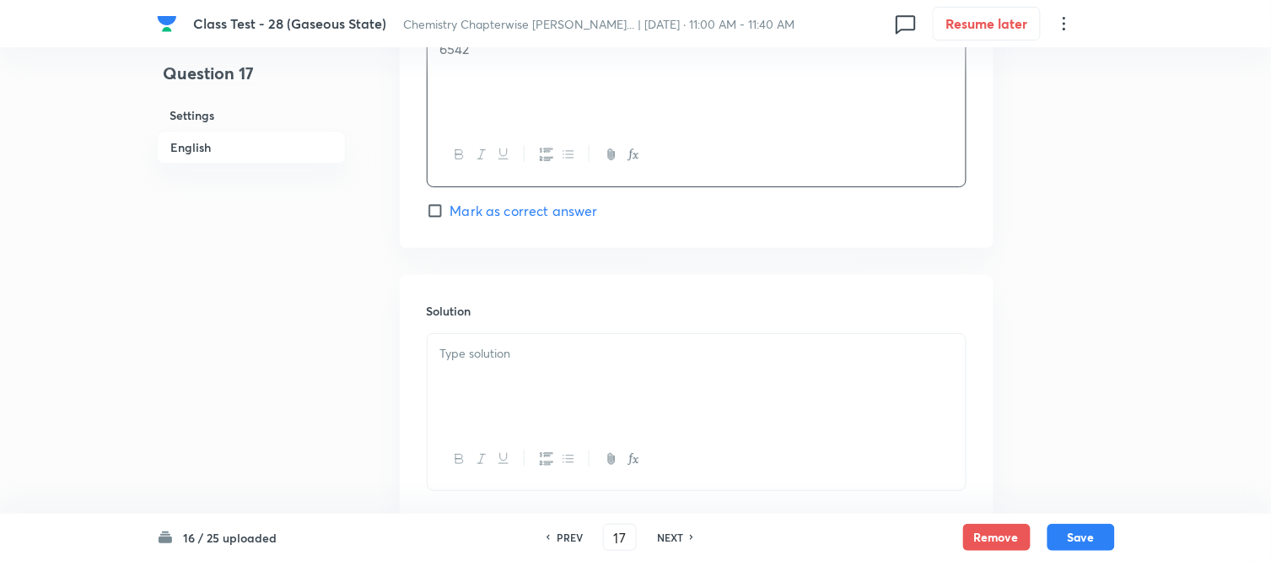
scroll to position [1687, 0]
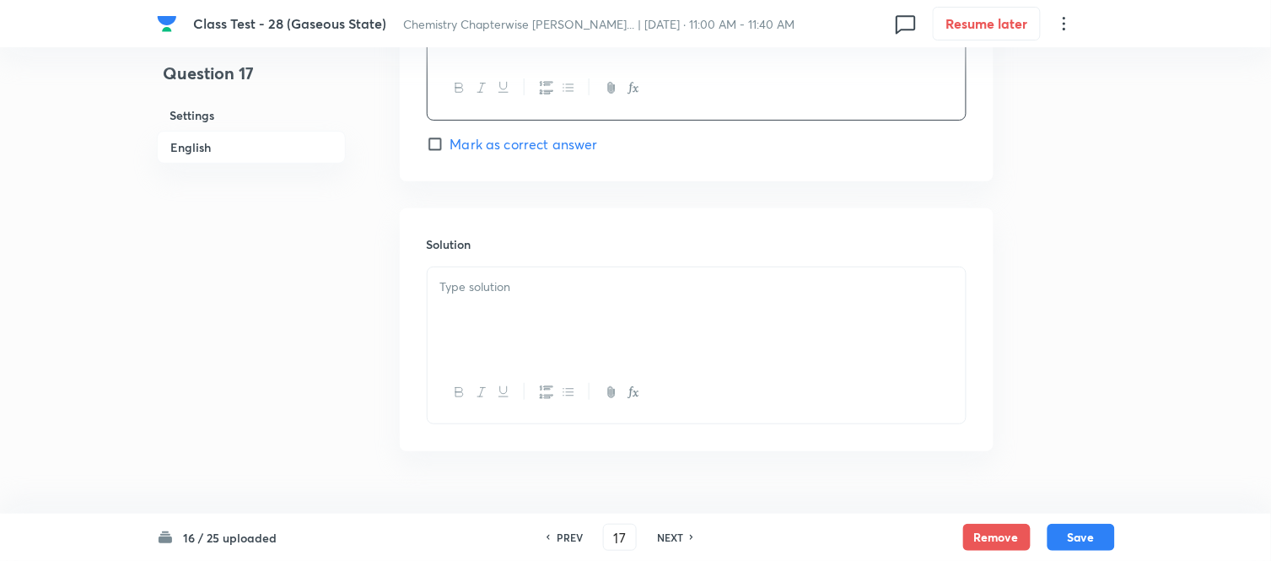
click at [703, 282] on p at bounding box center [696, 286] width 513 height 19
click at [599, 301] on div at bounding box center [697, 314] width 538 height 94
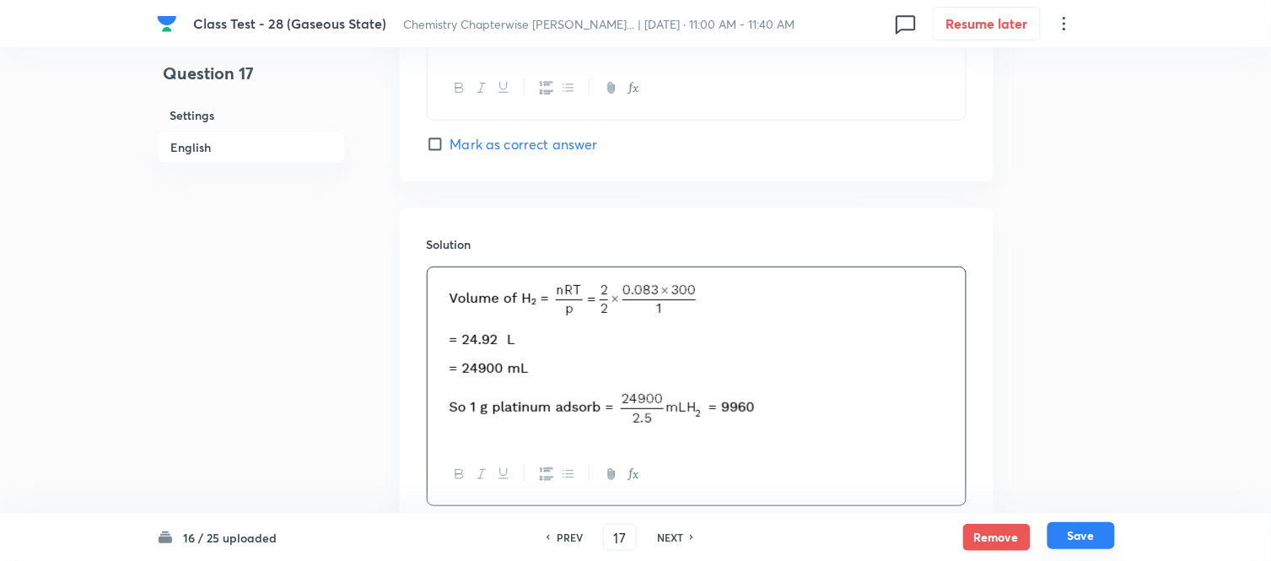
click at [1082, 541] on button "Save" at bounding box center [1080, 535] width 67 height 27
type input "18"
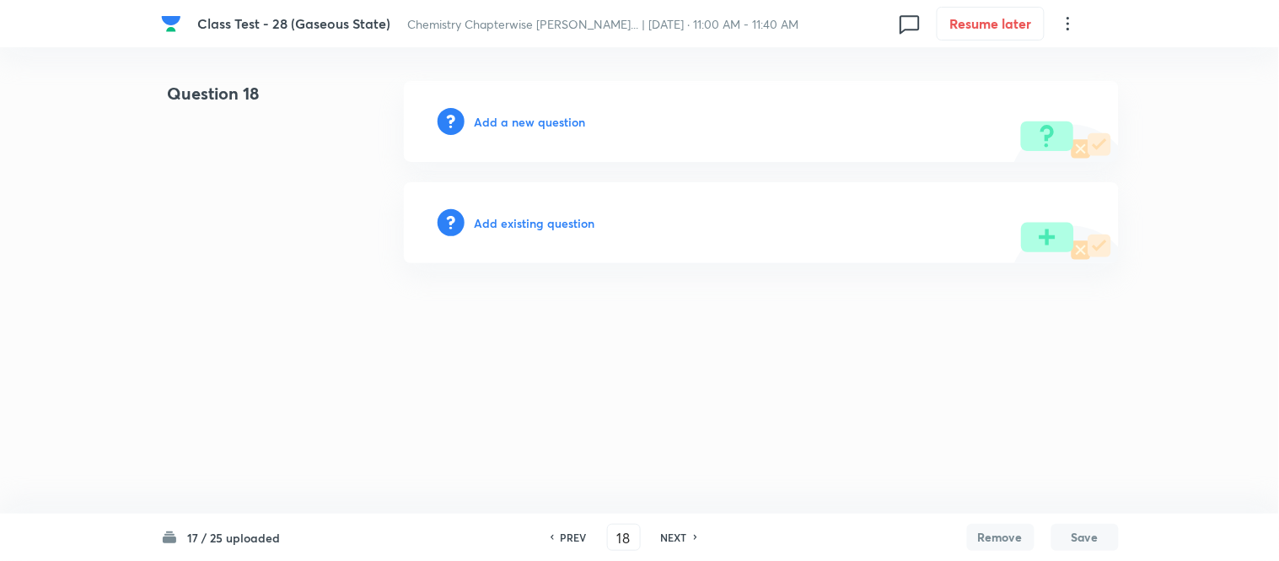
click at [504, 119] on h6 "Add a new question" at bounding box center [530, 122] width 111 height 18
click at [503, 119] on h6 "Choose a question type" at bounding box center [540, 122] width 130 height 18
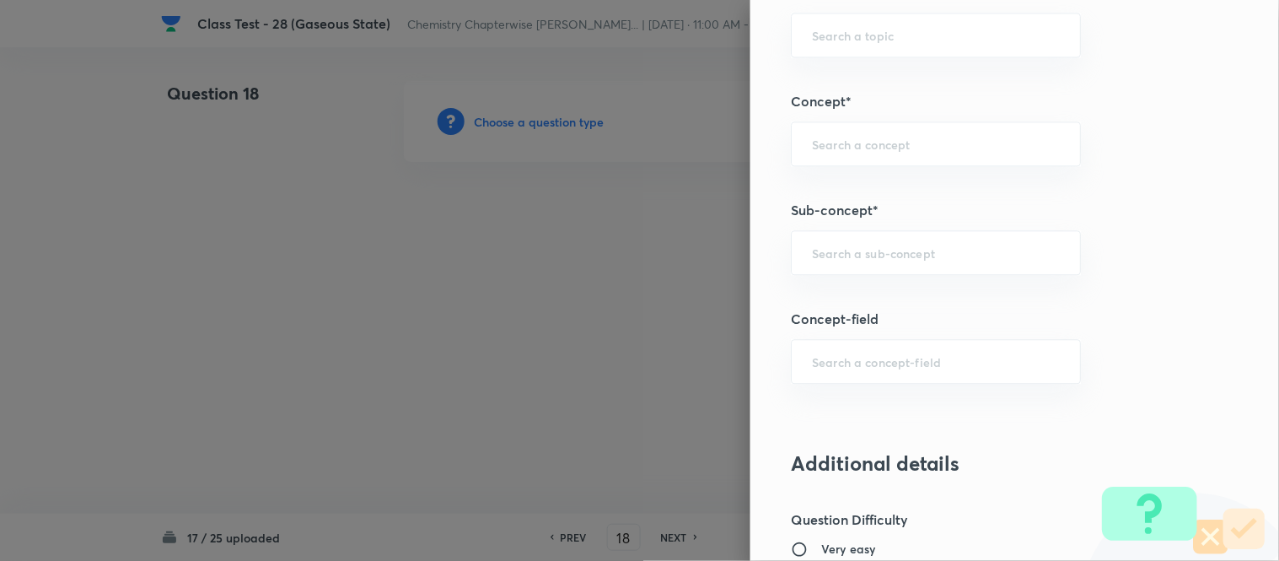
scroll to position [897, 0]
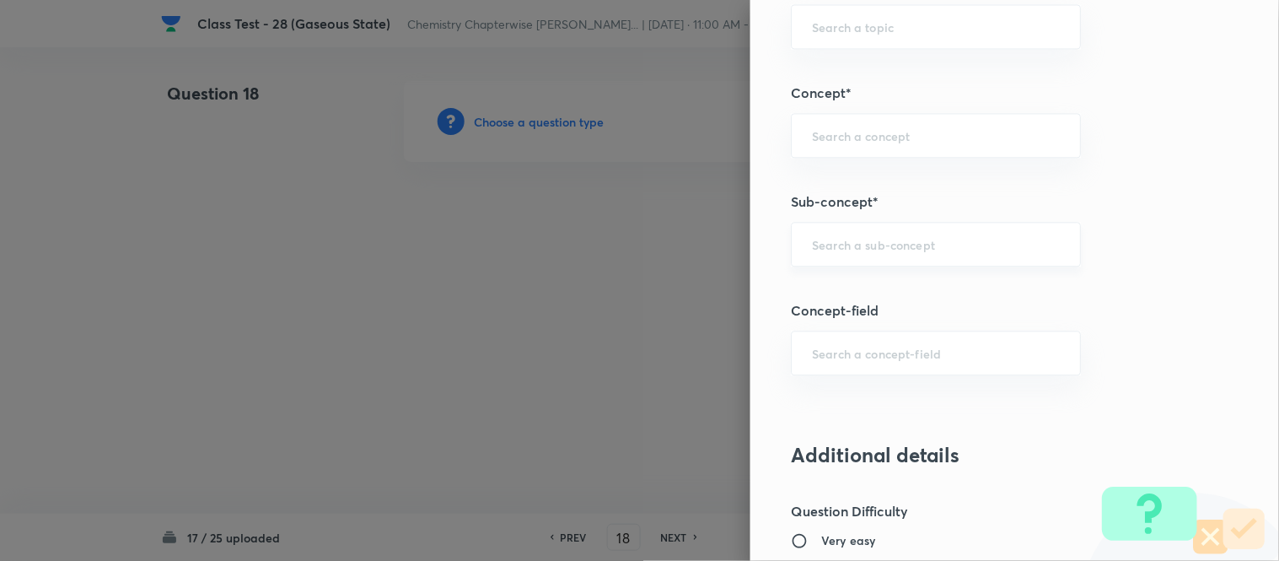
click at [916, 245] on input "text" at bounding box center [936, 244] width 248 height 16
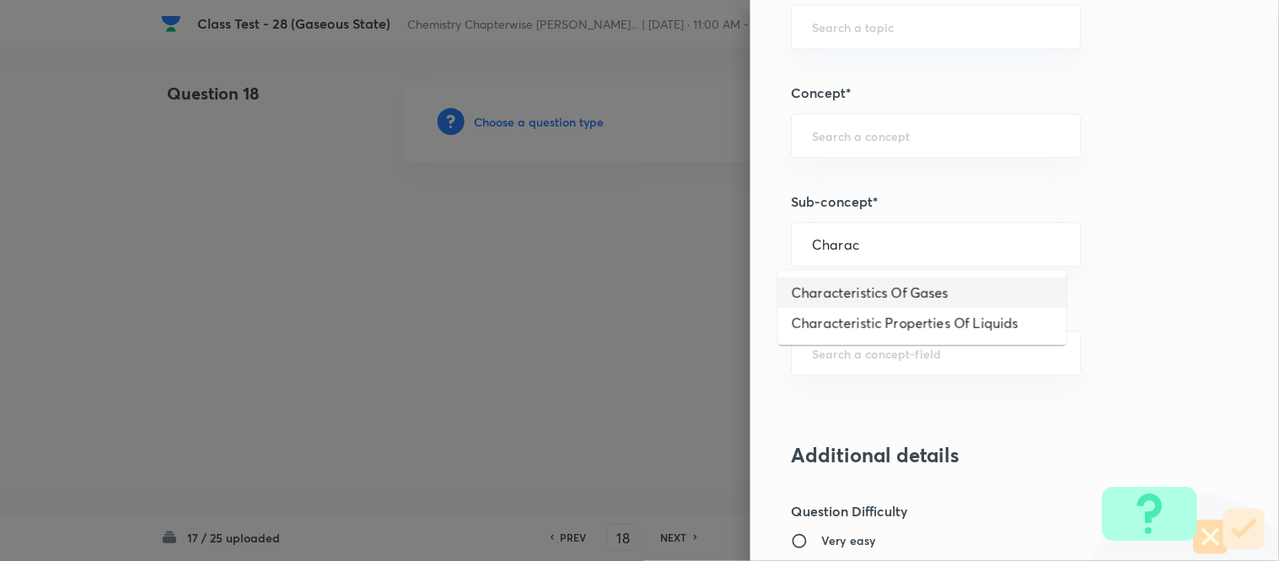
click at [913, 297] on li "Characteristics Of Gases" at bounding box center [922, 292] width 288 height 30
type input "Characteristics Of Gases"
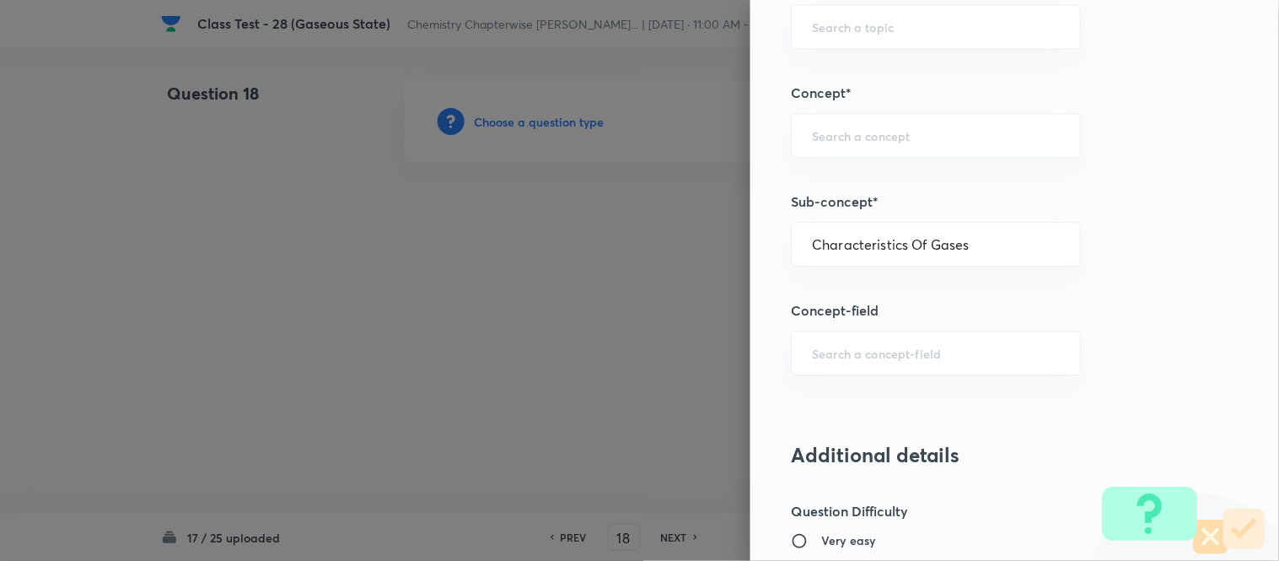
type input "Chemistry"
type input "Physical Chemistry"
type input "Gaseous States"
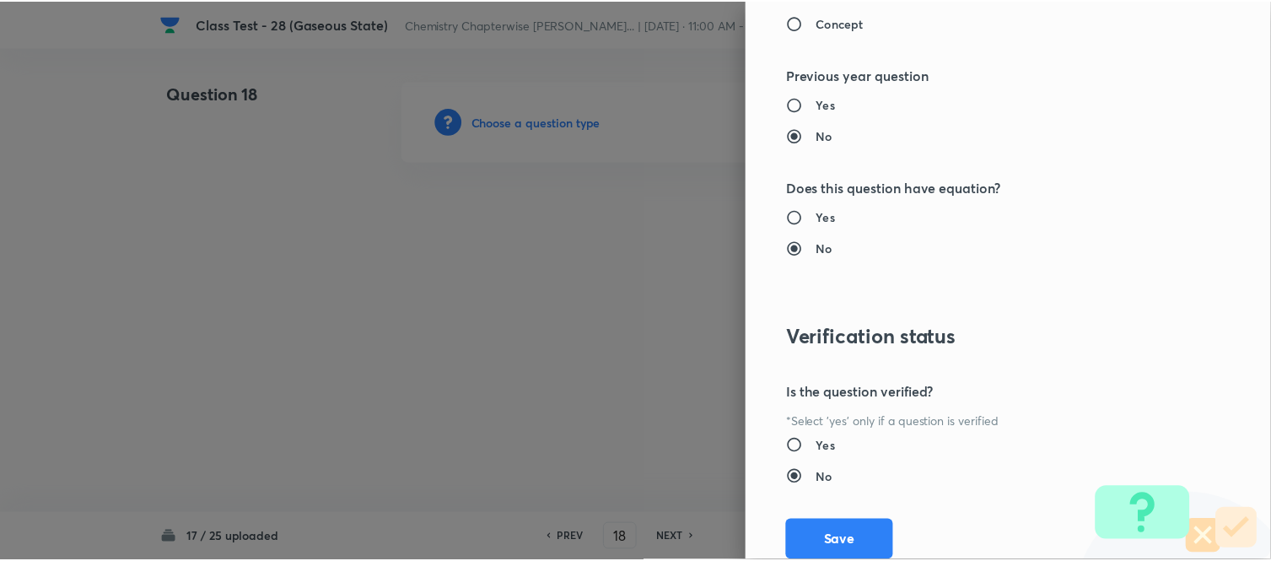
scroll to position [1738, 0]
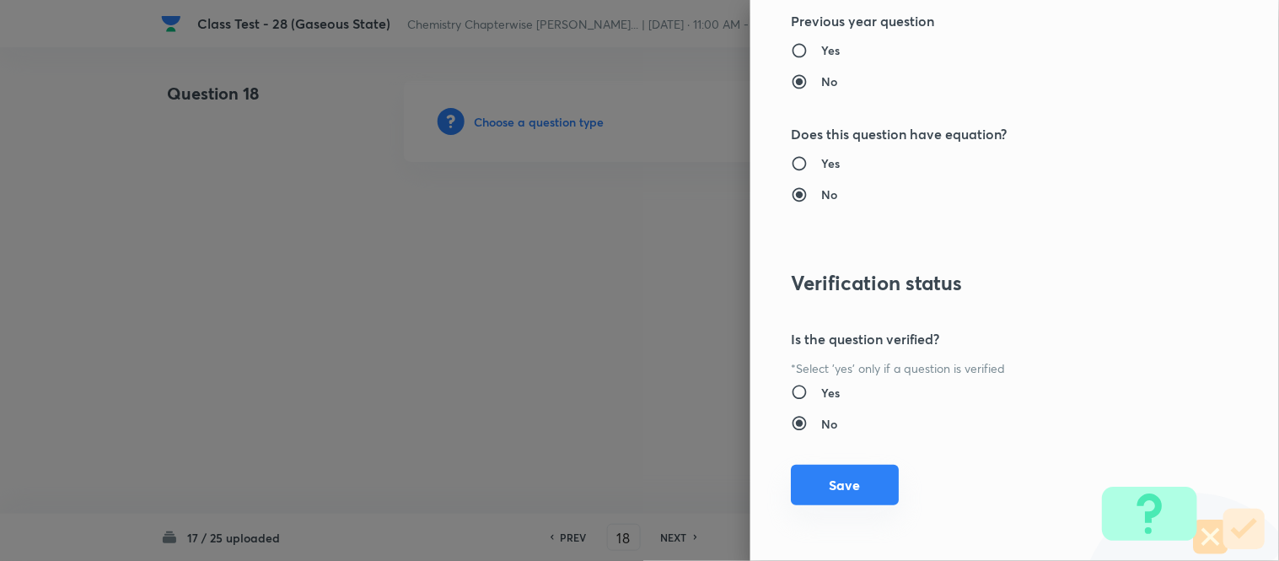
click at [823, 494] on button "Save" at bounding box center [845, 485] width 108 height 40
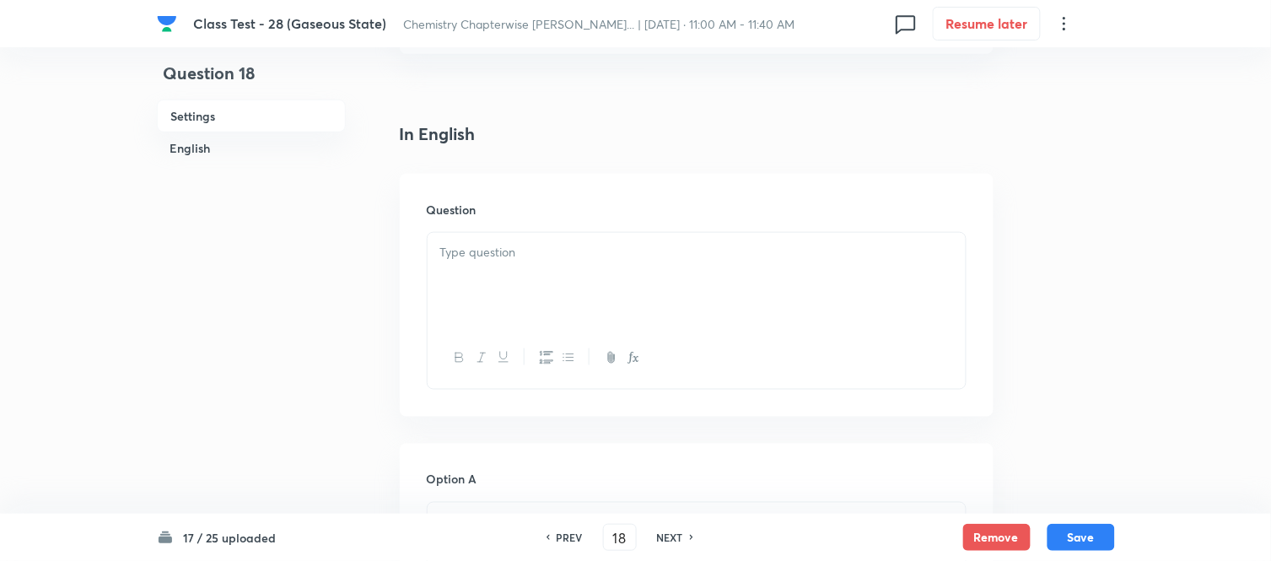
scroll to position [468, 0]
click at [626, 169] on div at bounding box center [697, 186] width 538 height 94
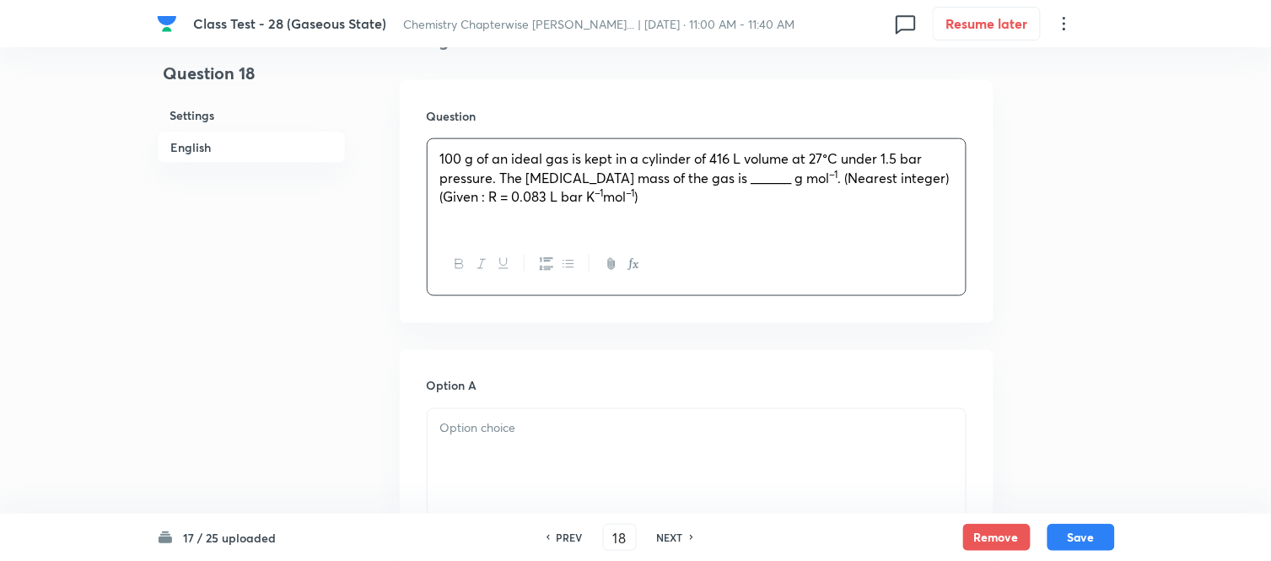
scroll to position [562, 0]
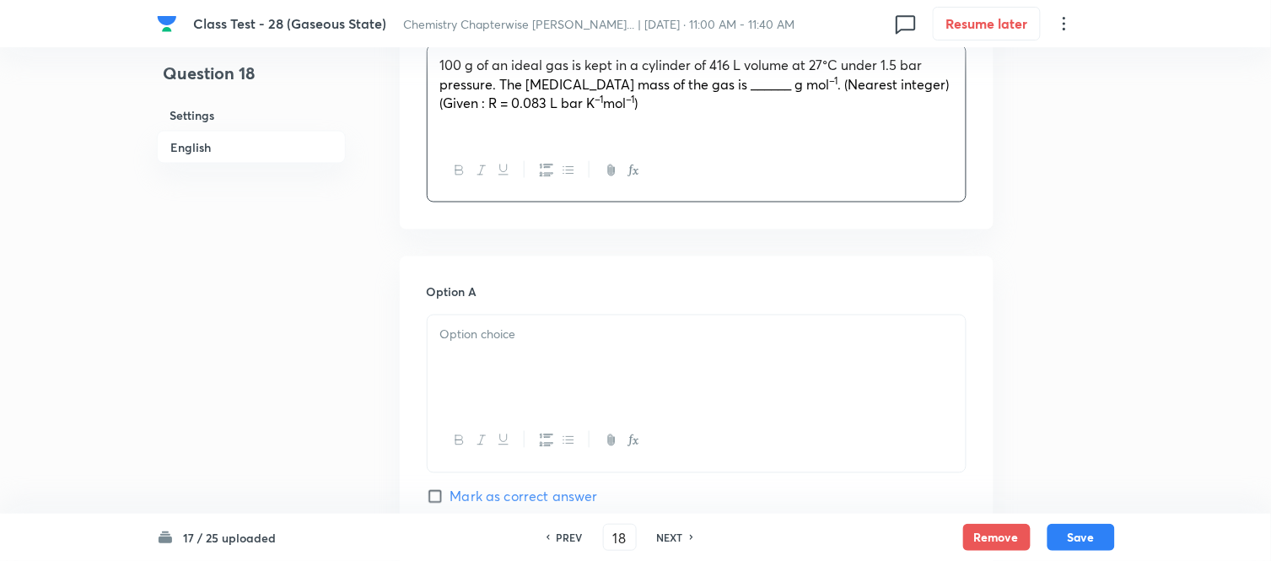
click at [882, 81] on span ". (Nearest integer) (Given : R = 0.083 L bar K" at bounding box center [694, 93] width 509 height 37
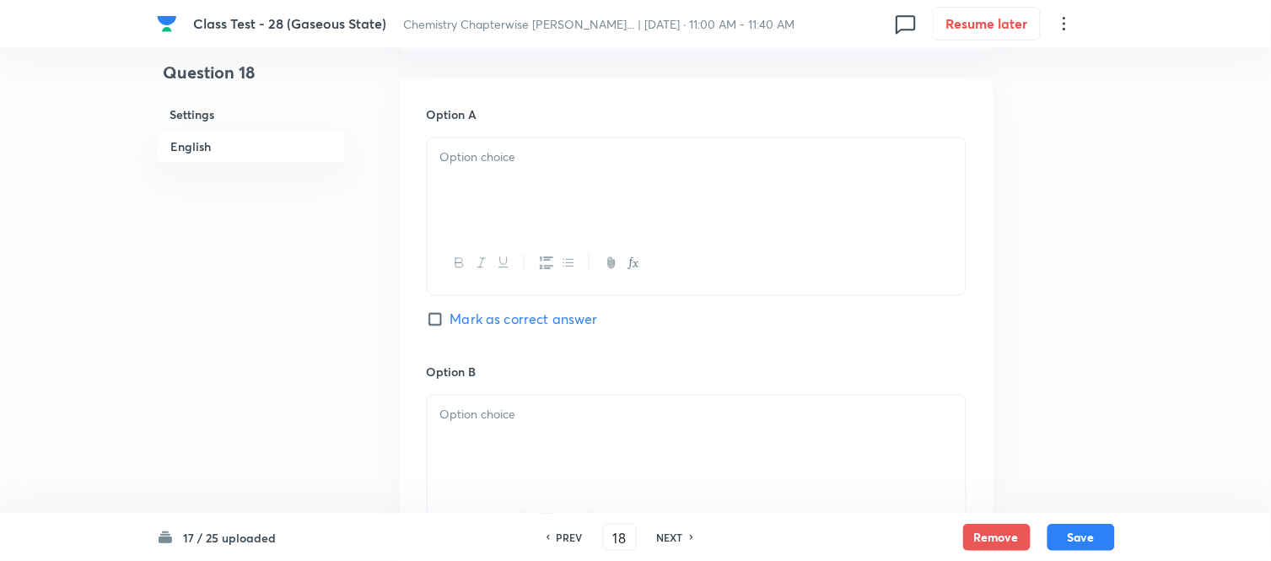
scroll to position [749, 0]
click at [608, 170] on div at bounding box center [697, 175] width 538 height 94
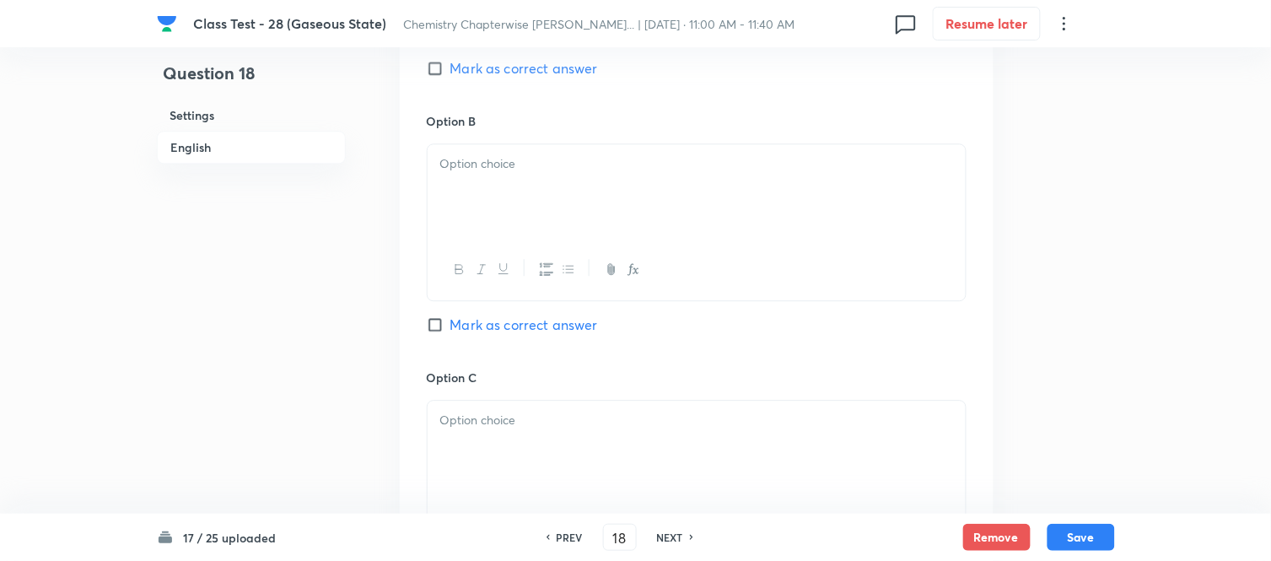
scroll to position [1030, 0]
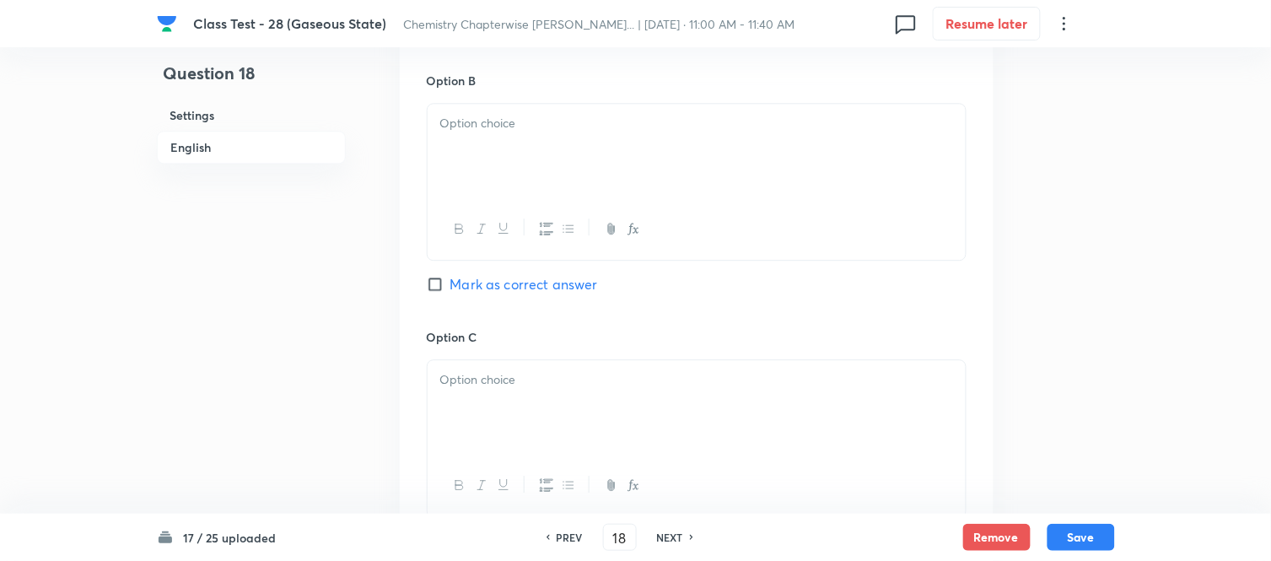
click at [578, 155] on div at bounding box center [697, 151] width 538 height 94
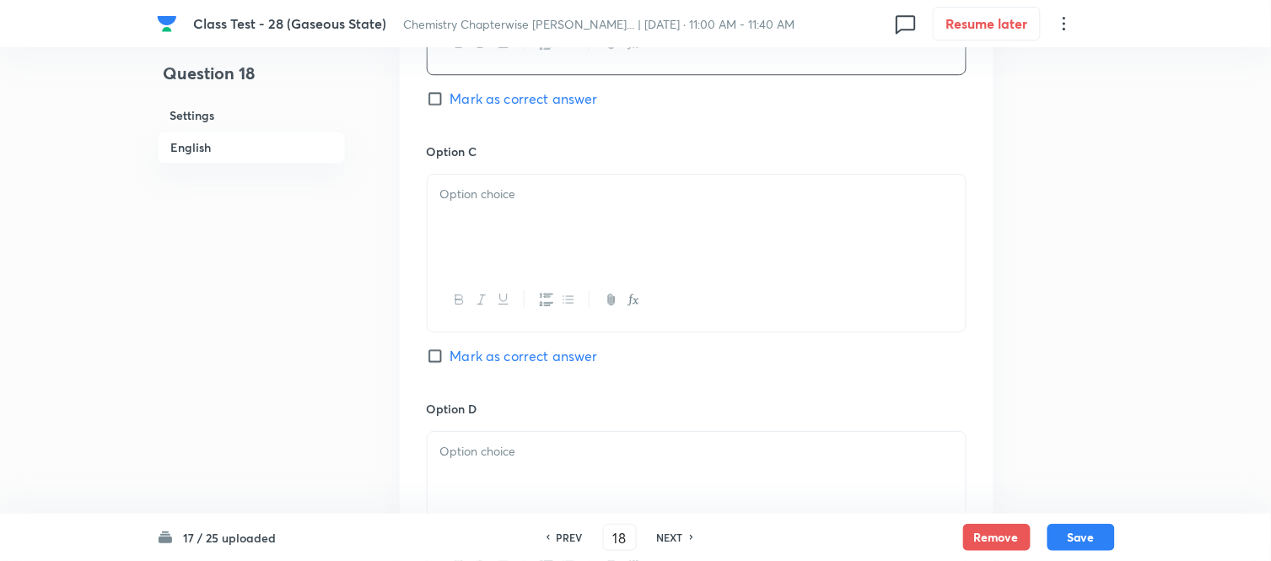
scroll to position [1218, 0]
click at [570, 206] on div at bounding box center [697, 220] width 538 height 94
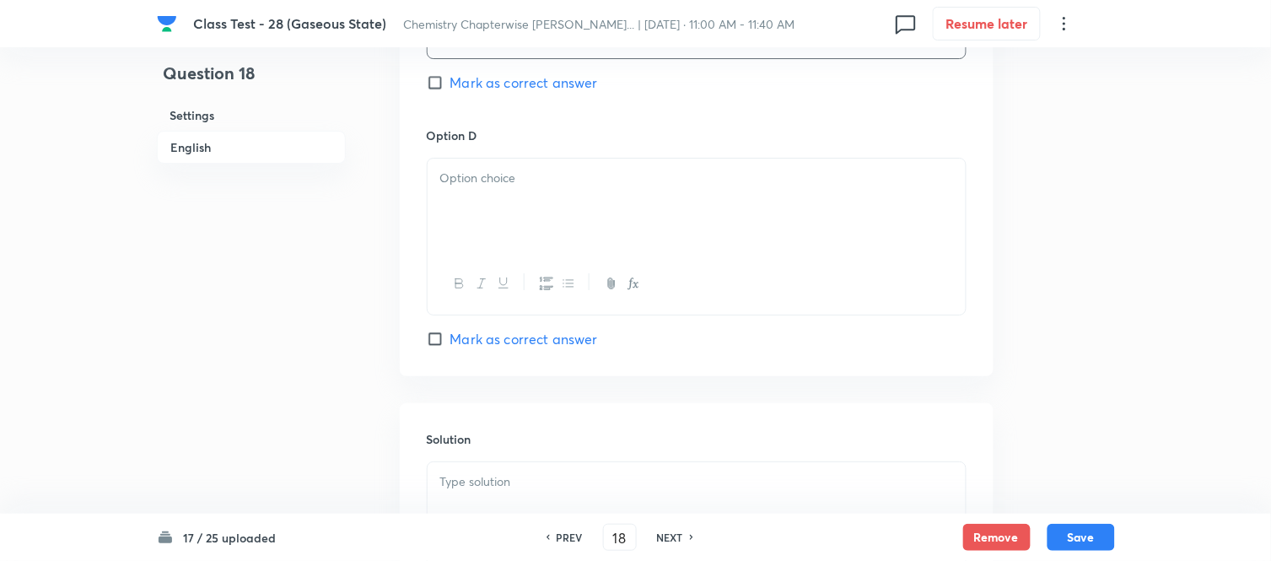
scroll to position [1498, 0]
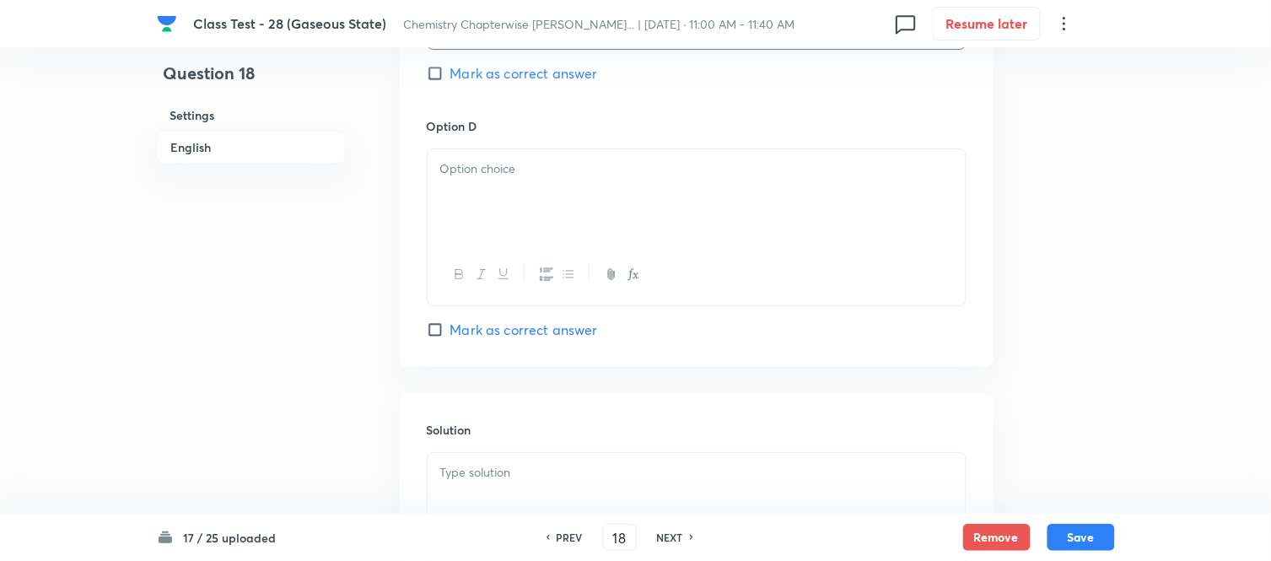
click at [595, 188] on div at bounding box center [697, 196] width 538 height 94
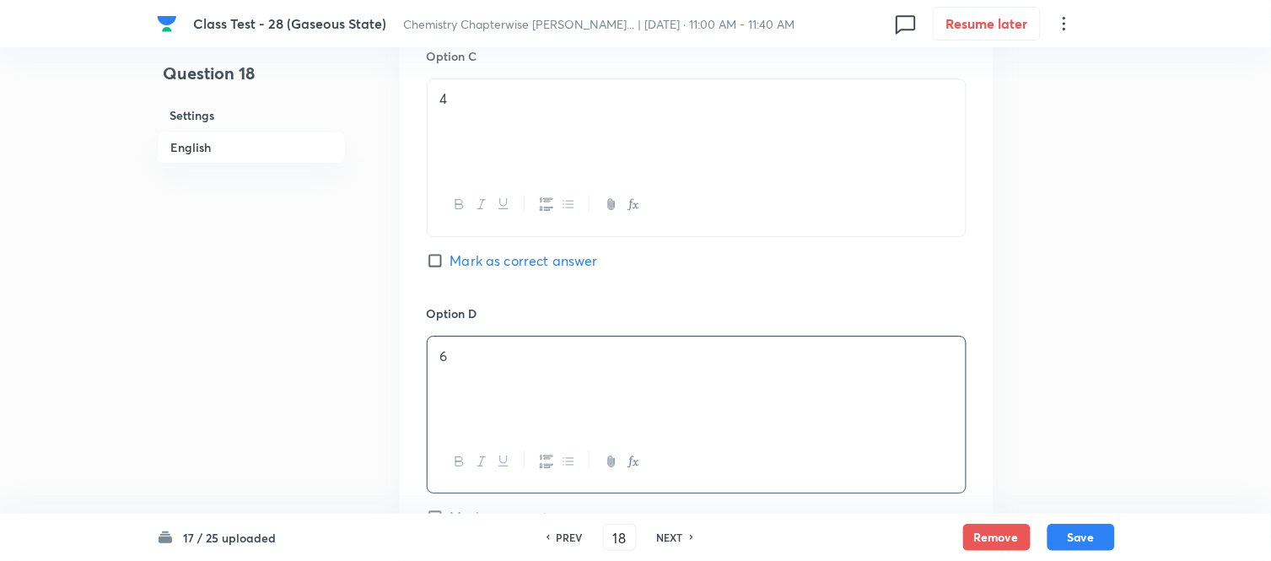
click at [452, 260] on span "Mark as correct answer" at bounding box center [524, 260] width 148 height 20
click at [450, 260] on input "Mark as correct answer" at bounding box center [439, 260] width 24 height 17
checkbox input "true"
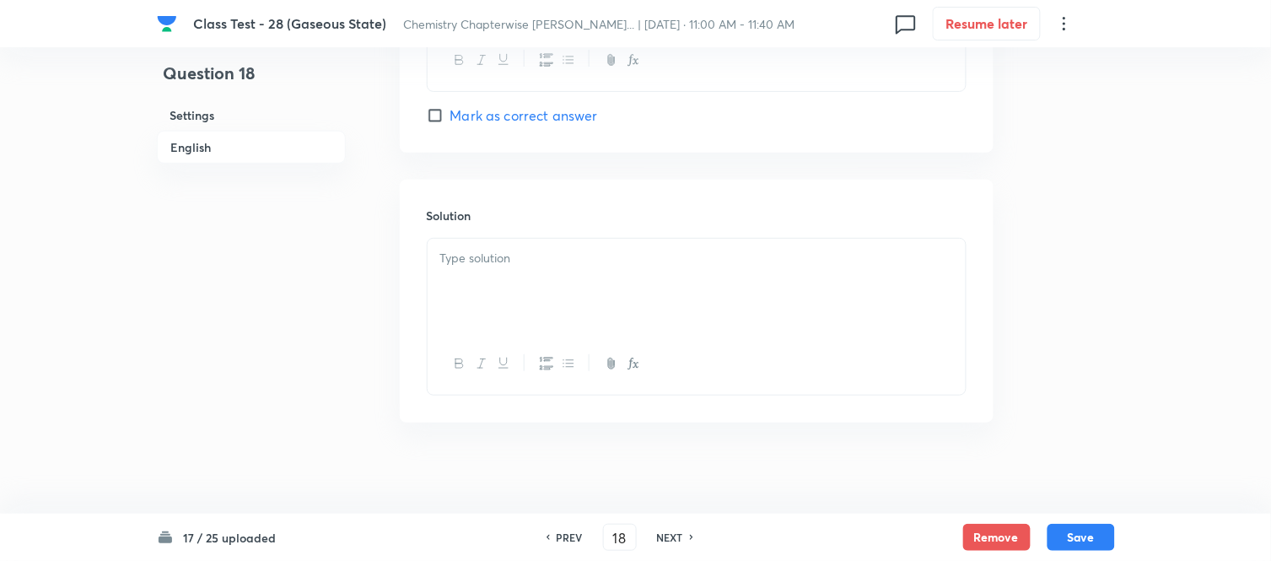
scroll to position [1725, 0]
click at [632, 247] on p at bounding box center [696, 248] width 513 height 19
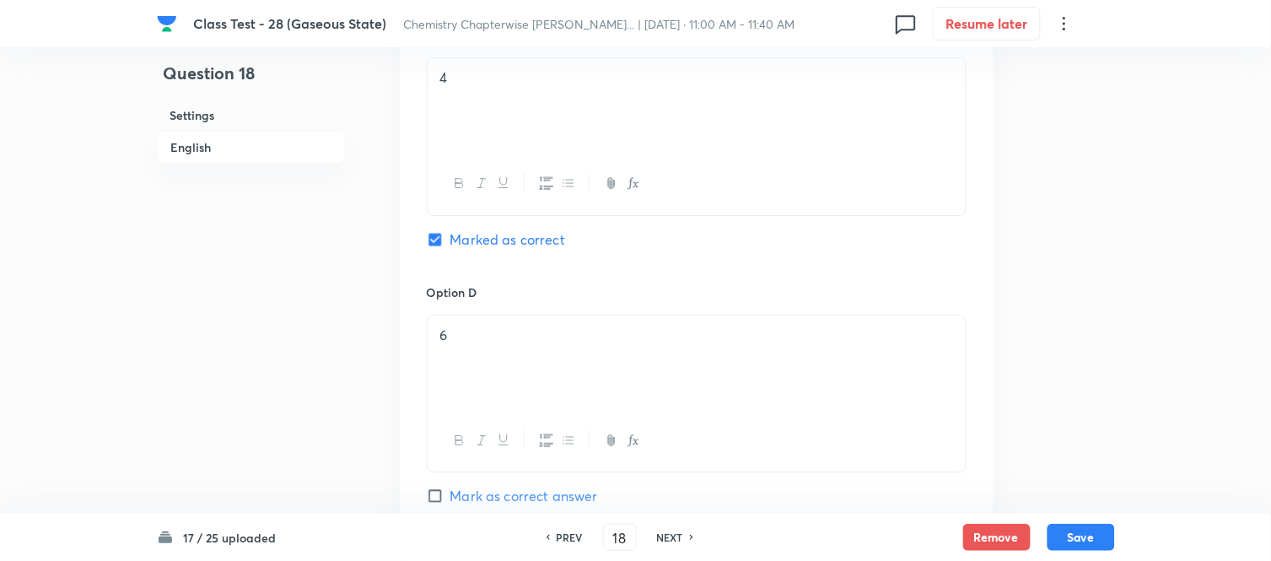
scroll to position [976, 0]
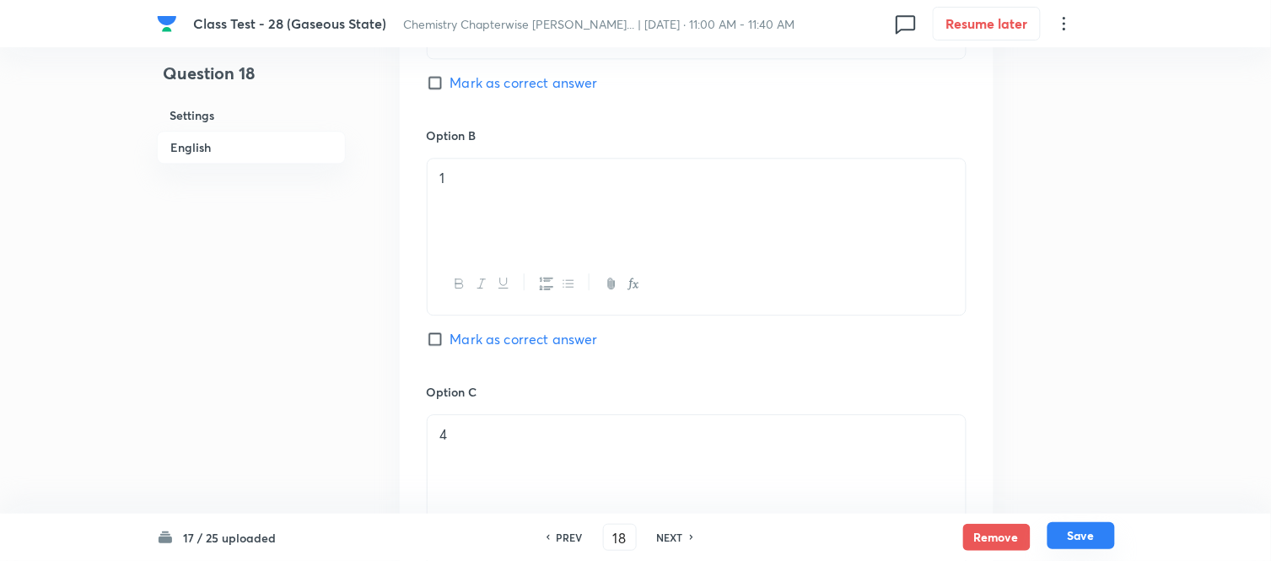
click at [1090, 543] on button "Save" at bounding box center [1080, 535] width 67 height 27
type input "19"
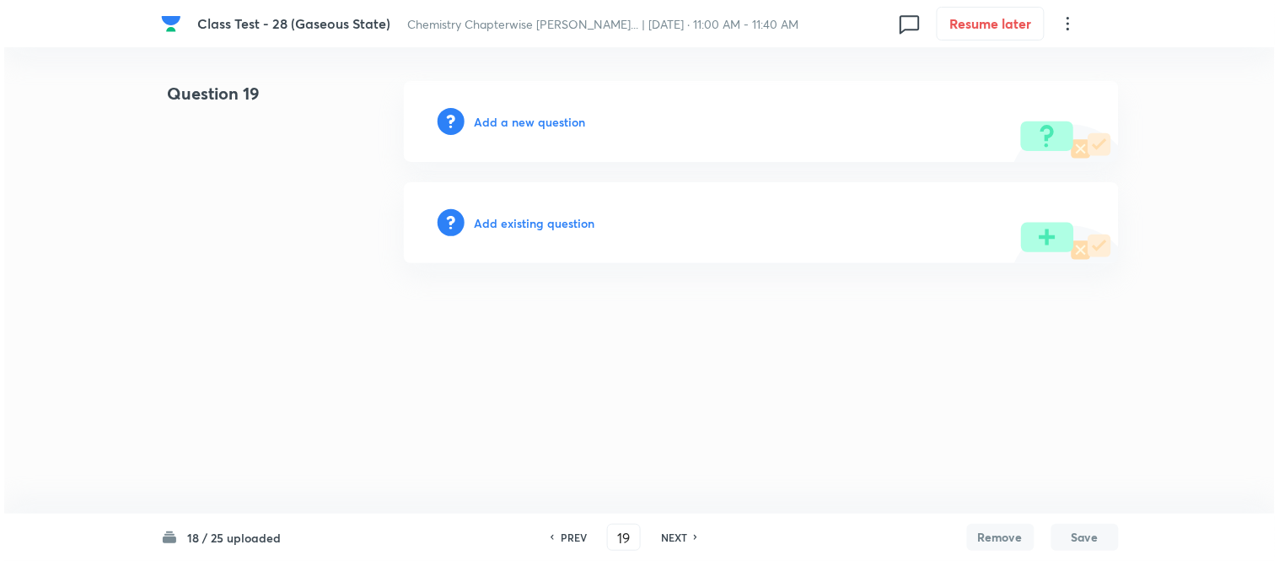
scroll to position [0, 0]
click at [517, 121] on h6 "Add a new question" at bounding box center [530, 122] width 111 height 18
click at [517, 121] on h6 "Choose a question type" at bounding box center [540, 122] width 130 height 18
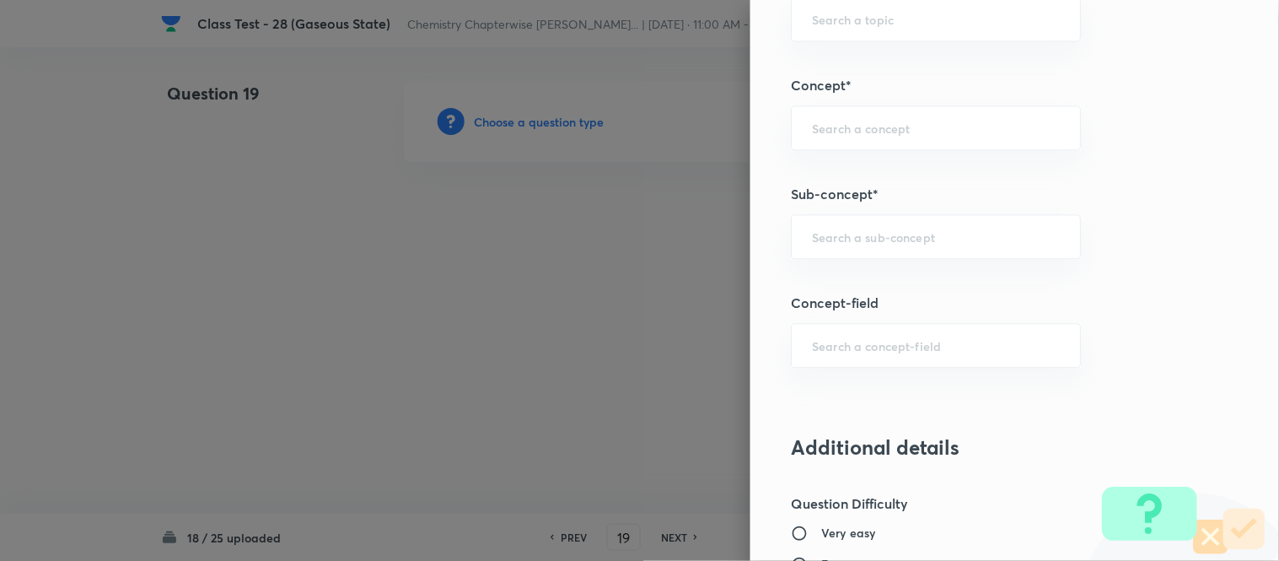
scroll to position [937, 0]
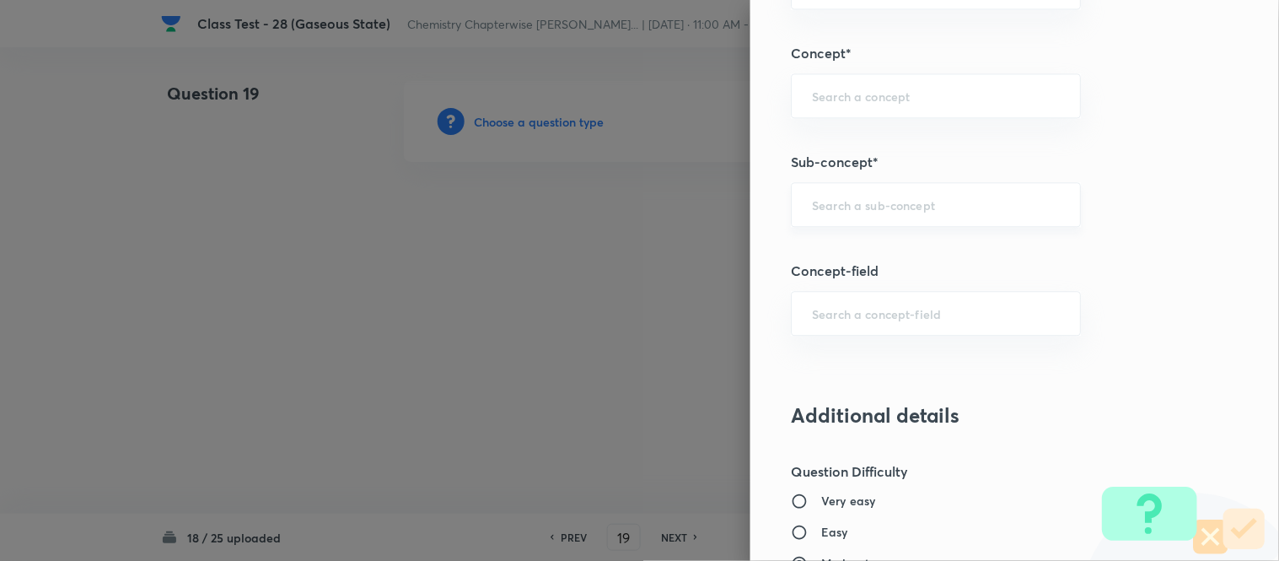
click at [912, 205] on input "text" at bounding box center [936, 204] width 248 height 16
drag, startPoint x: 912, startPoint y: 205, endPoint x: 742, endPoint y: 198, distance: 169.6
click at [751, 198] on div "Question settings Question type* Single choice correct Number of options* 2 3 4…" at bounding box center [1015, 280] width 529 height 561
click at [883, 254] on li "Characteristics Of Gases" at bounding box center [922, 254] width 288 height 30
type input "Characteristics Of Gases"
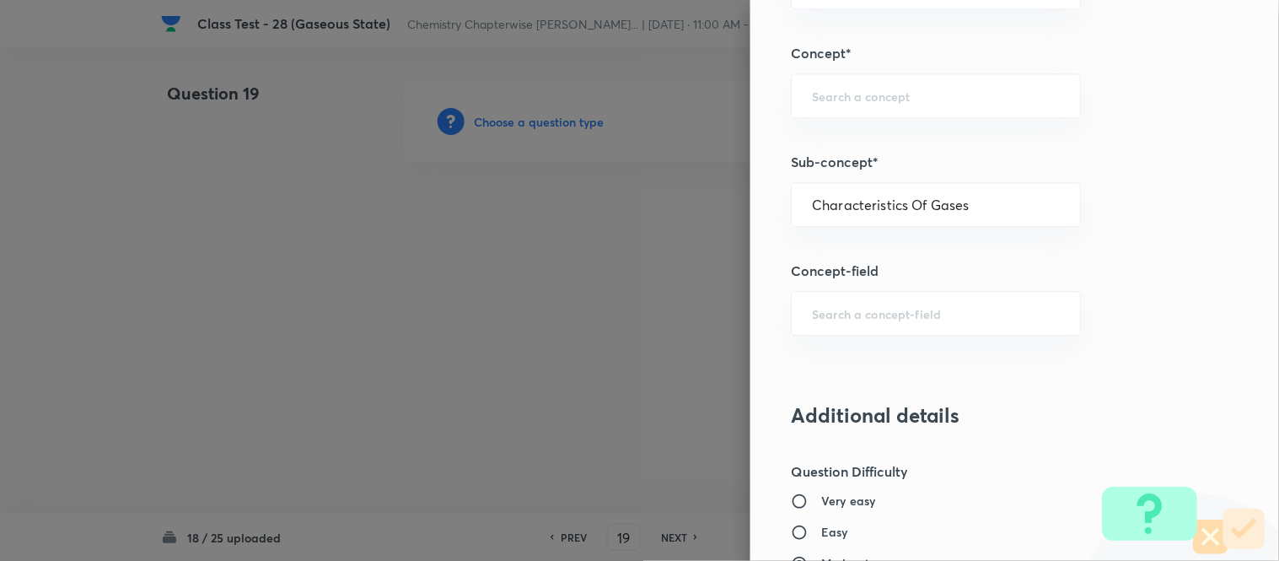
type input "Chemistry"
type input "Physical Chemistry"
type input "Gaseous States"
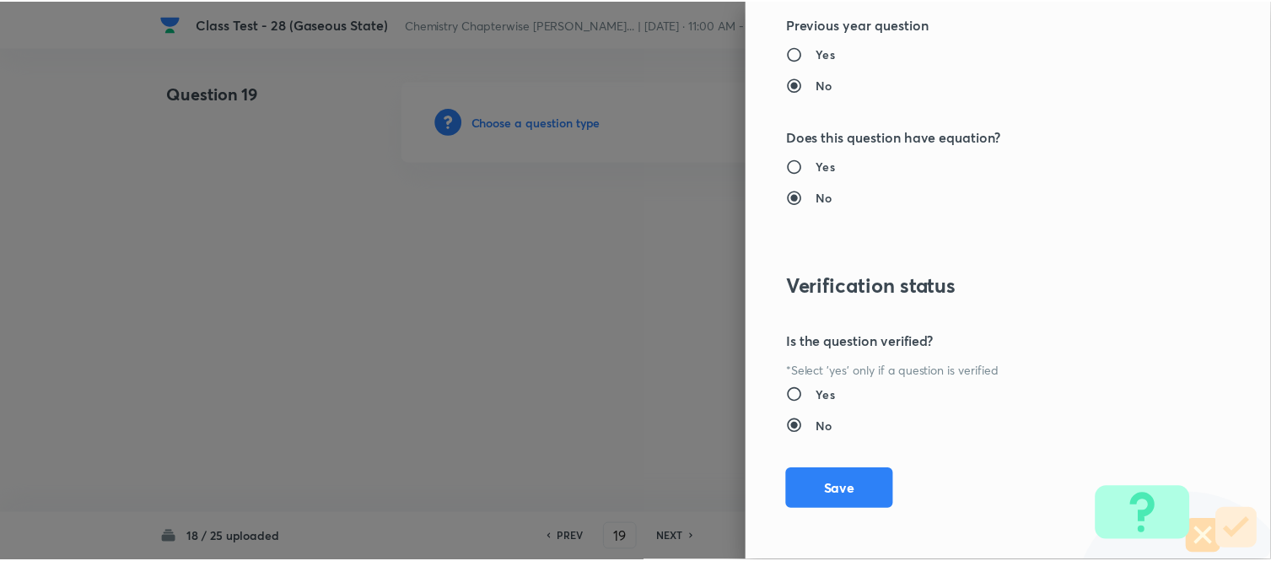
scroll to position [1738, 0]
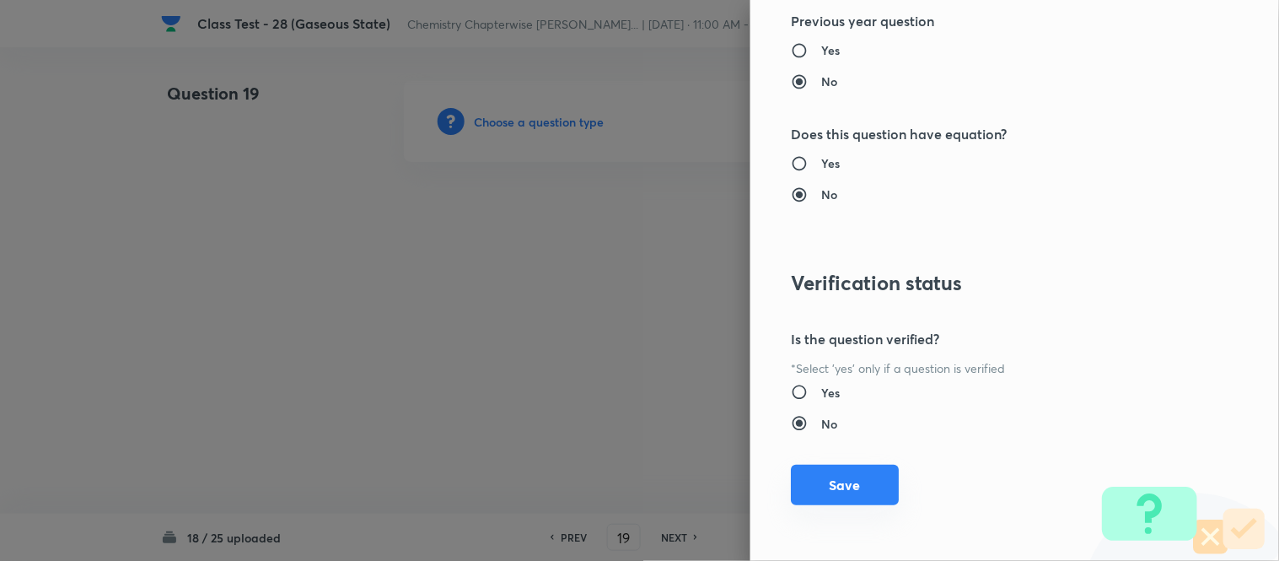
click at [820, 499] on button "Save" at bounding box center [845, 485] width 108 height 40
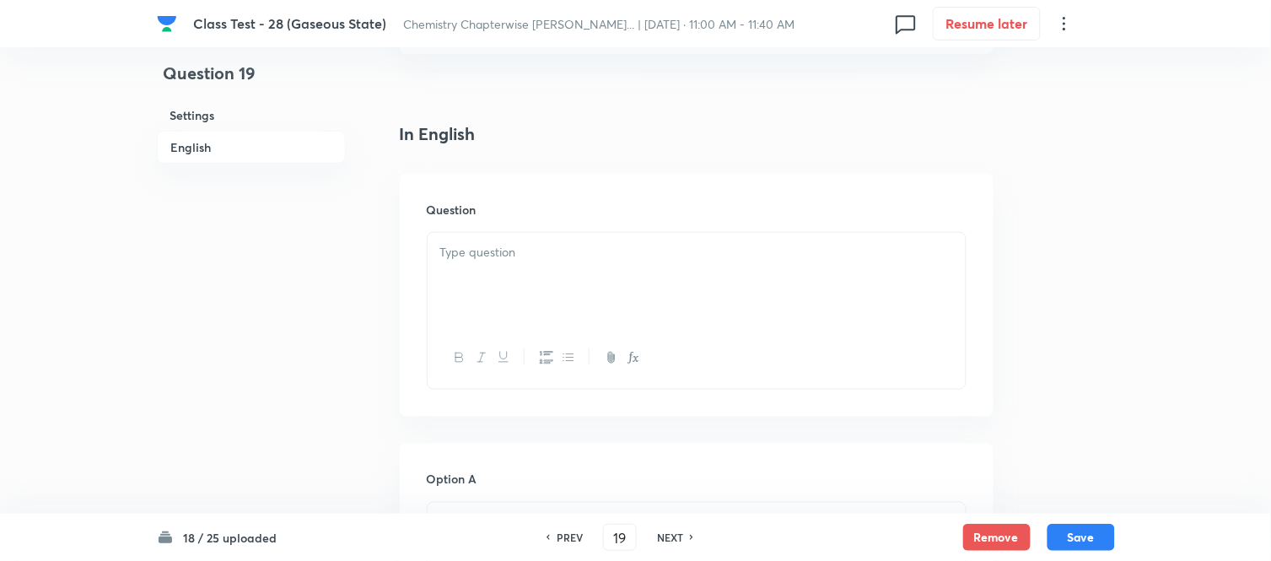
scroll to position [468, 0]
click at [689, 171] on div at bounding box center [697, 186] width 538 height 94
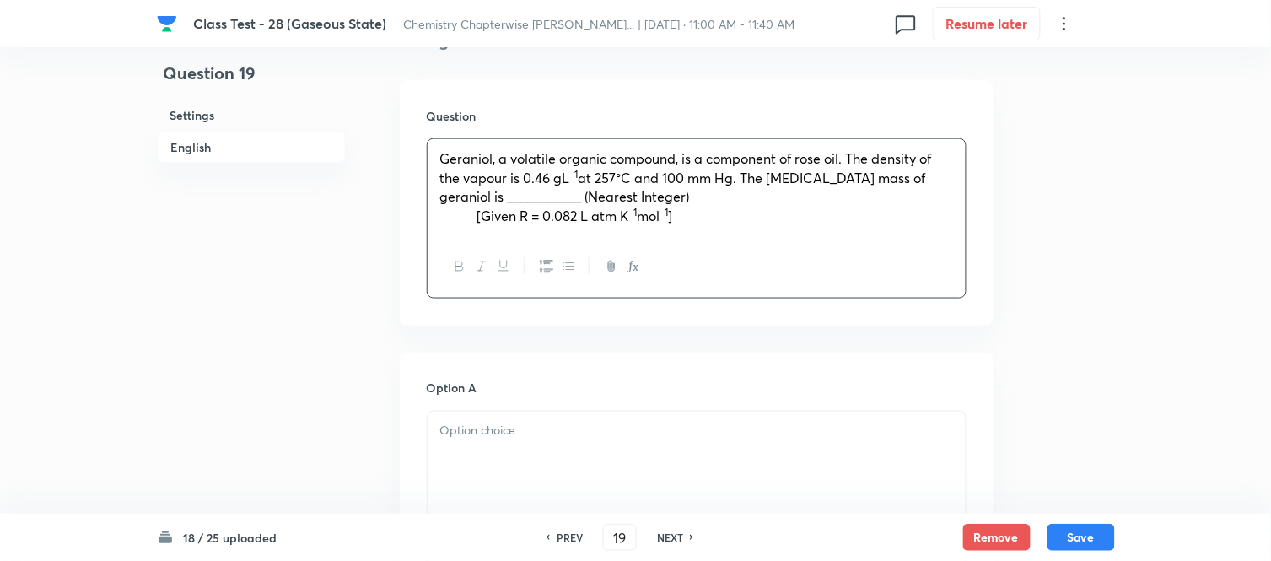
drag, startPoint x: 475, startPoint y: 215, endPoint x: 508, endPoint y: 234, distance: 38.2
click at [476, 215] on strong at bounding box center [458, 216] width 37 height 18
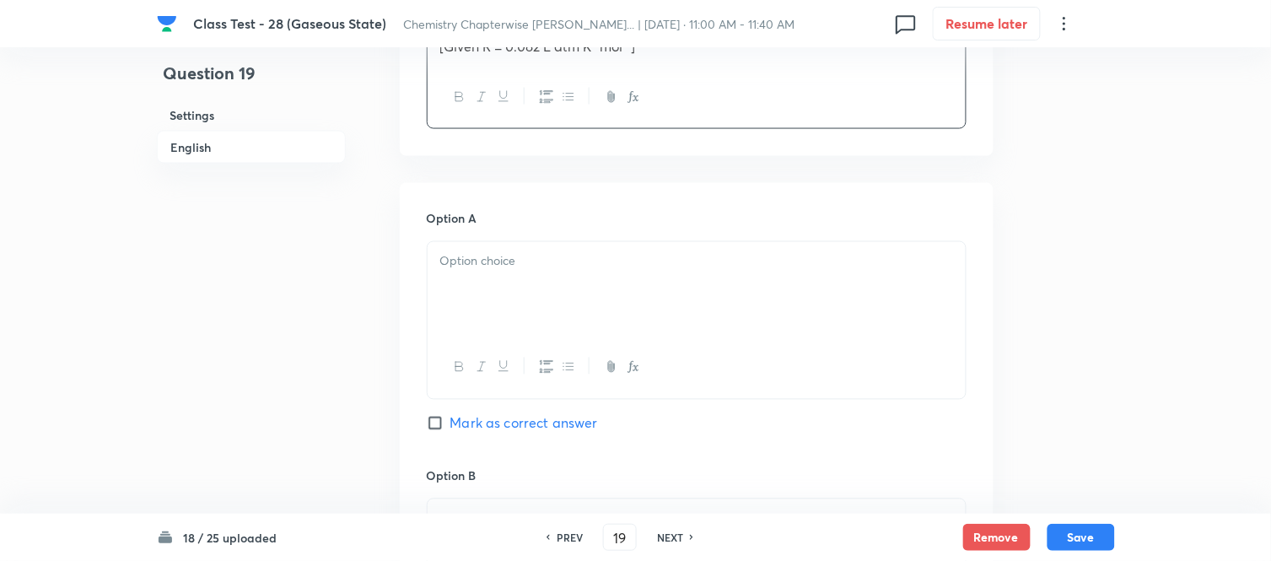
scroll to position [655, 0]
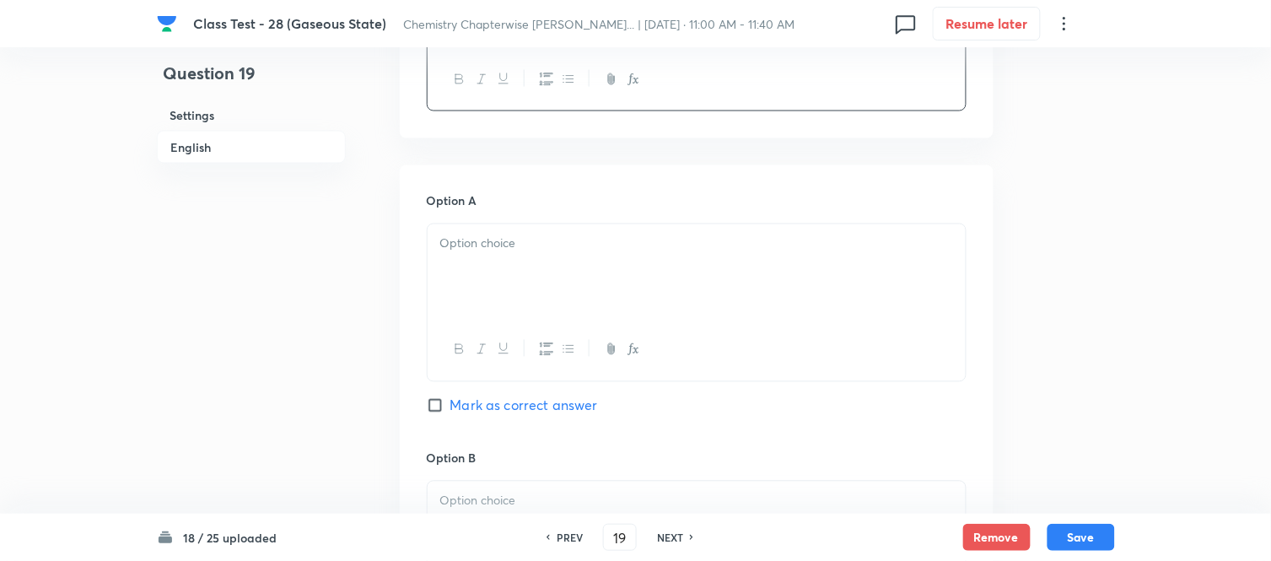
click at [697, 267] on div at bounding box center [697, 271] width 538 height 94
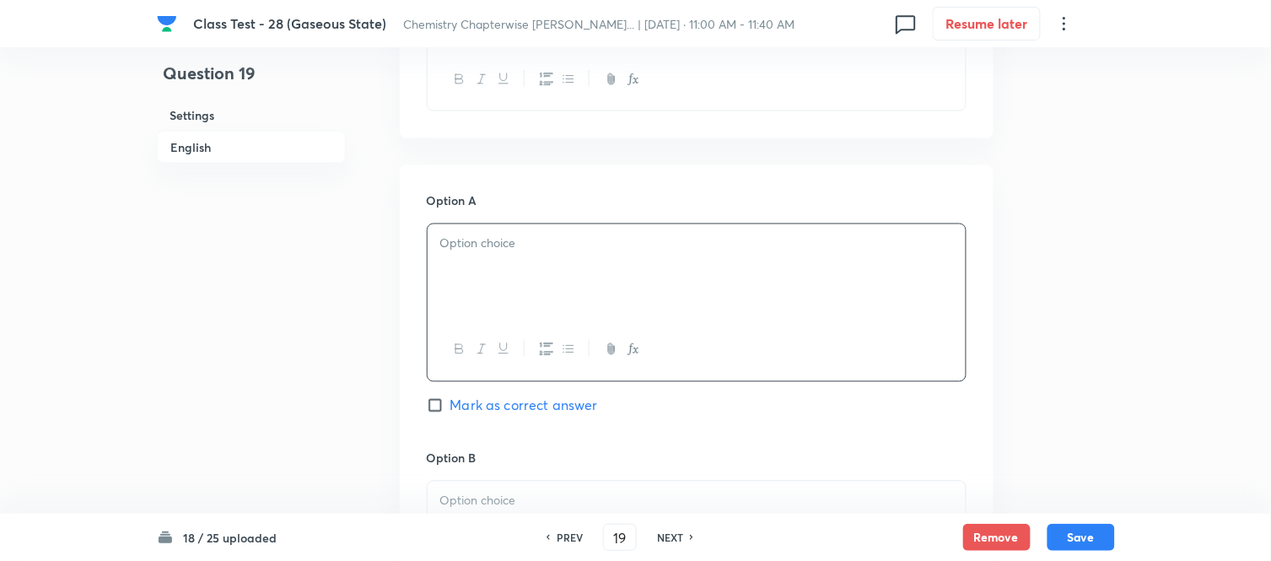
click at [788, 255] on div at bounding box center [697, 271] width 538 height 94
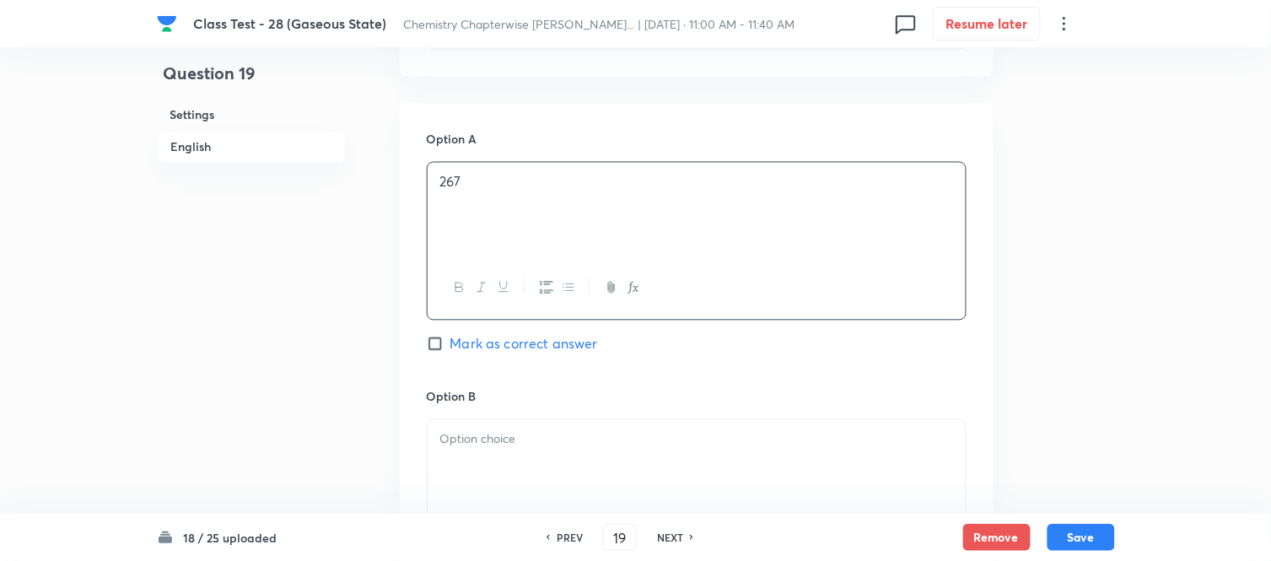
scroll to position [843, 0]
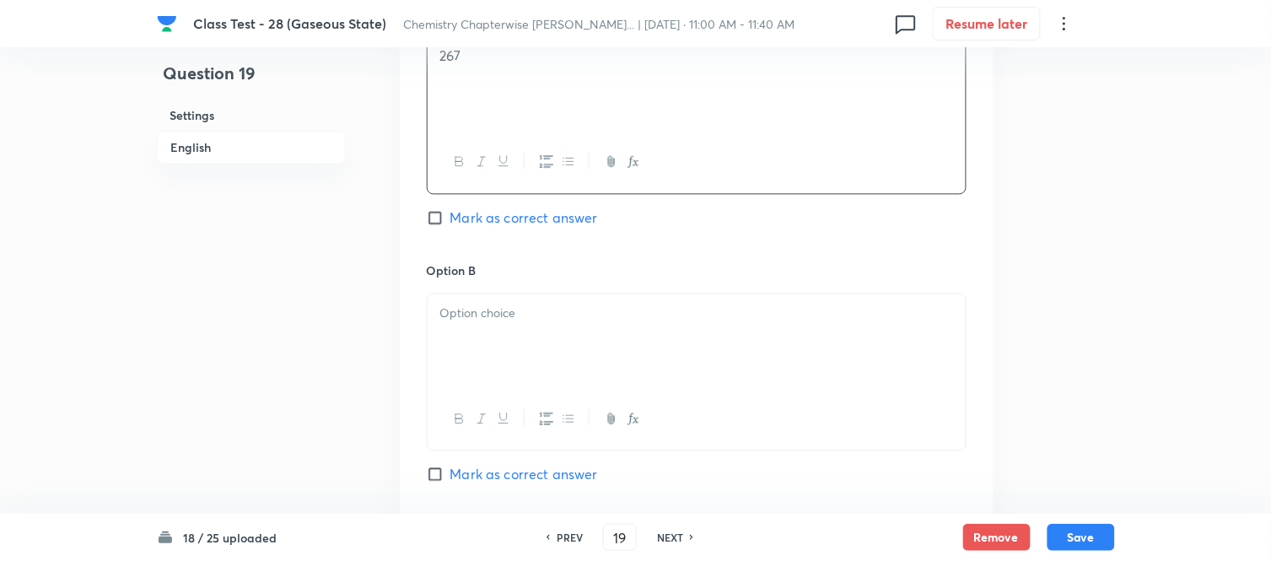
click at [595, 312] on p at bounding box center [696, 313] width 513 height 19
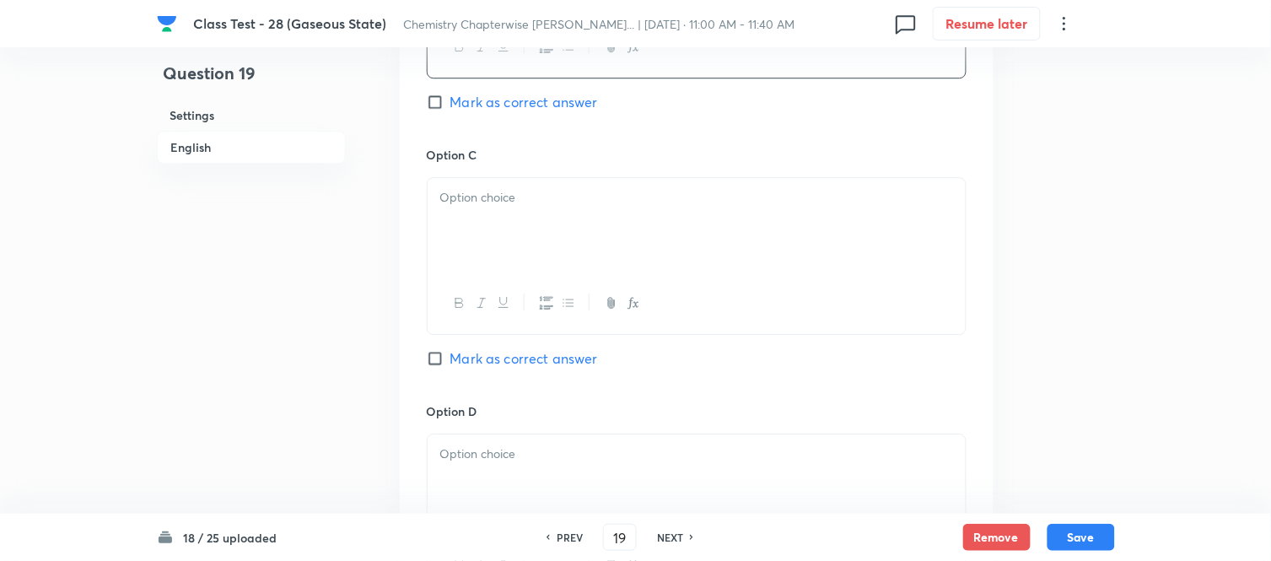
scroll to position [1218, 0]
click at [597, 213] on div at bounding box center [697, 222] width 538 height 94
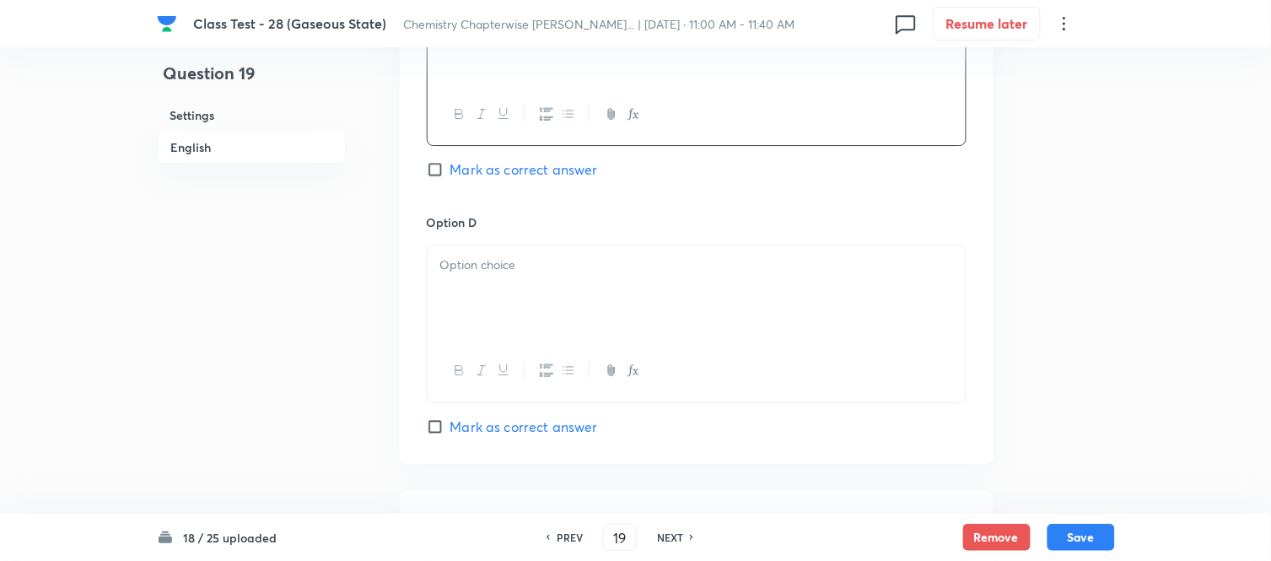
scroll to position [1405, 0]
click at [588, 285] on div at bounding box center [697, 292] width 538 height 94
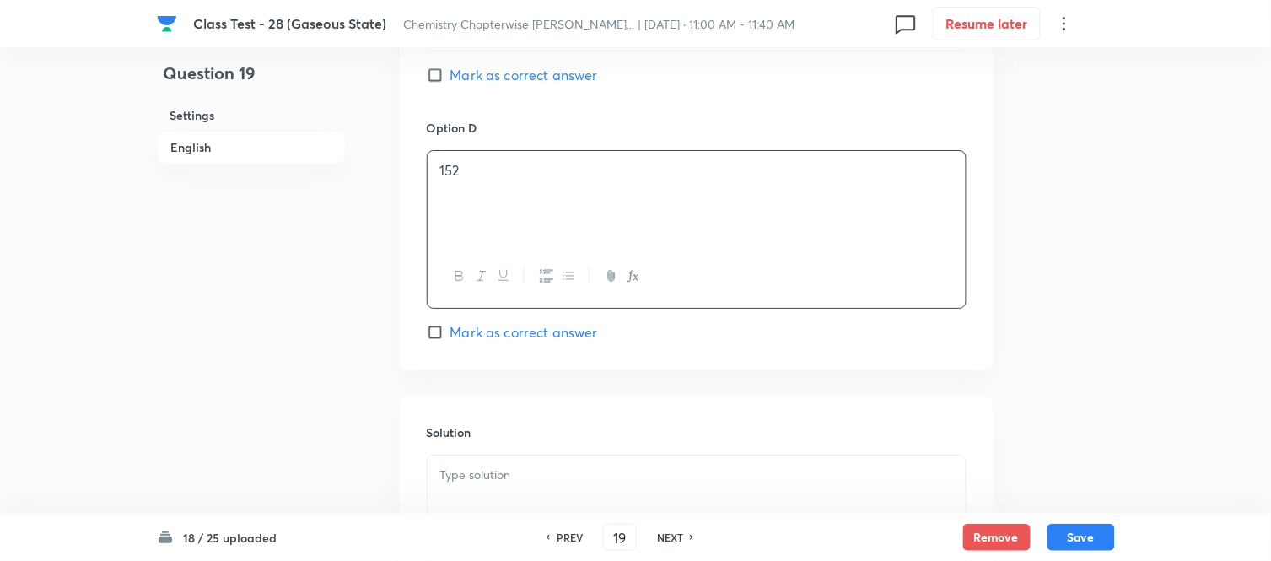
click at [444, 335] on input "Mark as correct answer" at bounding box center [439, 332] width 24 height 17
checkbox input "true"
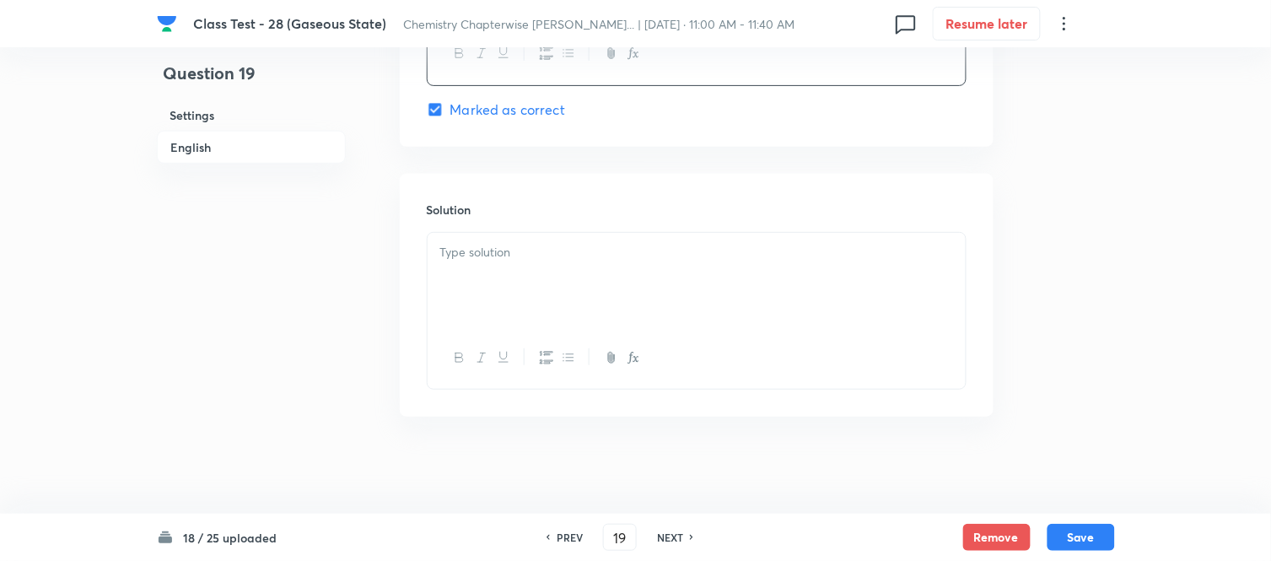
scroll to position [1729, 0]
click at [627, 271] on div at bounding box center [697, 276] width 538 height 94
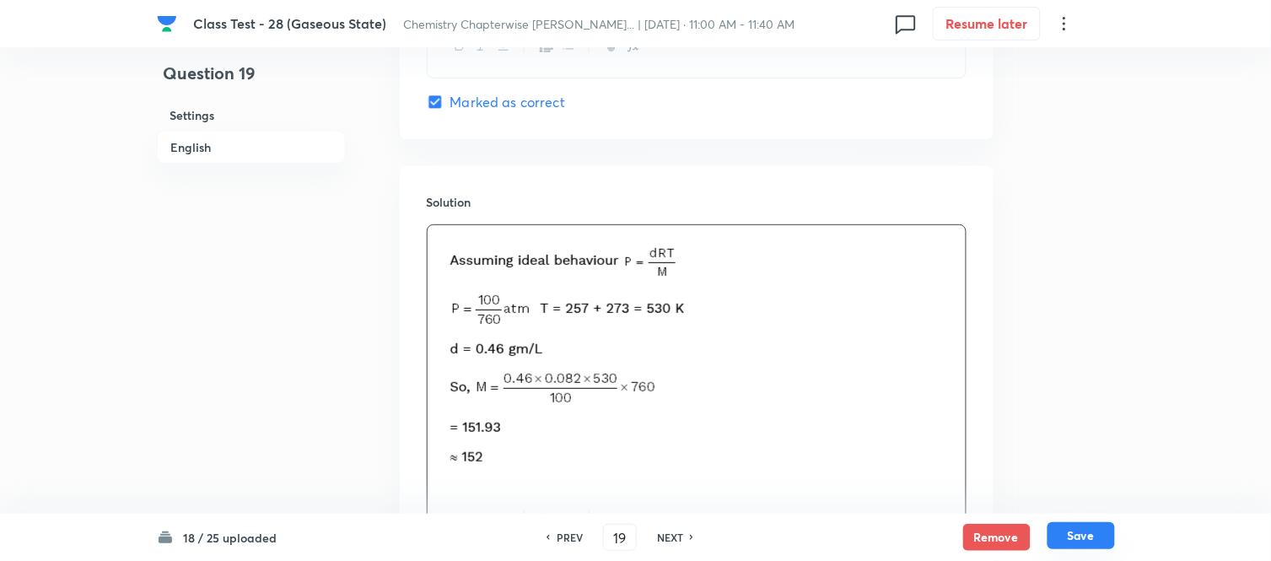
click at [1084, 536] on button "Save" at bounding box center [1080, 535] width 67 height 27
type input "20"
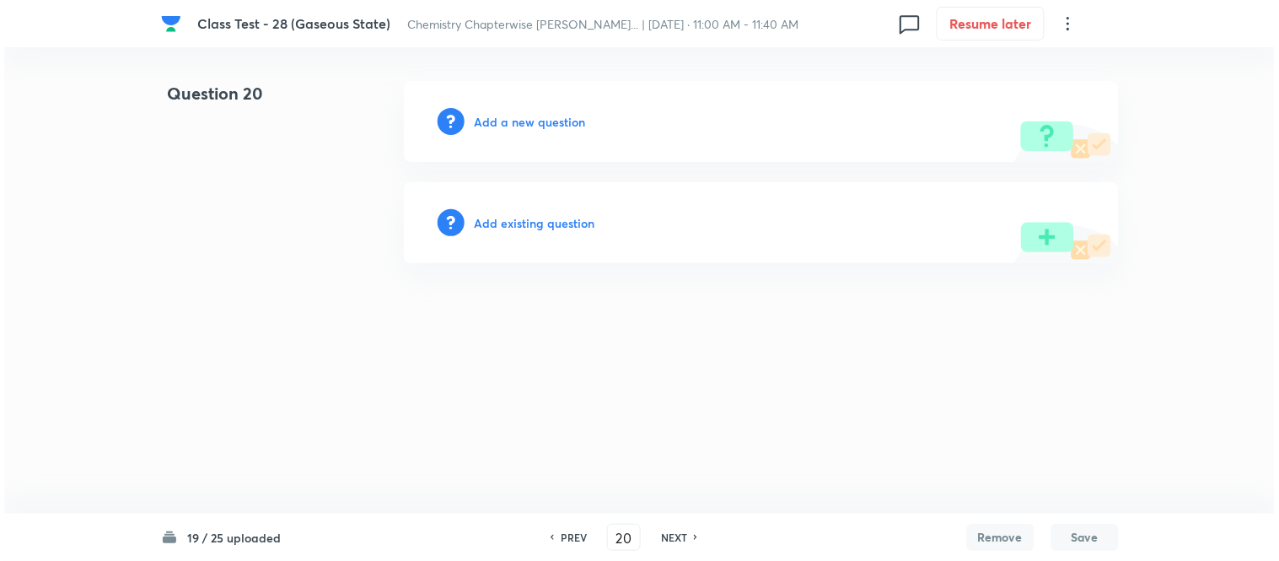
scroll to position [0, 0]
click at [516, 121] on h6 "Add a new question" at bounding box center [530, 122] width 111 height 18
click at [538, 121] on h6 "Choose a question type" at bounding box center [540, 122] width 130 height 18
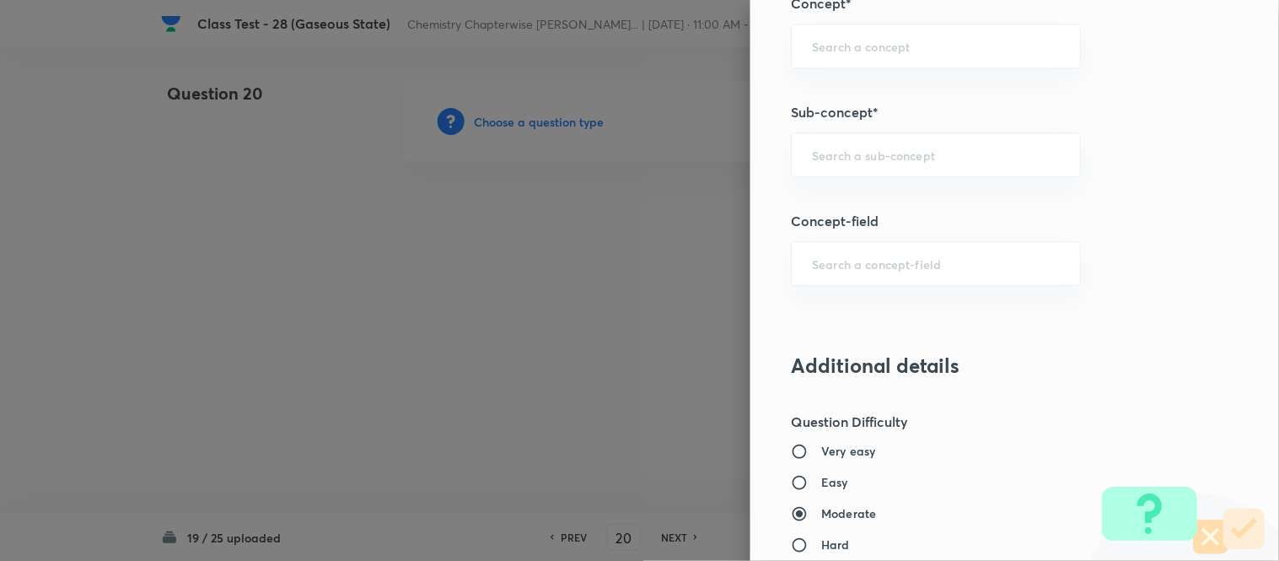
scroll to position [1030, 0]
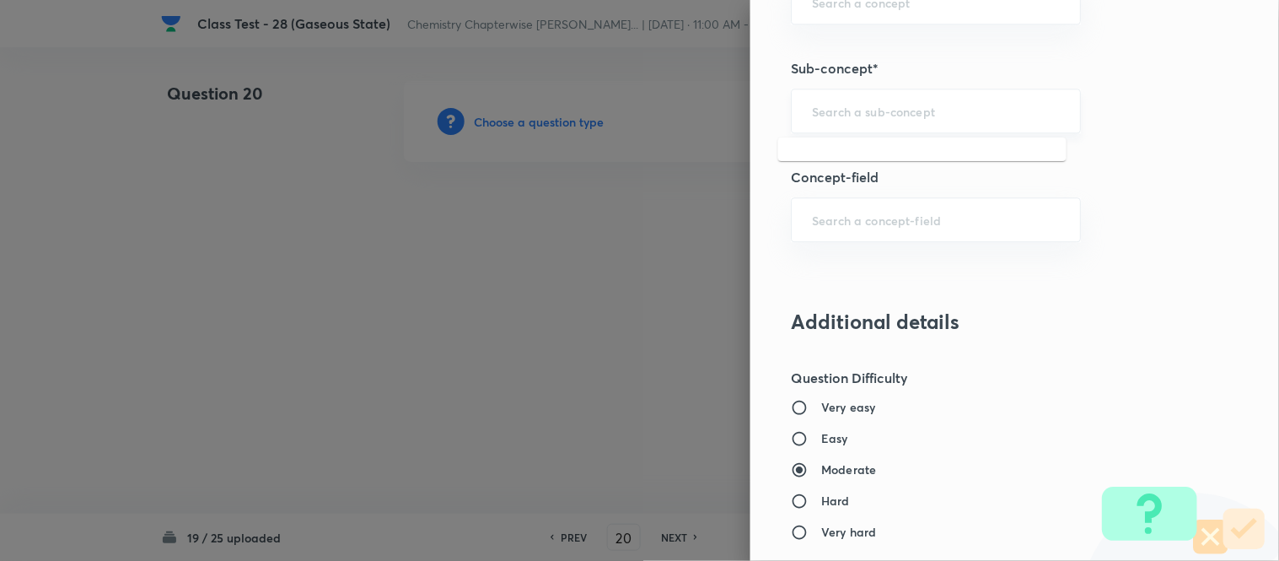
click at [961, 116] on input "text" at bounding box center [936, 111] width 248 height 16
click at [925, 157] on li "Characteristics Of Gases" at bounding box center [922, 159] width 288 height 30
type input "Characteristics Of Gases"
type input "Chemistry"
type input "Physical Chemistry"
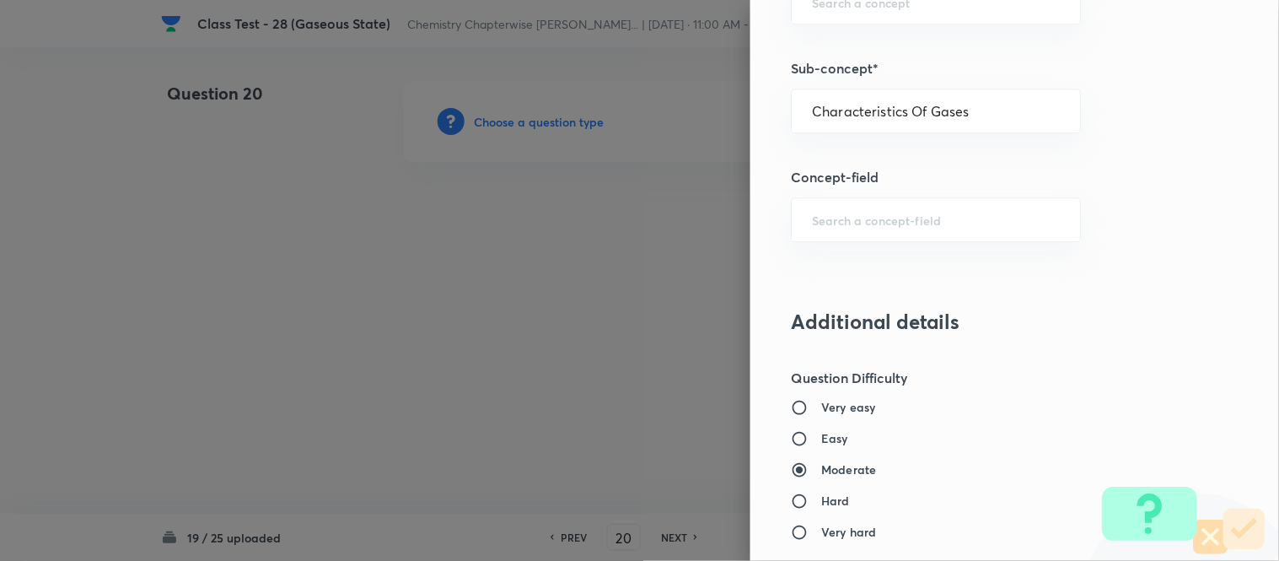
type input "Gaseous States"
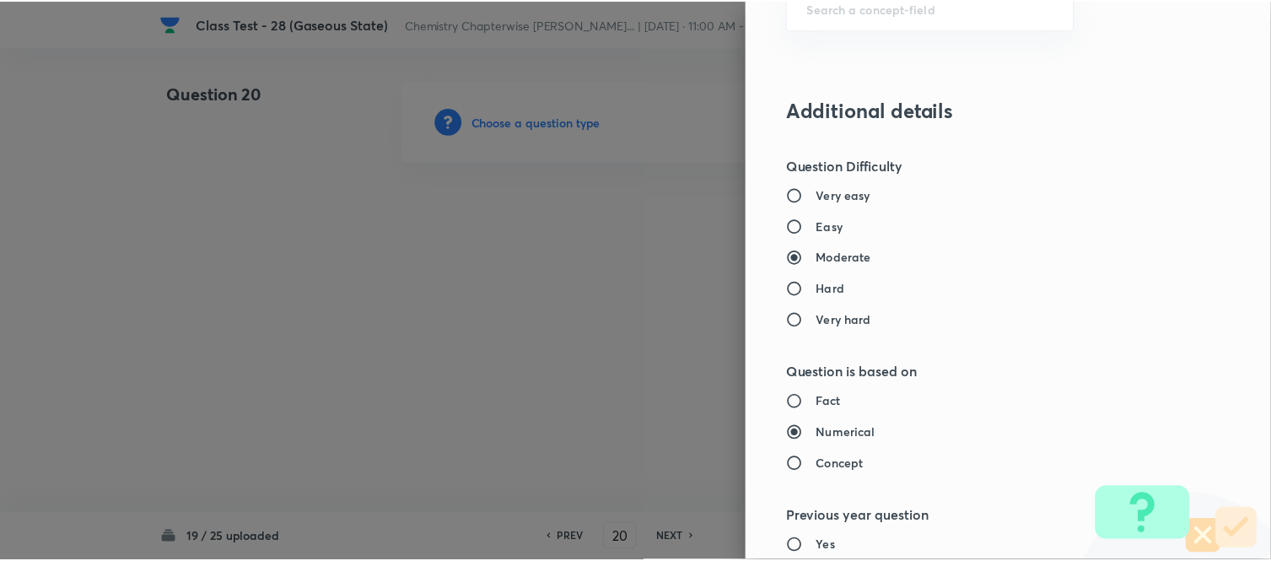
scroll to position [1738, 0]
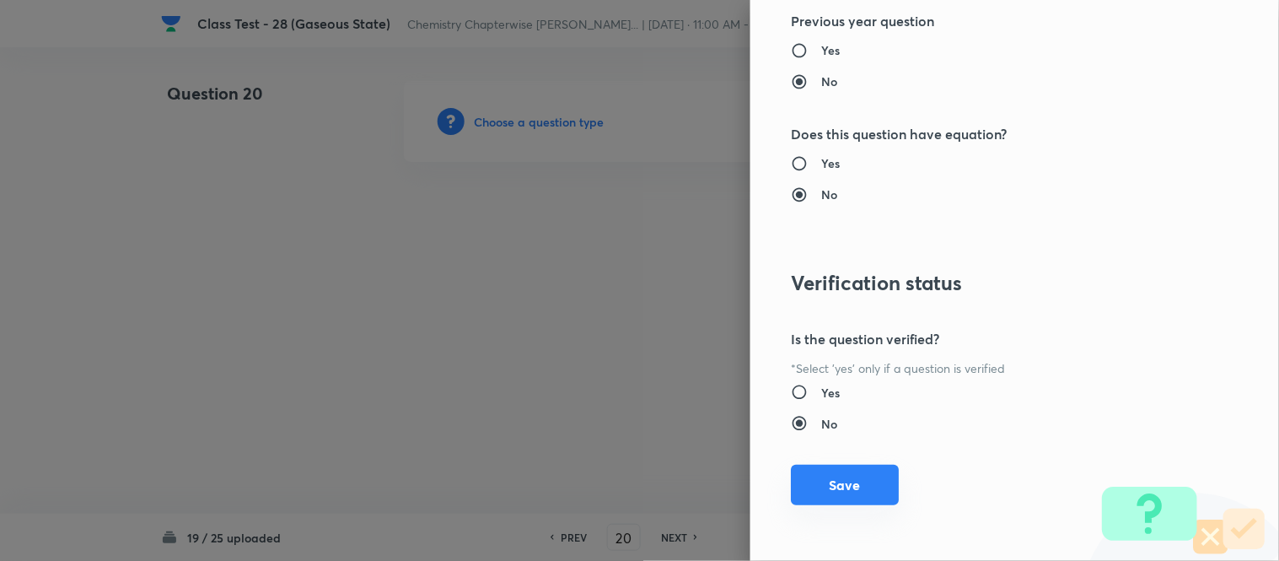
click at [838, 487] on button "Save" at bounding box center [845, 485] width 108 height 40
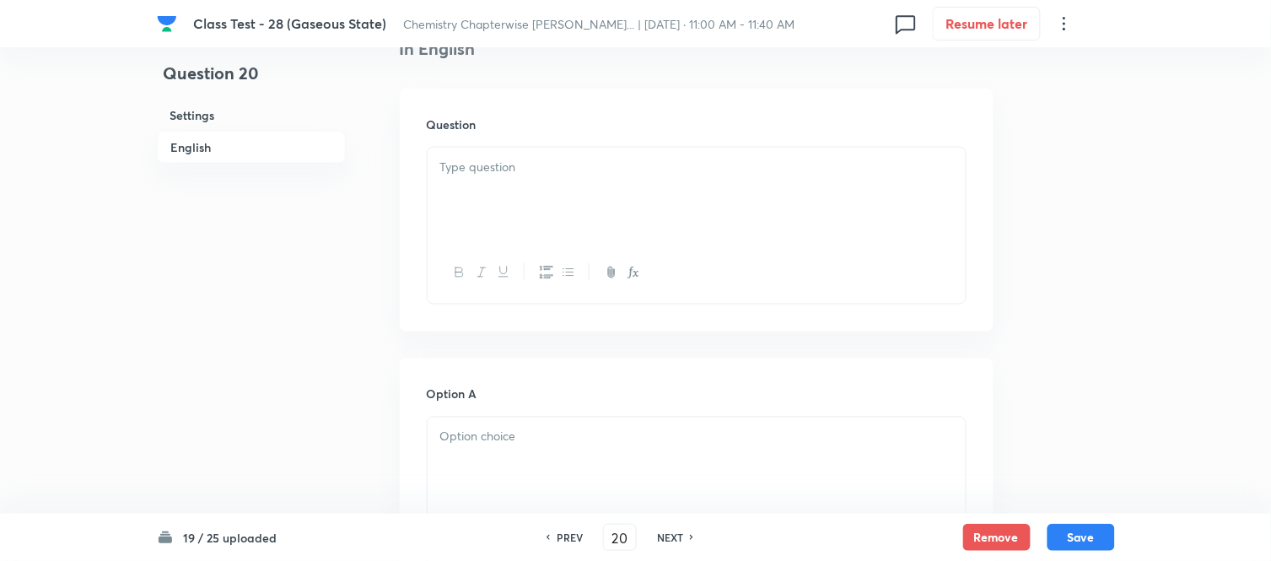
scroll to position [468, 0]
click at [715, 156] on p at bounding box center [696, 158] width 513 height 19
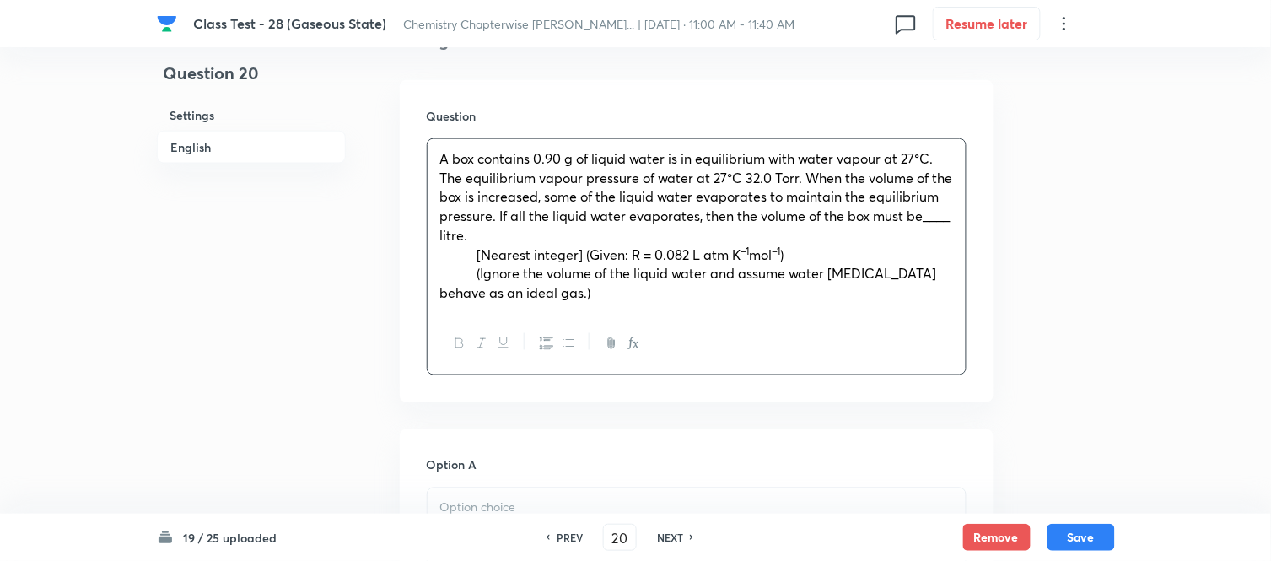
click at [477, 250] on span "[Nearest integer] (Given: R = 0.082 L atm K" at bounding box center [609, 254] width 264 height 18
click at [476, 272] on strong at bounding box center [458, 273] width 37 height 18
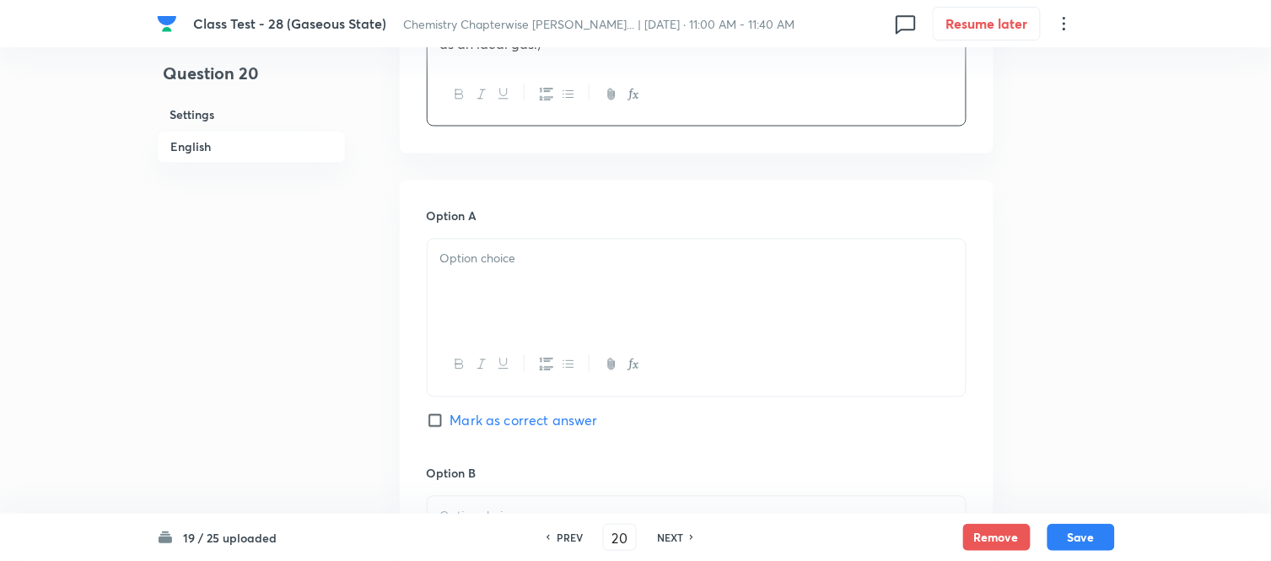
scroll to position [749, 0]
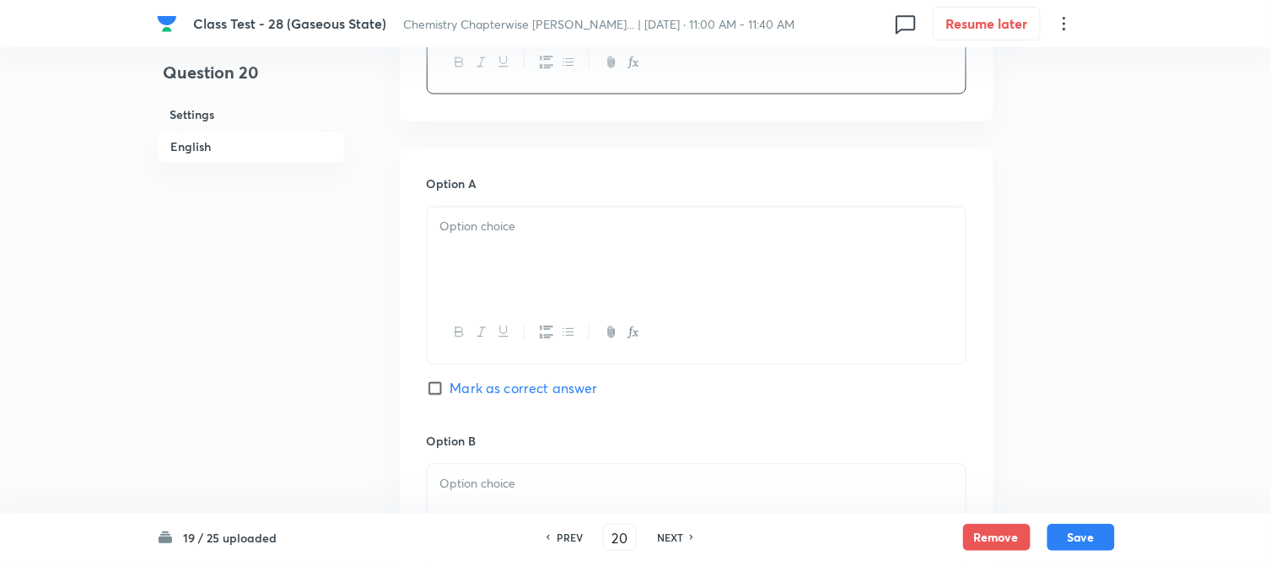
click at [605, 251] on div at bounding box center [697, 254] width 538 height 94
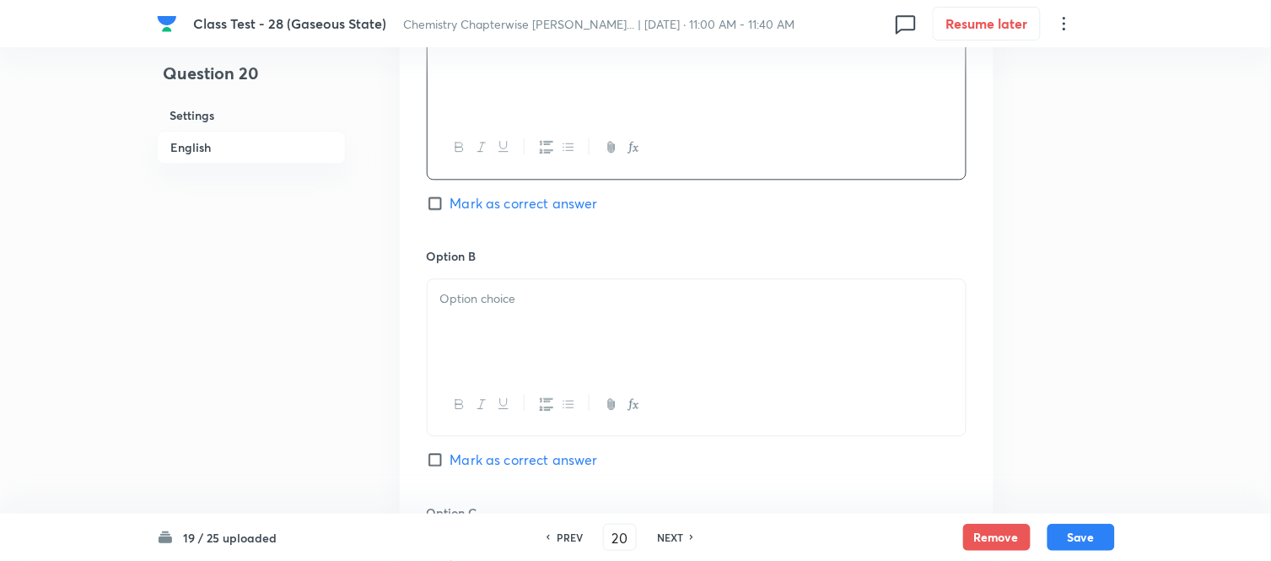
scroll to position [937, 0]
click at [684, 302] on p at bounding box center [696, 296] width 513 height 19
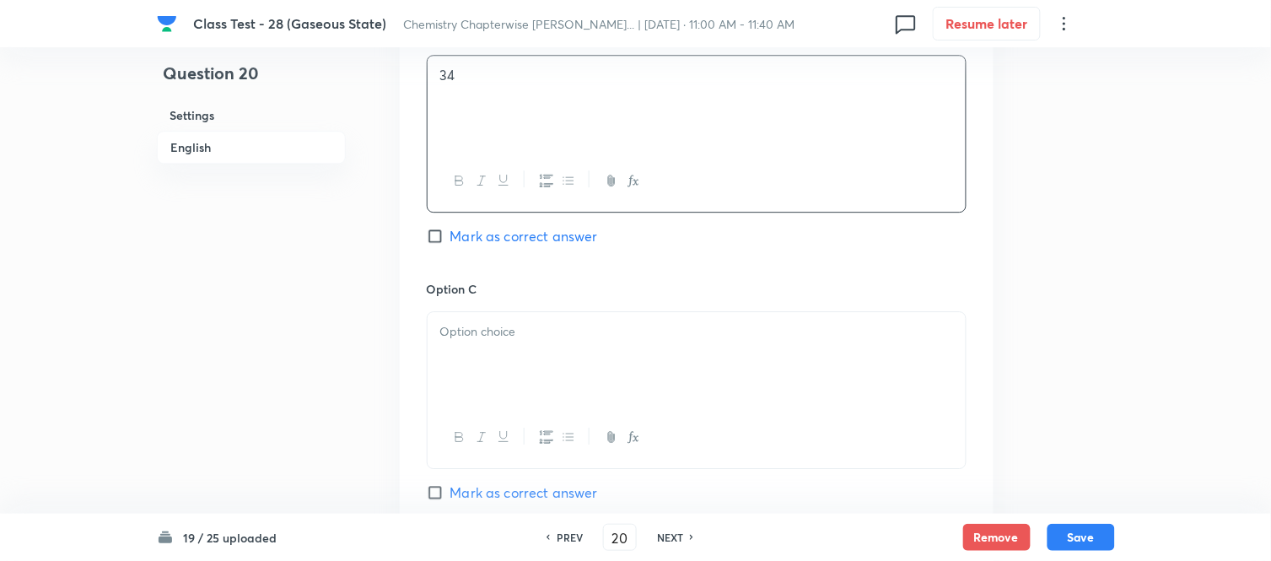
scroll to position [1218, 0]
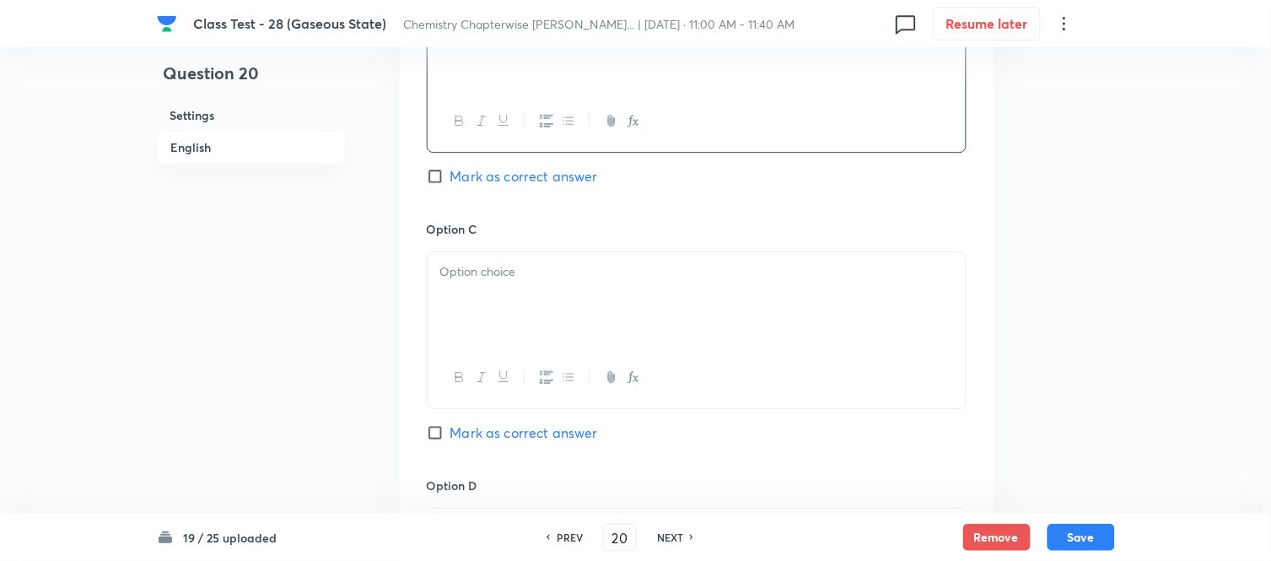
click at [592, 277] on p at bounding box center [696, 271] width 513 height 19
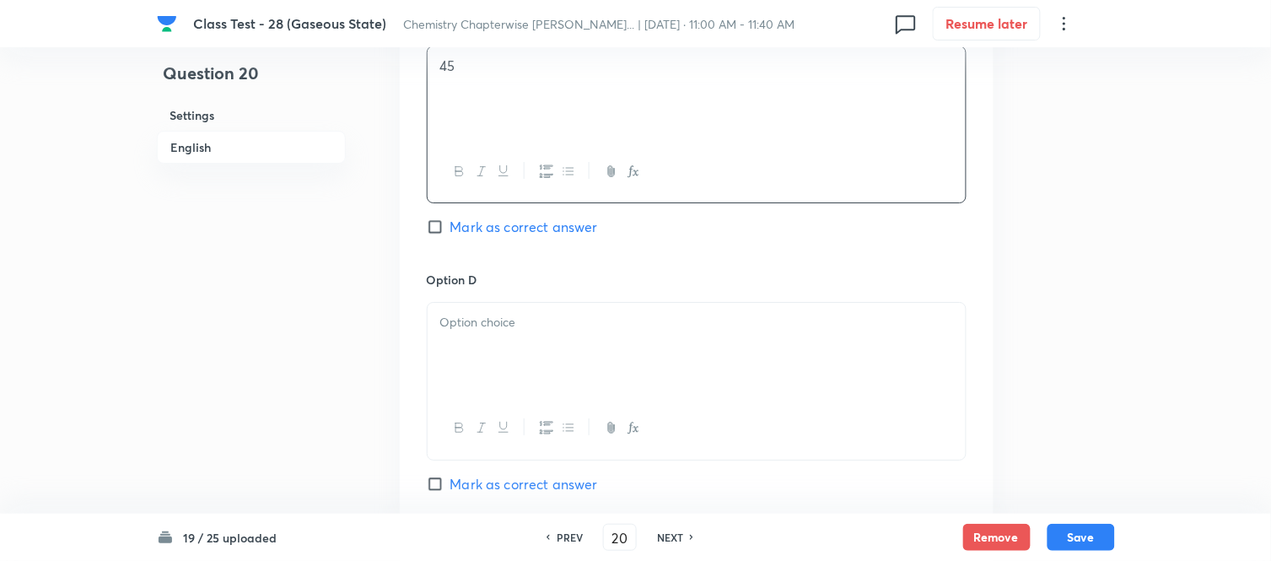
scroll to position [1498, 0]
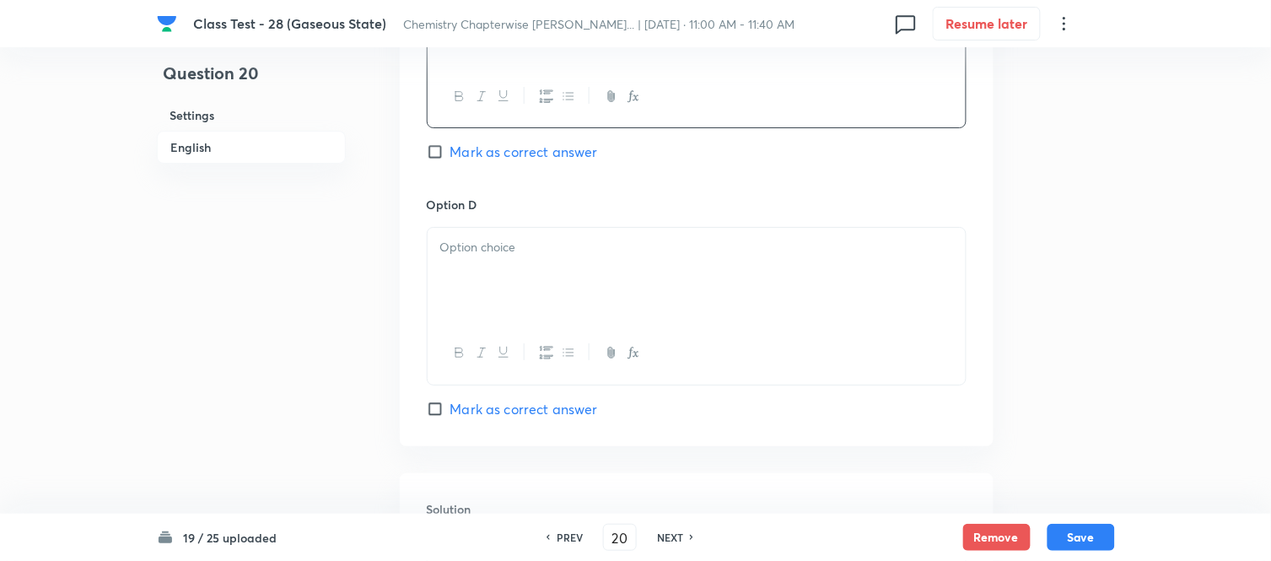
click at [590, 277] on div at bounding box center [697, 275] width 538 height 94
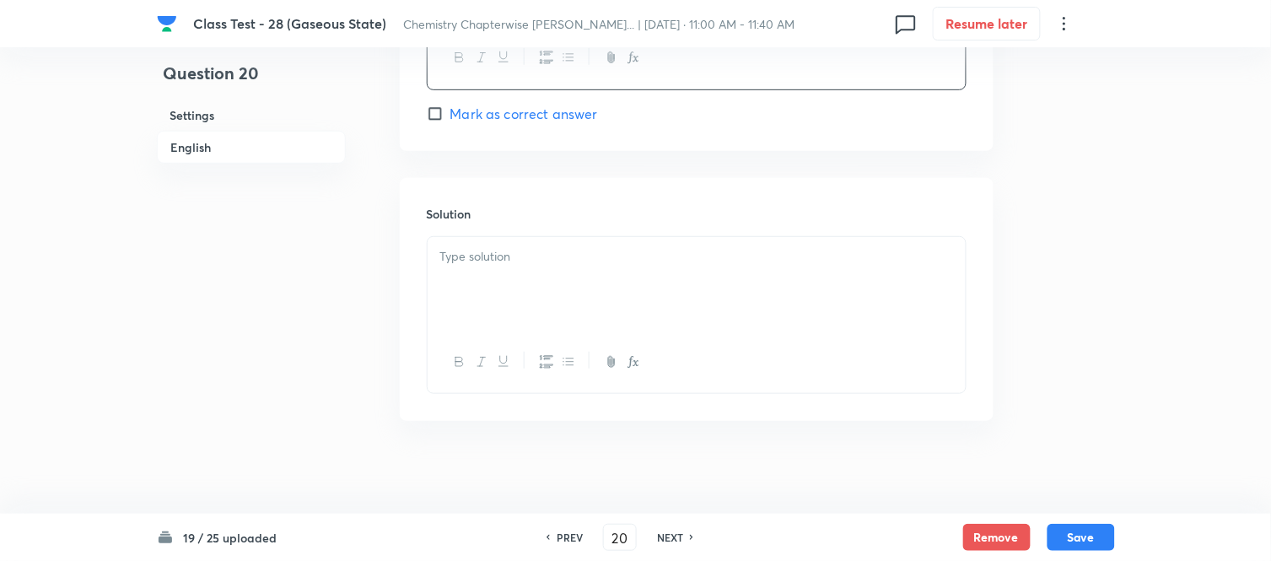
scroll to position [1805, 0]
click at [614, 257] on div at bounding box center [697, 276] width 538 height 94
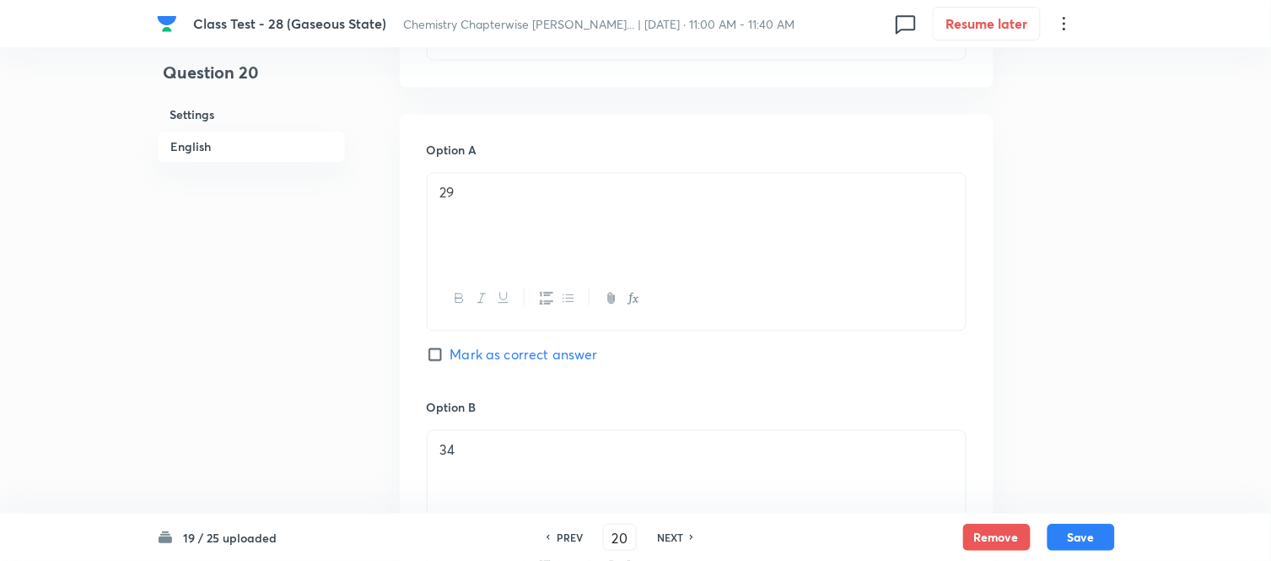
scroll to position [774, 0]
click at [450, 365] on span "Mark as correct answer" at bounding box center [524, 363] width 148 height 20
click at [450, 365] on input "Mark as correct answer" at bounding box center [439, 363] width 24 height 17
checkbox input "true"
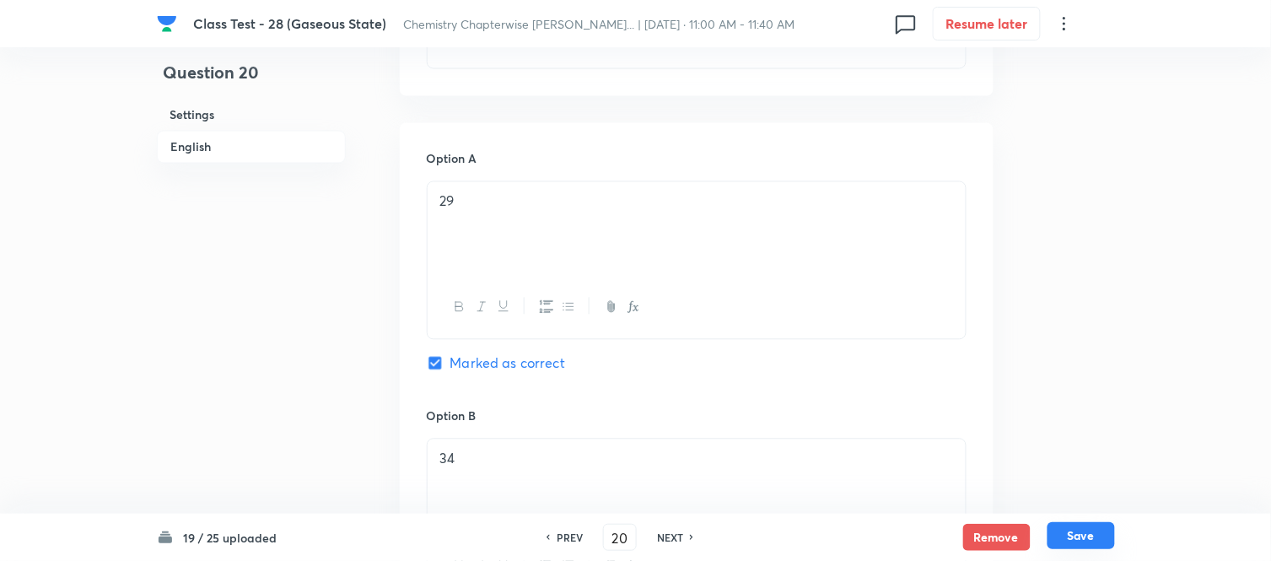
click at [1084, 533] on button "Save" at bounding box center [1080, 535] width 67 height 27
type input "21"
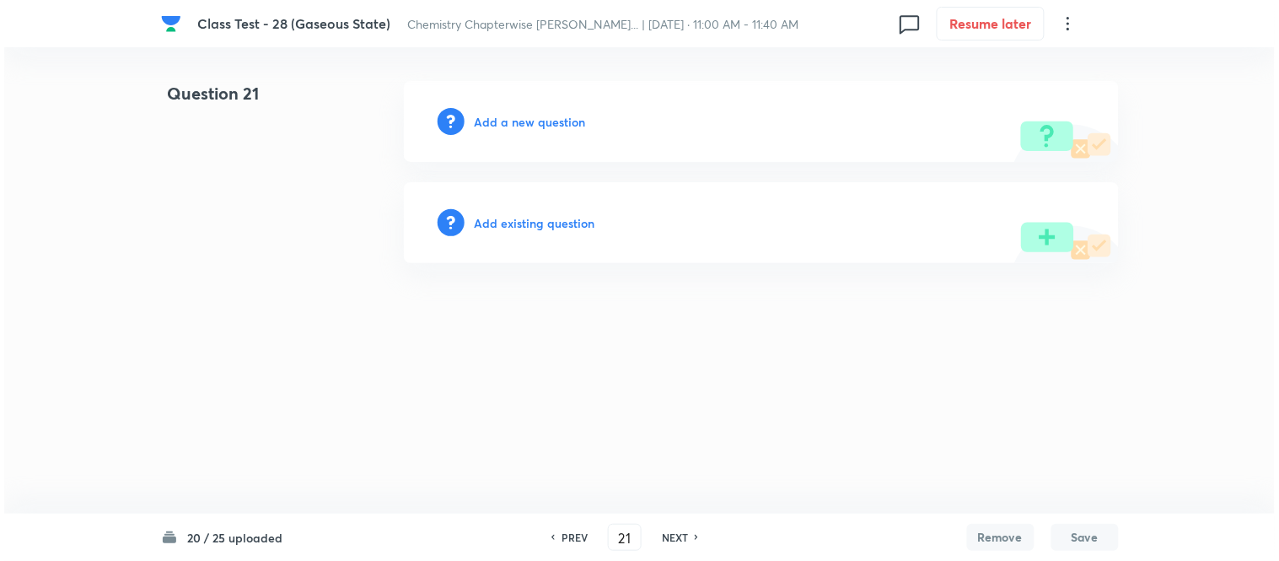
scroll to position [0, 0]
click at [525, 125] on h6 "Add a new question" at bounding box center [530, 122] width 111 height 18
click at [520, 124] on h6 "Choose a question type" at bounding box center [540, 122] width 130 height 18
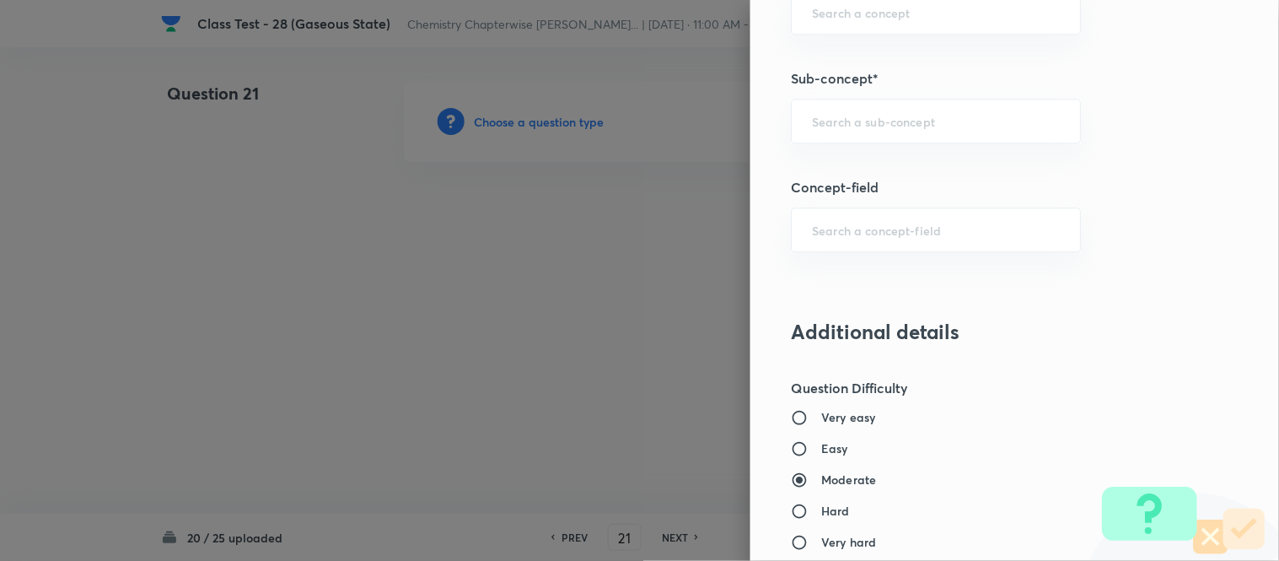
scroll to position [1030, 0]
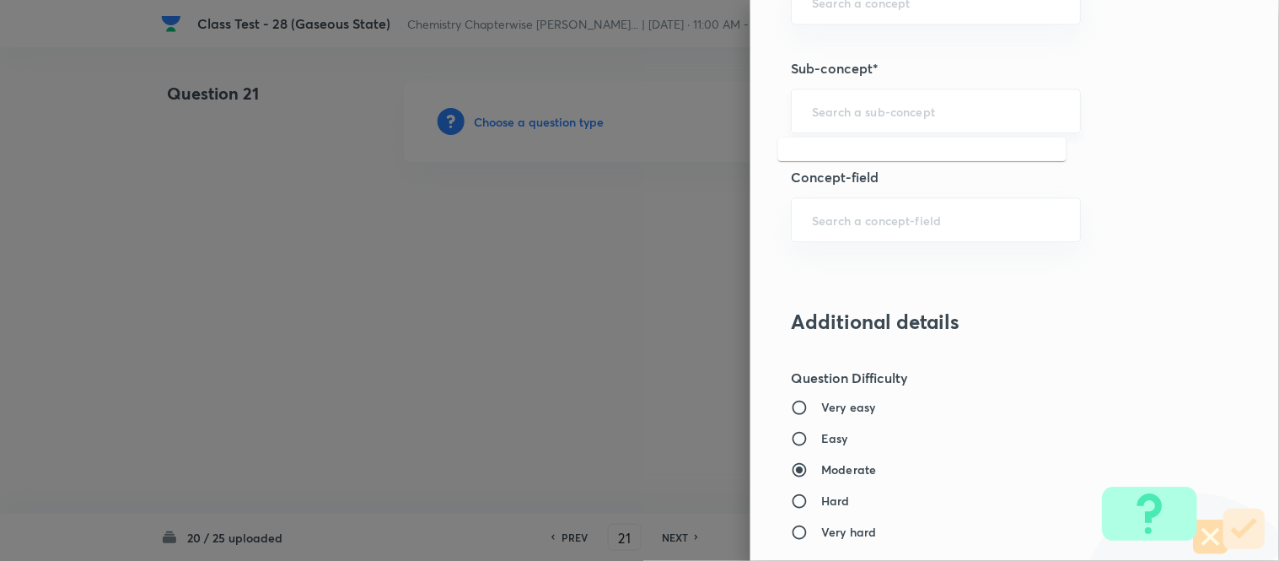
click at [1004, 119] on input "text" at bounding box center [936, 111] width 248 height 16
click at [928, 156] on li "Characteristics Of Gases" at bounding box center [922, 159] width 288 height 30
type input "Characteristics Of Gases"
type input "Chemistry"
type input "Physical Chemistry"
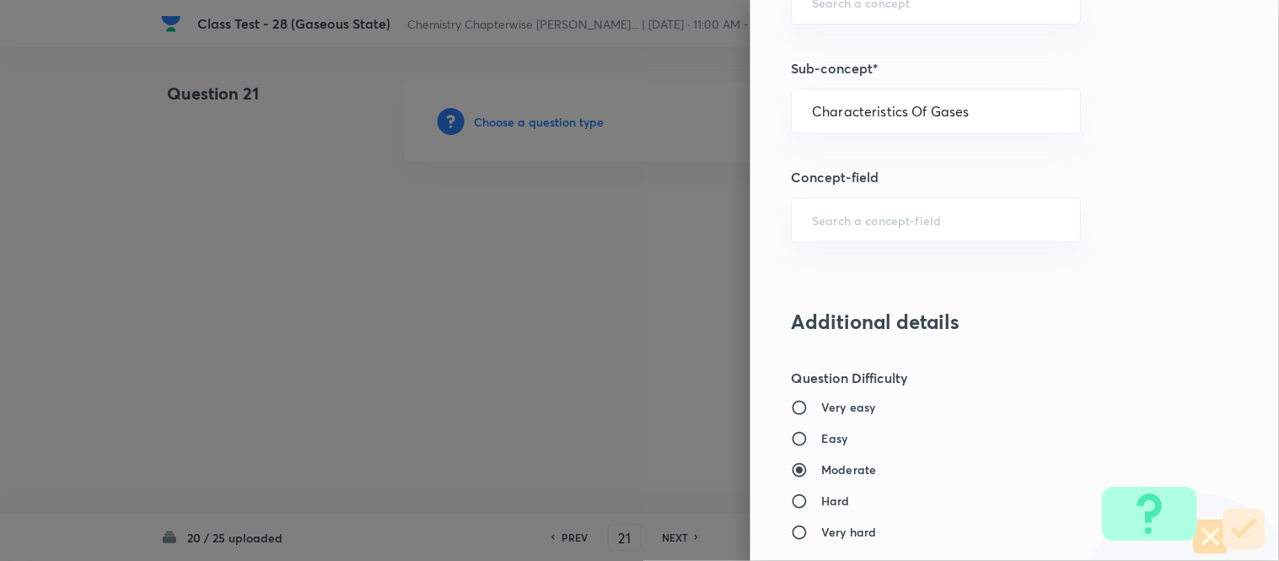
type input "Gaseous States"
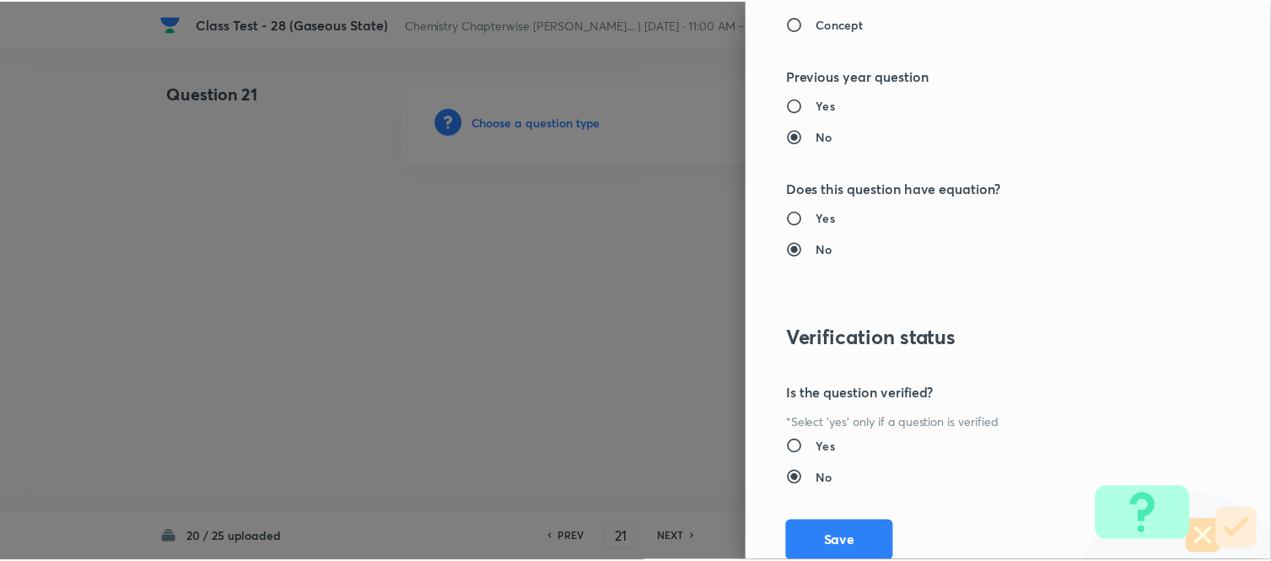
scroll to position [1738, 0]
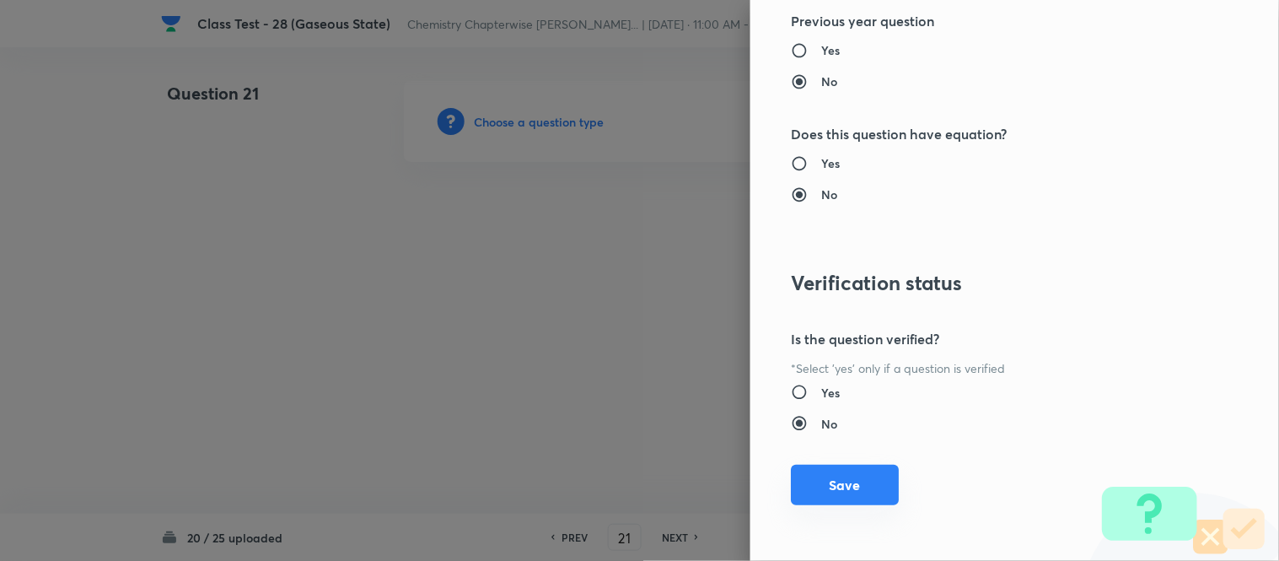
click at [829, 487] on button "Save" at bounding box center [845, 485] width 108 height 40
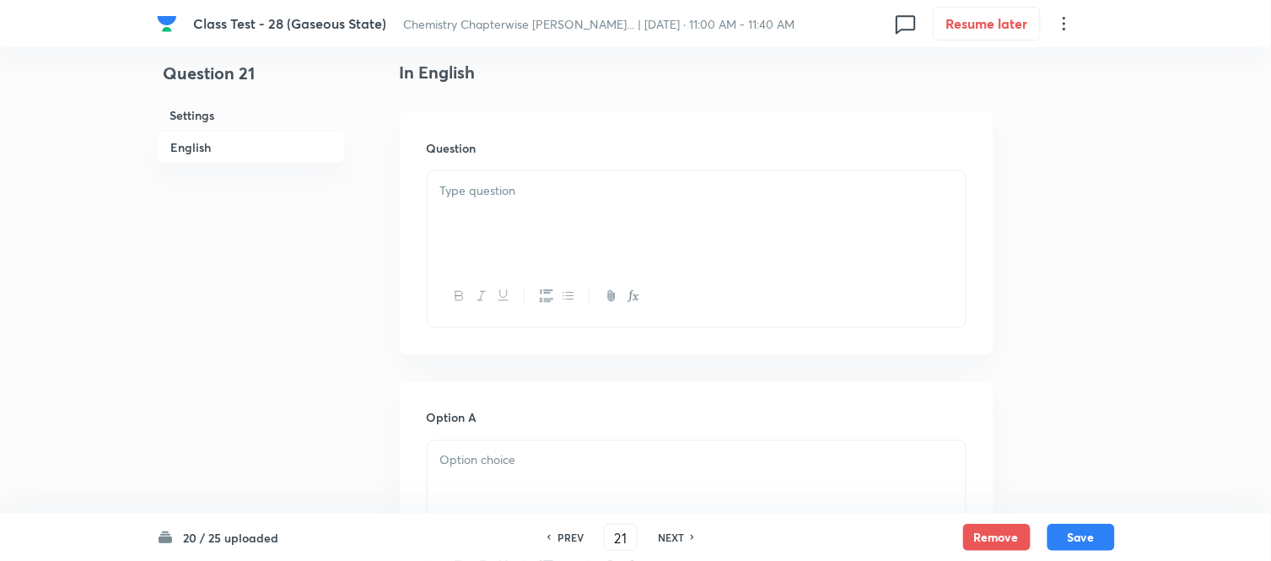
scroll to position [468, 0]
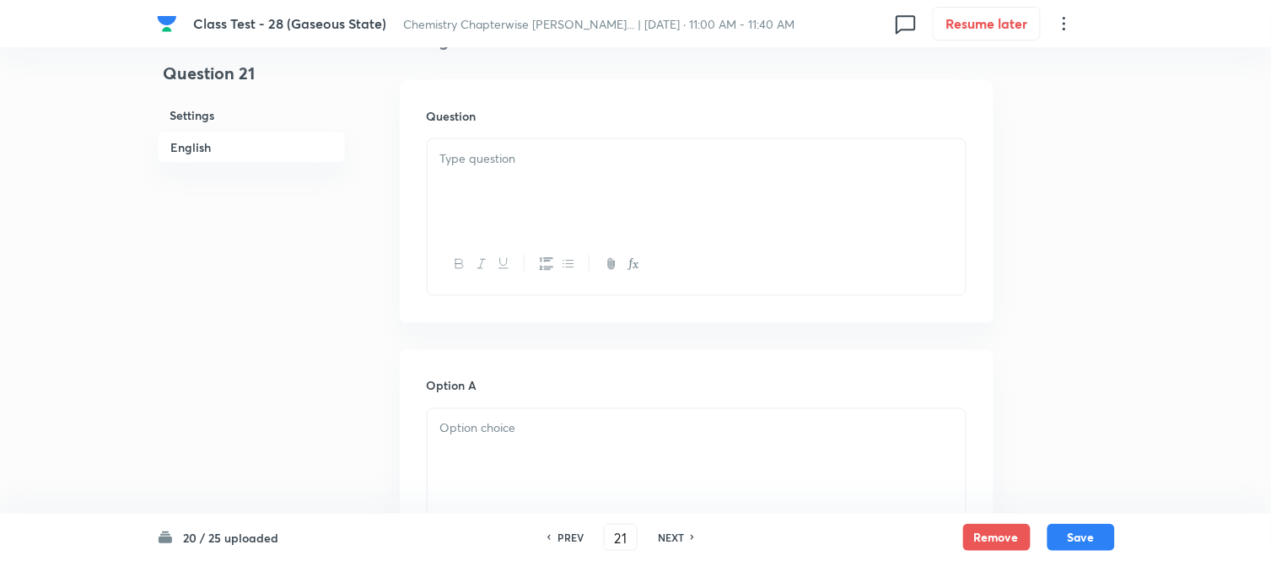
click at [710, 180] on div at bounding box center [697, 186] width 538 height 94
click at [760, 174] on div at bounding box center [697, 186] width 538 height 94
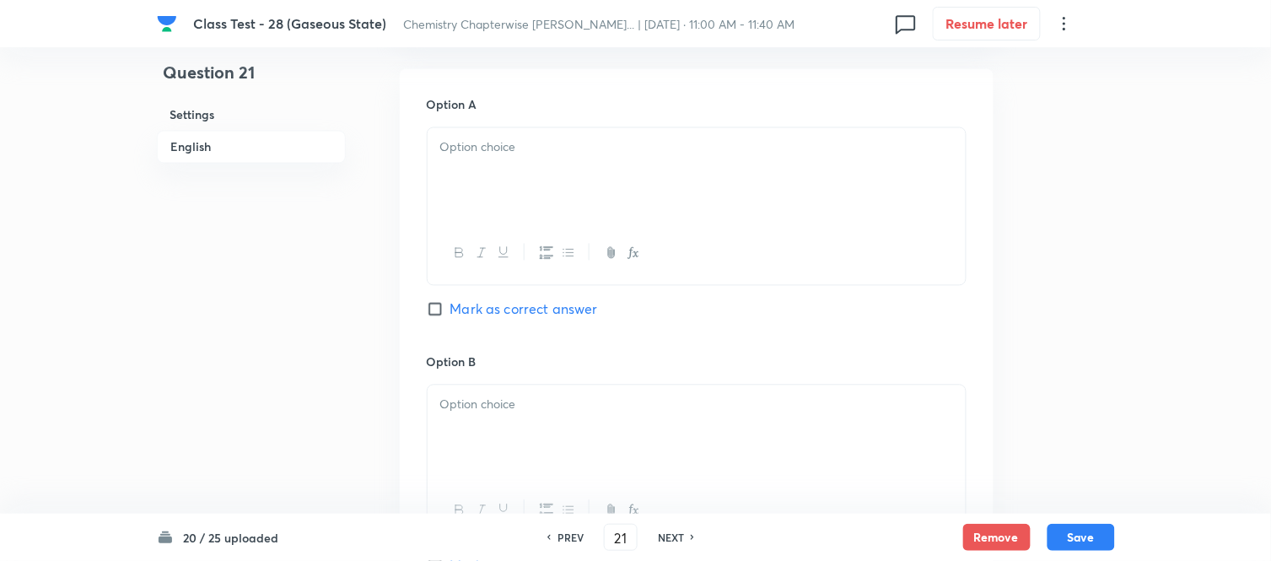
click at [762, 175] on div at bounding box center [697, 175] width 538 height 94
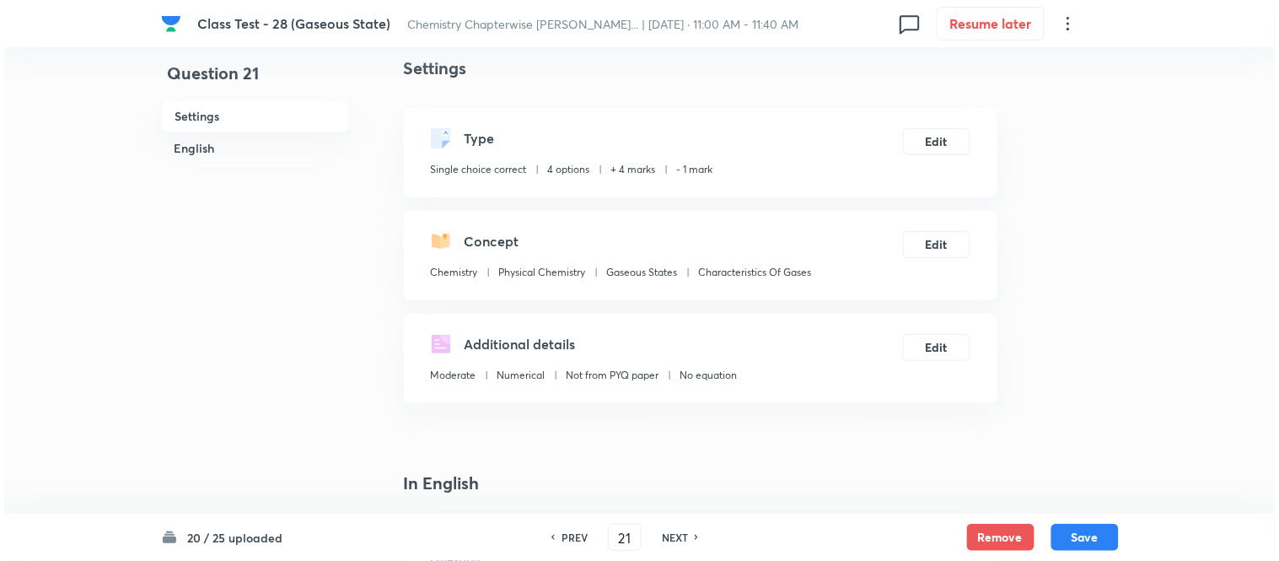
scroll to position [0, 0]
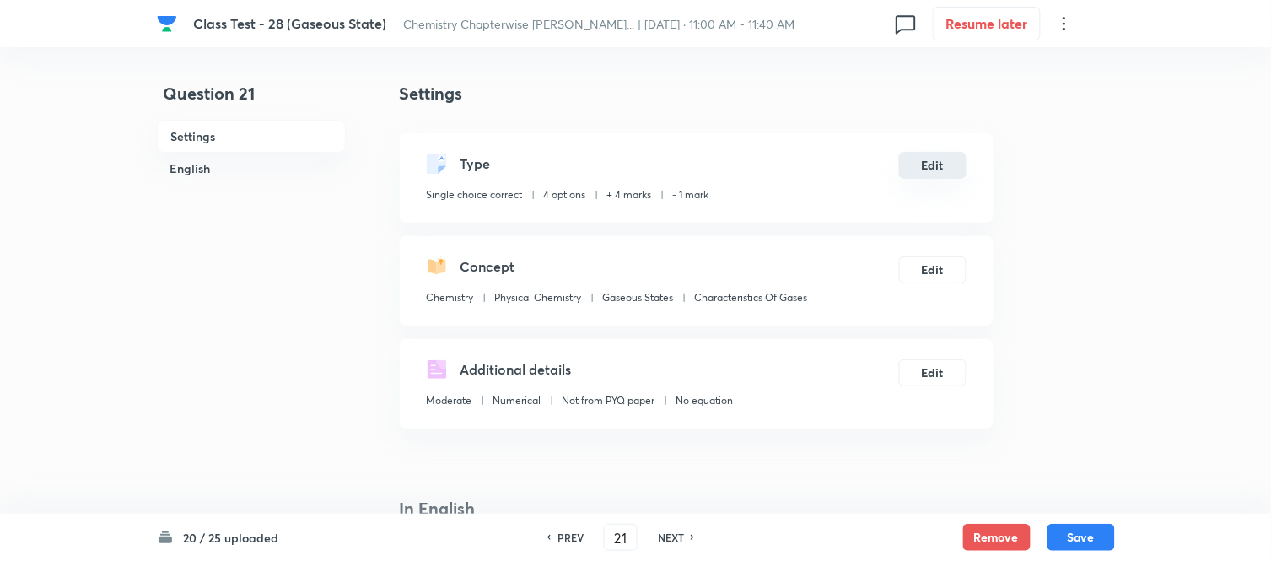
click at [928, 167] on button "Edit" at bounding box center [932, 165] width 67 height 27
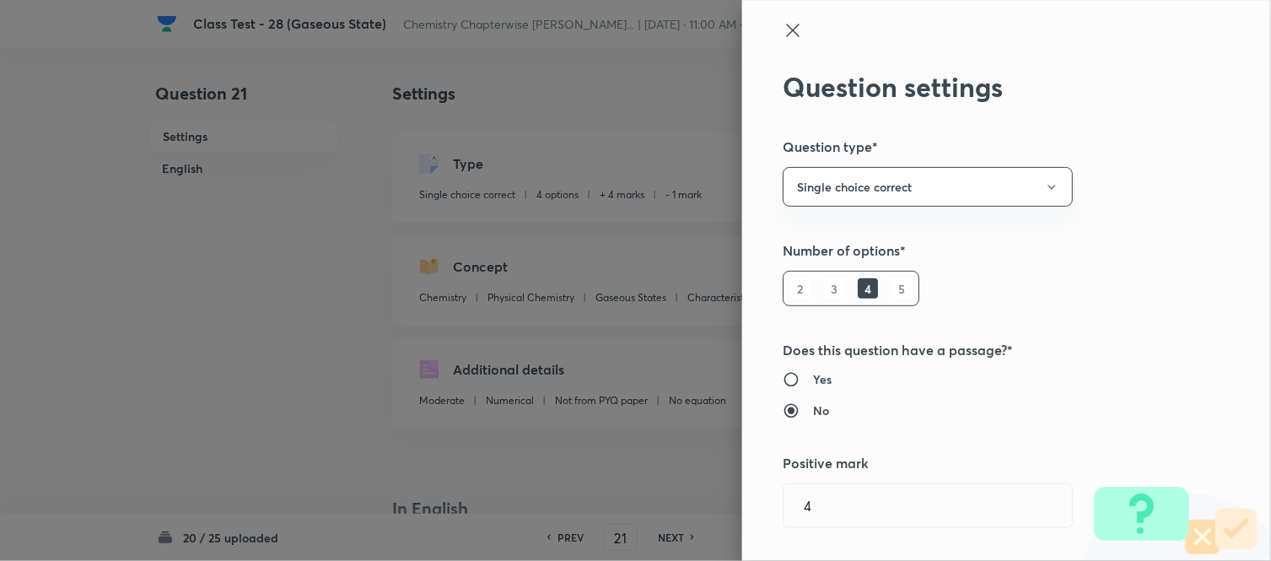
type input "Chemistry"
type input "Physical Chemistry"
type input "Gaseous States"
type input "Characteristics Of Gases"
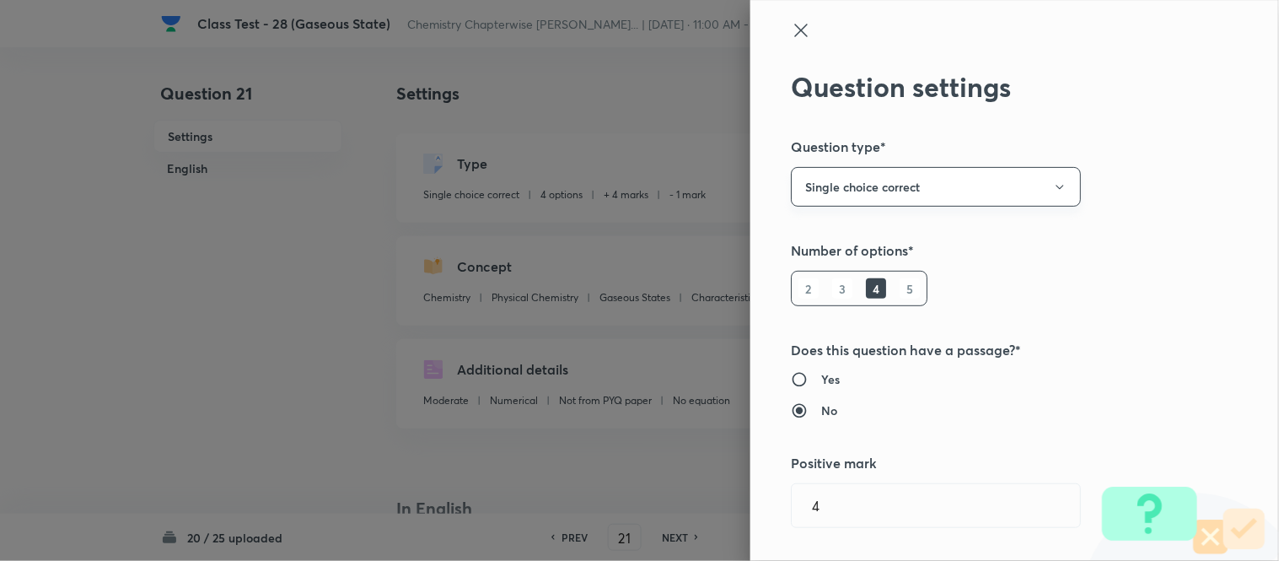
click at [1053, 188] on icon "button" at bounding box center [1059, 186] width 13 height 13
click at [811, 302] on span "Integer" at bounding box center [922, 301] width 268 height 18
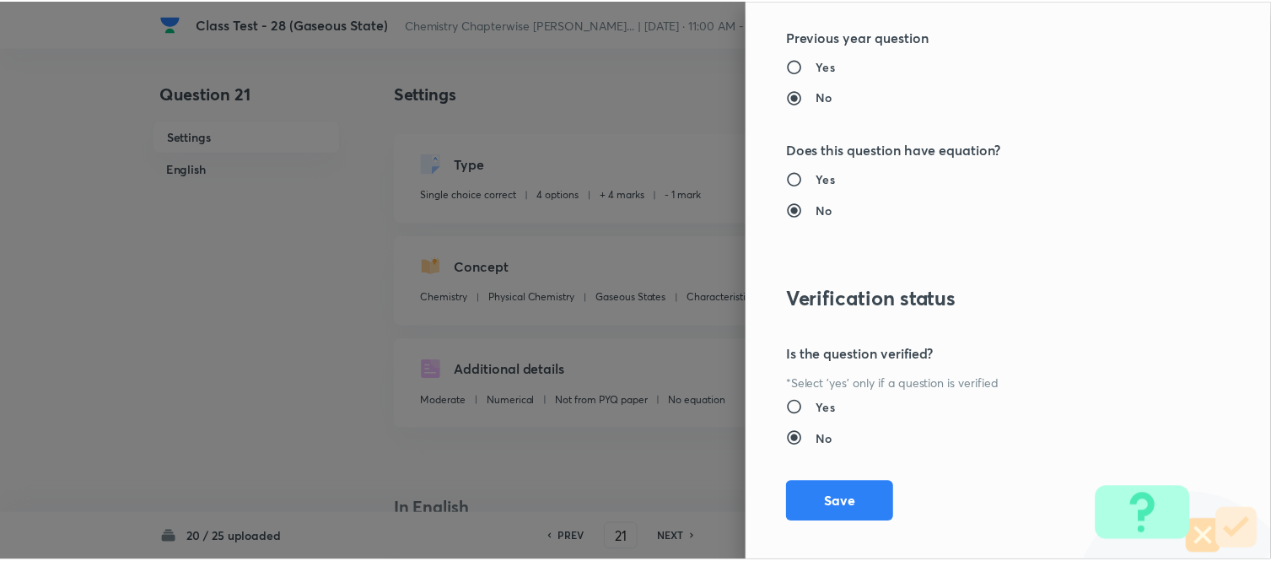
scroll to position [1638, 0]
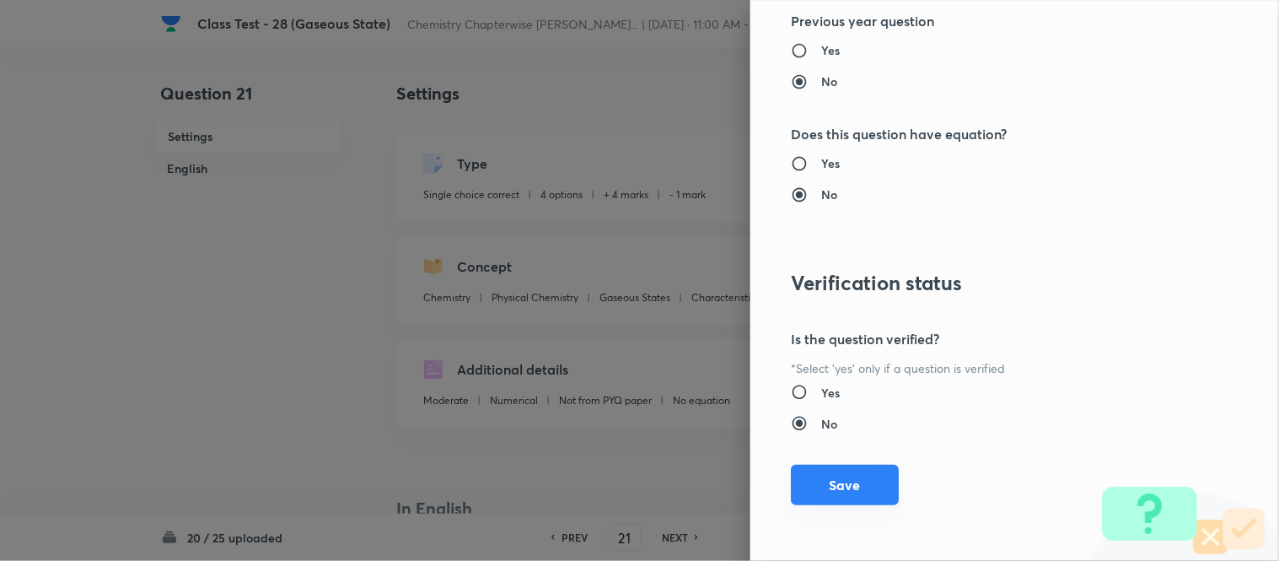
click at [840, 489] on button "Save" at bounding box center [845, 485] width 108 height 40
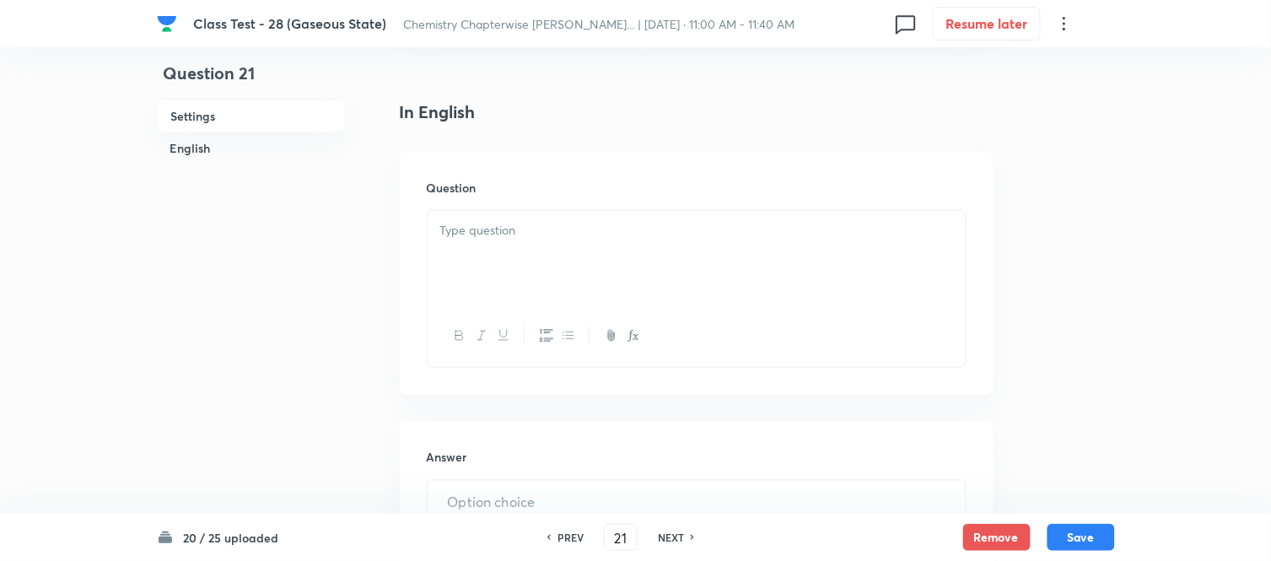
scroll to position [374, 0]
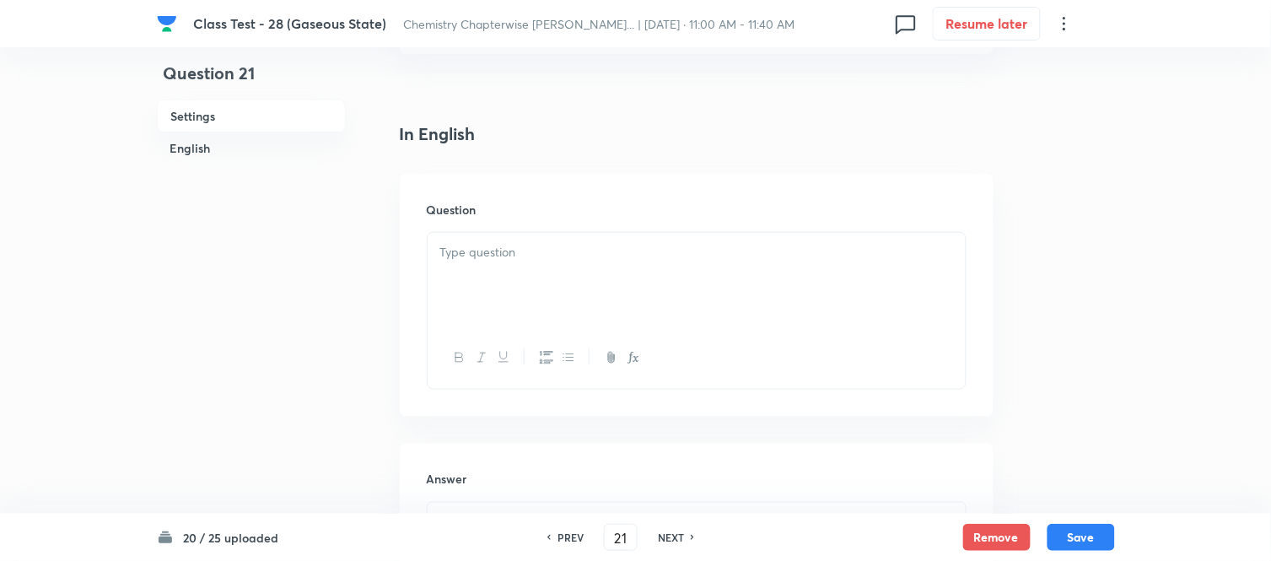
click at [698, 253] on p at bounding box center [696, 252] width 513 height 19
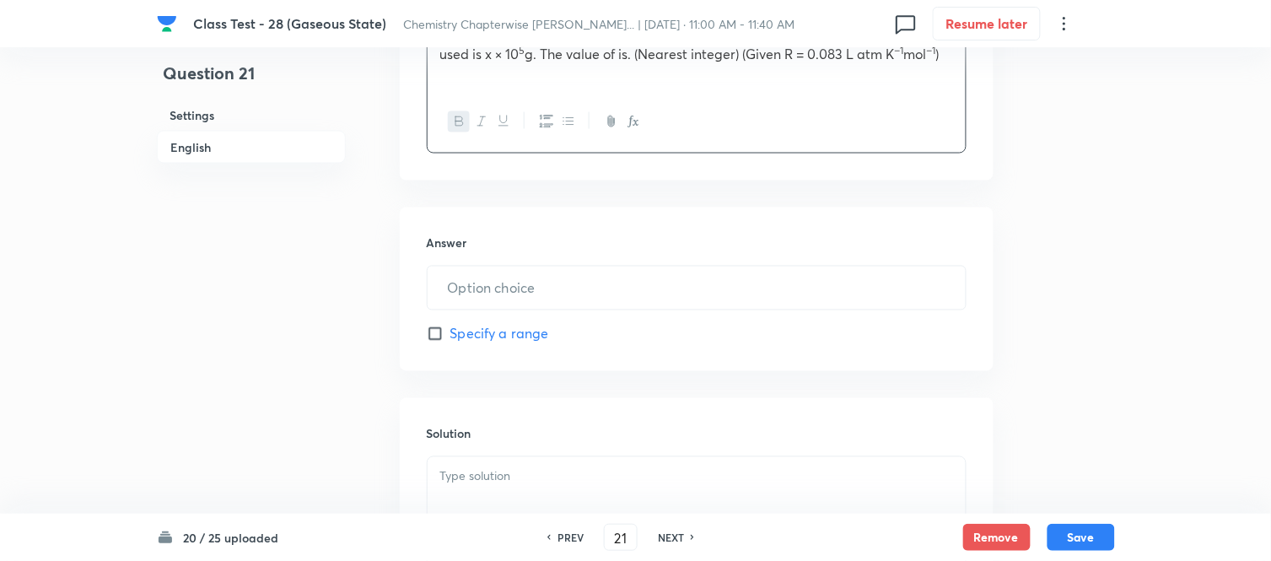
scroll to position [655, 0]
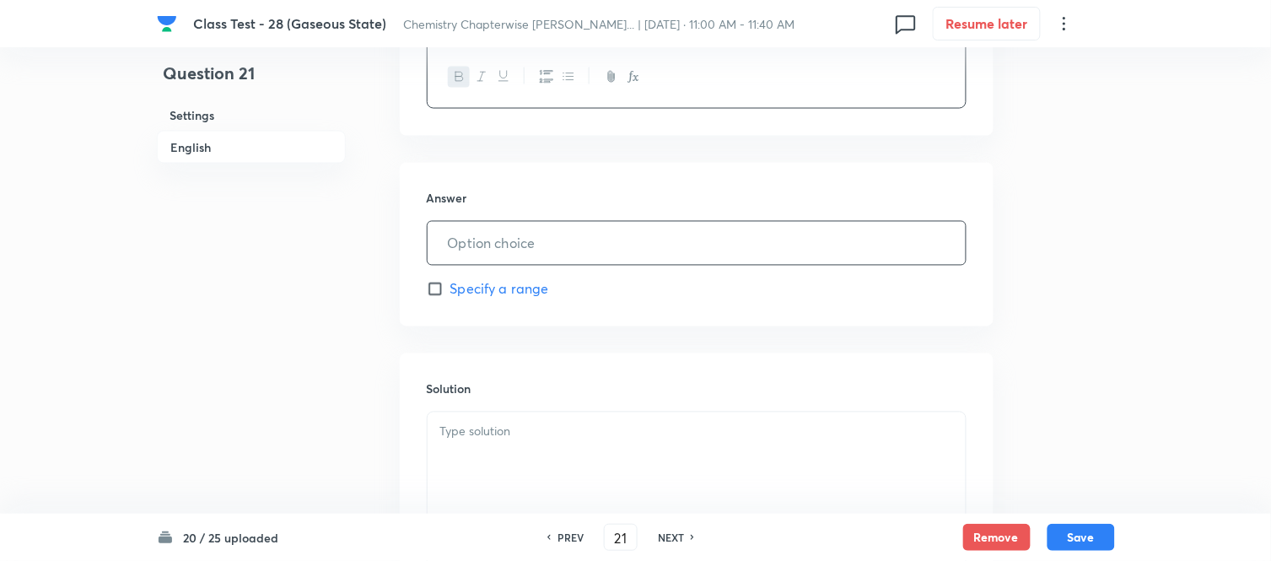
click at [702, 243] on input "text" at bounding box center [697, 243] width 538 height 43
paste input "text"
click at [574, 239] on input "text" at bounding box center [697, 243] width 538 height 43
paste input "text"
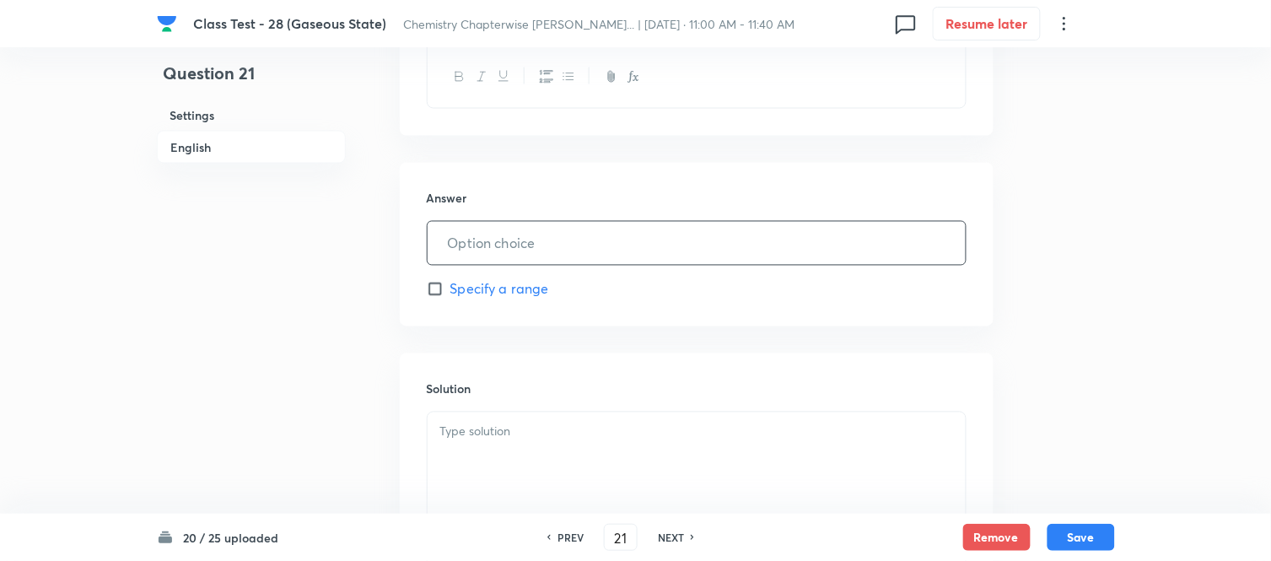
click at [575, 246] on input "text" at bounding box center [697, 243] width 538 height 43
click at [538, 243] on input "text" at bounding box center [697, 243] width 538 height 43
type input "26.00"
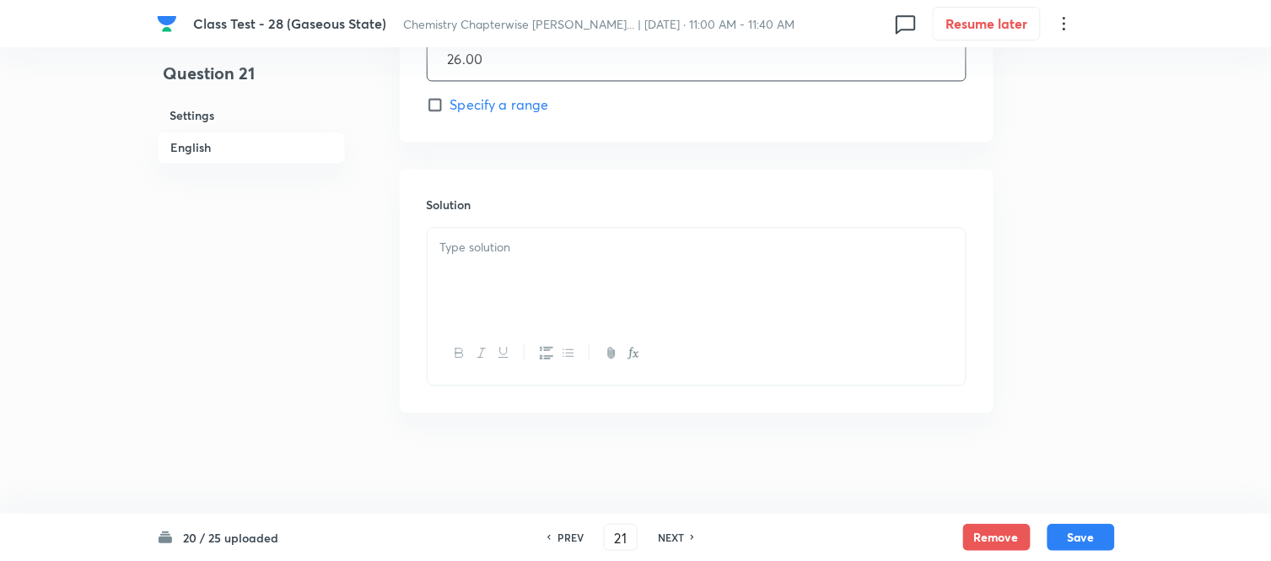
scroll to position [843, 0]
click at [621, 242] on p at bounding box center [696, 247] width 513 height 19
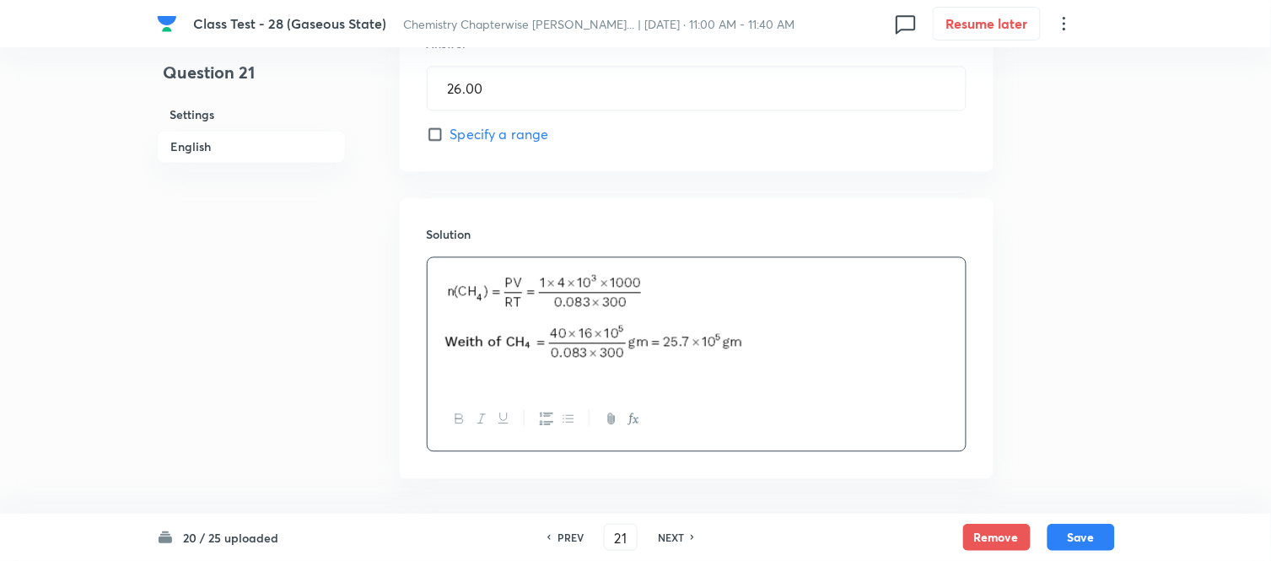
scroll to position [879, 0]
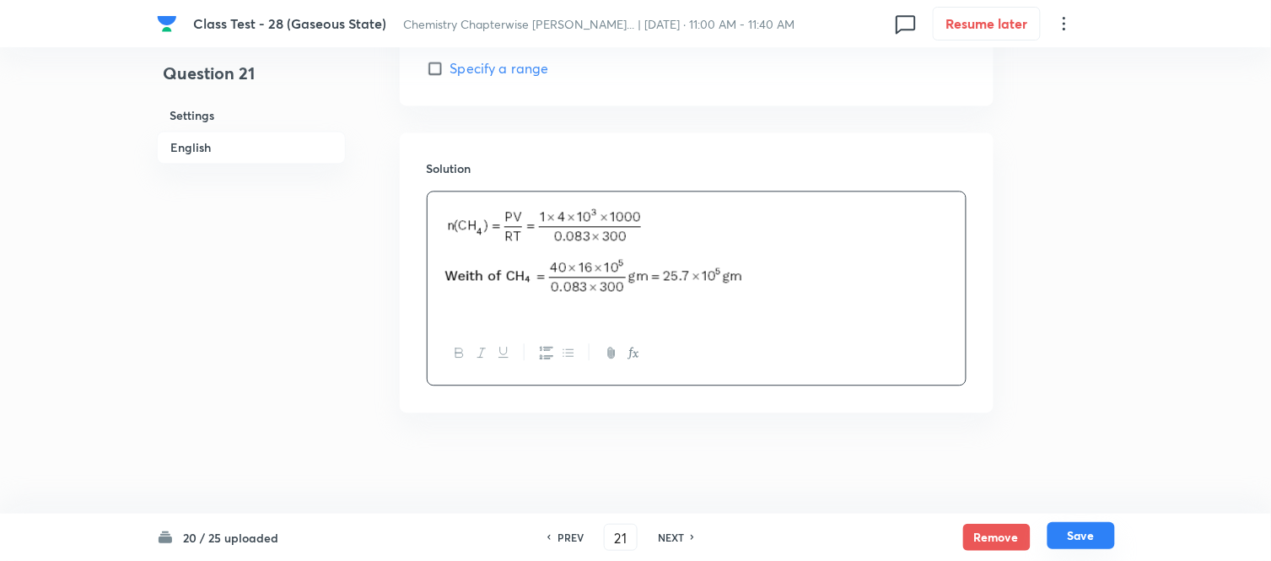
click at [1073, 538] on button "Save" at bounding box center [1080, 535] width 67 height 27
type input "22"
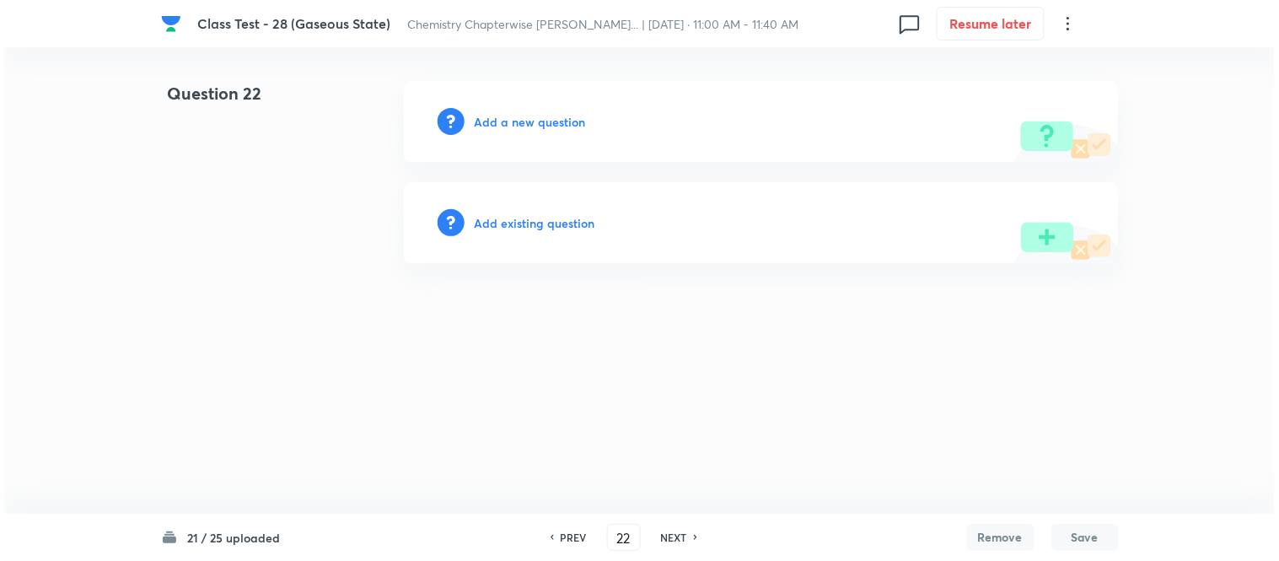
scroll to position [0, 0]
click at [521, 118] on h6 "Add a new question" at bounding box center [530, 122] width 111 height 18
click at [523, 116] on h6 "Choose a question type" at bounding box center [540, 122] width 130 height 18
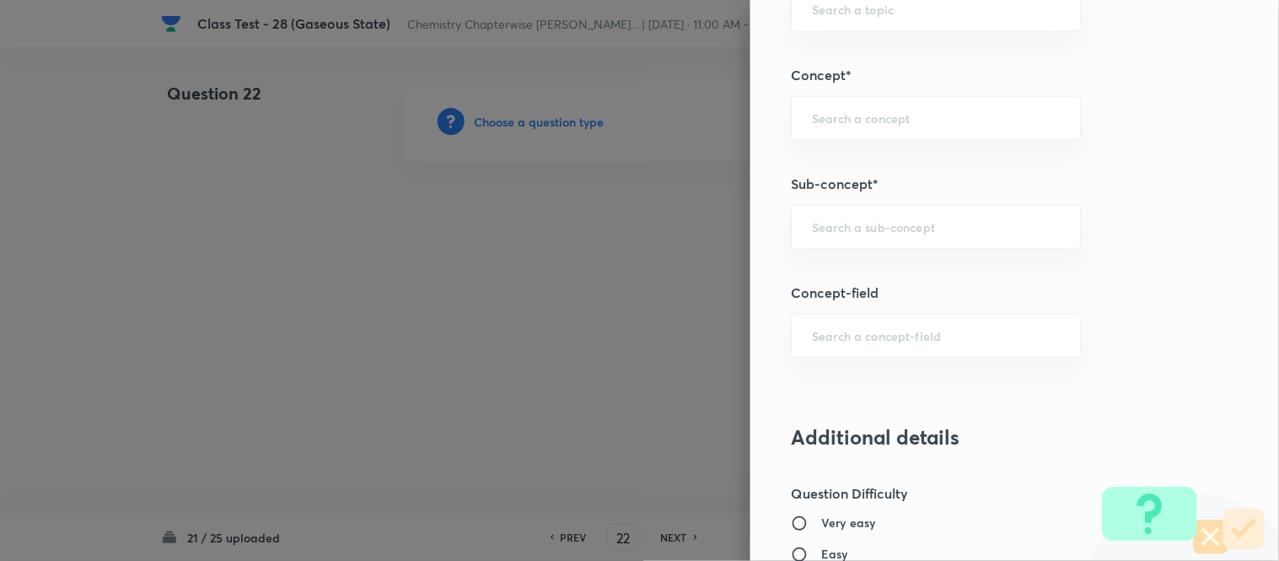
scroll to position [843, 0]
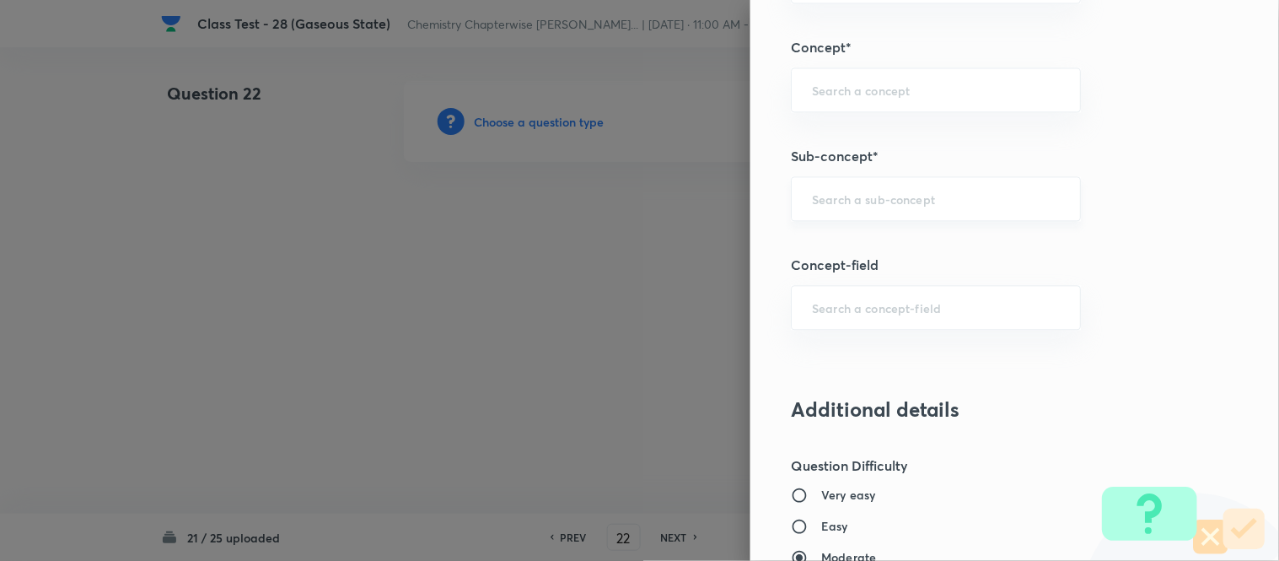
click at [884, 192] on input "text" at bounding box center [936, 199] width 248 height 16
click at [885, 250] on li "Characteristics Of Gases" at bounding box center [922, 248] width 288 height 30
type input "Characteristics Of Gases"
type input "Chemistry"
type input "Physical Chemistry"
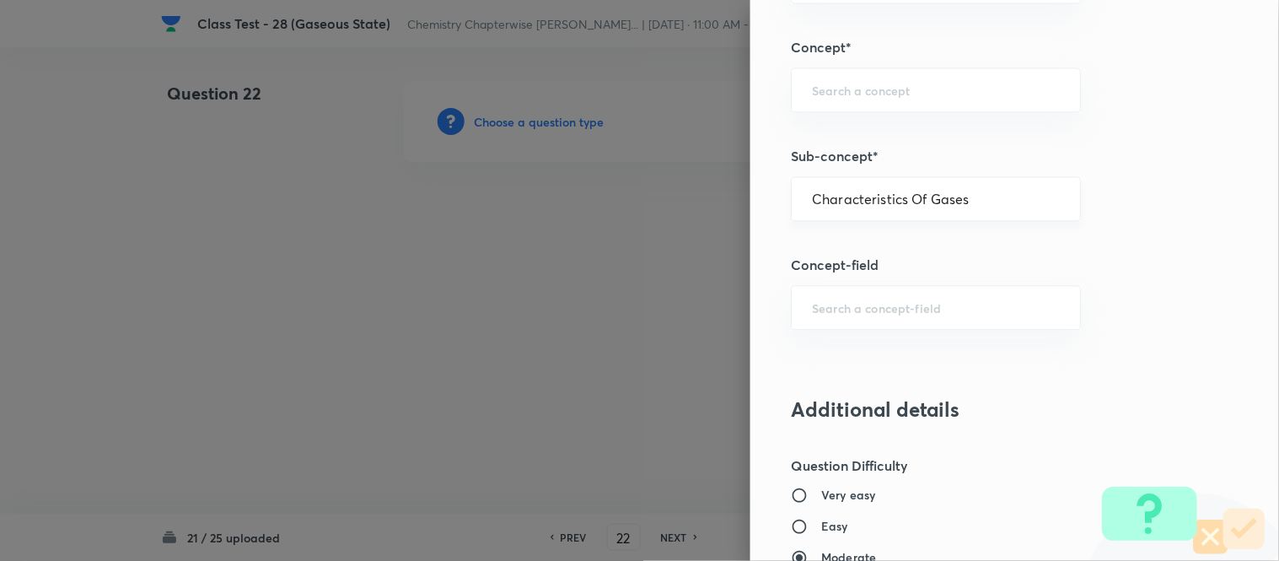
type input "Gaseous States"
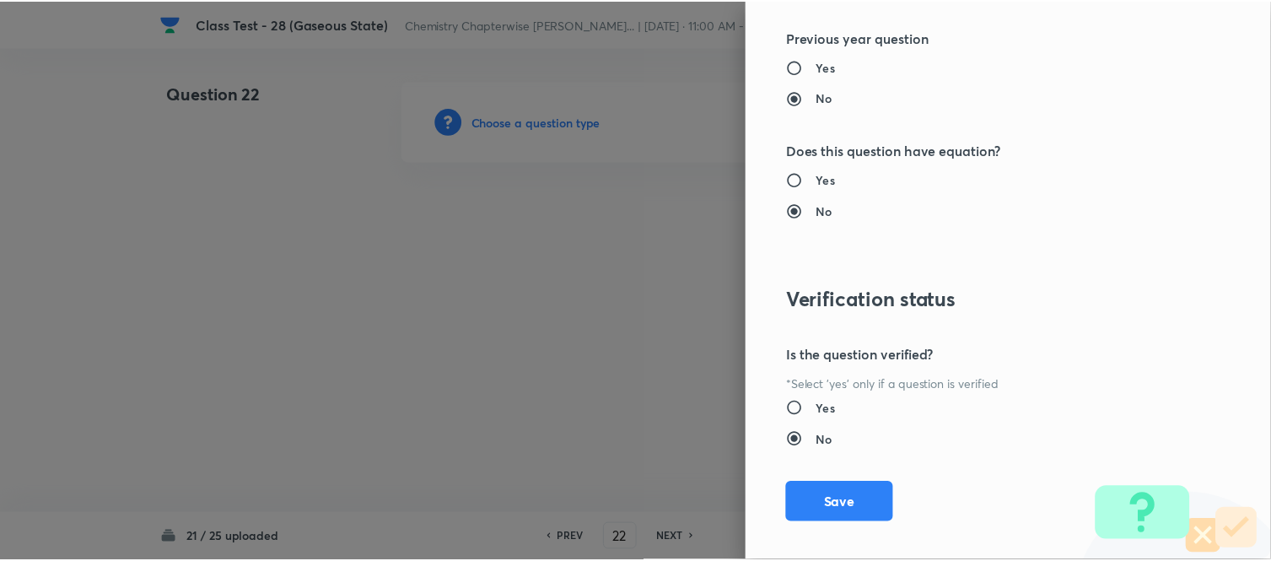
scroll to position [1638, 0]
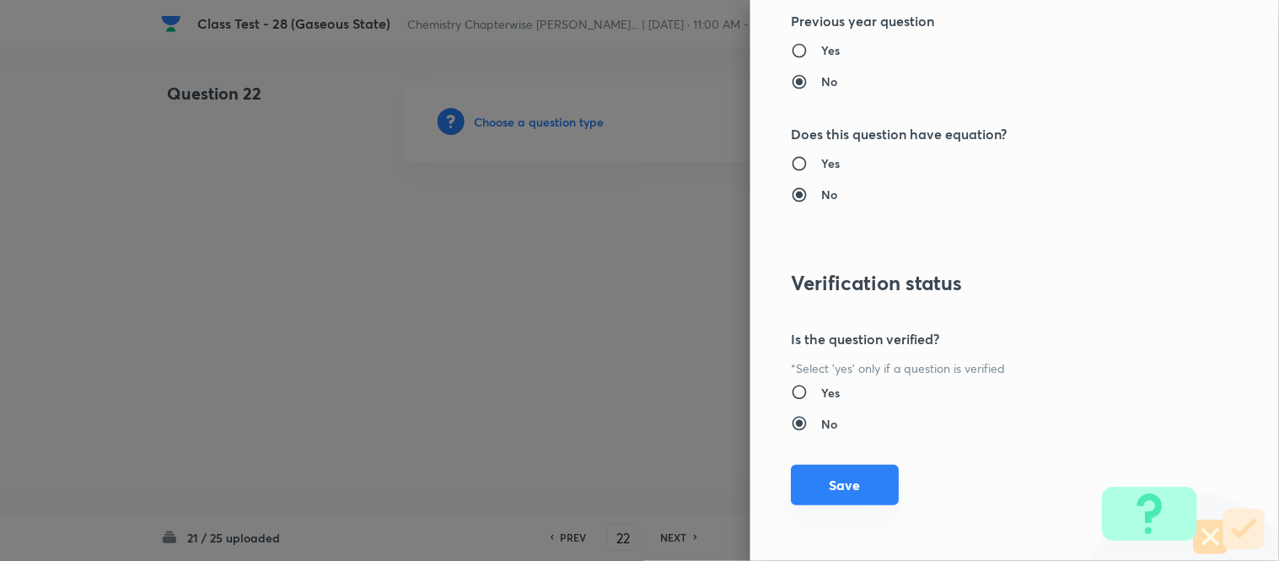
click at [839, 495] on button "Save" at bounding box center [845, 485] width 108 height 40
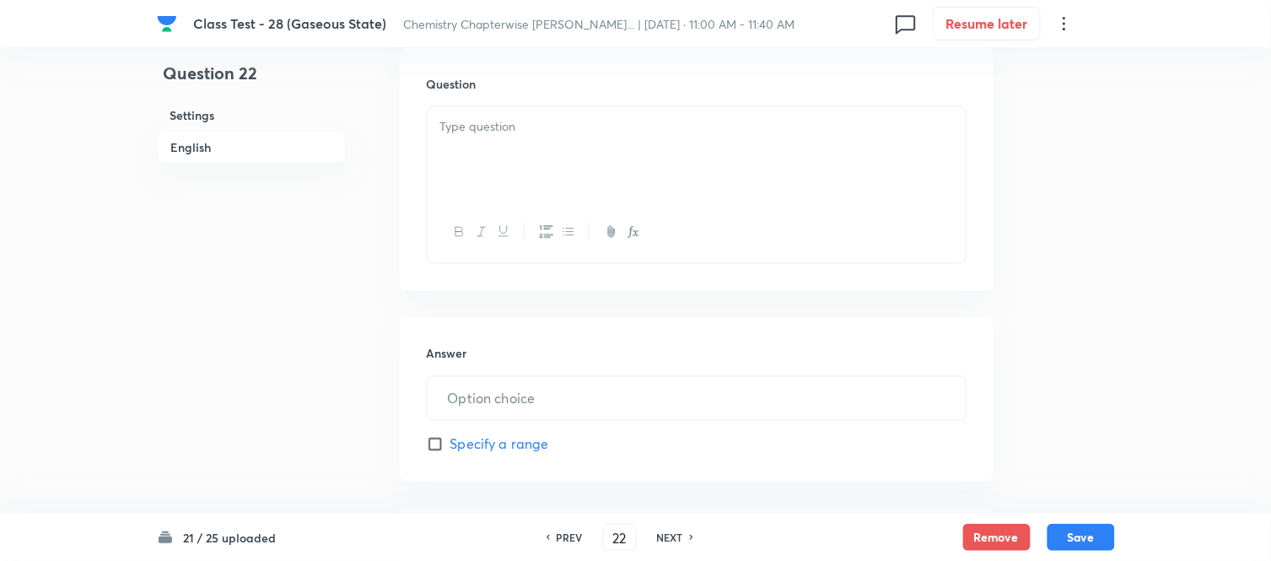
scroll to position [468, 0]
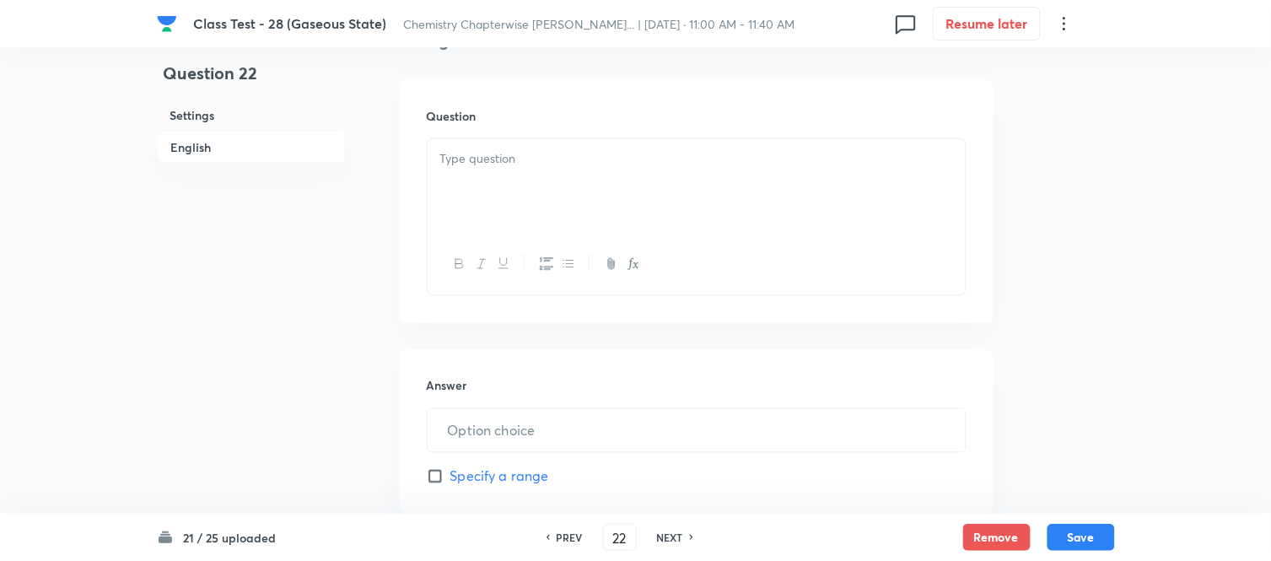
click at [601, 191] on div at bounding box center [697, 186] width 538 height 94
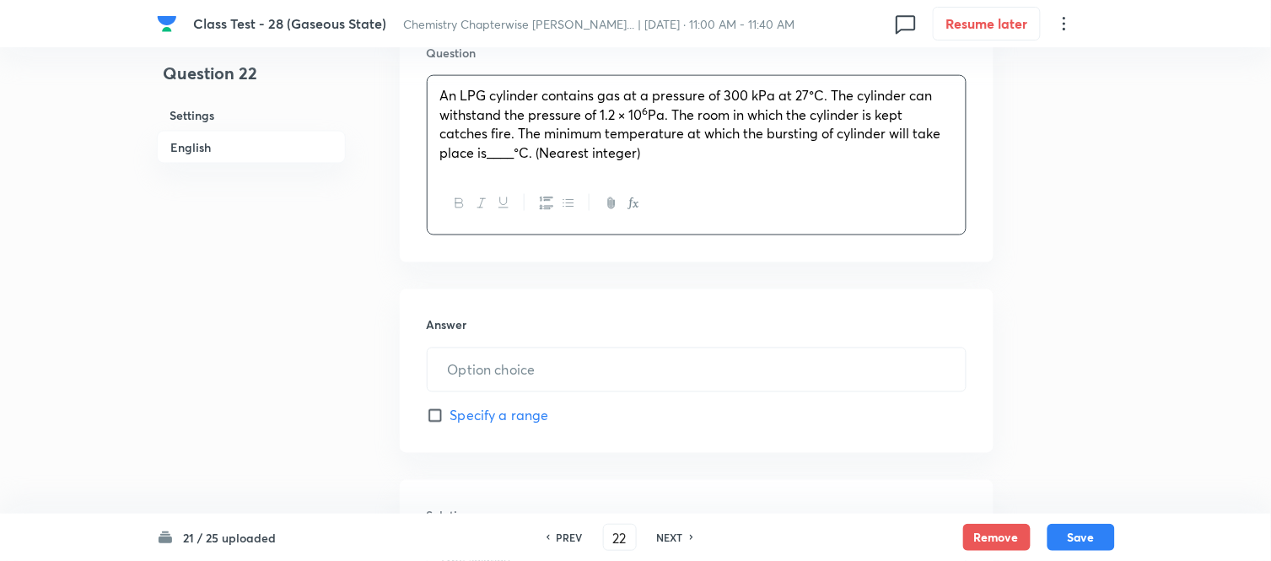
scroll to position [655, 0]
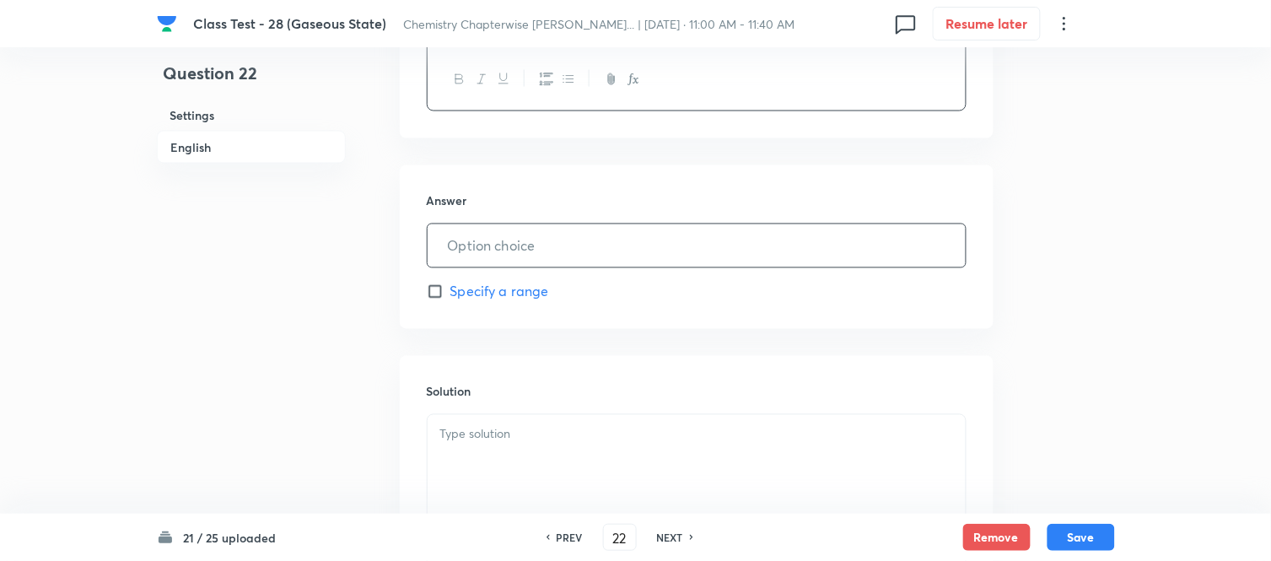
click at [651, 240] on input "text" at bounding box center [697, 245] width 538 height 43
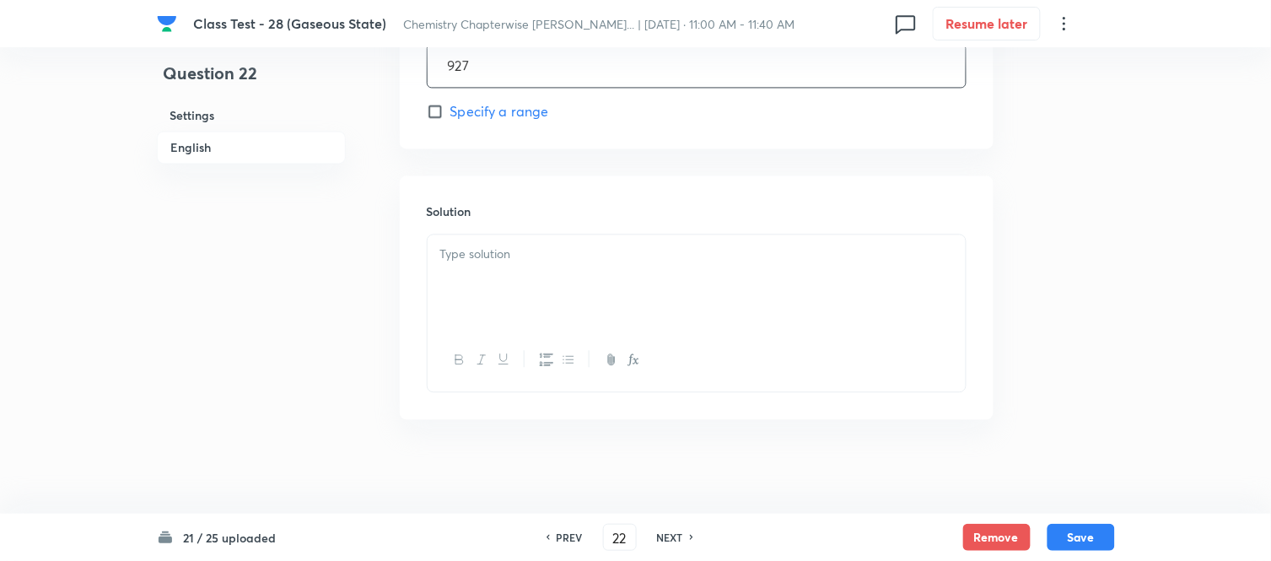
scroll to position [843, 0]
type input "927"
click at [656, 239] on p at bounding box center [696, 247] width 513 height 19
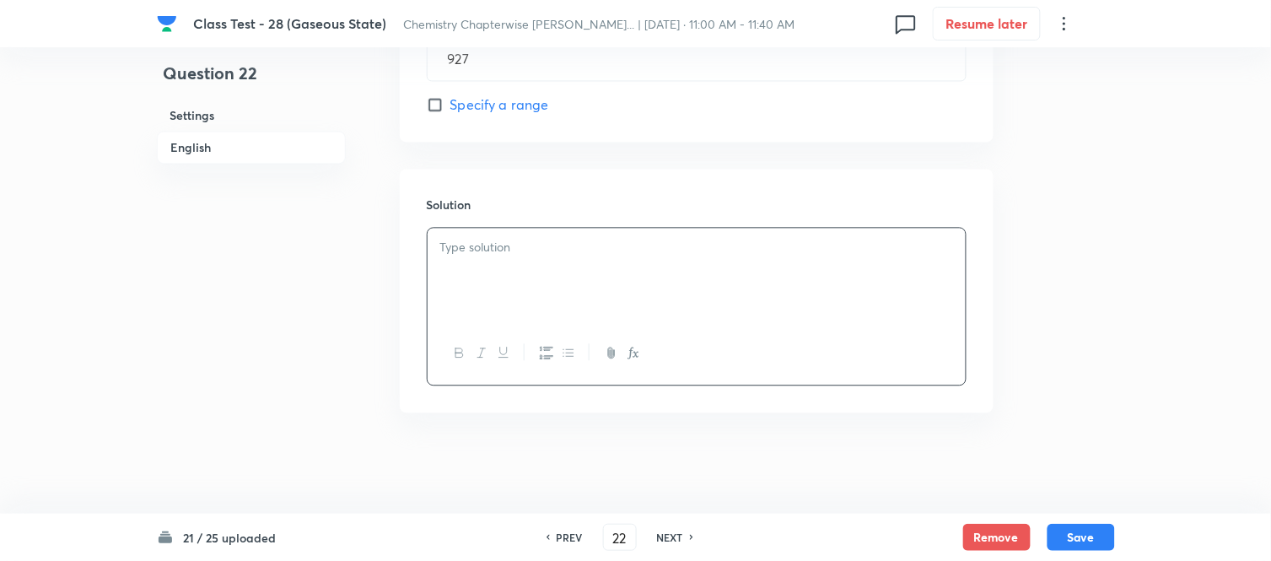
click at [519, 268] on div at bounding box center [697, 275] width 538 height 94
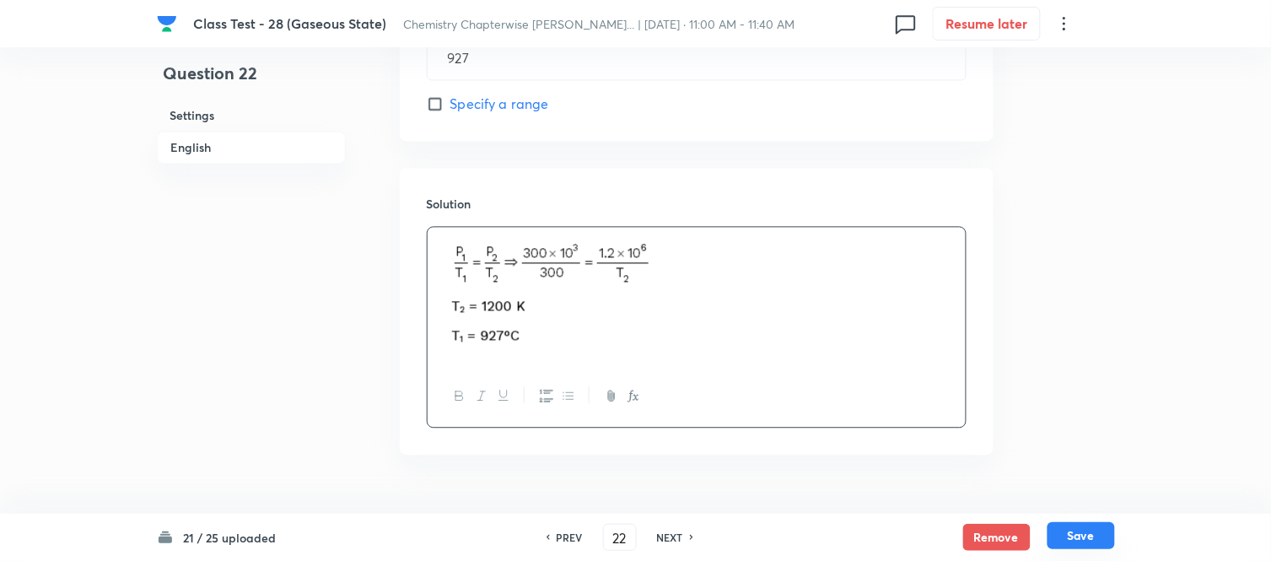
click at [1079, 538] on button "Save" at bounding box center [1080, 535] width 67 height 27
type input "23"
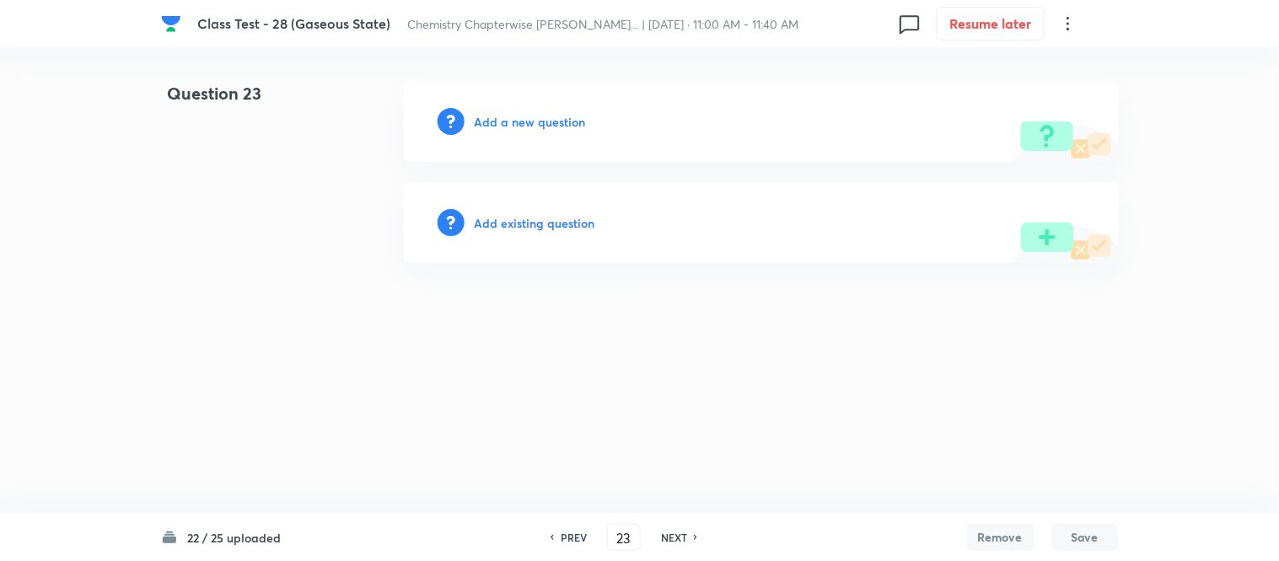
click at [513, 121] on h6 "Add a new question" at bounding box center [530, 122] width 111 height 18
click at [513, 121] on h6 "Choose a question type" at bounding box center [540, 122] width 130 height 18
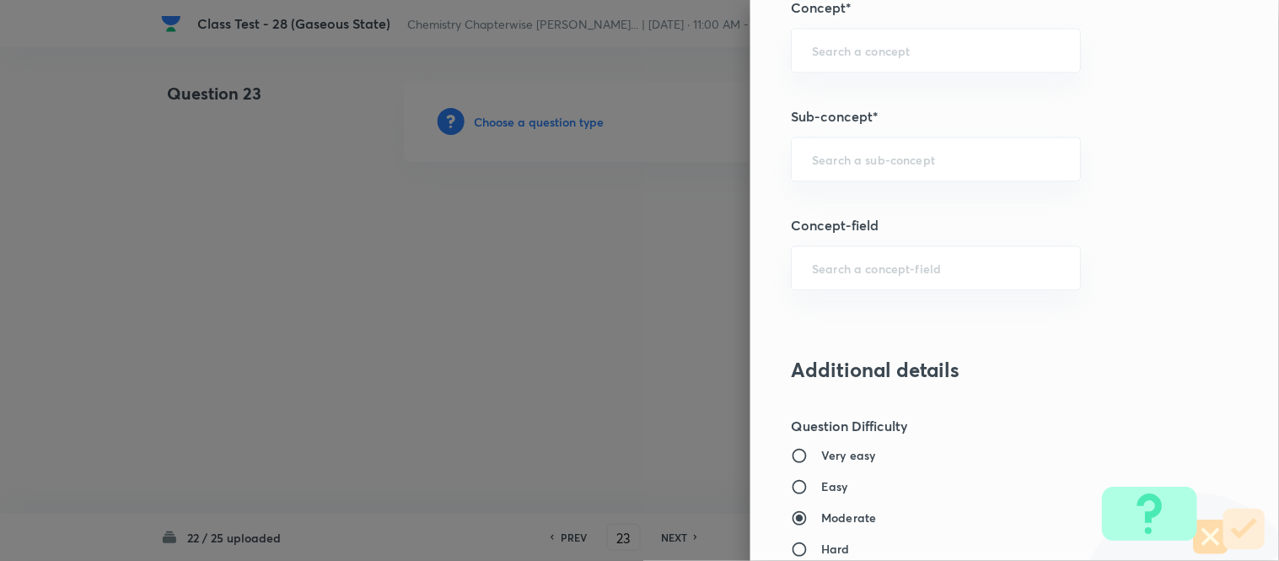
scroll to position [888, 0]
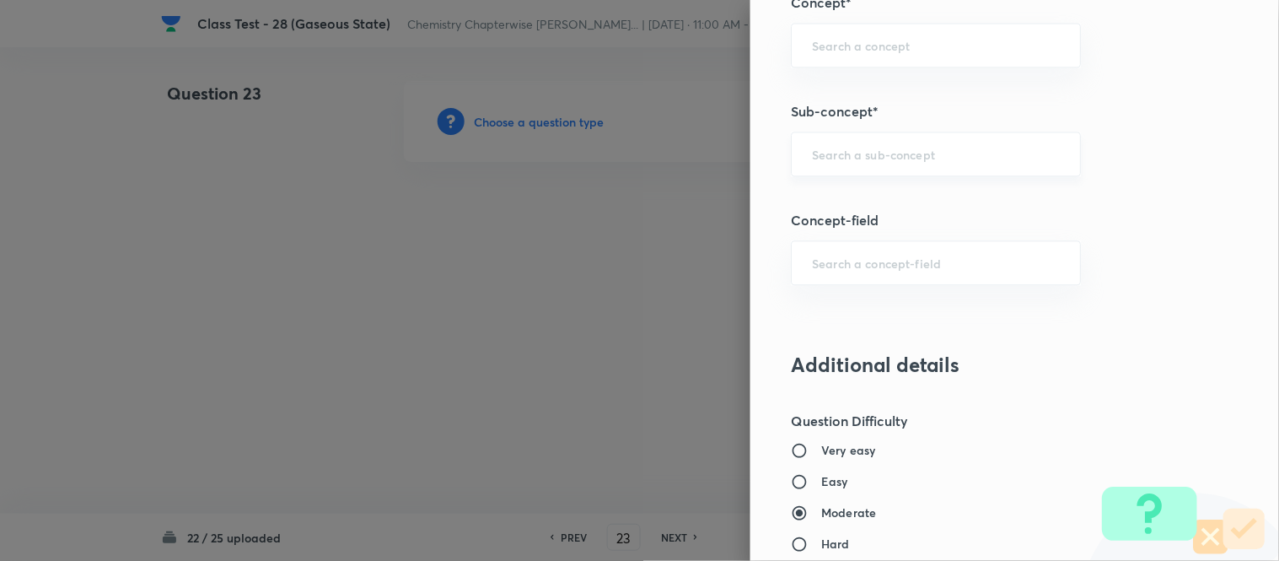
click at [946, 155] on input "text" at bounding box center [936, 154] width 248 height 16
click at [850, 202] on li "Characteristics Of Gases" at bounding box center [922, 202] width 288 height 30
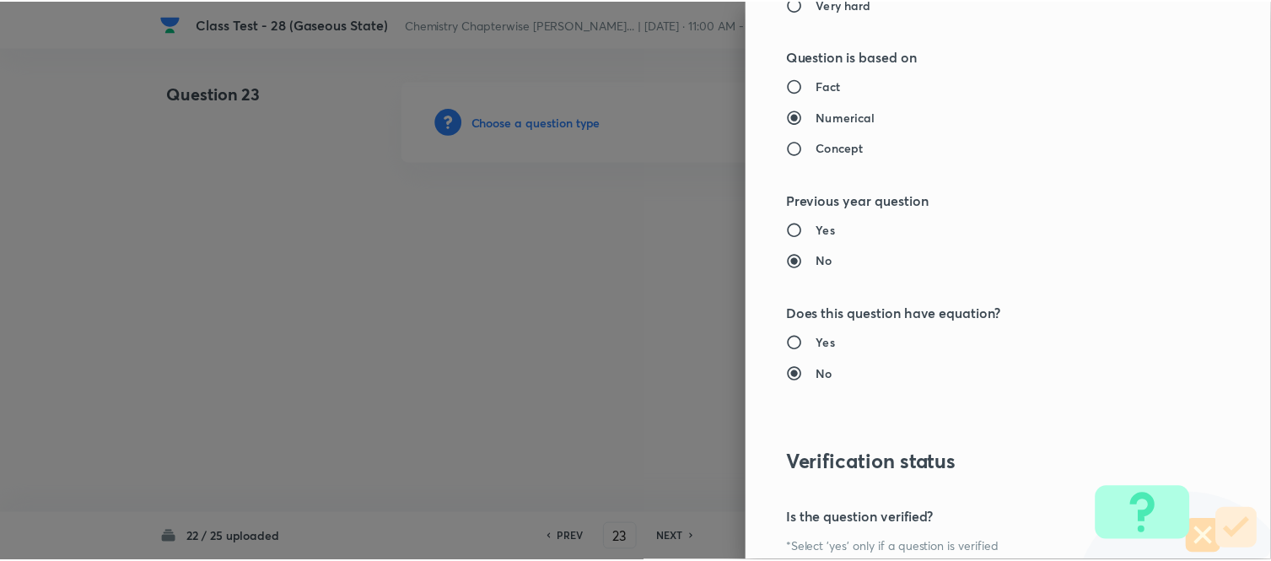
scroll to position [1638, 0]
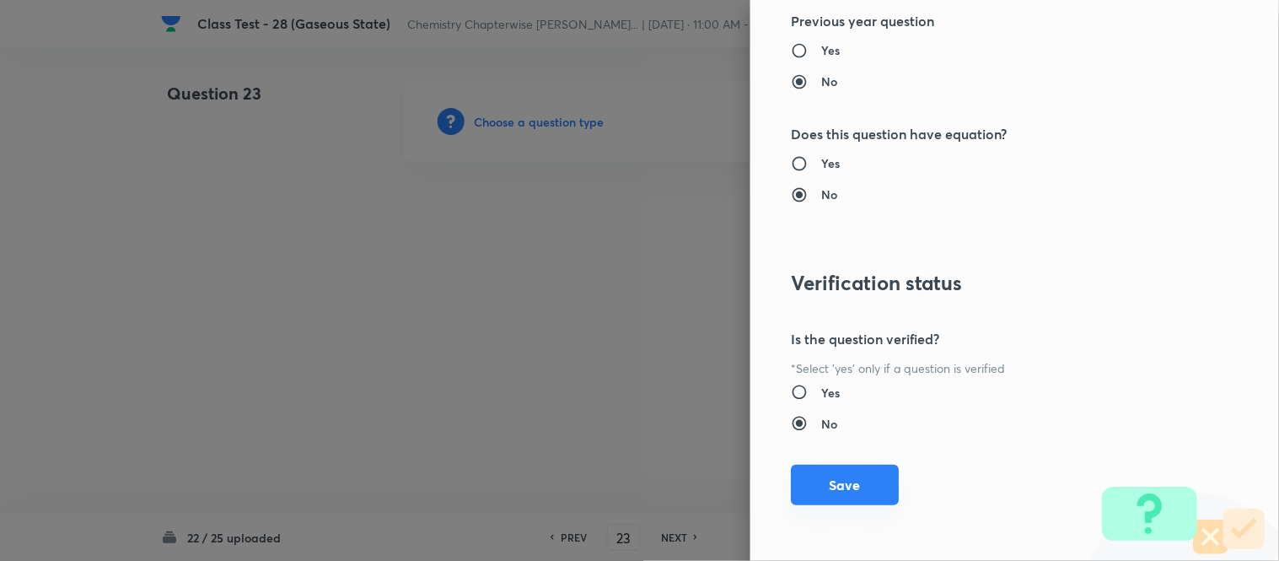
click at [813, 490] on button "Save" at bounding box center [845, 485] width 108 height 40
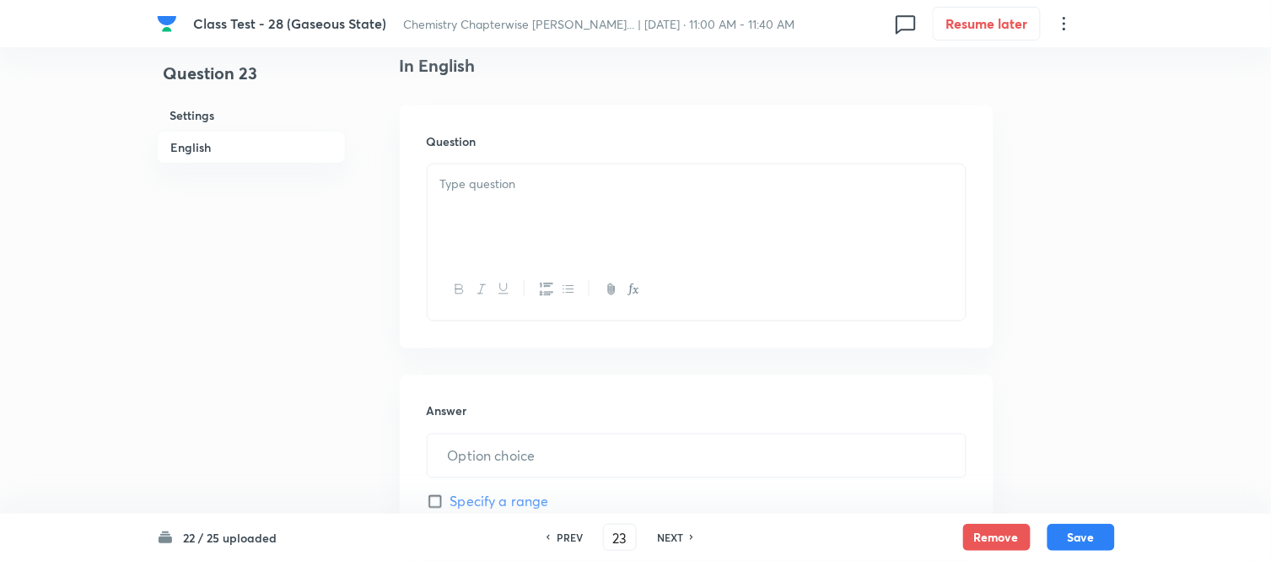
scroll to position [468, 0]
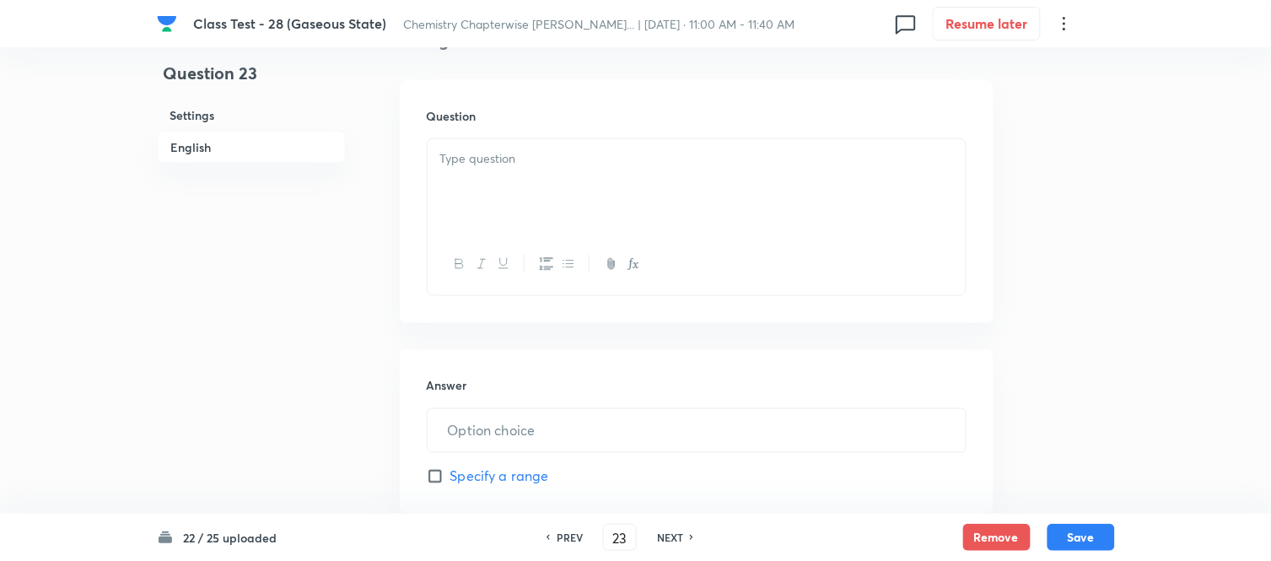
click at [698, 170] on div at bounding box center [697, 186] width 538 height 94
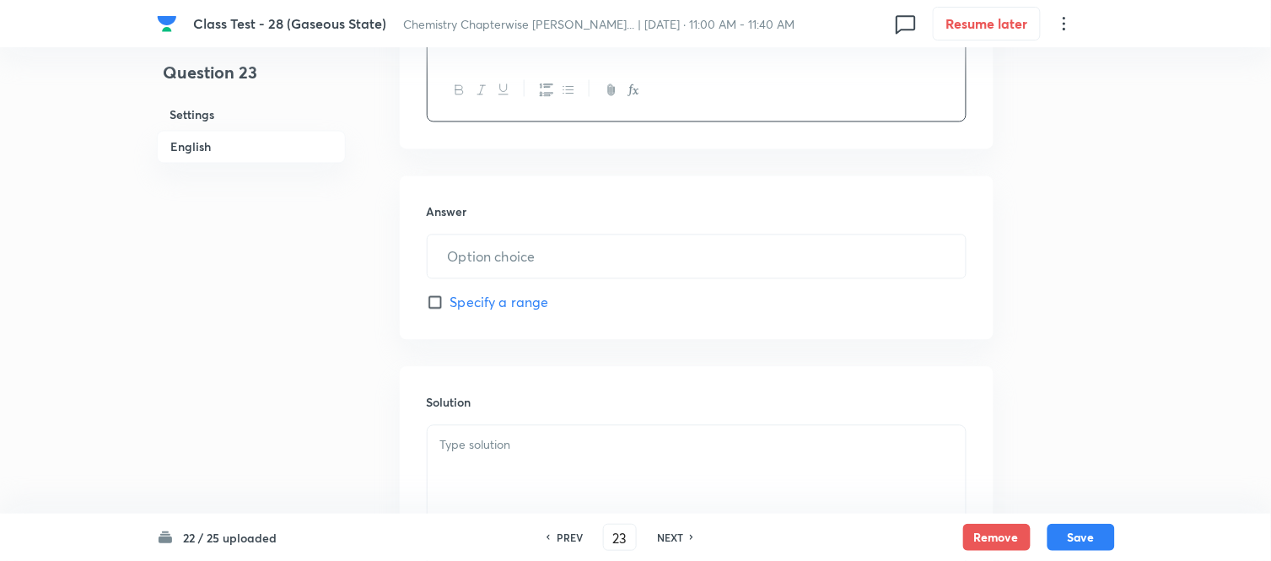
scroll to position [749, 0]
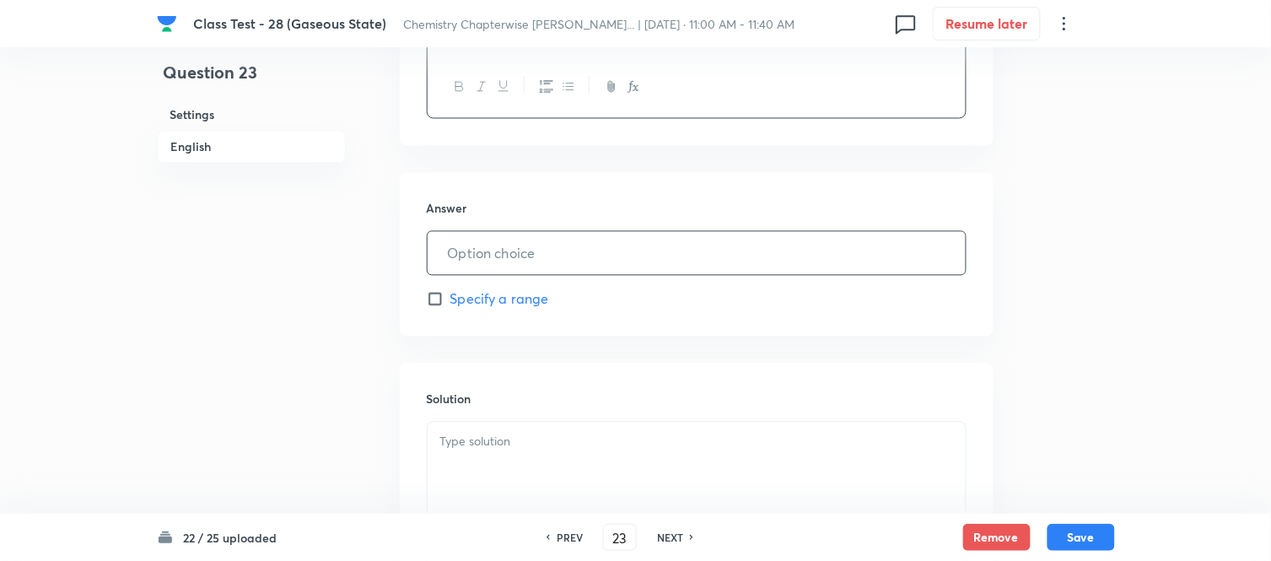
click at [658, 251] on input "text" at bounding box center [697, 253] width 538 height 43
paste input "02.00"
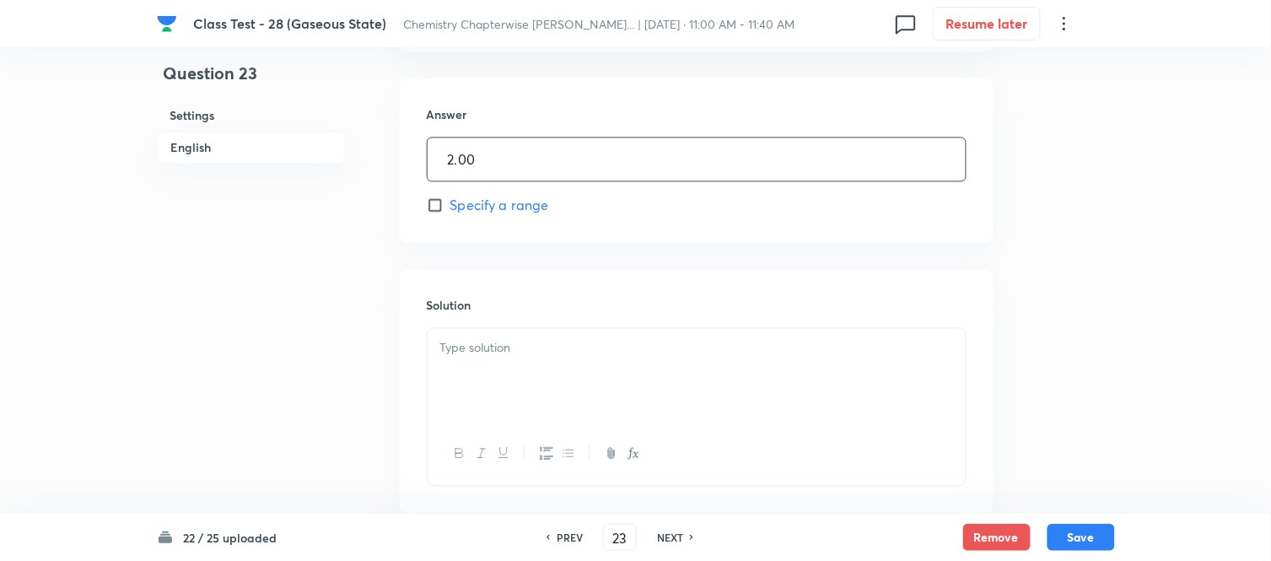
scroll to position [937, 0]
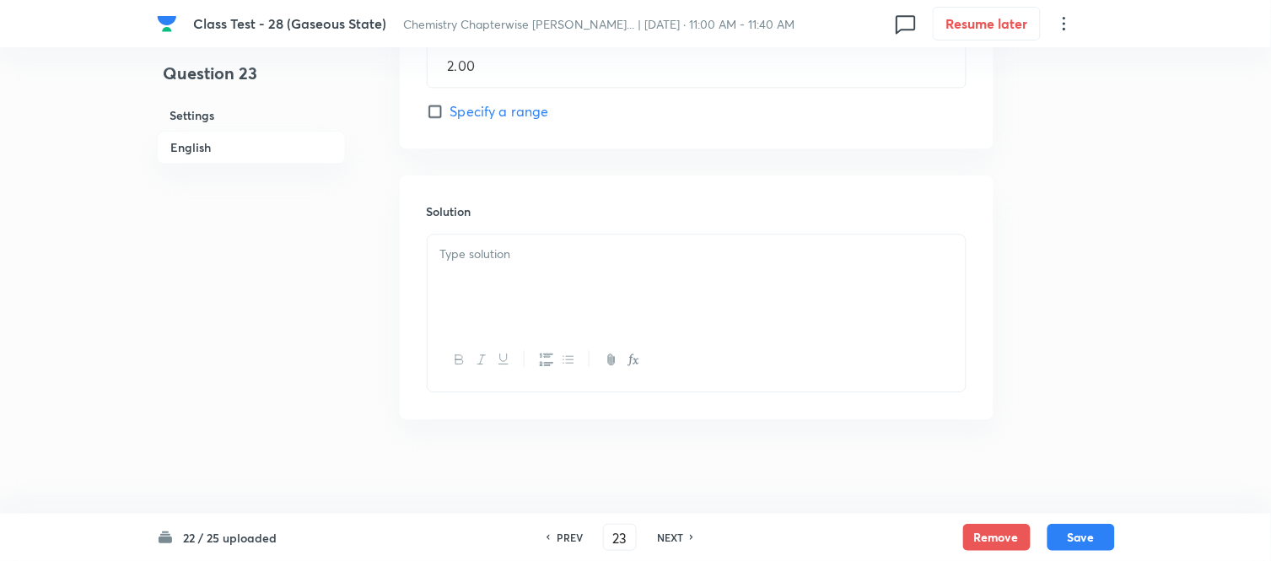
click at [677, 262] on p at bounding box center [696, 254] width 513 height 19
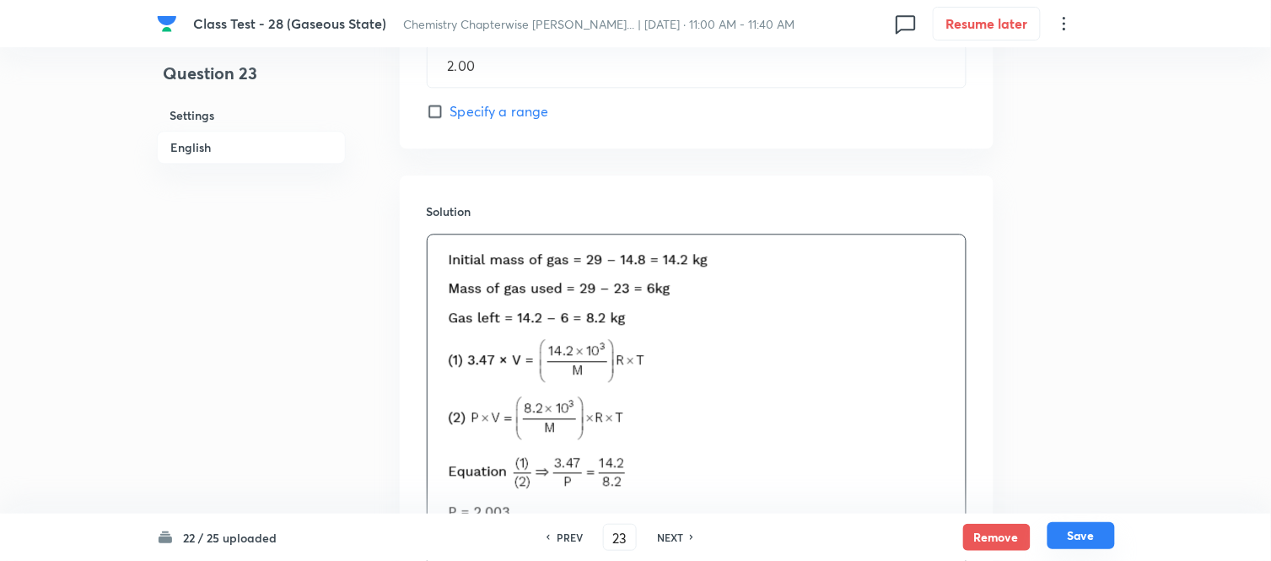
click at [1074, 540] on button "Save" at bounding box center [1080, 535] width 67 height 27
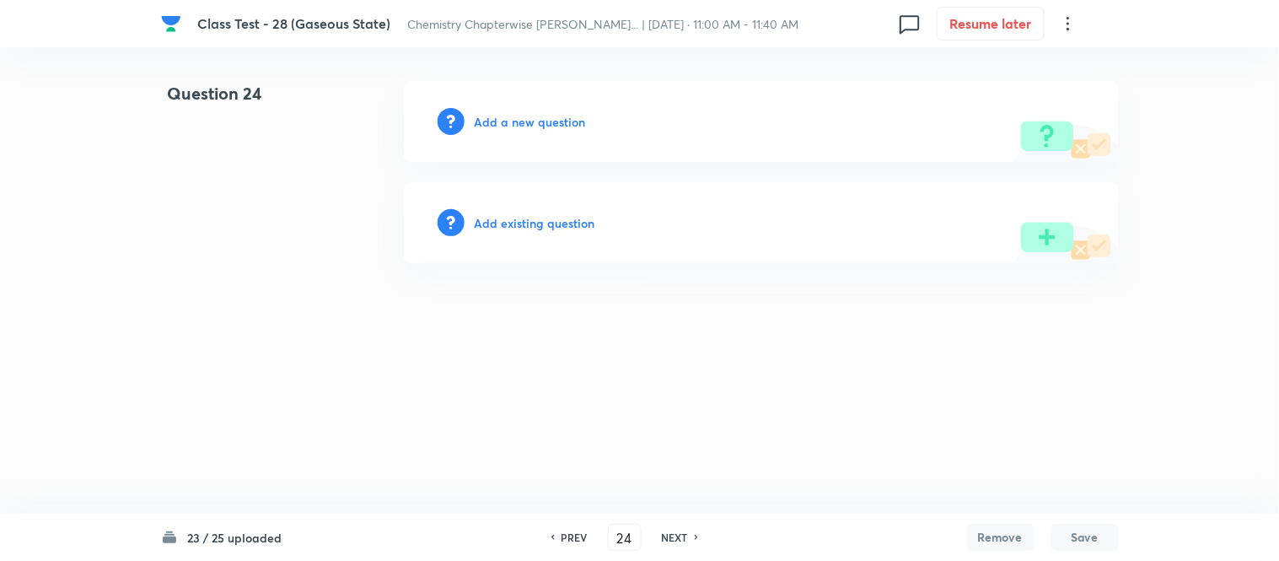
click at [508, 122] on h6 "Add a new question" at bounding box center [530, 122] width 111 height 18
click at [508, 122] on h6 "Choose a question type" at bounding box center [540, 122] width 130 height 18
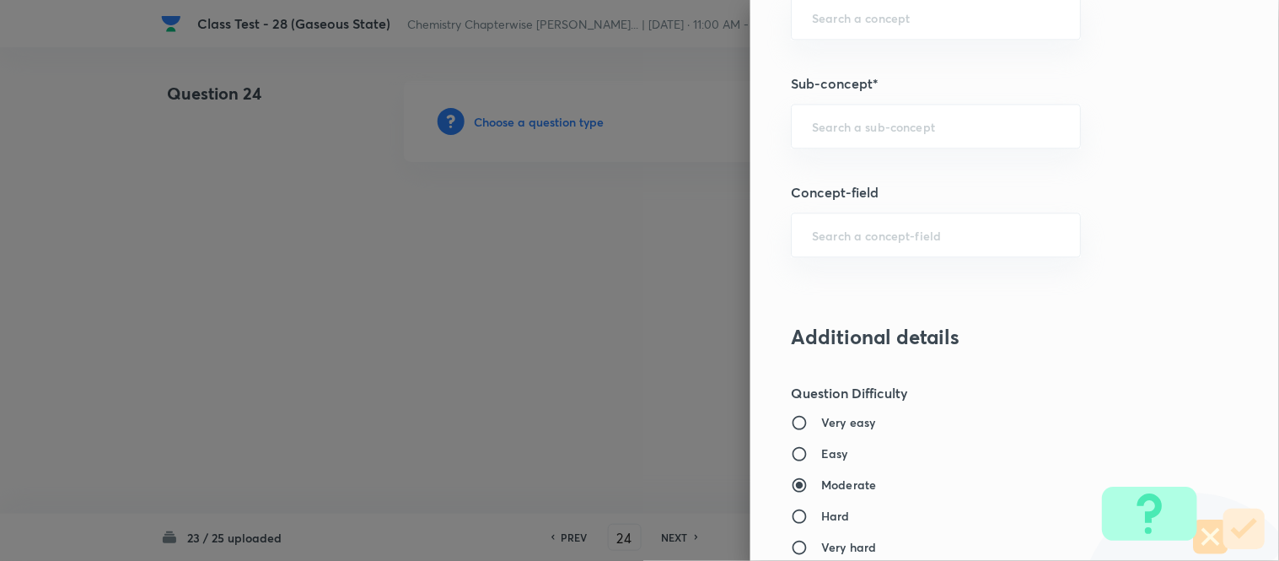
scroll to position [937, 0]
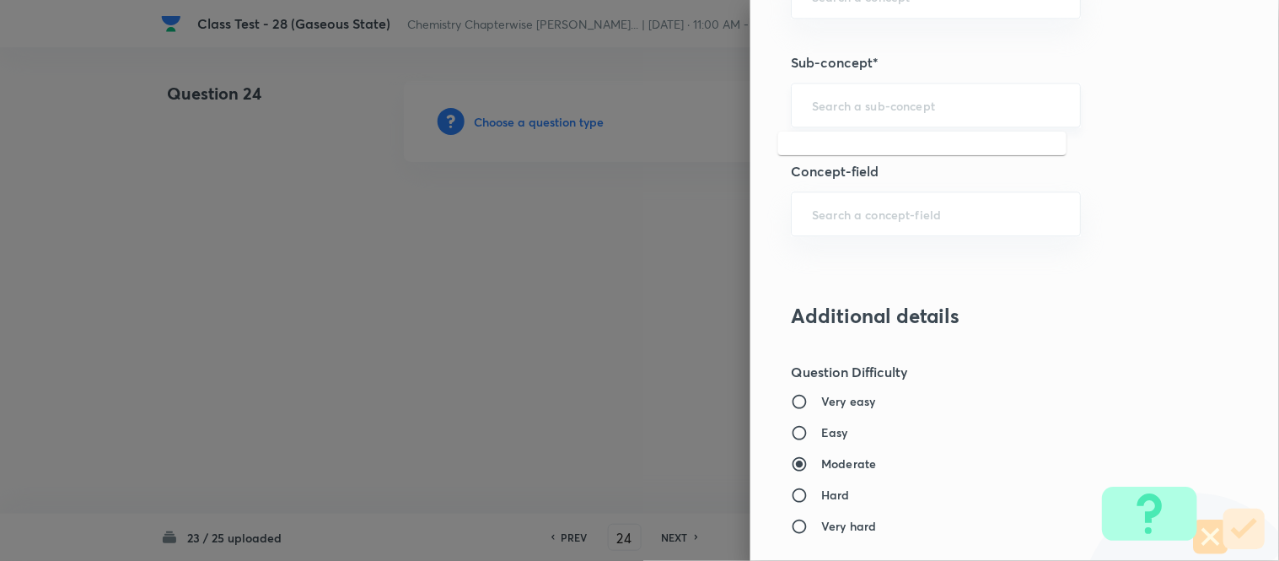
click at [878, 111] on input "text" at bounding box center [936, 105] width 248 height 16
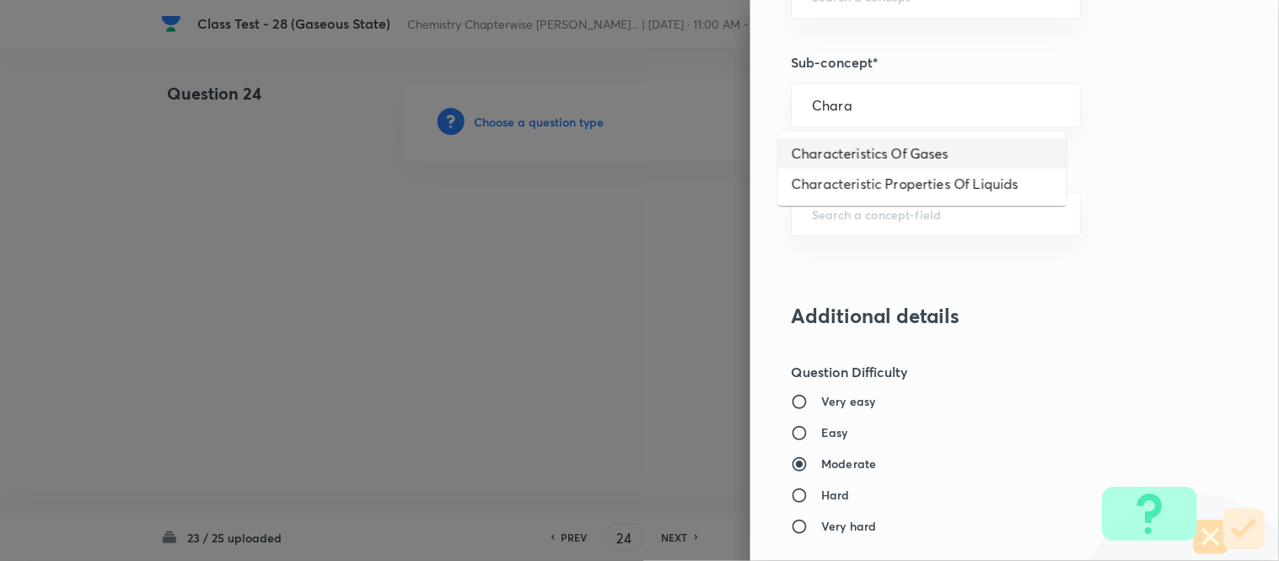
click at [879, 152] on li "Characteristics Of Gases" at bounding box center [922, 153] width 288 height 30
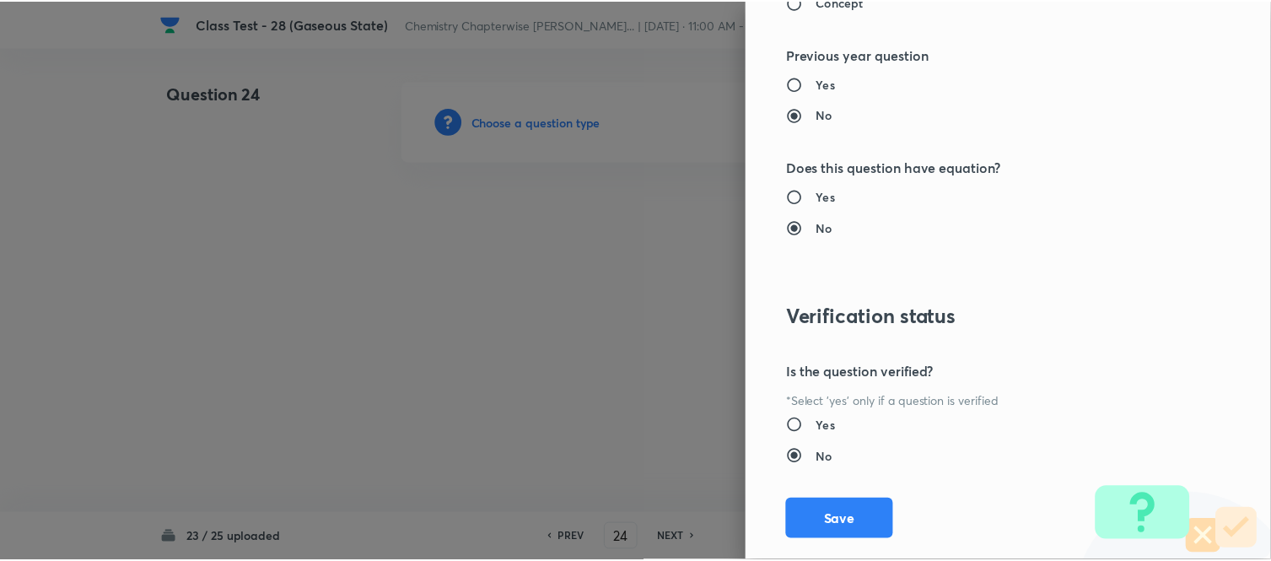
scroll to position [1638, 0]
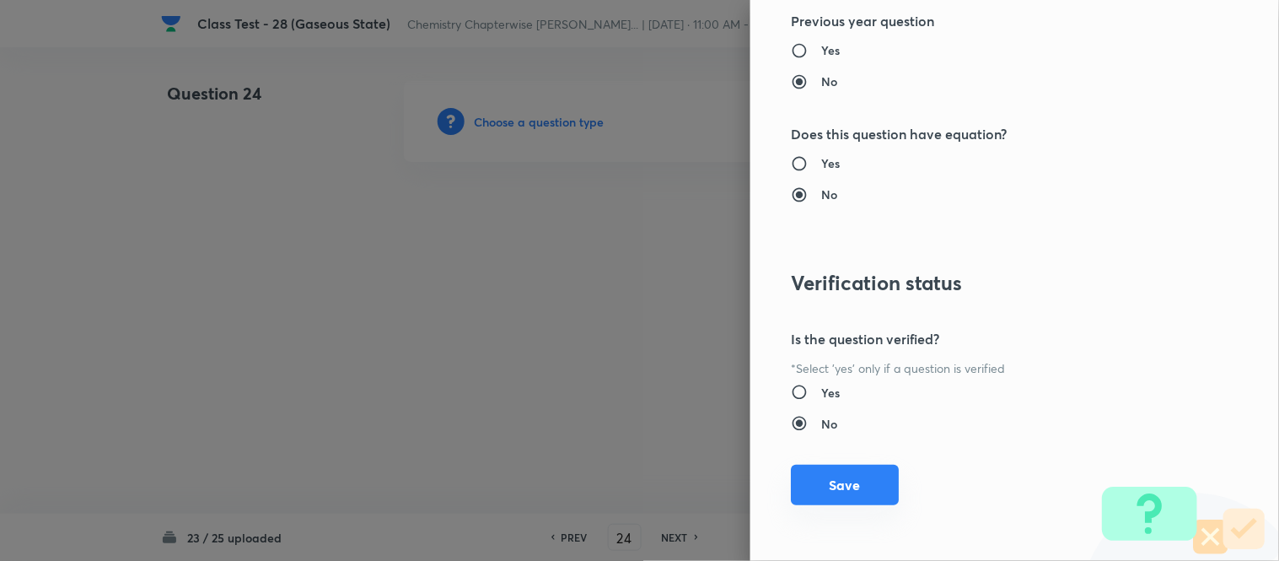
click at [811, 487] on button "Save" at bounding box center [845, 485] width 108 height 40
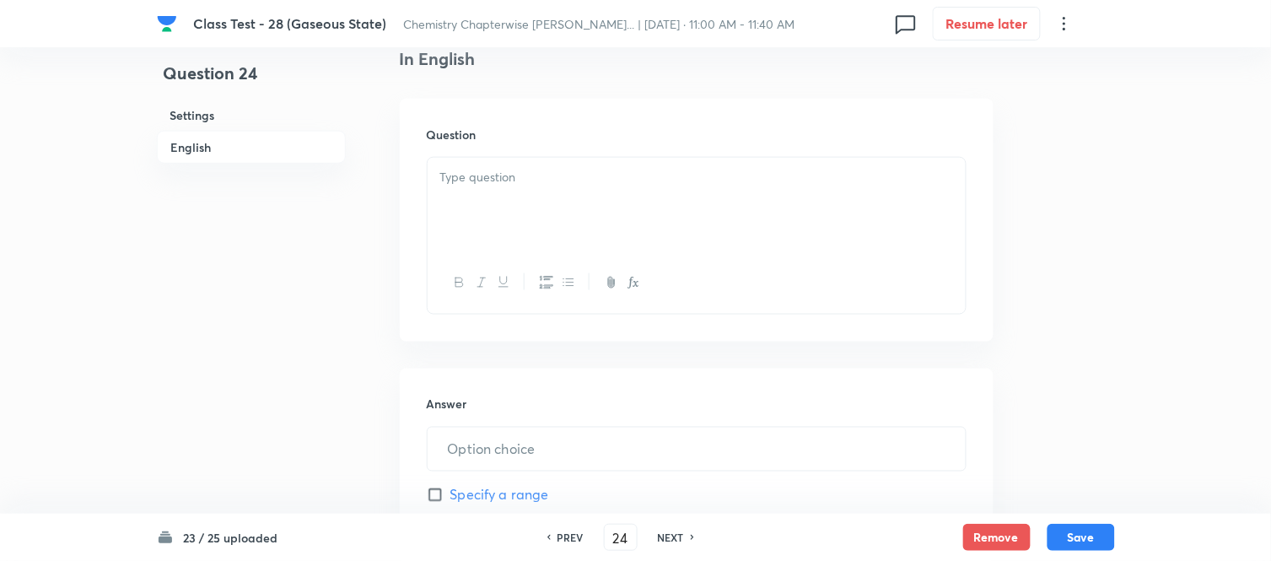
scroll to position [468, 0]
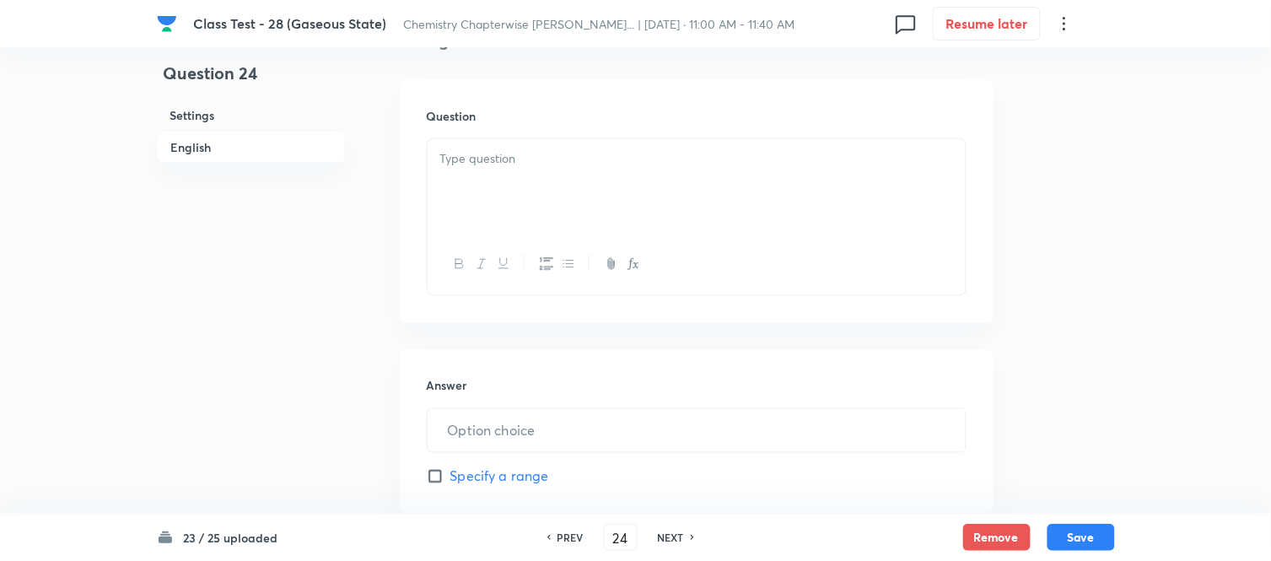
click at [664, 164] on p at bounding box center [696, 158] width 513 height 19
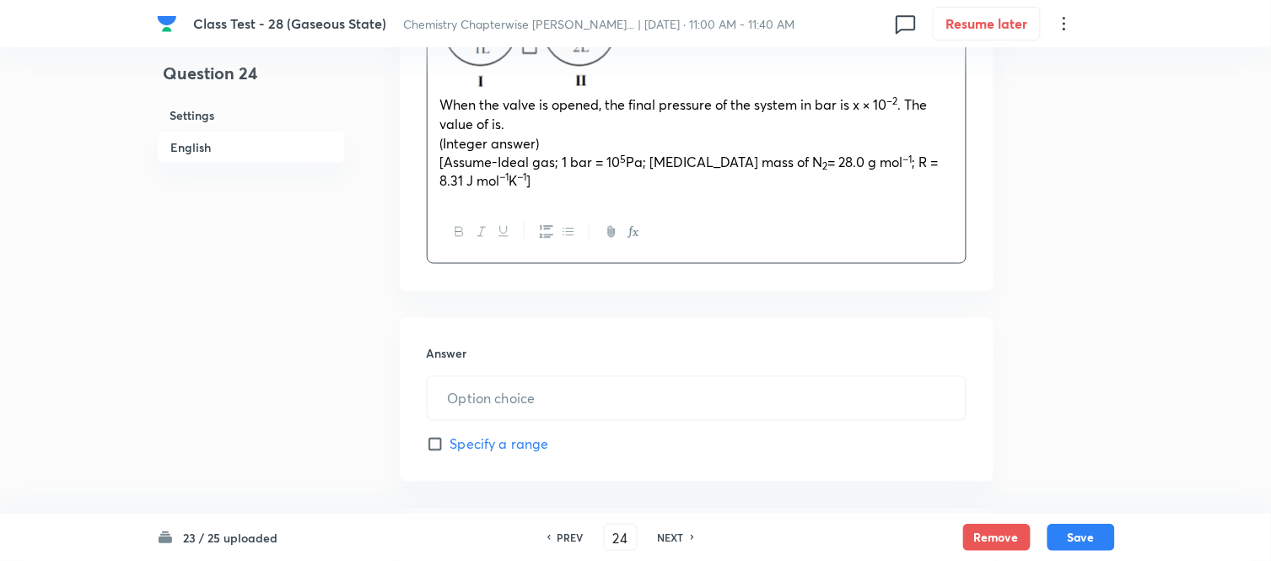
scroll to position [655, 0]
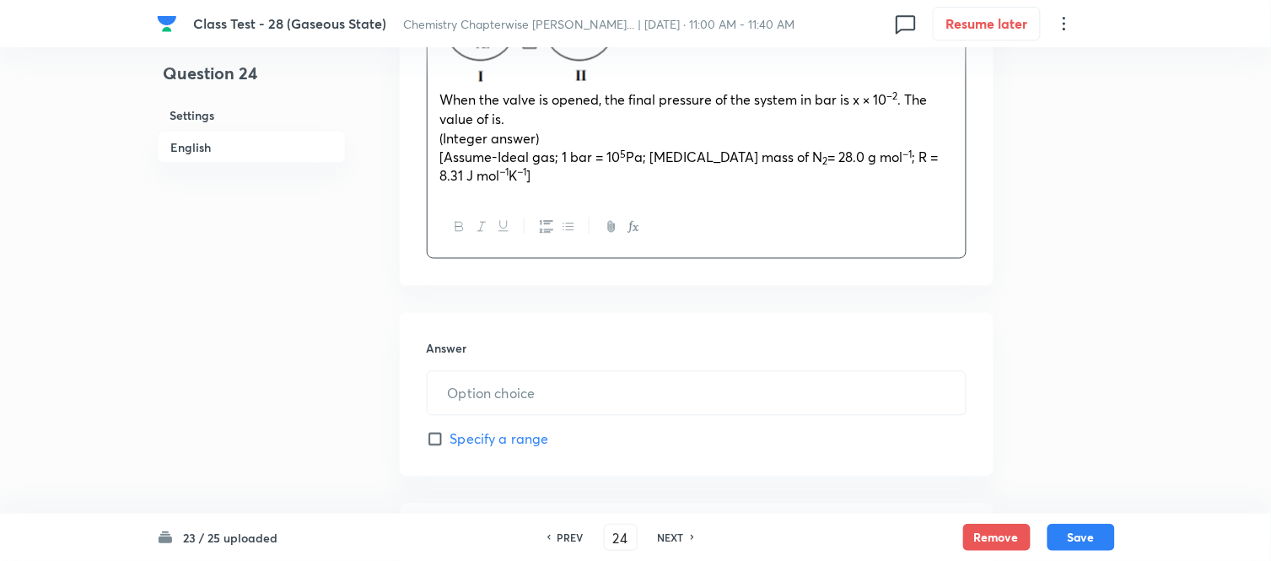
click at [479, 141] on span "(Integer answer)" at bounding box center [490, 138] width 100 height 18
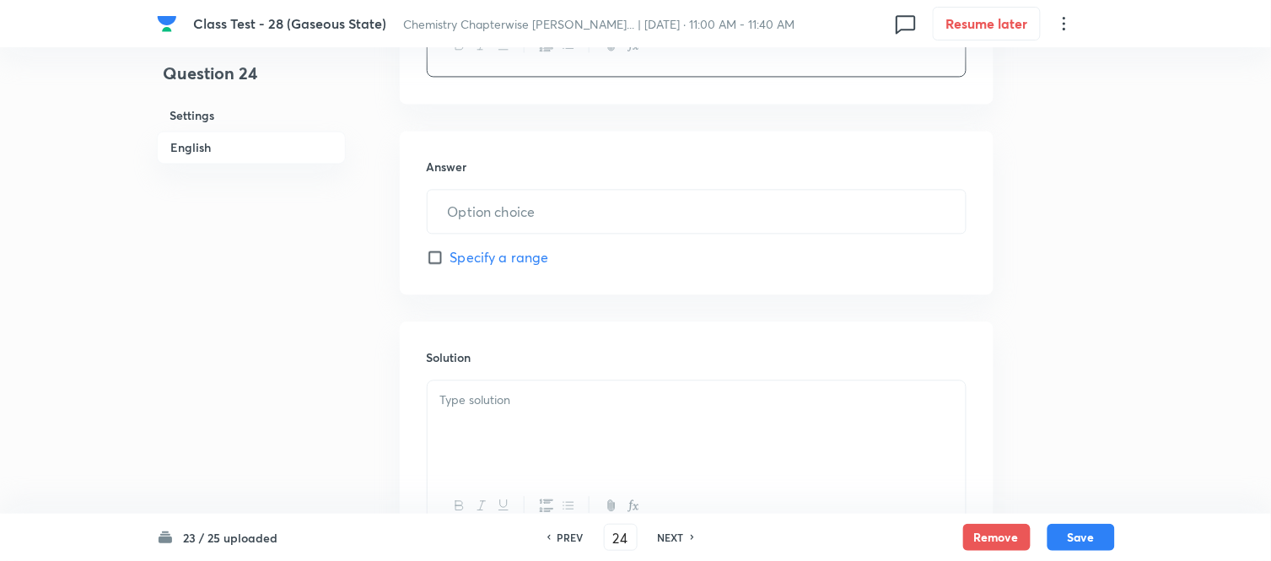
scroll to position [843, 0]
click at [580, 202] on input "text" at bounding box center [697, 205] width 538 height 43
paste input "84.00"
click at [634, 428] on div at bounding box center [697, 421] width 538 height 94
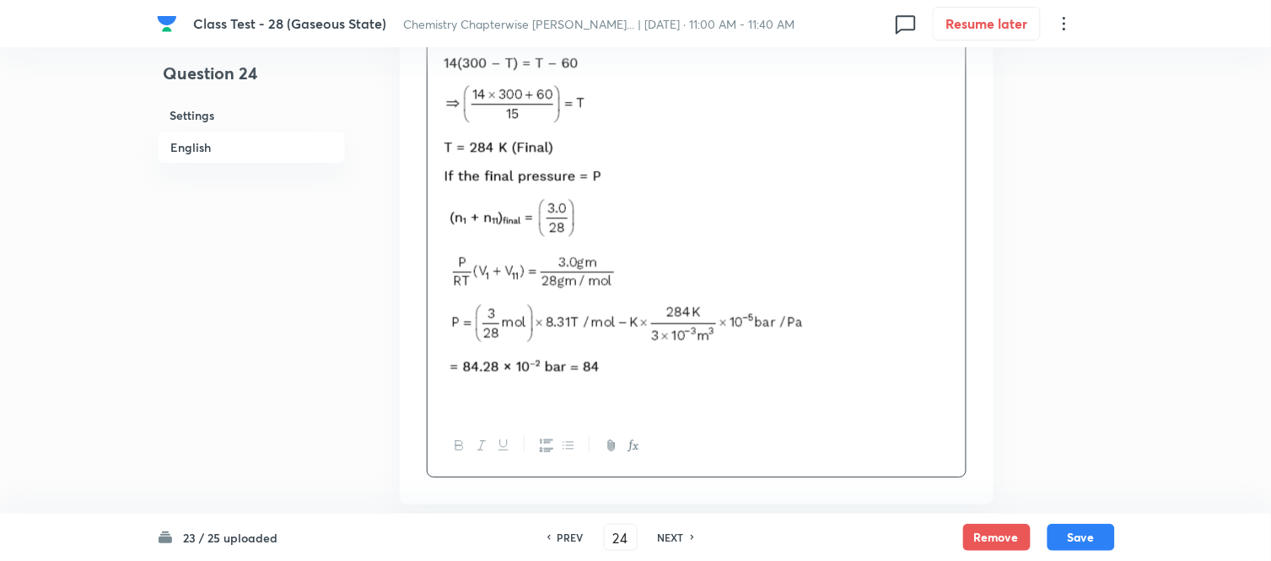
scroll to position [1477, 0]
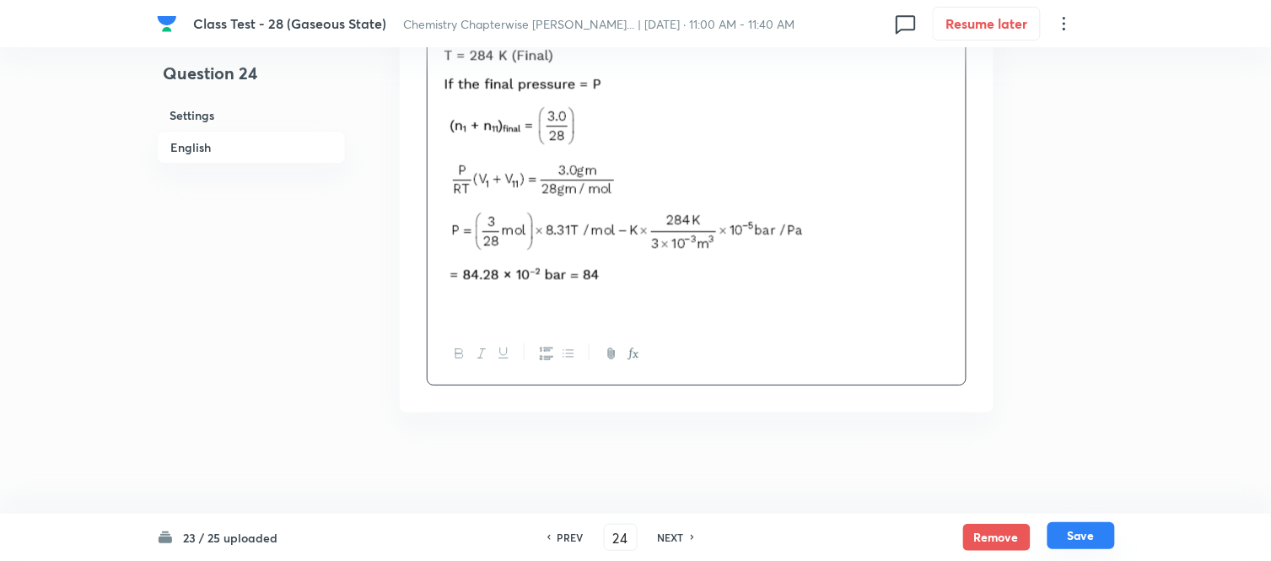
click at [1078, 532] on button "Save" at bounding box center [1080, 535] width 67 height 27
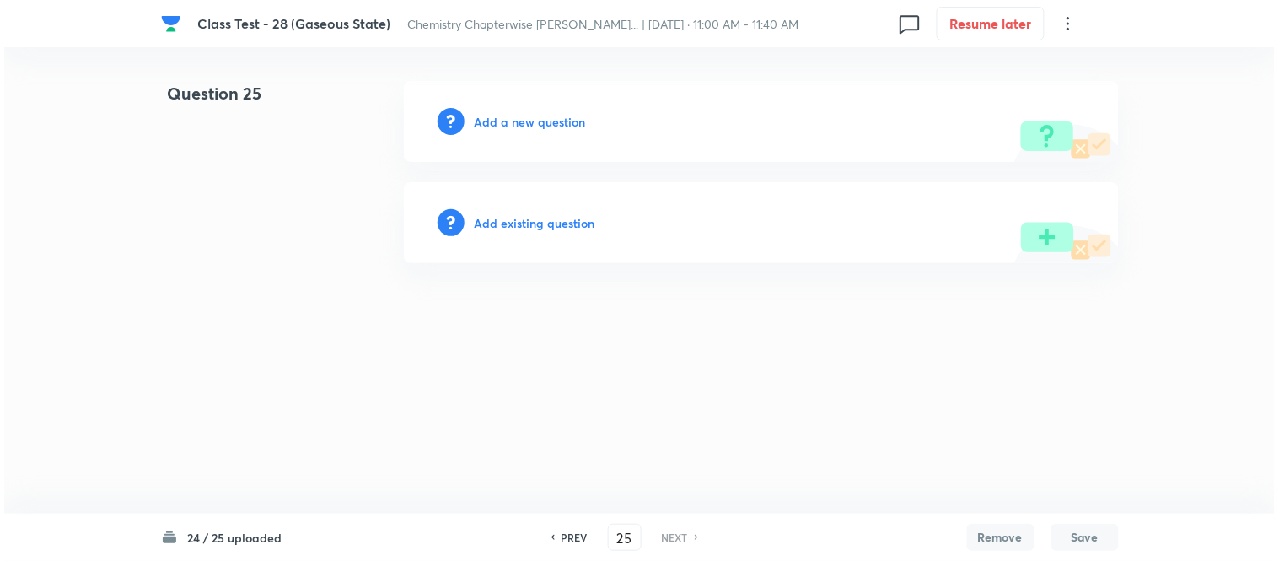
scroll to position [0, 0]
click at [508, 121] on h6 "Add a new question" at bounding box center [530, 122] width 111 height 18
click at [508, 121] on h6 "Choose a question type" at bounding box center [540, 122] width 130 height 18
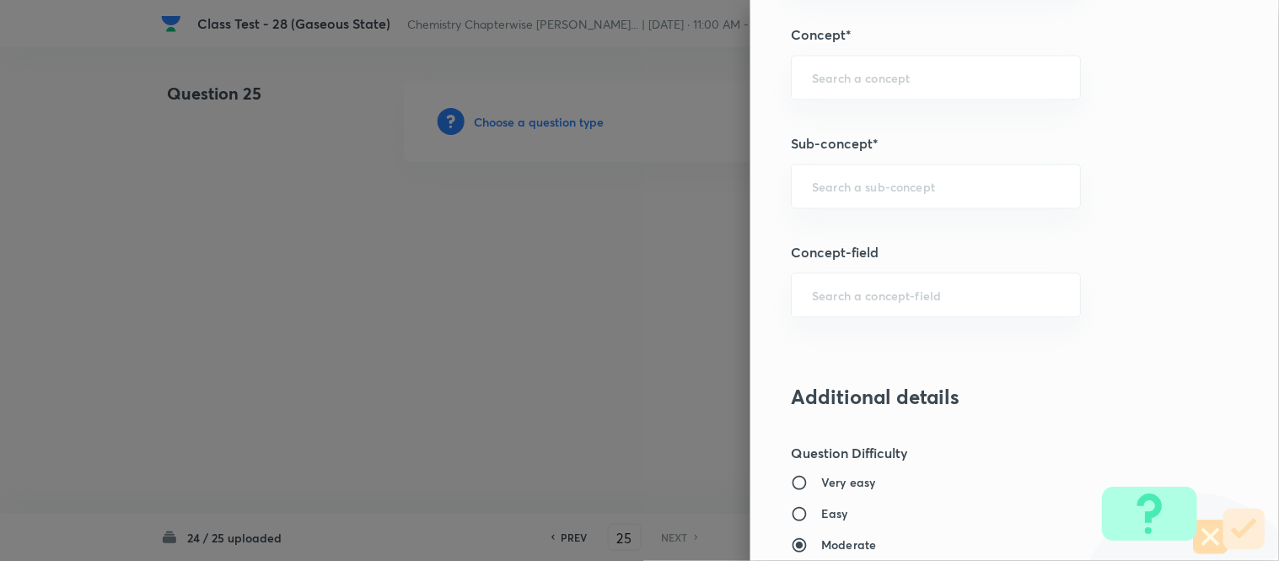
scroll to position [907, 0]
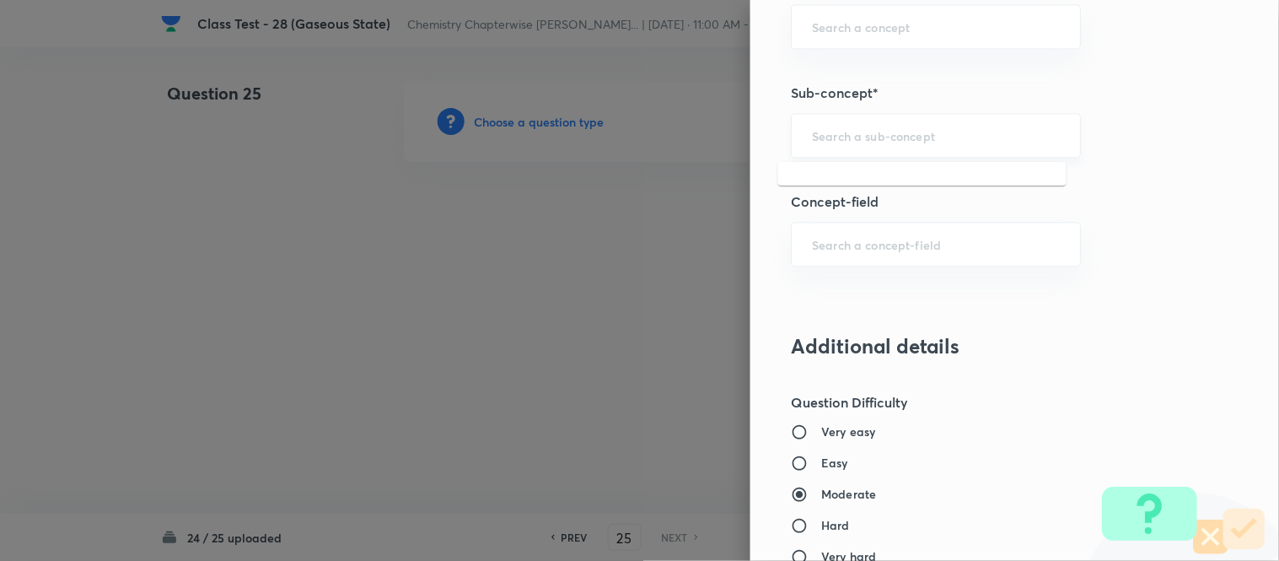
click at [878, 132] on input "text" at bounding box center [936, 135] width 248 height 16
click at [856, 179] on li "Characteristics Of Gases" at bounding box center [922, 184] width 288 height 30
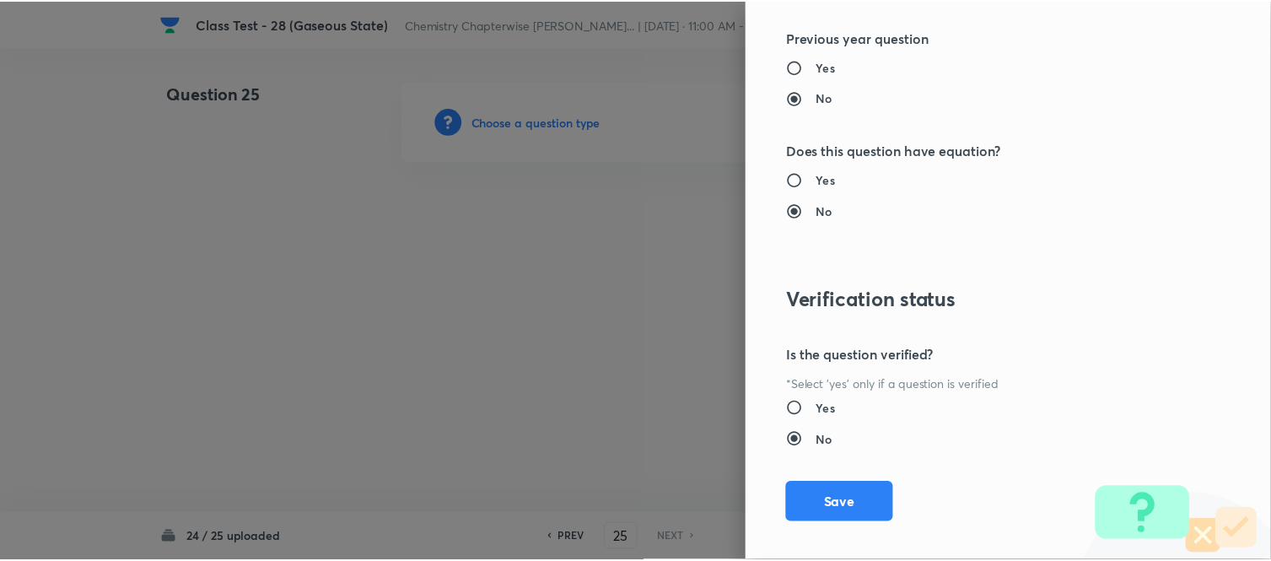
scroll to position [1638, 0]
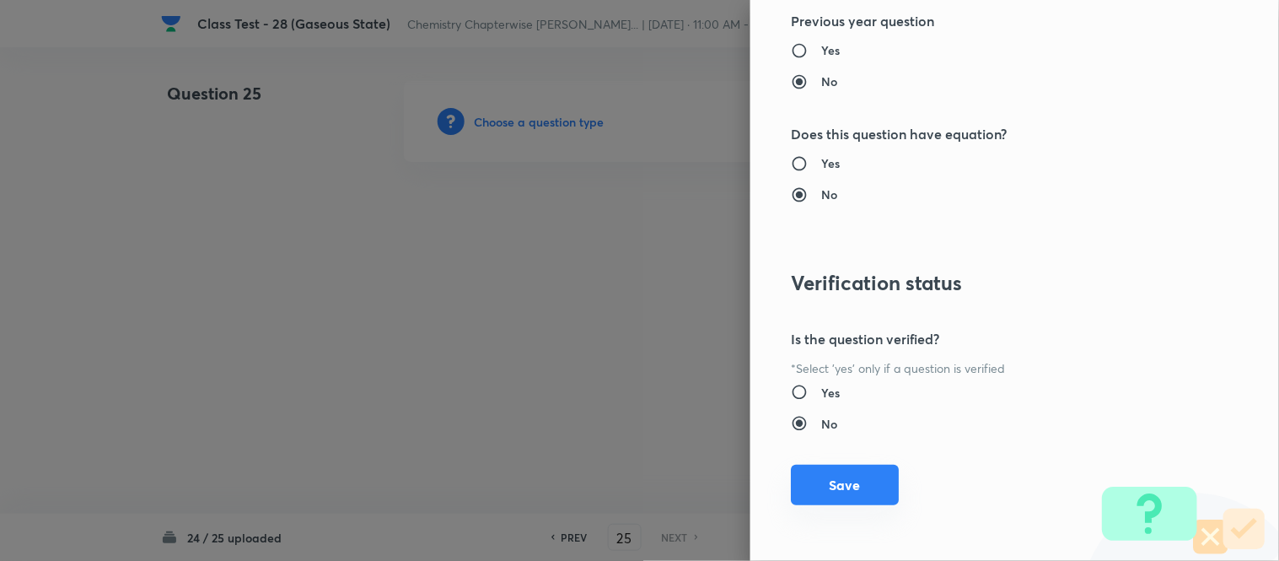
click at [831, 491] on button "Save" at bounding box center [845, 485] width 108 height 40
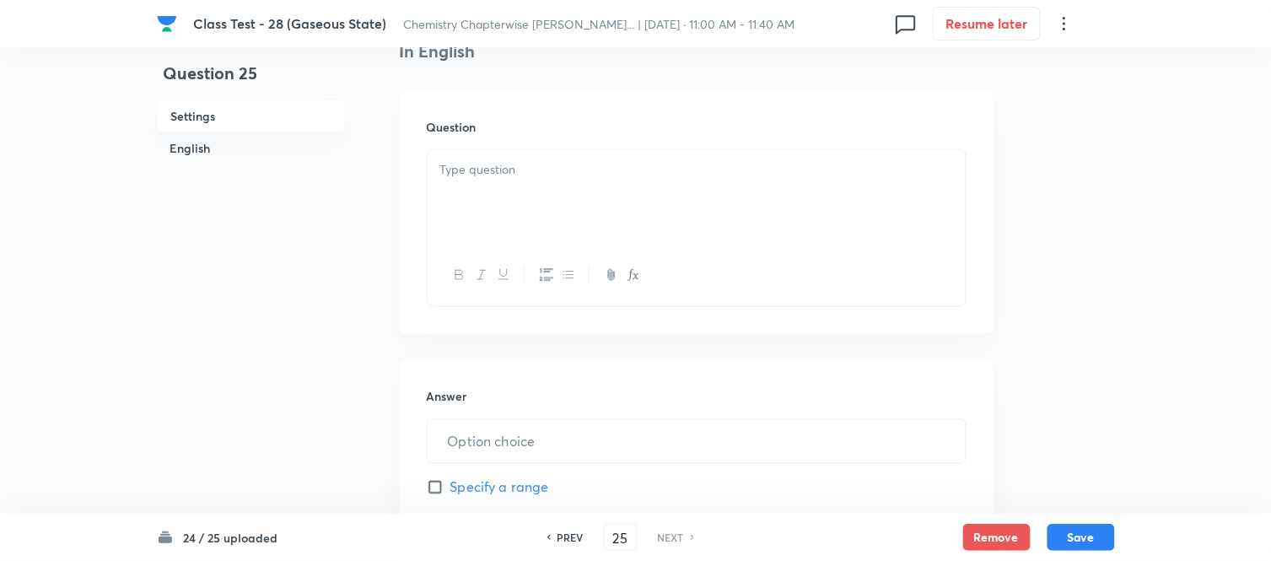
scroll to position [468, 0]
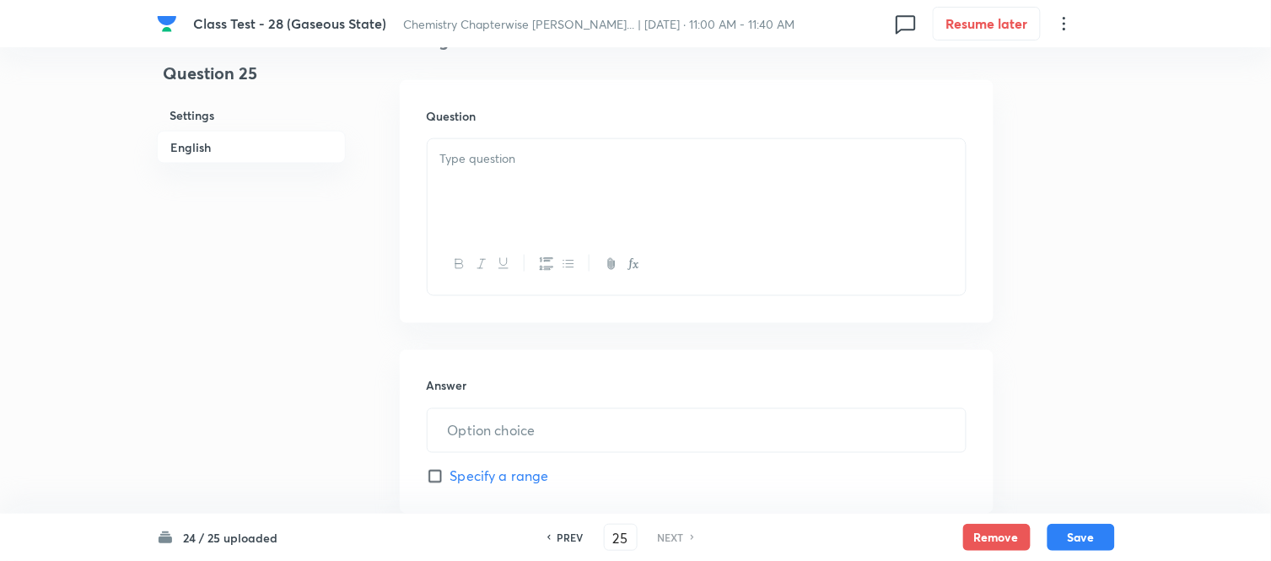
click at [637, 163] on p at bounding box center [696, 158] width 513 height 19
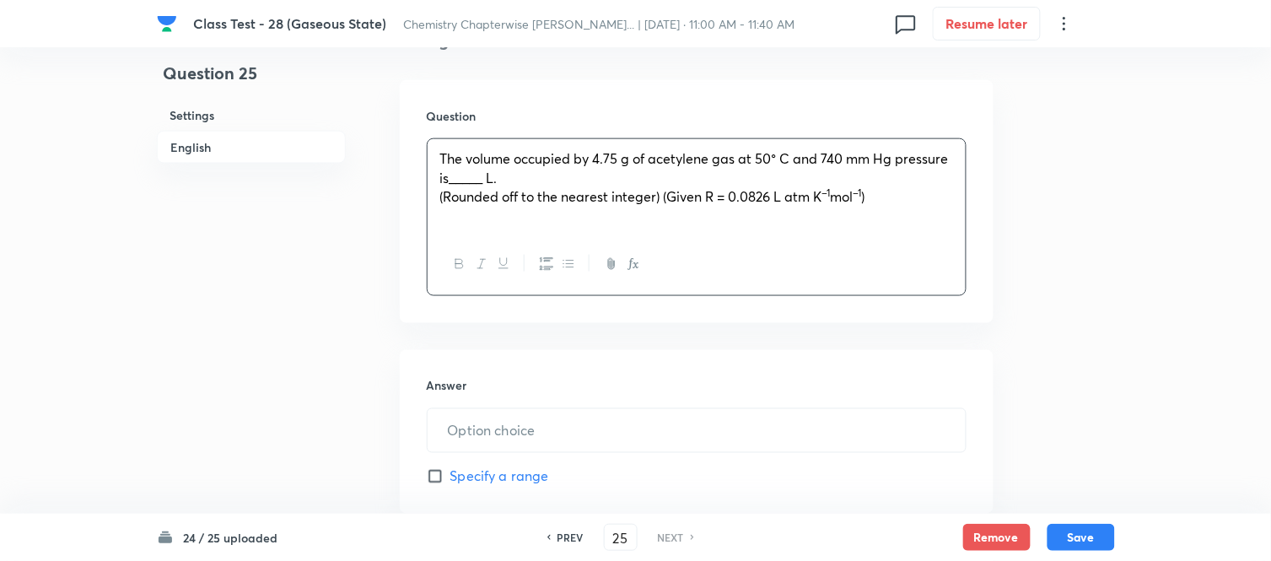
click at [482, 196] on span "(Rounded off to the nearest integer) (Given R = 0.0826 L atm K" at bounding box center [631, 196] width 382 height 18
click at [508, 180] on p "The volume occupied by 4.75 g of acetylene gas at 50° C and 740 mm Hg pressure …" at bounding box center [696, 168] width 513 height 38
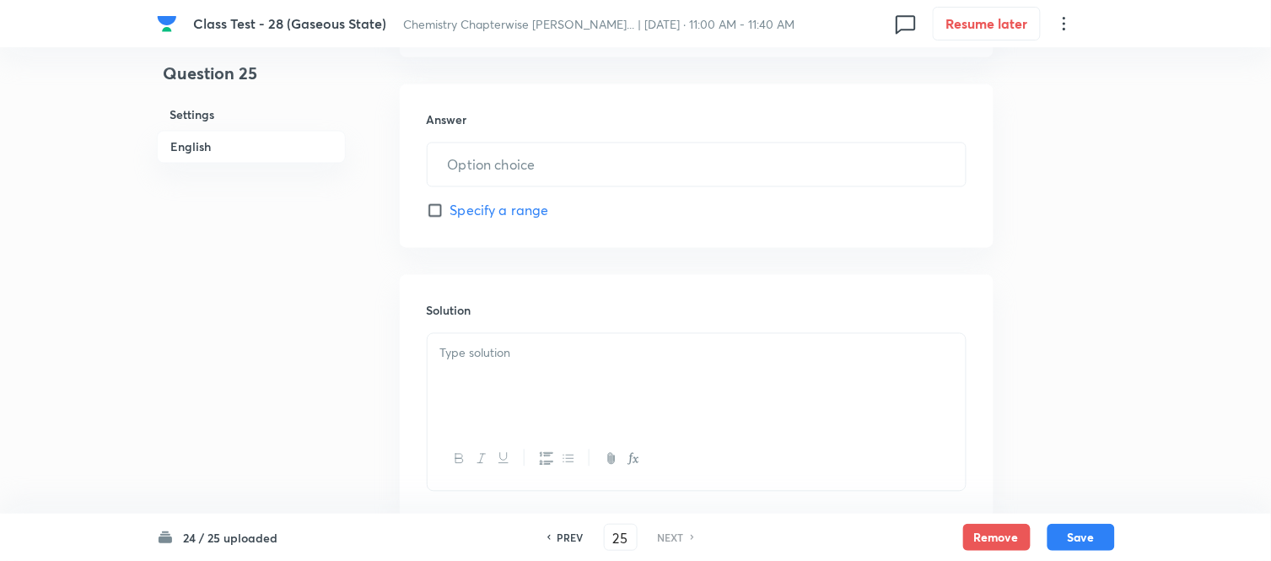
scroll to position [749, 0]
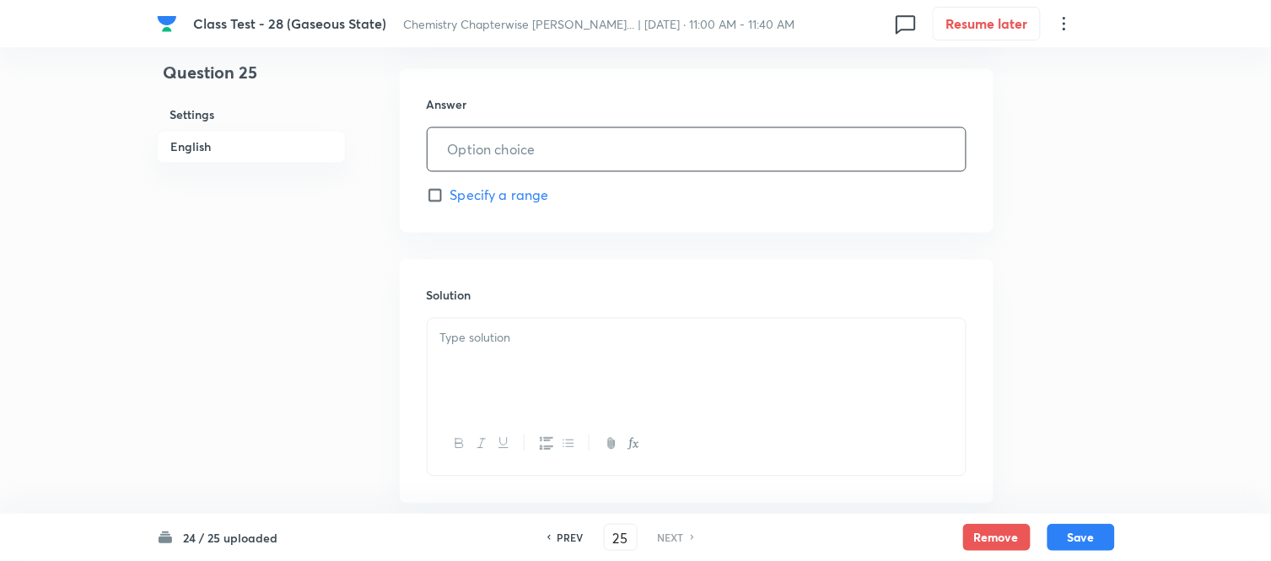
click at [590, 145] on input "text" at bounding box center [697, 149] width 538 height 43
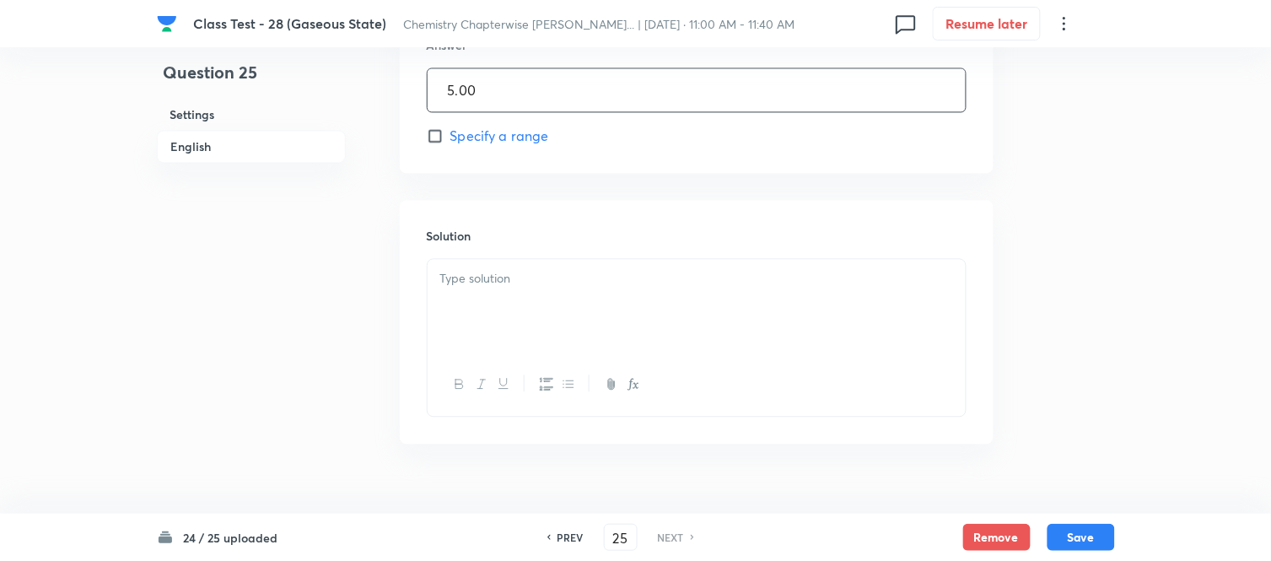
scroll to position [840, 0]
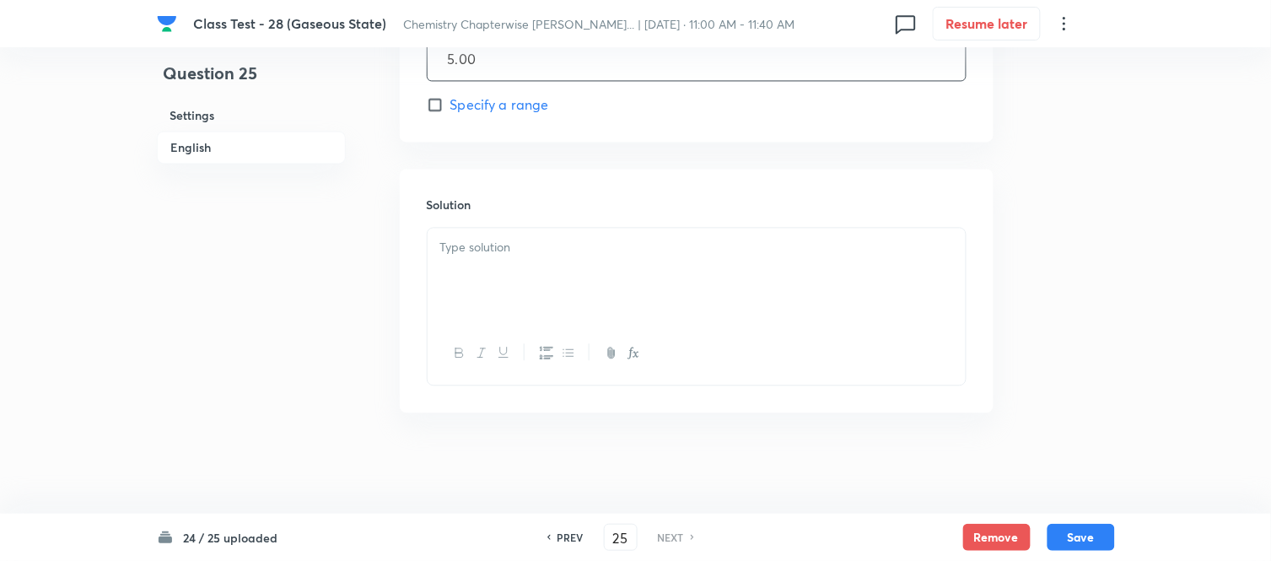
click at [695, 238] on p at bounding box center [696, 247] width 513 height 19
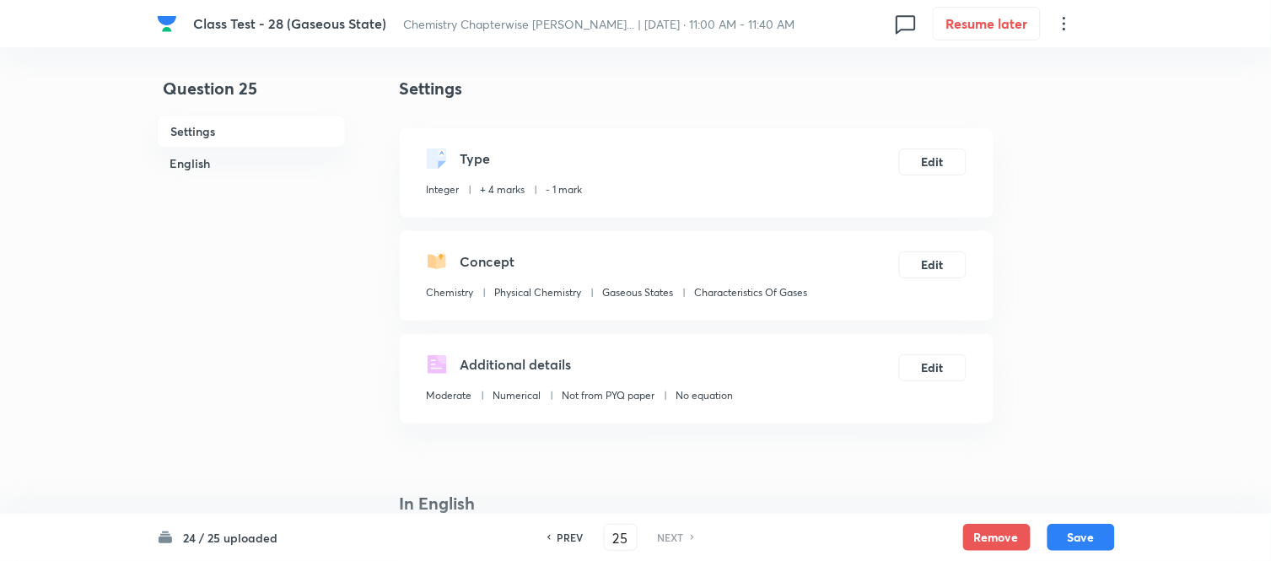
scroll to position [0, 0]
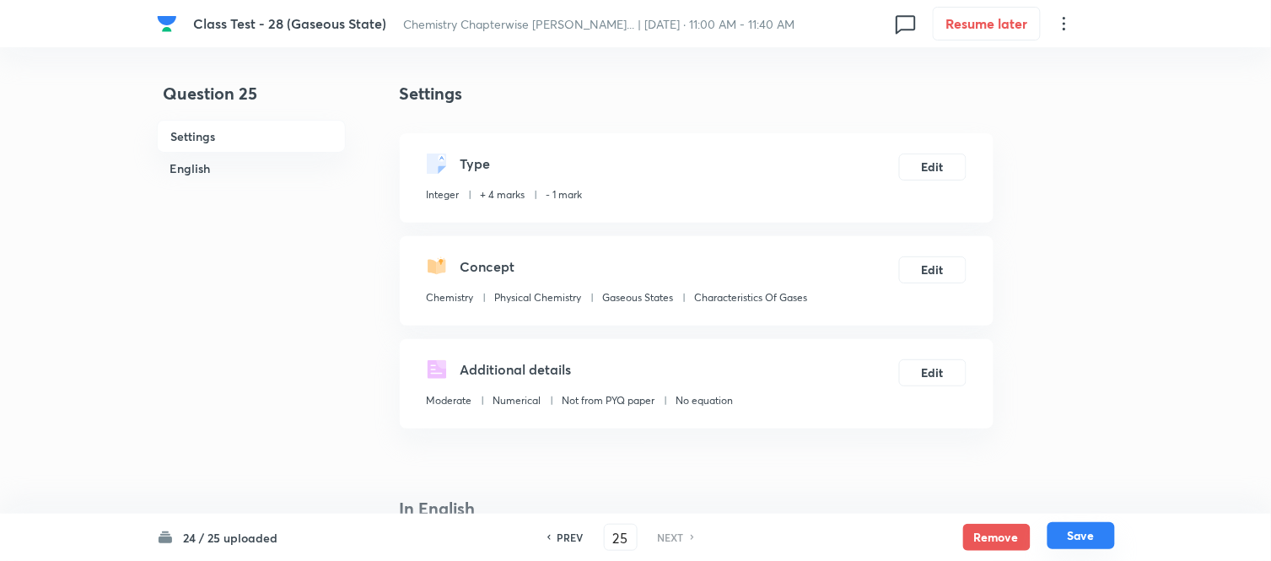
click at [1079, 535] on button "Save" at bounding box center [1080, 535] width 67 height 27
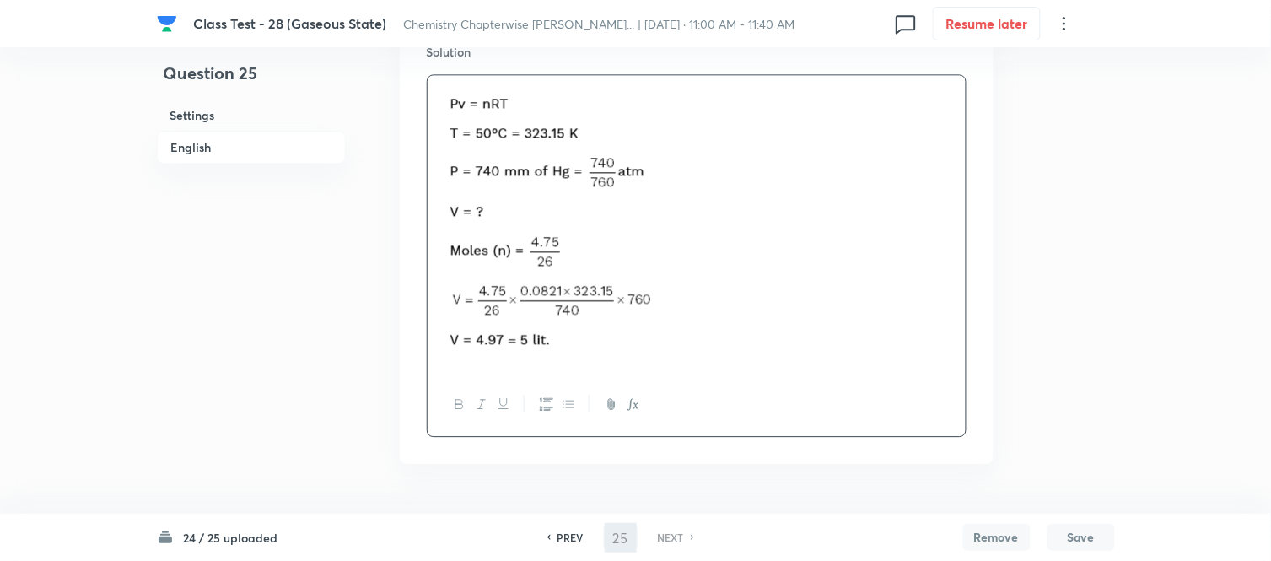
scroll to position [1044, 0]
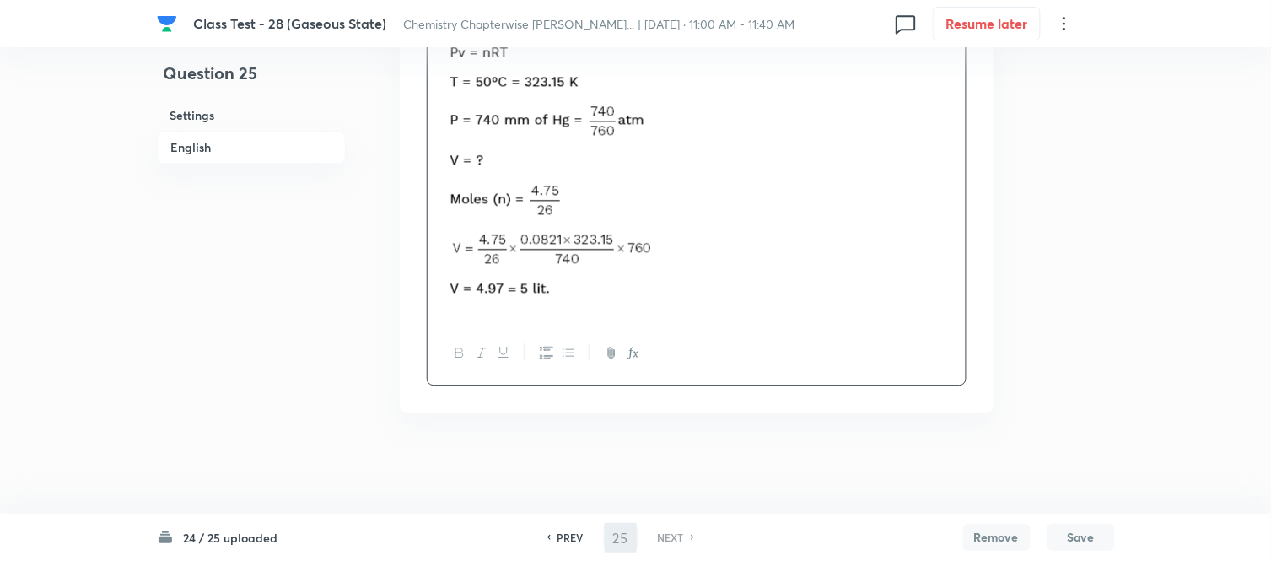
click at [777, 220] on p at bounding box center [696, 173] width 513 height 278
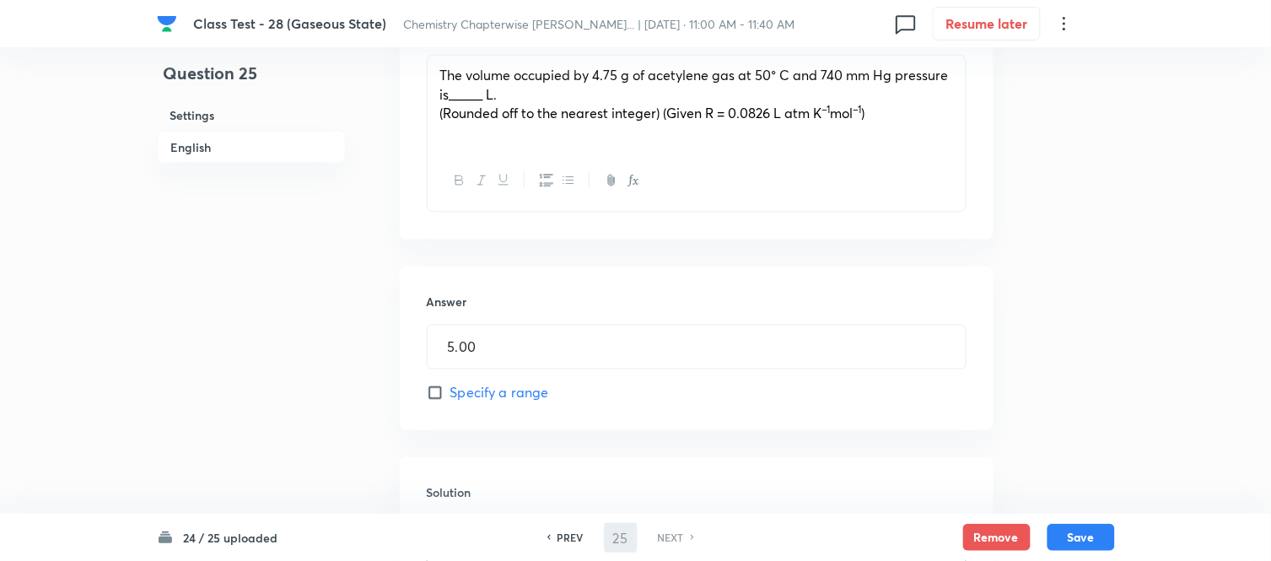
scroll to position [562, 0]
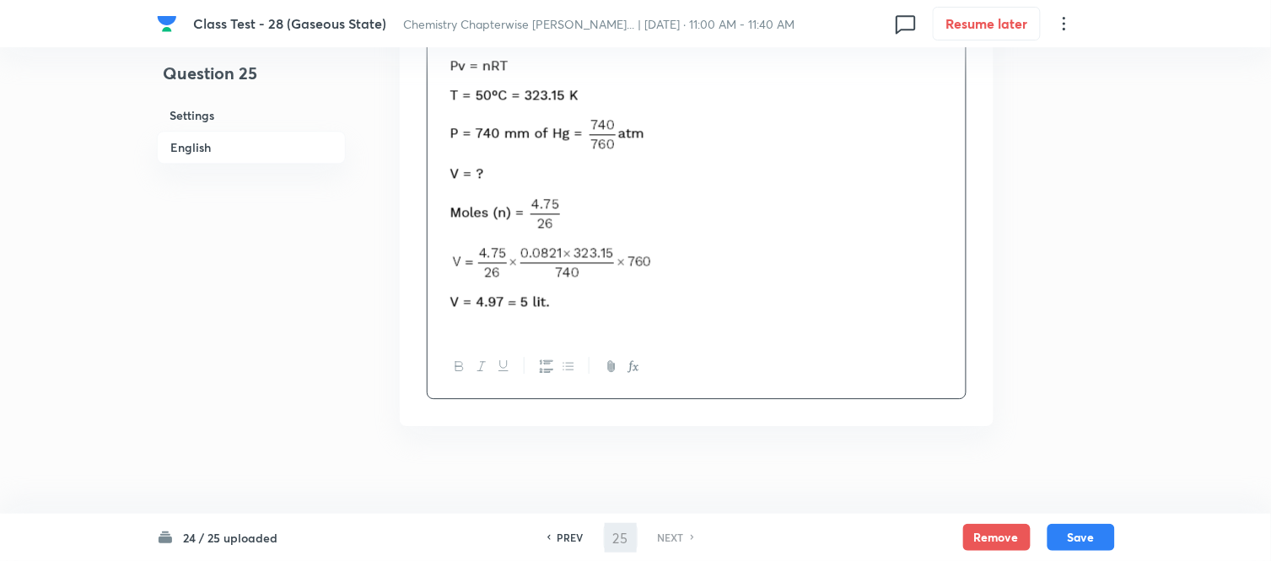
click at [752, 188] on p at bounding box center [696, 186] width 513 height 278
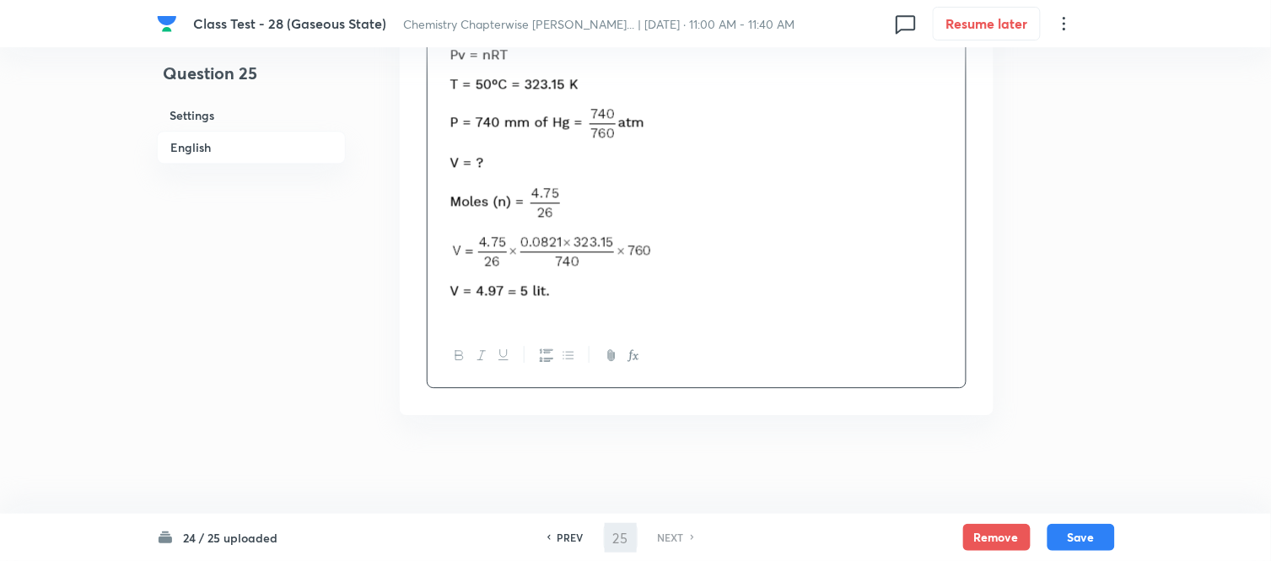
scroll to position [1044, 0]
click at [1083, 535] on button "Save" at bounding box center [1080, 535] width 67 height 27
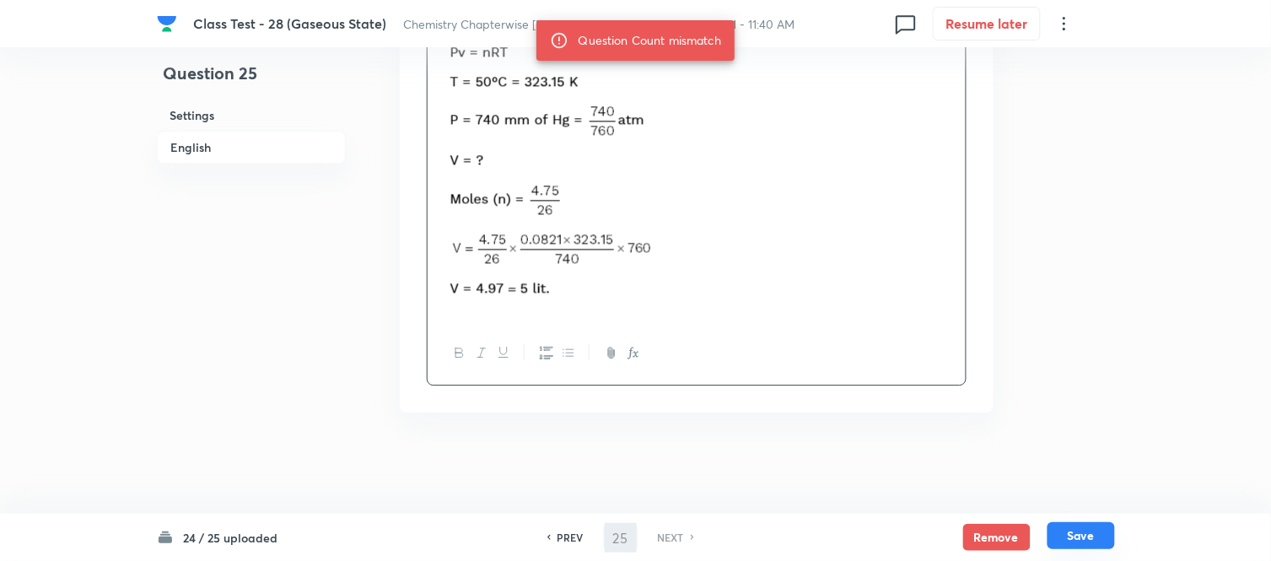
click at [1084, 535] on button "Save" at bounding box center [1080, 535] width 67 height 27
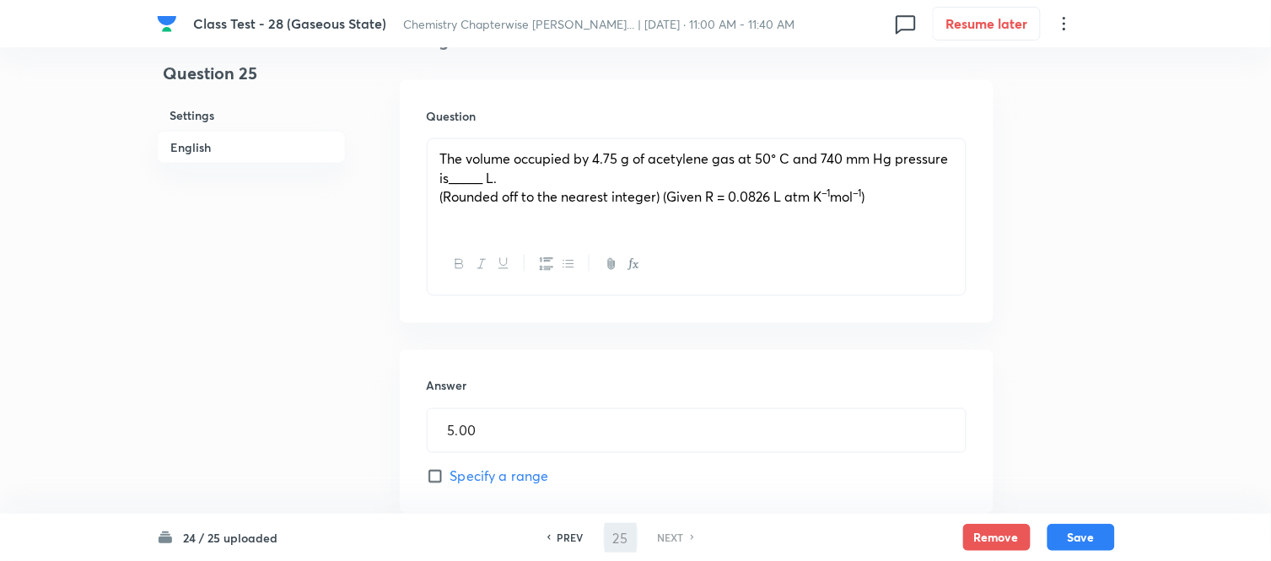
scroll to position [562, 0]
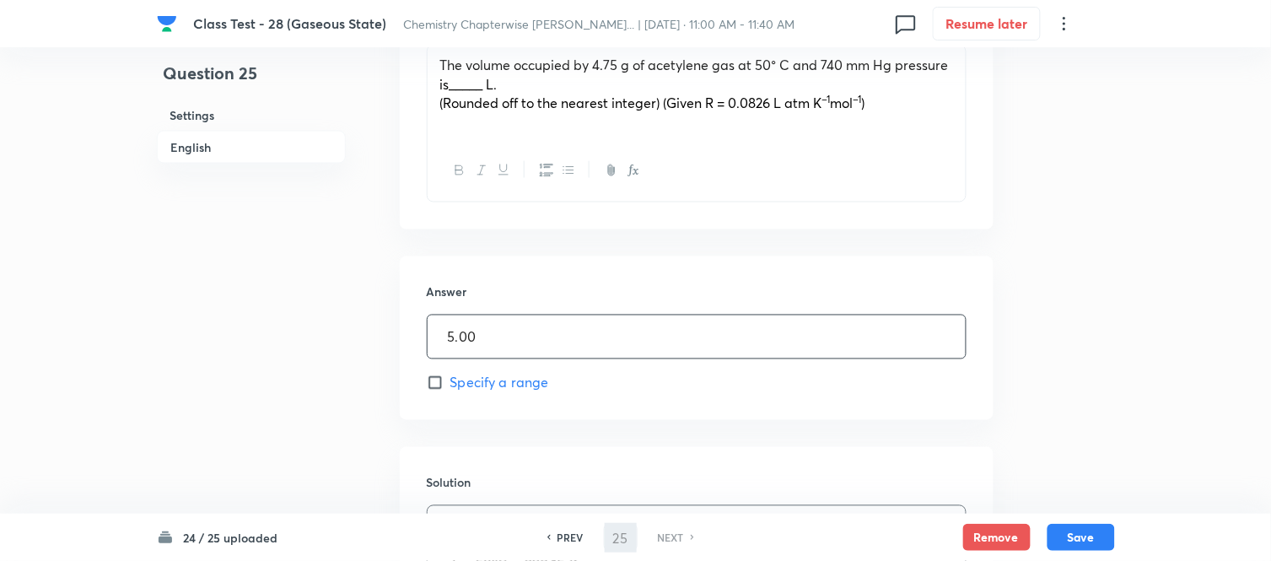
drag, startPoint x: 506, startPoint y: 327, endPoint x: 350, endPoint y: 344, distance: 156.9
click at [350, 347] on div "Question 25 Settings English Settings Type Integer + 4 marks - 1 mark Edit Conc…" at bounding box center [636, 240] width 958 height 1443
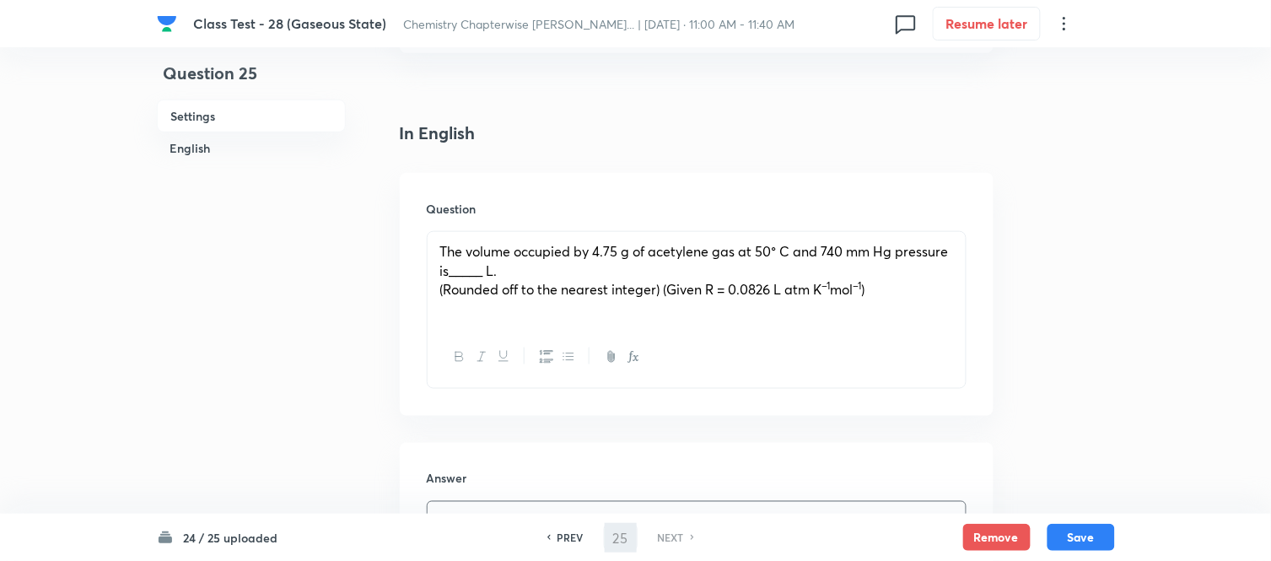
scroll to position [187, 0]
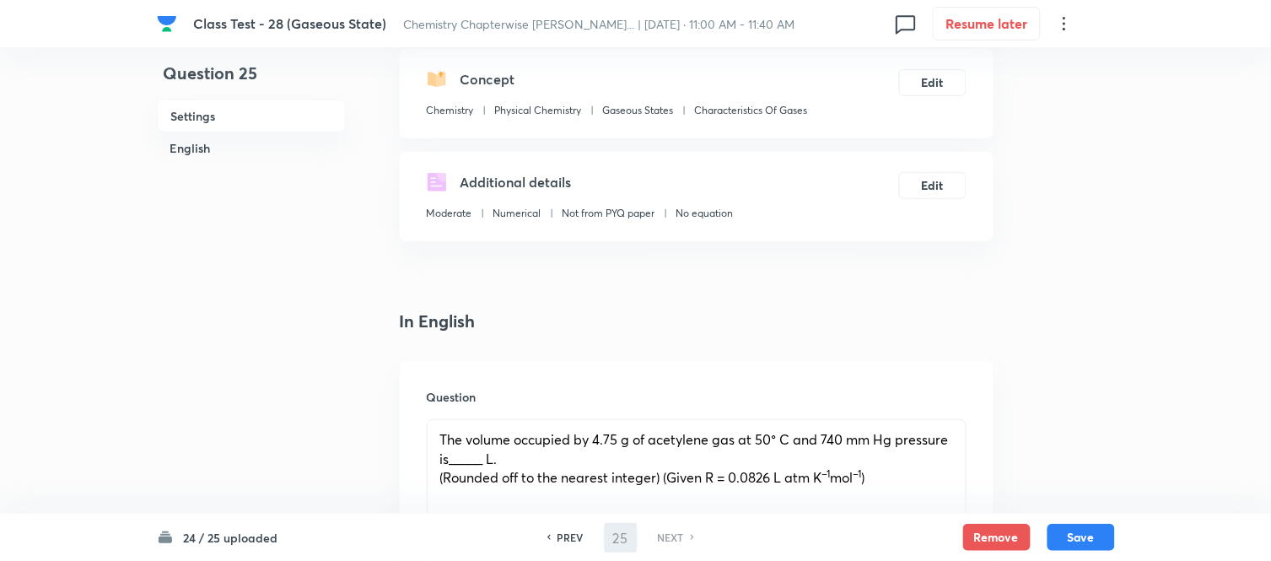
click at [944, 475] on p "(Rounded off to the nearest integer) (Given R = 0.0826 L atm K –1 mol –1 )" at bounding box center [696, 477] width 513 height 19
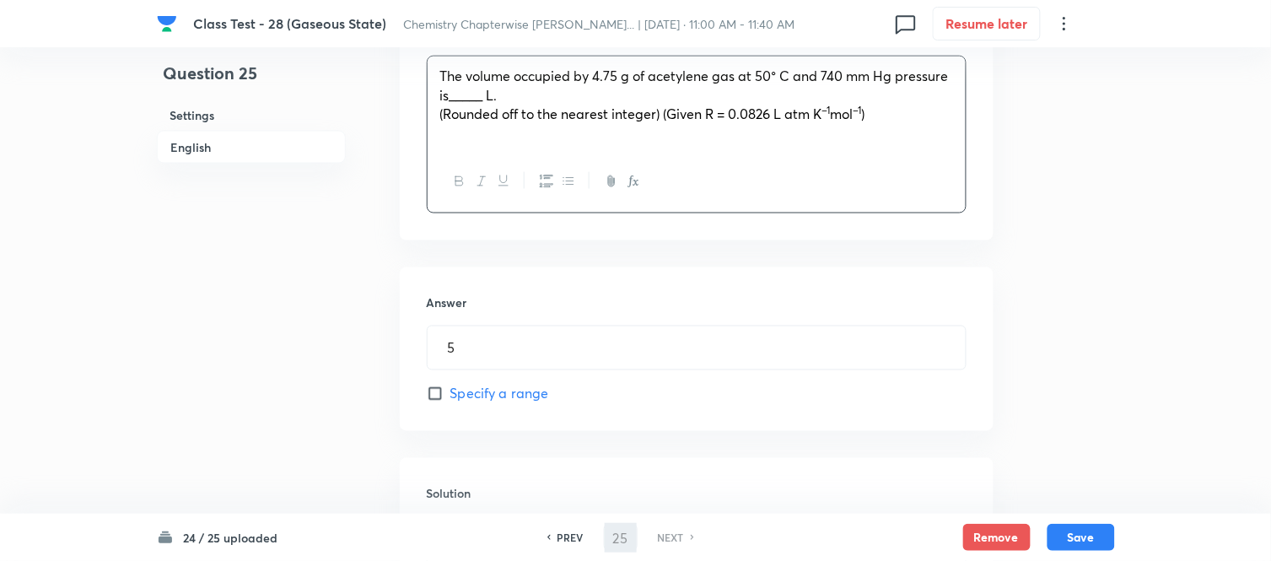
scroll to position [749, 0]
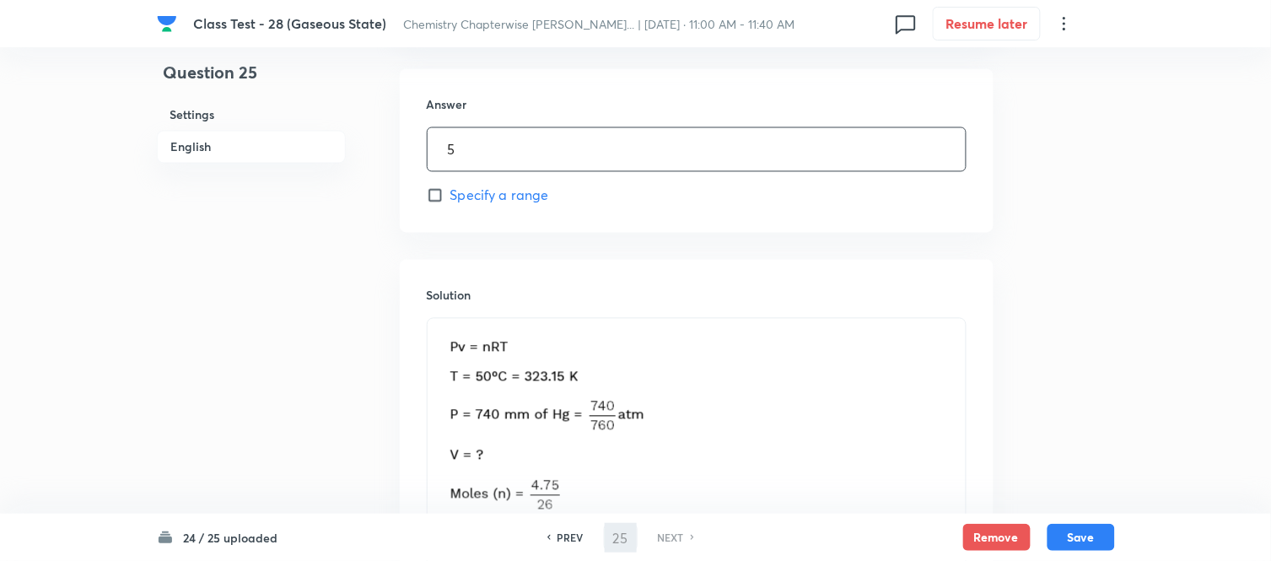
click at [576, 149] on input "5" at bounding box center [697, 149] width 538 height 43
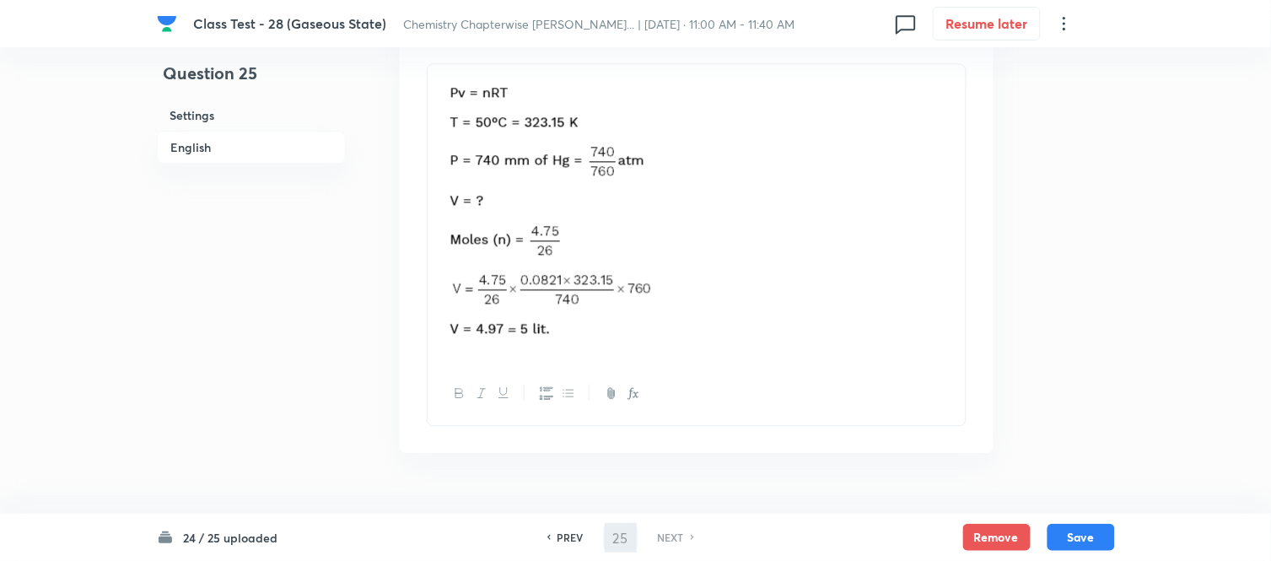
scroll to position [1030, 0]
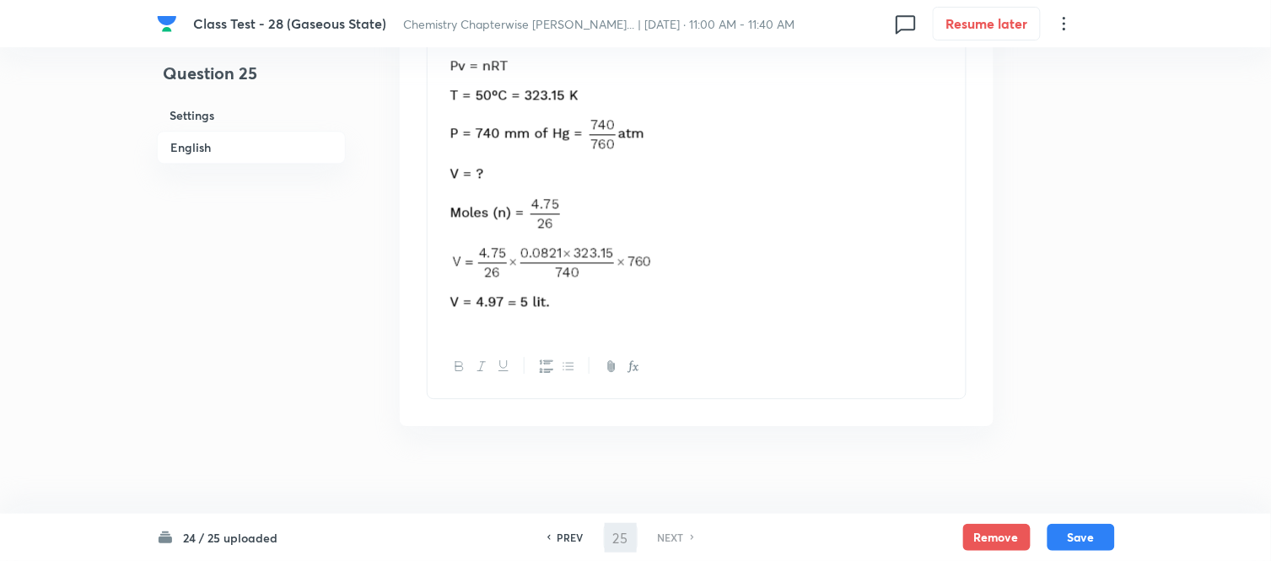
click at [810, 245] on p at bounding box center [696, 186] width 513 height 278
click at [1082, 540] on button "Save" at bounding box center [1080, 535] width 67 height 27
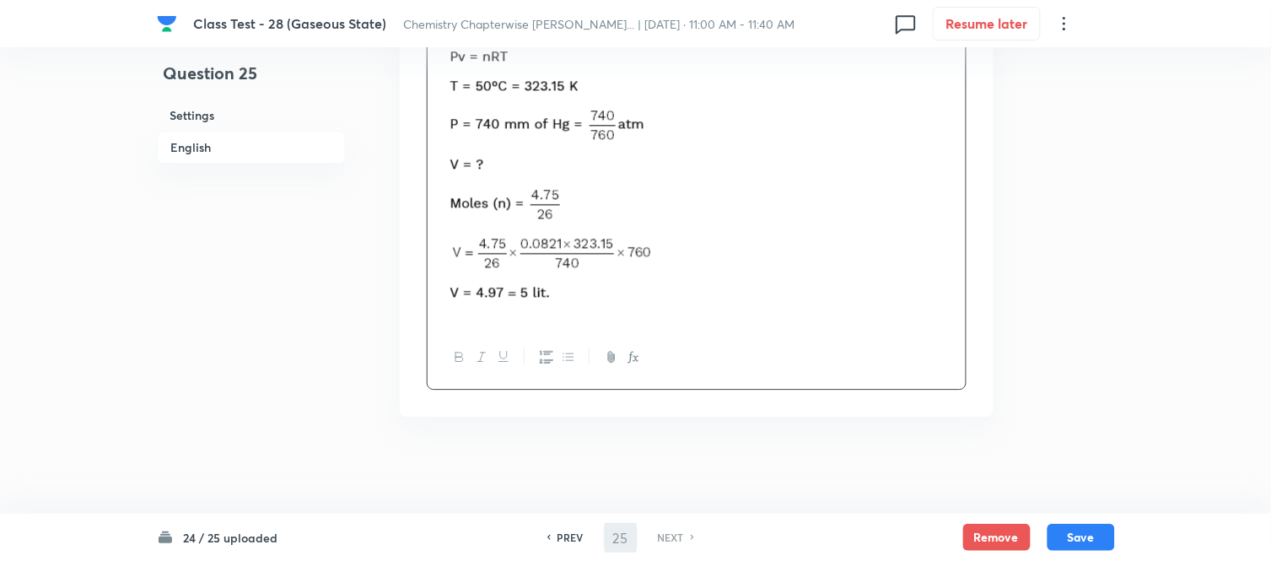
scroll to position [1044, 0]
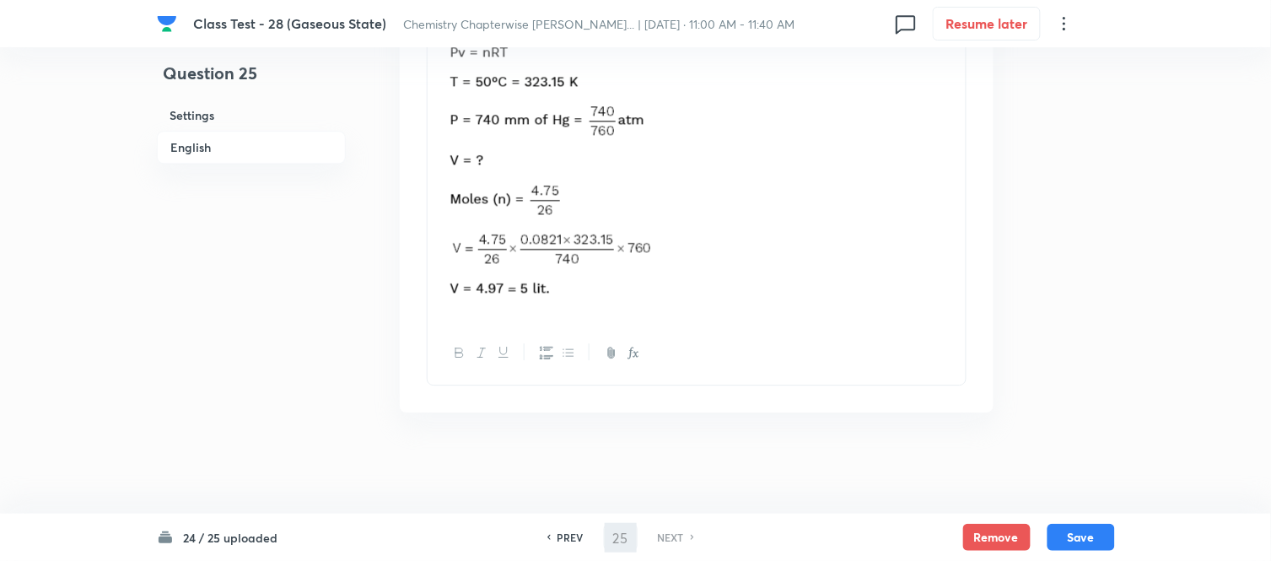
click at [713, 234] on p at bounding box center [696, 173] width 513 height 278
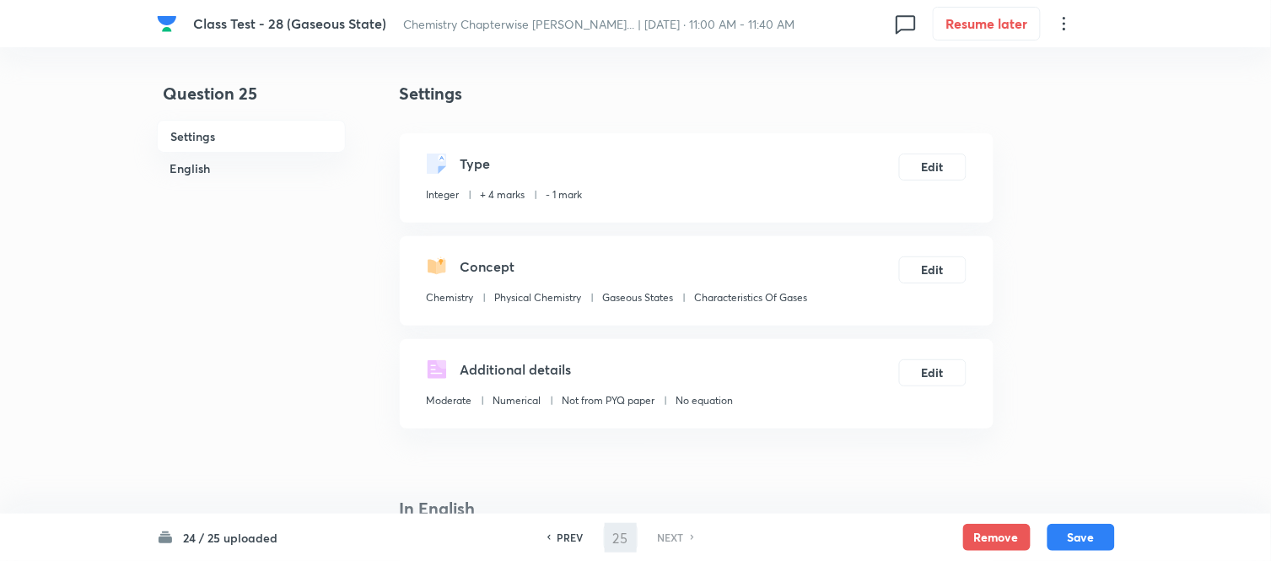
scroll to position [374, 0]
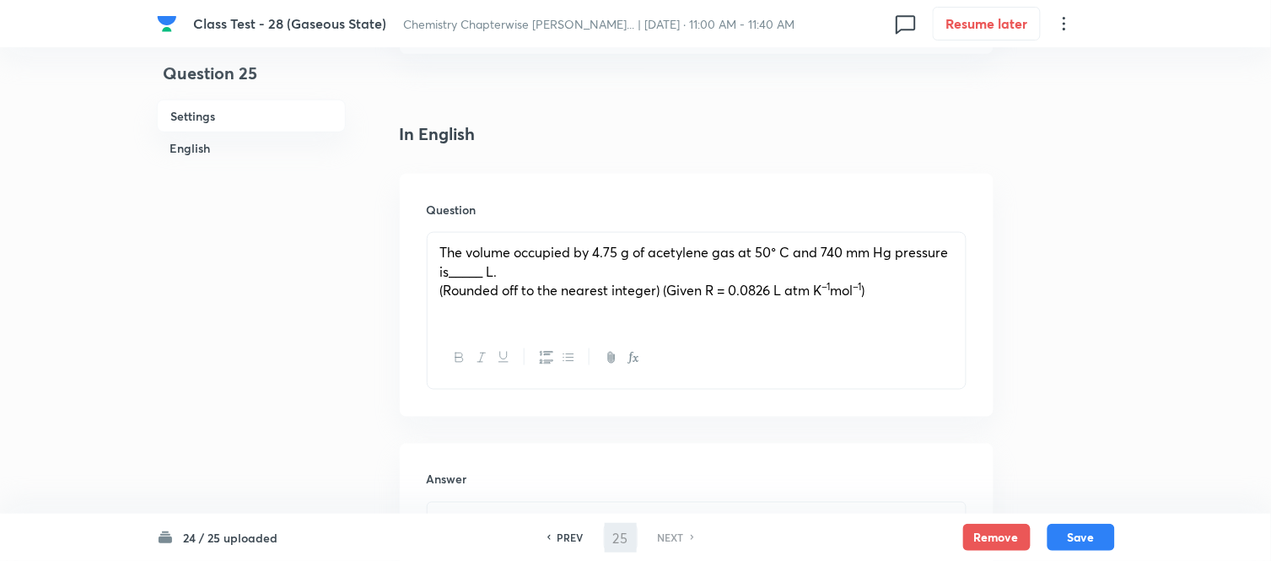
click at [931, 295] on p "(Rounded off to the nearest integer) (Given R = 0.0826 L atm K –1 mol –1 )" at bounding box center [696, 290] width 513 height 19
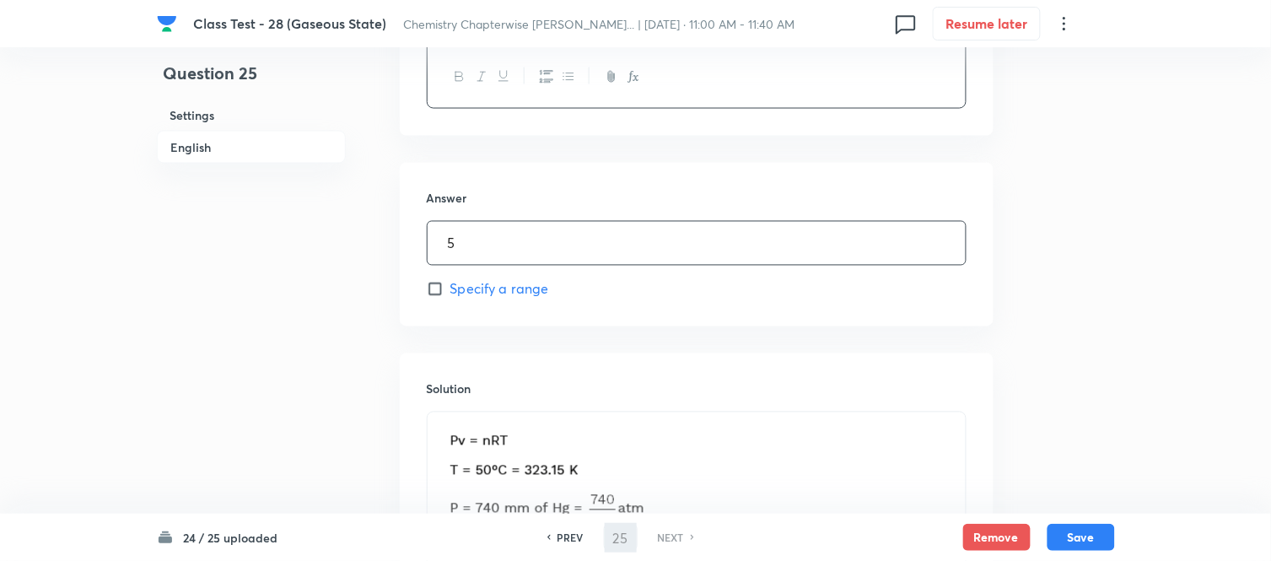
click at [578, 249] on input "5" at bounding box center [697, 243] width 538 height 43
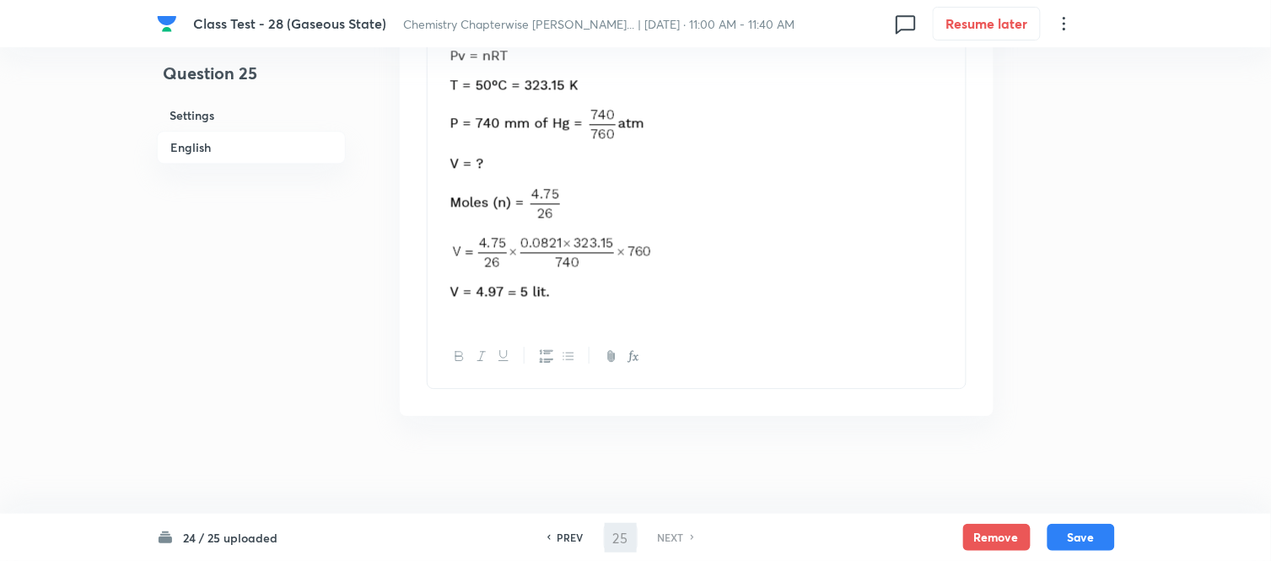
scroll to position [1044, 0]
click at [874, 246] on p at bounding box center [696, 173] width 513 height 278
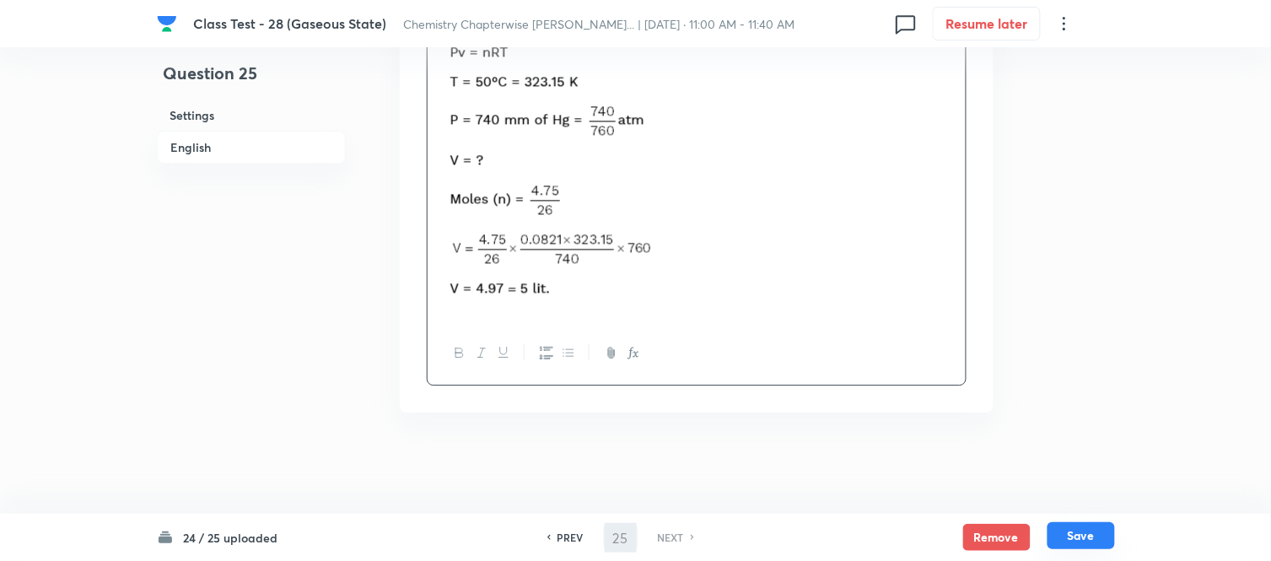
click at [1084, 536] on button "Save" at bounding box center [1080, 535] width 67 height 27
click at [443, 203] on img at bounding box center [553, 170] width 226 height 273
click at [435, 201] on div at bounding box center [697, 173] width 538 height 299
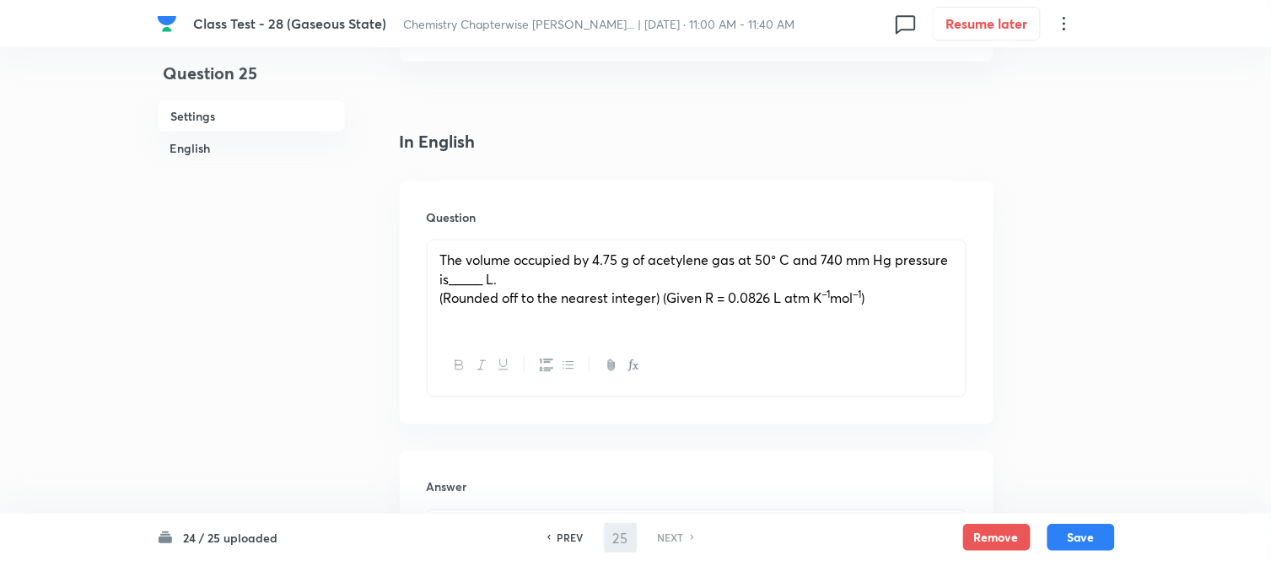
scroll to position [374, 0]
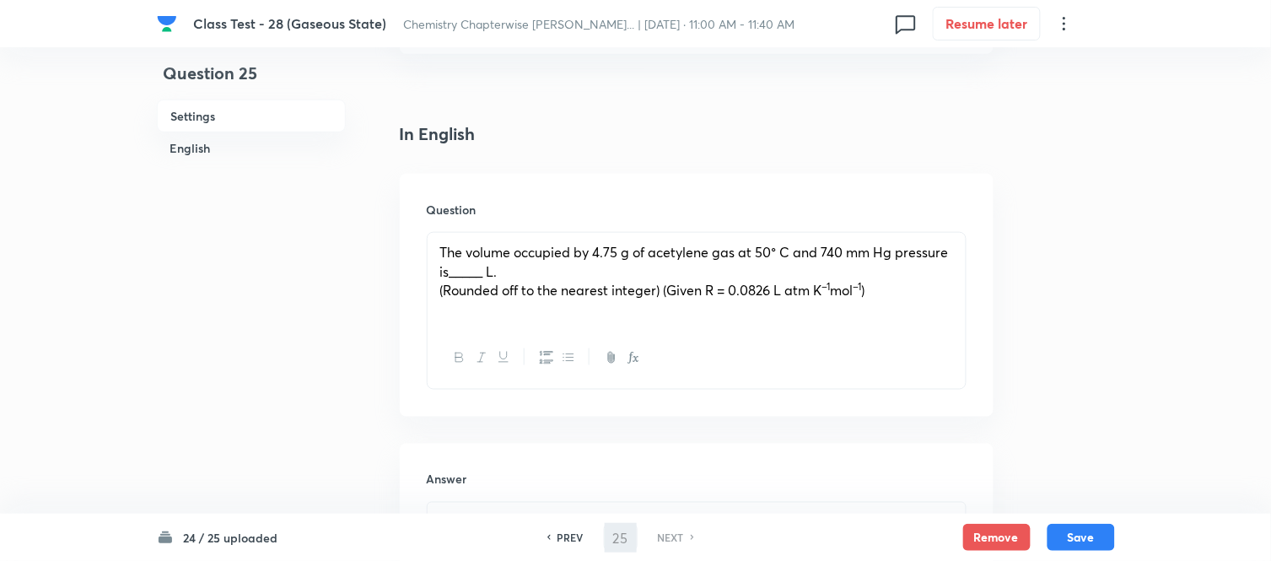
click at [881, 284] on p "(Rounded off to the nearest integer) (Given R = 0.0826 L atm K –1 mol –1 )" at bounding box center [696, 290] width 513 height 19
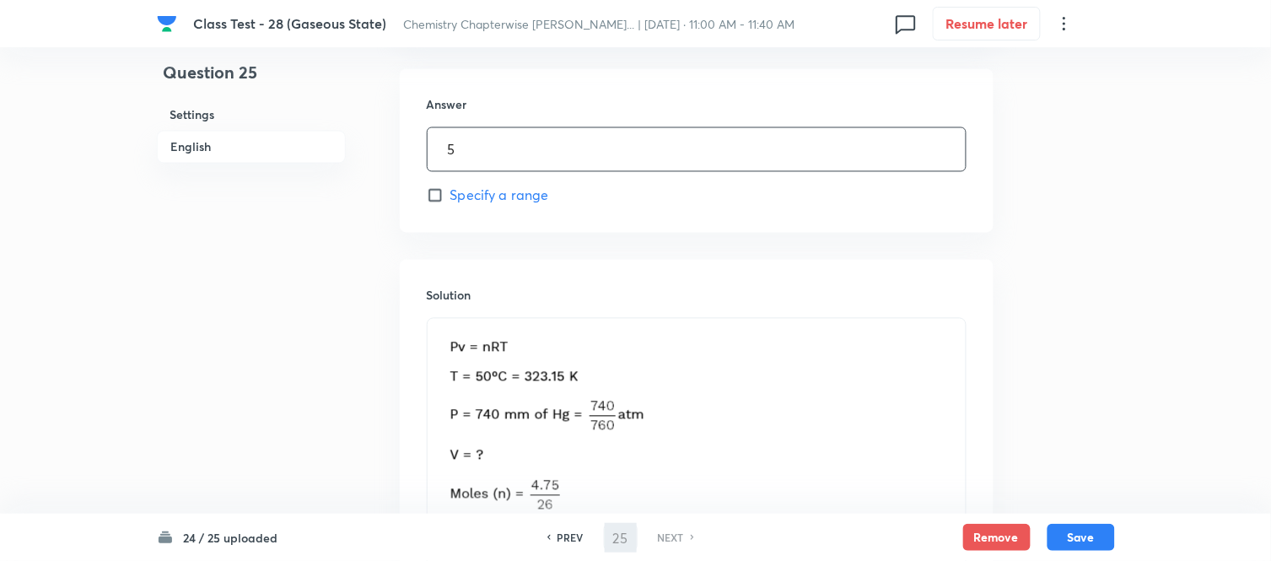
click at [496, 161] on input "5" at bounding box center [697, 149] width 538 height 43
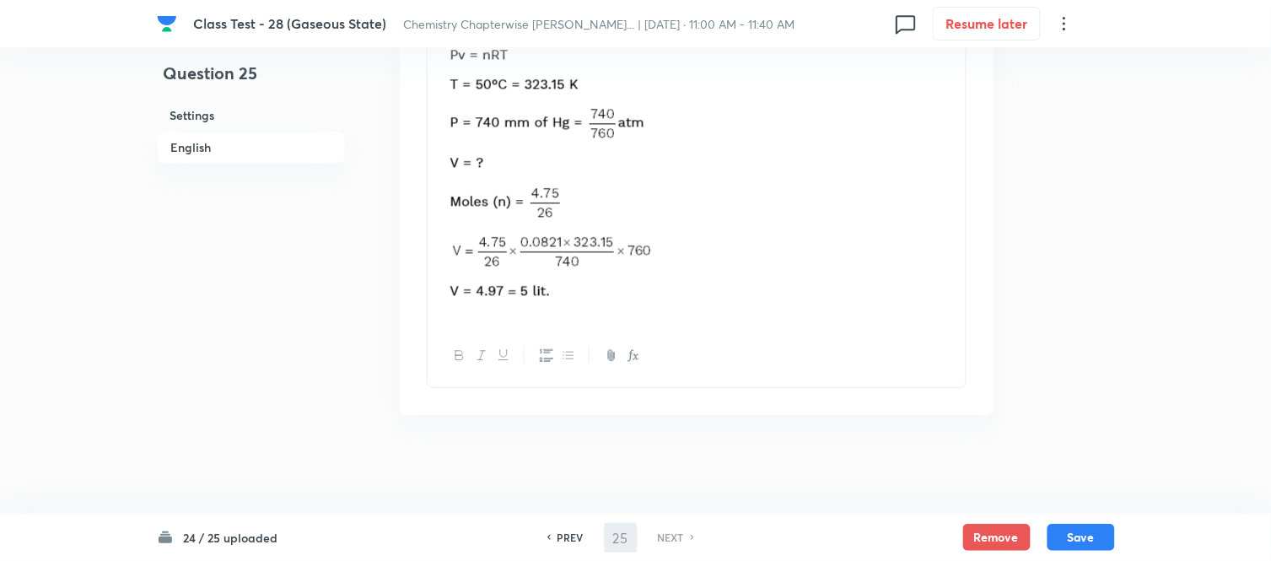
scroll to position [1044, 0]
click at [798, 166] on p at bounding box center [696, 173] width 513 height 278
click at [1084, 536] on button "Save" at bounding box center [1080, 535] width 67 height 27
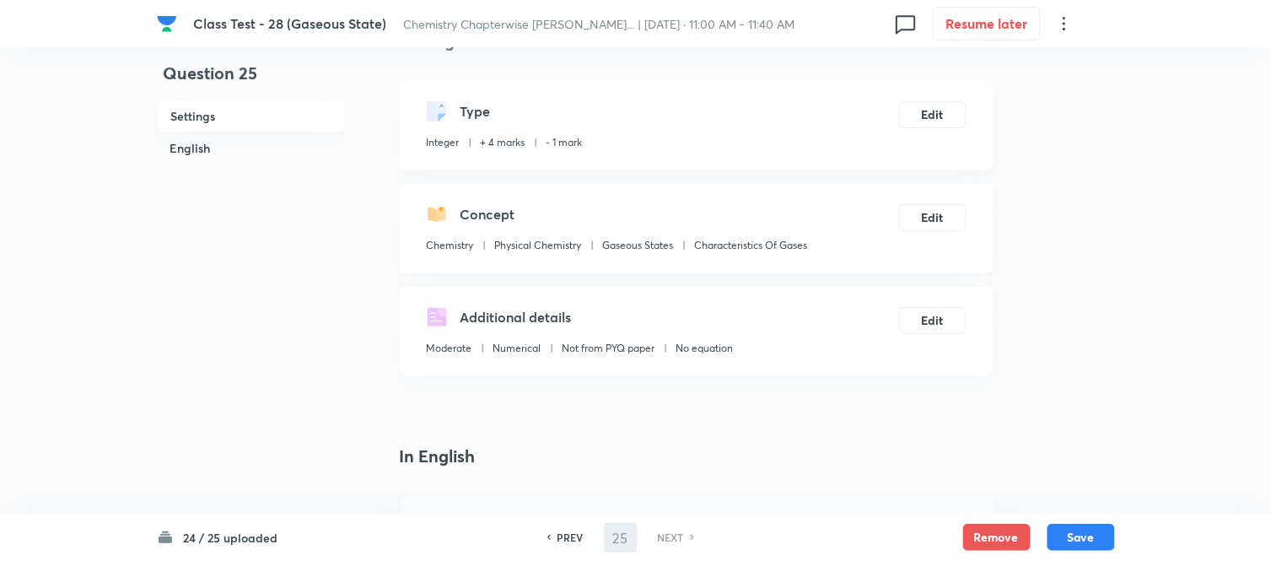
scroll to position [0, 0]
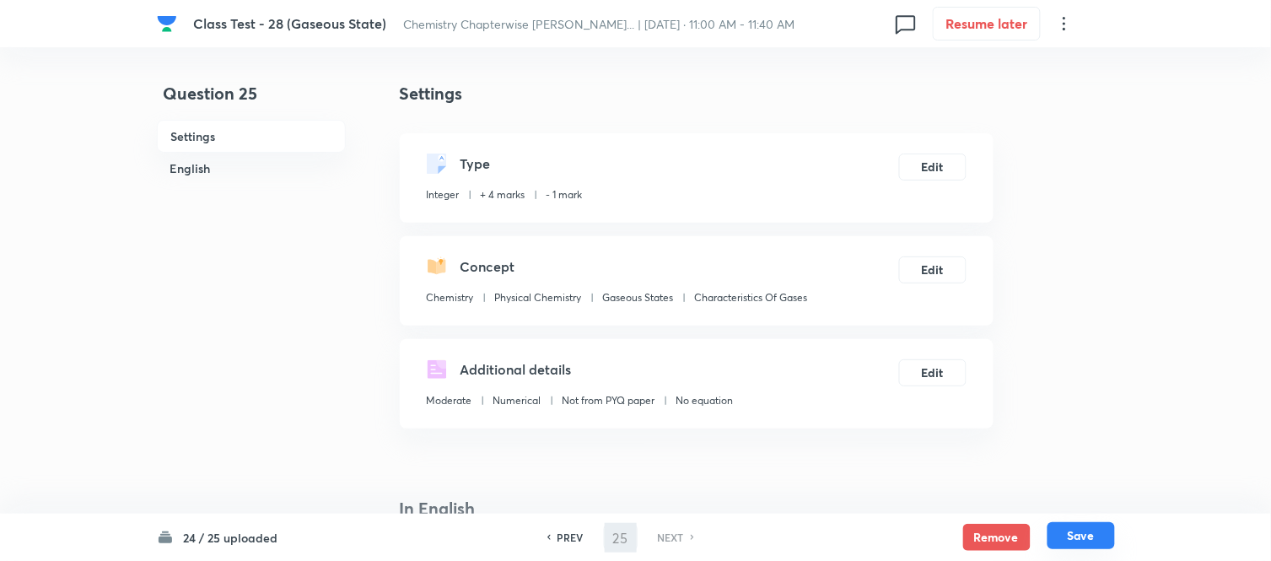
click at [1071, 533] on button "Save" at bounding box center [1080, 535] width 67 height 27
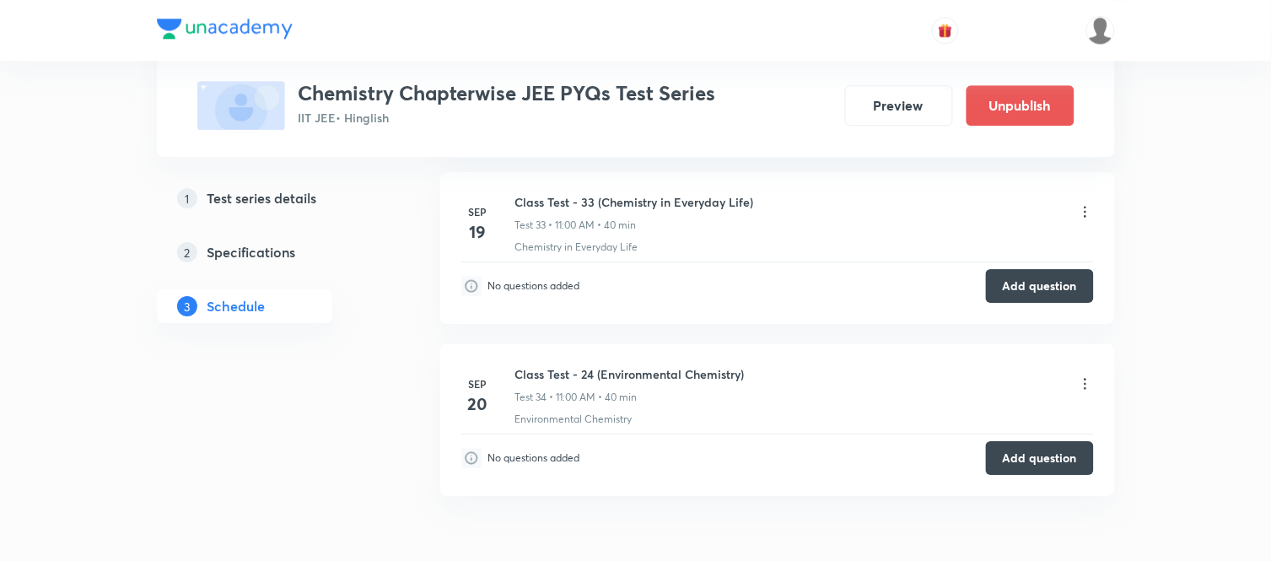
scroll to position [5949, 0]
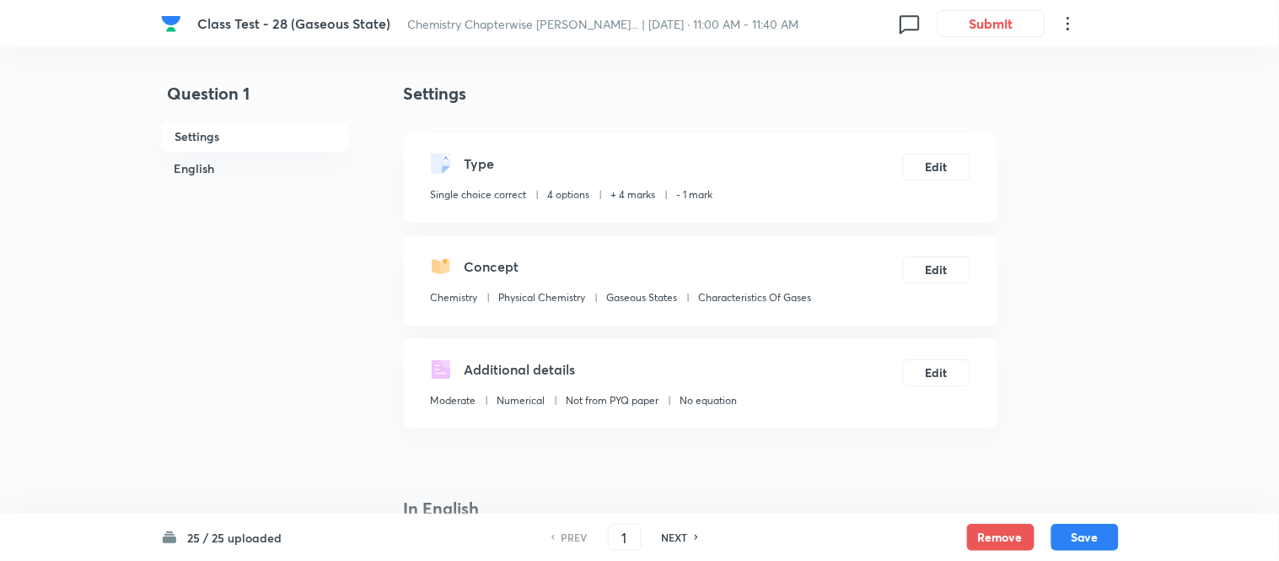
checkbox input "true"
drag, startPoint x: 631, startPoint y: 536, endPoint x: 541, endPoint y: 510, distance: 93.9
click at [503, 536] on div "25 / 25 uploaded PREV 1 ​ NEXT Remove Save" at bounding box center [636, 537] width 958 height 47
type input "25"
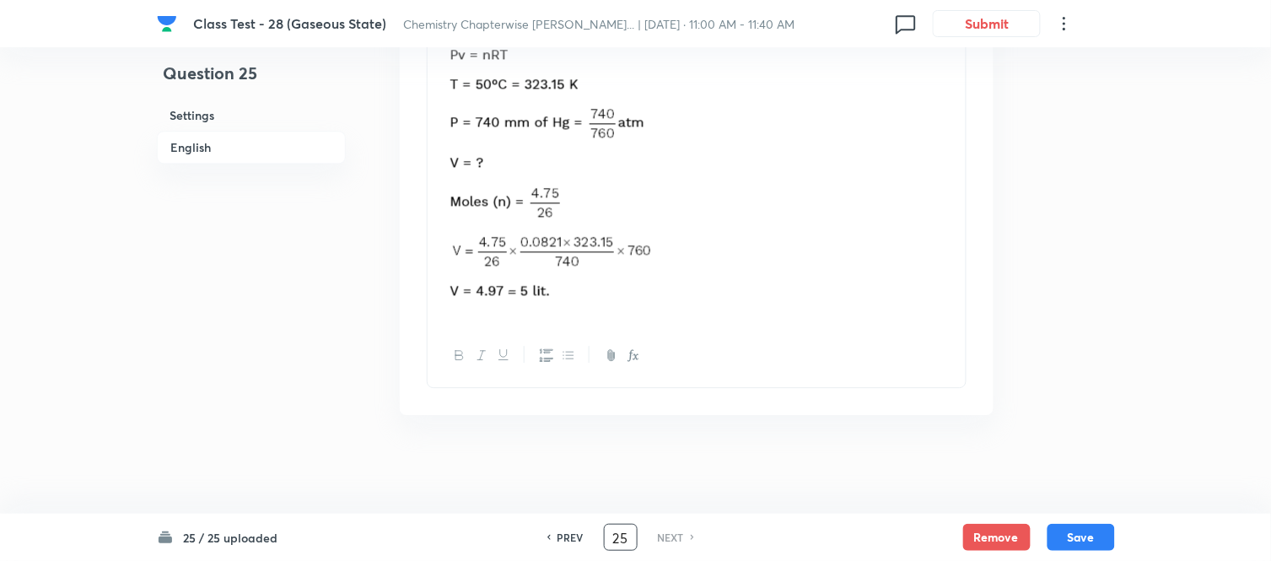
scroll to position [1044, 0]
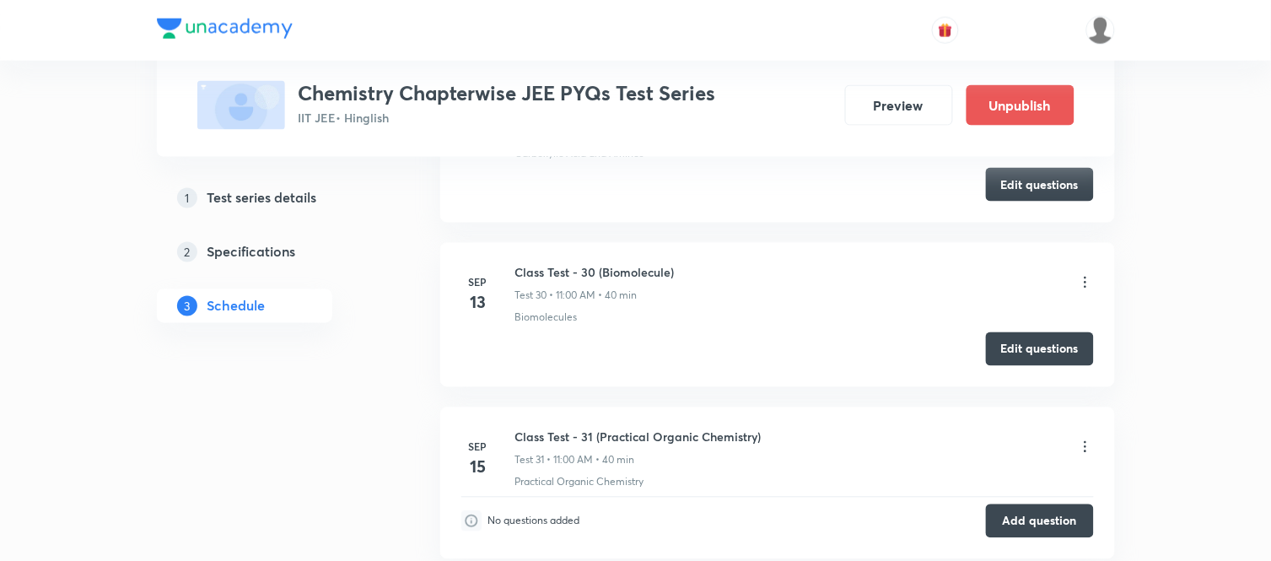
scroll to position [5551, 0]
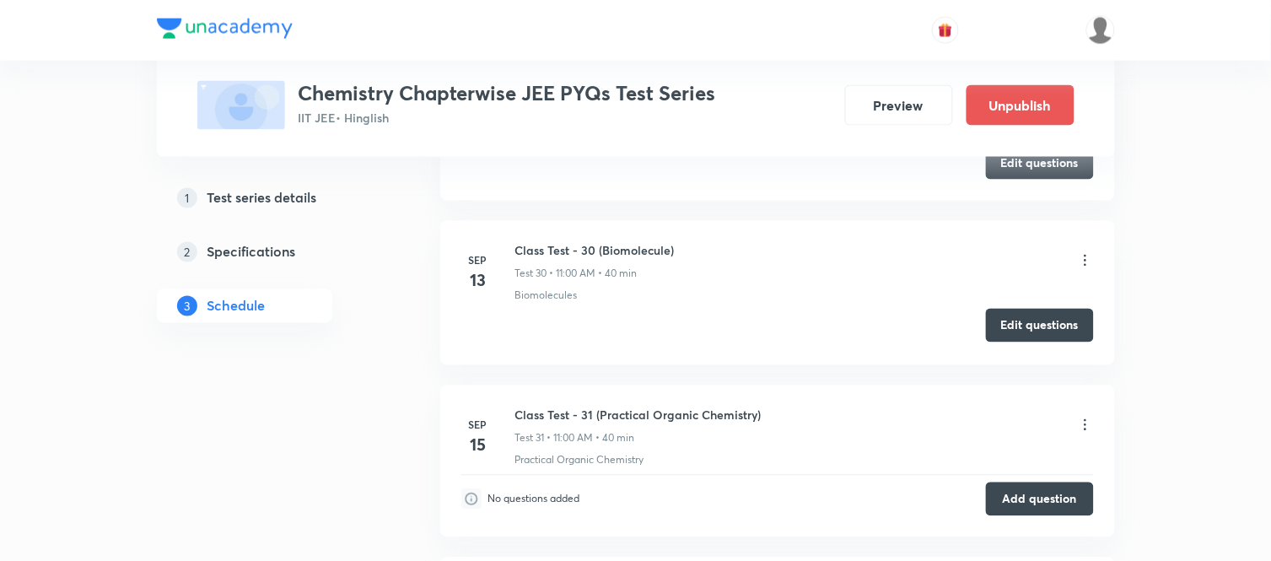
click at [1060, 329] on button "Edit questions" at bounding box center [1040, 326] width 108 height 34
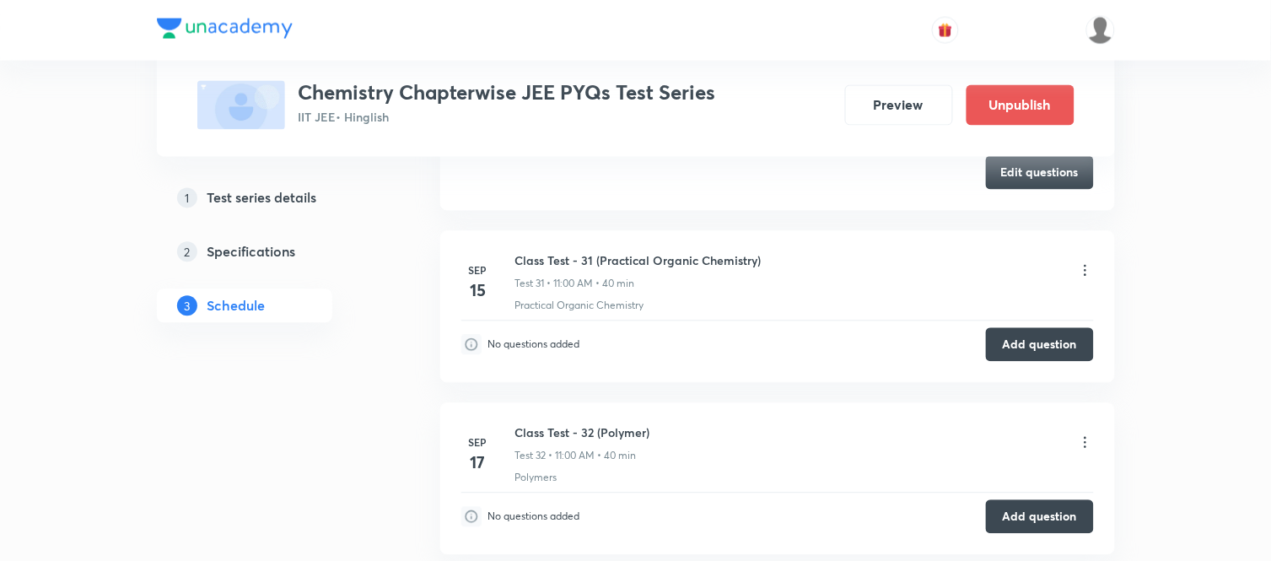
scroll to position [5738, 0]
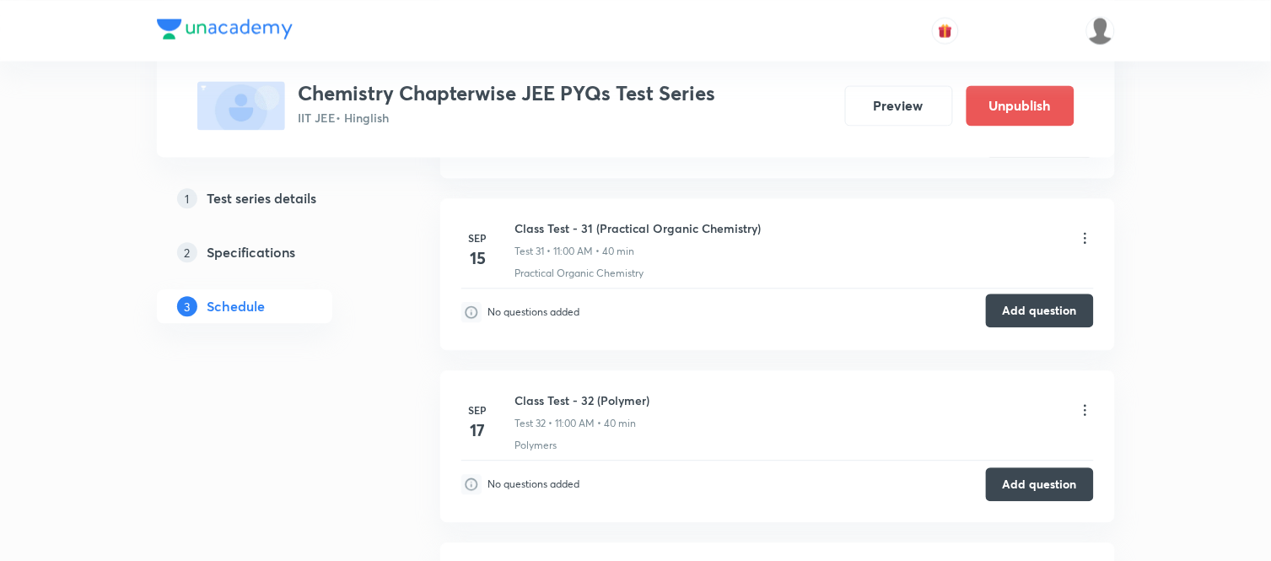
click at [1048, 315] on button "Add question" at bounding box center [1040, 310] width 108 height 34
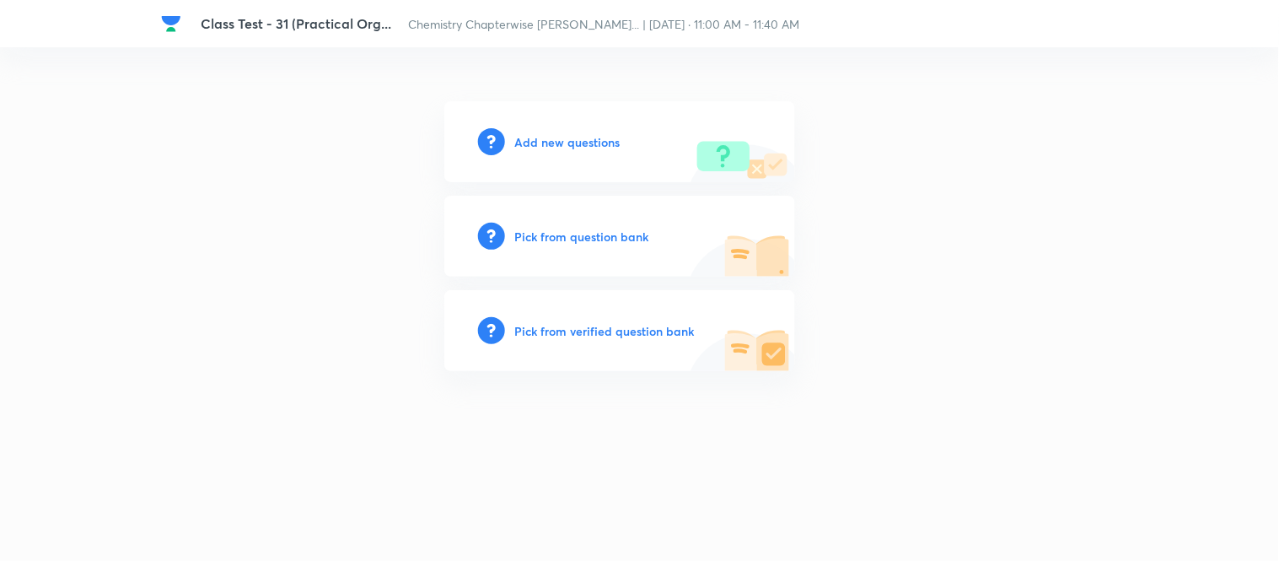
click at [567, 144] on h6 "Add new questions" at bounding box center [567, 142] width 105 height 18
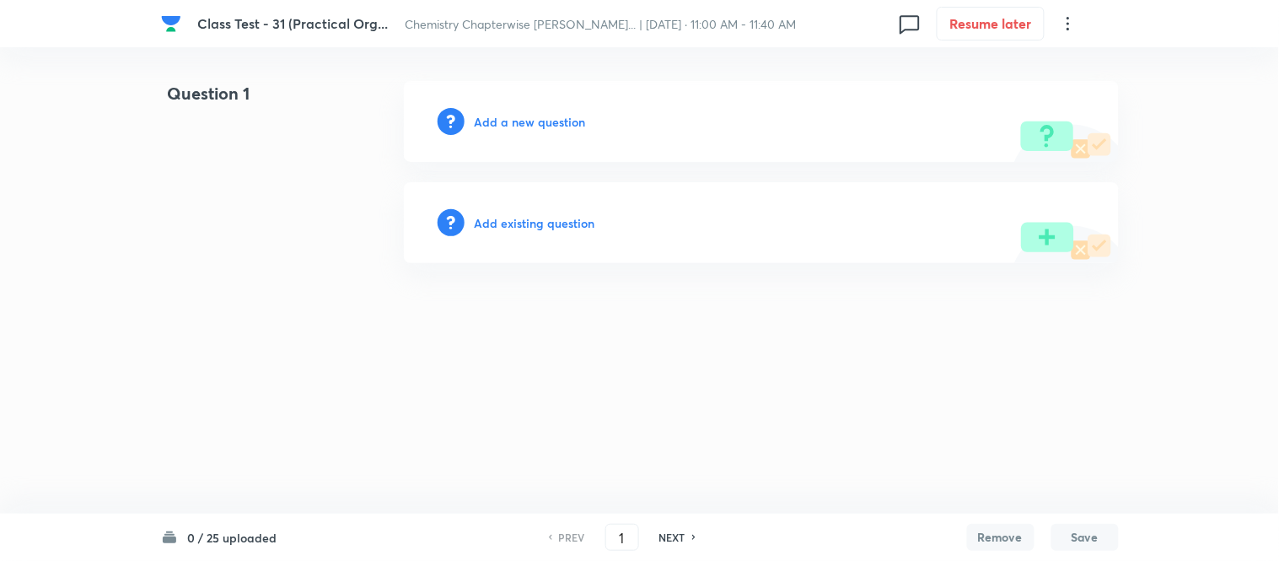
click at [508, 121] on h6 "Add a new question" at bounding box center [530, 122] width 111 height 18
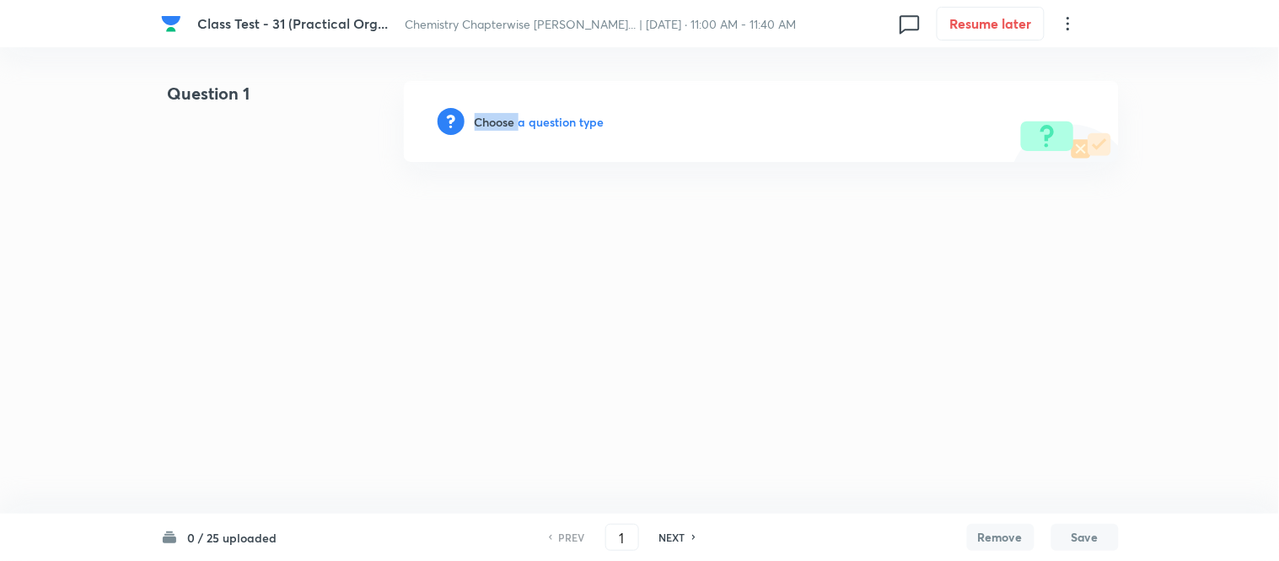
click at [508, 121] on h6 "Choose a question type" at bounding box center [540, 122] width 130 height 18
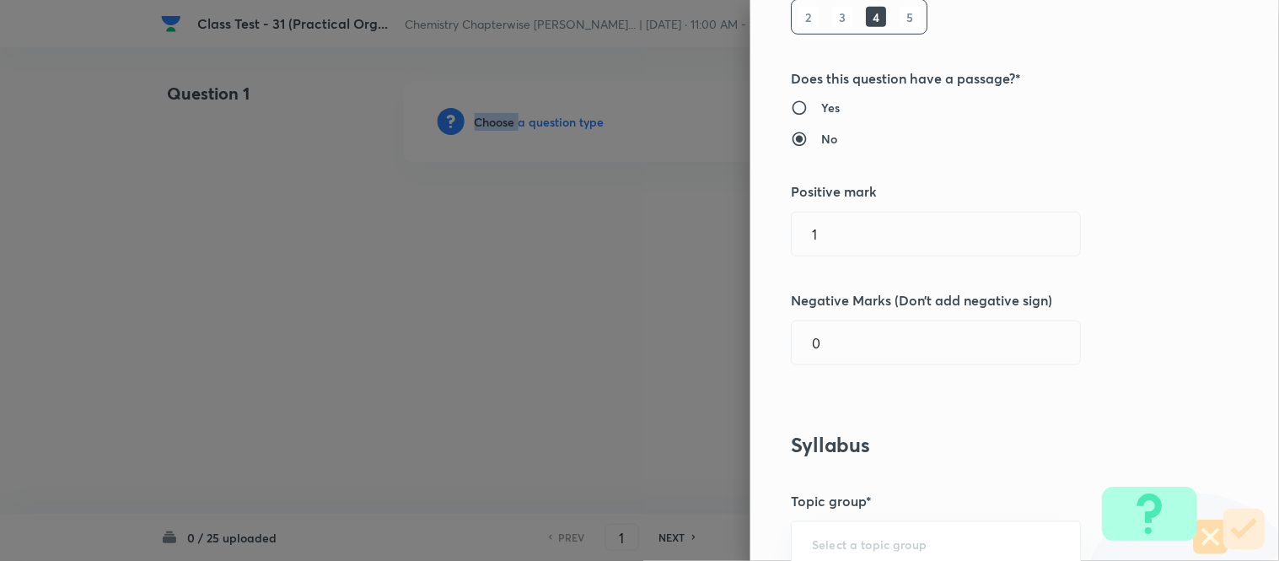
scroll to position [281, 0]
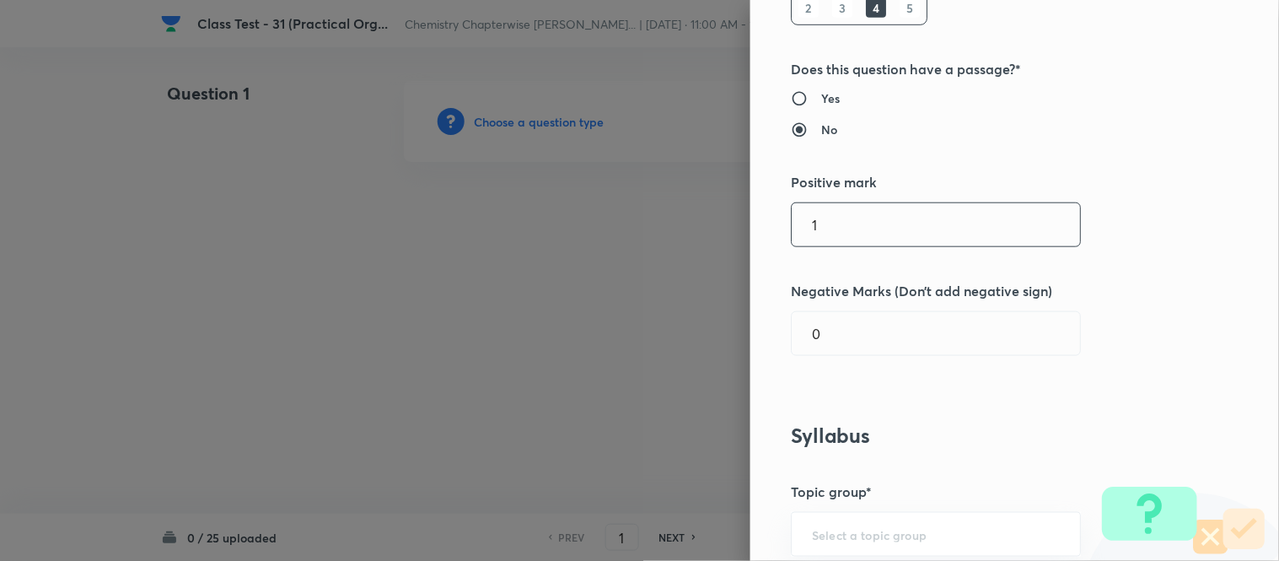
drag, startPoint x: 854, startPoint y: 230, endPoint x: 681, endPoint y: 201, distance: 175.4
click at [686, 201] on div "Question settings Question type* Single choice correct Number of options* 2 3 4…" at bounding box center [639, 280] width 1279 height 561
type input "4"
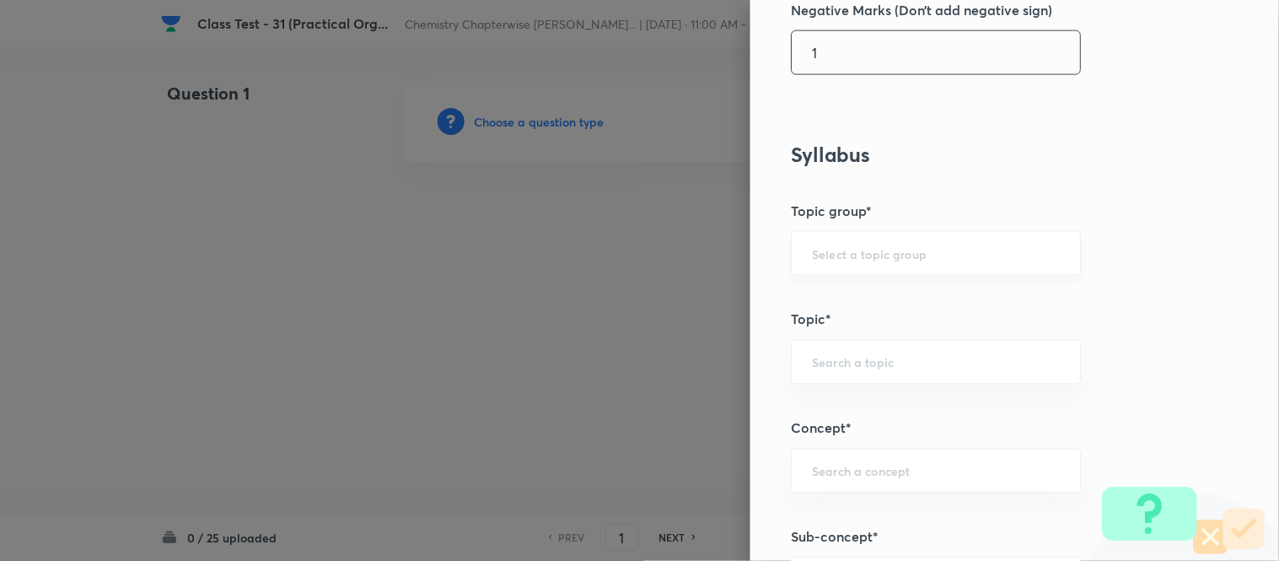
type input "1"
click at [890, 250] on input "text" at bounding box center [936, 253] width 248 height 16
click at [858, 299] on li "Chemistry" at bounding box center [922, 301] width 288 height 30
type input "Chemistry"
click at [844, 338] on div "Question settings Question type* Single choice correct Number of options* 2 3 4…" at bounding box center [1015, 280] width 529 height 561
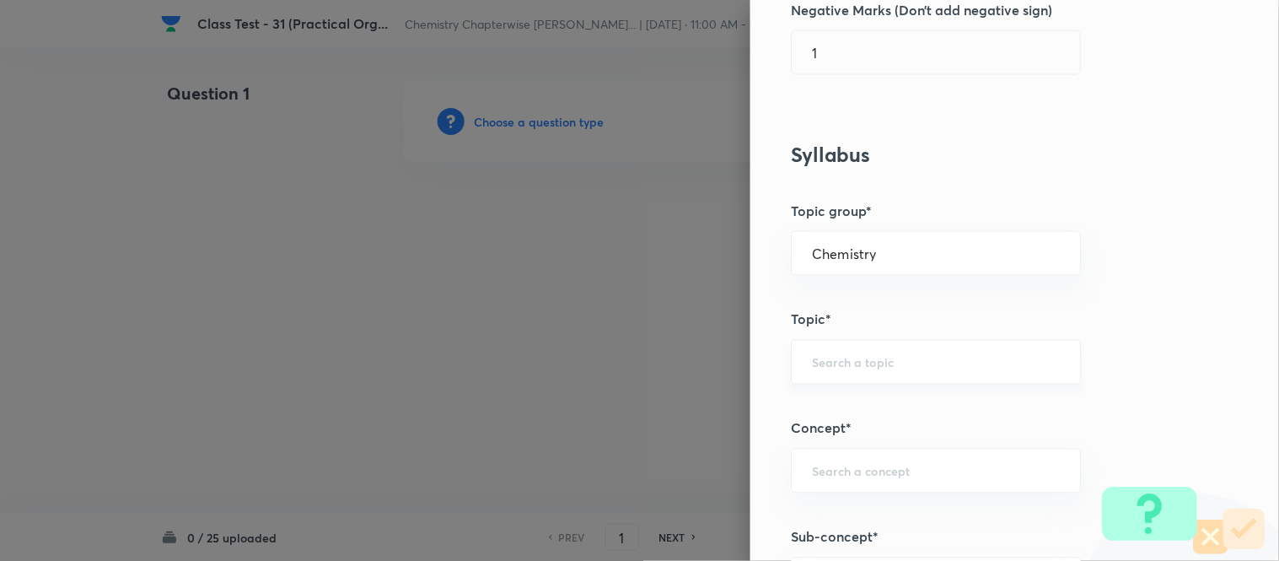
click at [843, 354] on div "​" at bounding box center [936, 362] width 290 height 45
type input "k"
click at [827, 364] on input "text" at bounding box center [936, 362] width 248 height 16
click at [830, 360] on input "text" at bounding box center [936, 362] width 248 height 16
type input "l"
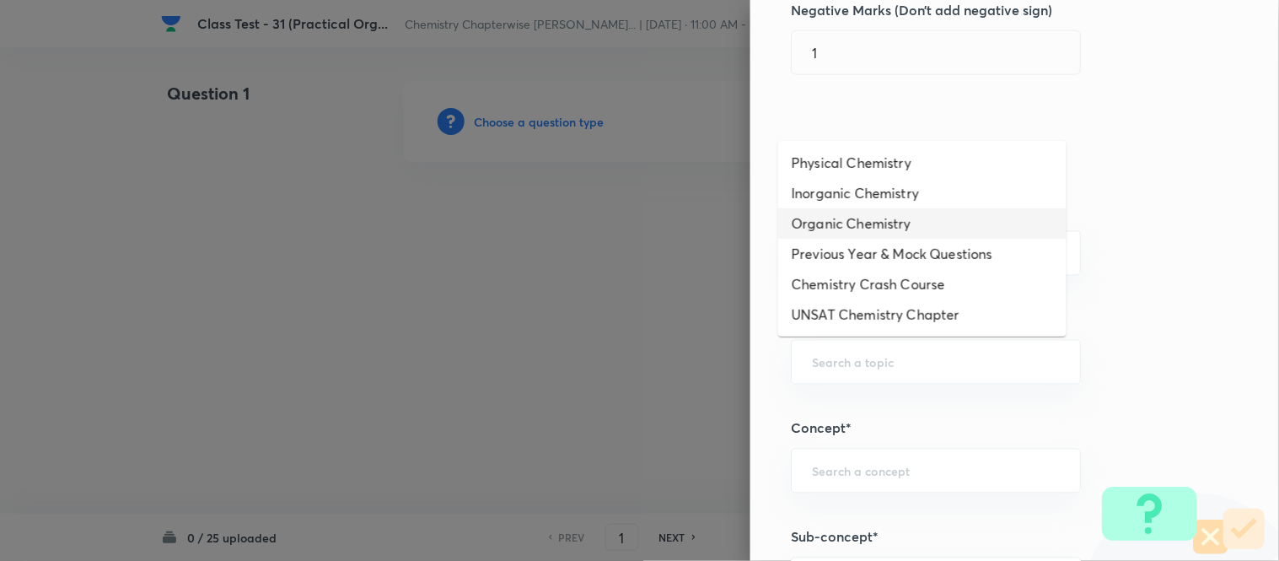
click at [870, 223] on li "Organic Chemistry" at bounding box center [922, 223] width 288 height 30
type input "Organic Chemistry"
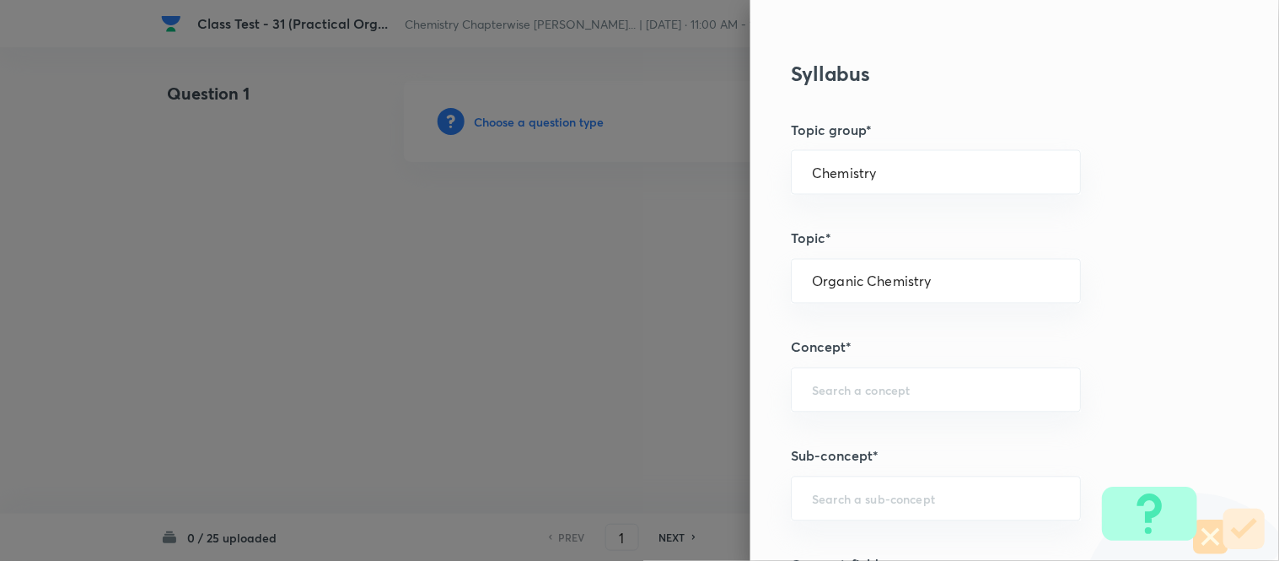
scroll to position [749, 0]
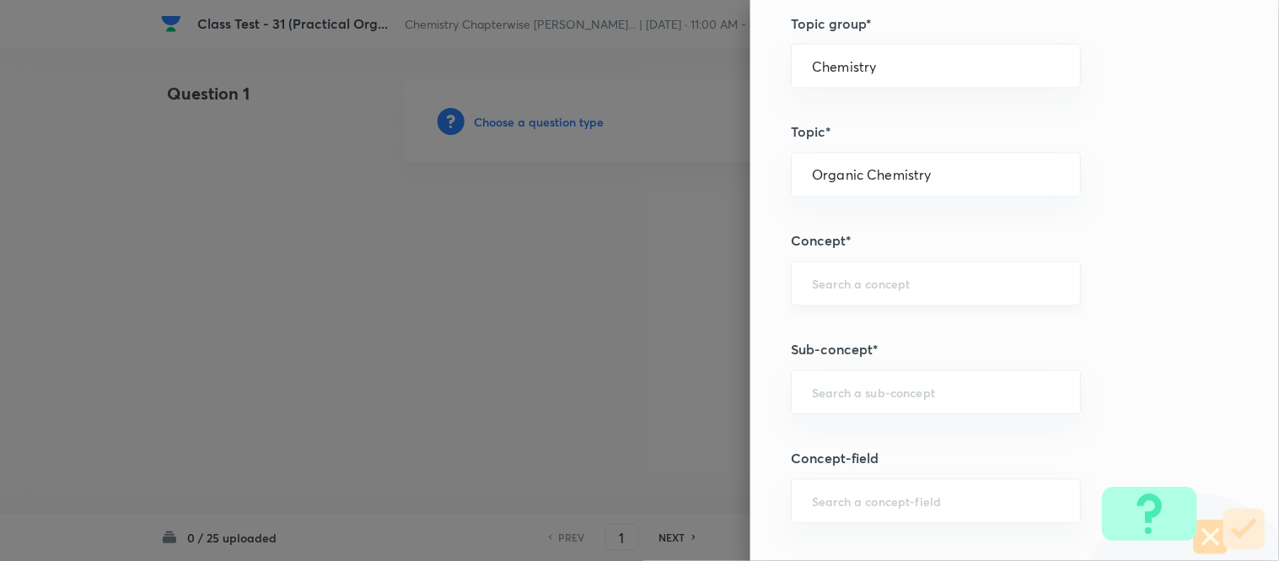
click at [886, 277] on input "text" at bounding box center [936, 284] width 248 height 16
type input "l"
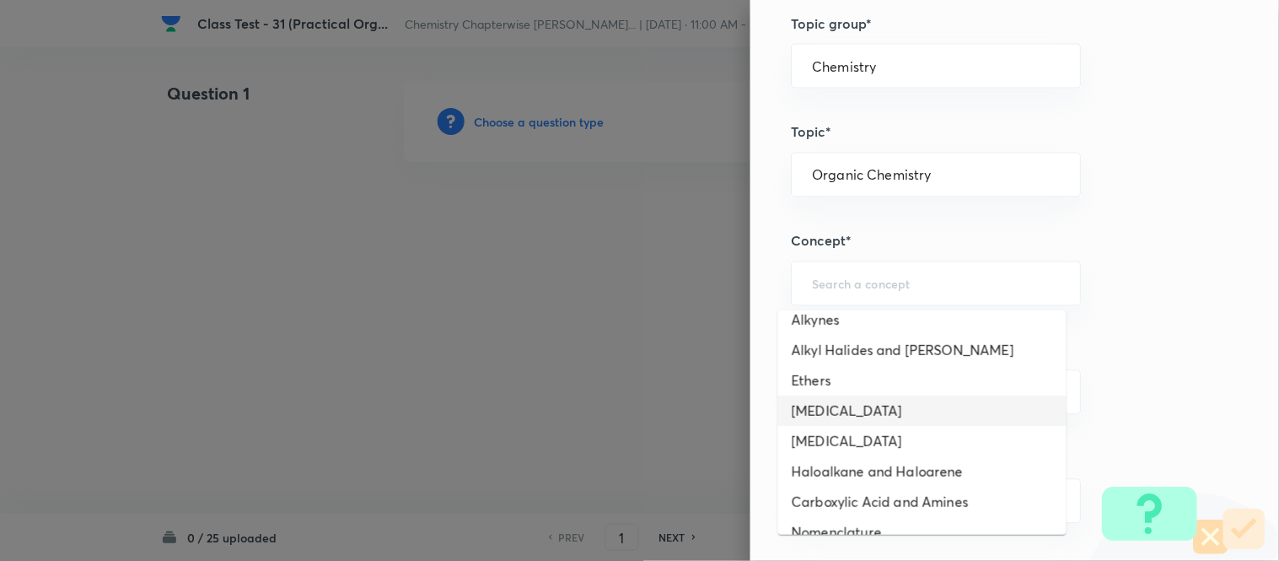
scroll to position [374, 0]
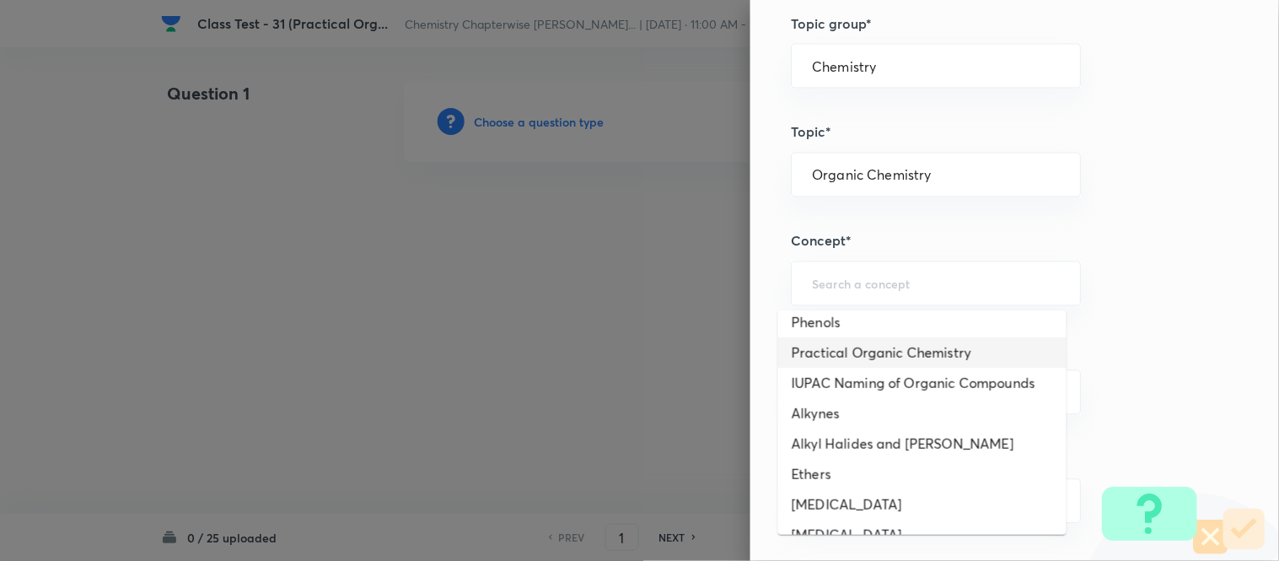
click at [899, 343] on li "Practical Organic Chemistry" at bounding box center [922, 352] width 288 height 30
type input "Practical Organic Chemistry"
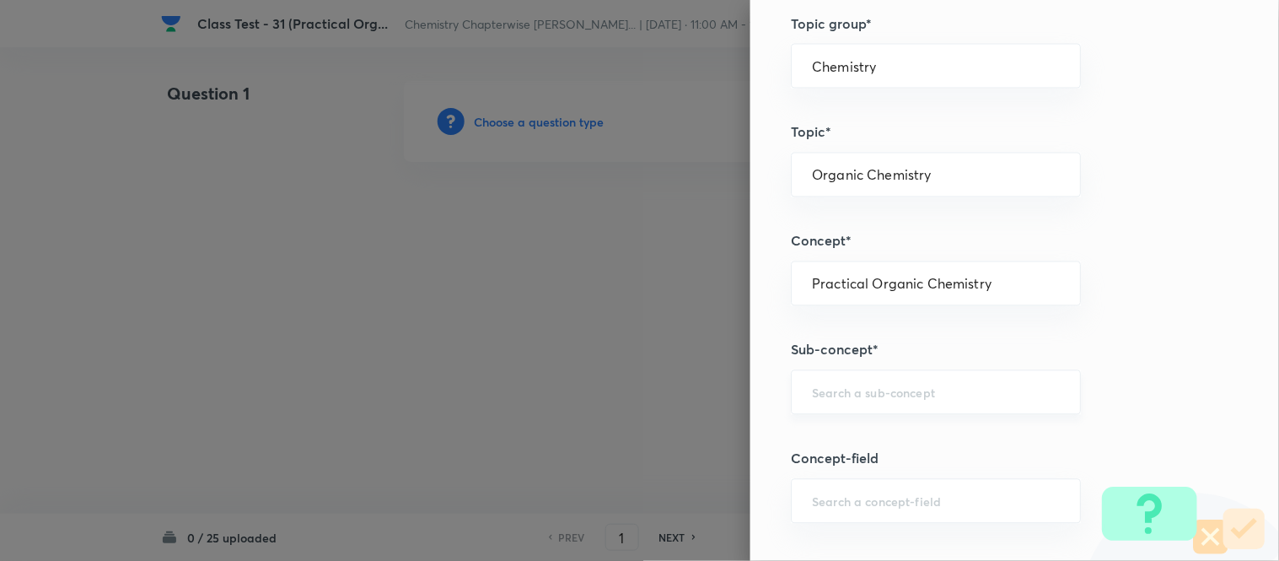
click at [856, 399] on input "text" at bounding box center [936, 393] width 248 height 16
type input "j"
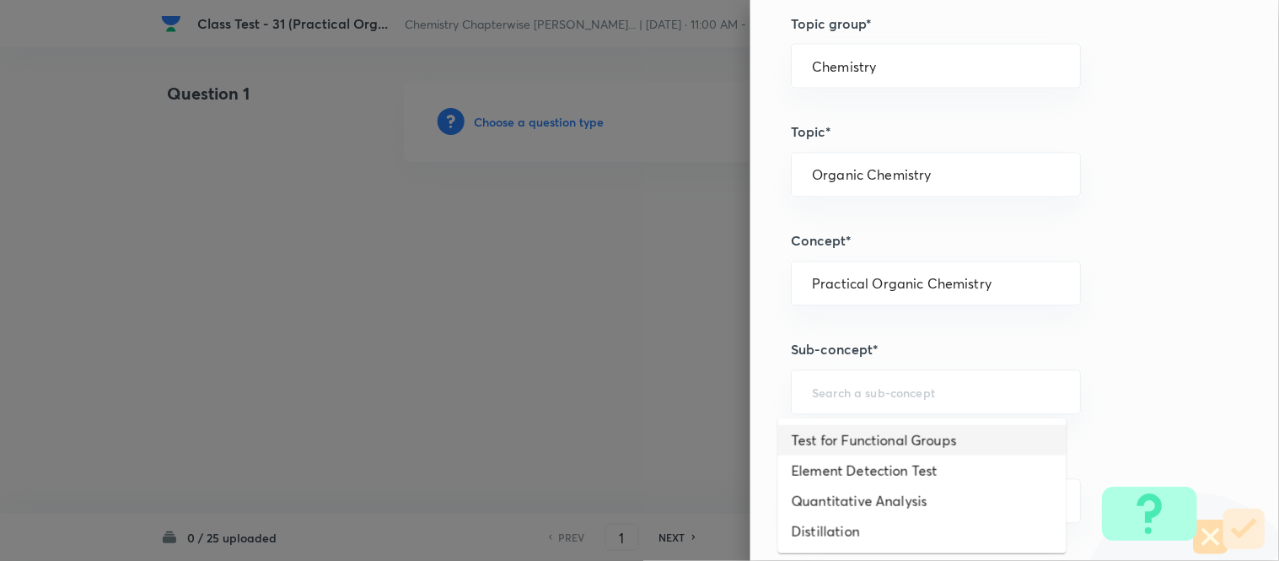
click at [888, 439] on li "Test for Functional Groups" at bounding box center [922, 440] width 288 height 30
type input "Test for Functional Groups"
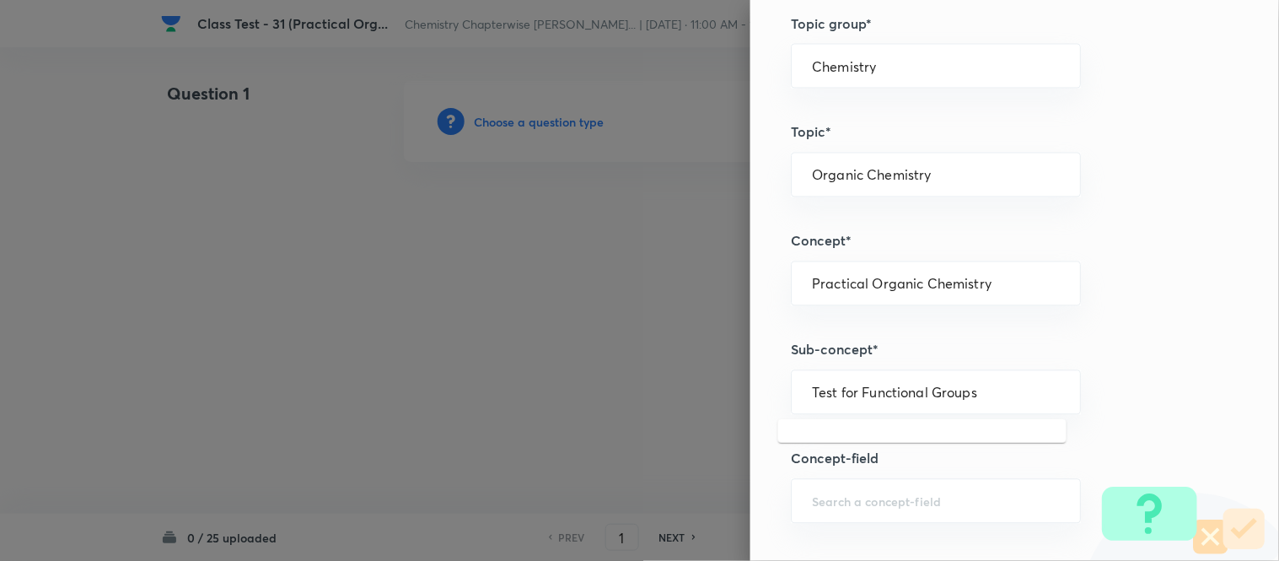
drag, startPoint x: 983, startPoint y: 393, endPoint x: 593, endPoint y: 358, distance: 392.0
click at [605, 358] on div "Question settings Question type* Single choice correct Number of options* 2 3 4…" at bounding box center [639, 280] width 1279 height 561
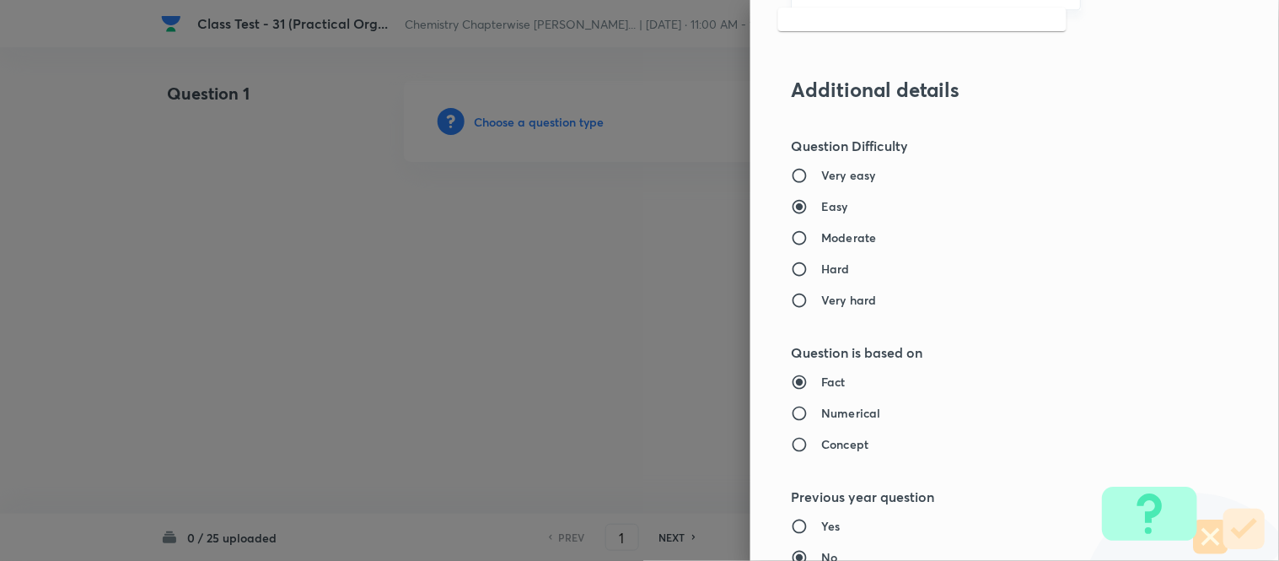
scroll to position [1311, 0]
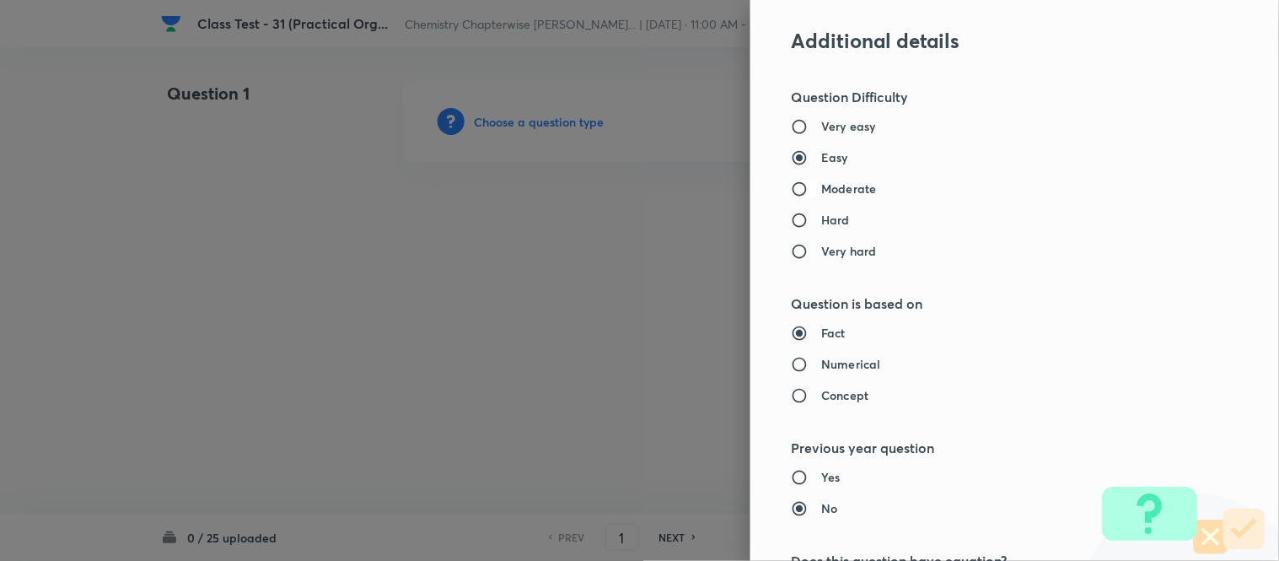
click at [798, 191] on input "Moderate" at bounding box center [806, 188] width 30 height 17
radio input "true"
radio input "false"
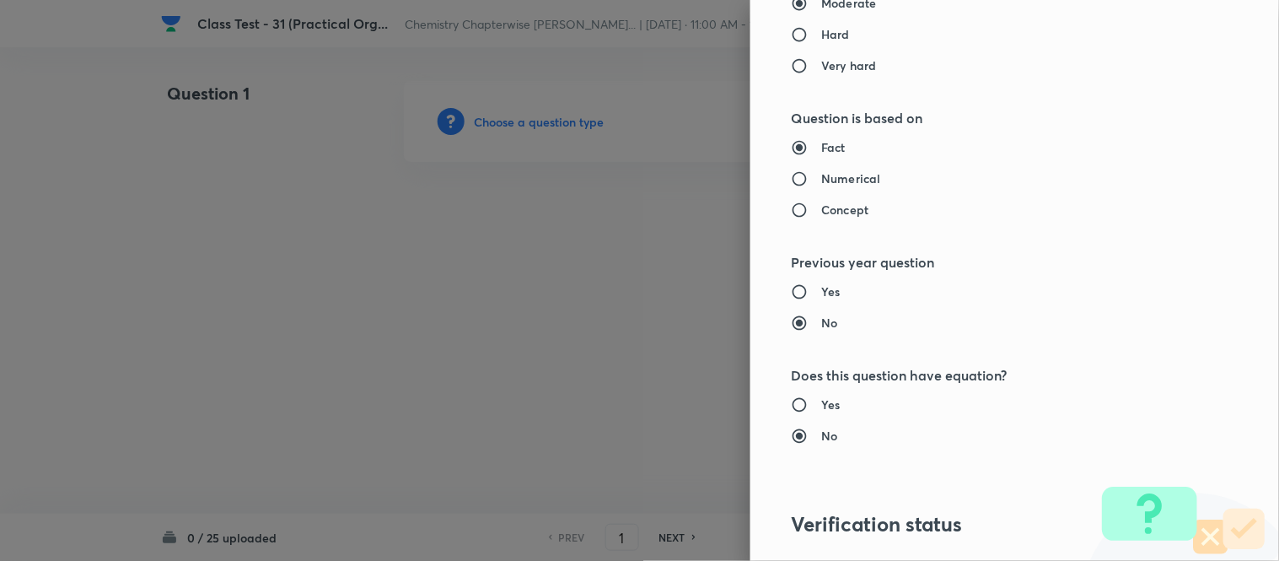
scroll to position [1498, 0]
click at [842, 178] on h6 "Numerical" at bounding box center [850, 177] width 59 height 18
click at [821, 178] on input "Numerical" at bounding box center [806, 177] width 30 height 17
radio input "true"
radio input "false"
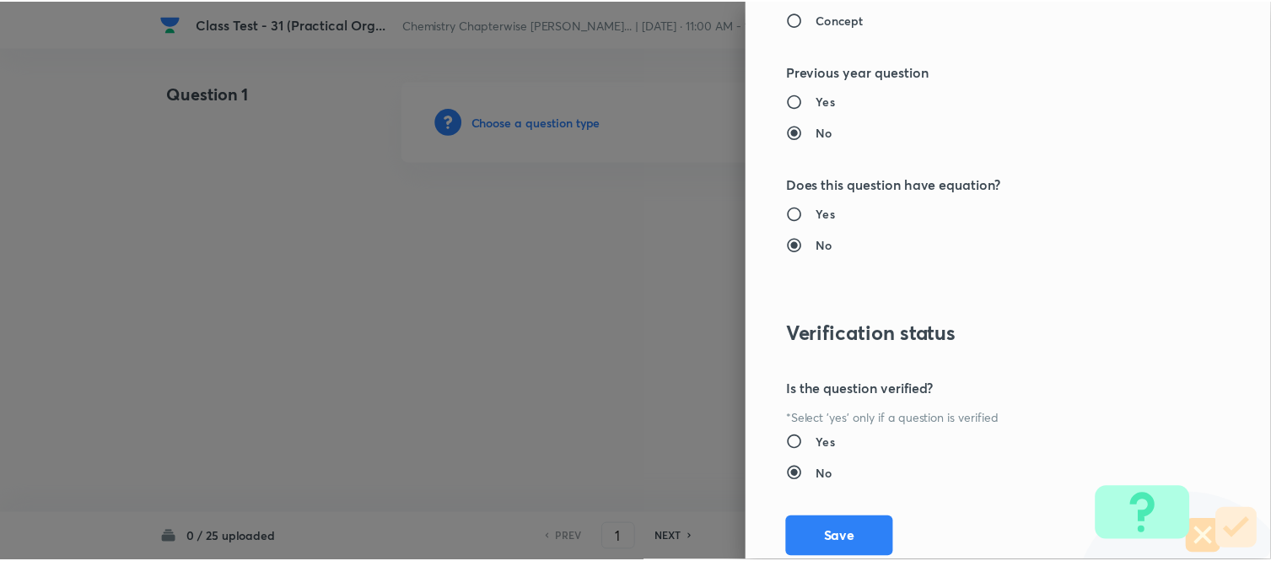
scroll to position [1738, 0]
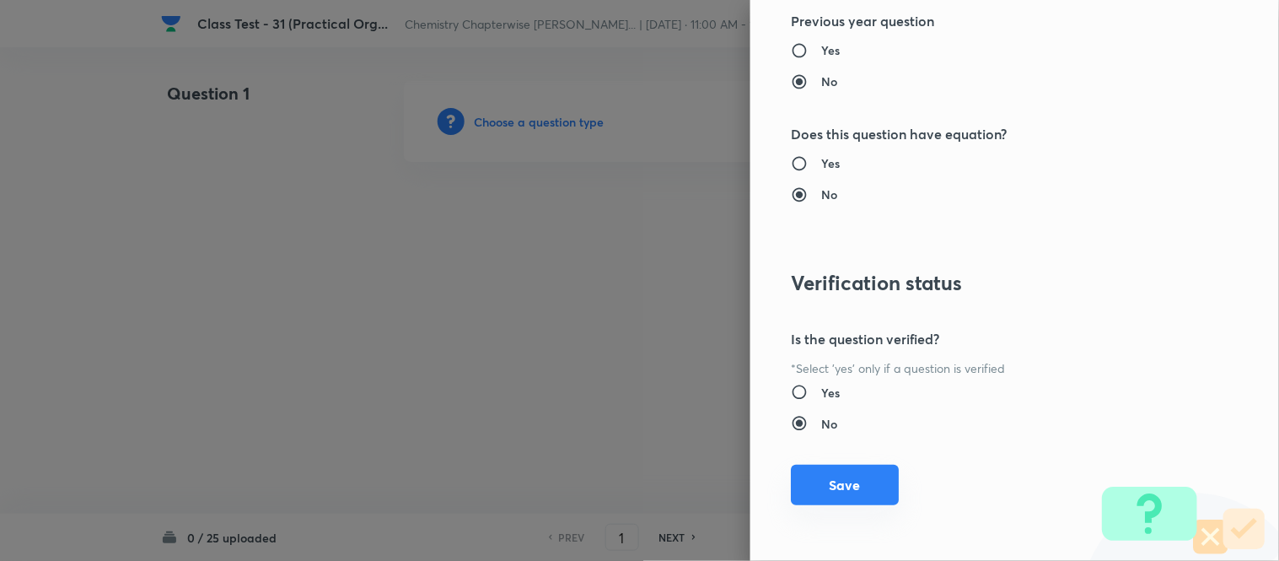
click at [831, 495] on button "Save" at bounding box center [845, 485] width 108 height 40
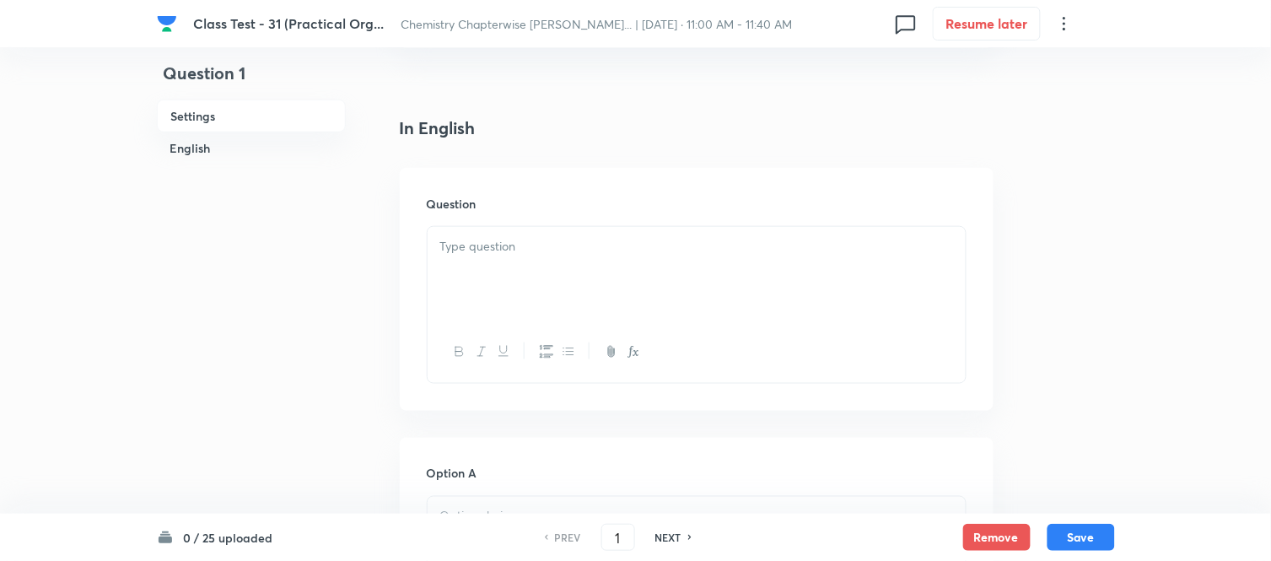
scroll to position [468, 0]
click at [725, 169] on div at bounding box center [697, 186] width 538 height 94
click at [600, 188] on div at bounding box center [697, 186] width 538 height 94
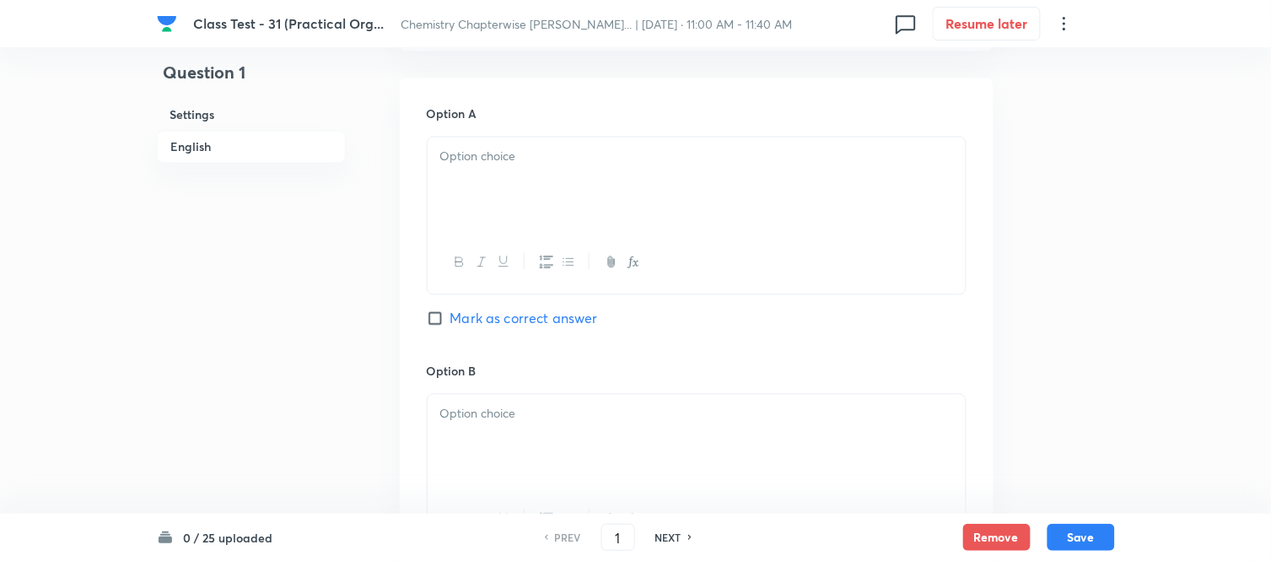
scroll to position [749, 0]
click at [713, 186] on div at bounding box center [697, 175] width 538 height 94
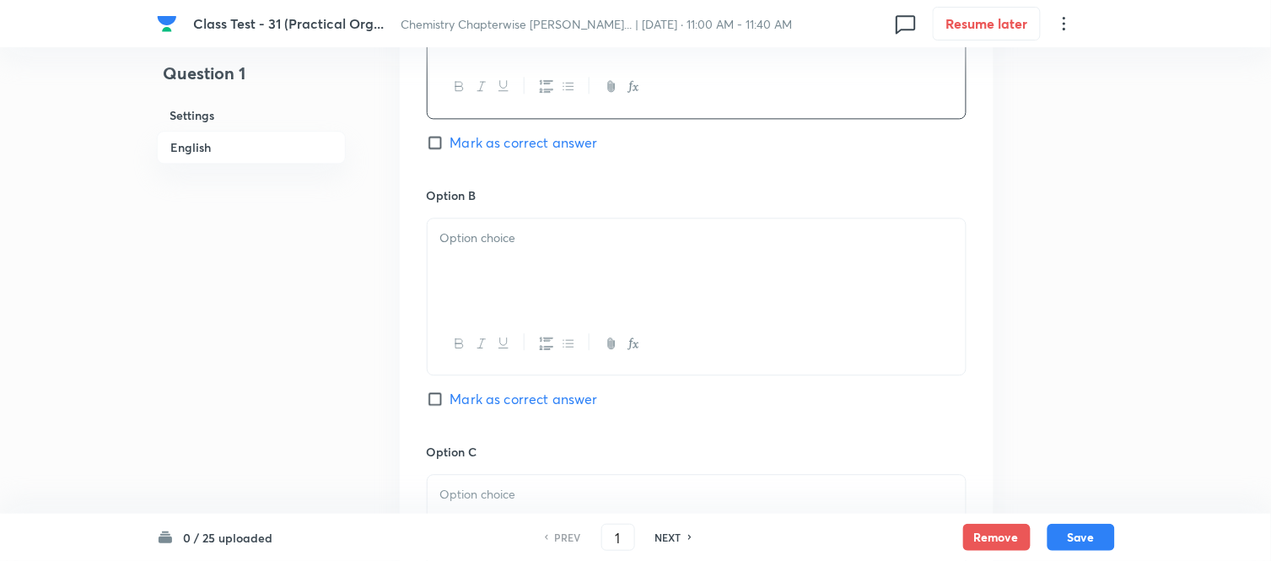
scroll to position [937, 0]
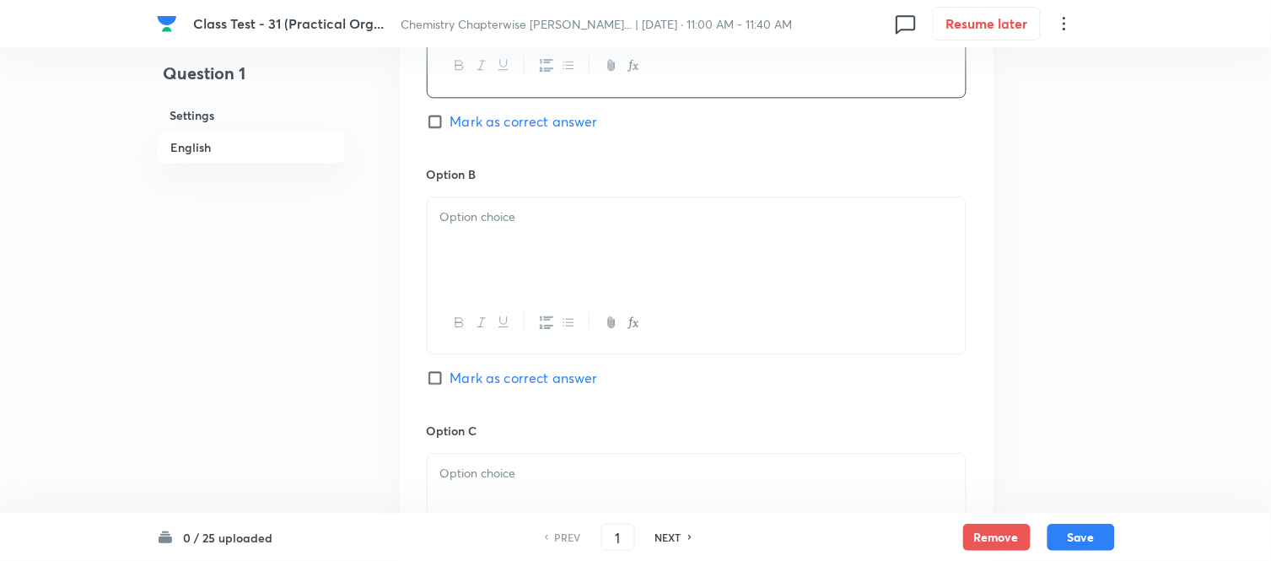
click at [627, 257] on div at bounding box center [697, 244] width 538 height 94
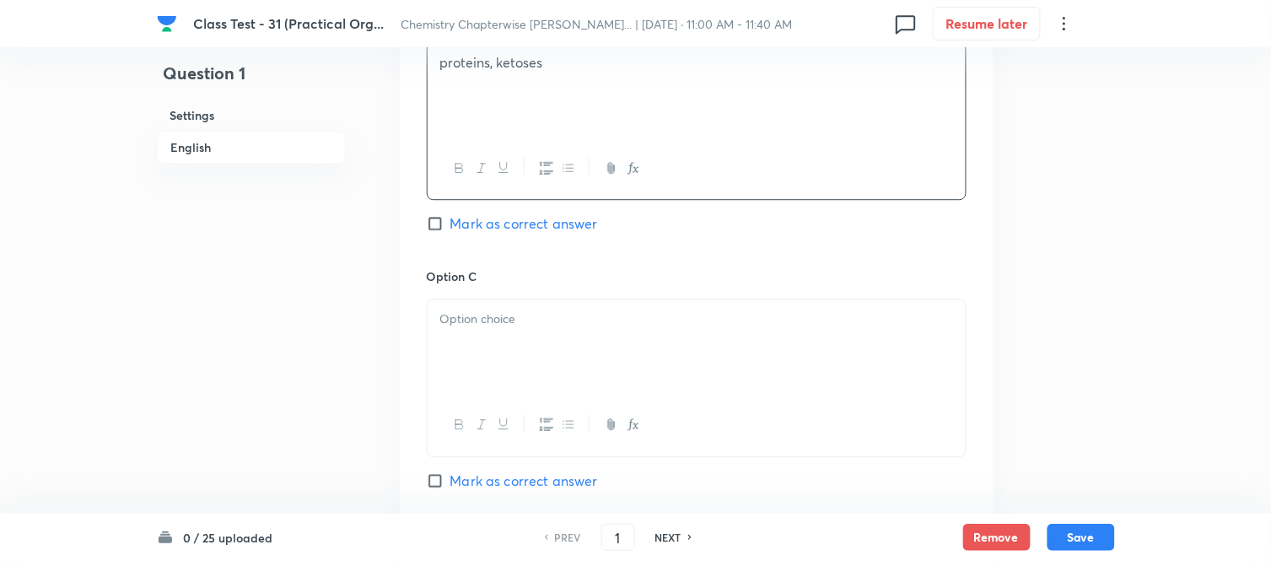
scroll to position [1124, 0]
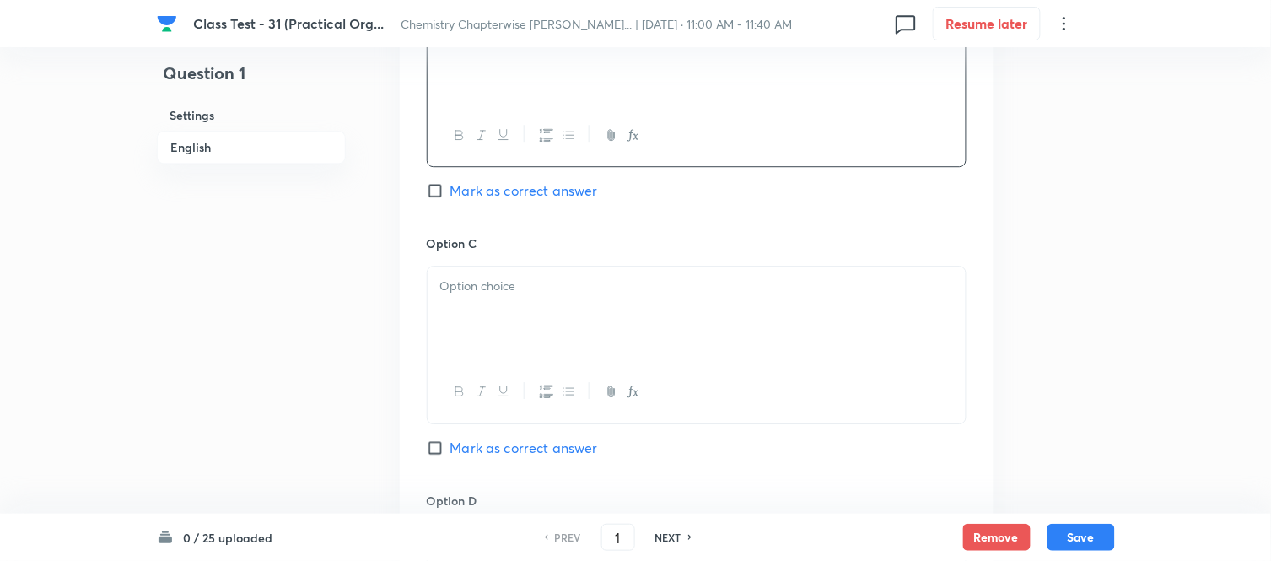
click at [573, 305] on div at bounding box center [697, 313] width 538 height 94
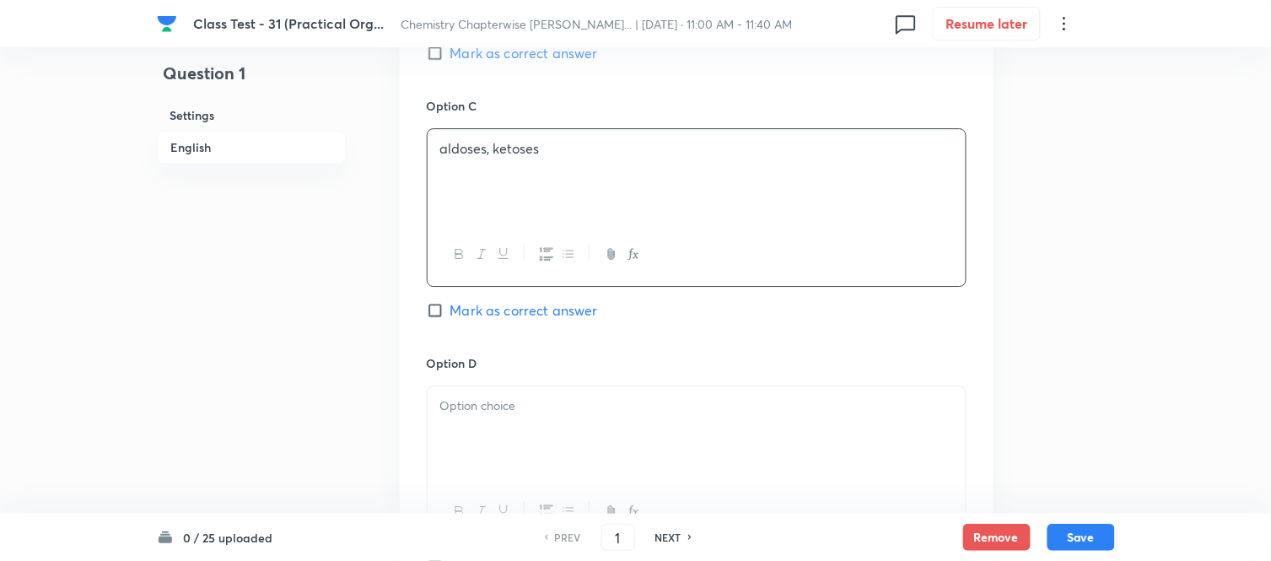
scroll to position [1311, 0]
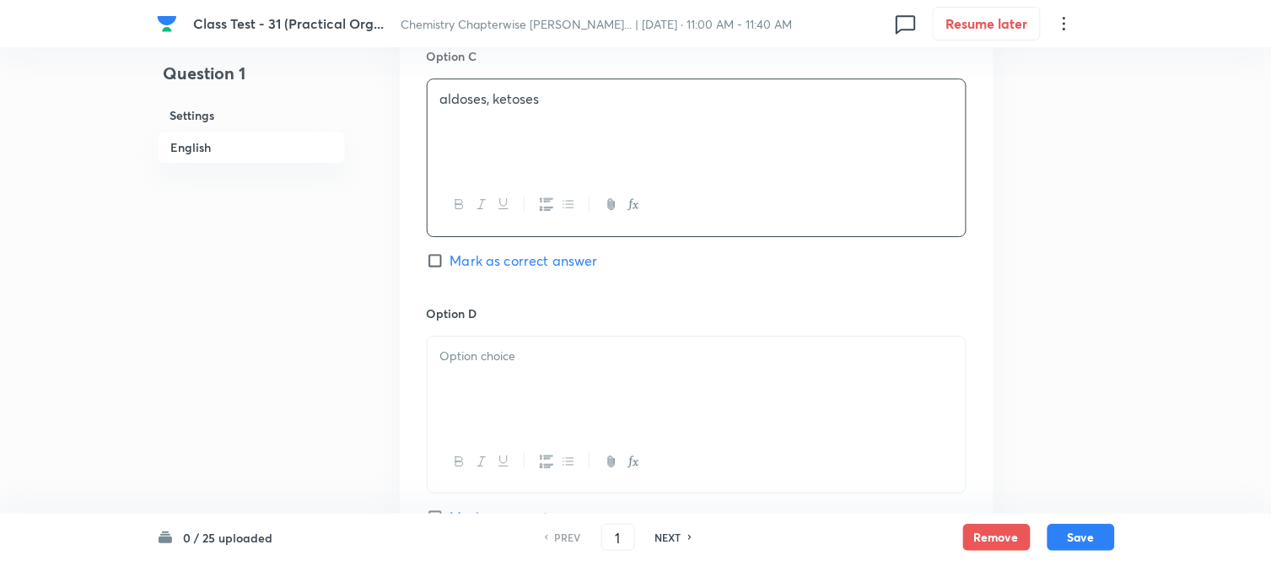
click at [612, 358] on p at bounding box center [696, 356] width 513 height 19
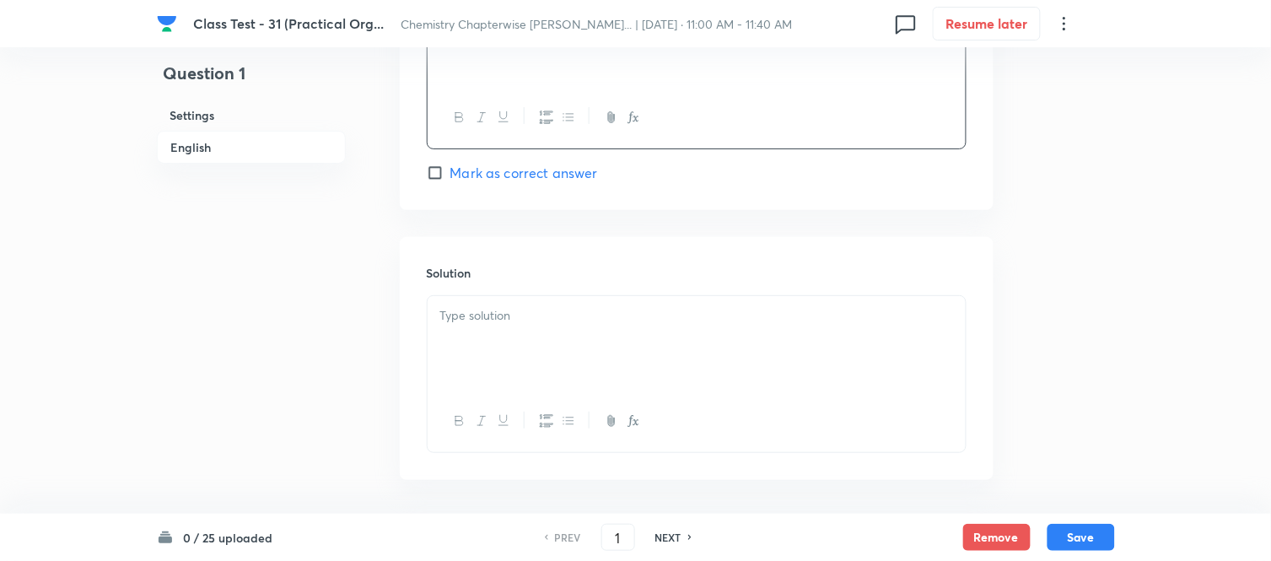
scroll to position [1687, 0]
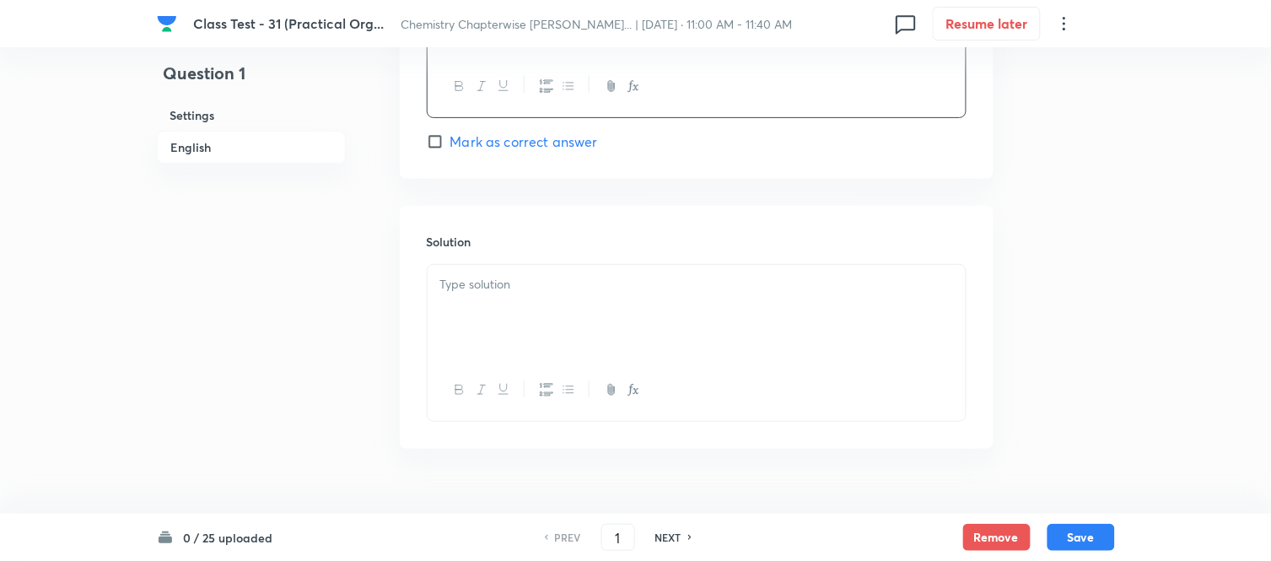
click at [603, 315] on div at bounding box center [697, 312] width 538 height 94
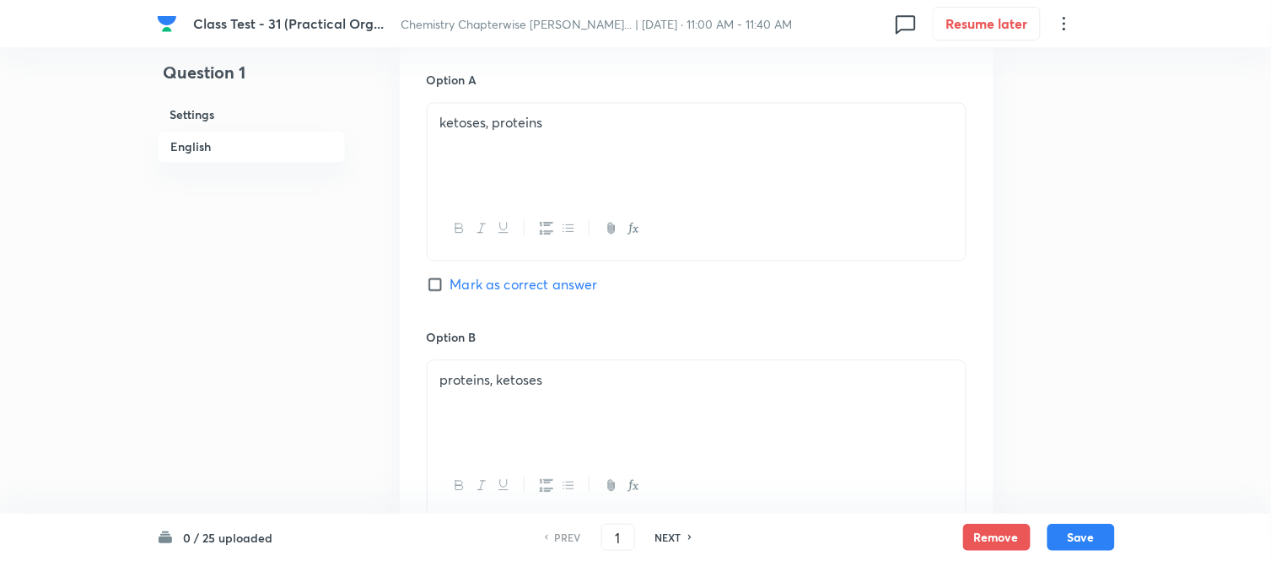
scroll to position [788, 0]
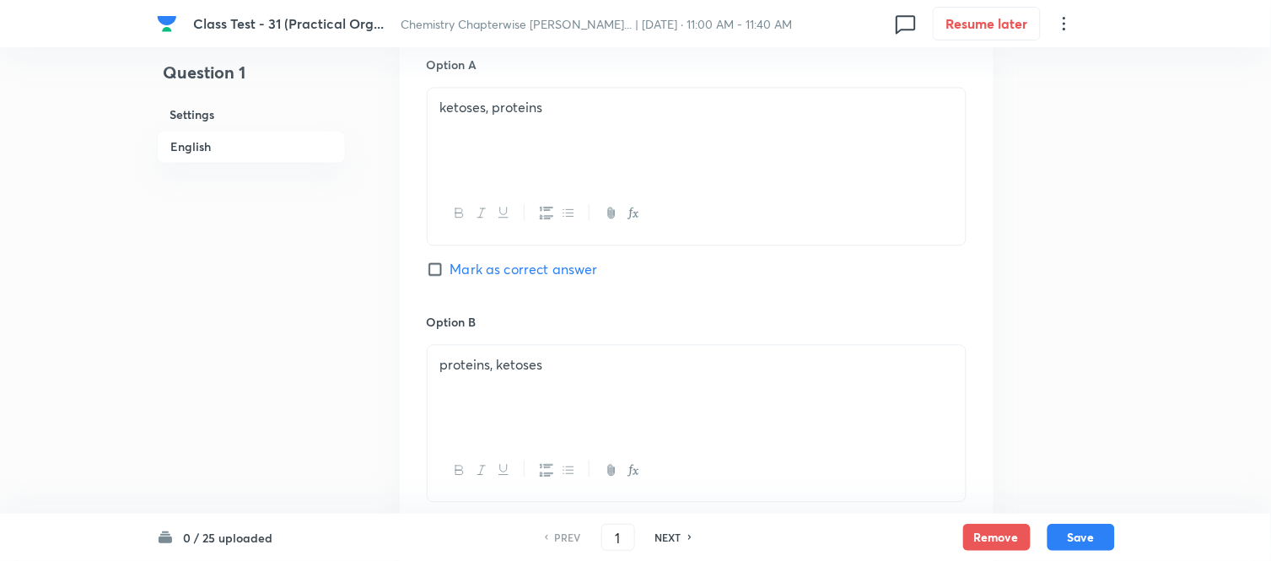
click at [435, 272] on input "Mark as correct answer" at bounding box center [439, 269] width 24 height 17
checkbox input "true"
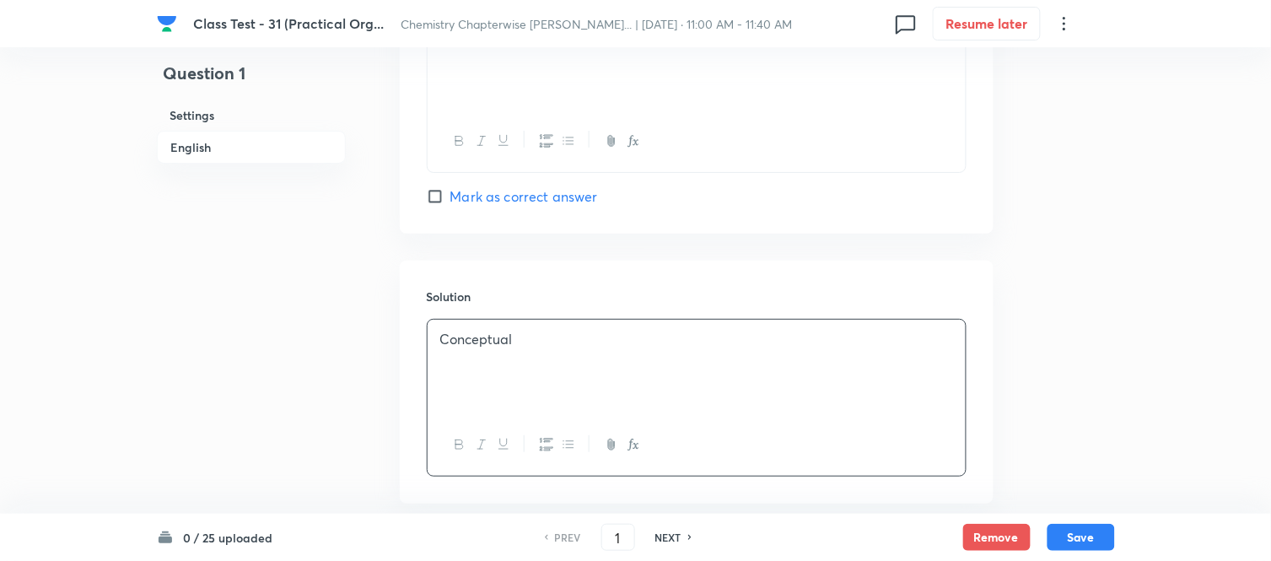
scroll to position [1725, 0]
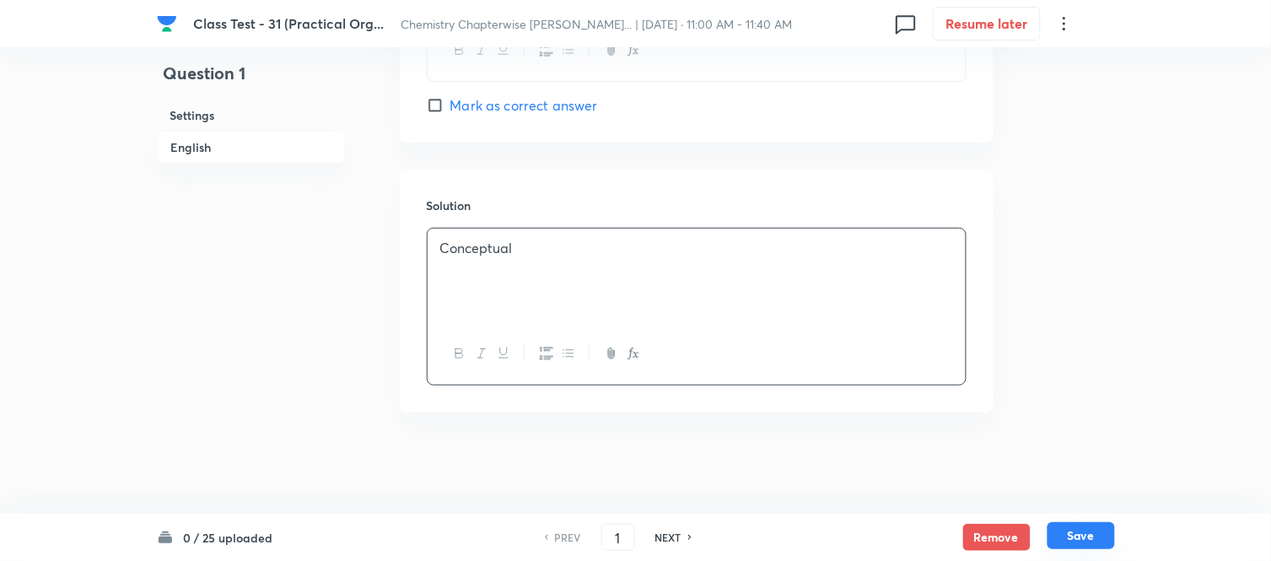
click at [1081, 535] on button "Save" at bounding box center [1080, 535] width 67 height 27
type input "2"
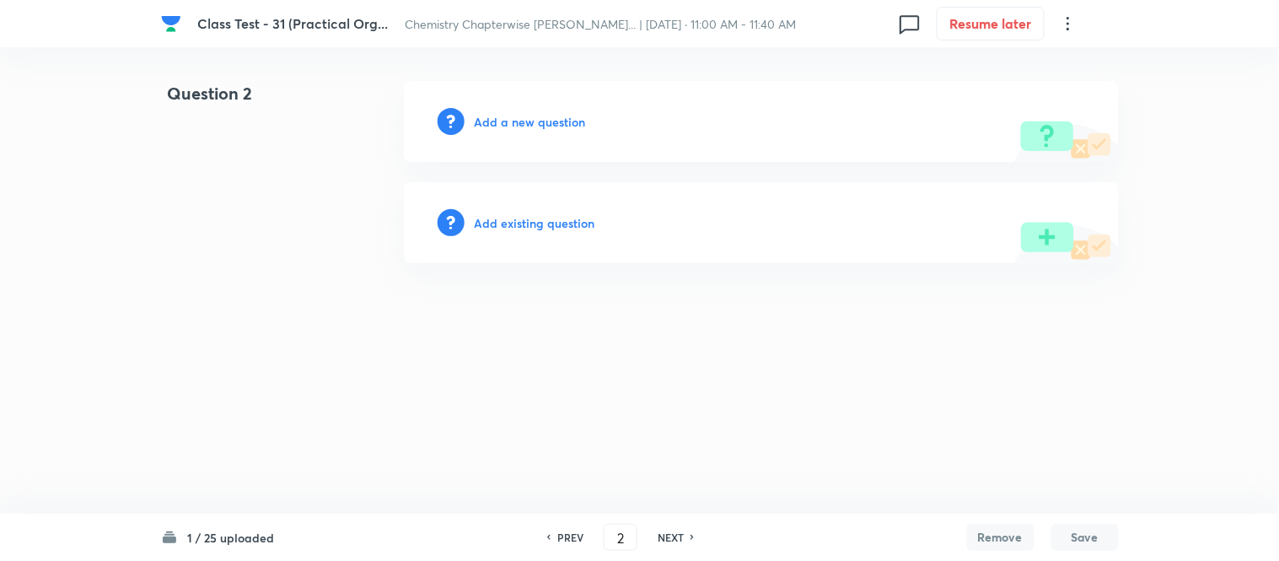
click at [515, 120] on h6 "Add a new question" at bounding box center [530, 122] width 111 height 18
click at [515, 120] on h6 "Choose a question type" at bounding box center [540, 122] width 130 height 18
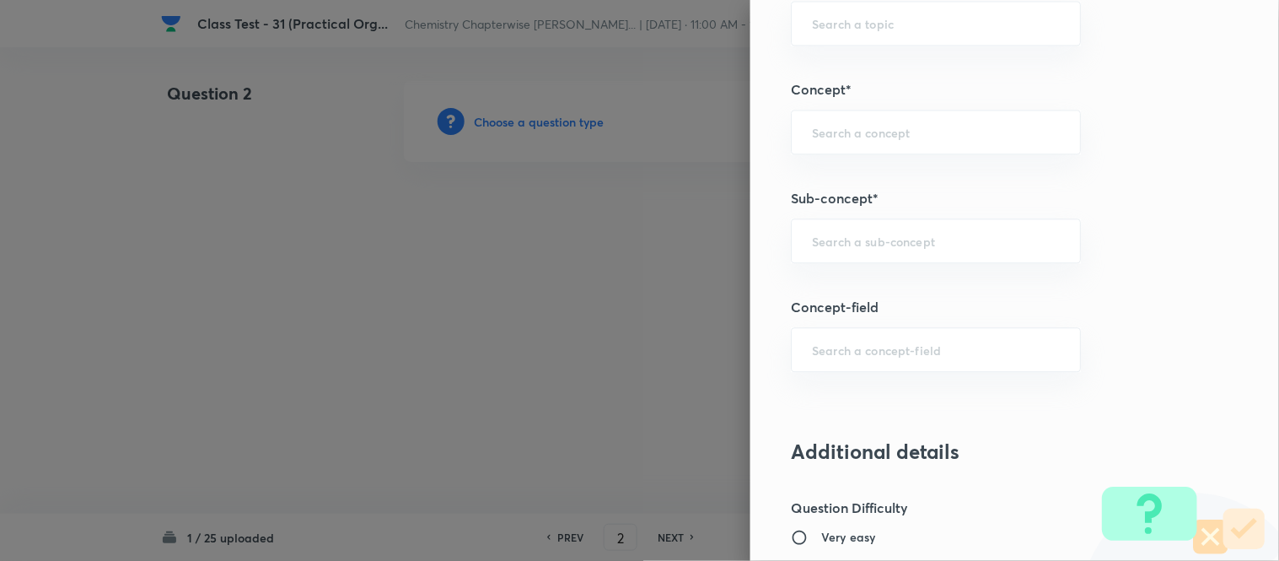
scroll to position [937, 0]
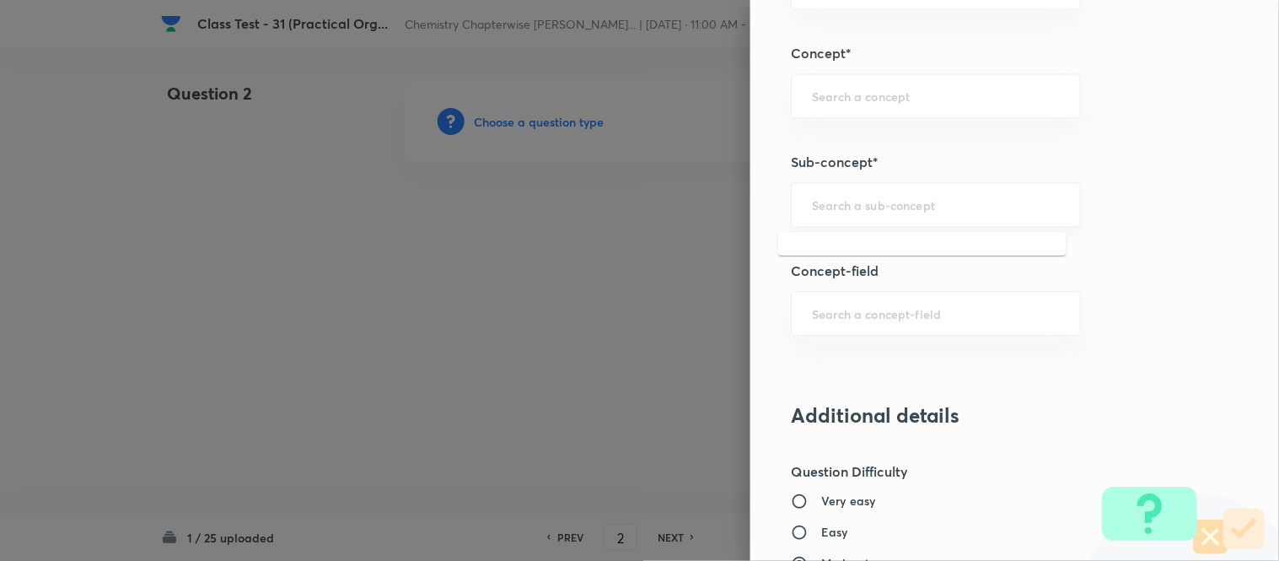
click at [977, 198] on input "text" at bounding box center [936, 204] width 248 height 16
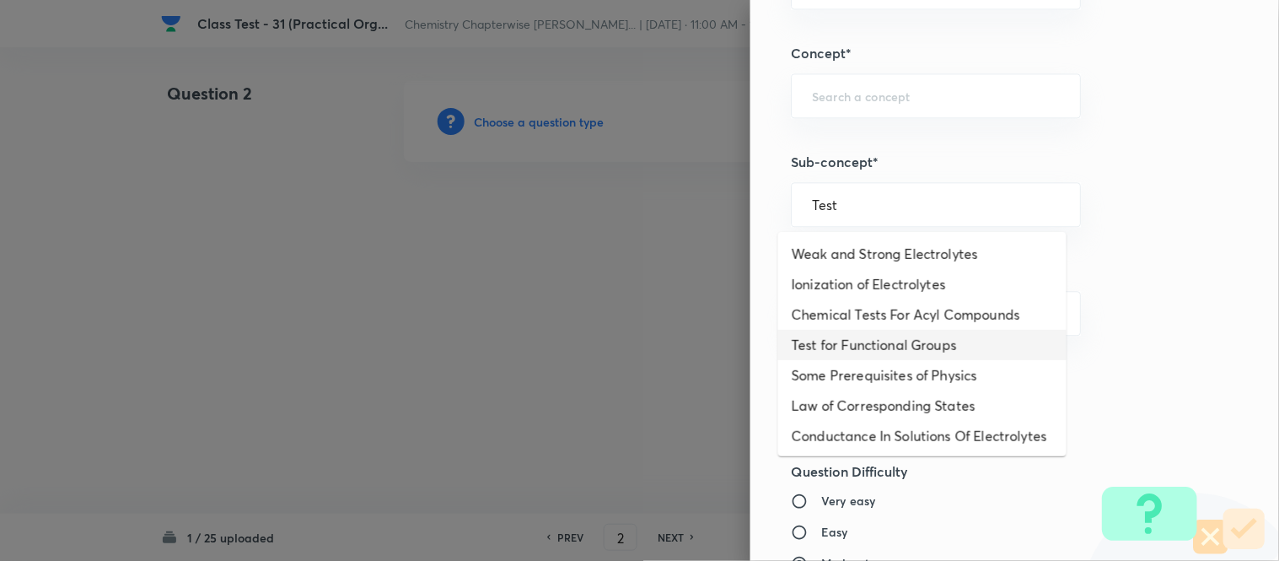
click at [963, 342] on li "Test for Functional Groups" at bounding box center [922, 345] width 288 height 30
type input "Test for Functional Groups"
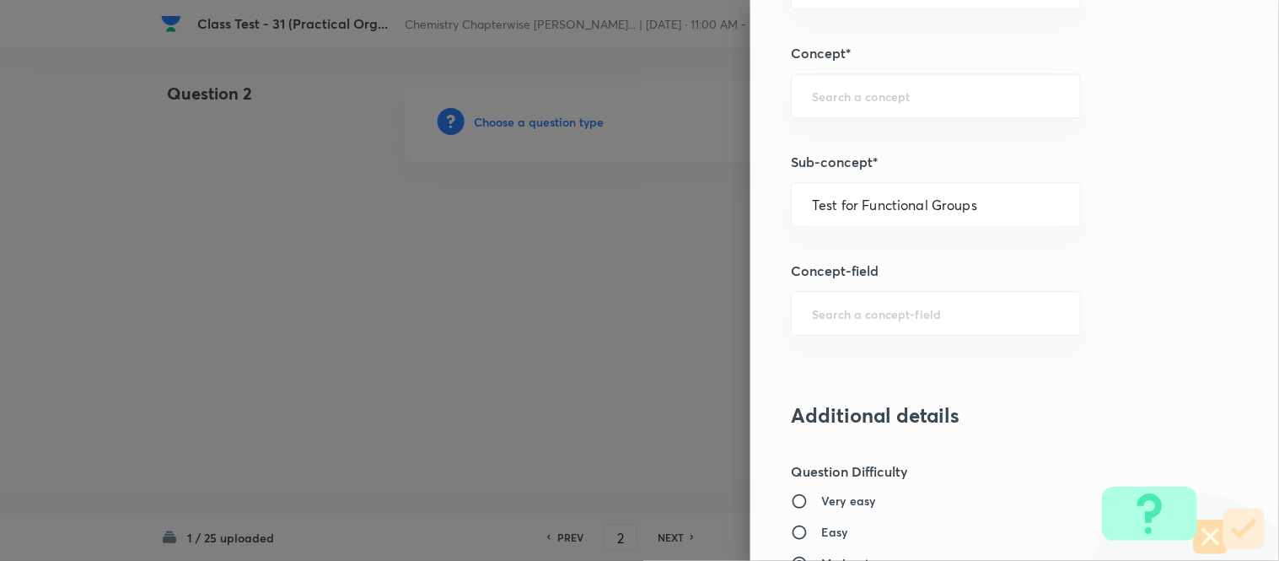
type input "Chemistry"
type input "Organic Chemistry"
type input "Practical Organic Chemistry"
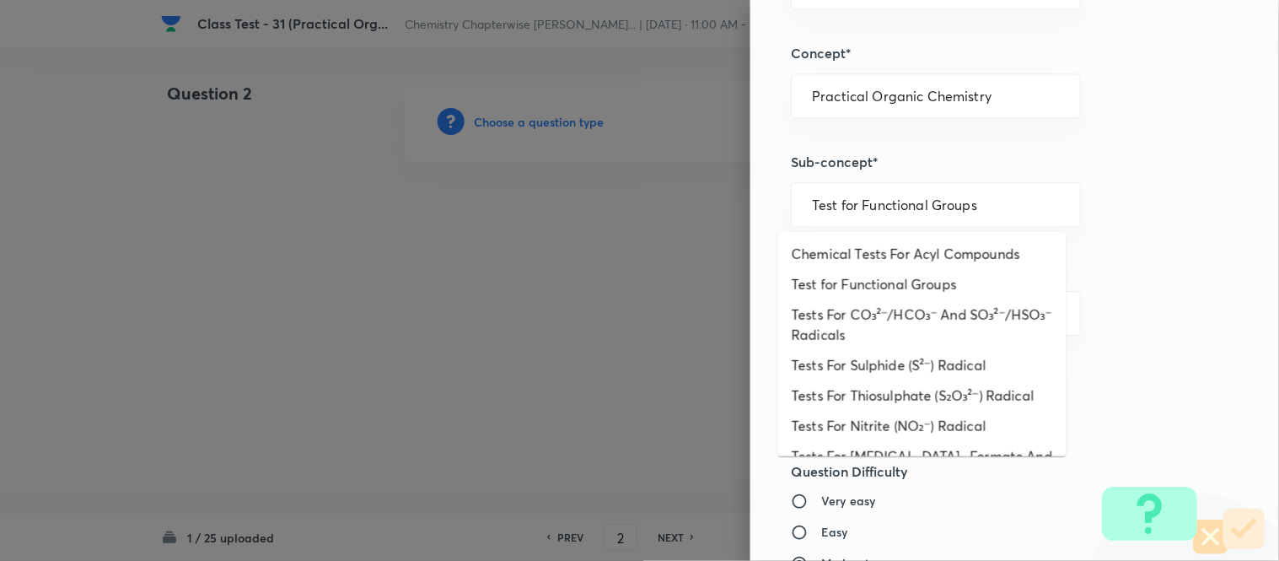
drag, startPoint x: 973, startPoint y: 203, endPoint x: 762, endPoint y: 201, distance: 210.8
click at [762, 201] on div "Question settings Question type* Single choice correct Number of options* 2 3 4…" at bounding box center [1015, 280] width 529 height 561
click at [654, 297] on div at bounding box center [639, 280] width 1279 height 561
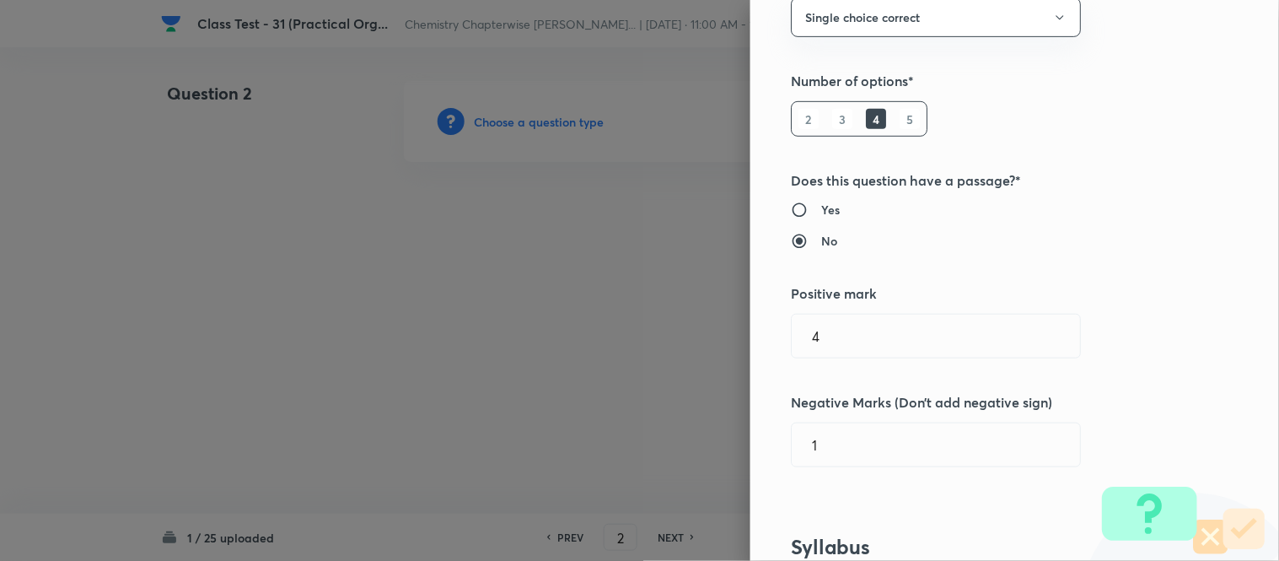
scroll to position [0, 0]
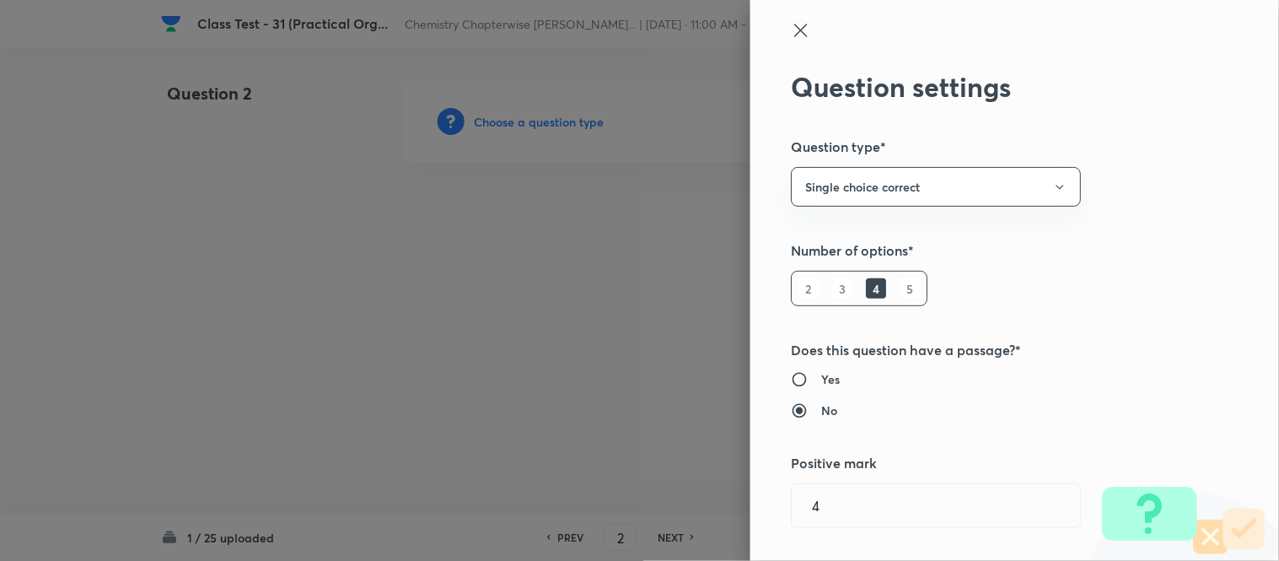
click at [791, 32] on icon at bounding box center [801, 30] width 20 height 20
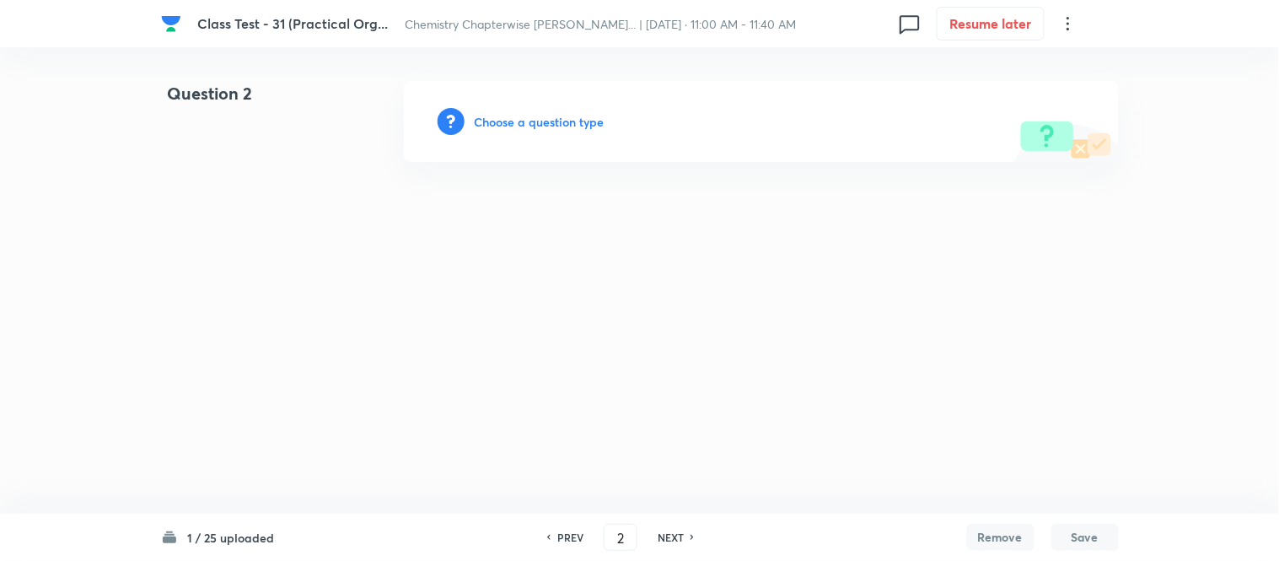
click at [566, 534] on h6 "PREV" at bounding box center [570, 537] width 26 height 15
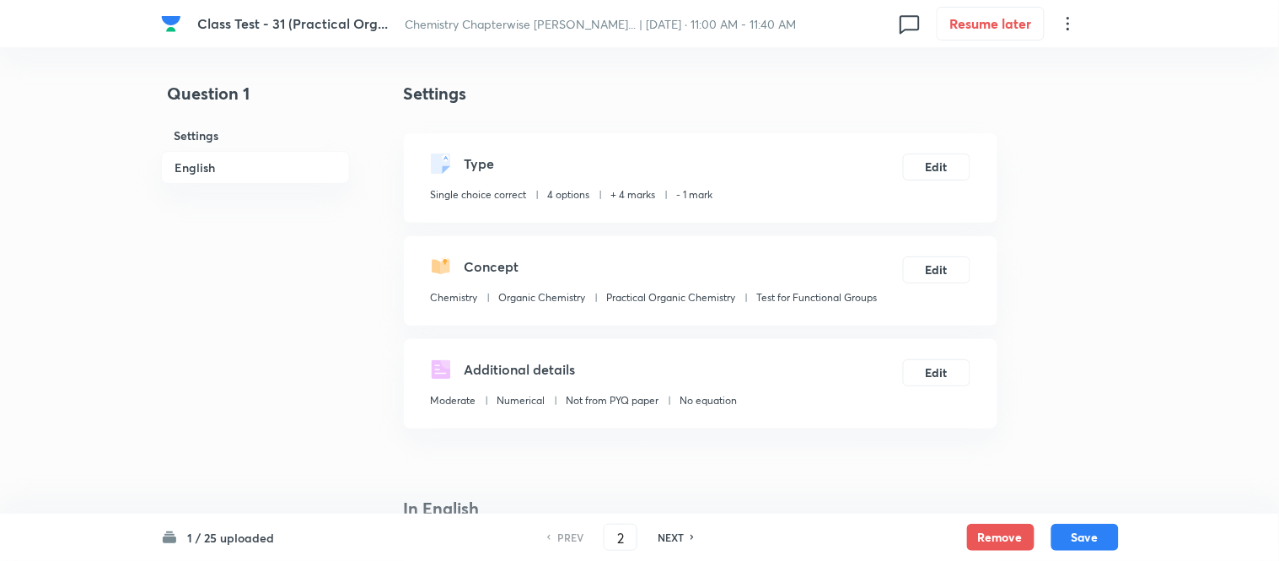
type input "1"
checkbox input "true"
click at [1079, 533] on button "Save" at bounding box center [1080, 535] width 67 height 27
type input "2"
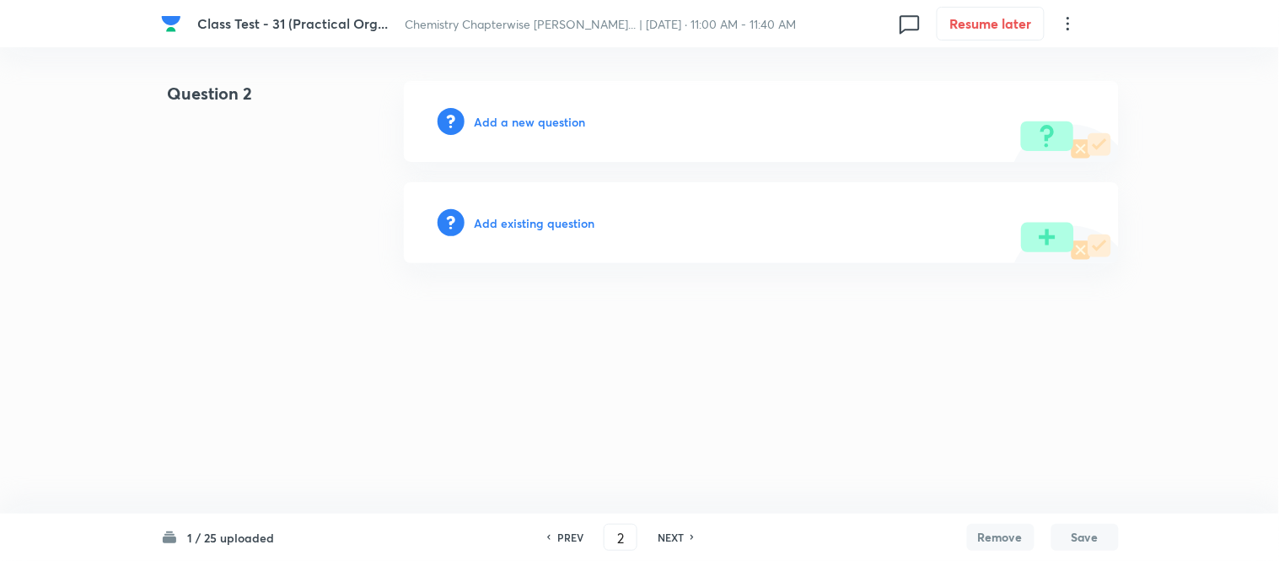
click at [492, 116] on h6 "Add a new question" at bounding box center [530, 122] width 111 height 18
click at [492, 116] on h6 "Choose a question type" at bounding box center [540, 122] width 130 height 18
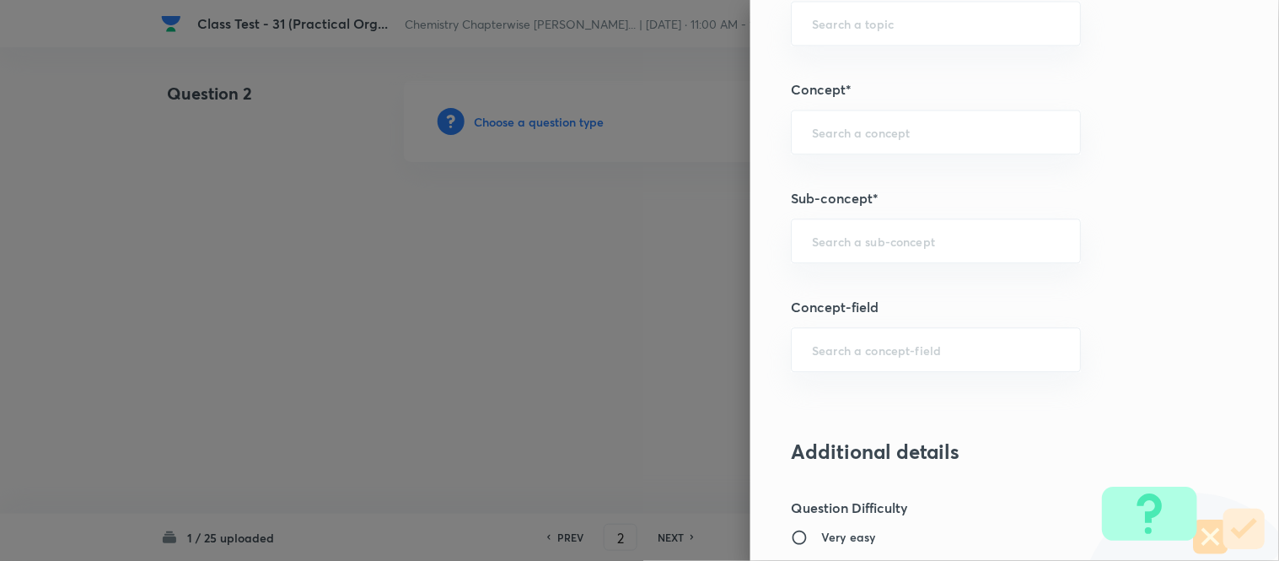
scroll to position [889, 0]
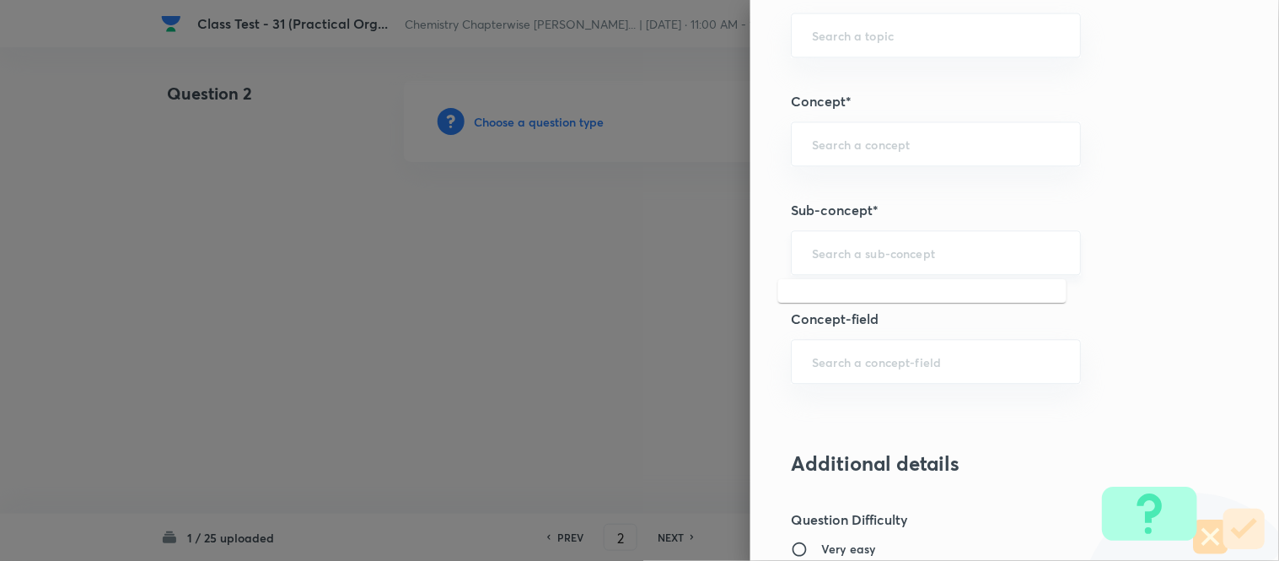
click at [865, 250] on input "text" at bounding box center [936, 253] width 248 height 16
paste input "Test for Functional Groups"
click at [871, 300] on li "Test for Functional Groups" at bounding box center [922, 301] width 288 height 30
type input "Test for Functional Groups"
type input "Chemistry"
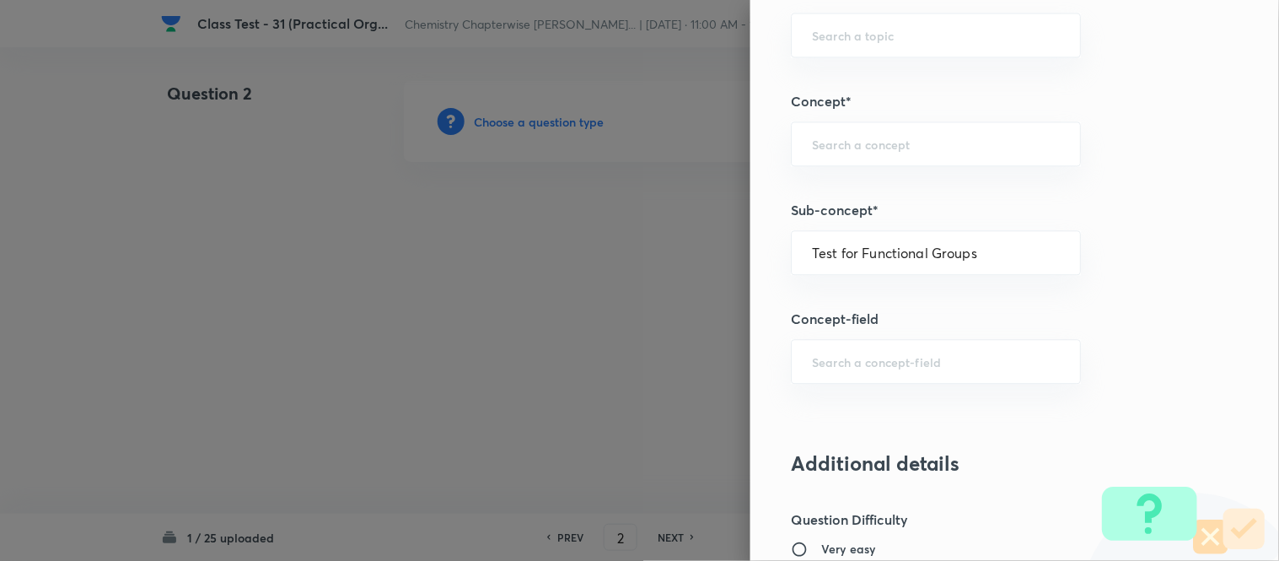
type input "Organic Chemistry"
type input "Practical Organic Chemistry"
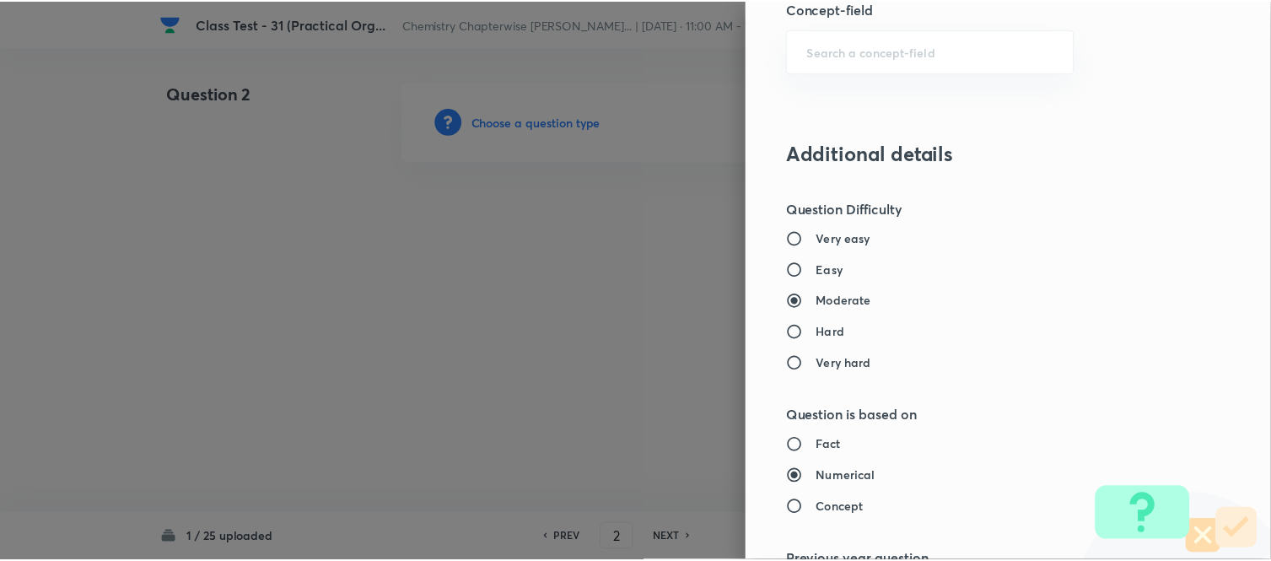
scroll to position [1738, 0]
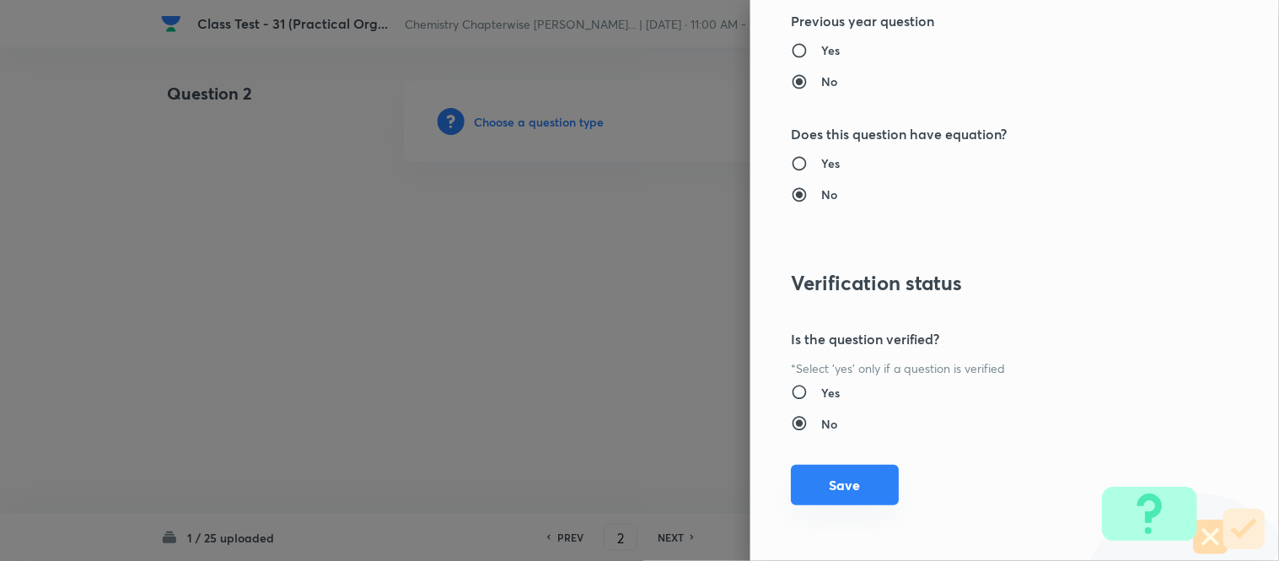
click at [835, 490] on button "Save" at bounding box center [845, 485] width 108 height 40
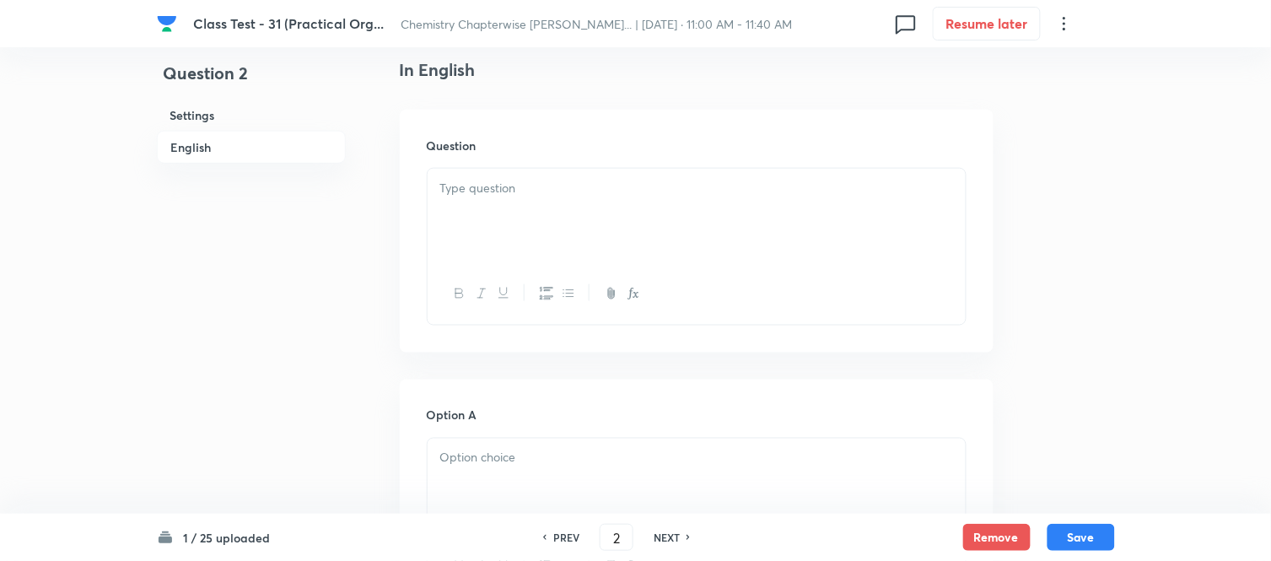
scroll to position [468, 0]
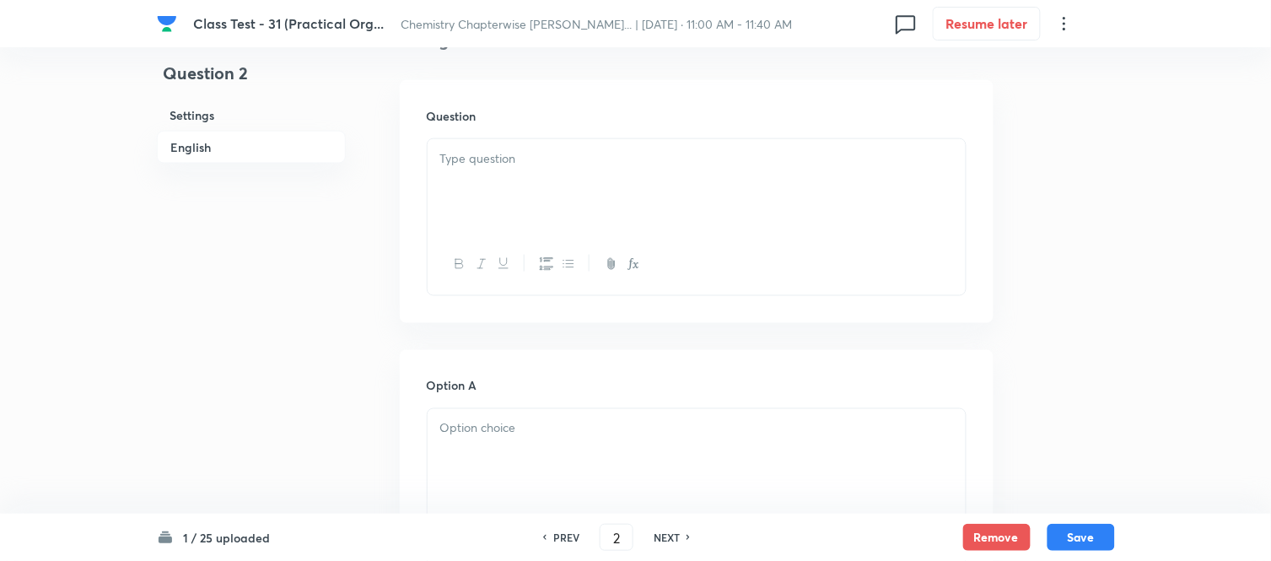
click at [590, 174] on div at bounding box center [697, 186] width 538 height 94
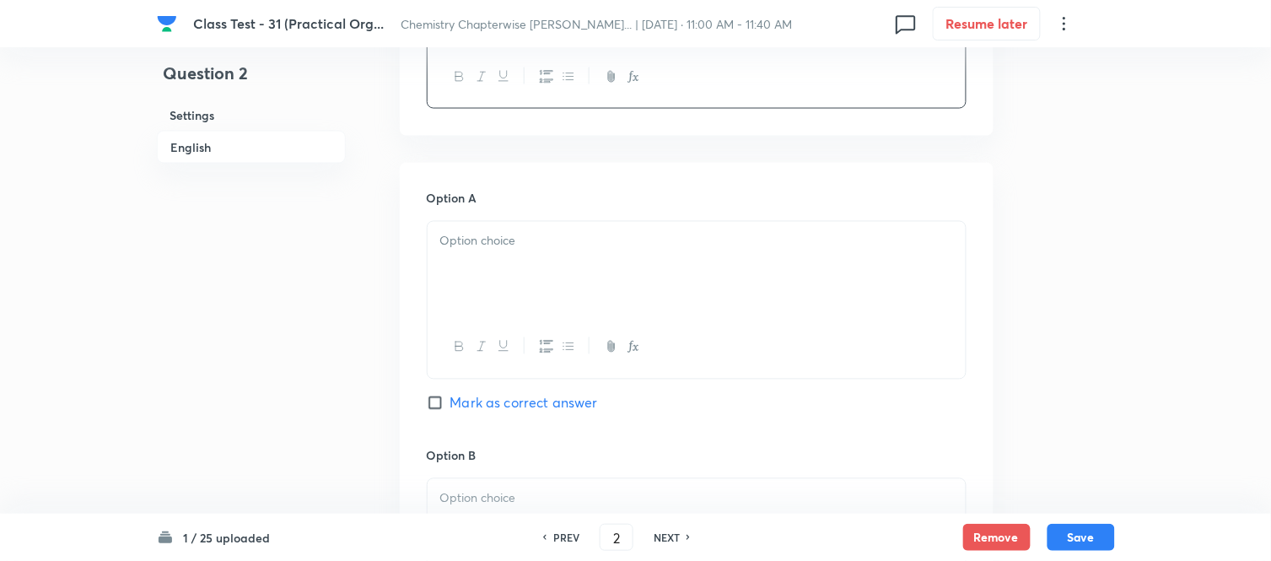
scroll to position [749, 0]
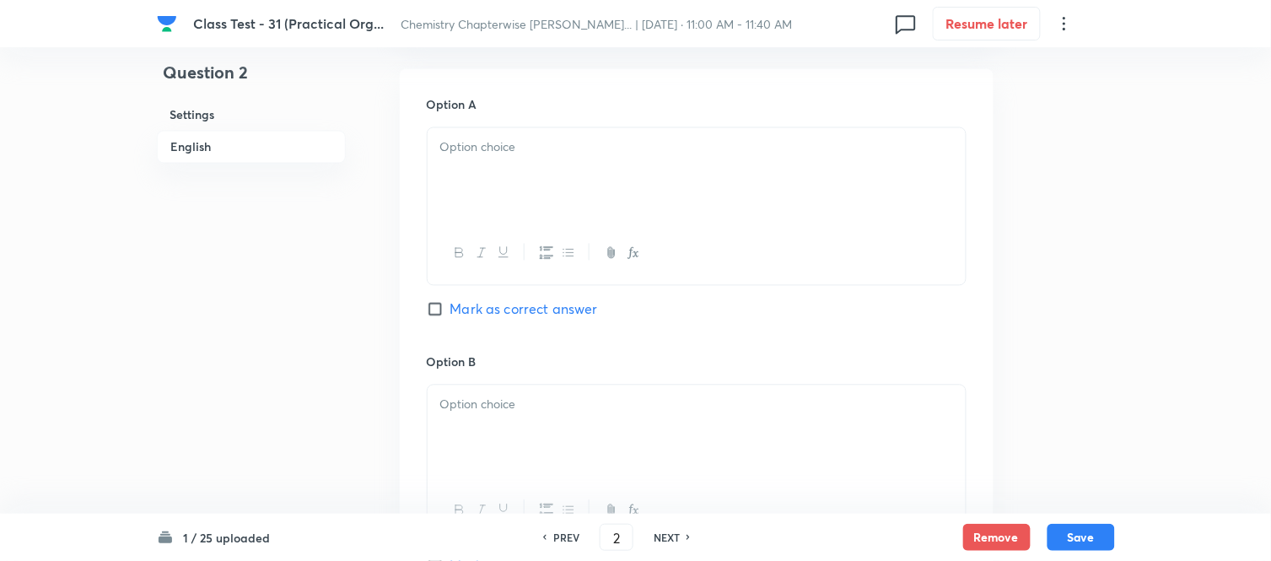
click at [611, 189] on div at bounding box center [697, 175] width 538 height 94
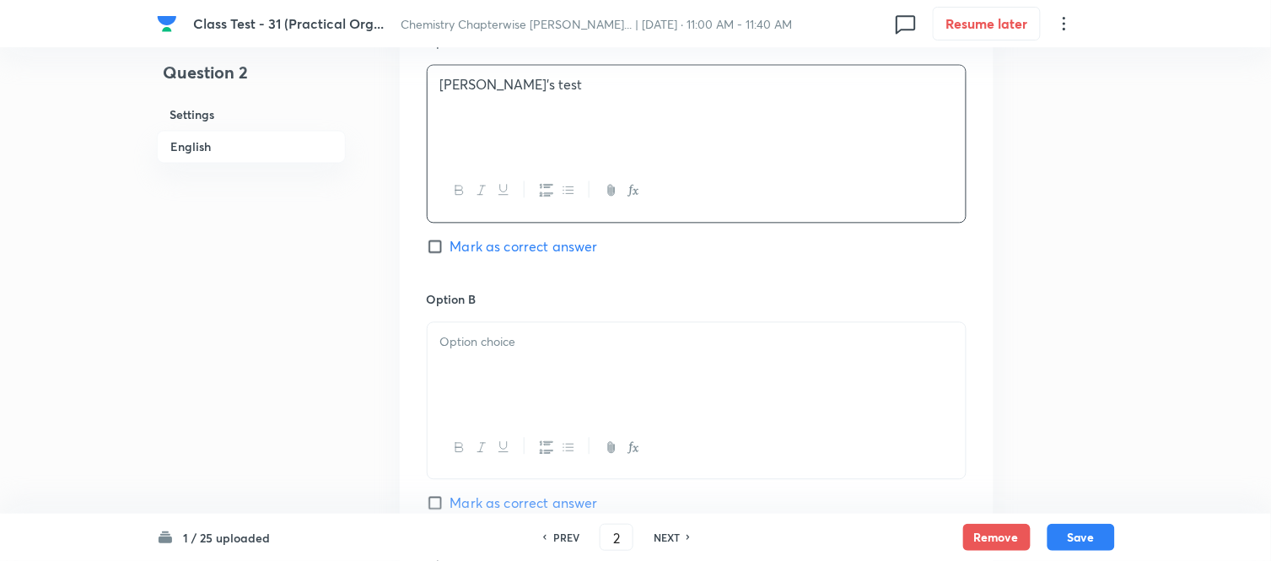
scroll to position [937, 0]
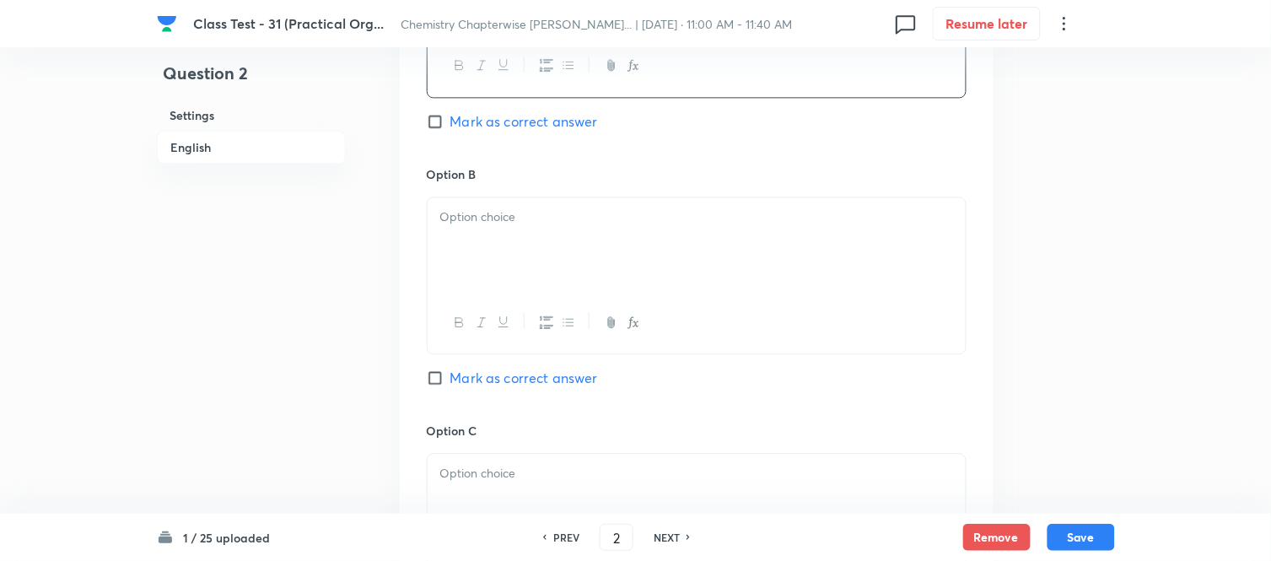
click at [558, 224] on p at bounding box center [696, 216] width 513 height 19
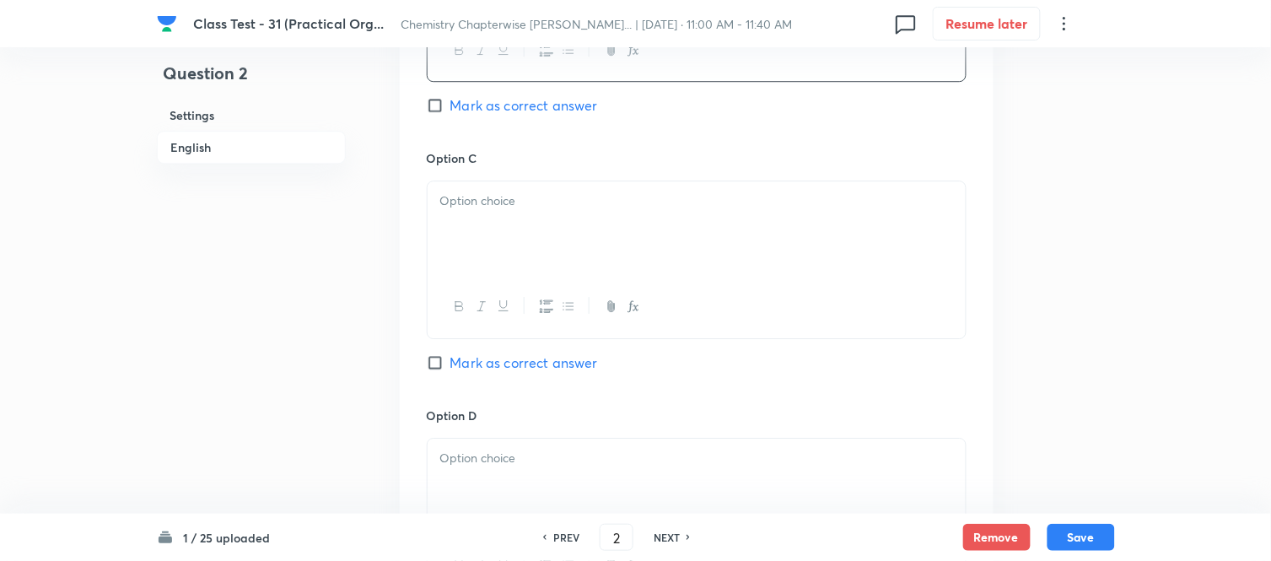
scroll to position [1218, 0]
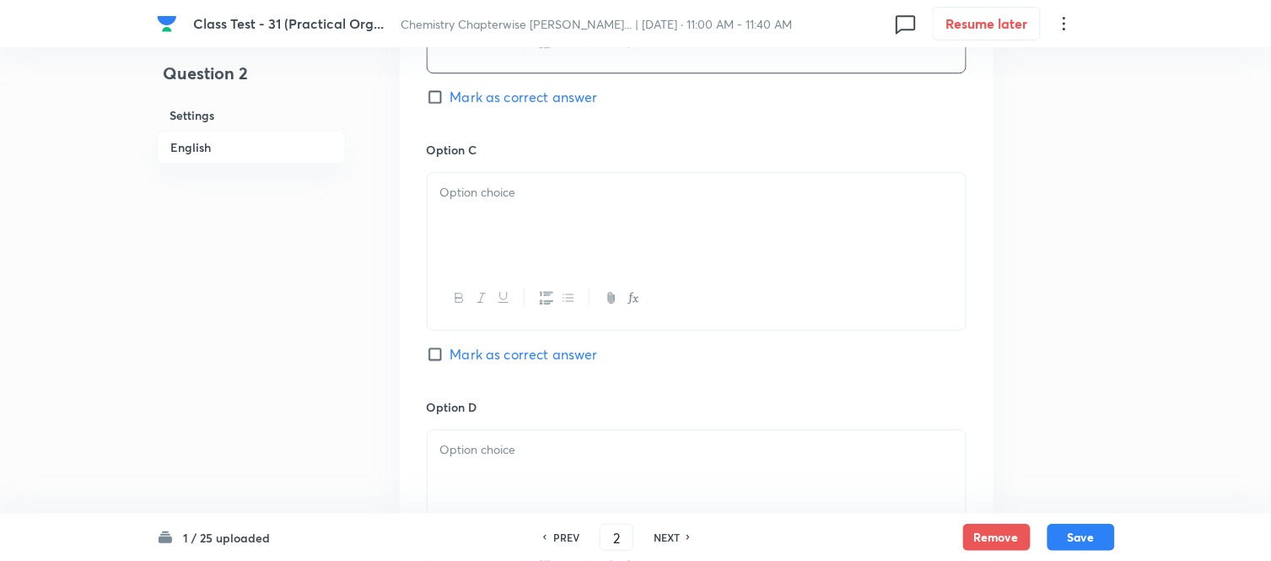
click at [578, 233] on div at bounding box center [697, 220] width 538 height 94
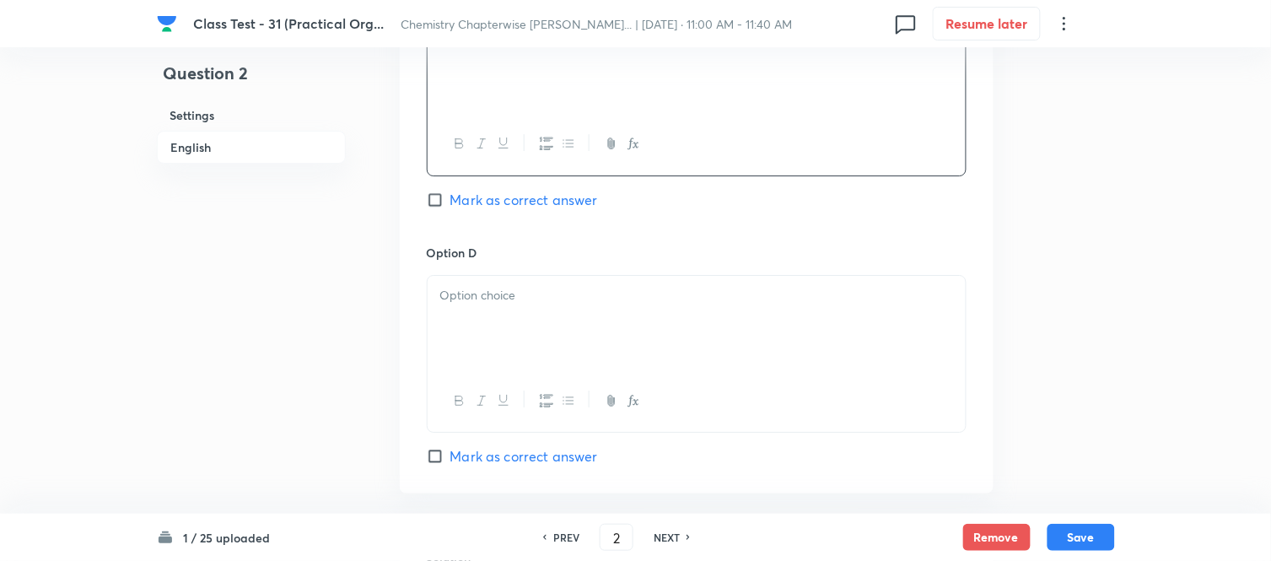
scroll to position [1405, 0]
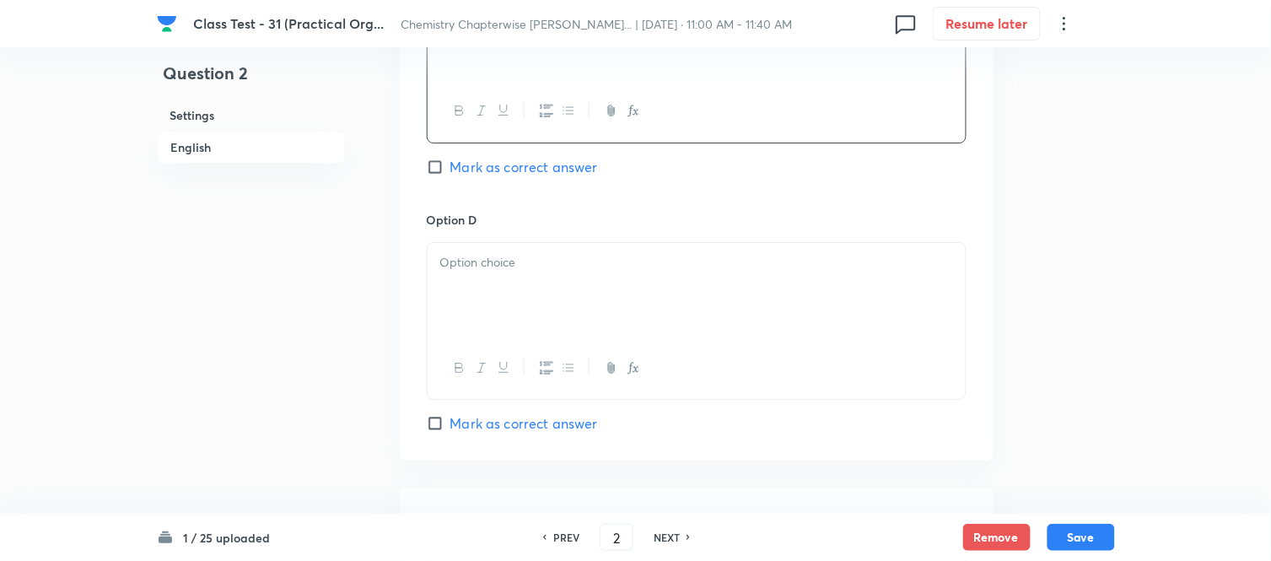
click at [631, 267] on p at bounding box center [696, 262] width 513 height 19
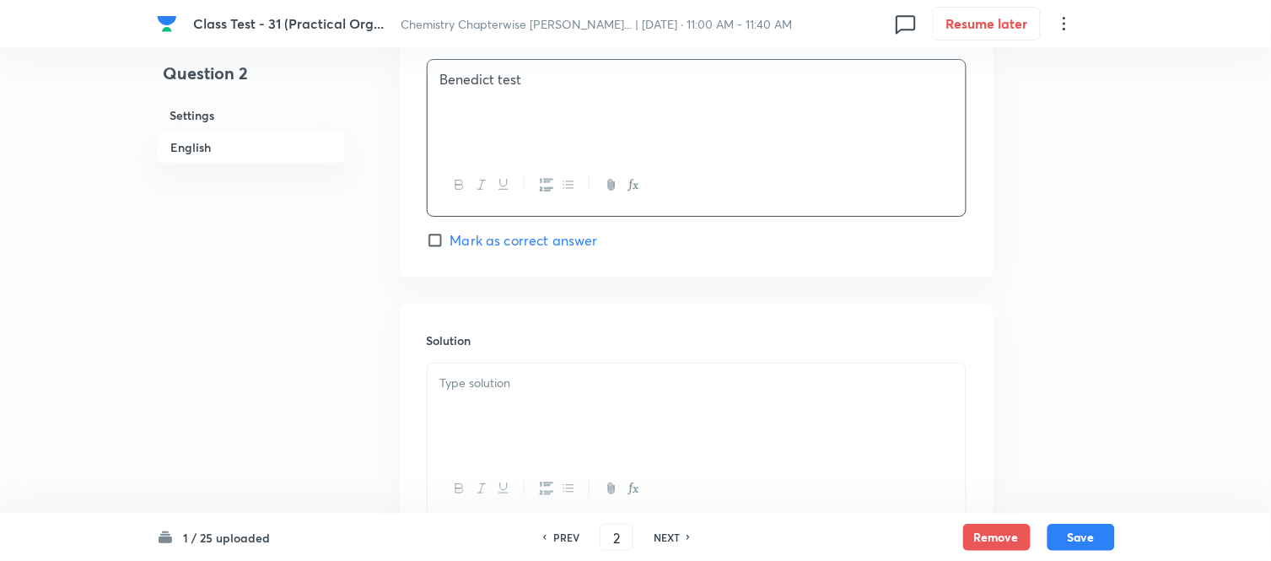
scroll to position [1592, 0]
click at [599, 378] on p at bounding box center [696, 378] width 513 height 19
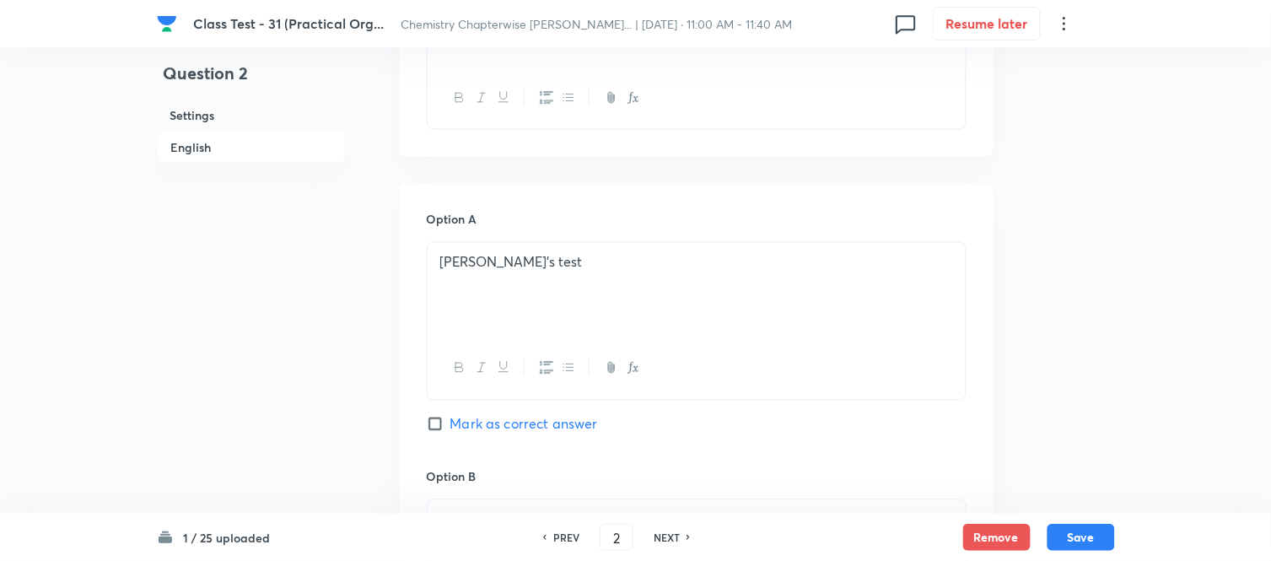
scroll to position [601, 0]
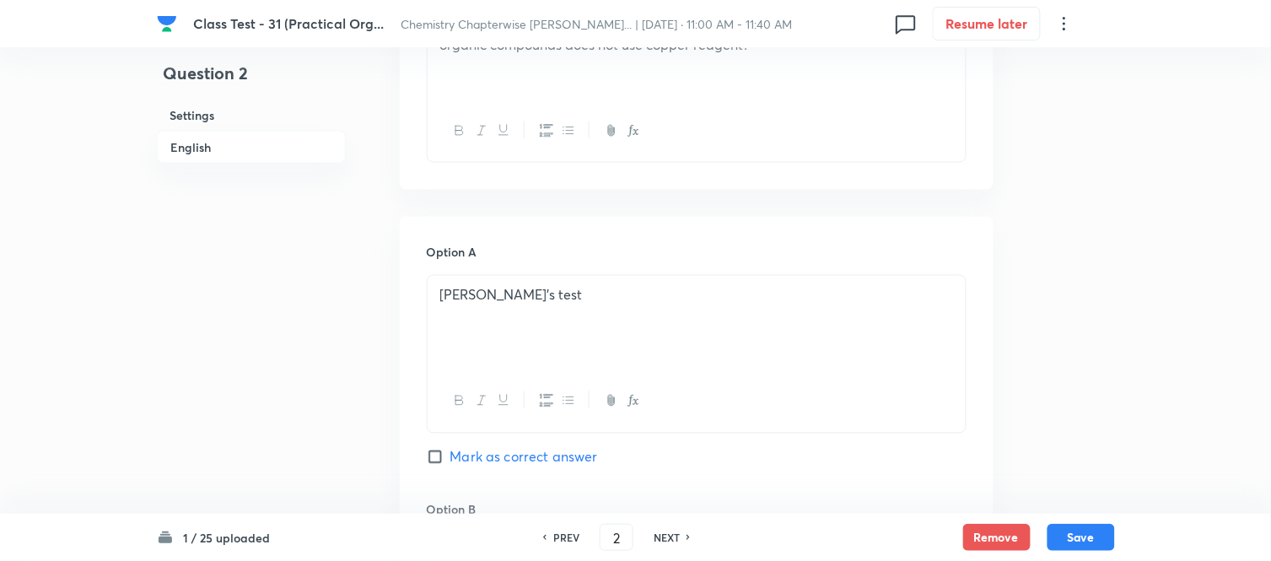
click at [444, 457] on input "Mark as correct answer" at bounding box center [439, 457] width 24 height 17
checkbox input "true"
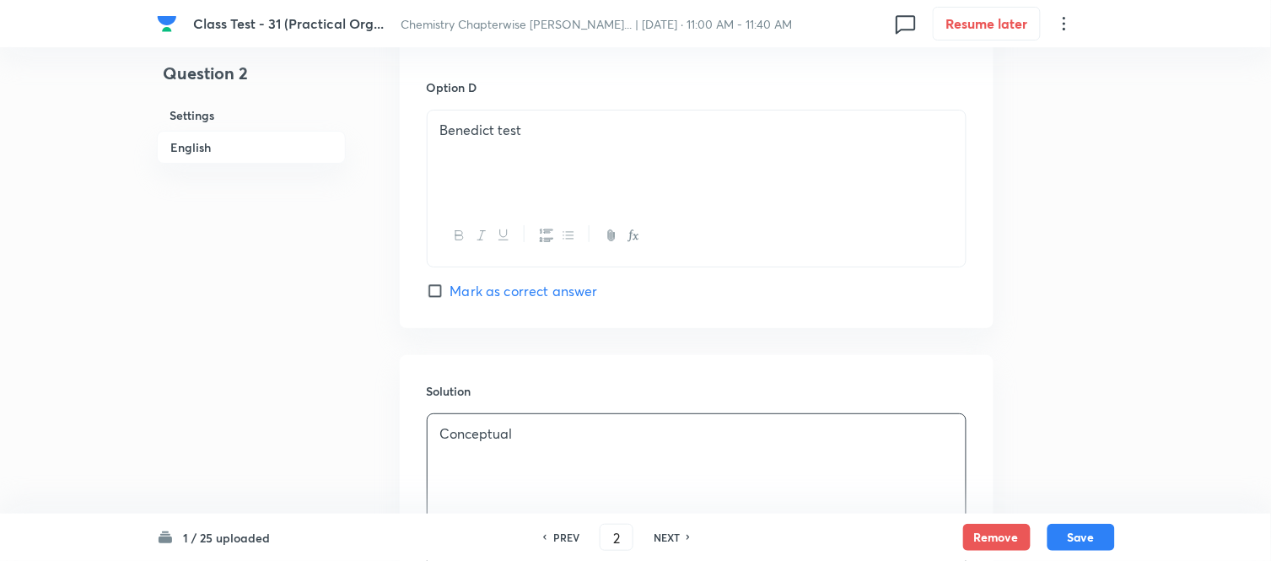
scroll to position [1725, 0]
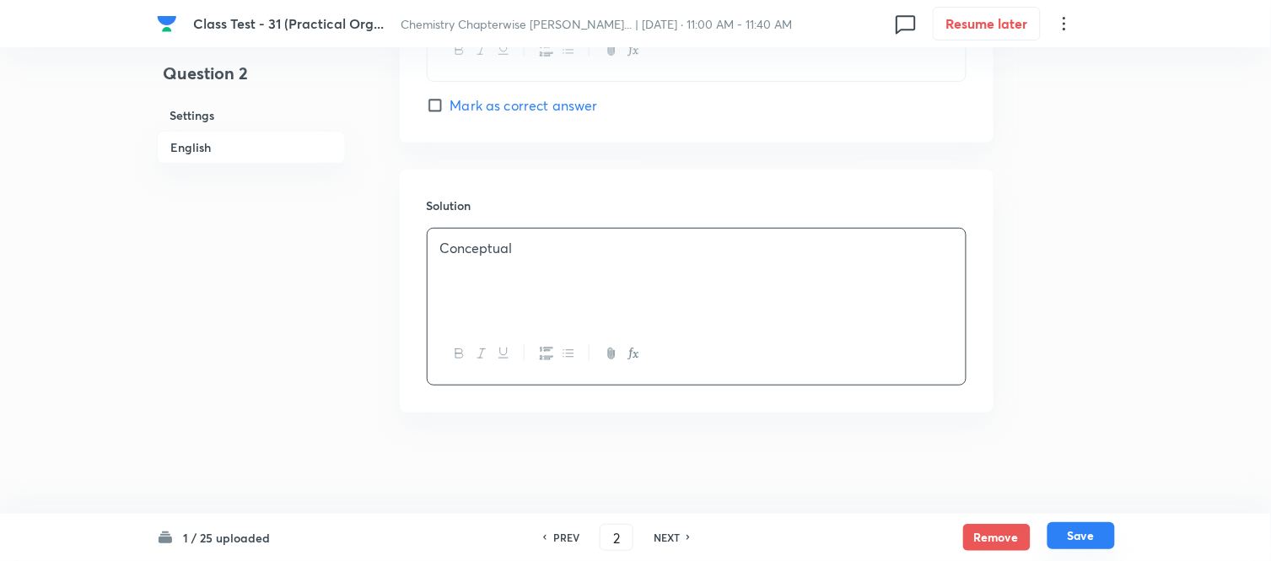
click at [1084, 534] on button "Save" at bounding box center [1080, 535] width 67 height 27
type input "3"
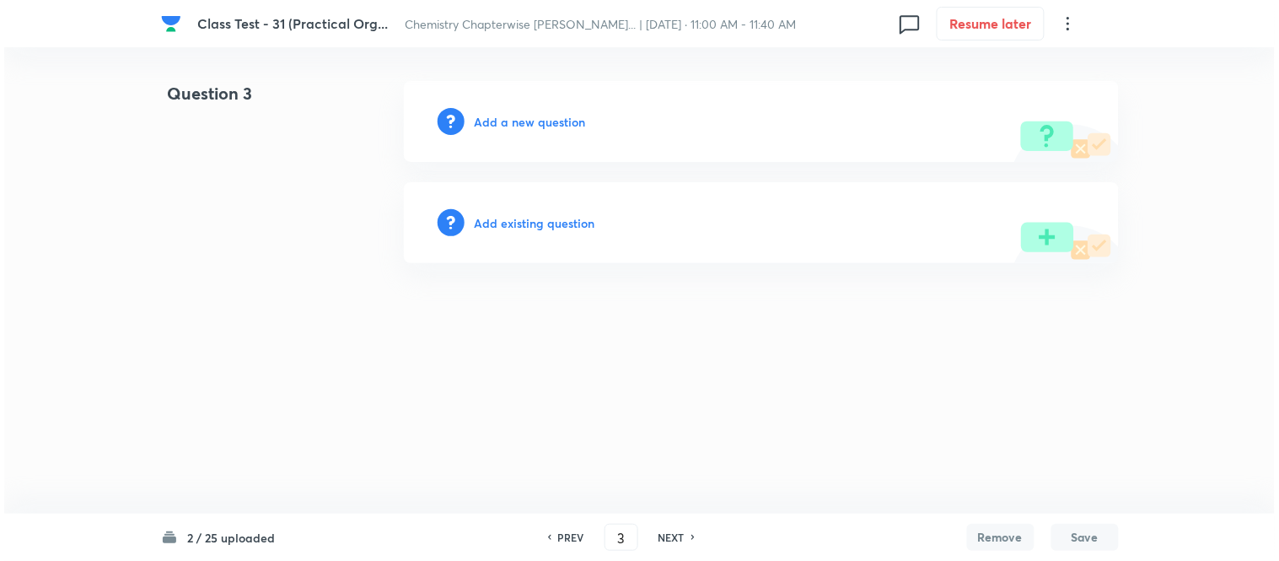
scroll to position [0, 0]
click at [501, 120] on h6 "Add a new question" at bounding box center [530, 122] width 111 height 18
click at [501, 120] on h6 "Choose a question type" at bounding box center [540, 122] width 130 height 18
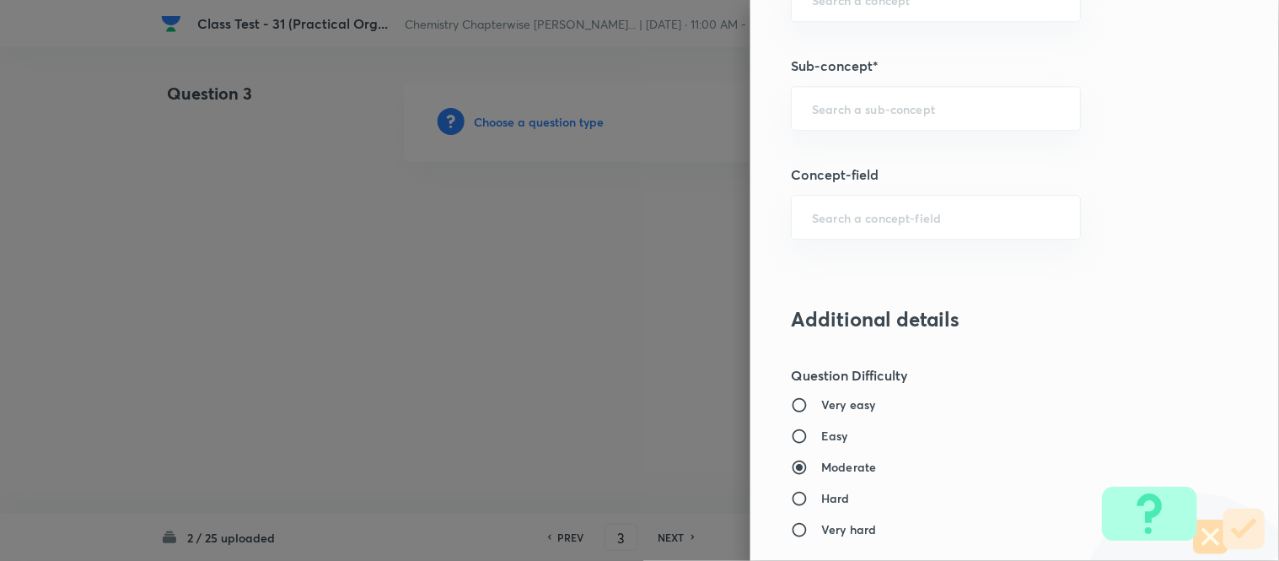
scroll to position [988, 0]
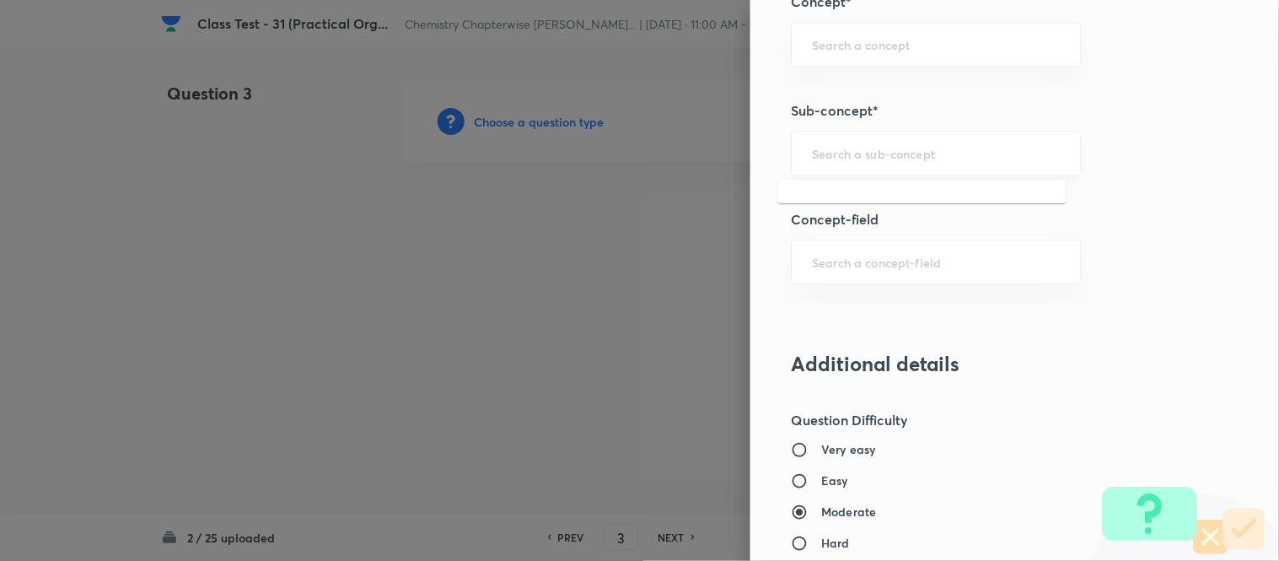
click at [932, 153] on input "text" at bounding box center [936, 153] width 248 height 16
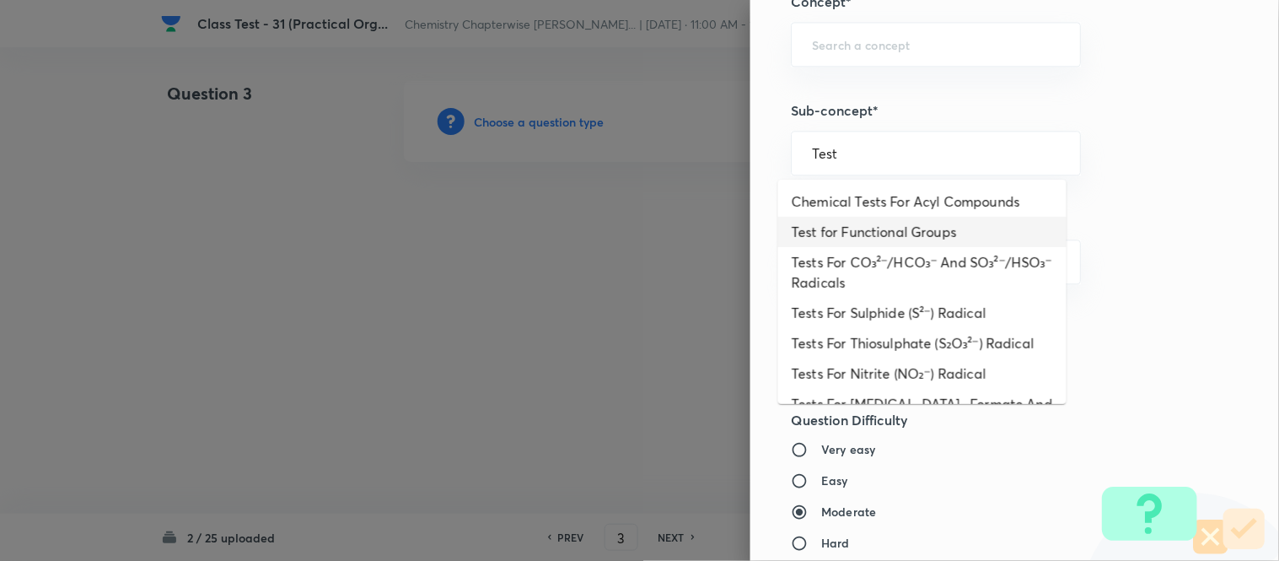
click at [889, 232] on li "Test for Functional Groups" at bounding box center [922, 232] width 288 height 30
type input "Test for Functional Groups"
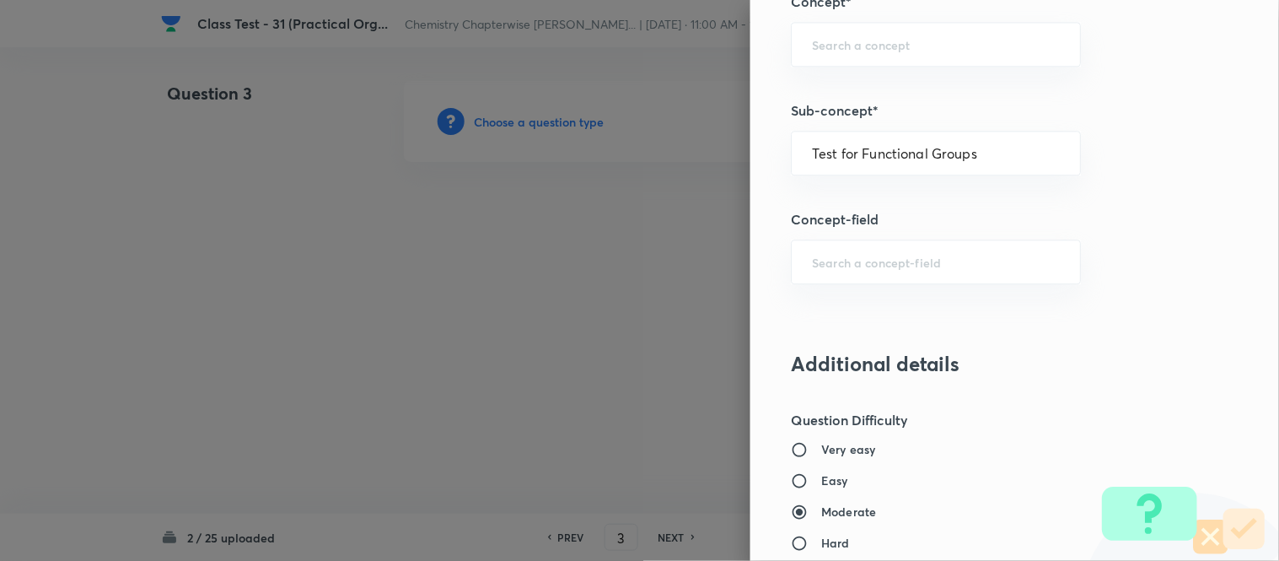
type input "Chemistry"
type input "Organic Chemistry"
type input "Practical Organic Chemistry"
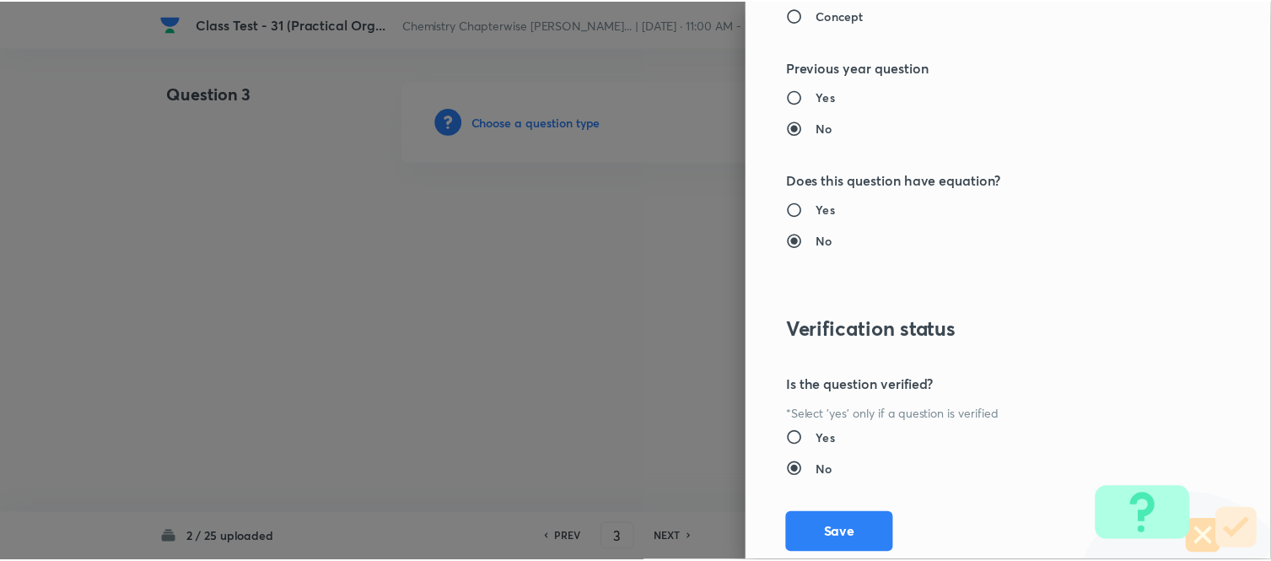
scroll to position [1738, 0]
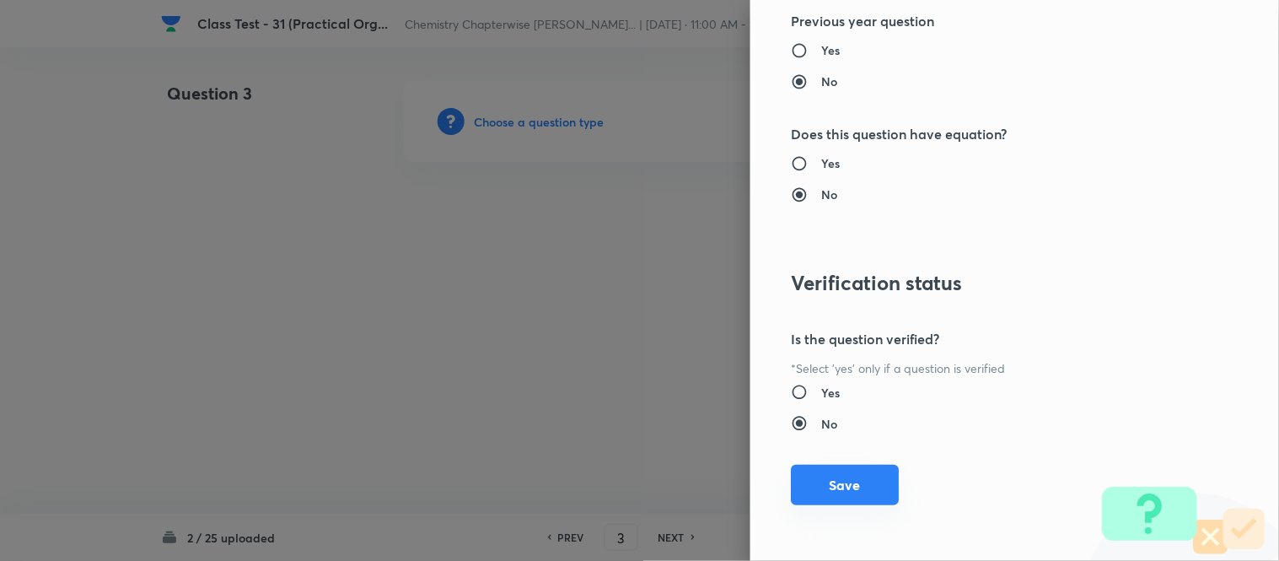
click at [835, 487] on button "Save" at bounding box center [845, 485] width 108 height 40
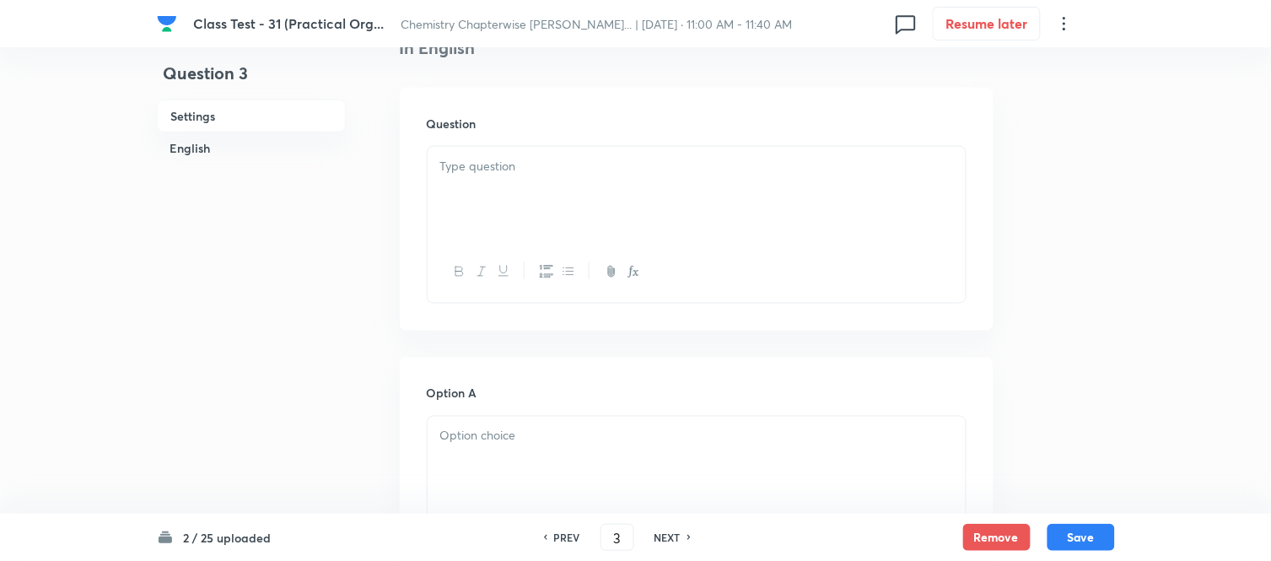
scroll to position [468, 0]
click at [629, 178] on div at bounding box center [697, 186] width 538 height 94
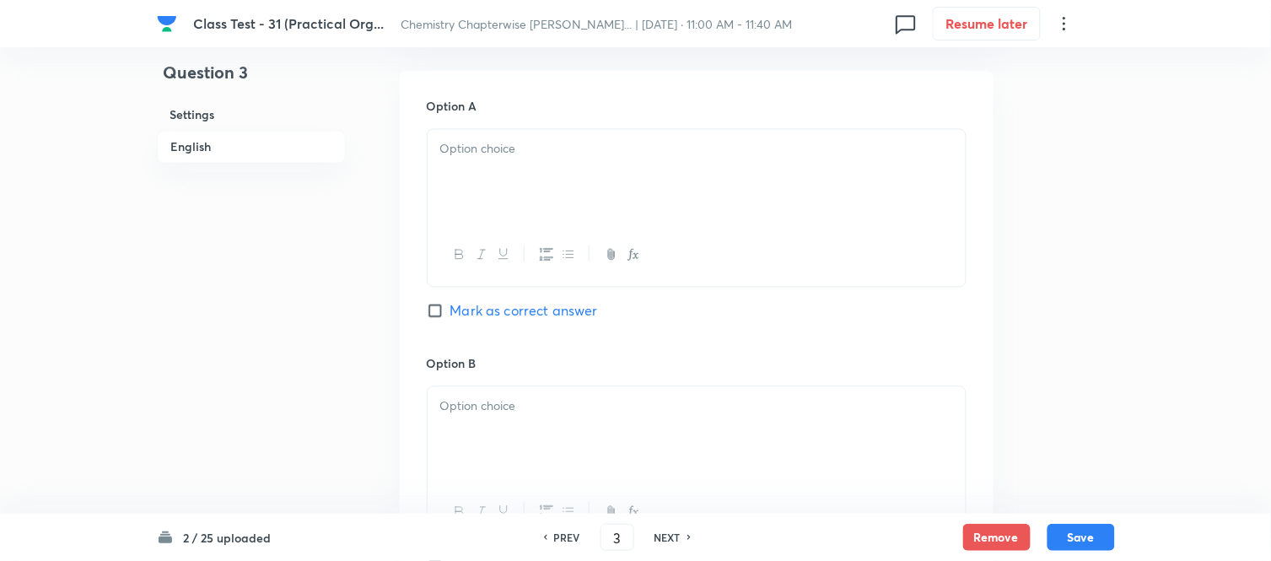
scroll to position [749, 0]
click at [628, 155] on p at bounding box center [696, 147] width 513 height 19
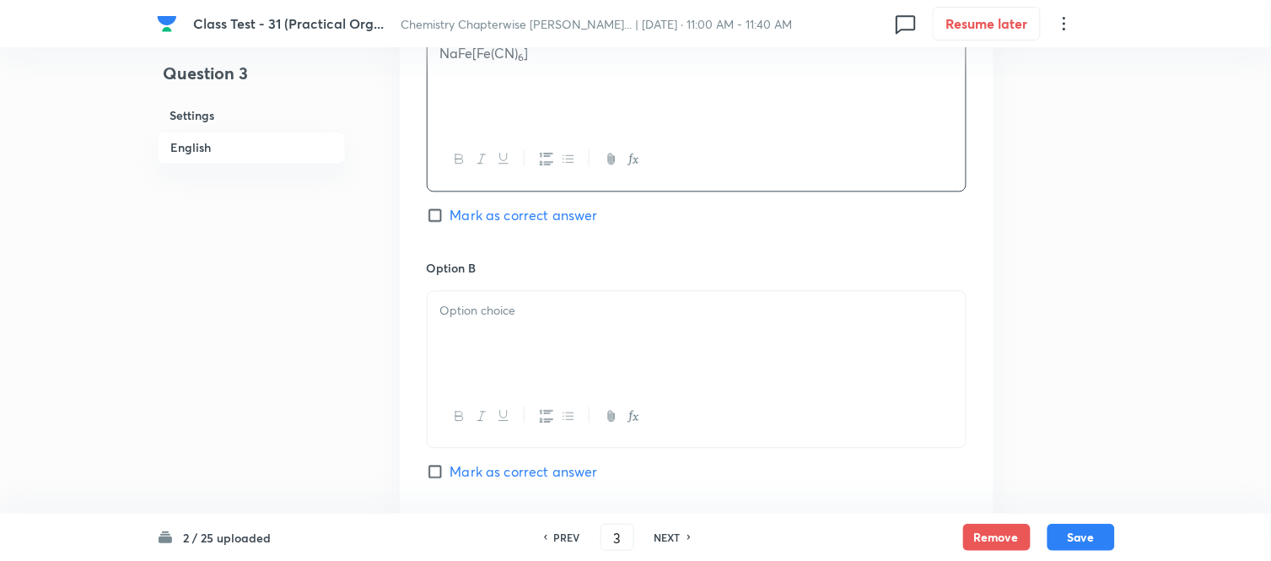
scroll to position [937, 0]
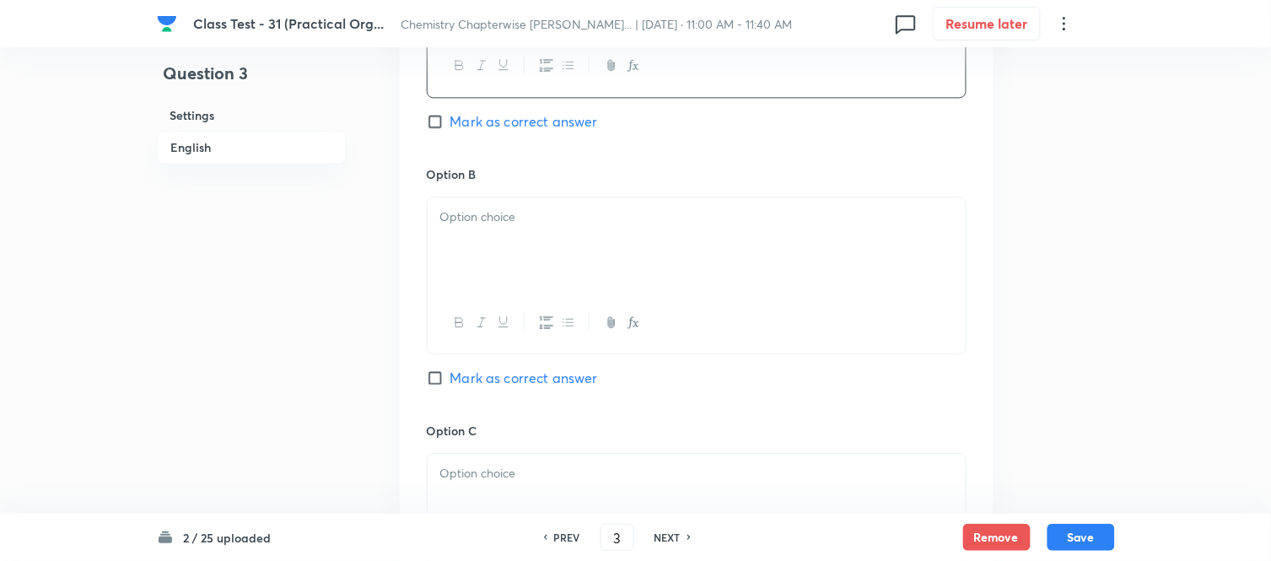
click at [562, 215] on p at bounding box center [696, 216] width 513 height 19
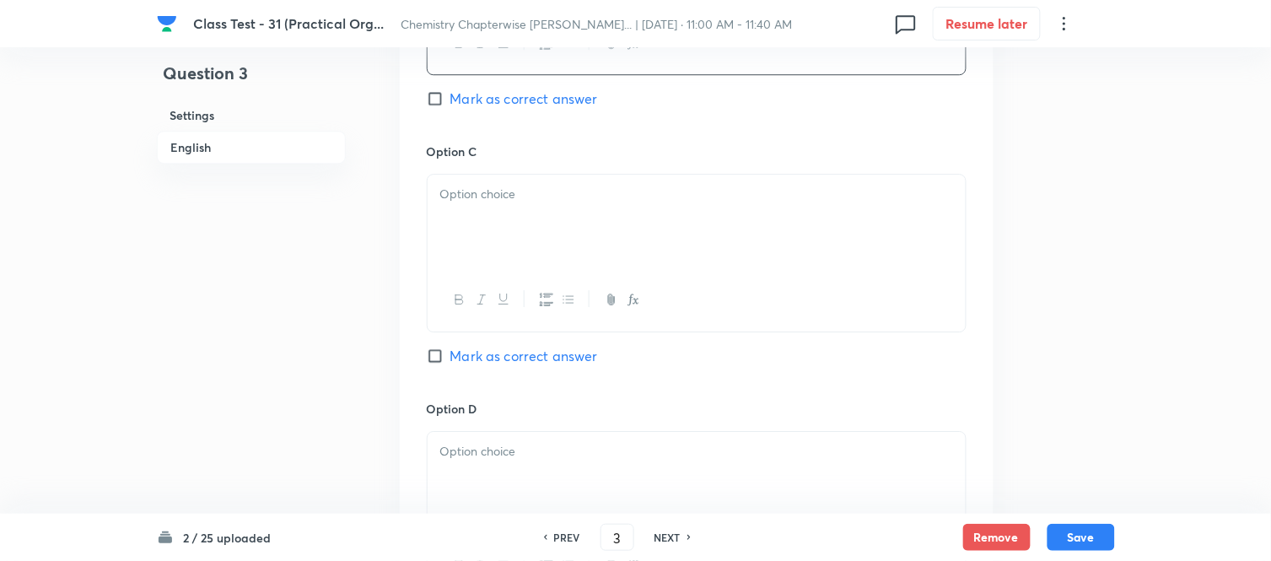
scroll to position [1218, 0]
click at [639, 234] on div at bounding box center [697, 220] width 538 height 94
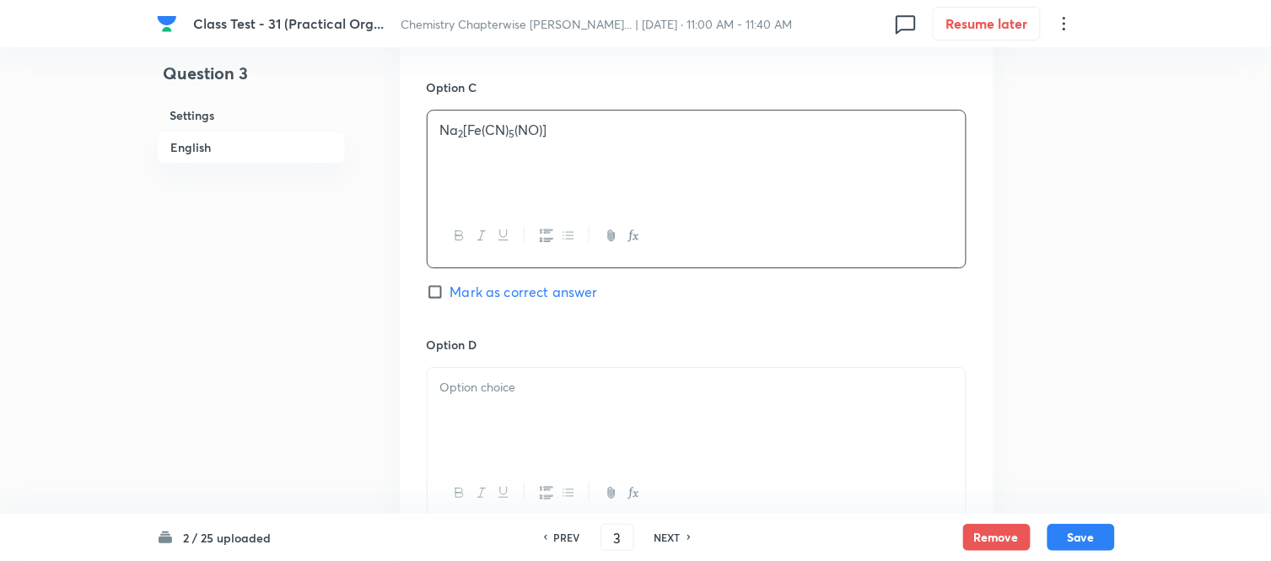
scroll to position [1405, 0]
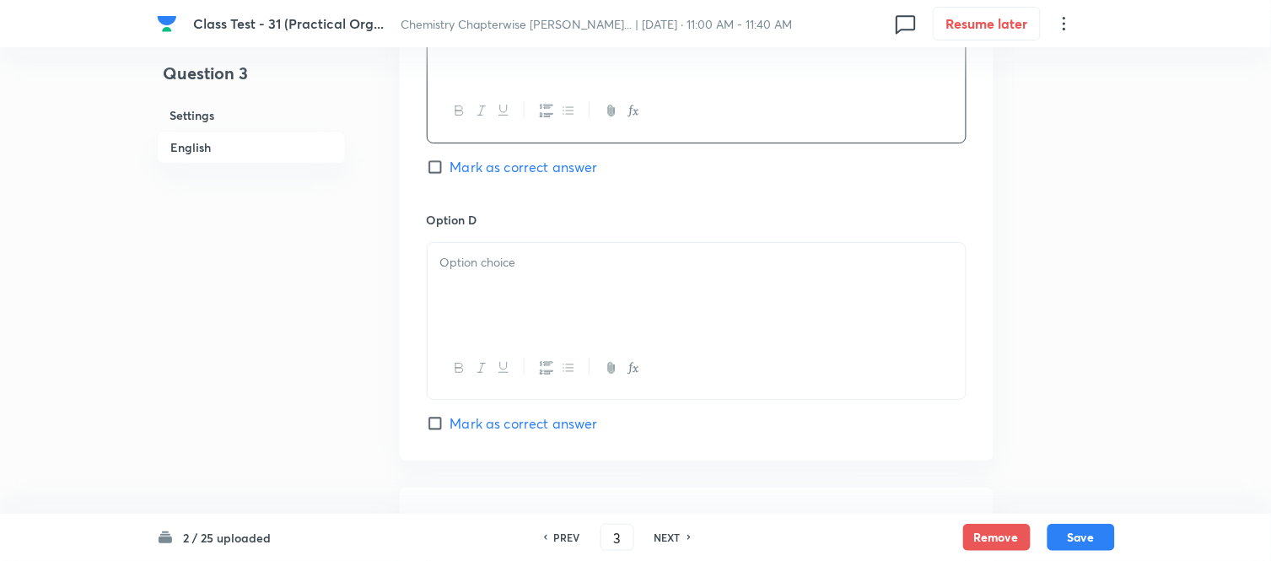
click at [560, 271] on p at bounding box center [696, 262] width 513 height 19
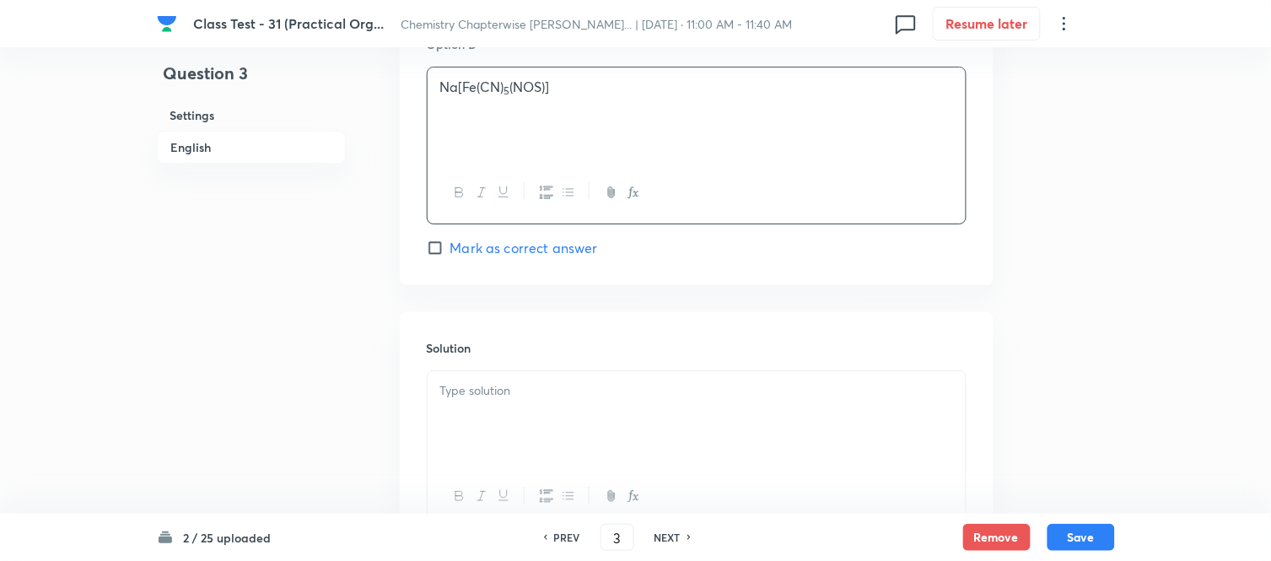
scroll to position [1687, 0]
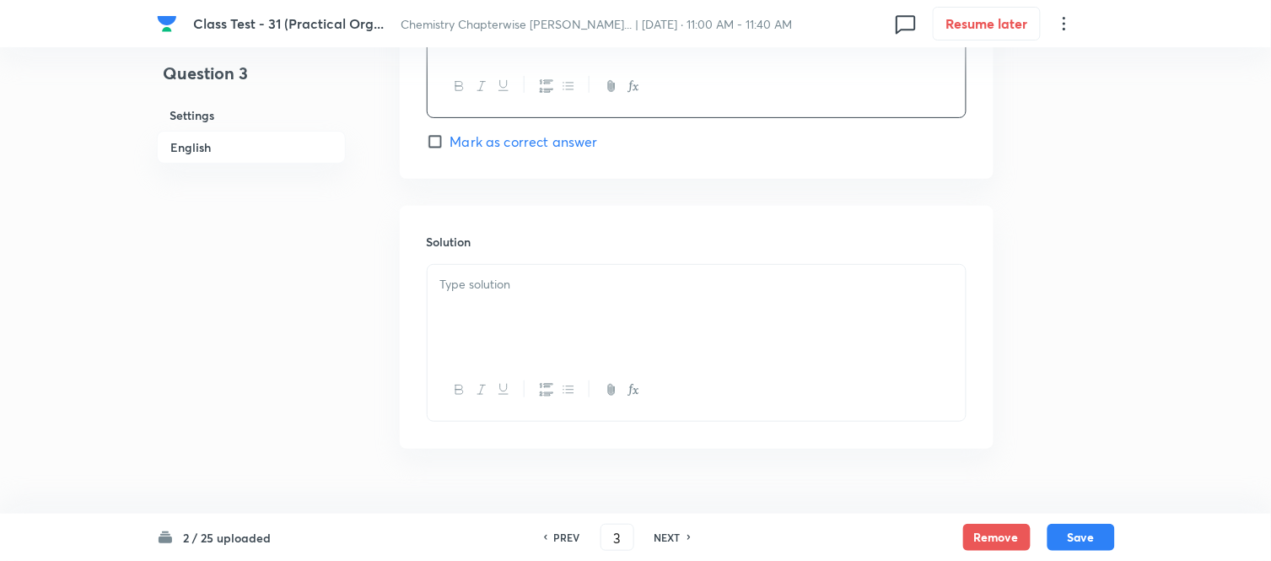
click at [599, 309] on div at bounding box center [697, 312] width 538 height 94
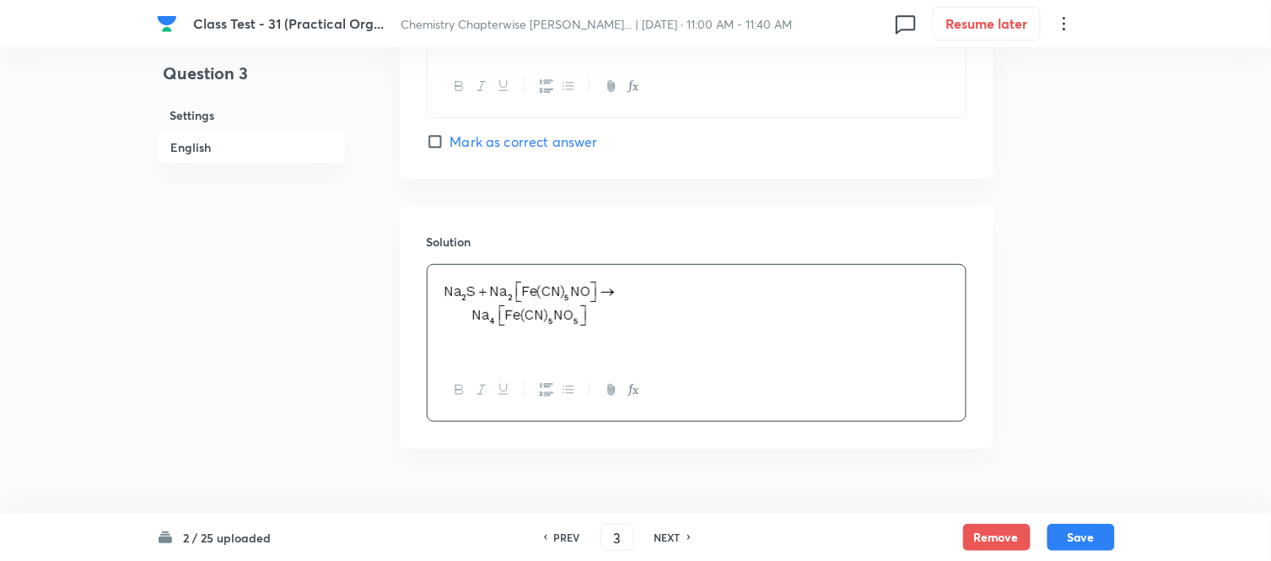
click at [194, 149] on h6 "English" at bounding box center [251, 147] width 189 height 33
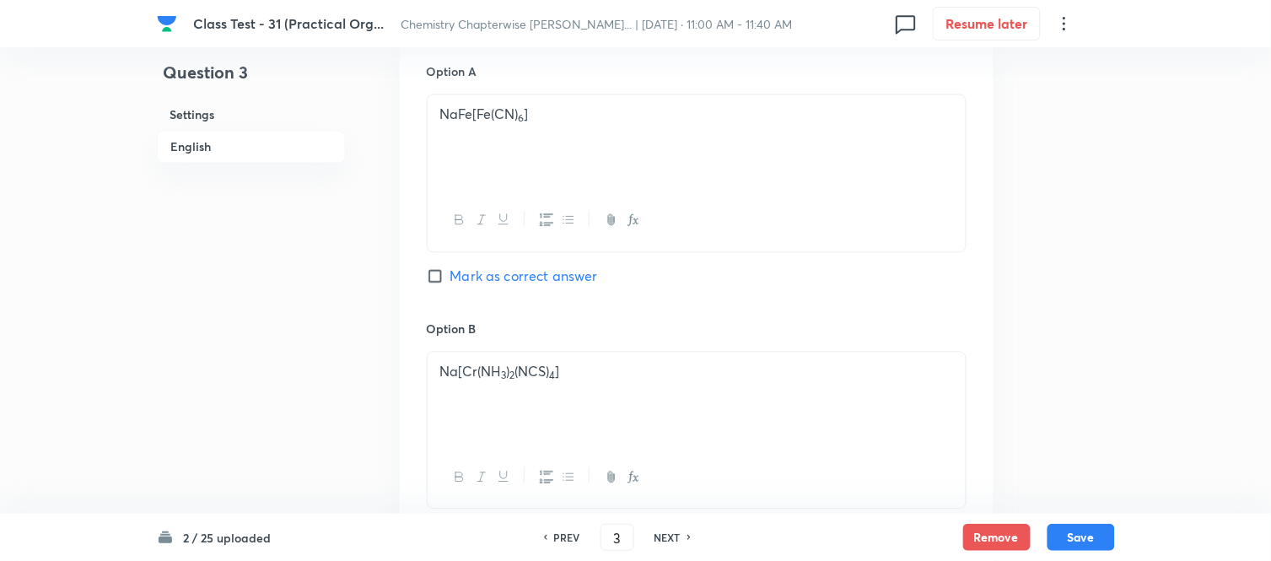
scroll to position [810, 0]
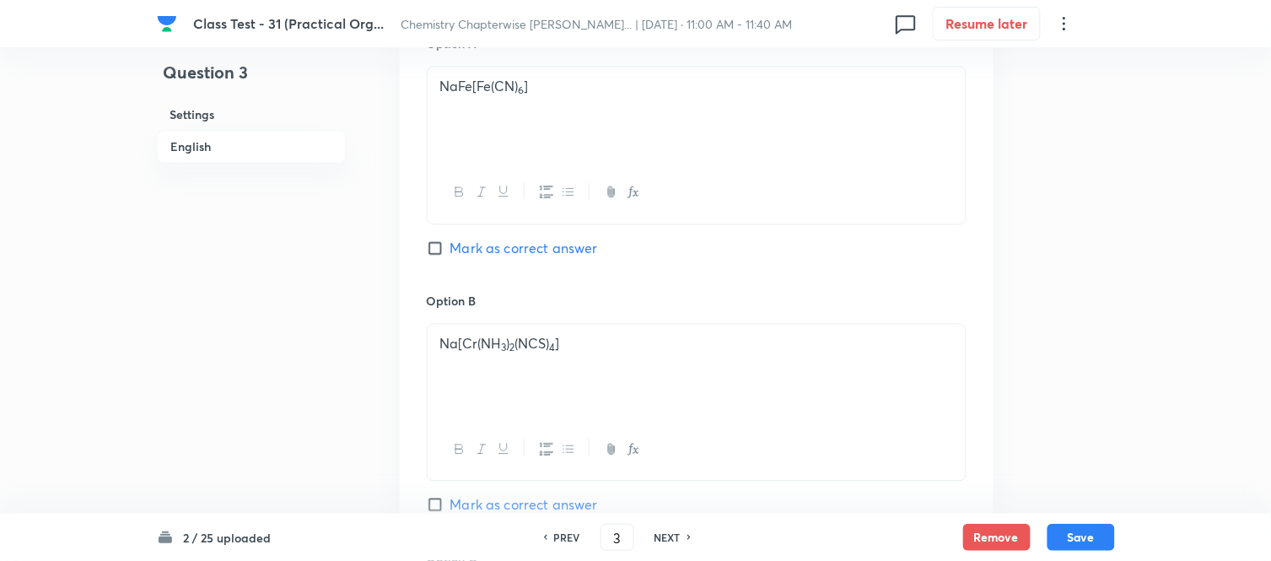
click at [435, 246] on input "Mark as correct answer" at bounding box center [439, 248] width 24 height 17
checkbox input "true"
click at [1077, 535] on button "Save" at bounding box center [1080, 535] width 67 height 27
type input "4"
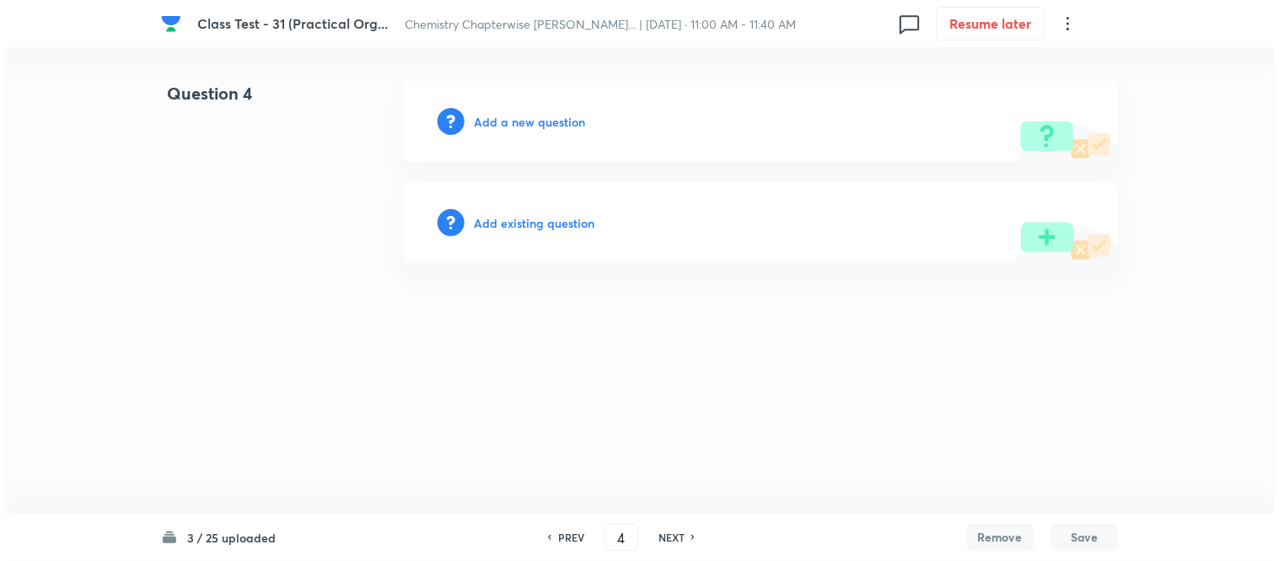
scroll to position [0, 0]
click at [511, 121] on h6 "Add a new question" at bounding box center [530, 122] width 111 height 18
click at [511, 121] on h6 "Choose a question type" at bounding box center [540, 122] width 130 height 18
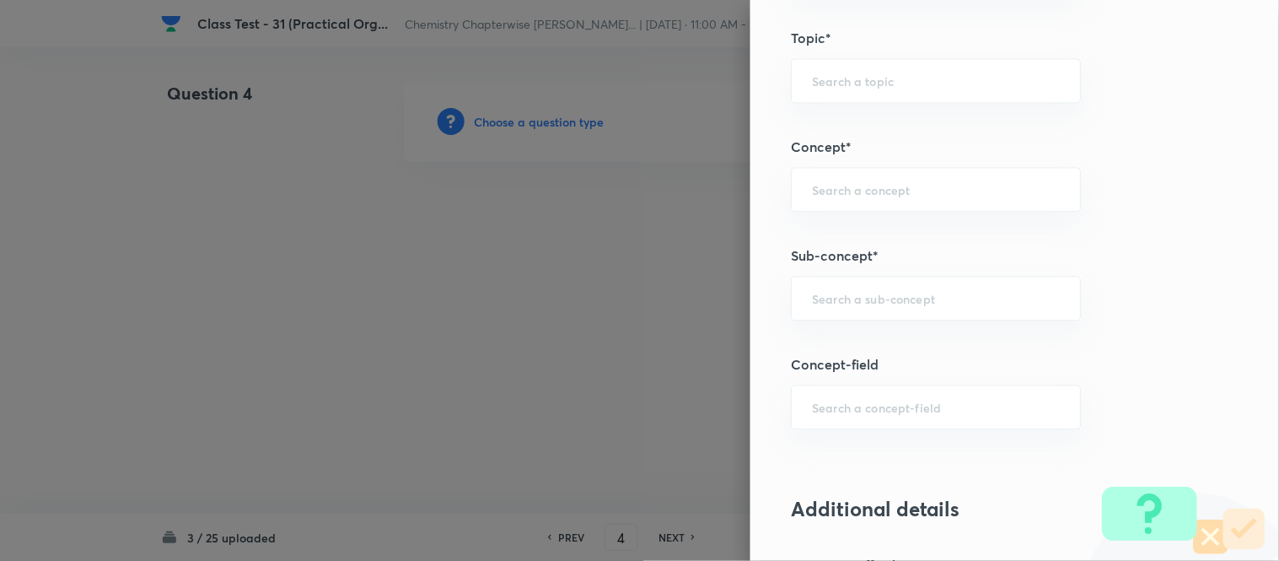
scroll to position [937, 0]
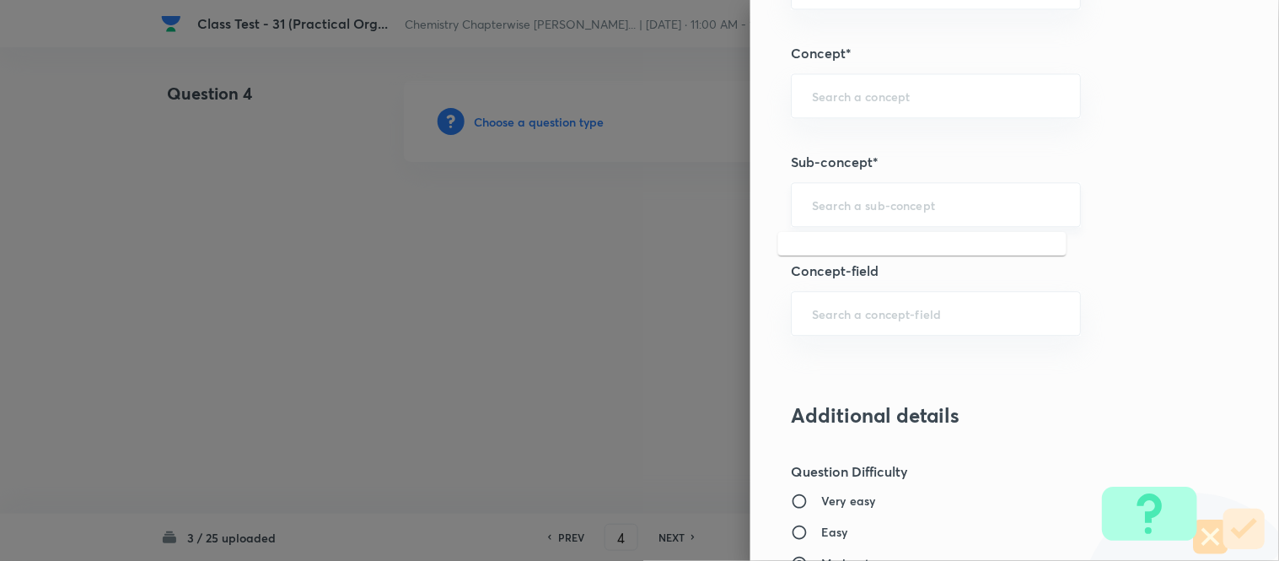
click at [928, 209] on input "text" at bounding box center [936, 204] width 248 height 16
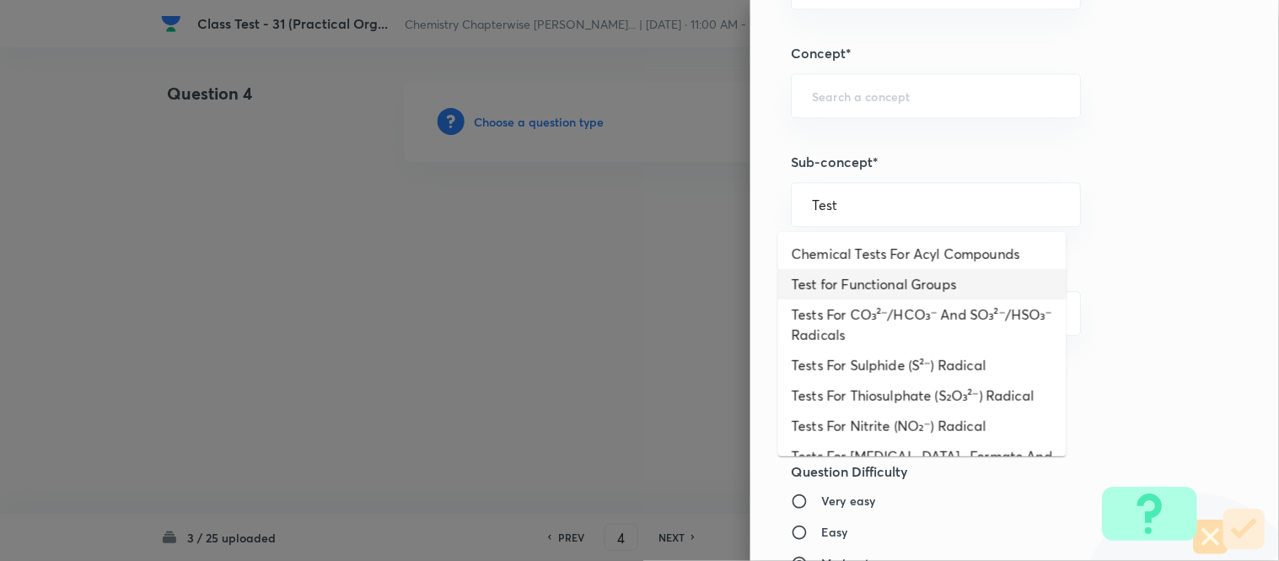
click at [914, 284] on li "Test for Functional Groups" at bounding box center [922, 284] width 288 height 30
type input "Test for Functional Groups"
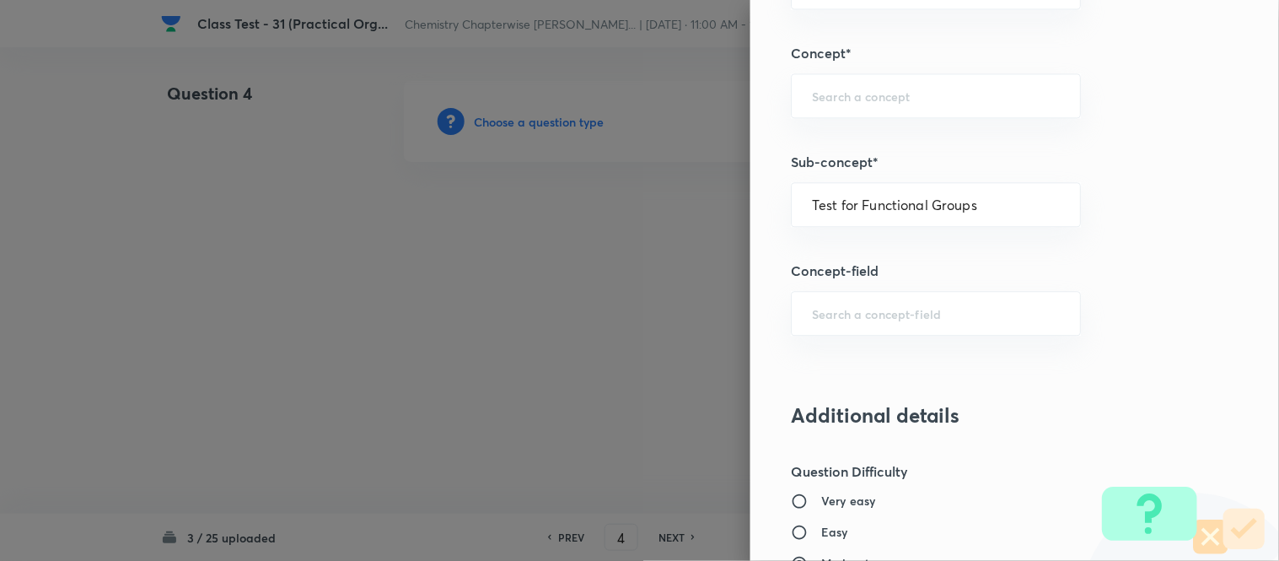
type input "Chemistry"
type input "Organic Chemistry"
type input "Practical Organic Chemistry"
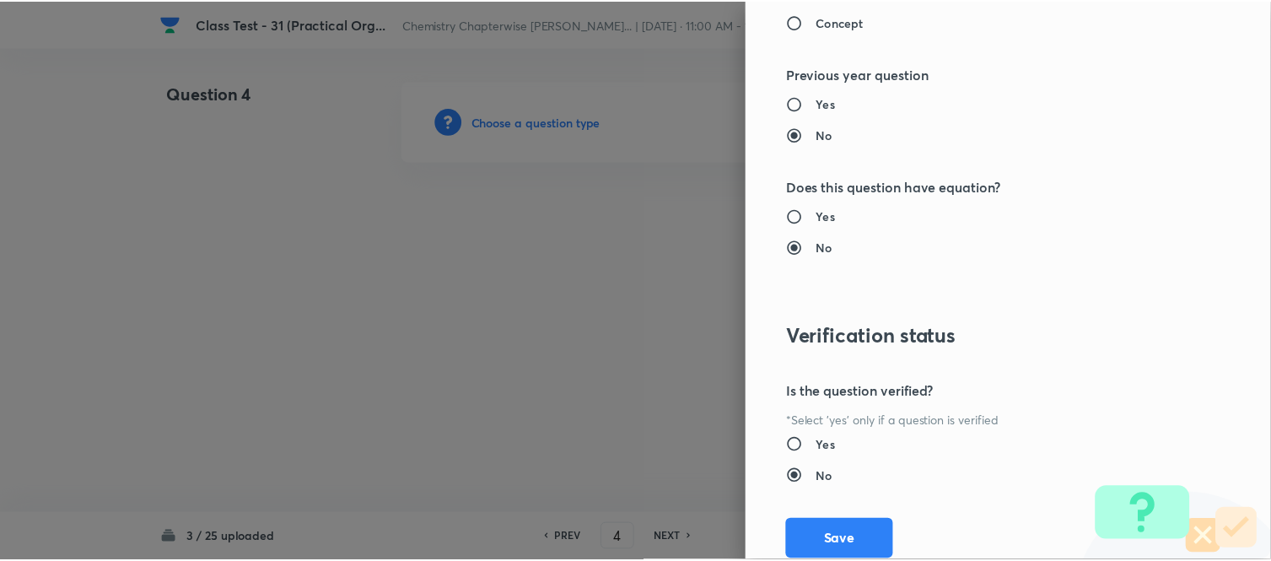
scroll to position [1738, 0]
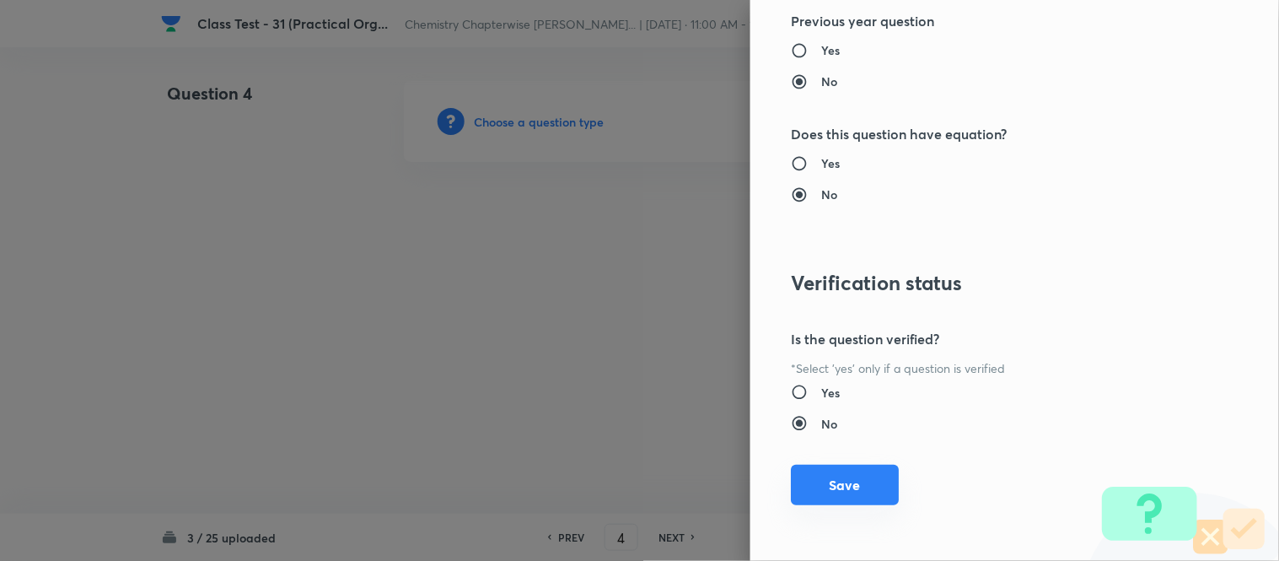
click at [828, 487] on button "Save" at bounding box center [845, 485] width 108 height 40
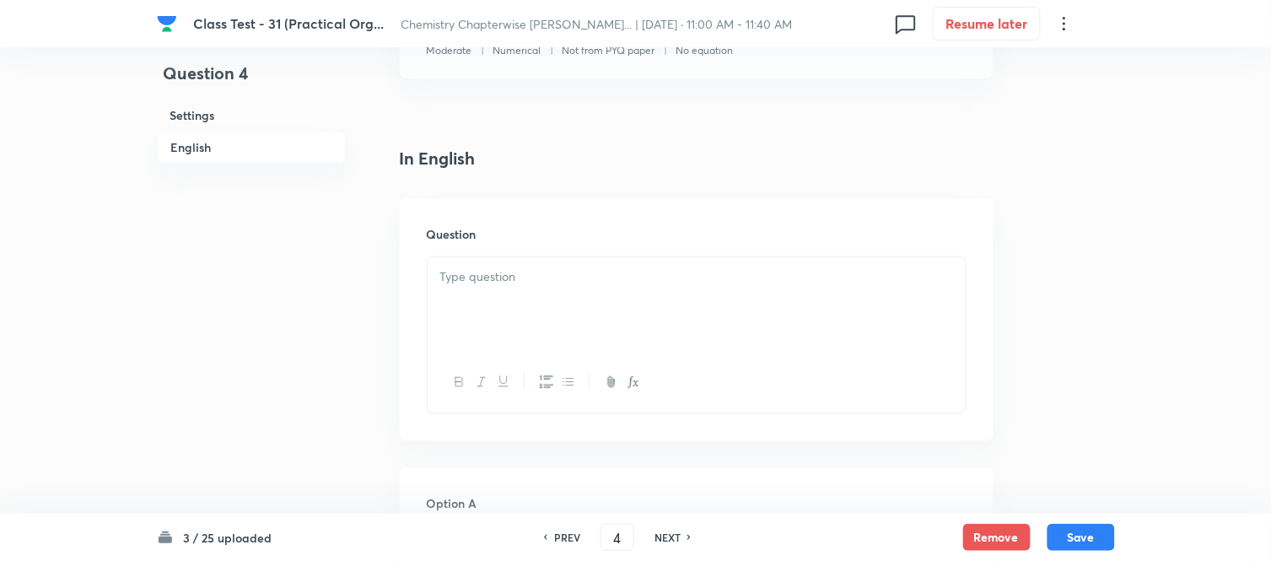
scroll to position [468, 0]
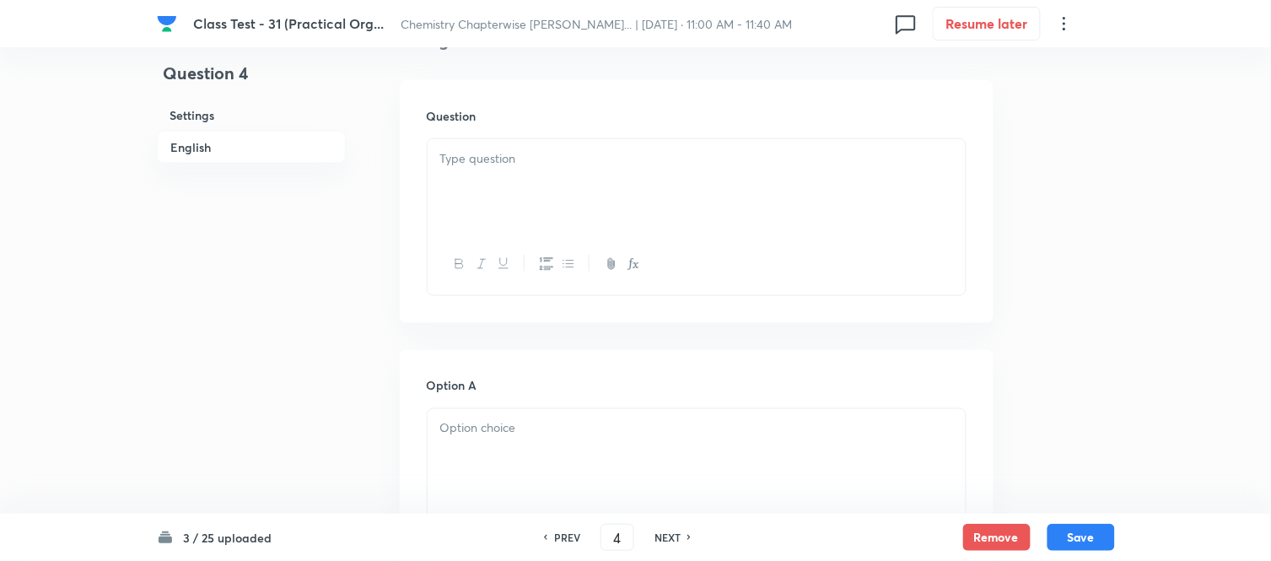
click at [675, 178] on div at bounding box center [697, 186] width 538 height 94
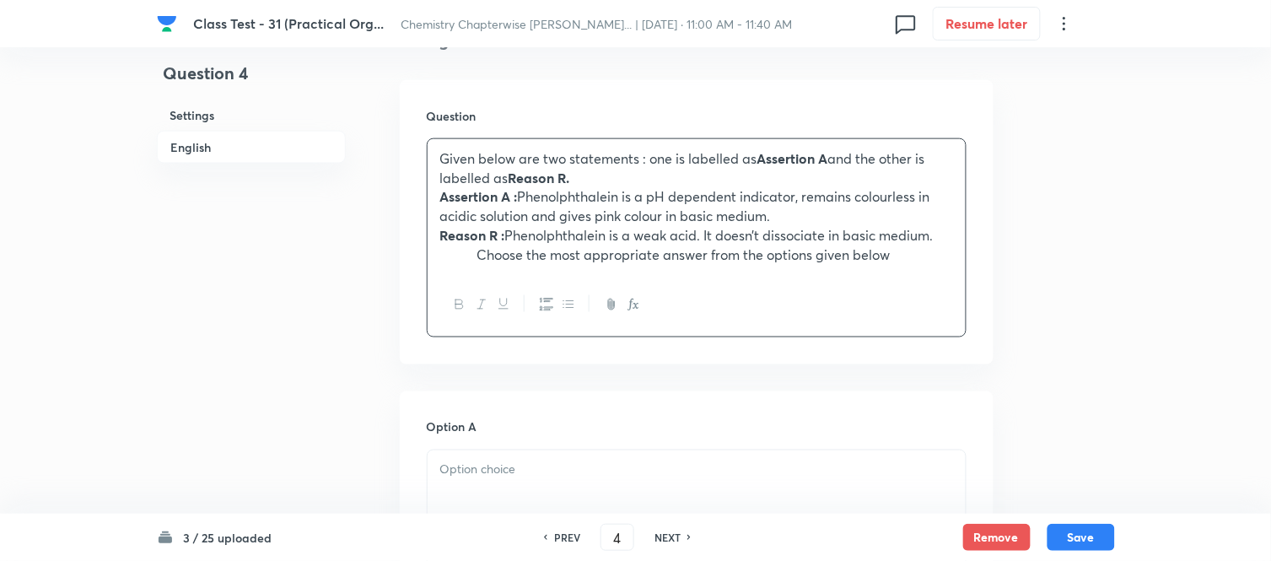
click at [476, 190] on strong "Assertion A :" at bounding box center [479, 196] width 78 height 18
click at [479, 232] on strong "Reason R :" at bounding box center [472, 235] width 65 height 18
click at [478, 253] on p "Choose the most appropriate answer from the options given below" at bounding box center [696, 254] width 513 height 19
click at [874, 253] on p "Choose the most appropriate answer from the options given below" at bounding box center [696, 254] width 513 height 19
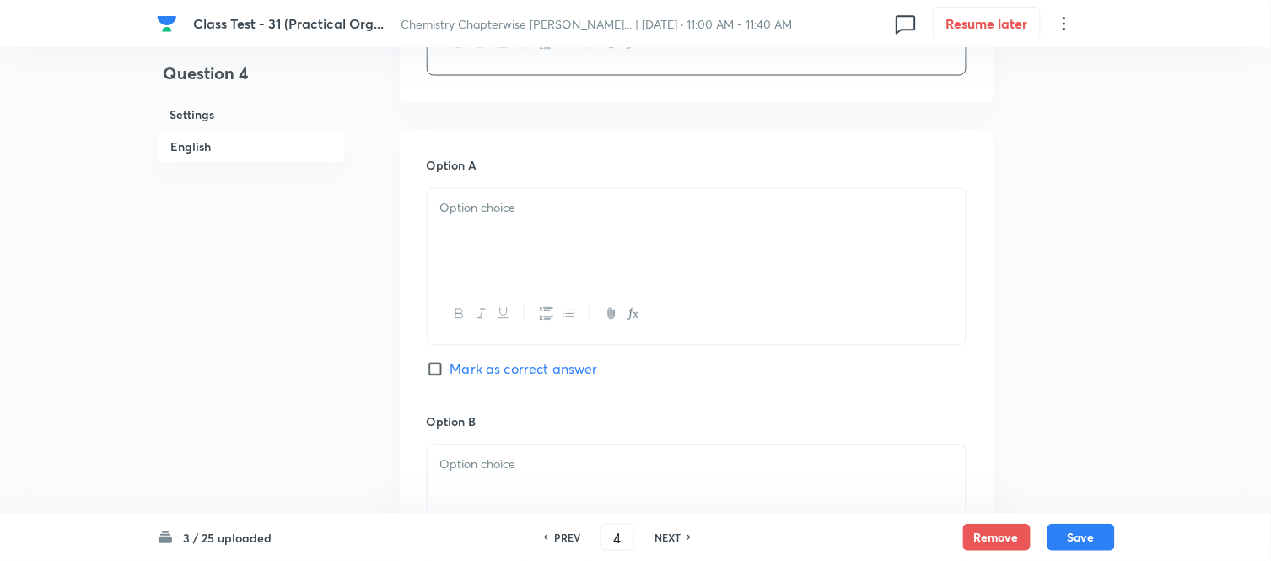
scroll to position [749, 0]
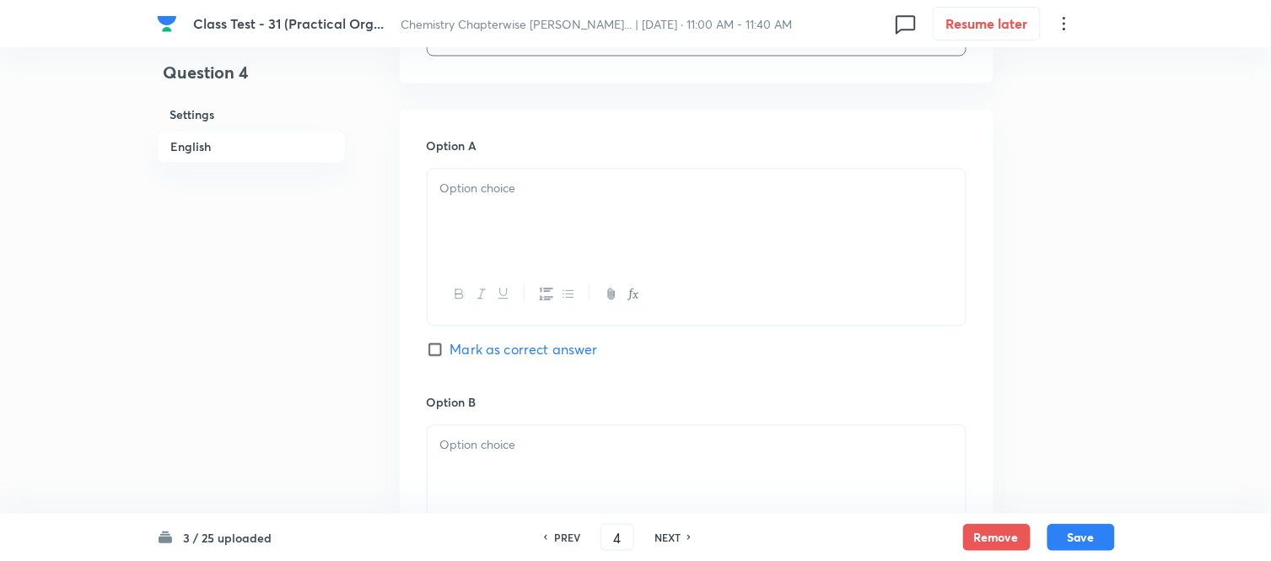
click at [673, 207] on div at bounding box center [697, 216] width 538 height 94
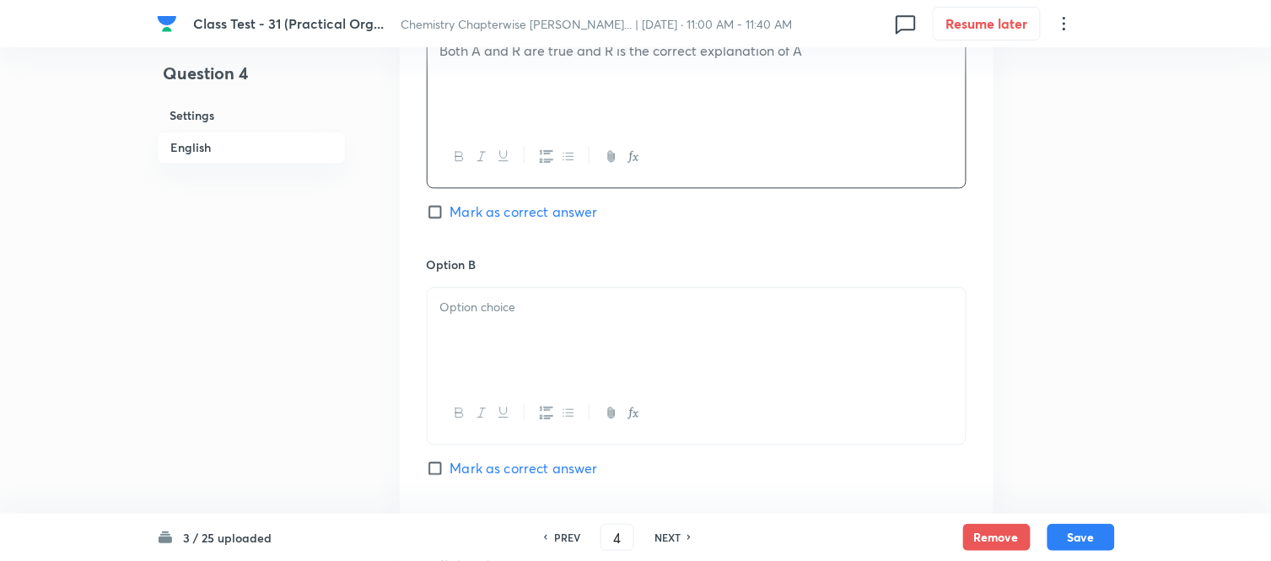
scroll to position [937, 0]
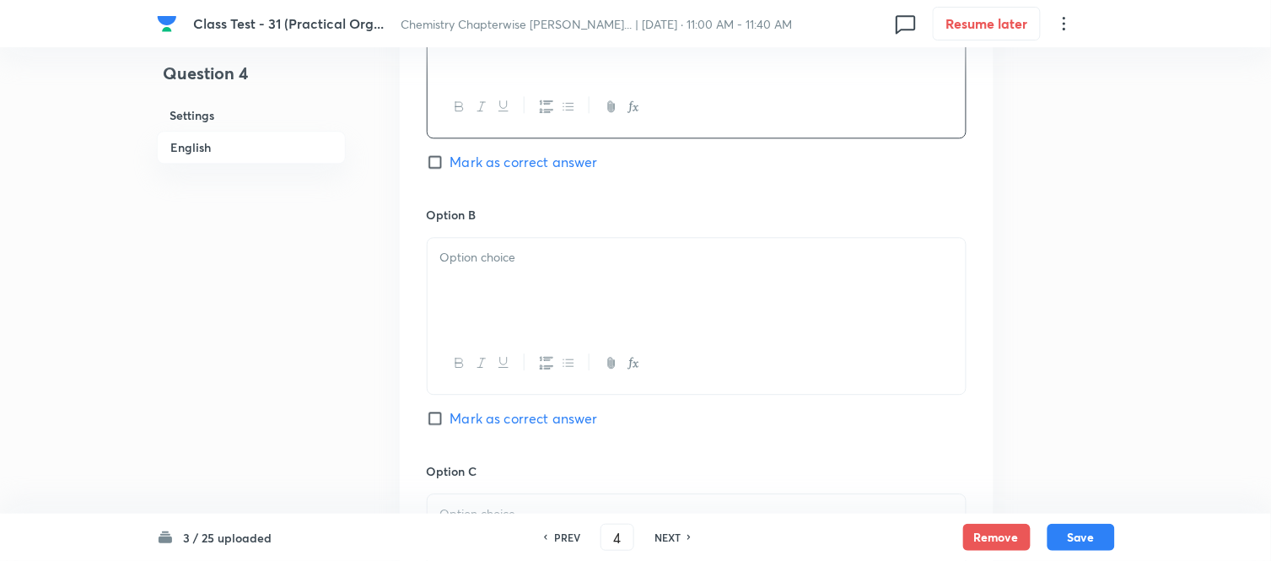
click at [629, 276] on div at bounding box center [697, 285] width 538 height 94
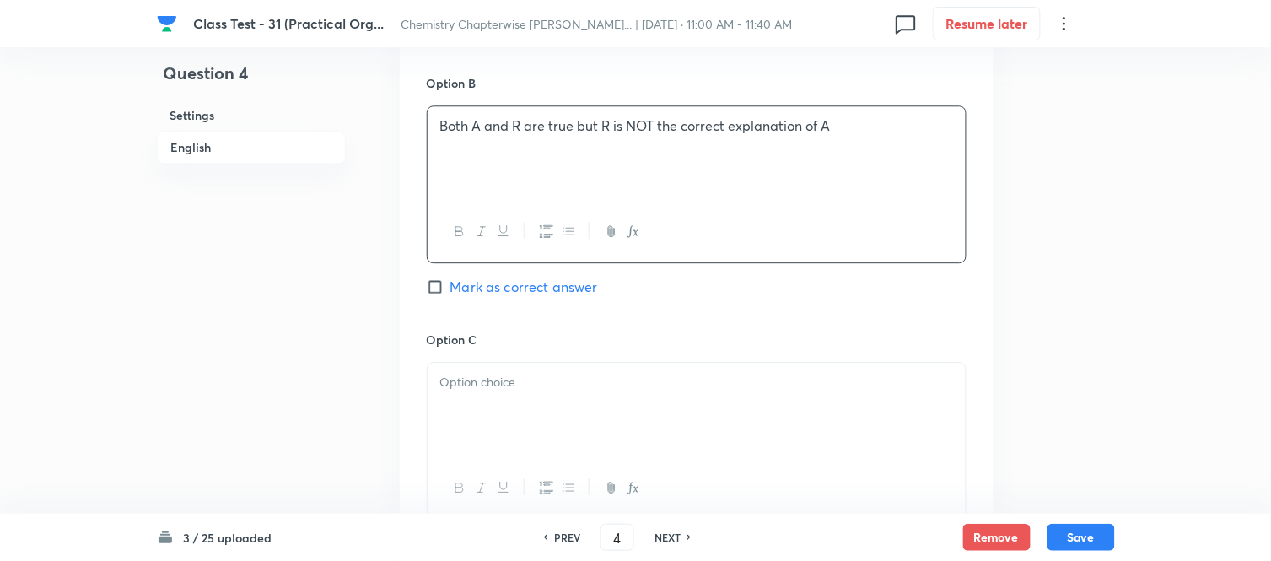
scroll to position [1218, 0]
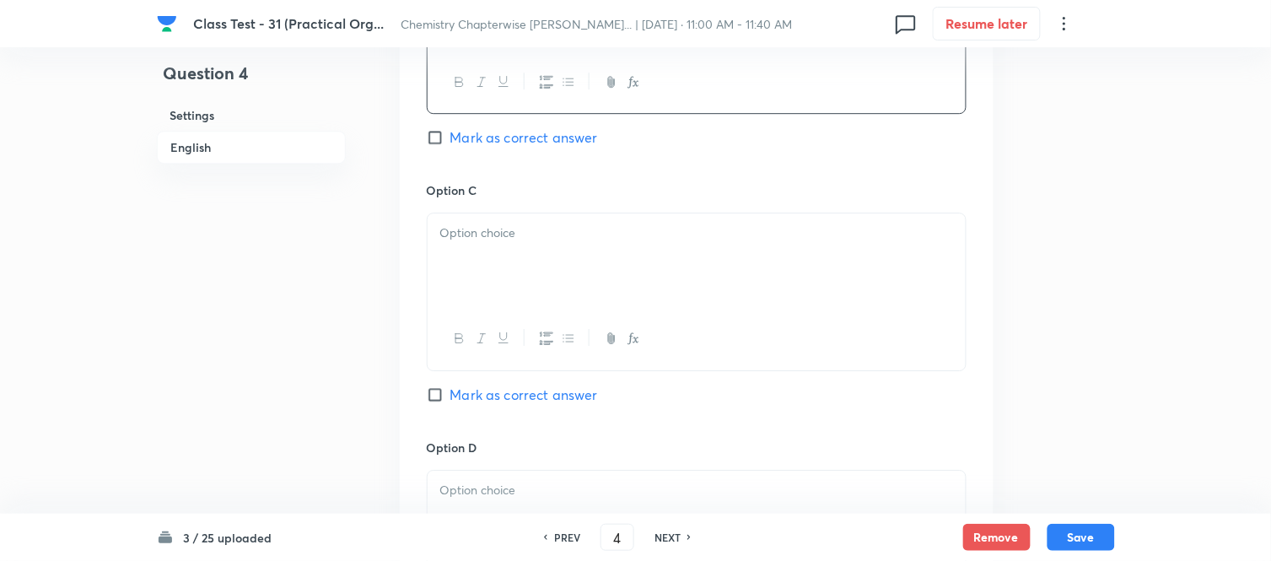
click at [575, 256] on div at bounding box center [697, 260] width 538 height 94
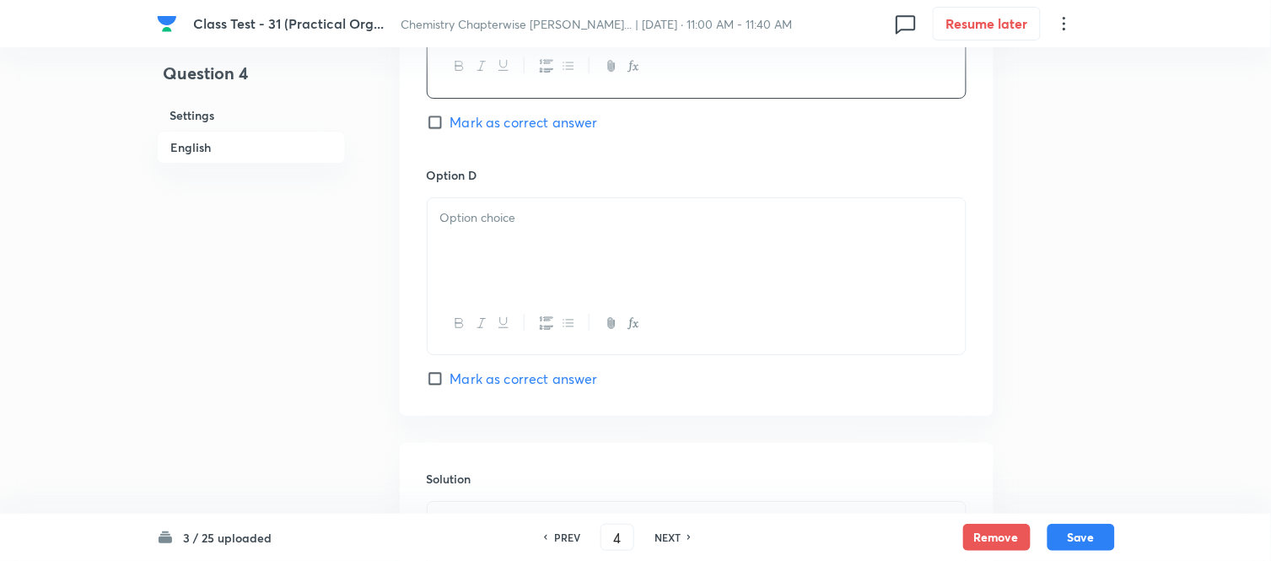
scroll to position [1498, 0]
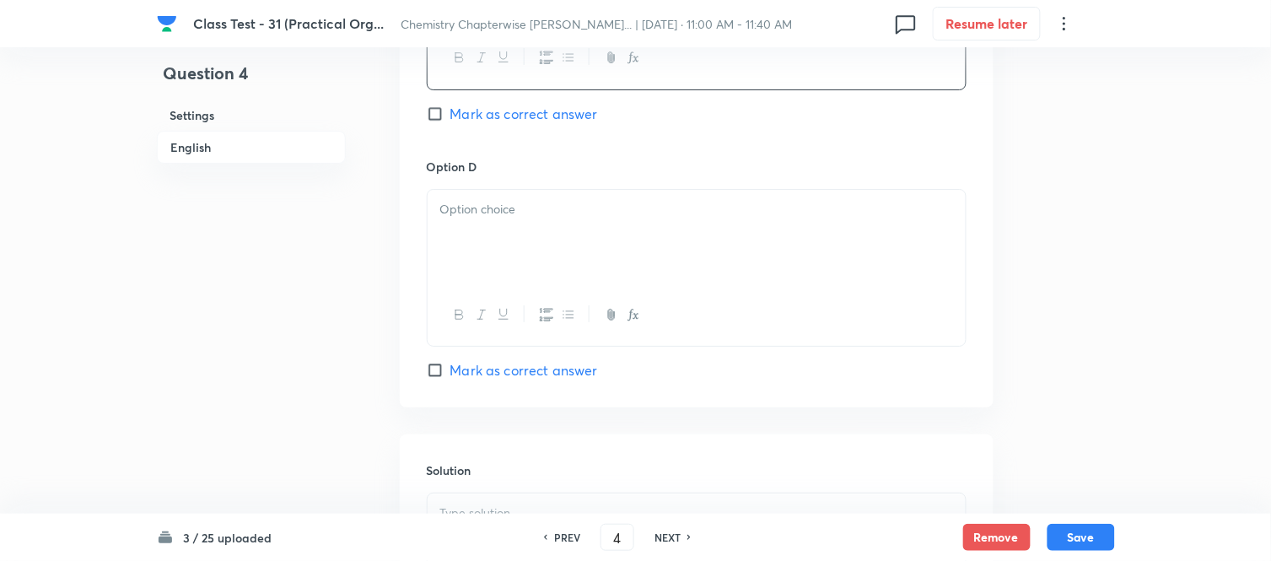
click at [605, 245] on div at bounding box center [697, 237] width 538 height 94
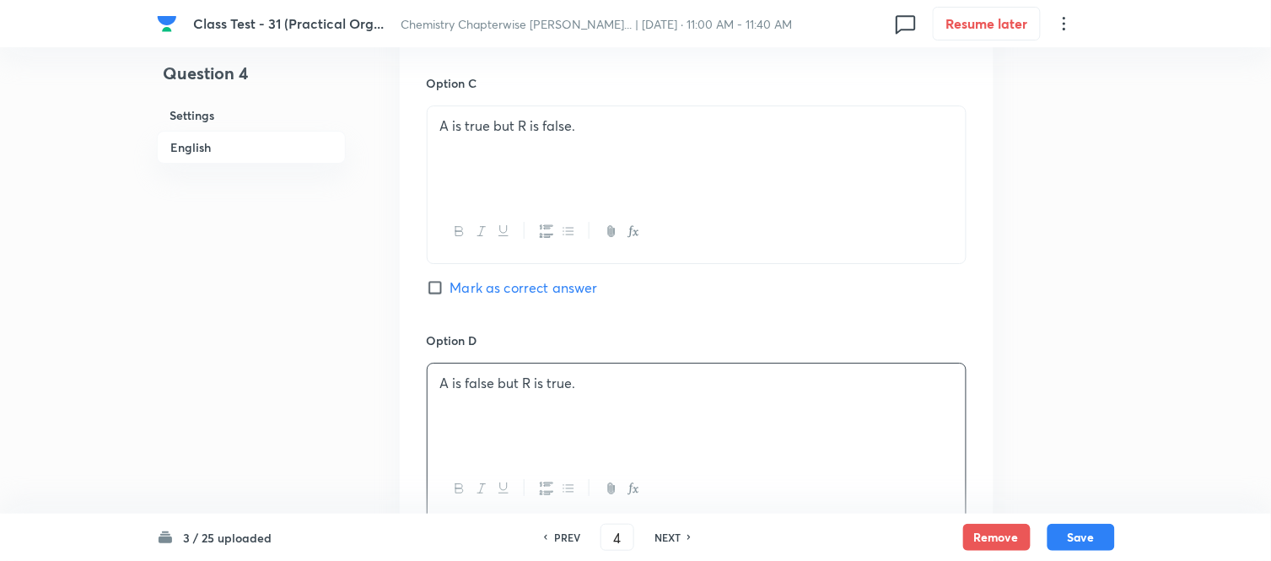
scroll to position [1311, 0]
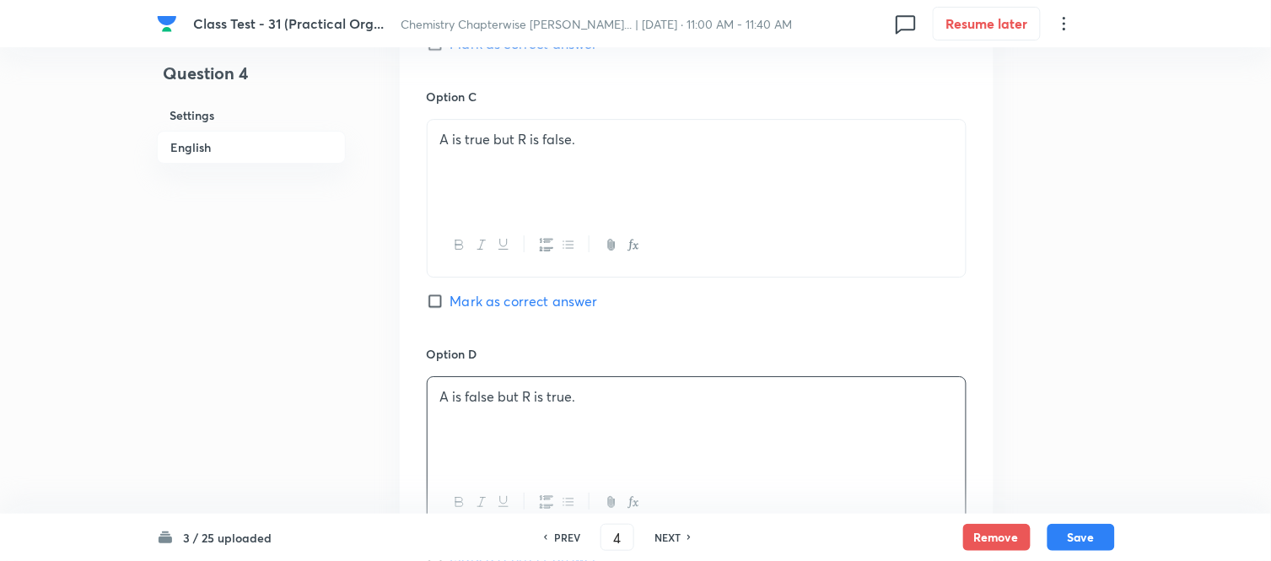
click at [440, 300] on input "Mark as correct answer" at bounding box center [439, 301] width 24 height 17
checkbox input "true"
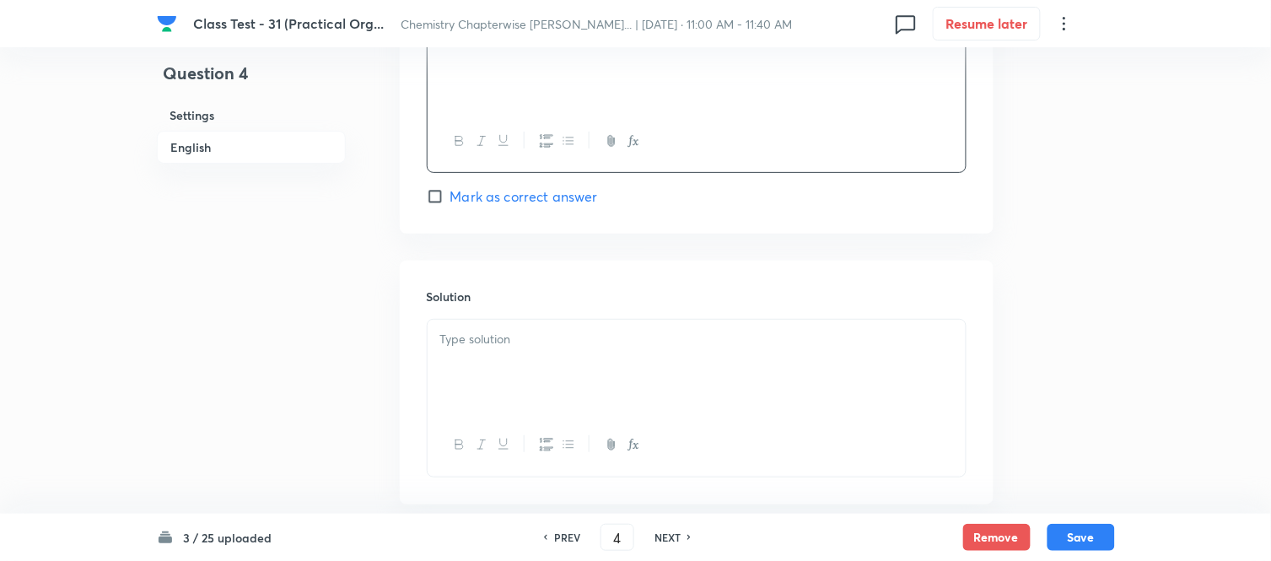
scroll to position [1687, 0]
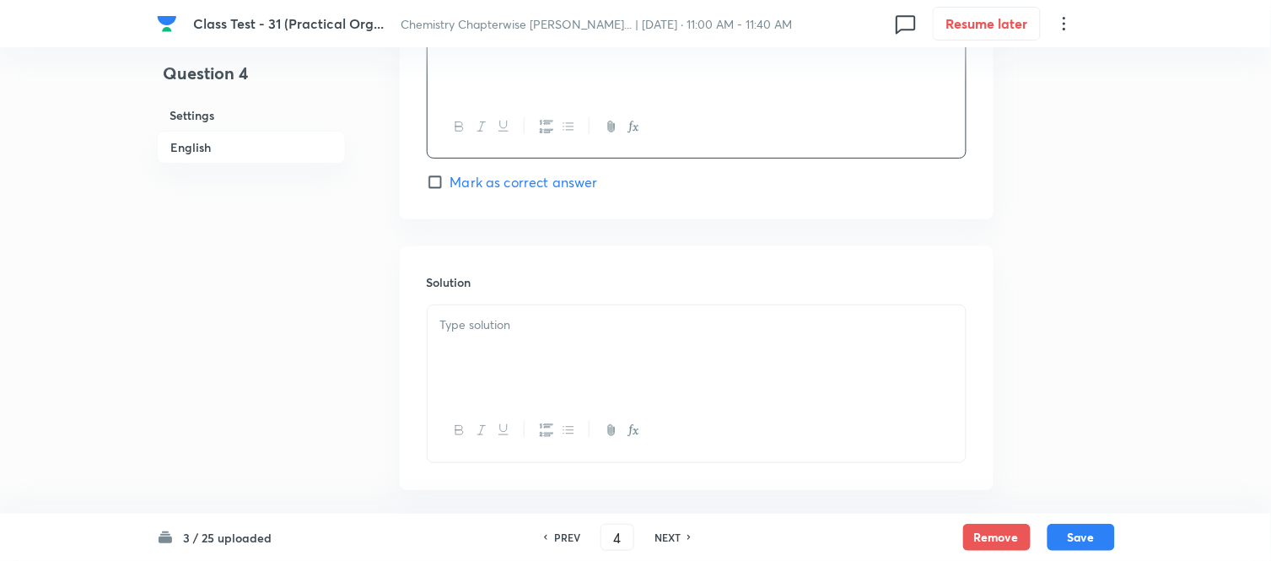
click at [563, 325] on p at bounding box center [696, 324] width 513 height 19
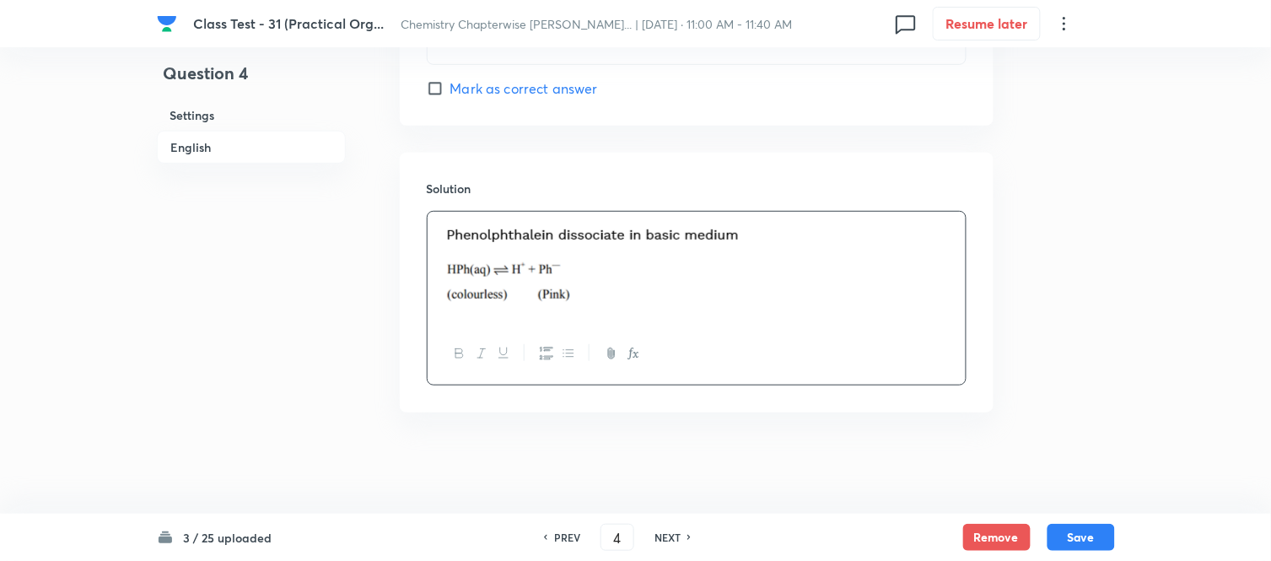
scroll to position [1784, 0]
click at [1086, 535] on button "Save" at bounding box center [1080, 535] width 67 height 27
type input "5"
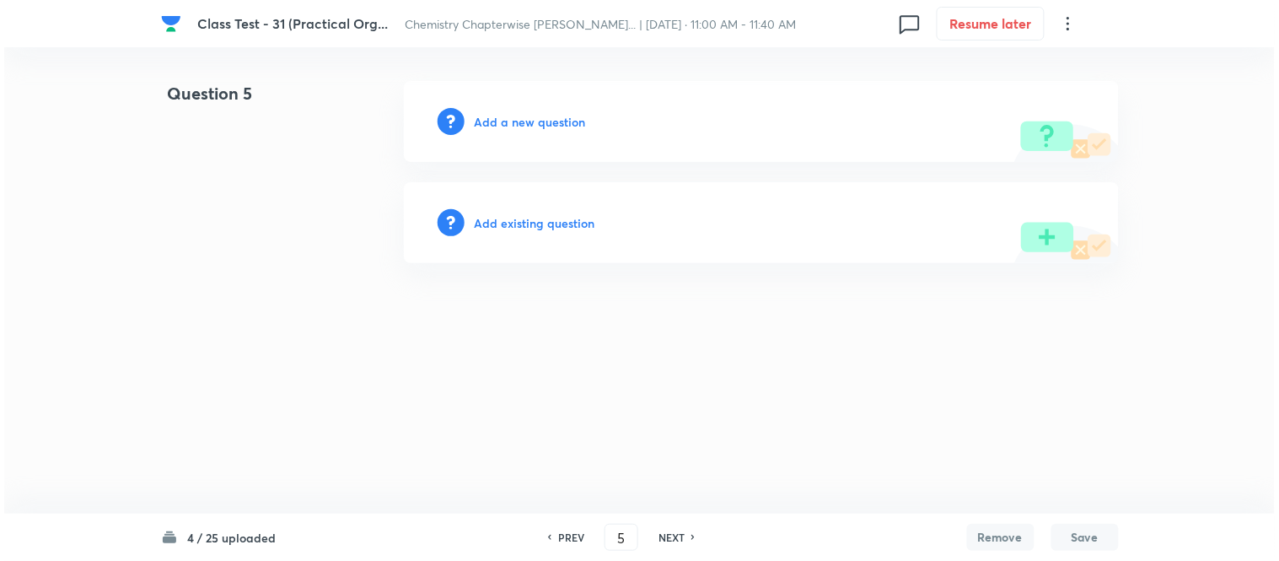
scroll to position [0, 0]
click at [510, 122] on h6 "Add a new question" at bounding box center [530, 122] width 111 height 18
click at [510, 122] on h6 "Choose a question type" at bounding box center [540, 122] width 130 height 18
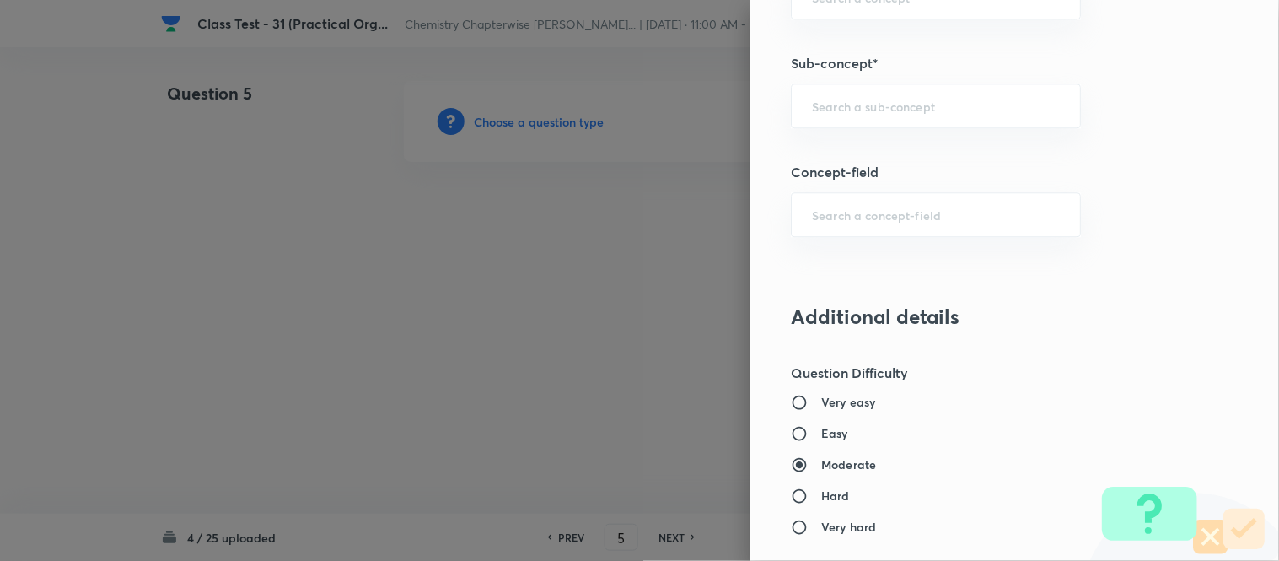
scroll to position [1077, 0]
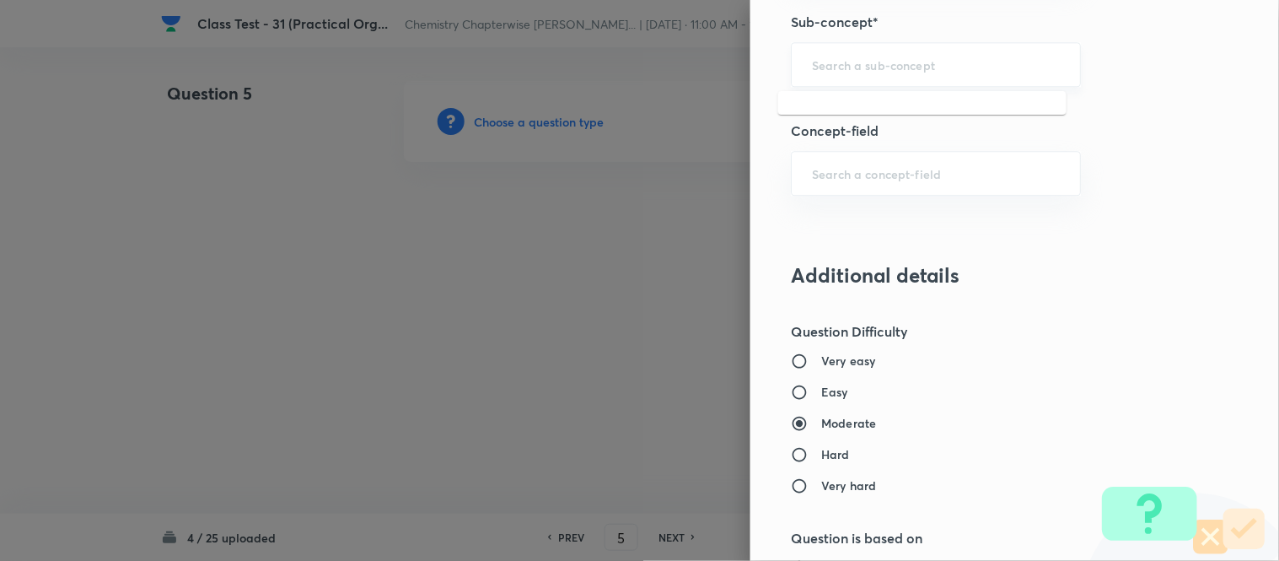
click at [887, 60] on input "text" at bounding box center [936, 64] width 248 height 16
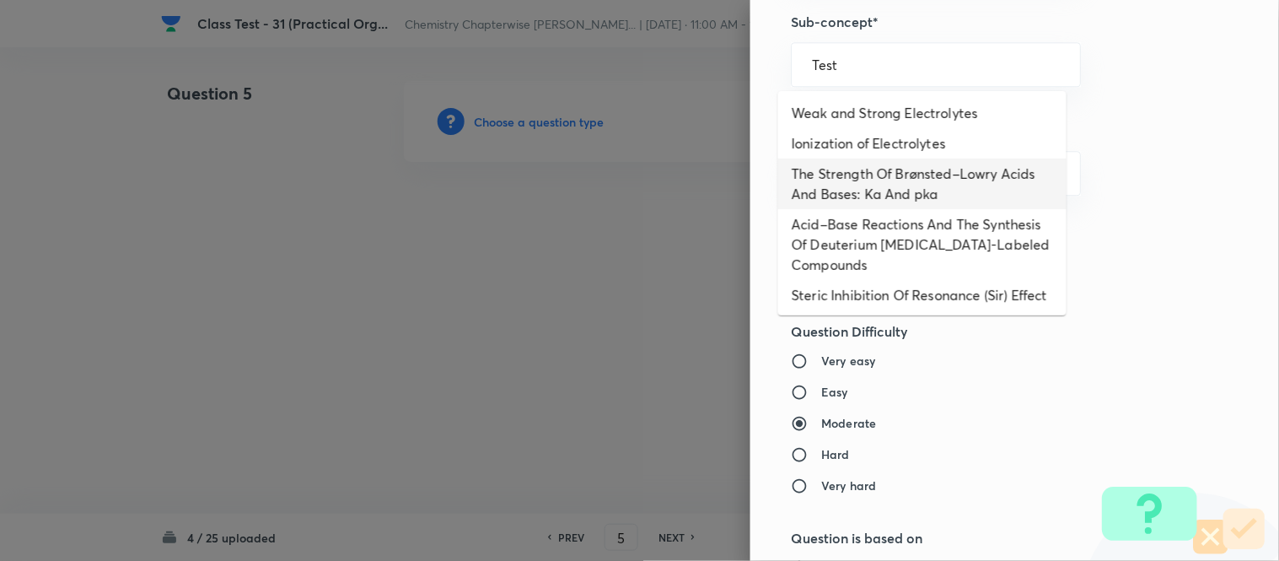
type input "Test"
click at [1158, 145] on div "Question settings Question type* Single choice correct Number of options* 2 3 4…" at bounding box center [1015, 280] width 529 height 561
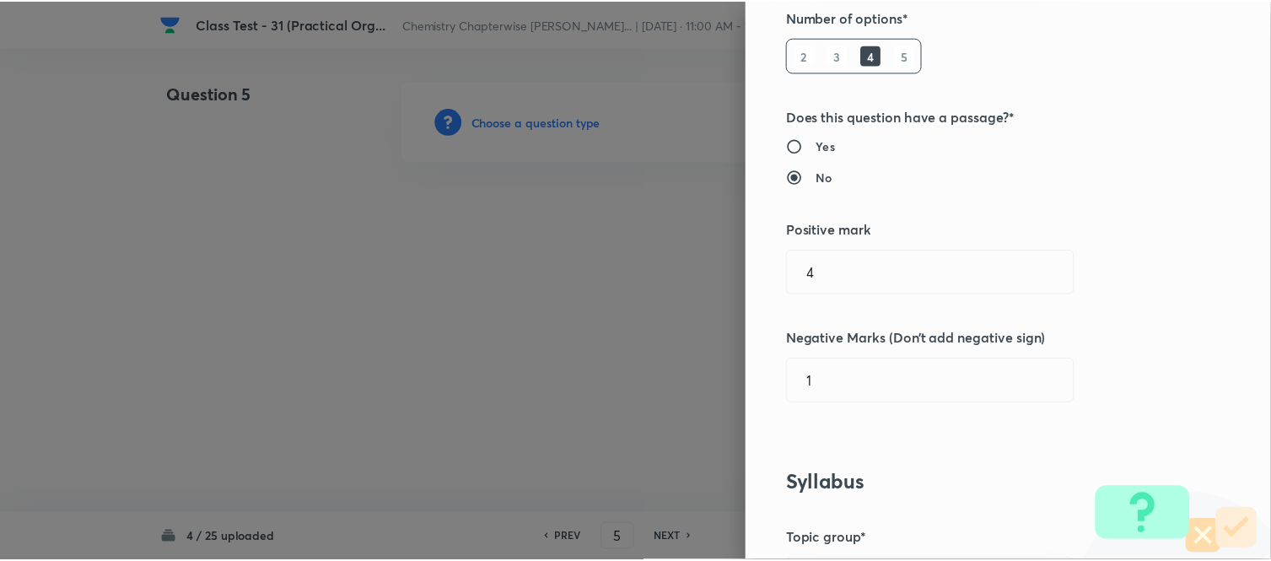
scroll to position [0, 0]
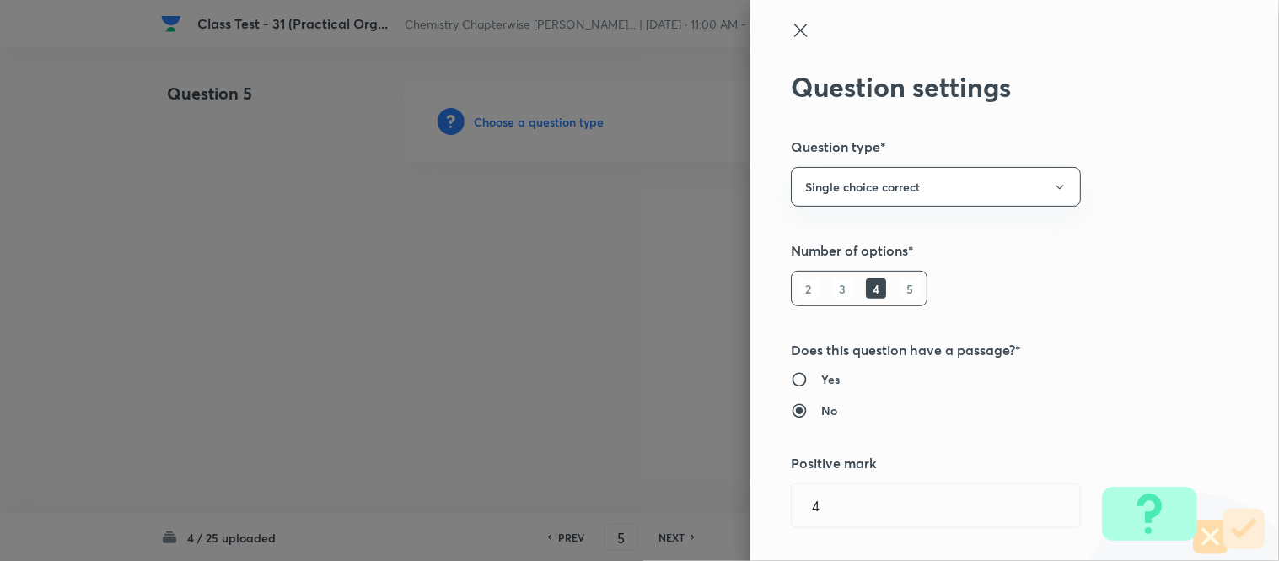
click at [791, 31] on icon at bounding box center [801, 30] width 20 height 20
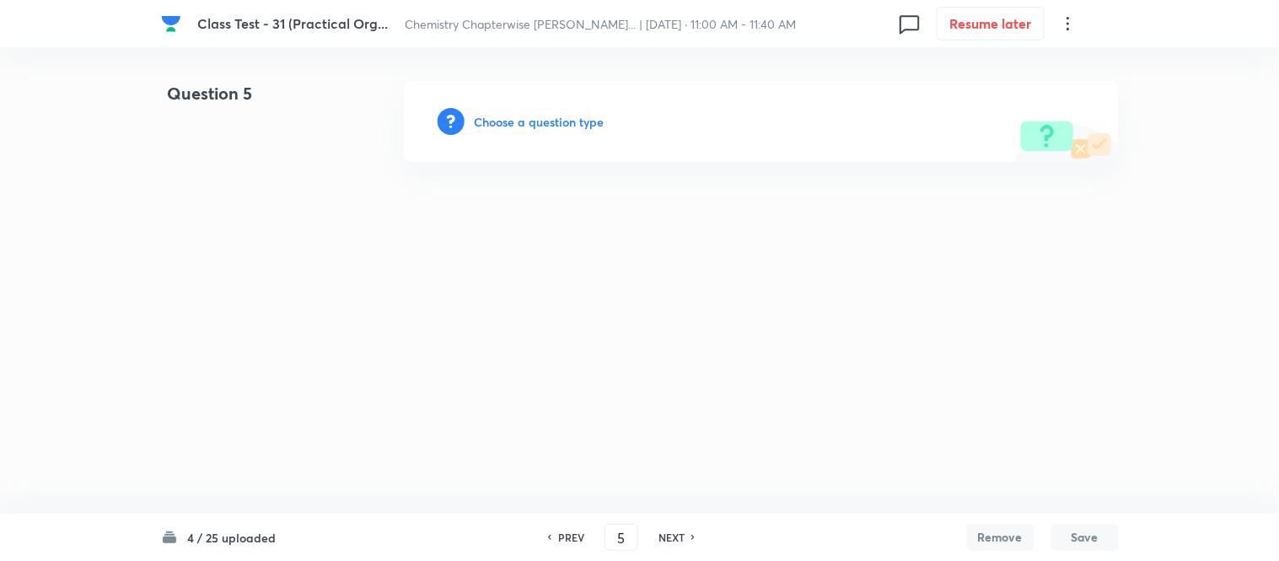
click at [563, 541] on h6 "PREV" at bounding box center [571, 537] width 26 height 15
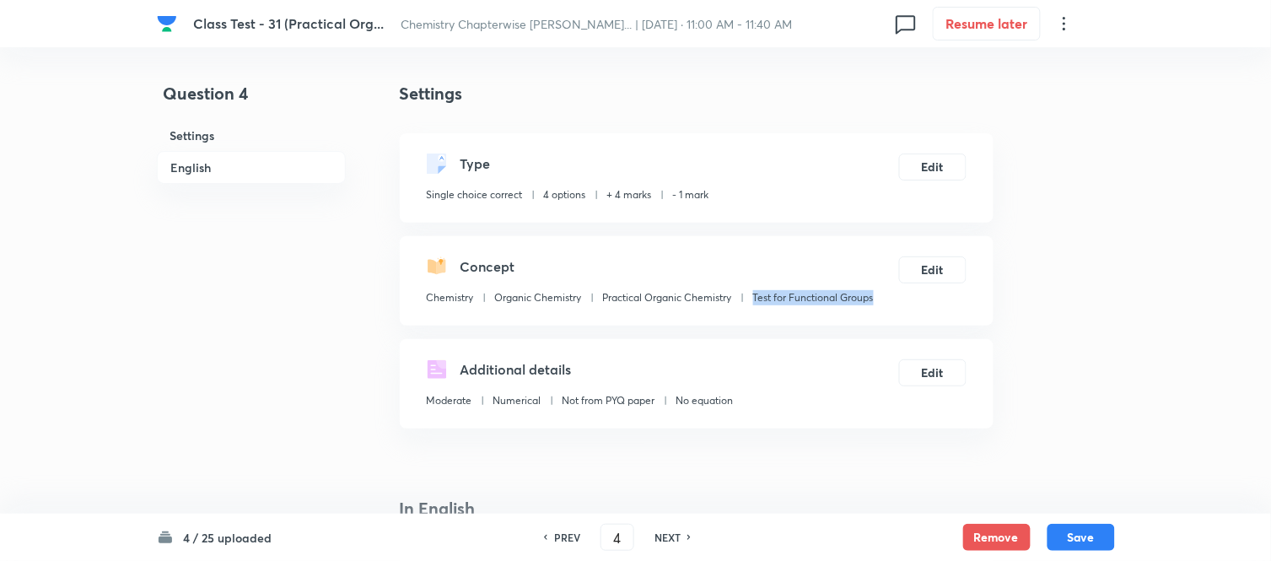
drag, startPoint x: 878, startPoint y: 299, endPoint x: 752, endPoint y: 293, distance: 125.7
click at [752, 293] on div "Concept Chemistry Organic Chemistry Practical Organic Chemistry Test for Functi…" at bounding box center [697, 280] width 594 height 89
copy p "Test for Functional Groups"
click at [1077, 534] on button "Save" at bounding box center [1080, 535] width 67 height 27
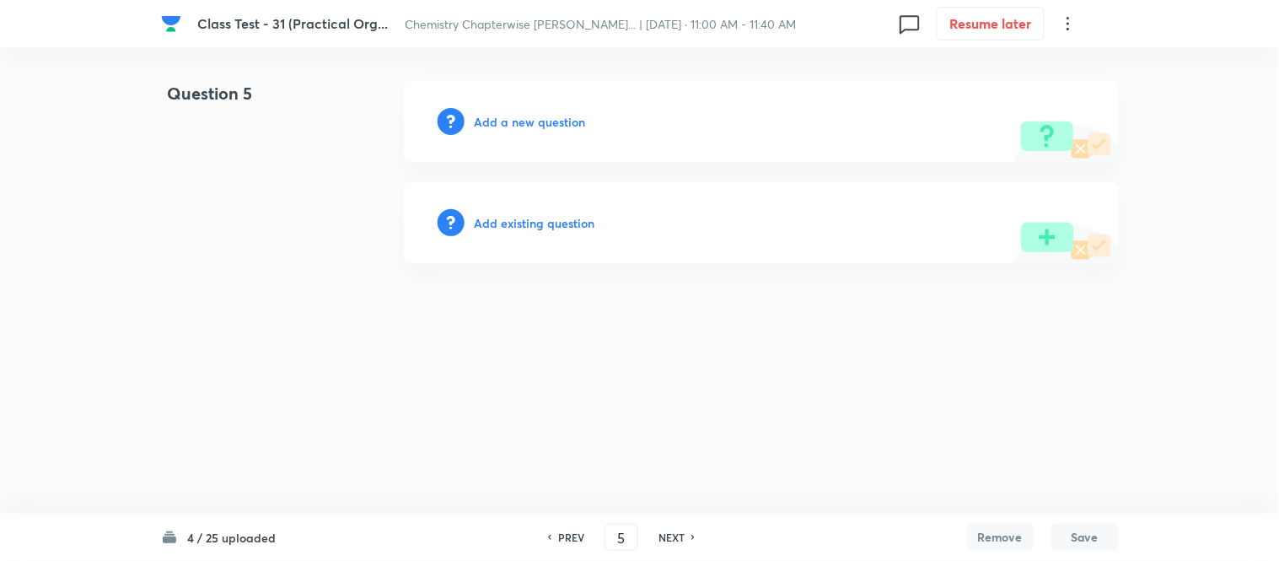
click at [566, 538] on h6 "PREV" at bounding box center [571, 537] width 26 height 15
type input "4"
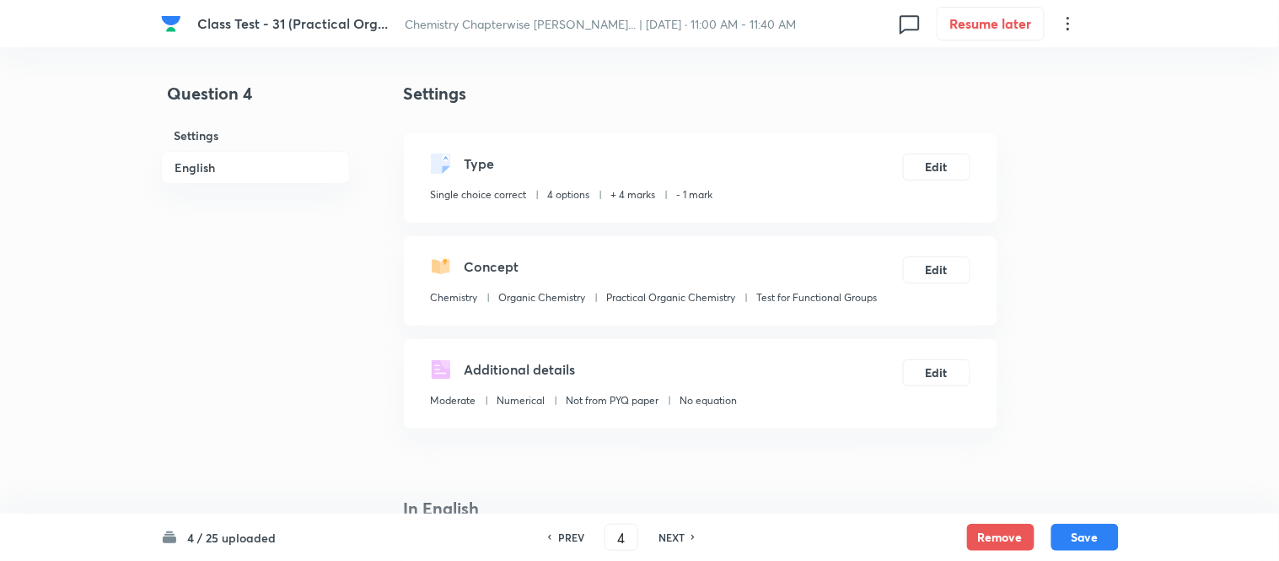
checkbox input "true"
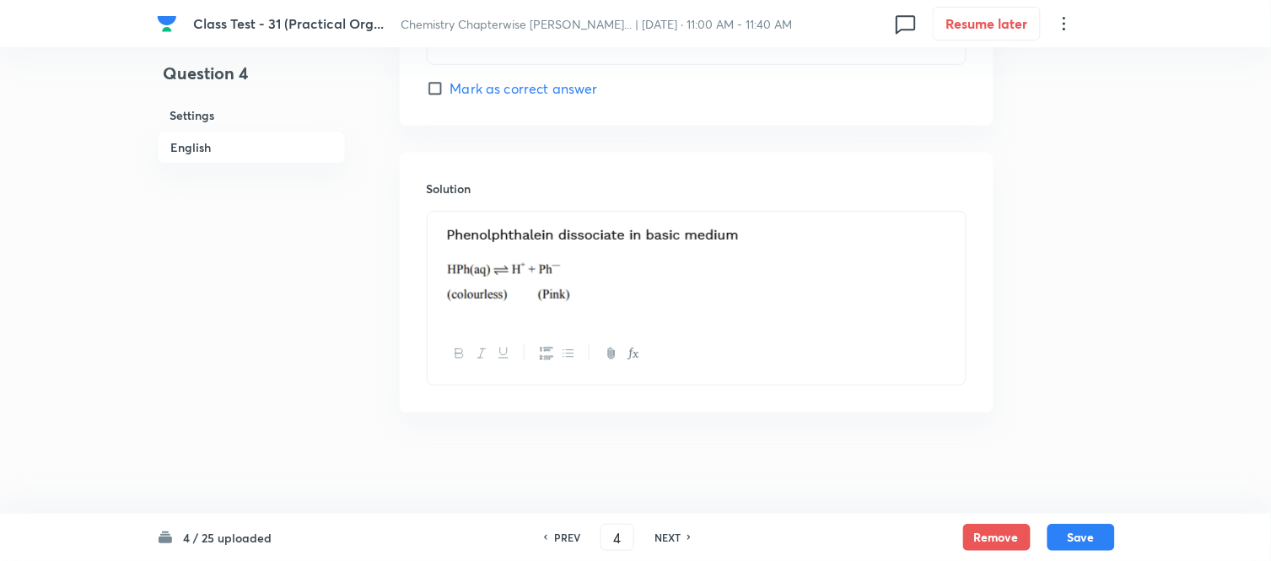
scroll to position [1784, 0]
click at [1071, 534] on button "Save" at bounding box center [1080, 535] width 67 height 27
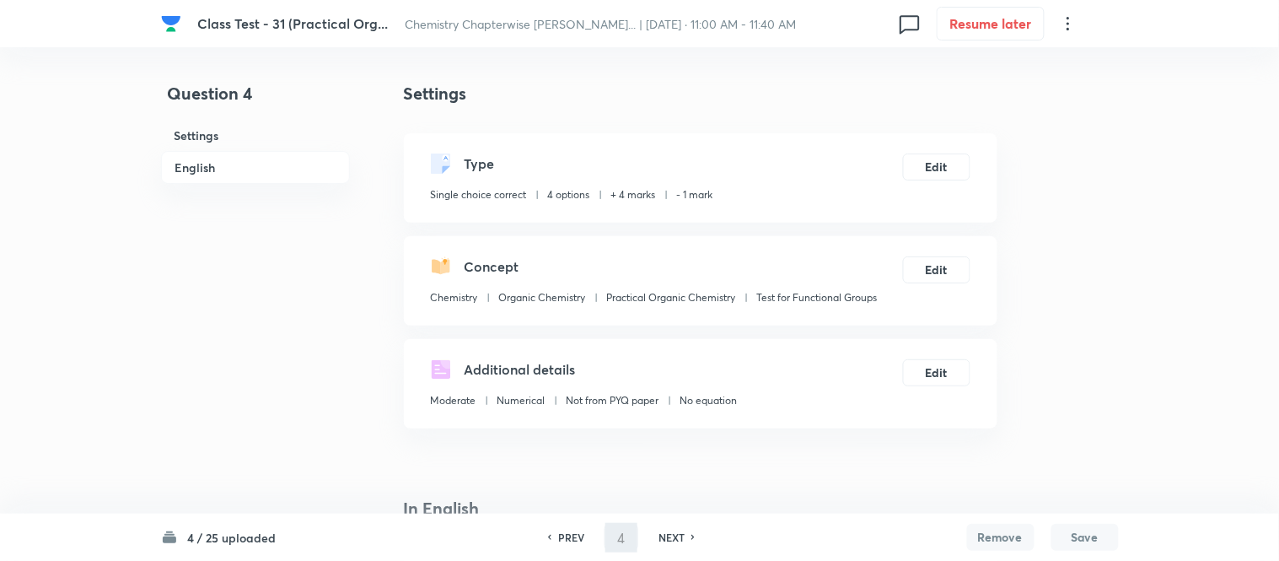
type input "5"
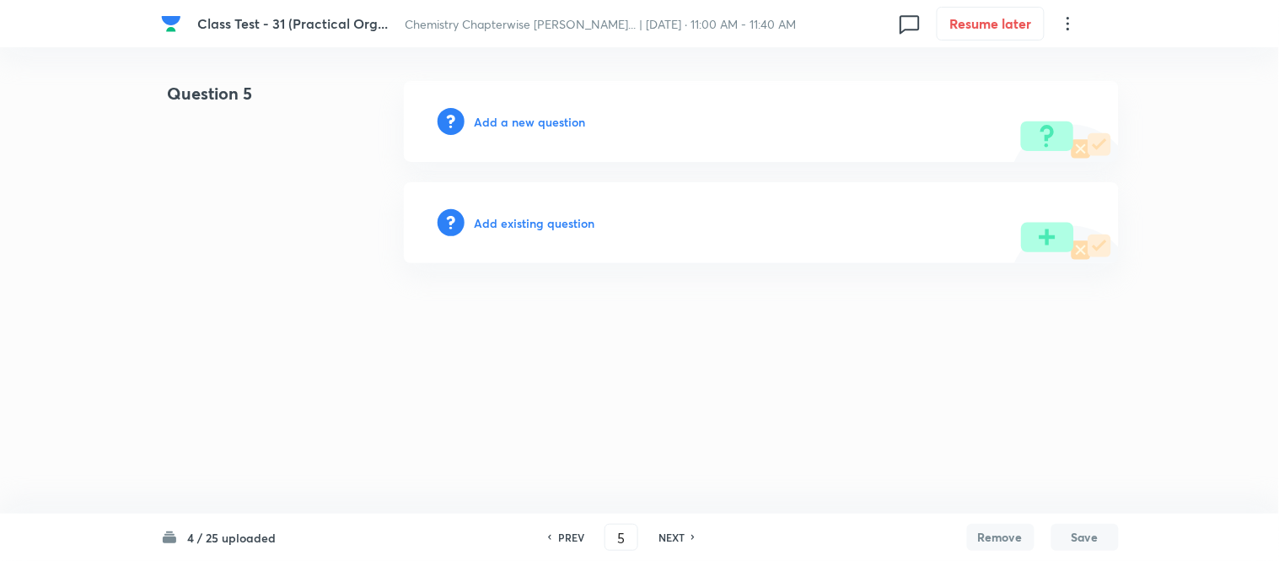
click at [509, 122] on h6 "Add a new question" at bounding box center [530, 122] width 111 height 18
click at [509, 122] on h6 "Choose a question type" at bounding box center [540, 122] width 130 height 18
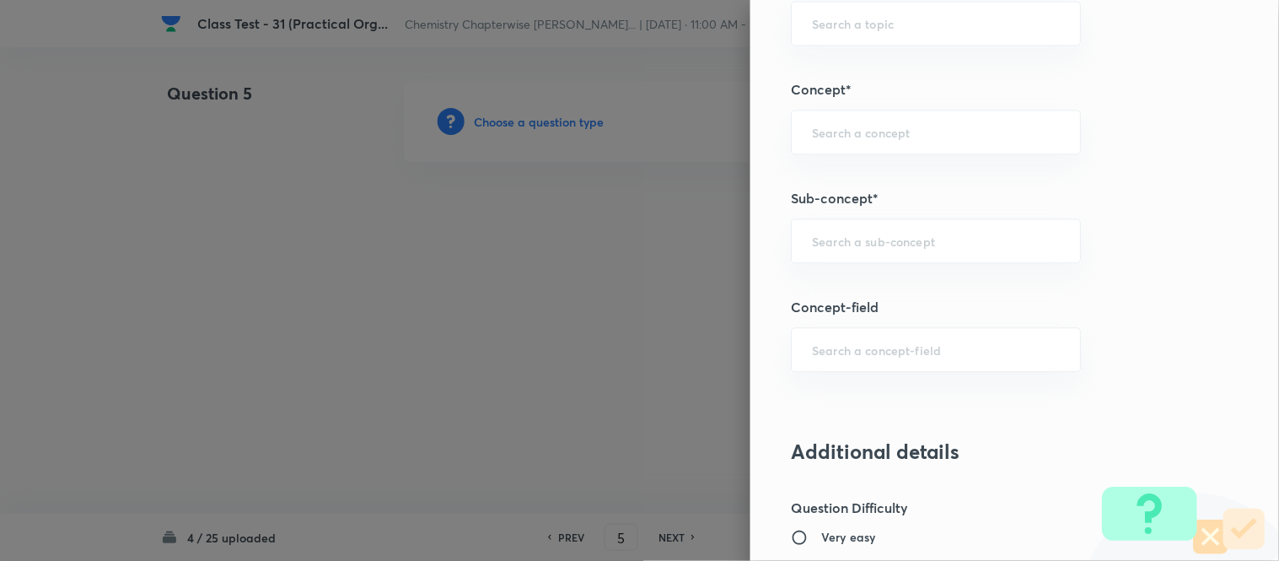
scroll to position [913, 0]
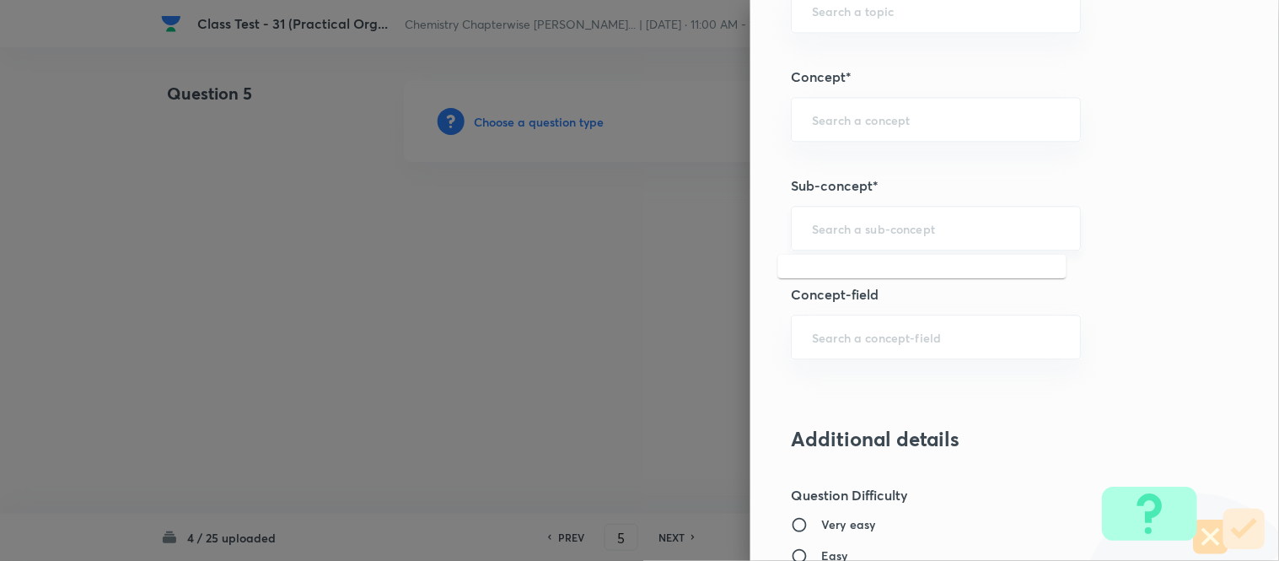
click at [895, 229] on input "text" at bounding box center [936, 228] width 248 height 16
paste input "Test for Functional Groups"
click at [901, 279] on li "Test for Functional Groups" at bounding box center [922, 276] width 288 height 30
type input "Test for Functional Groups"
type input "Chemistry"
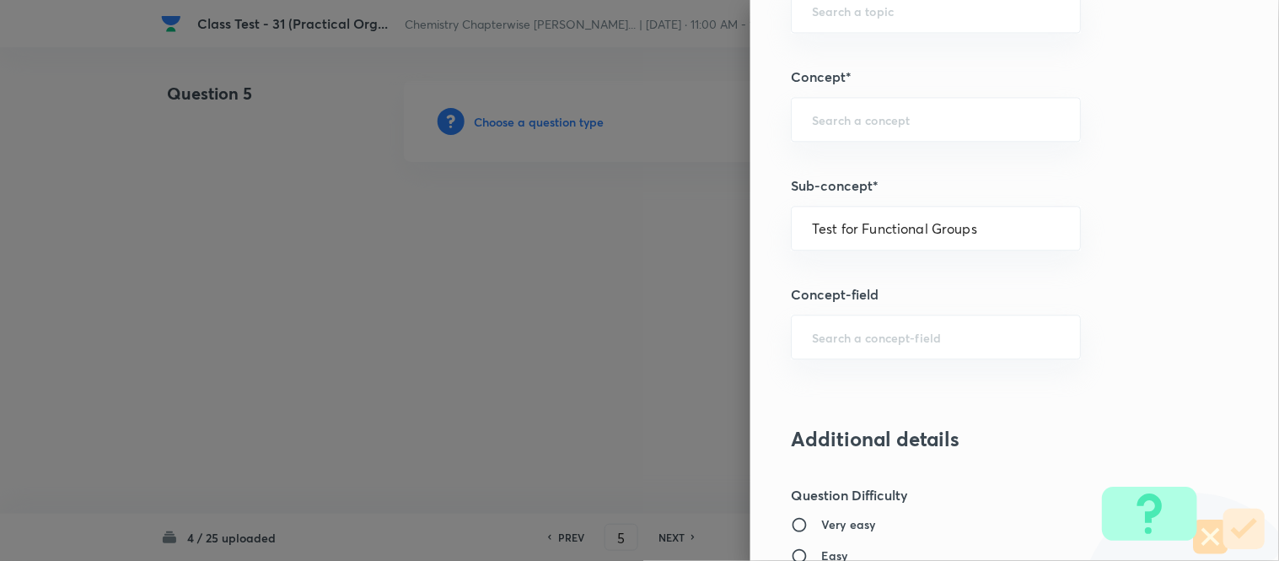
type input "Organic Chemistry"
type input "Practical Organic Chemistry"
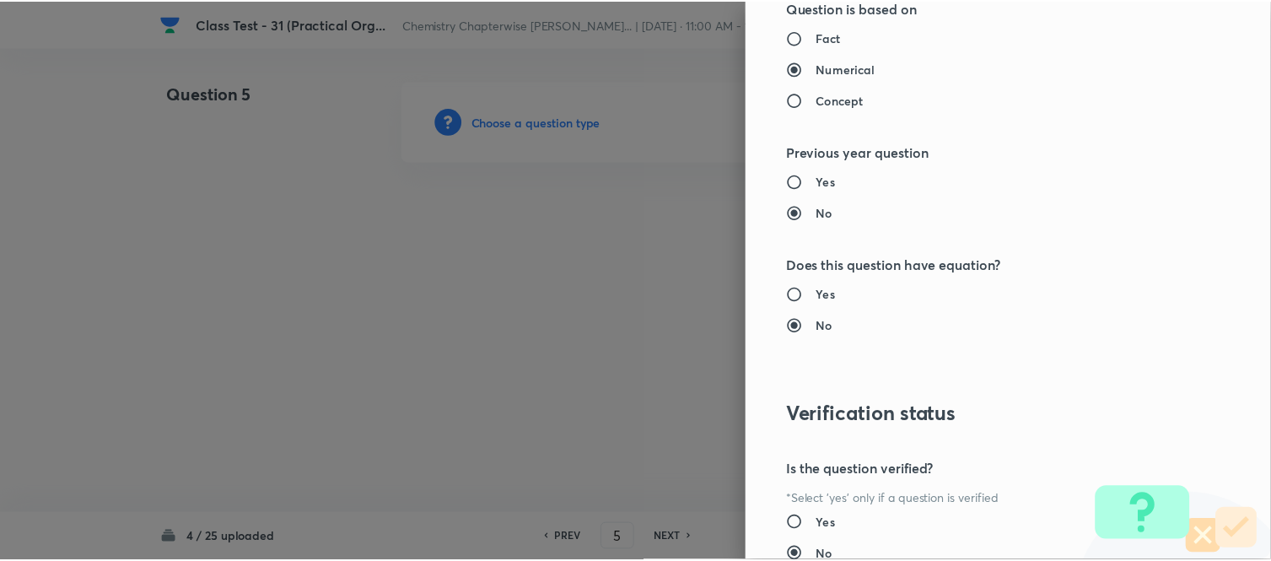
scroll to position [1738, 0]
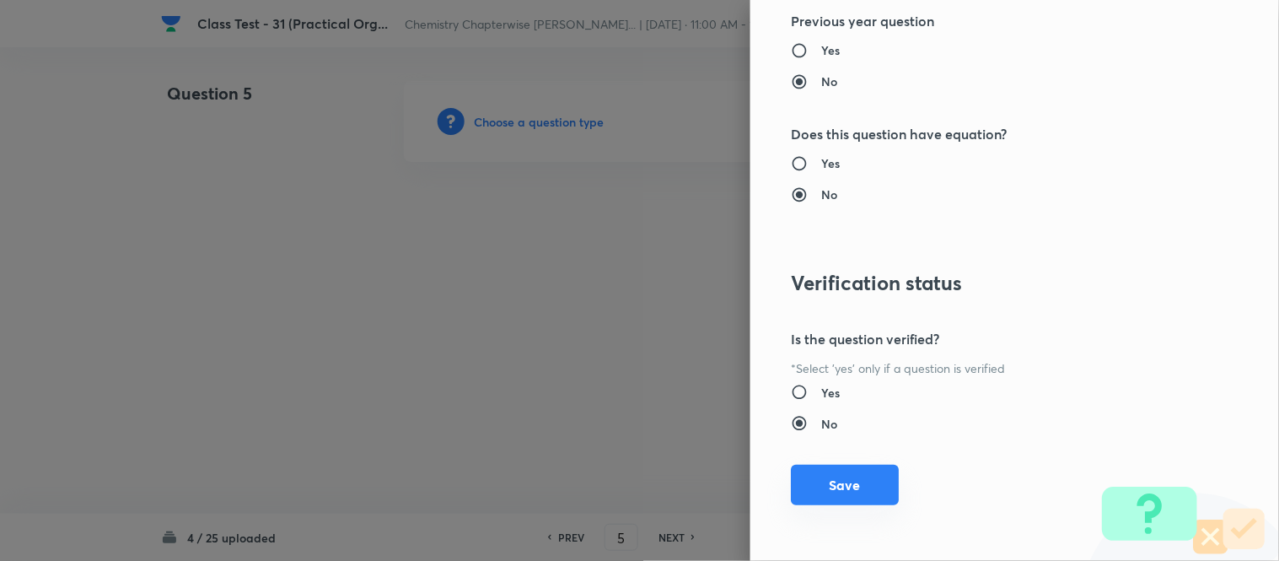
click at [824, 482] on button "Save" at bounding box center [845, 485] width 108 height 40
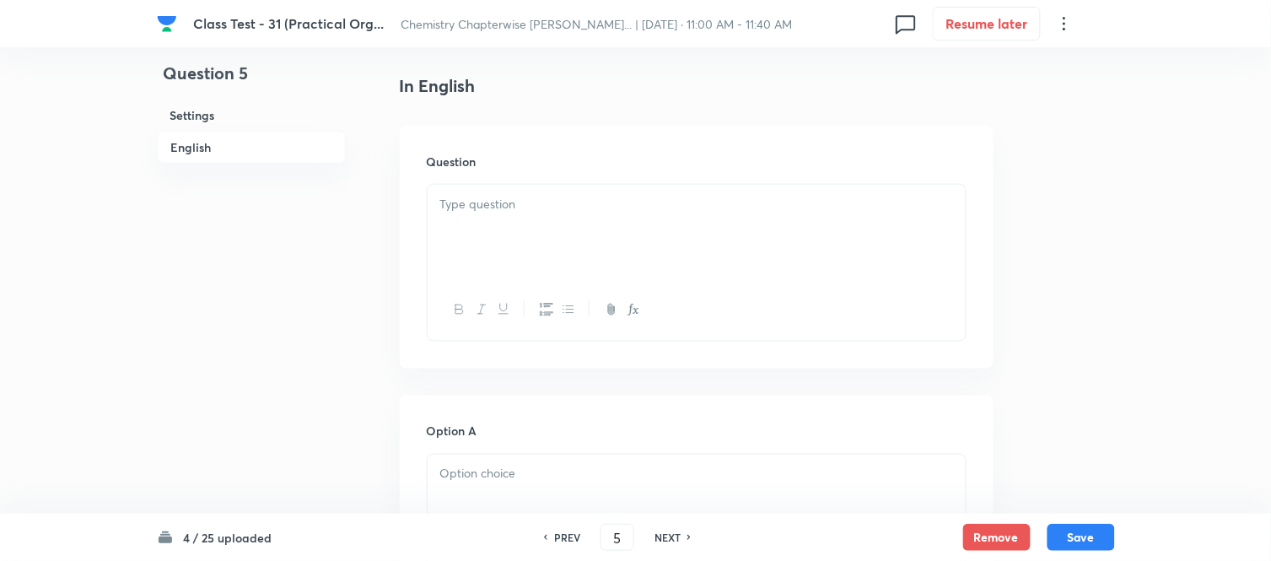
scroll to position [468, 0]
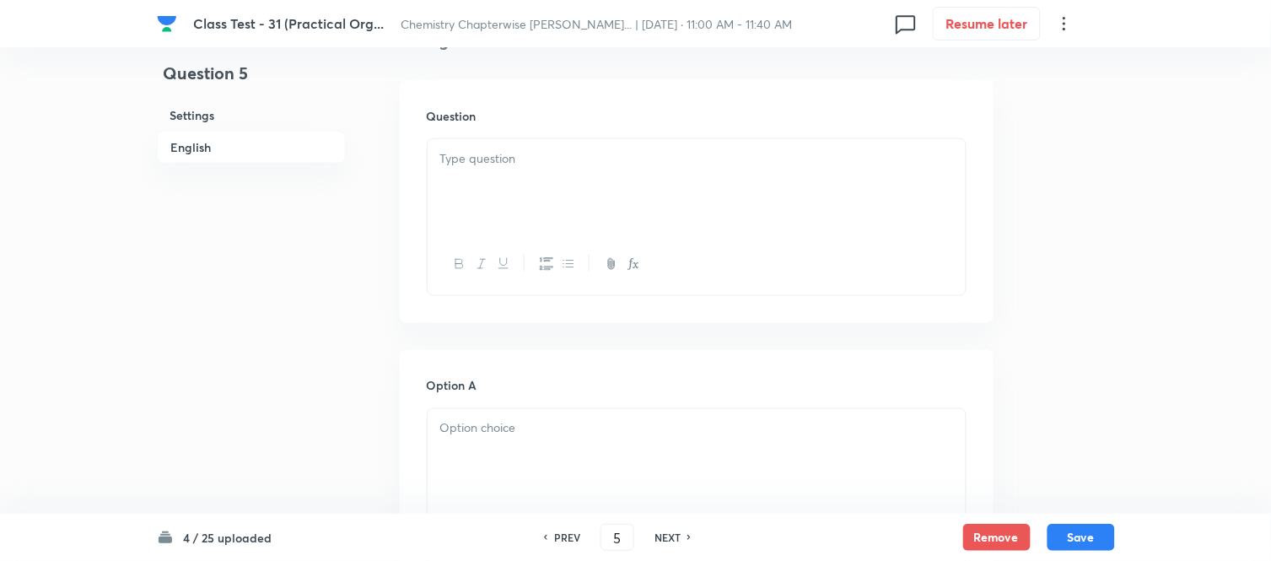
click at [732, 180] on div at bounding box center [697, 186] width 538 height 94
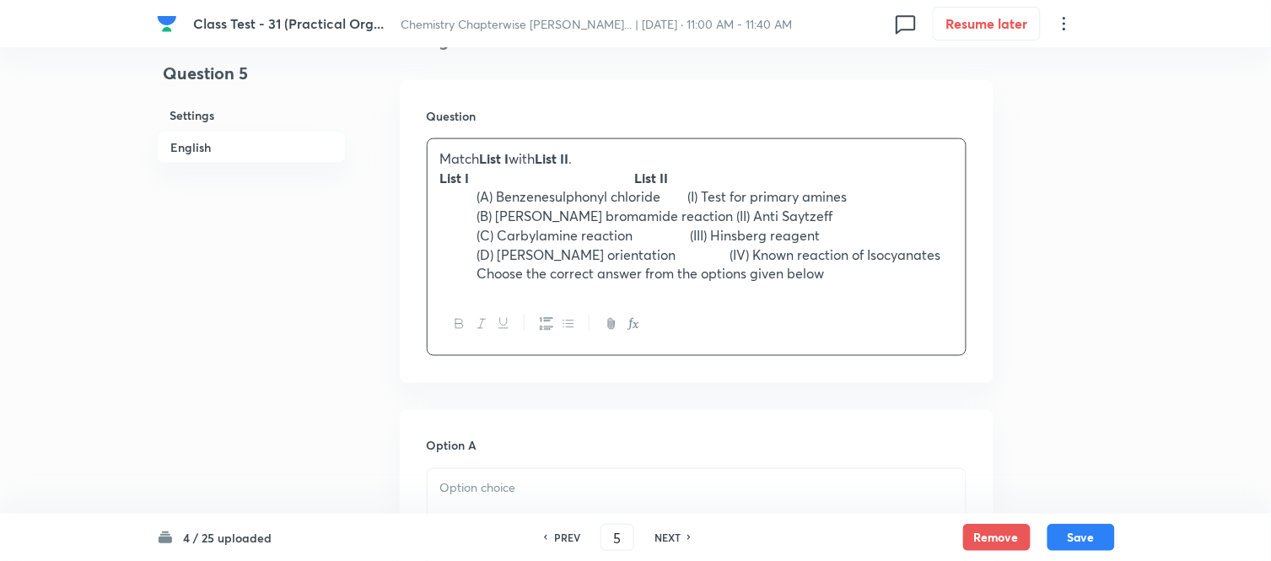
click at [669, 186] on strong "List I List II" at bounding box center [554, 178] width 229 height 18
click at [470, 186] on strong "List I List II" at bounding box center [578, 178] width 276 height 18
click at [716, 186] on strong "List I List II" at bounding box center [578, 178] width 276 height 18
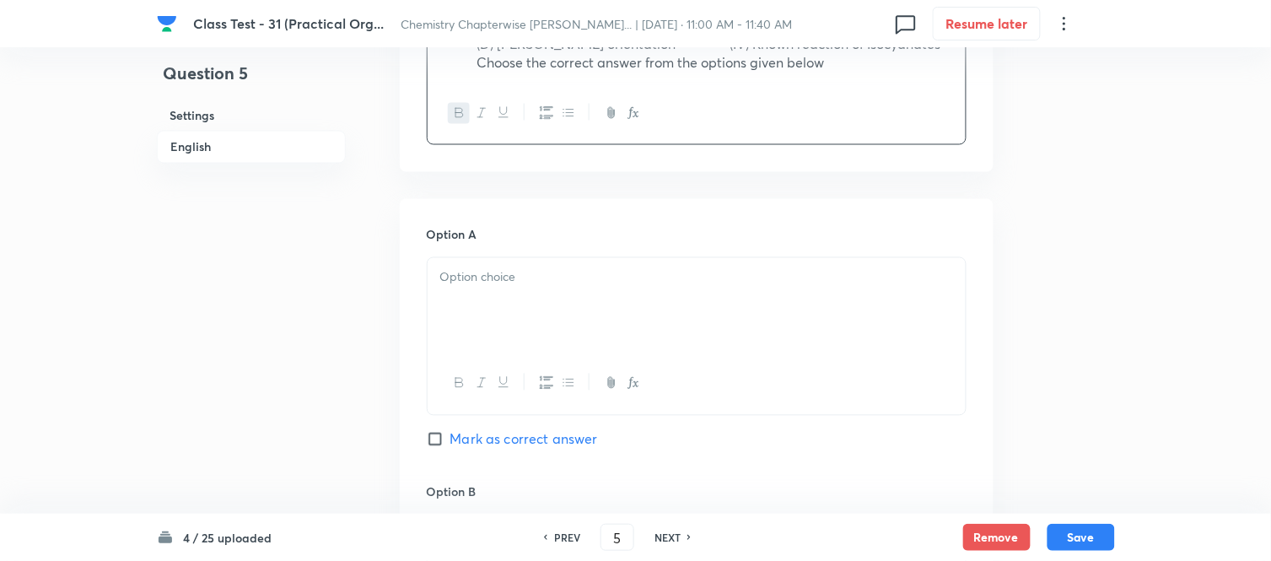
scroll to position [749, 0]
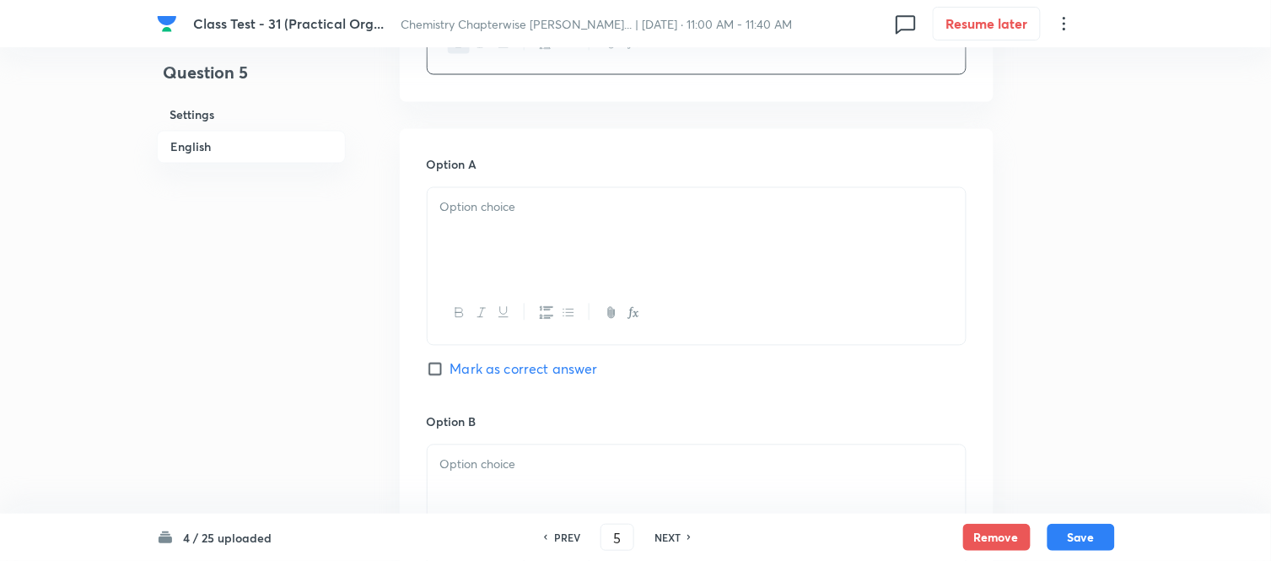
click at [568, 238] on div at bounding box center [697, 235] width 538 height 94
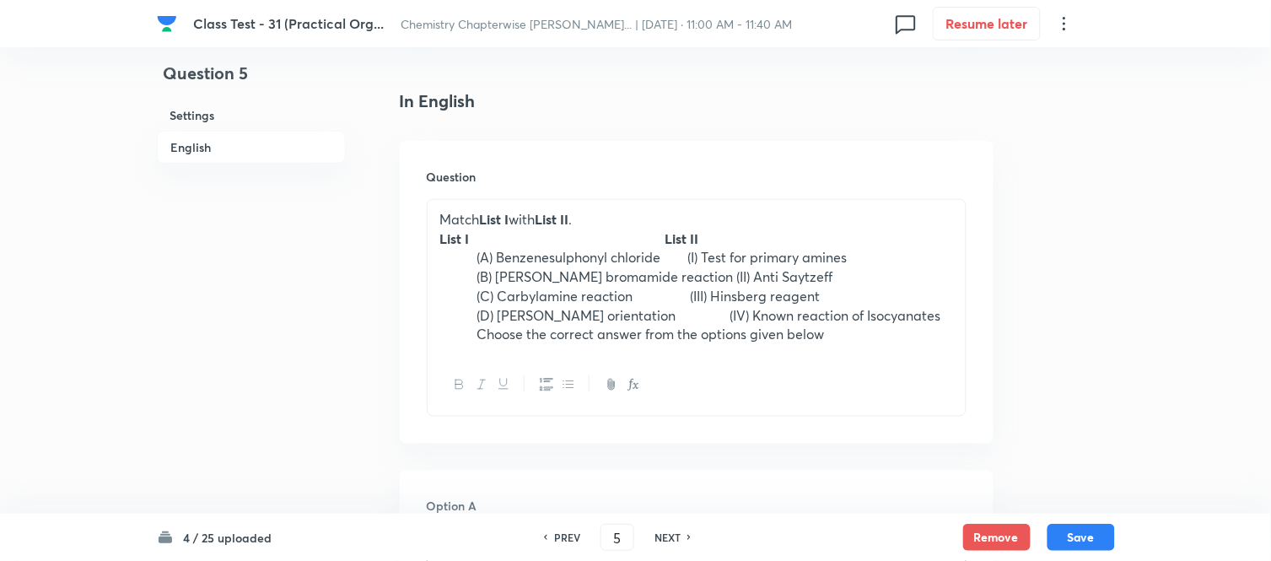
scroll to position [374, 0]
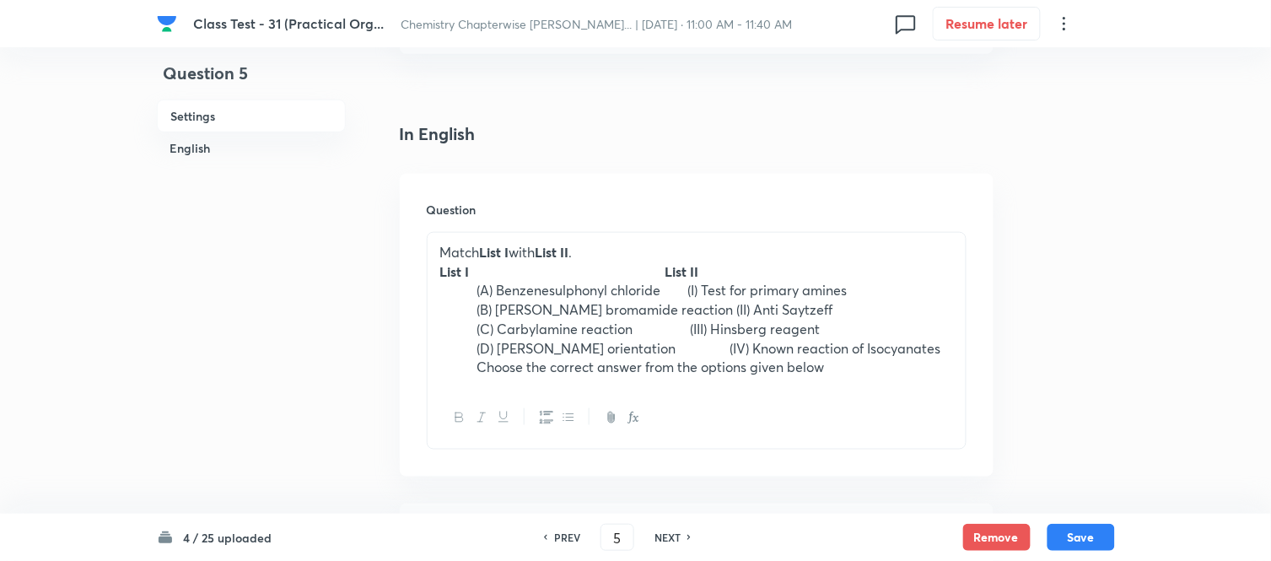
click at [477, 249] on p "Match List I with List II ." at bounding box center [696, 252] width 513 height 19
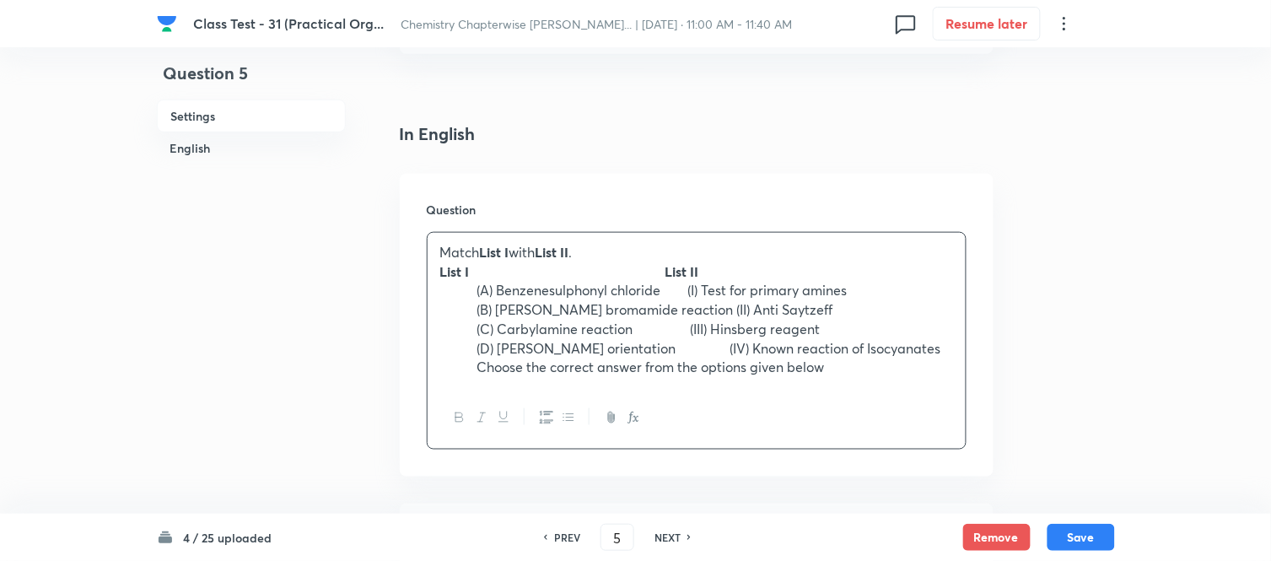
click at [475, 280] on strong "List I List II" at bounding box center [569, 271] width 259 height 18
click at [477, 300] on p "(A) Benzenesulphonyl chloride (I) Test for primary amines" at bounding box center [696, 290] width 513 height 19
click at [476, 318] on strong at bounding box center [458, 309] width 37 height 18
click at [476, 337] on strong at bounding box center [458, 329] width 37 height 18
click at [477, 358] on p "(D) [PERSON_NAME] orientation (IV) Known reaction of Isocyanates" at bounding box center [696, 348] width 513 height 19
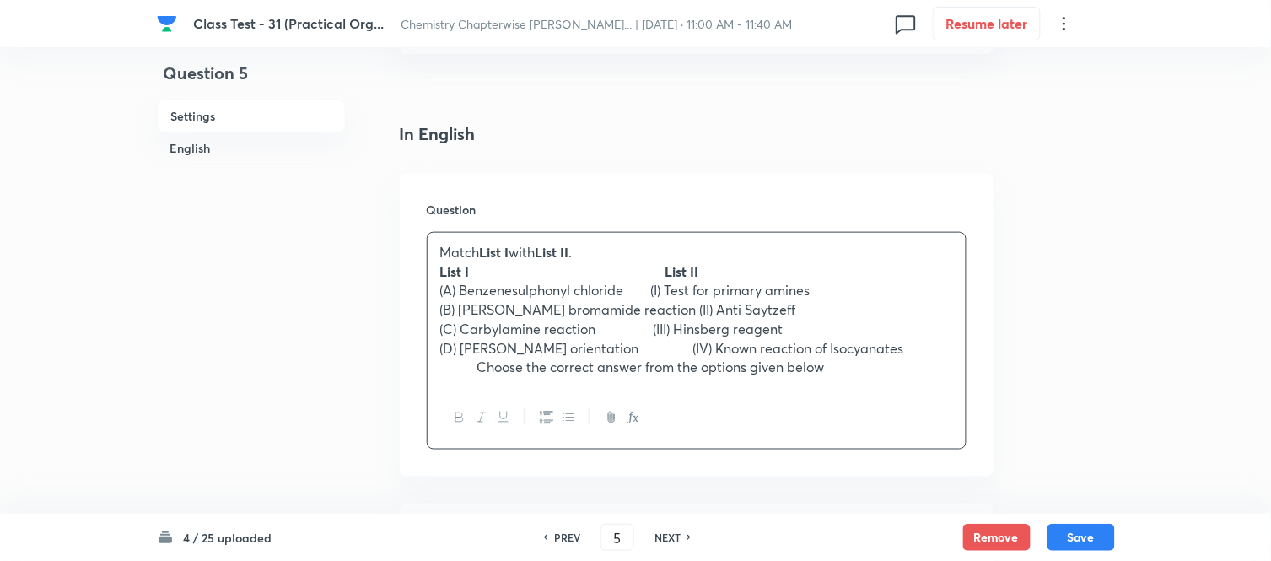
click at [481, 377] on p "Choose the correct answer from the options given below" at bounding box center [696, 367] width 513 height 19
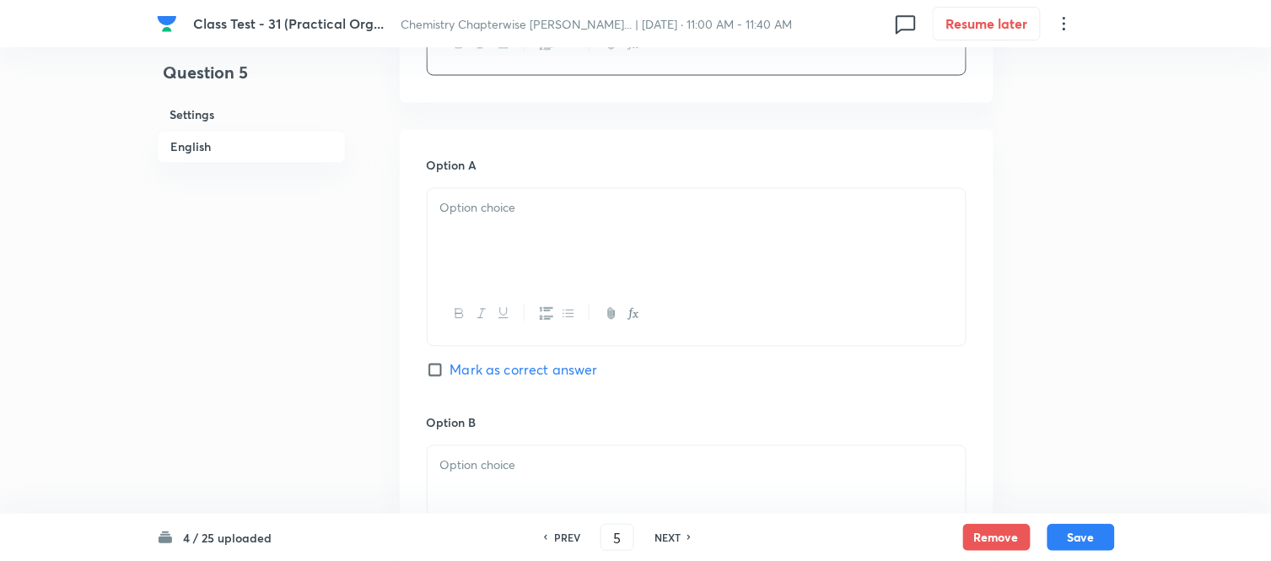
scroll to position [749, 0]
click at [569, 261] on div at bounding box center [697, 235] width 538 height 94
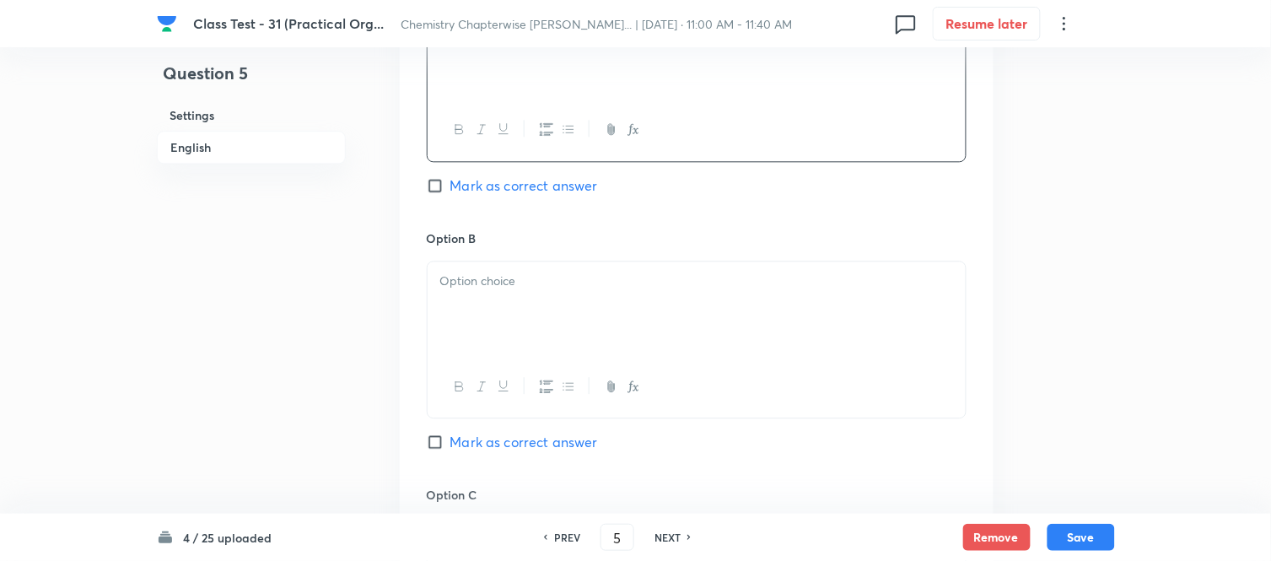
scroll to position [937, 0]
click at [624, 319] on div at bounding box center [697, 304] width 538 height 94
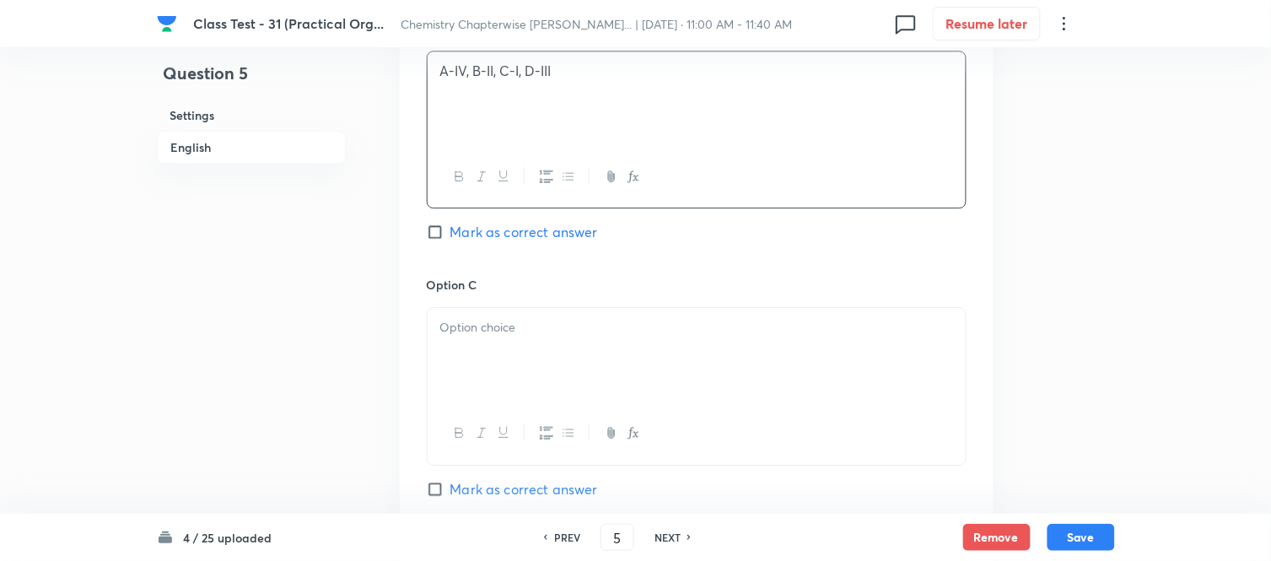
scroll to position [1218, 0]
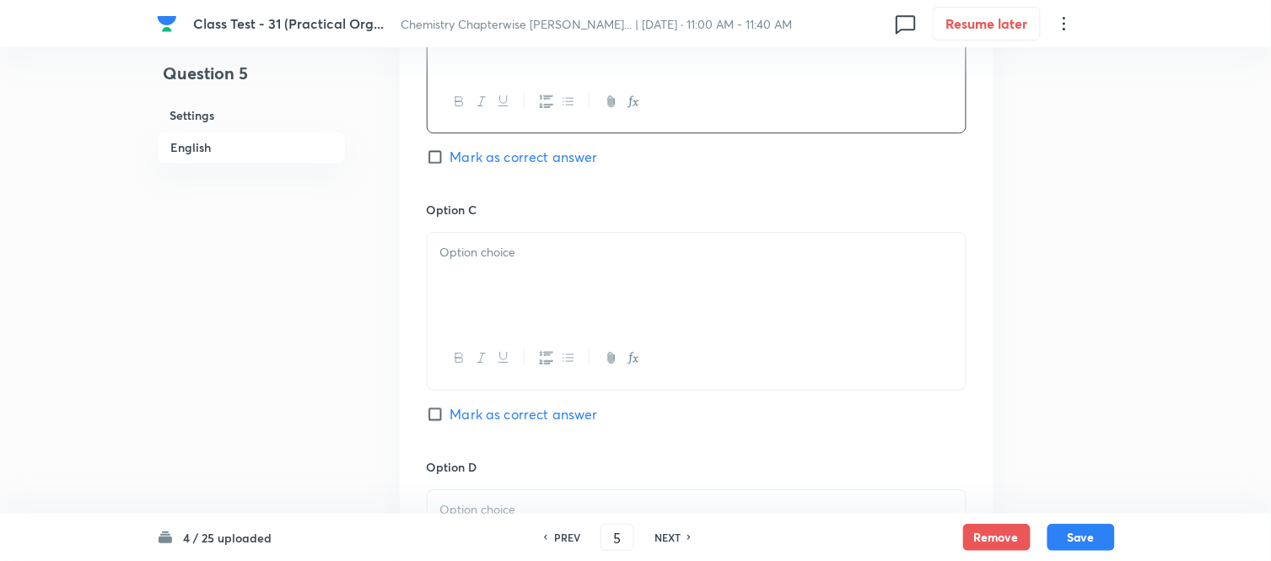
click at [654, 262] on p at bounding box center [696, 252] width 513 height 19
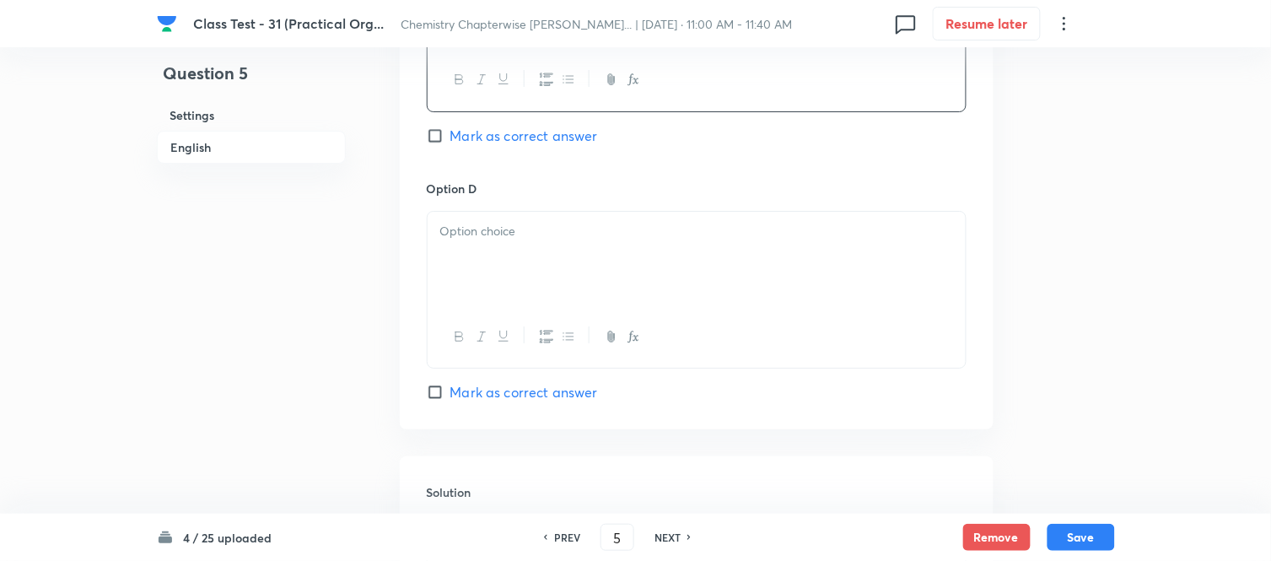
scroll to position [1498, 0]
click at [644, 275] on div at bounding box center [697, 256] width 538 height 94
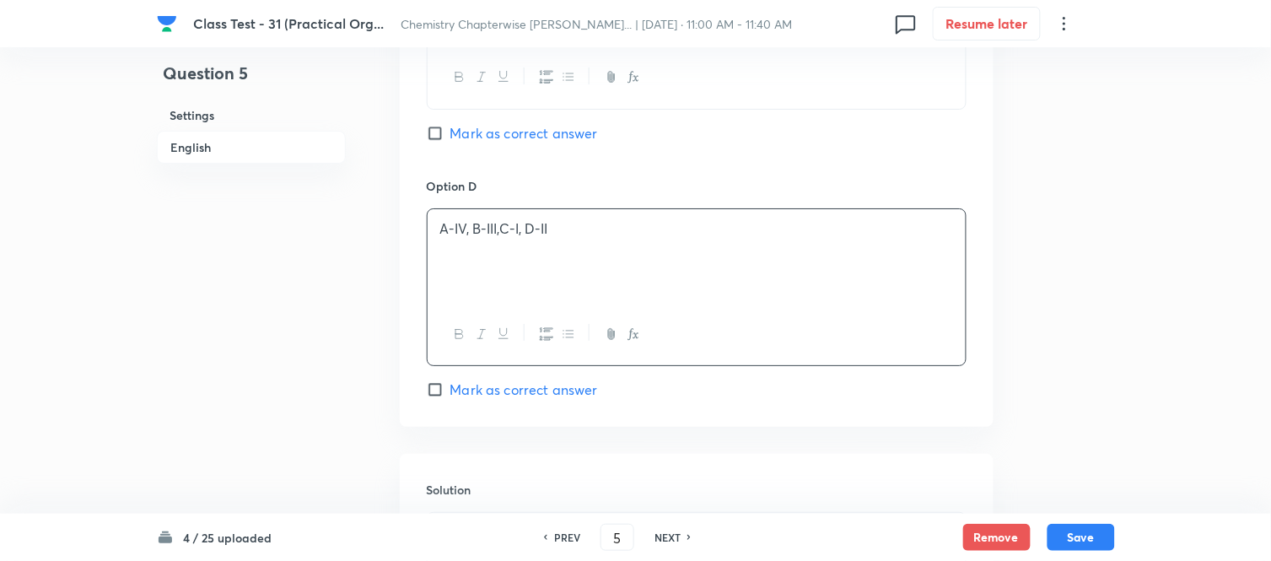
click at [438, 142] on input "Mark as correct answer" at bounding box center [439, 133] width 24 height 17
checkbox input "true"
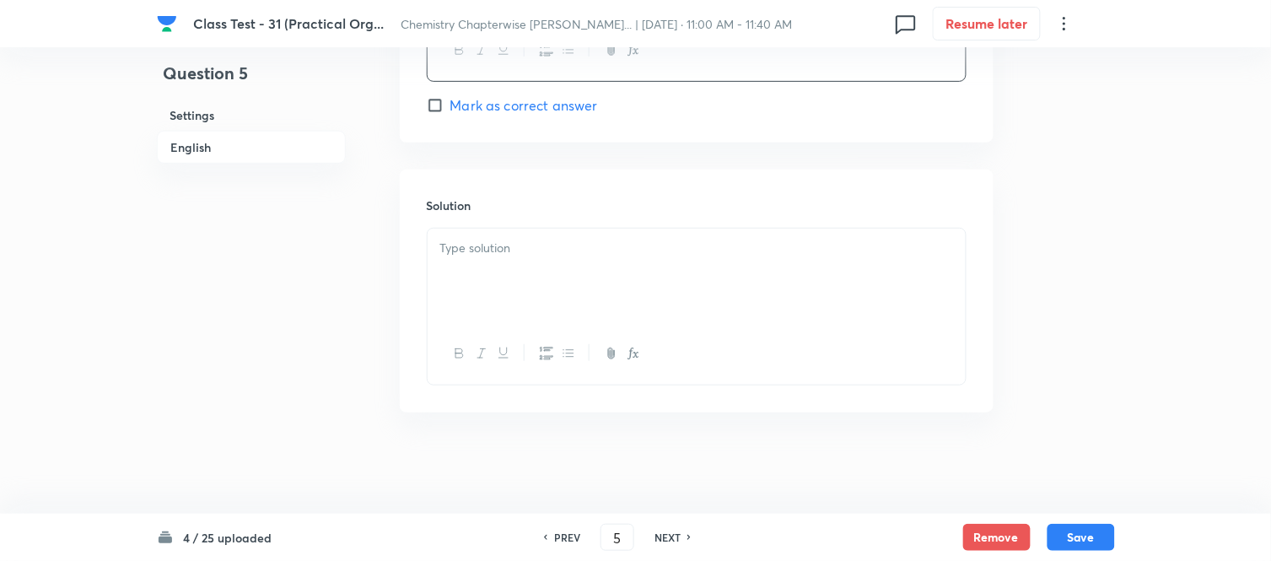
scroll to position [1805, 0]
click at [697, 253] on p at bounding box center [696, 248] width 513 height 19
click at [1081, 540] on button "Save" at bounding box center [1080, 535] width 67 height 27
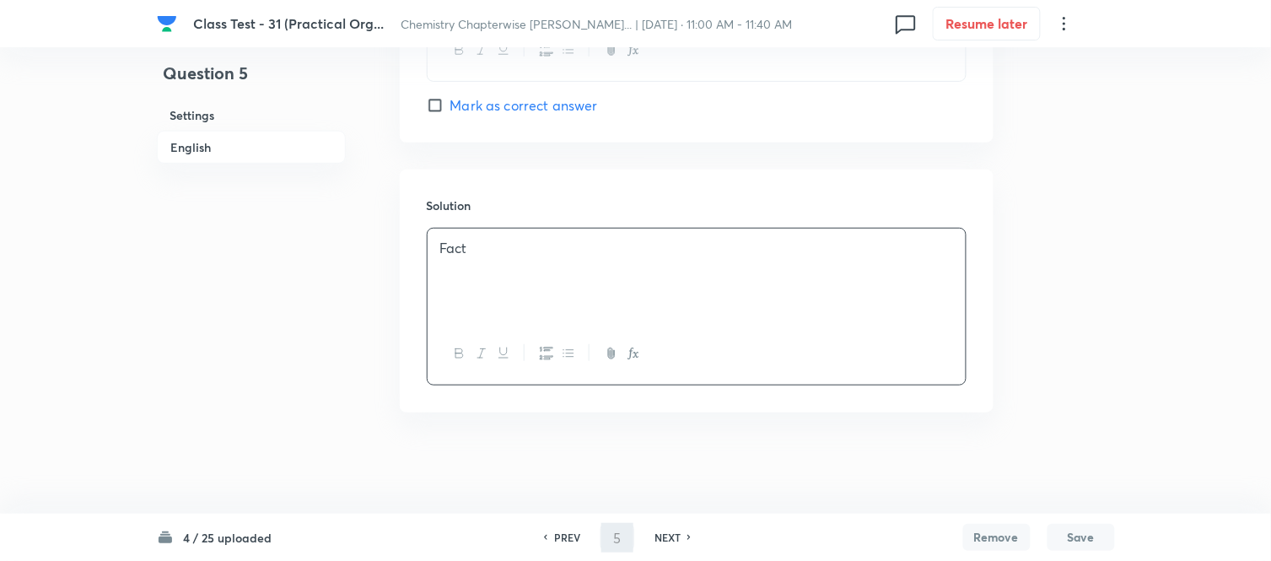
type input "6"
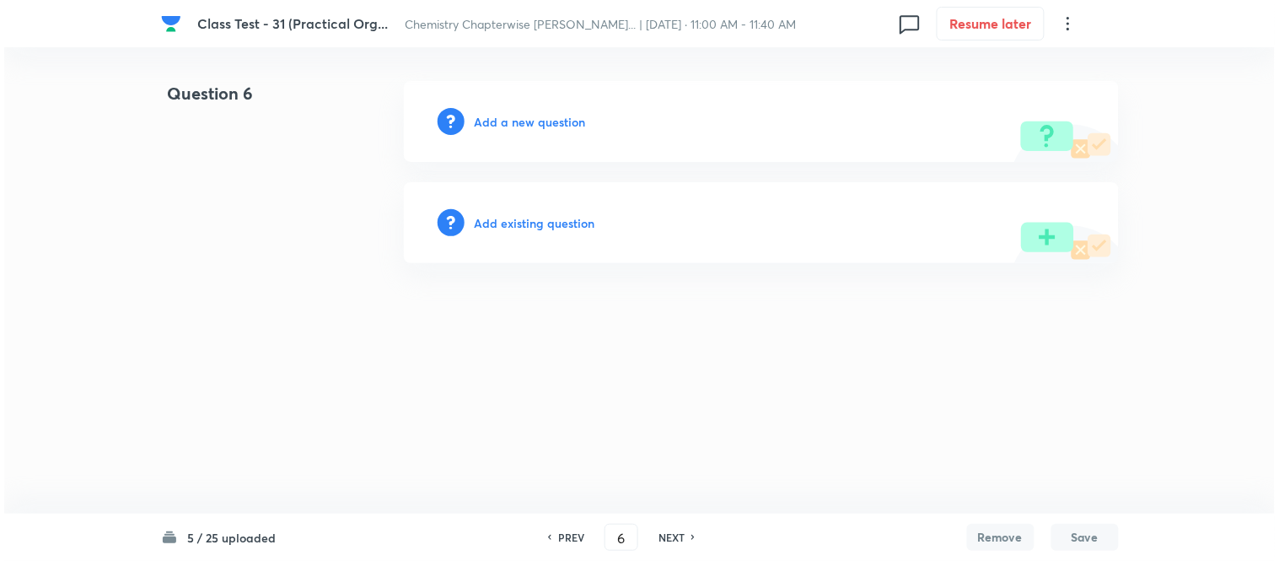
scroll to position [0, 0]
click at [517, 122] on h6 "Add a new question" at bounding box center [530, 122] width 111 height 18
click at [517, 122] on h6 "Choose a question type" at bounding box center [540, 122] width 130 height 18
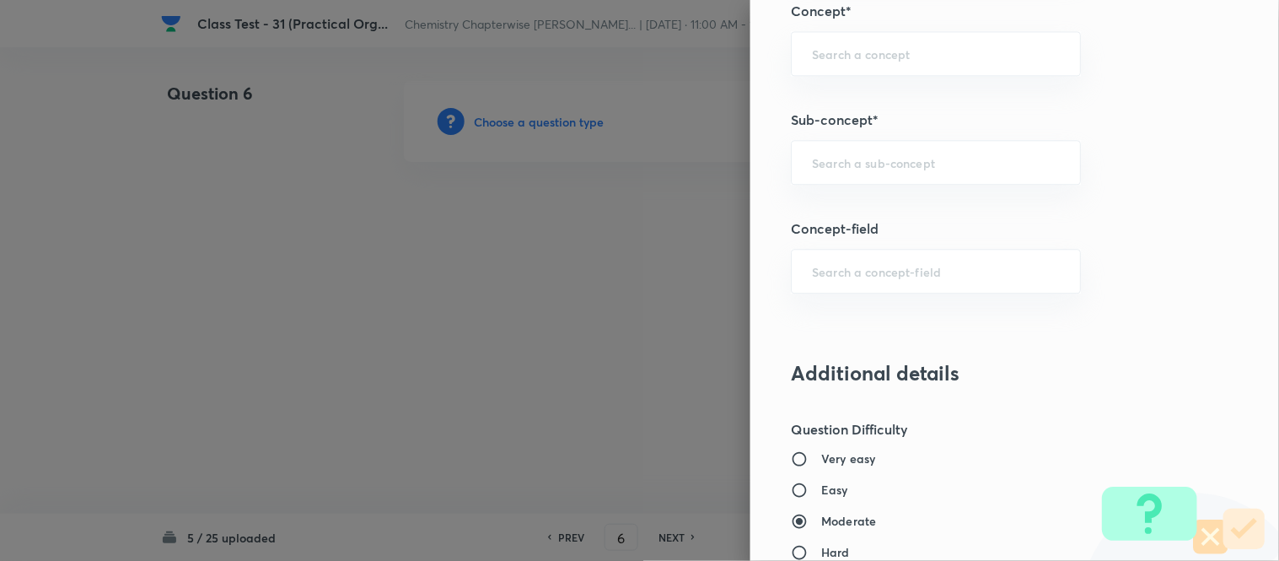
scroll to position [987, 0]
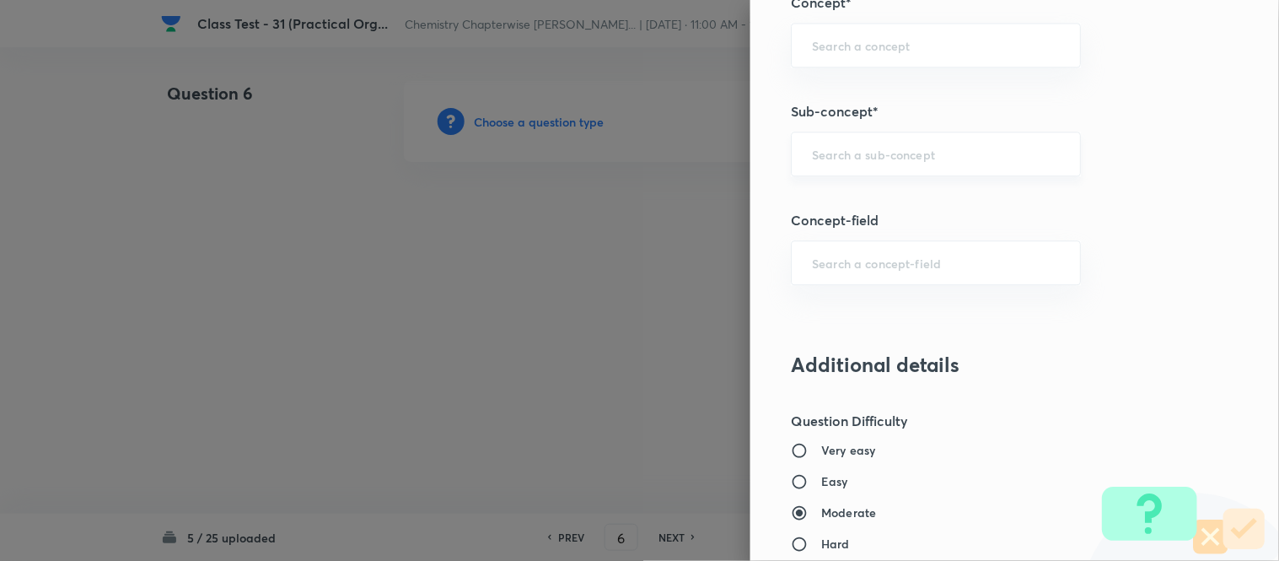
click at [861, 153] on input "text" at bounding box center [936, 154] width 248 height 16
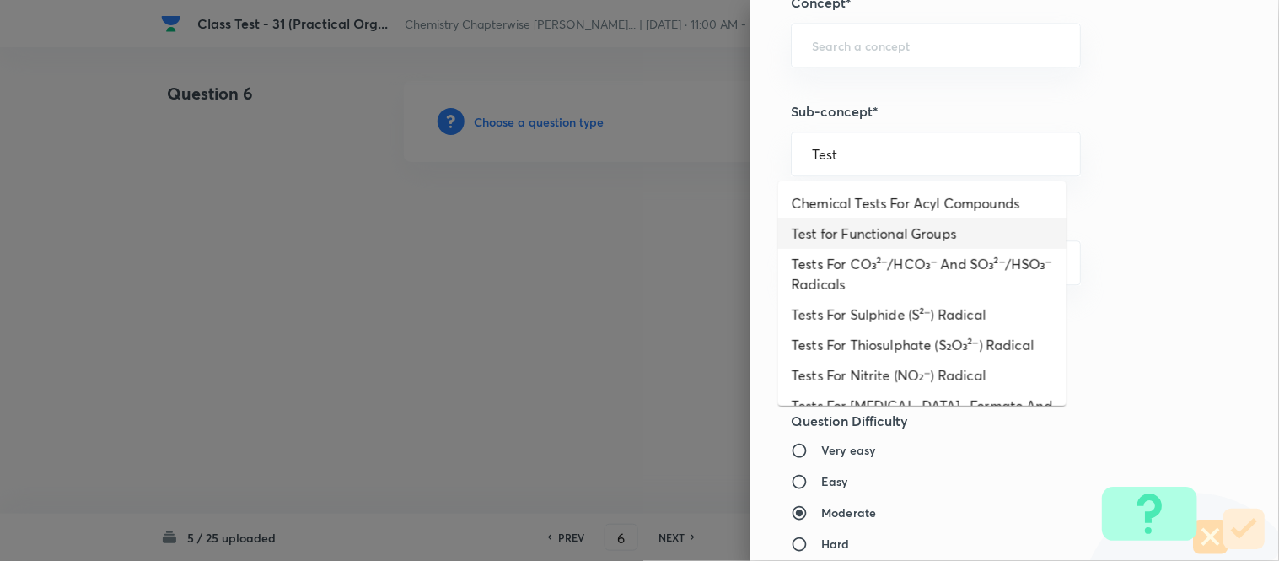
click at [886, 233] on li "Test for Functional Groups" at bounding box center [922, 233] width 288 height 30
type input "Test for Functional Groups"
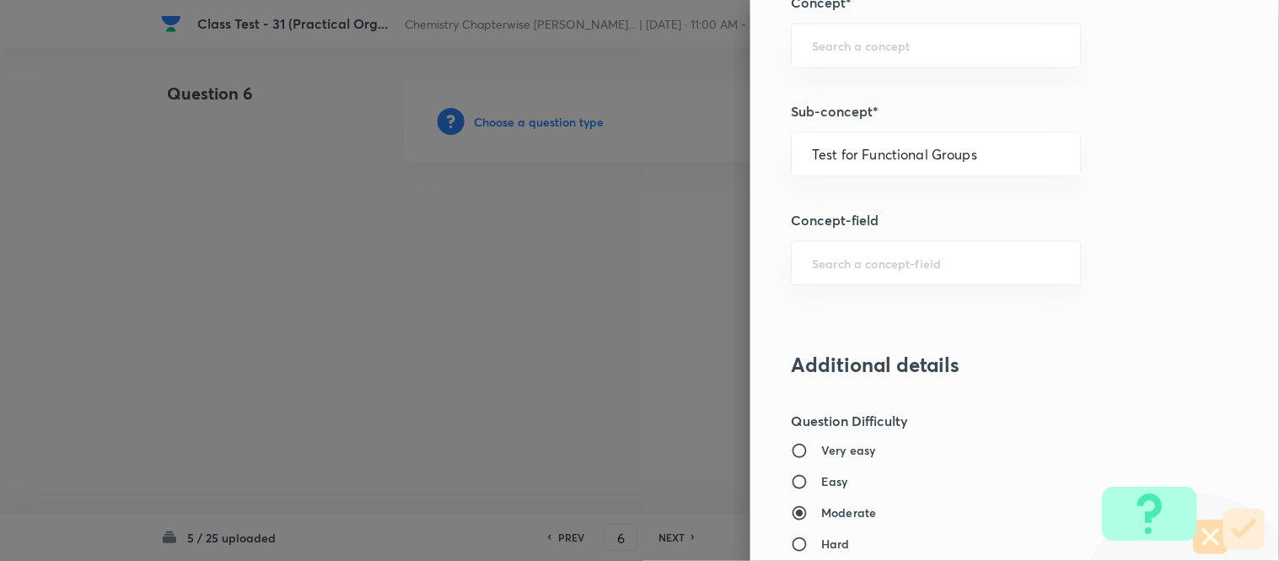
type input "Chemistry"
type input "Organic Chemistry"
type input "Practical Organic Chemistry"
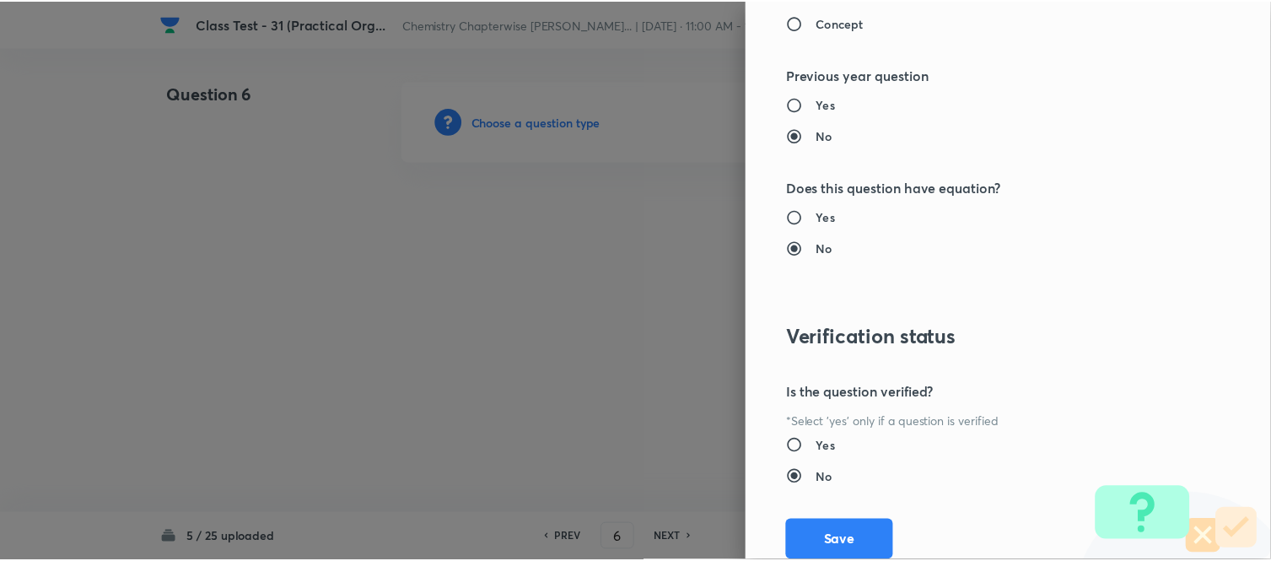
scroll to position [1738, 0]
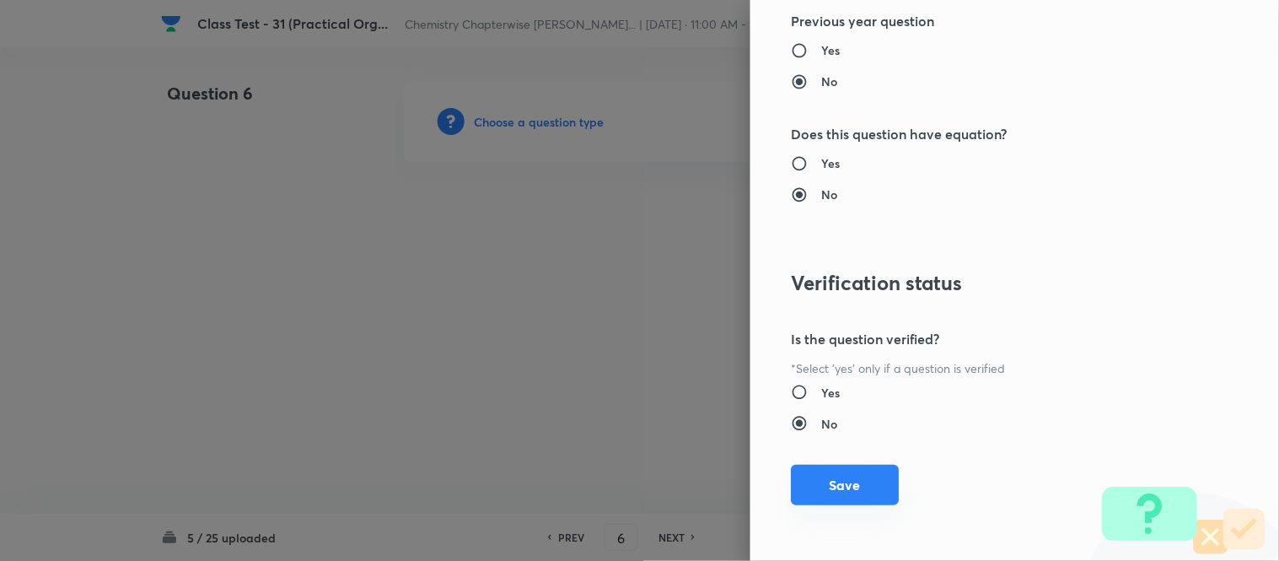
click at [833, 482] on button "Save" at bounding box center [845, 485] width 108 height 40
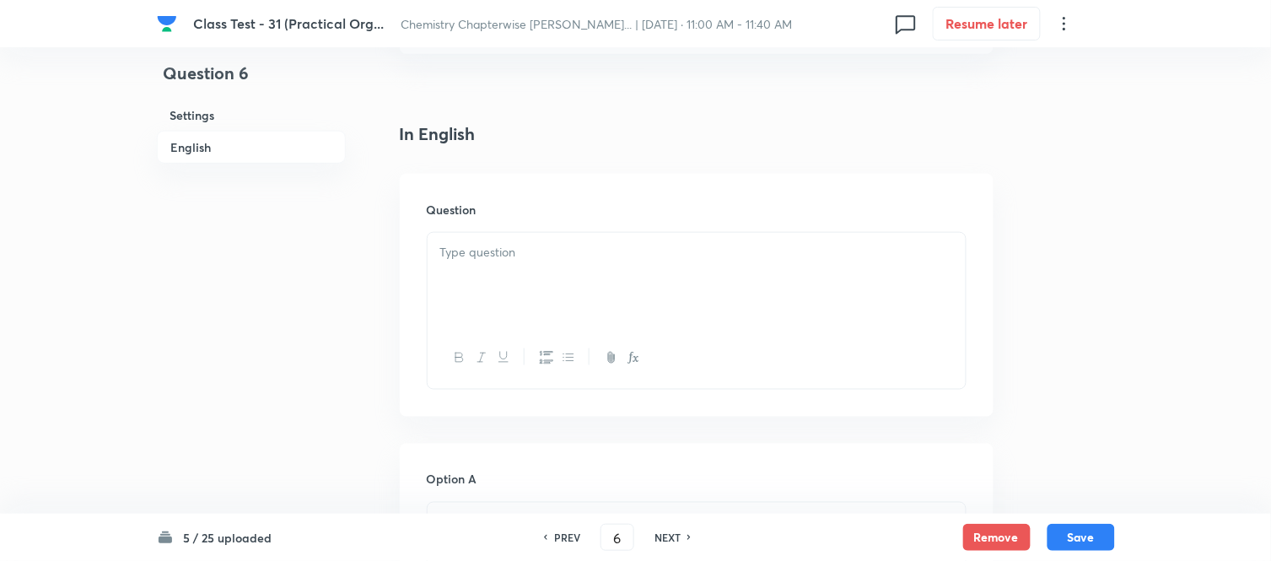
scroll to position [468, 0]
click at [608, 179] on div at bounding box center [697, 186] width 538 height 94
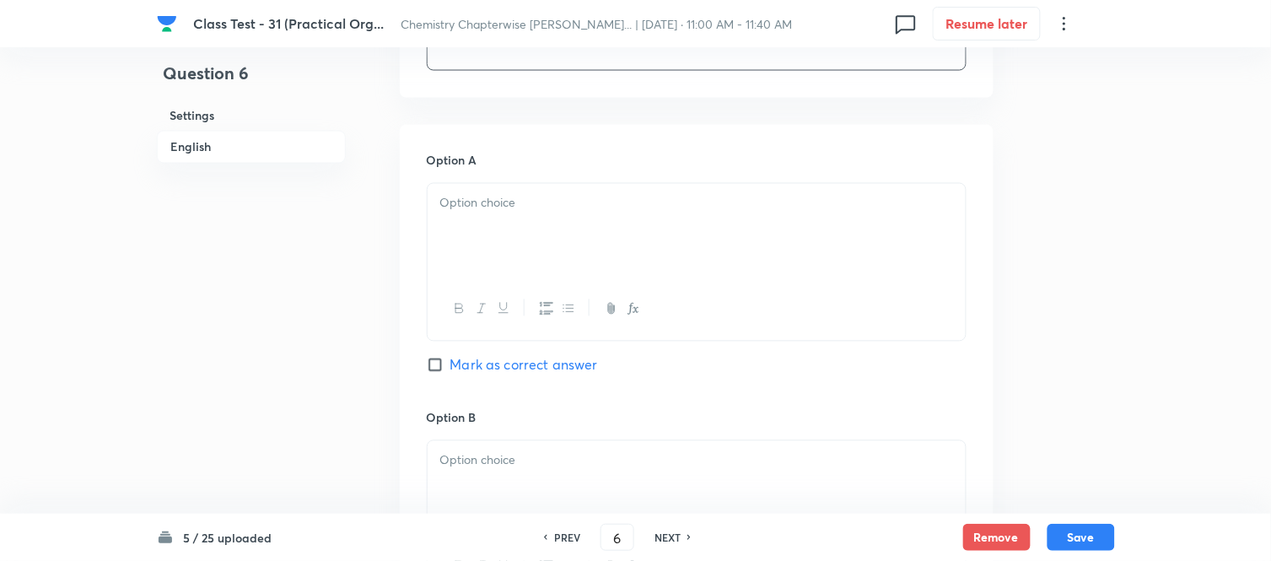
scroll to position [749, 0]
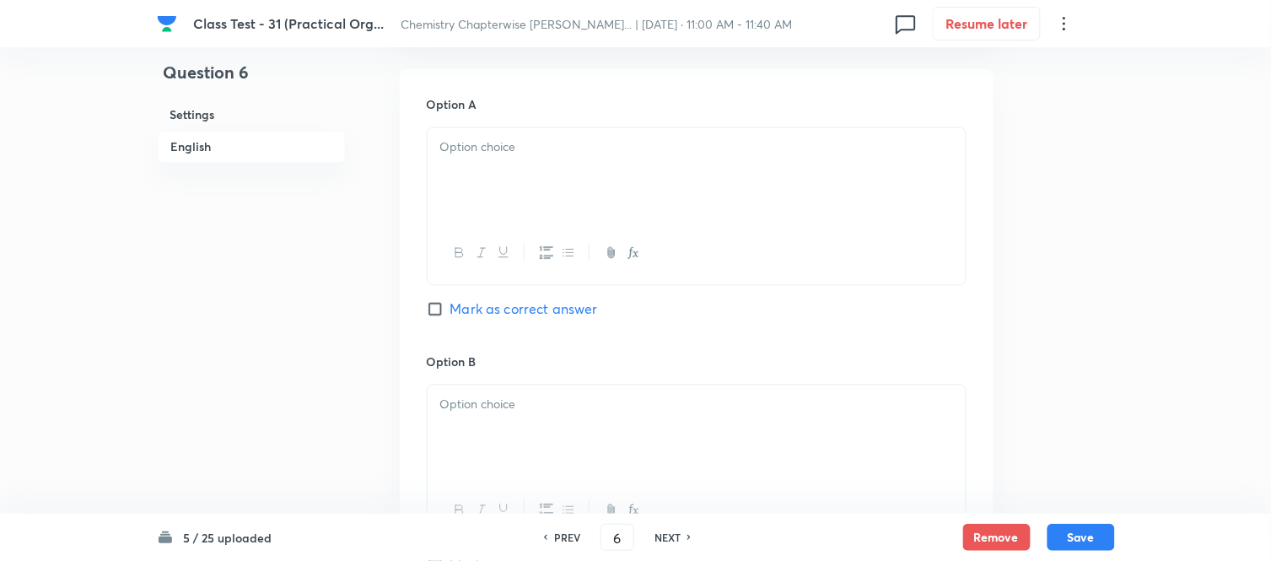
click at [611, 166] on div at bounding box center [697, 175] width 538 height 94
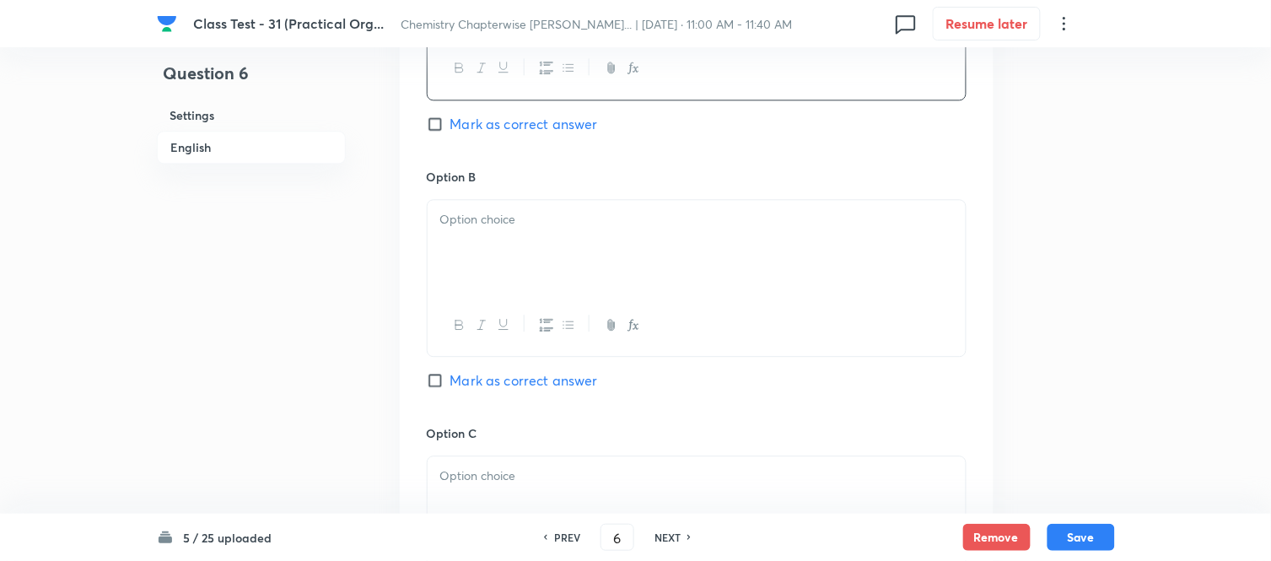
scroll to position [937, 0]
click at [601, 243] on div at bounding box center [697, 244] width 538 height 94
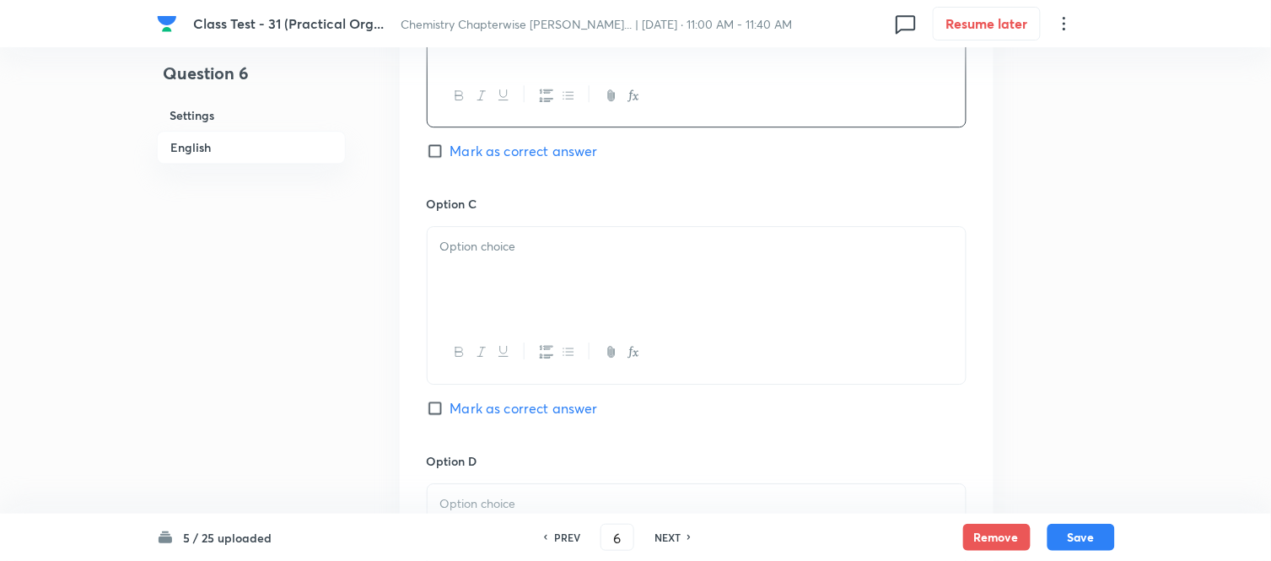
scroll to position [1218, 0]
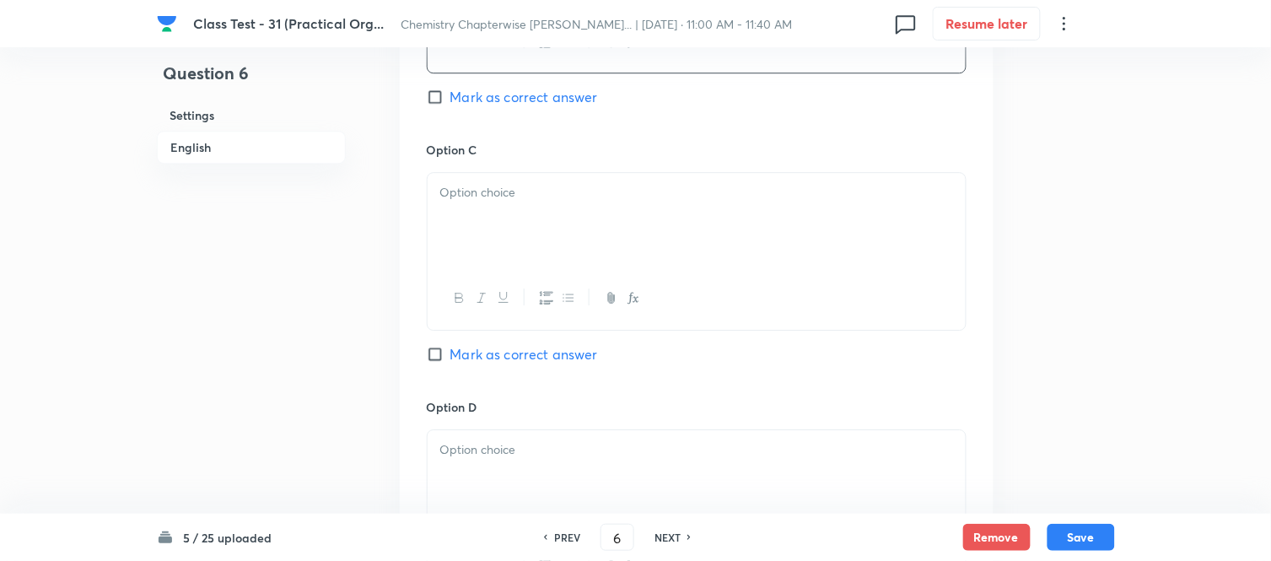
click at [583, 202] on p at bounding box center [696, 192] width 513 height 19
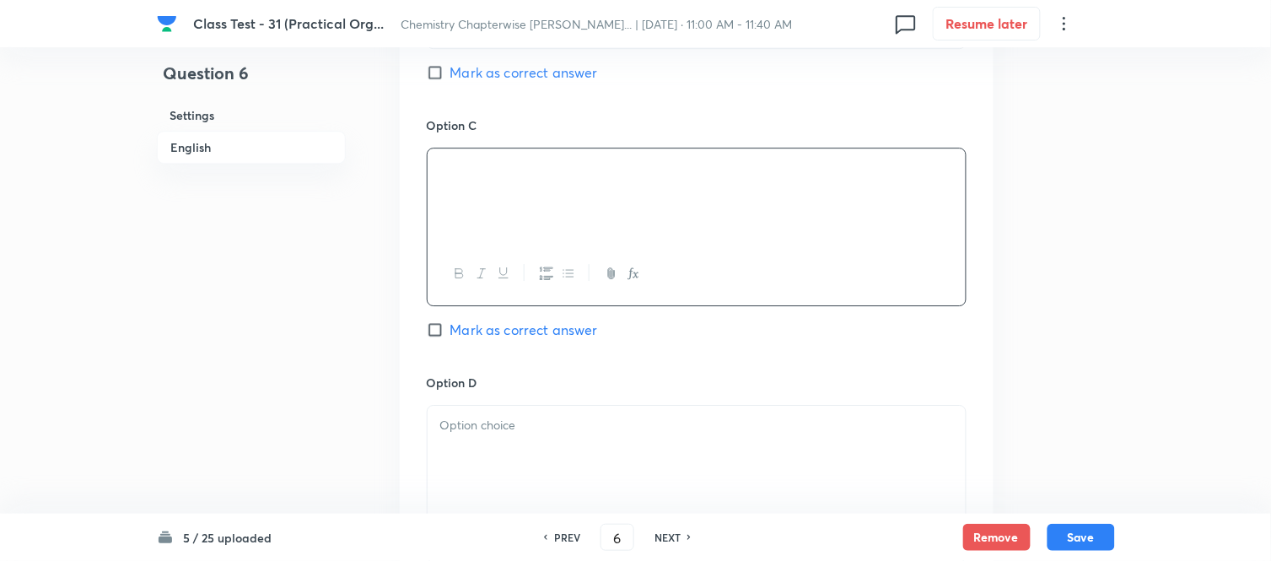
scroll to position [1405, 0]
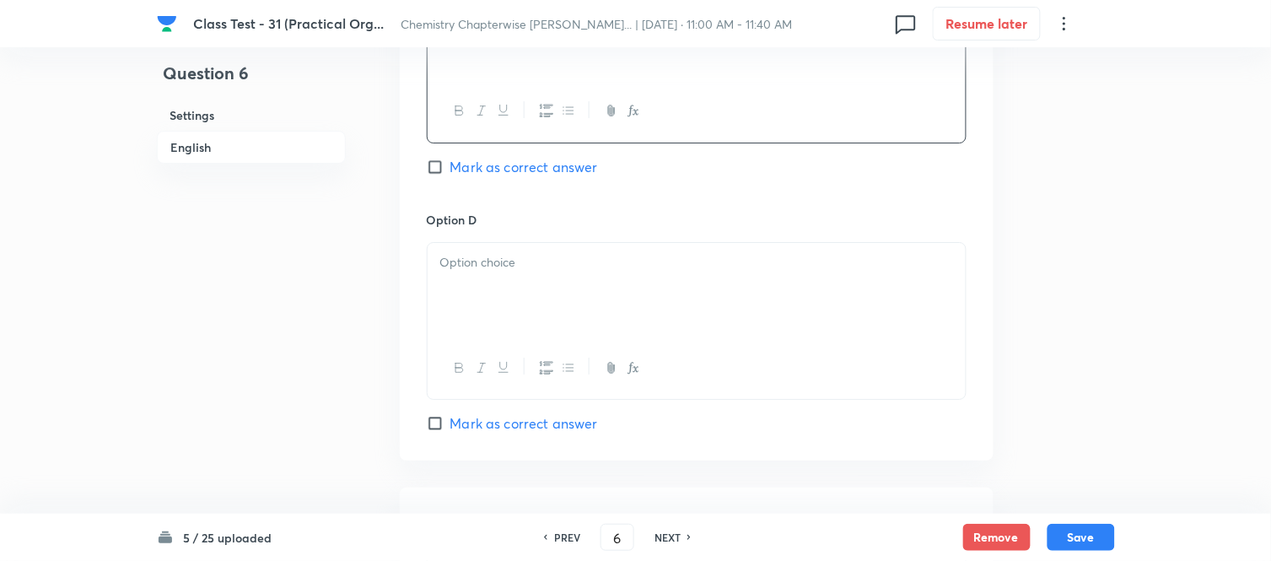
click at [611, 312] on div at bounding box center [697, 290] width 538 height 94
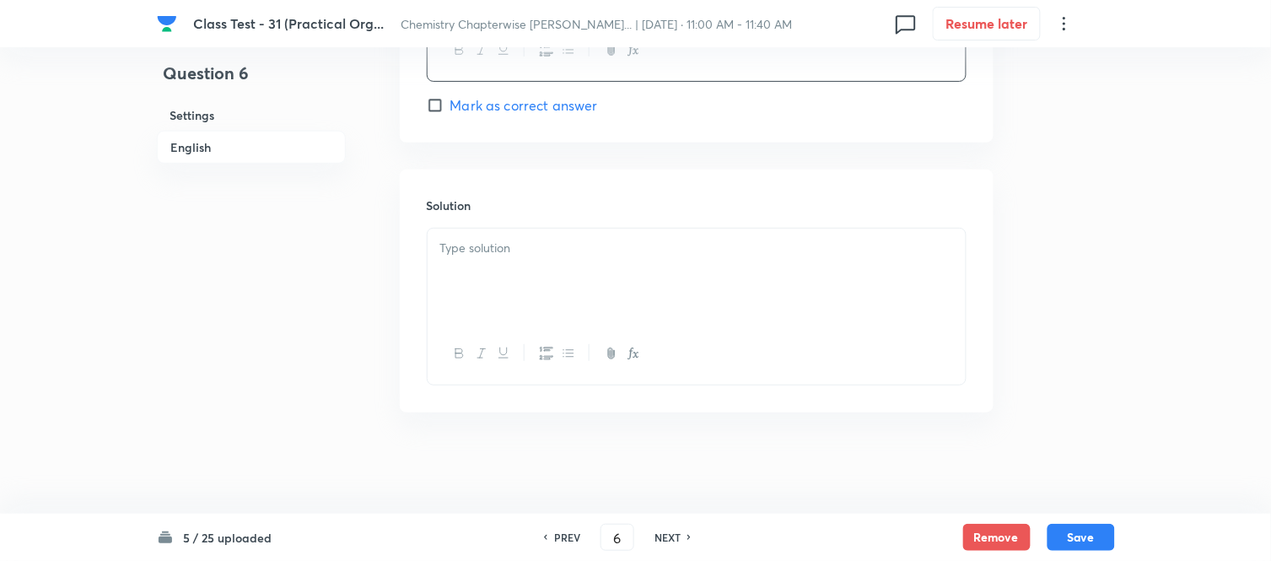
scroll to position [1767, 0]
click at [600, 266] on div at bounding box center [697, 276] width 538 height 94
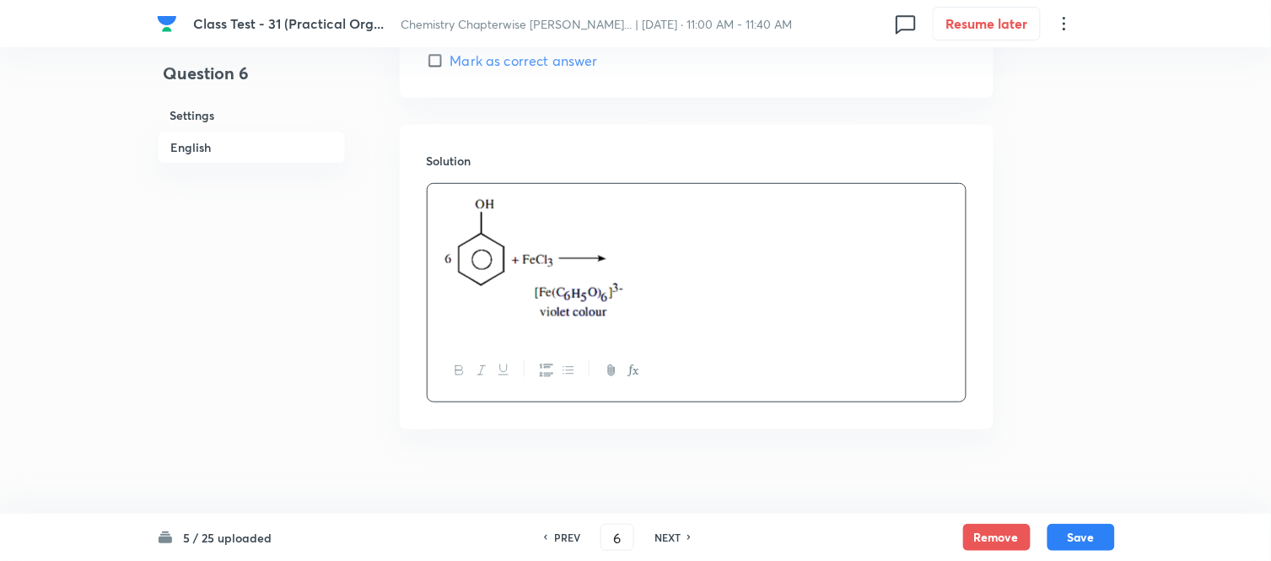
click at [190, 139] on h6 "English" at bounding box center [251, 147] width 189 height 33
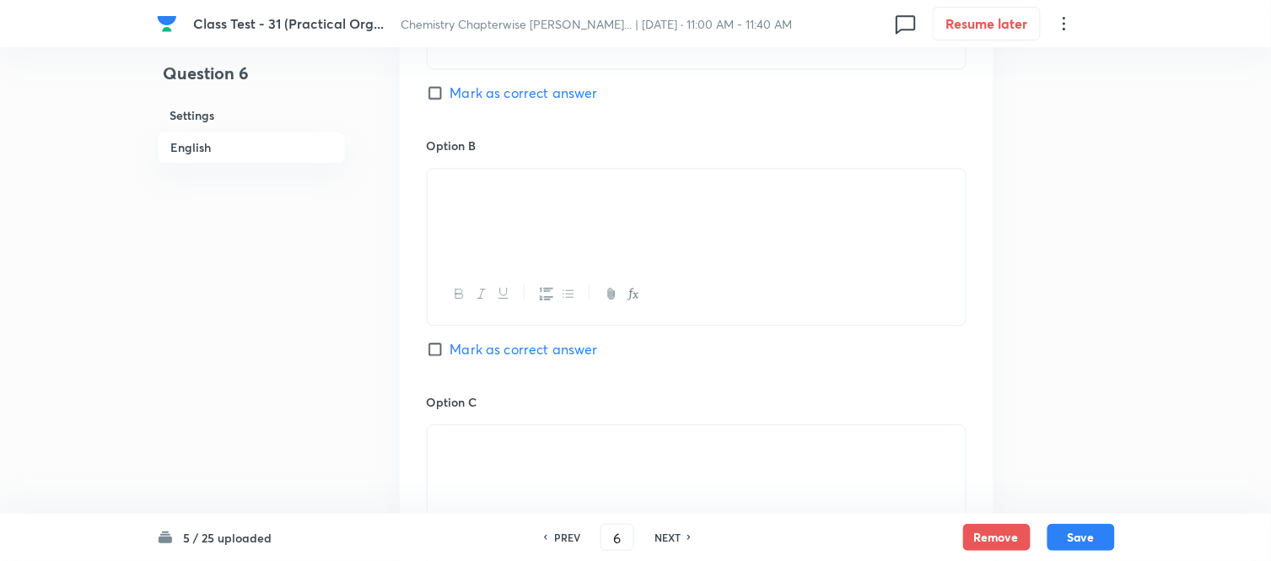
scroll to position [997, 0]
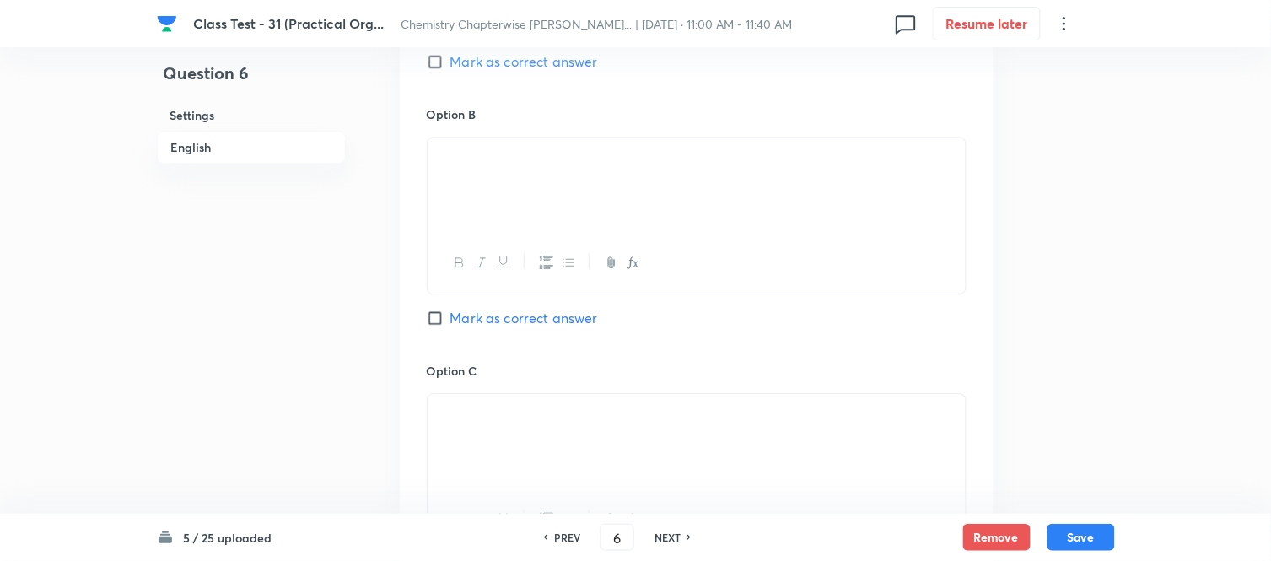
click at [437, 326] on input "Mark as correct answer" at bounding box center [439, 317] width 24 height 17
checkbox input "true"
click at [1090, 535] on button "Save" at bounding box center [1080, 535] width 67 height 27
type input "7"
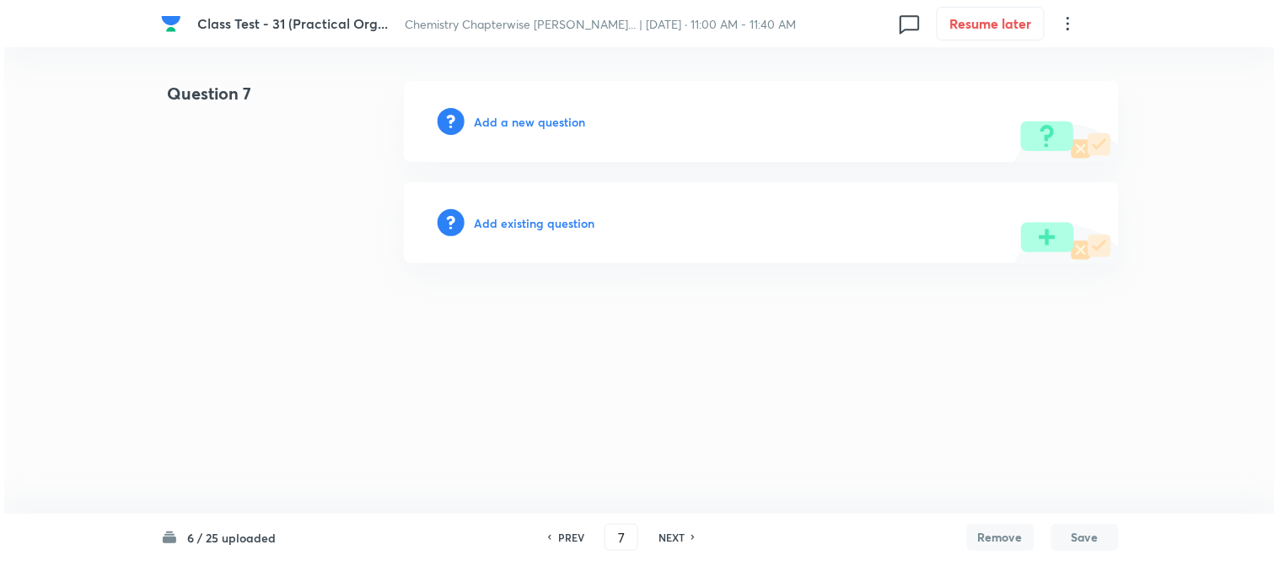
scroll to position [0, 0]
click at [523, 121] on h6 "Add a new question" at bounding box center [530, 122] width 111 height 18
click at [521, 121] on h6 "Choose a question type" at bounding box center [540, 122] width 130 height 18
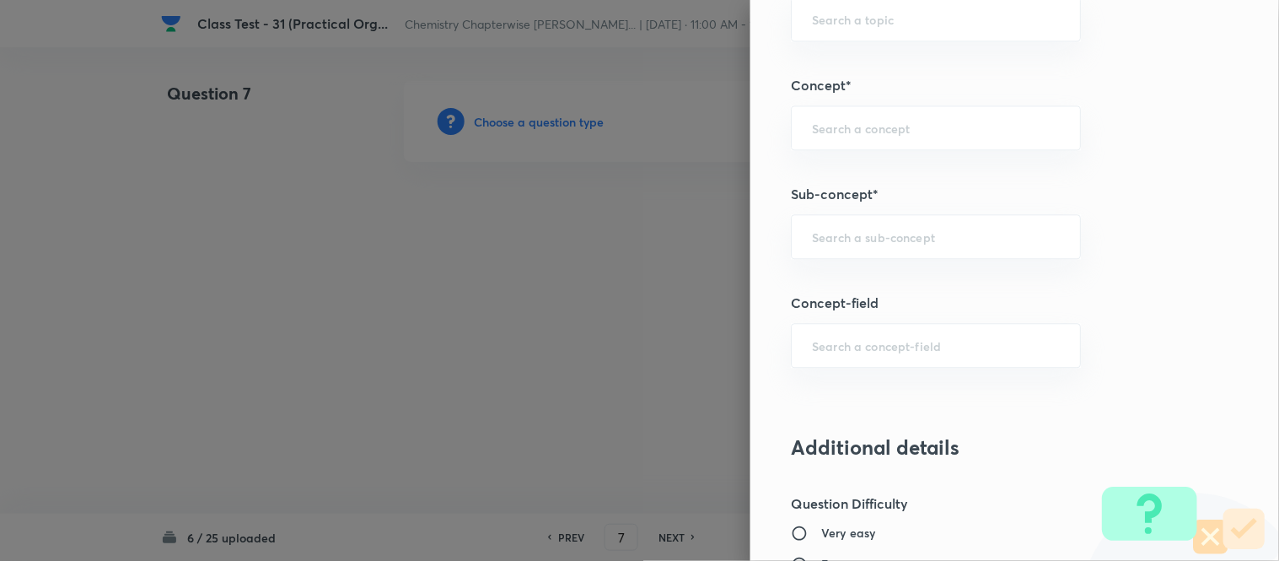
scroll to position [937, 0]
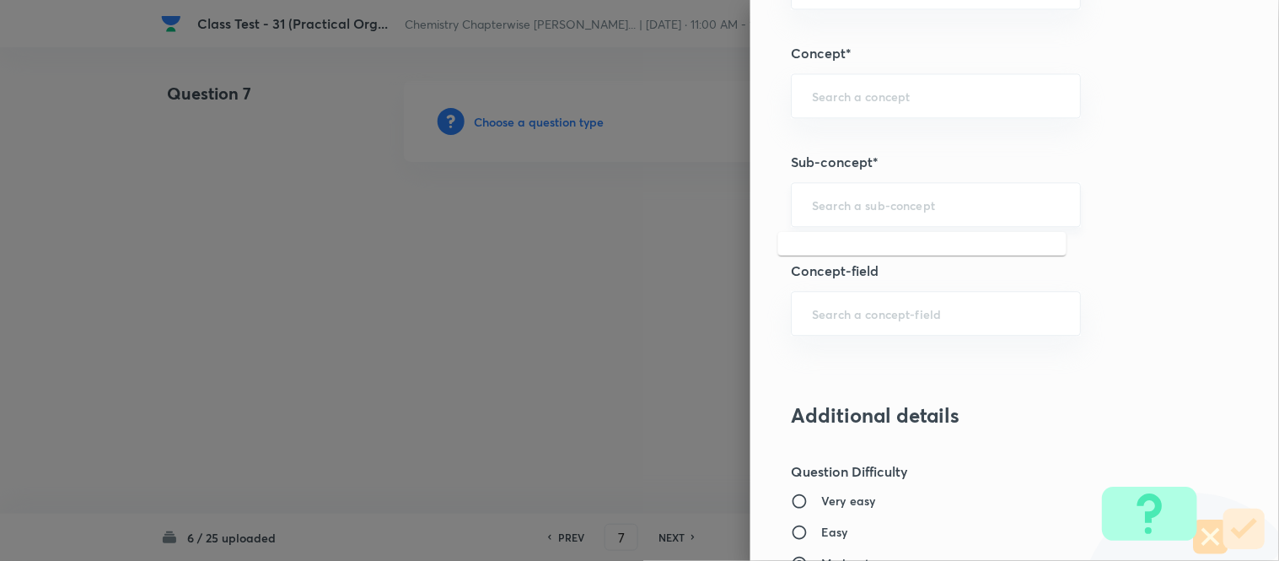
click at [977, 206] on input "text" at bounding box center [936, 204] width 248 height 16
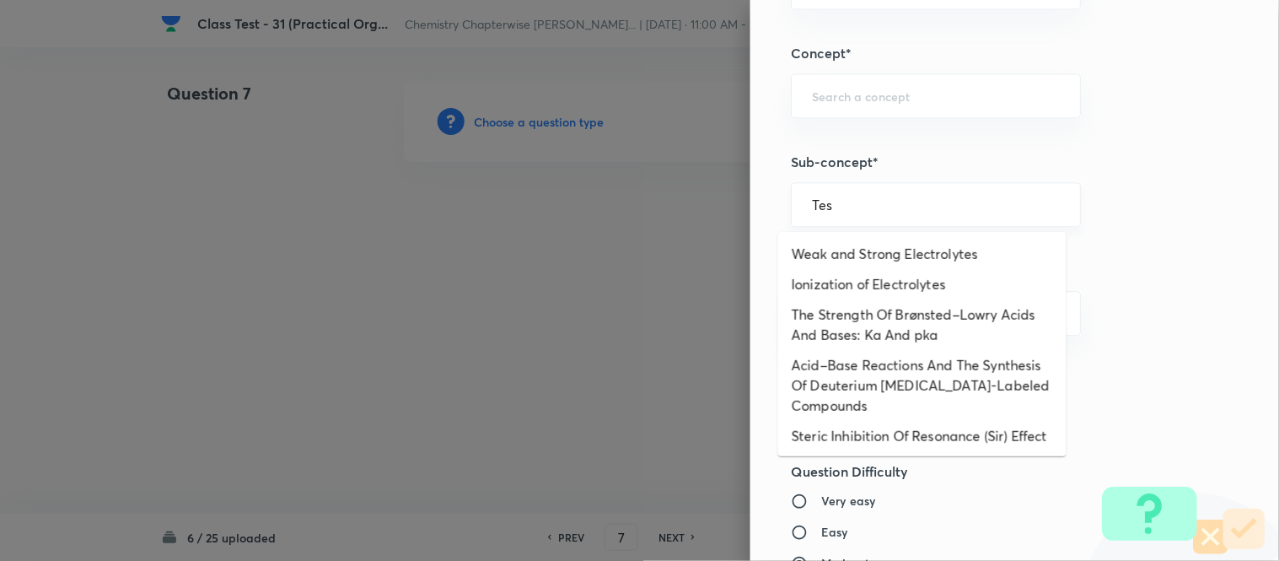
type input "Test"
